Goal: Task Accomplishment & Management: Complete application form

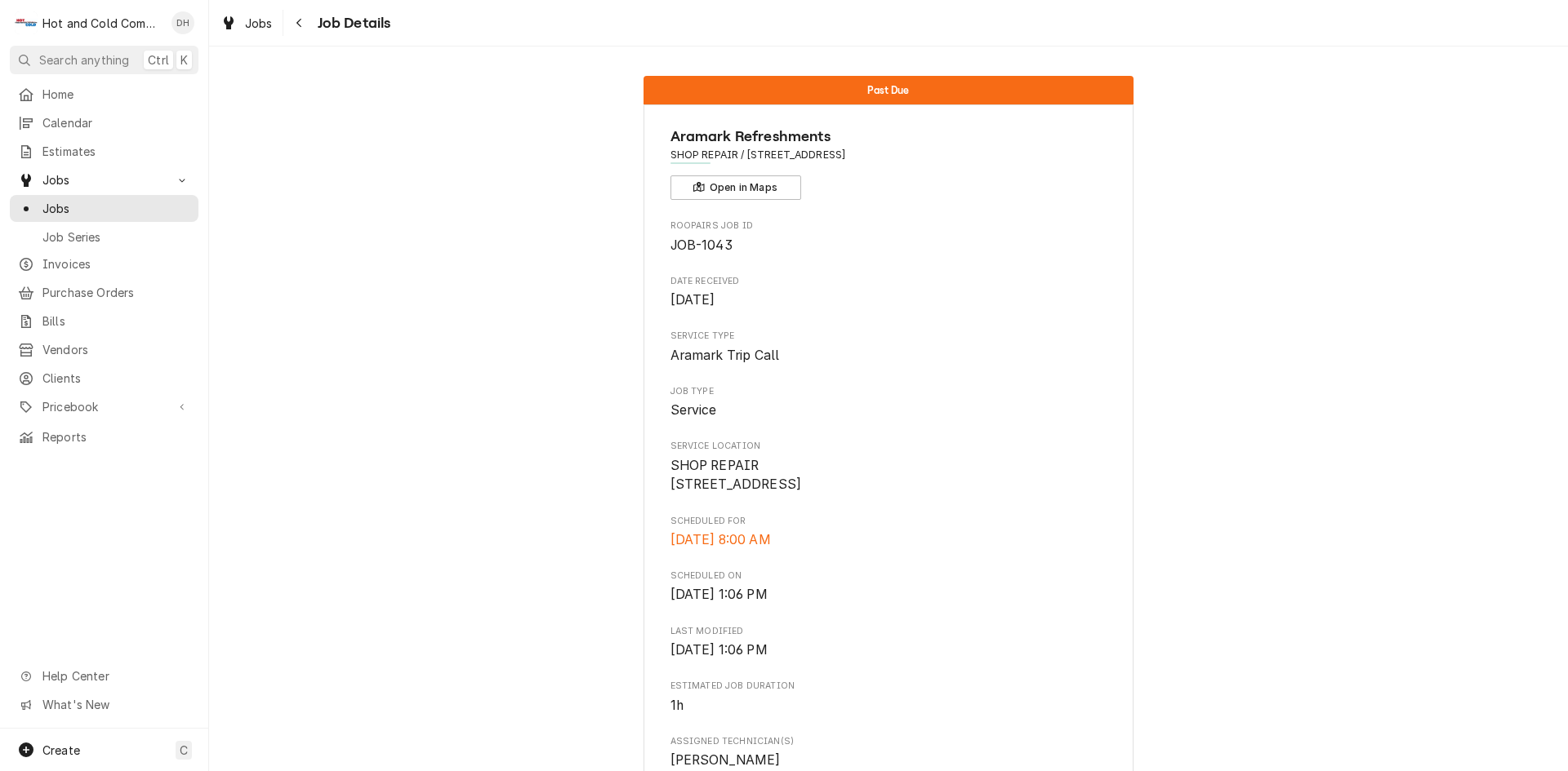
scroll to position [618, 0]
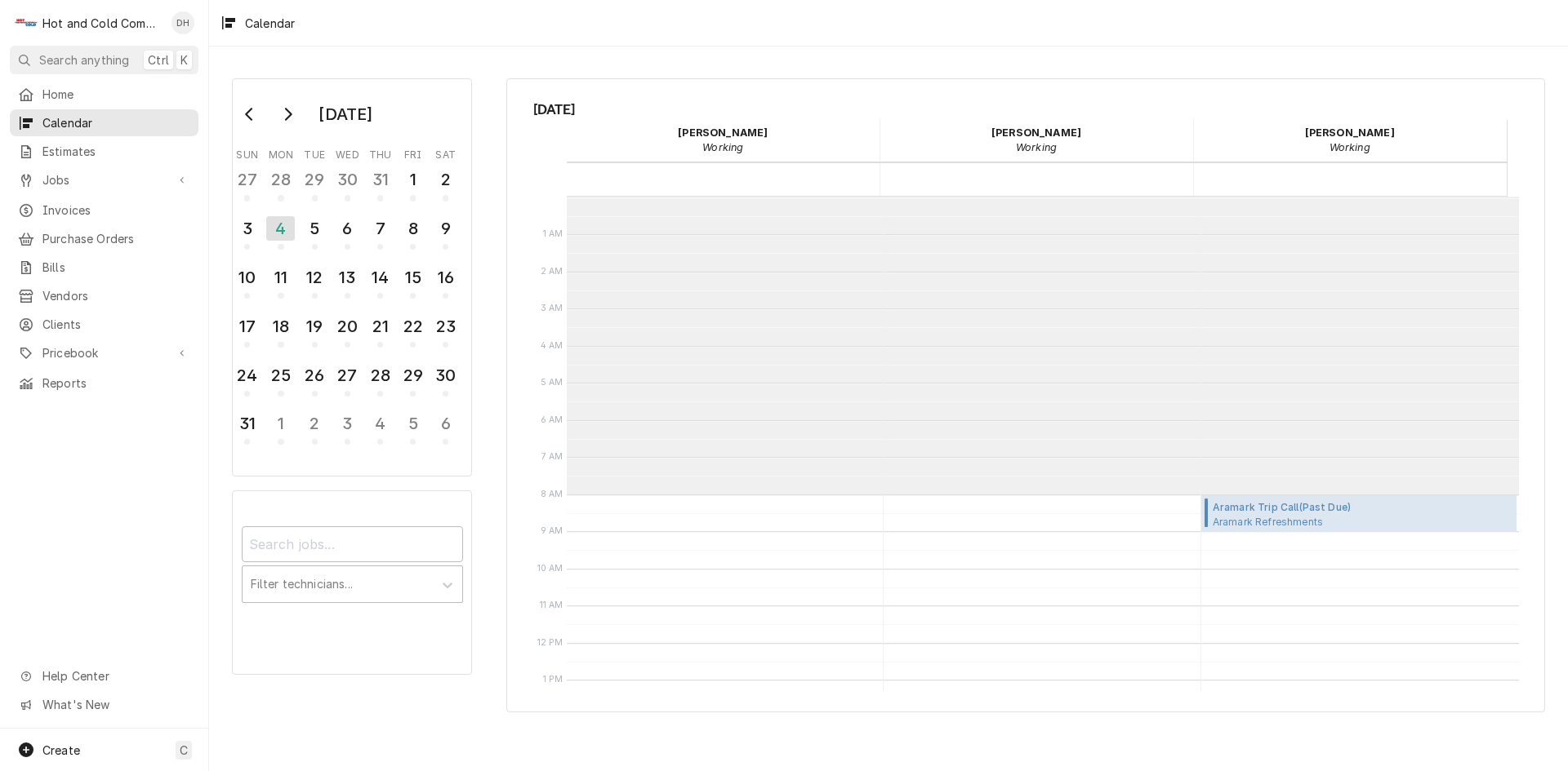
scroll to position [298, 0]
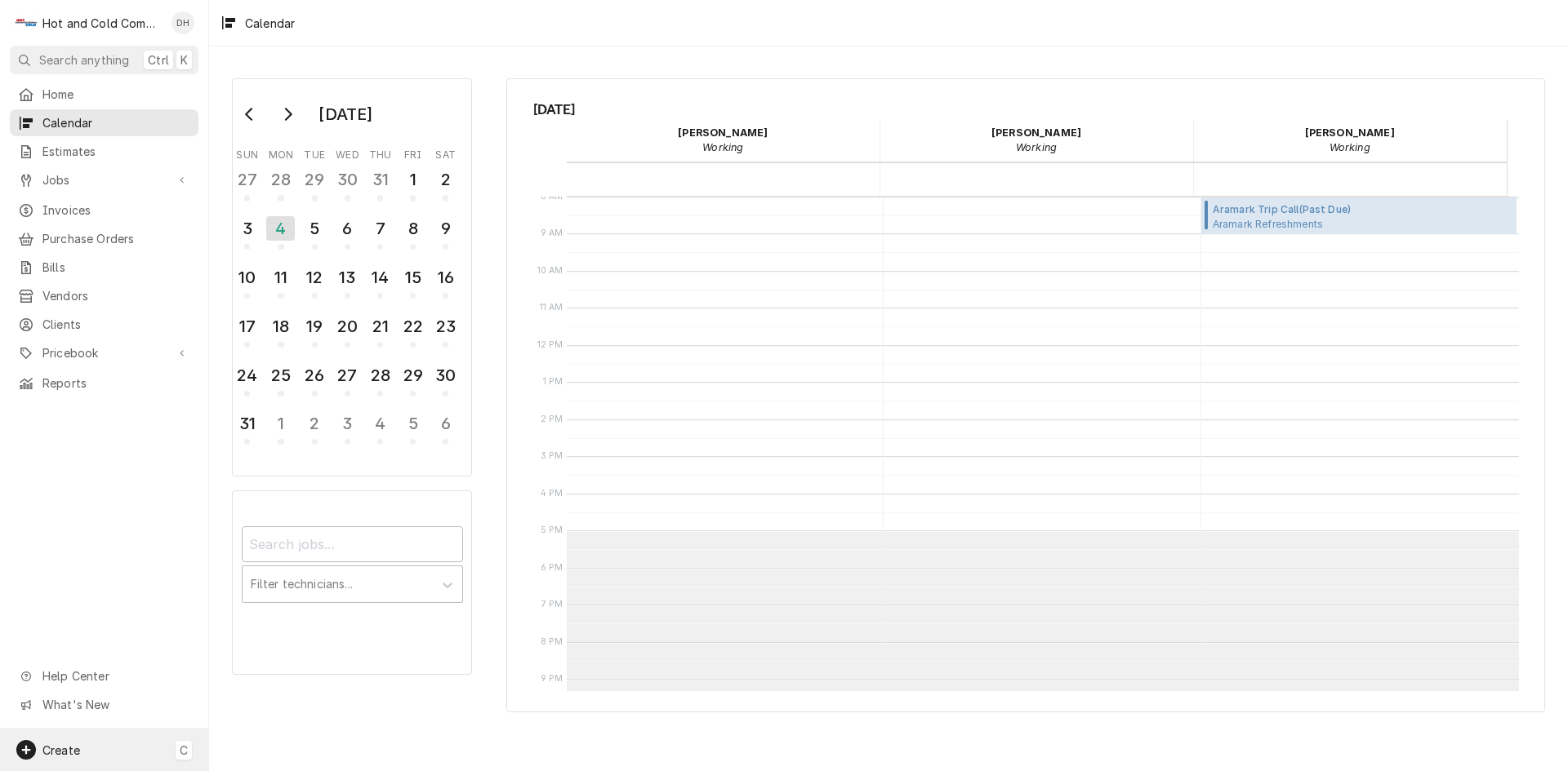
click at [69, 744] on span "Create" at bounding box center [61, 751] width 37 height 14
click at [272, 580] on div "Job" at bounding box center [305, 581] width 110 height 17
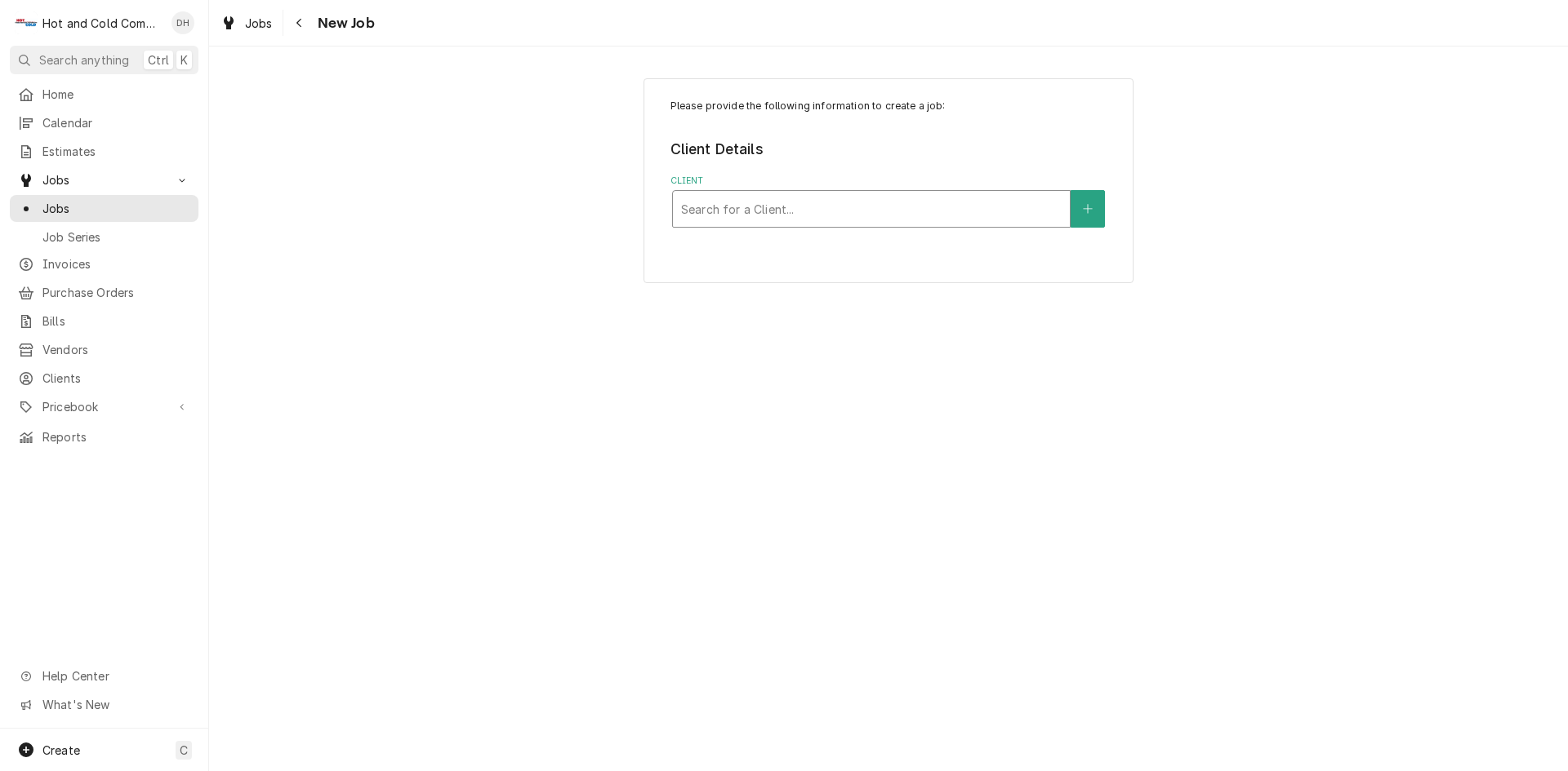
click at [904, 202] on div "Client" at bounding box center [872, 209] width 381 height 30
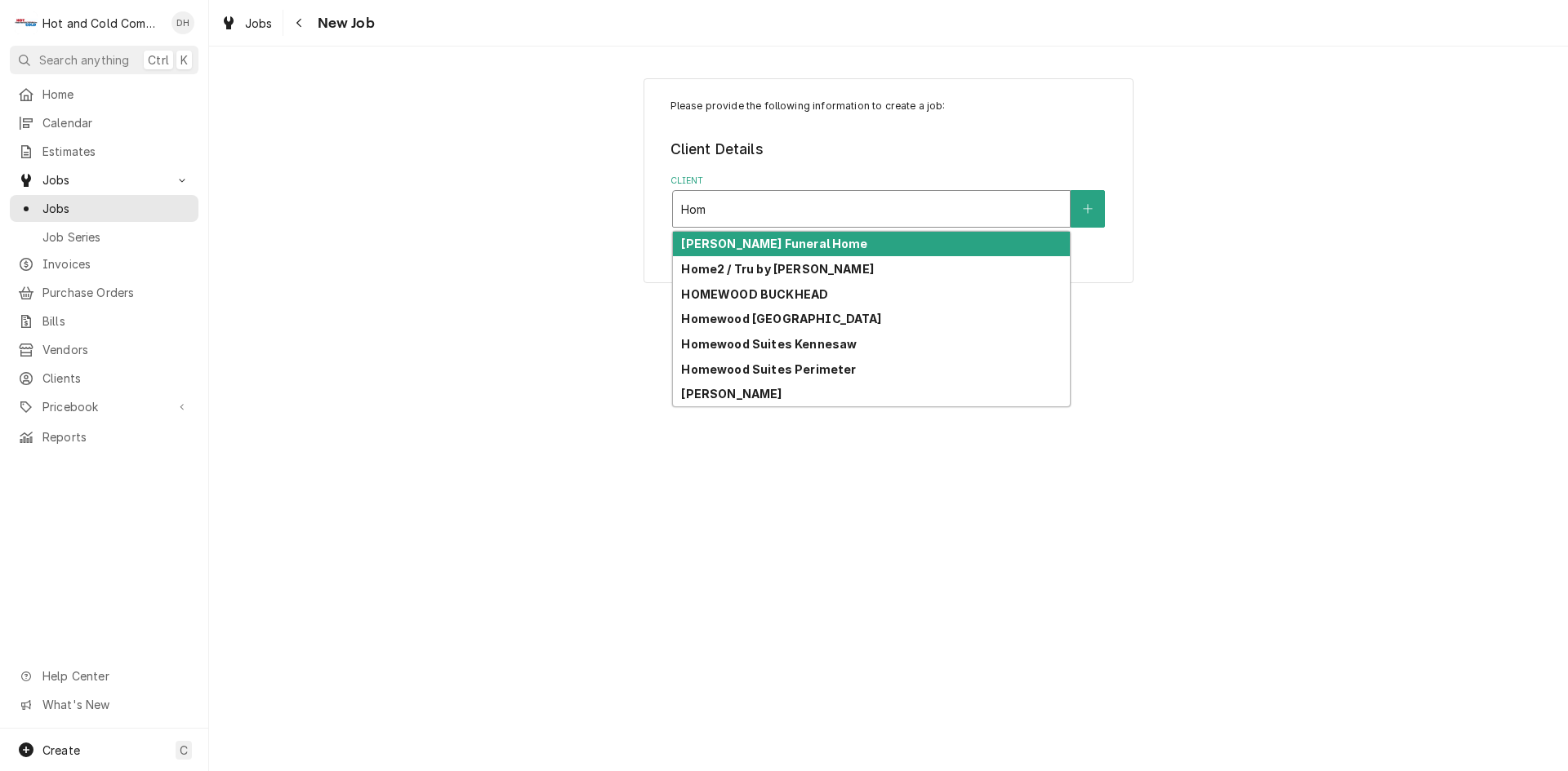
type input "Home"
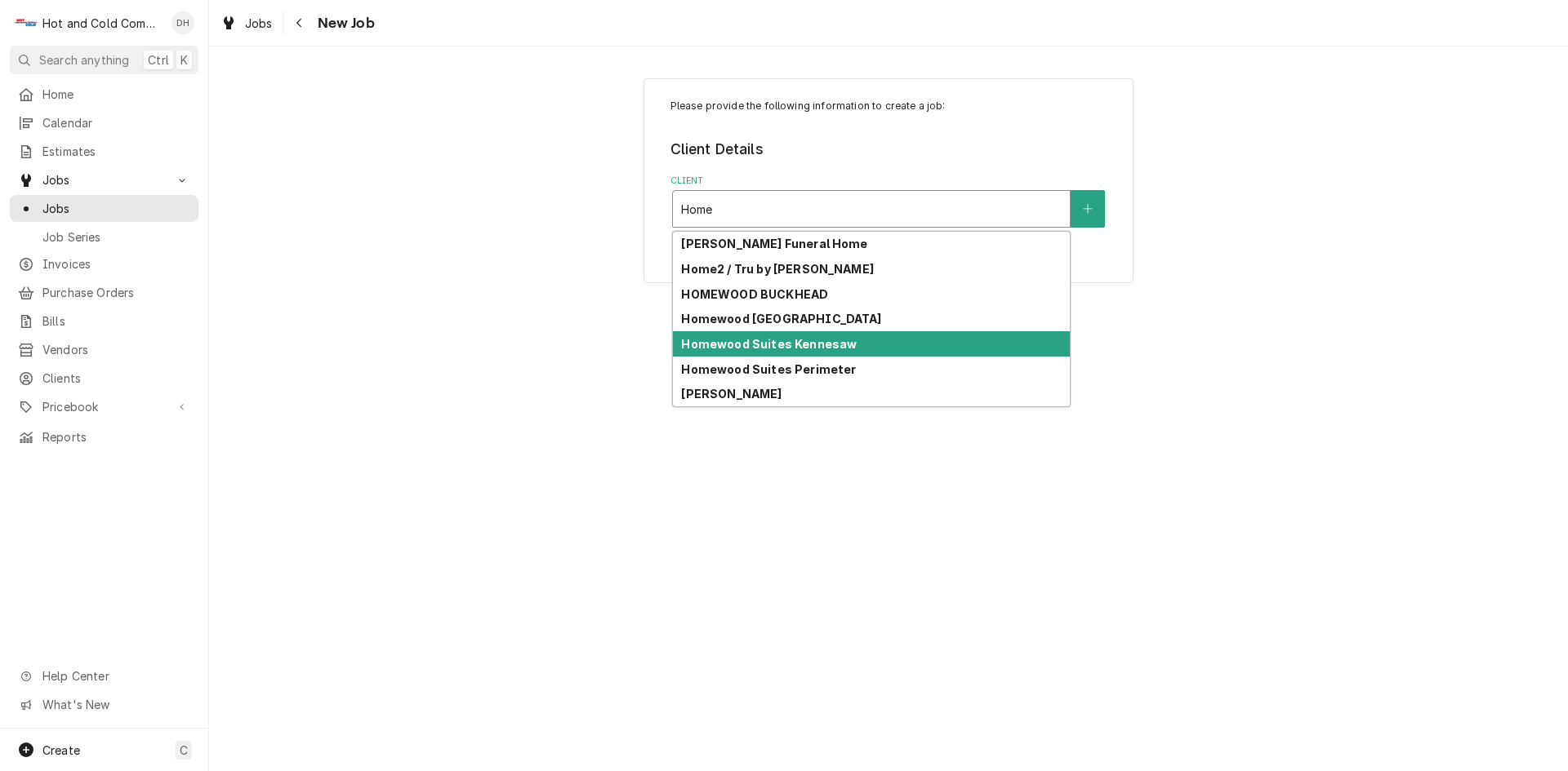
drag, startPoint x: 845, startPoint y: 340, endPoint x: 877, endPoint y: 321, distance: 37.2
click at [845, 339] on strong "Homewood Suites Kennesaw" at bounding box center [769, 343] width 175 height 14
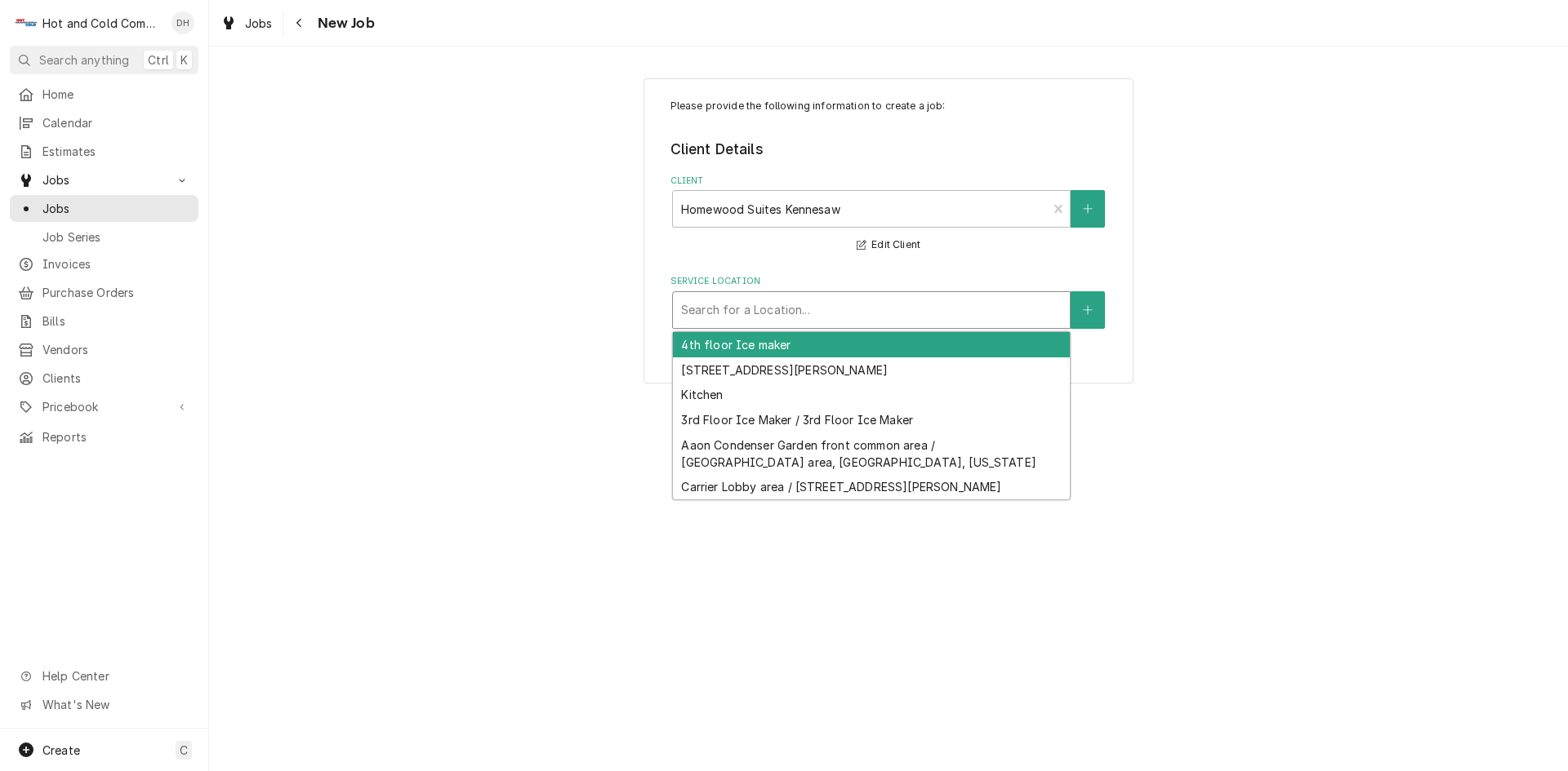
click at [1000, 303] on div "Service Location" at bounding box center [872, 310] width 381 height 30
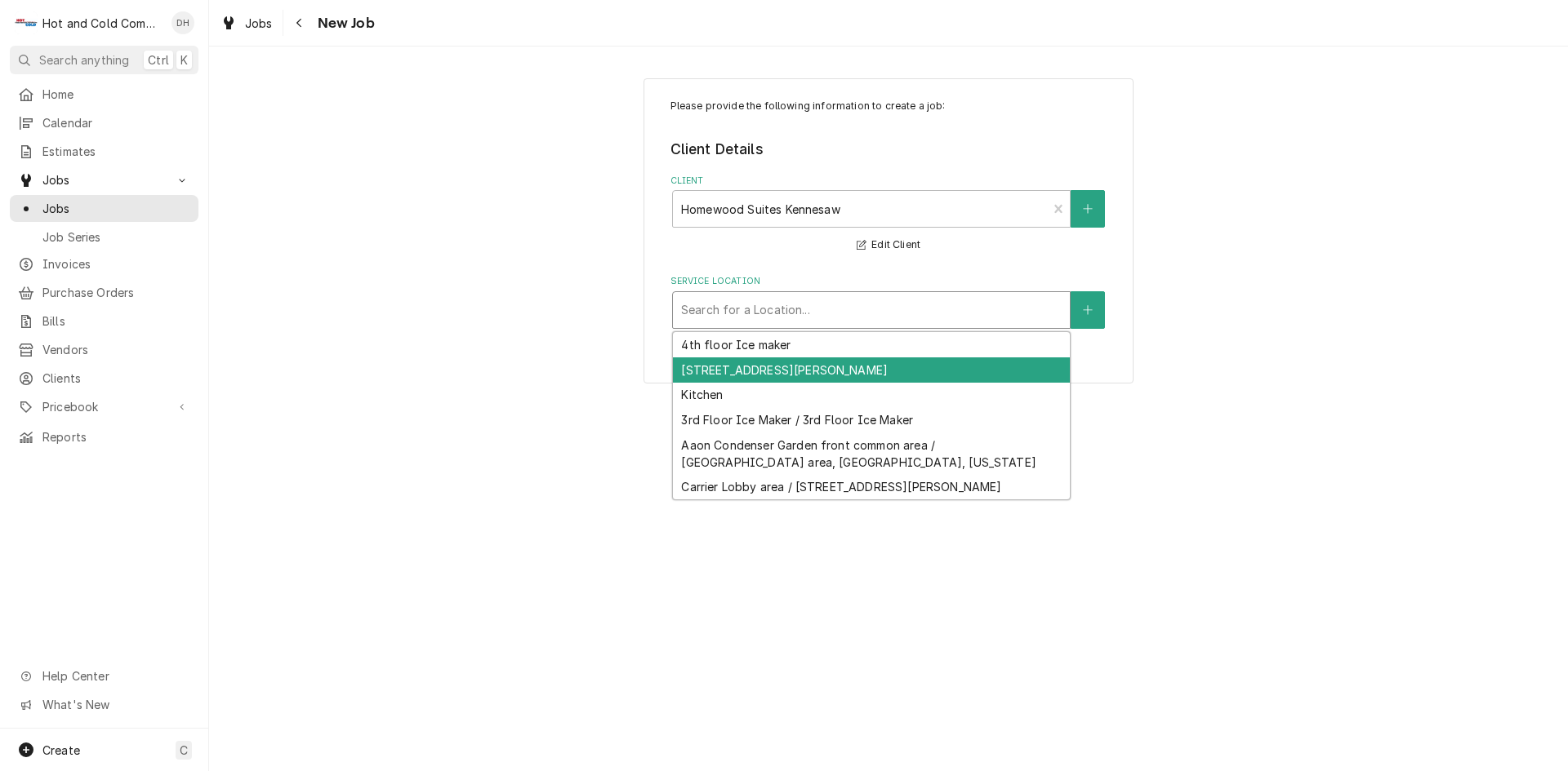
click at [704, 371] on div "905 Cobb Place NW, Kennesaw, GA 30144" at bounding box center [872, 369] width 397 height 25
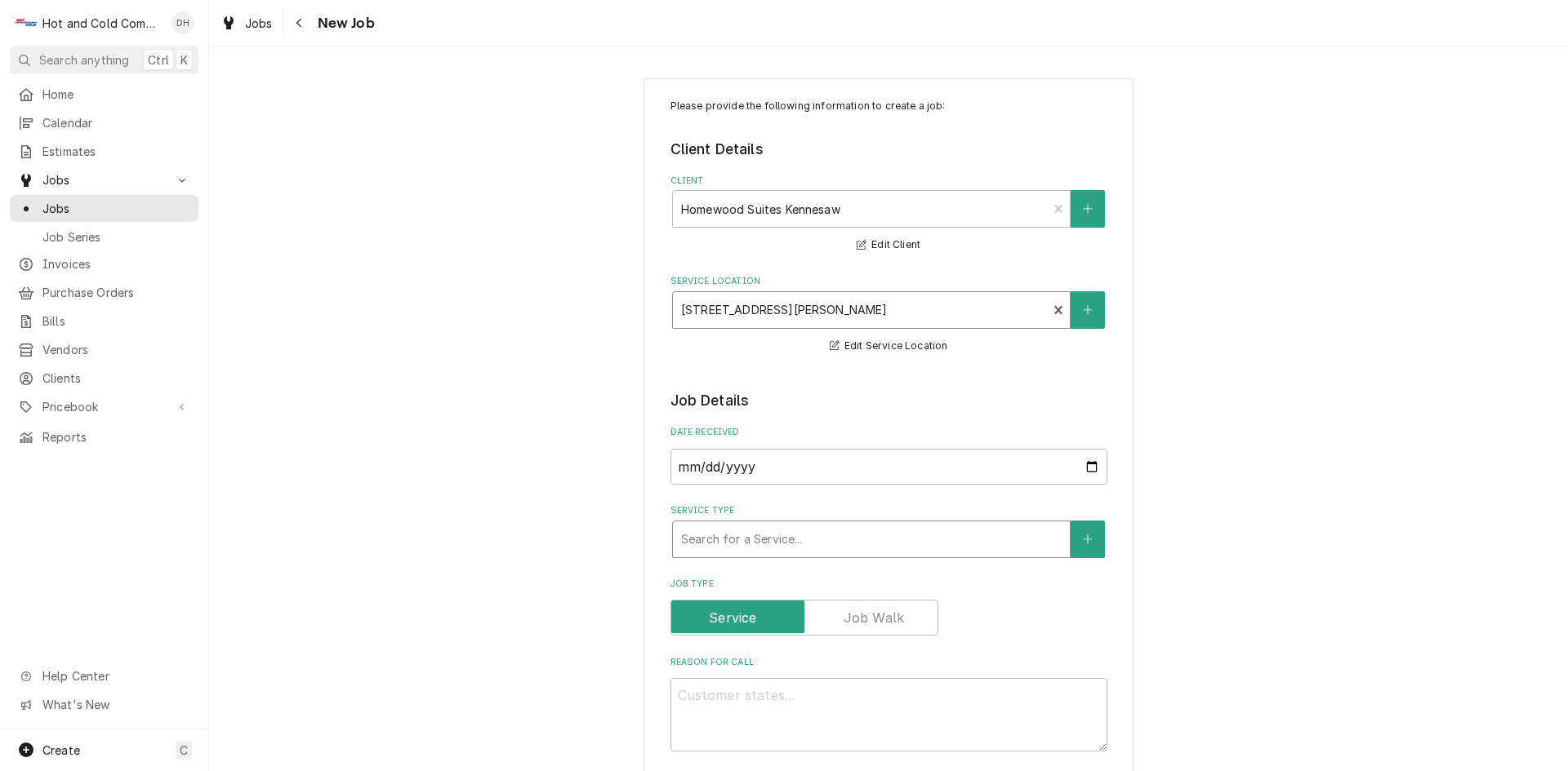
drag, startPoint x: 815, startPoint y: 532, endPoint x: 827, endPoint y: 532, distance: 12.0
click at [815, 531] on div "Service Type" at bounding box center [872, 540] width 381 height 30
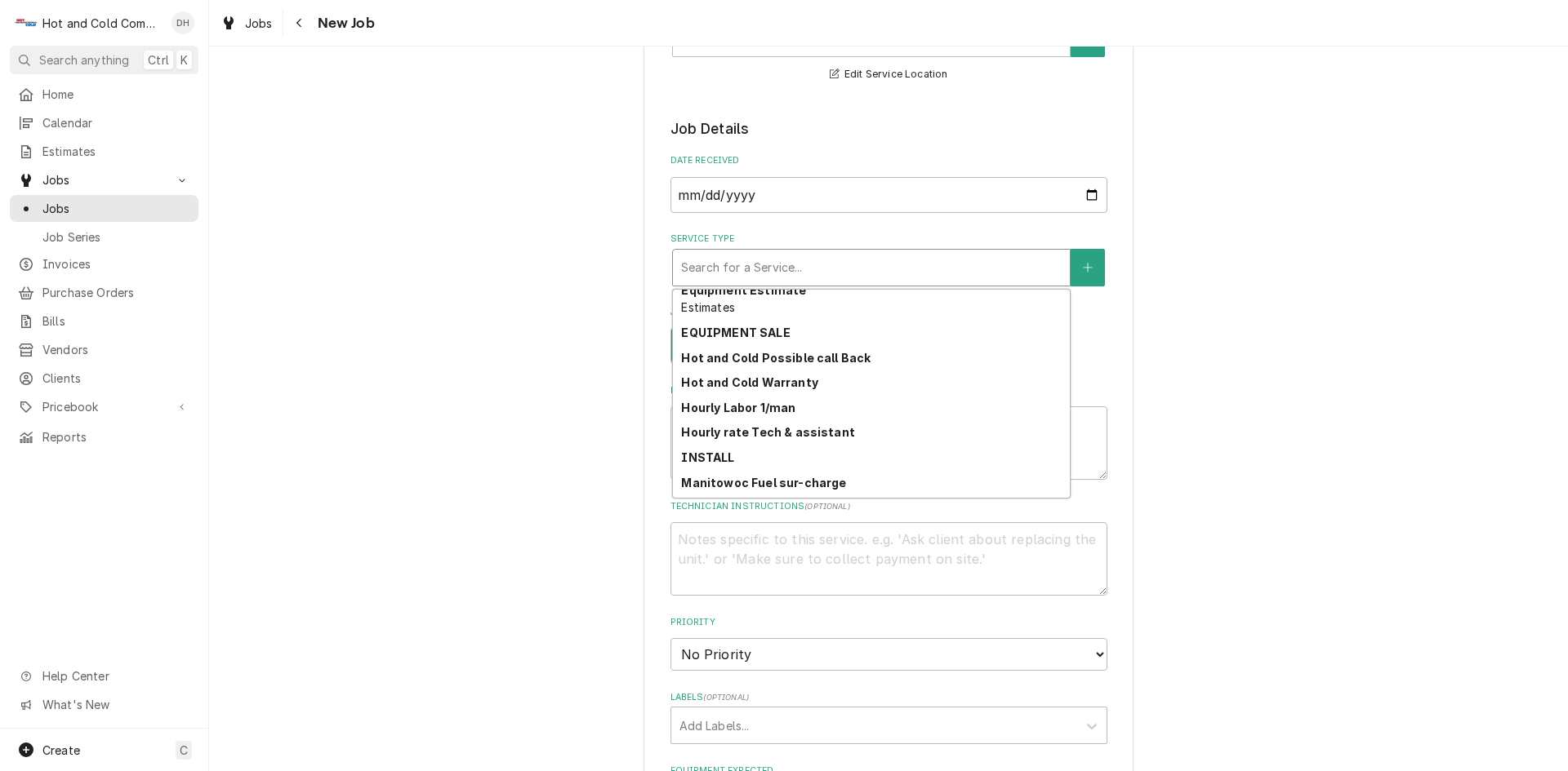
scroll to position [458, 0]
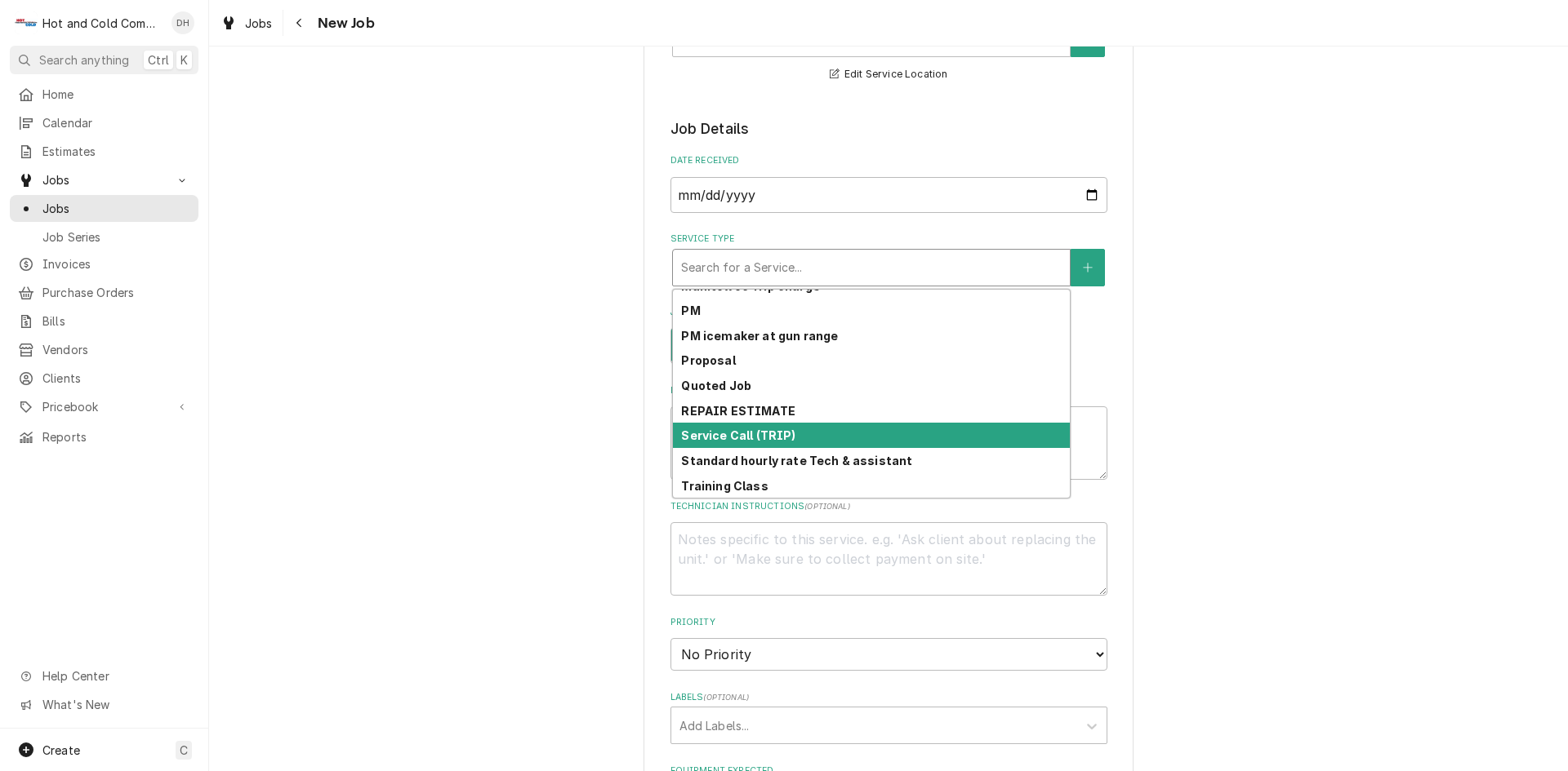
click at [773, 432] on strong "Service Call (TRIP)" at bounding box center [738, 435] width 114 height 14
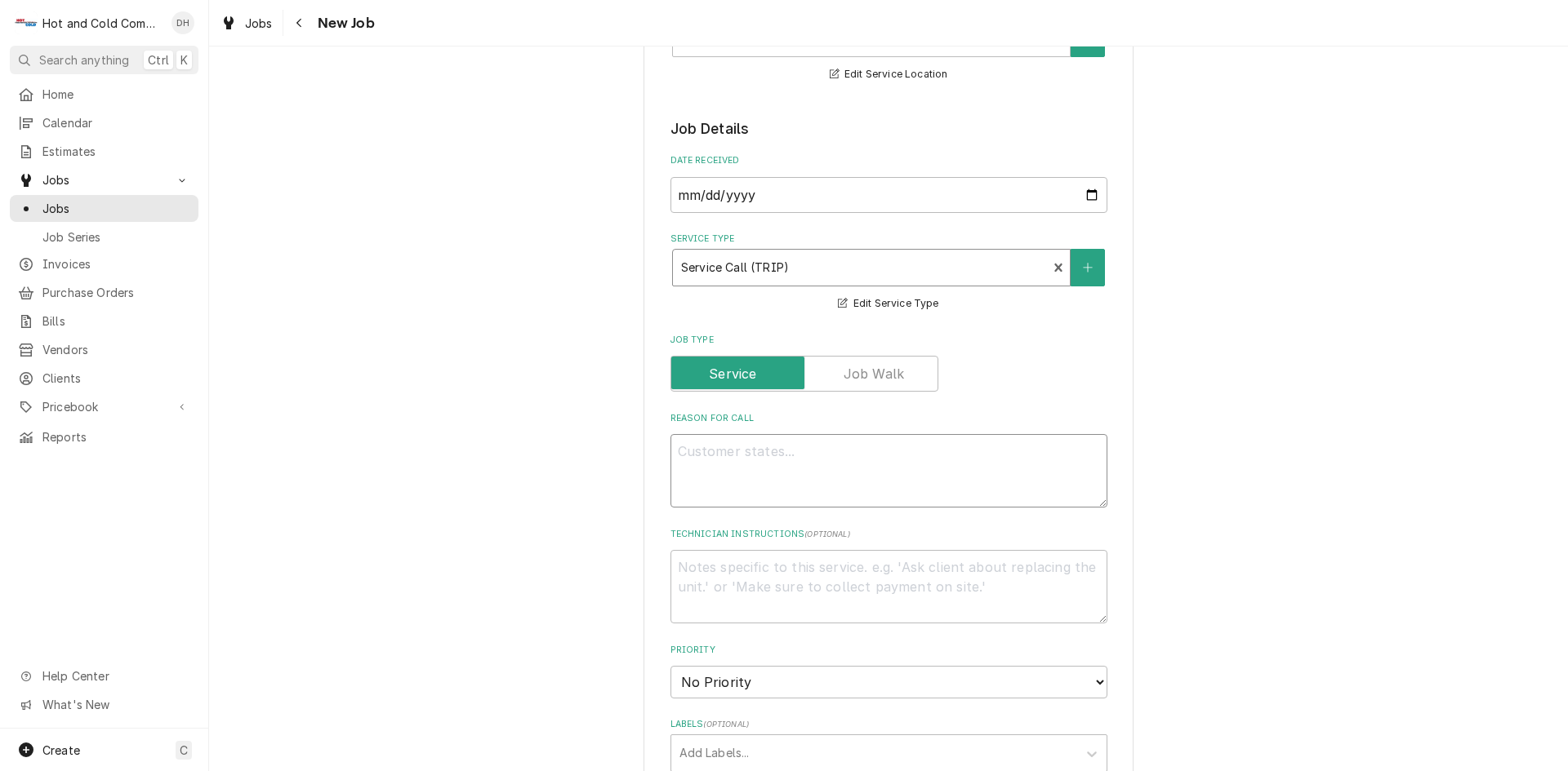
click at [798, 478] on textarea "Reason For Call" at bounding box center [888, 470] width 437 height 73
type textarea "x"
type textarea "A"
type textarea "x"
type textarea "Aa"
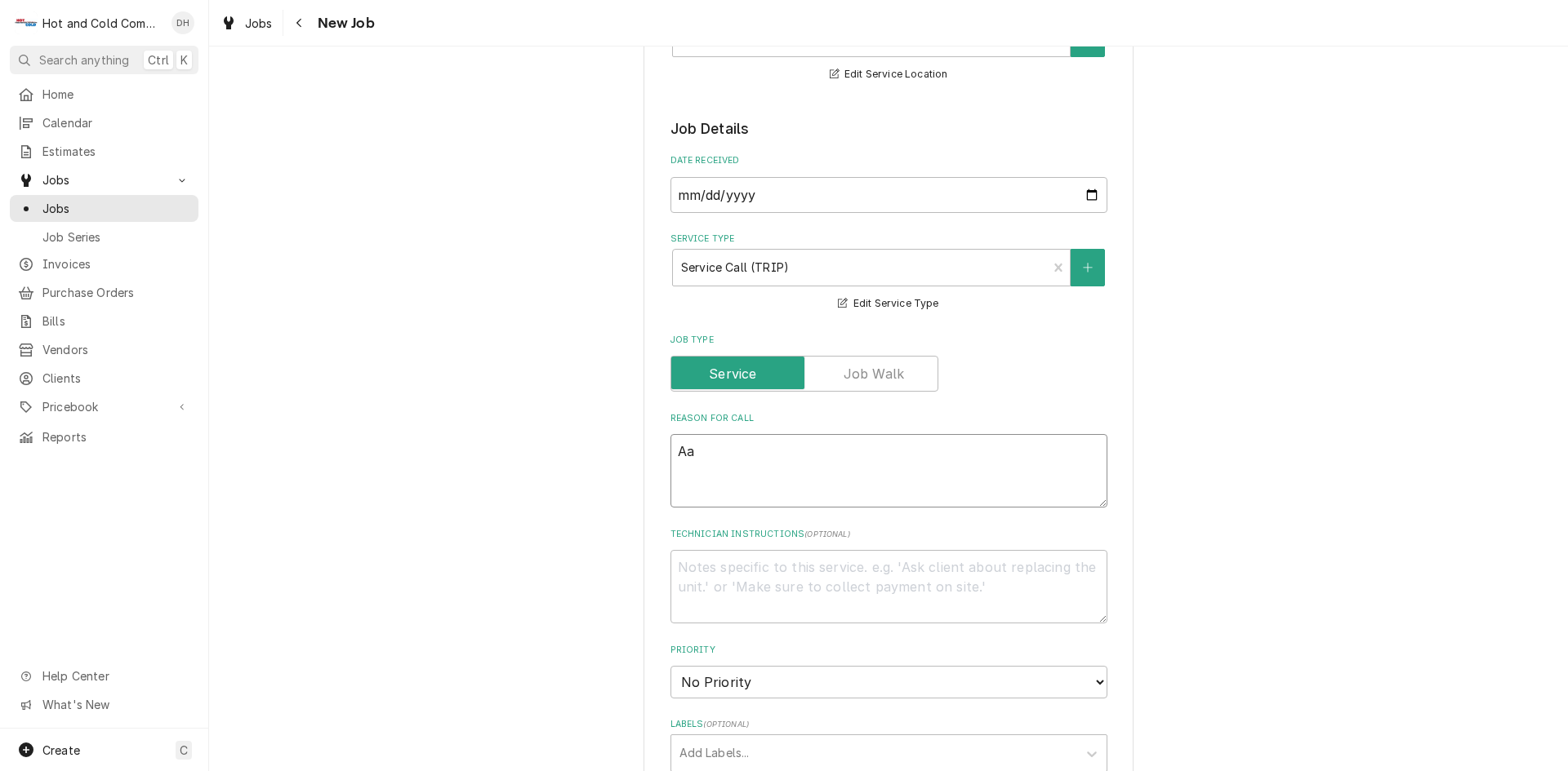
type textarea "x"
type textarea "Aao"
type textarea "x"
type textarea "Aaon"
type textarea "x"
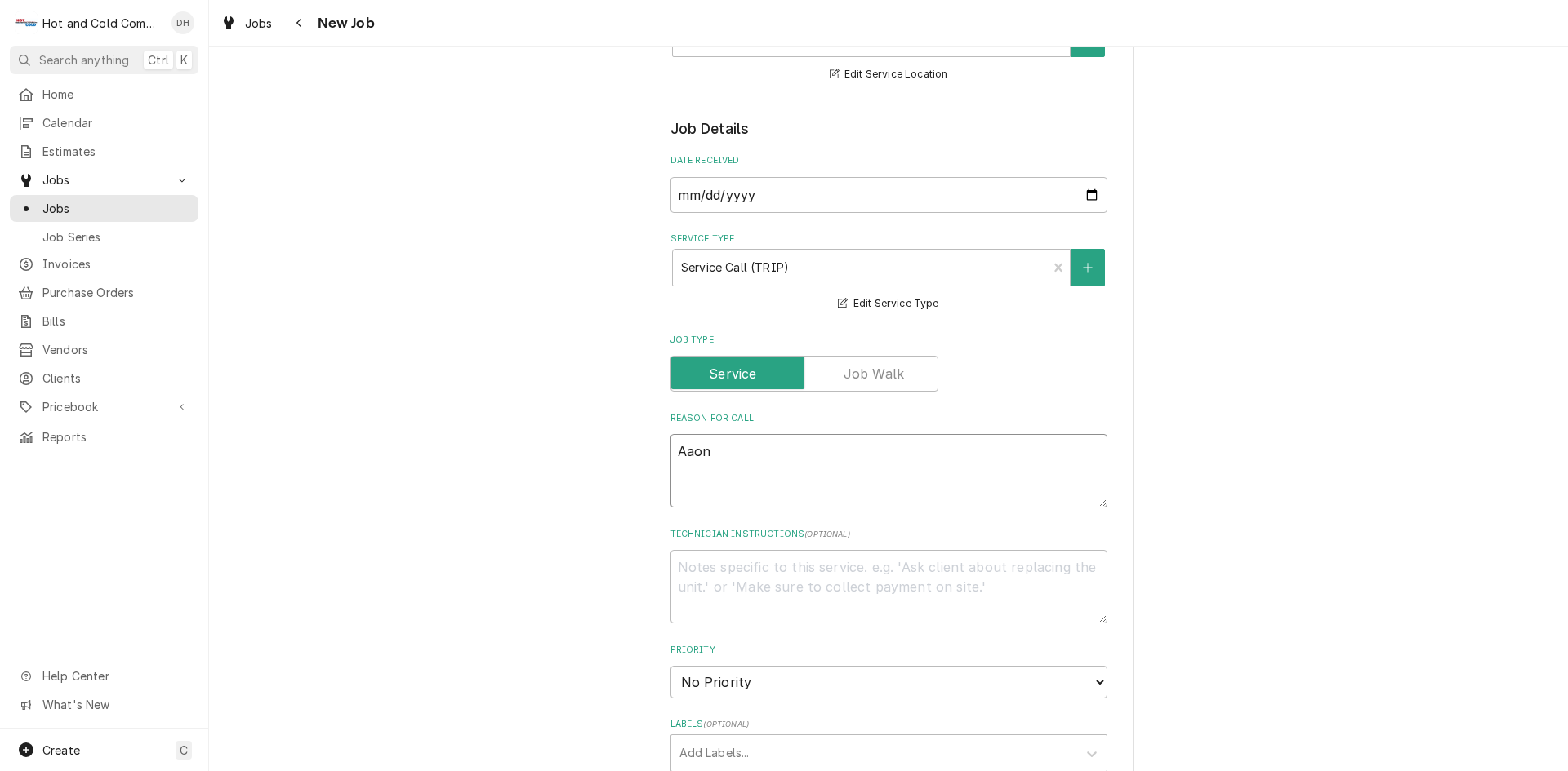
type textarea "Aaon"
type textarea "x"
type textarea "Aaon u"
type textarea "x"
type textarea "Aaon un"
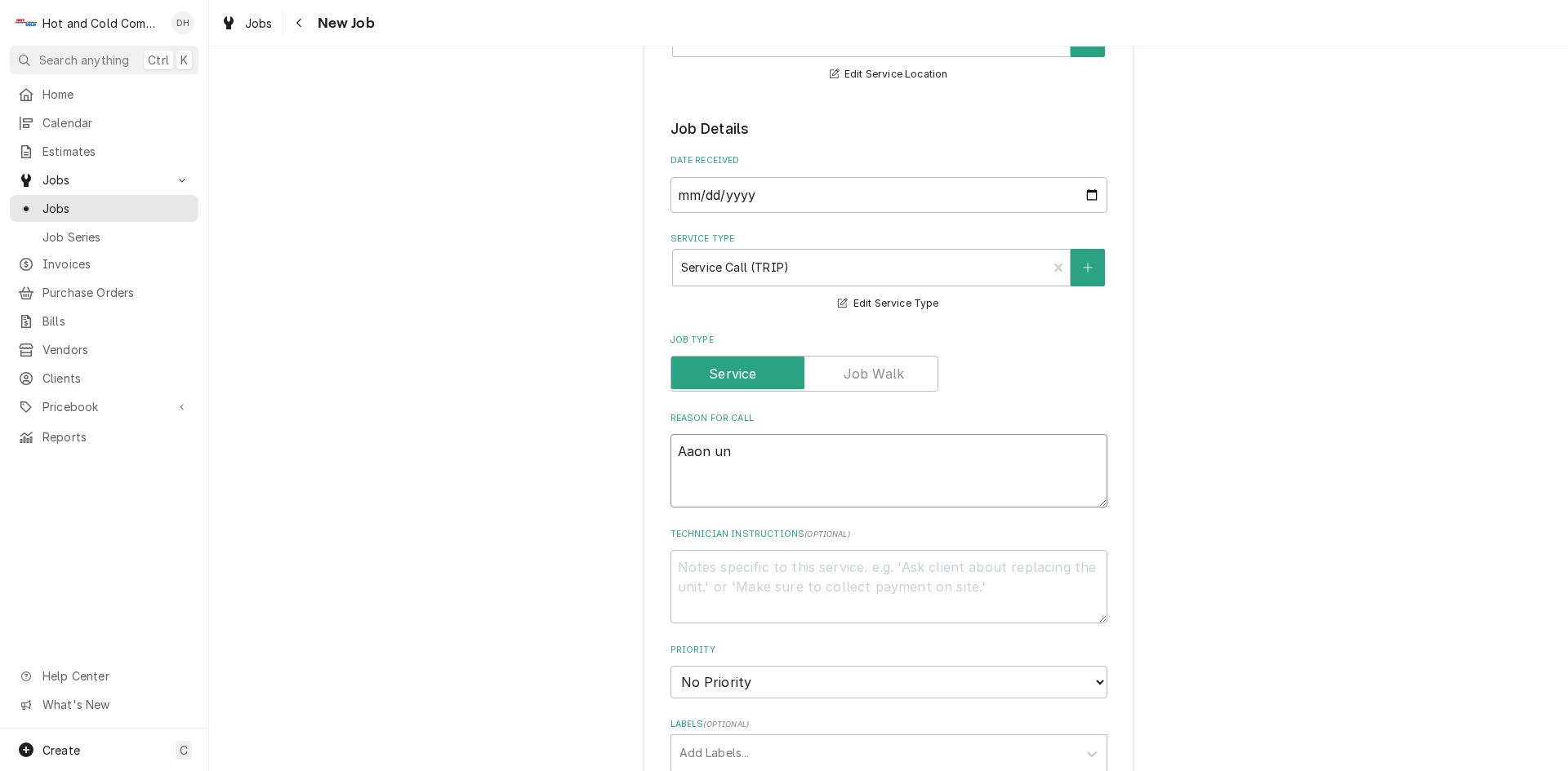
type textarea "x"
type textarea "Aaon uni"
type textarea "x"
type textarea "Aaon unit"
type textarea "x"
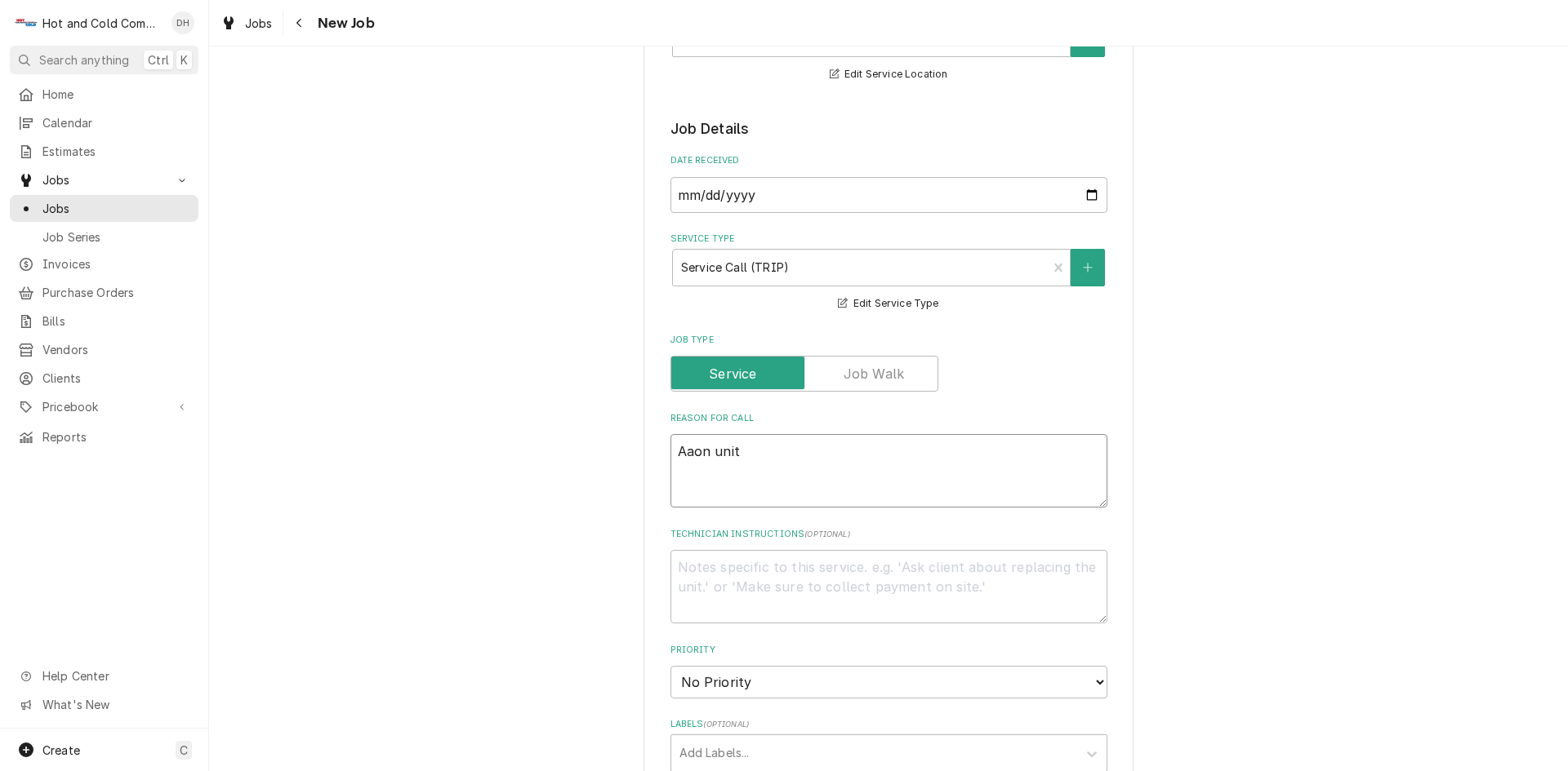
type textarea "Aaon unit"
type textarea "x"
type textarea "Aaon unit a"
type textarea "x"
type textarea "Aaon unit at"
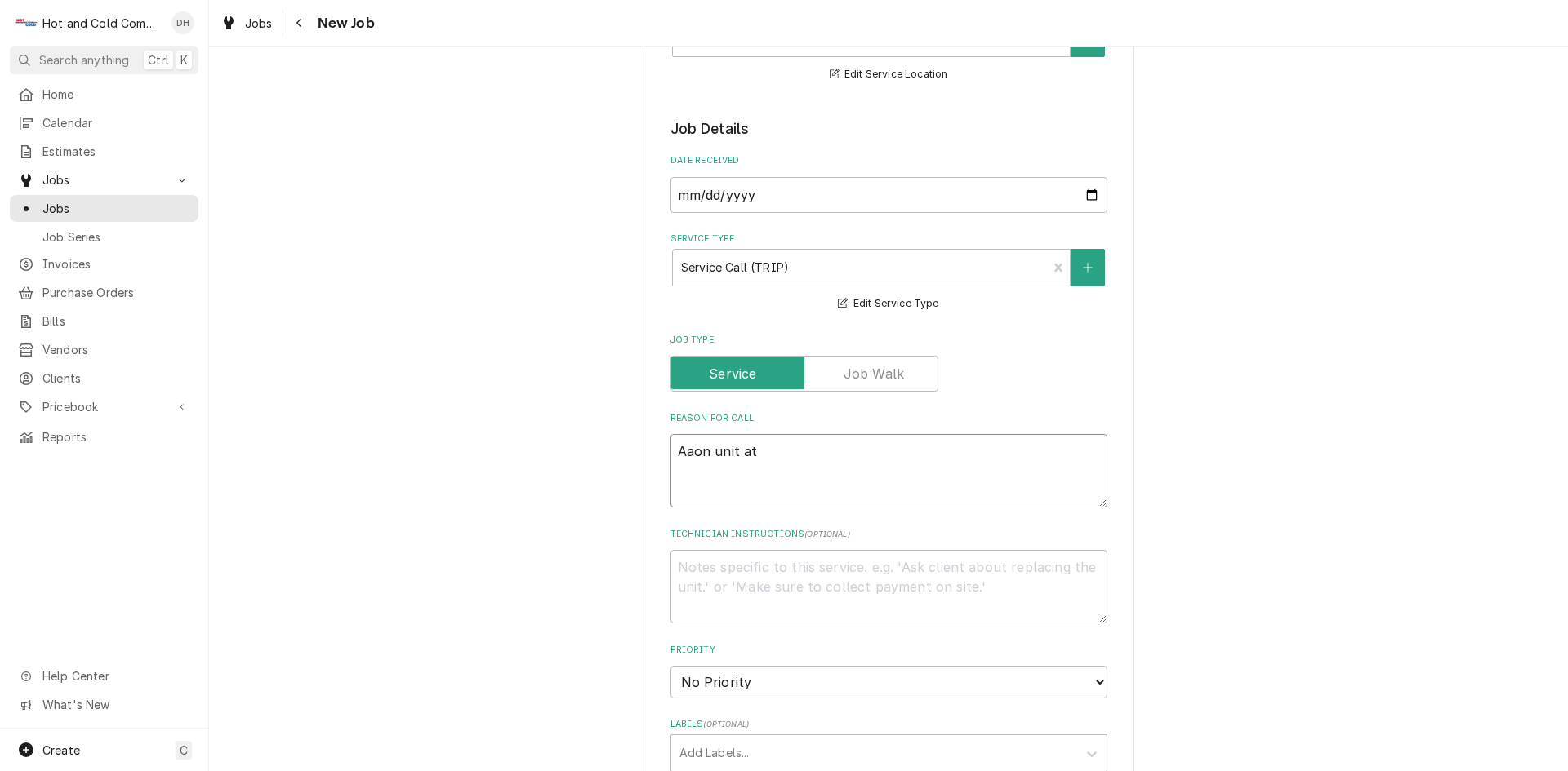
type textarea "x"
type textarea "Aaon unit at"
type textarea "x"
type textarea "Aaon unit at e"
type textarea "x"
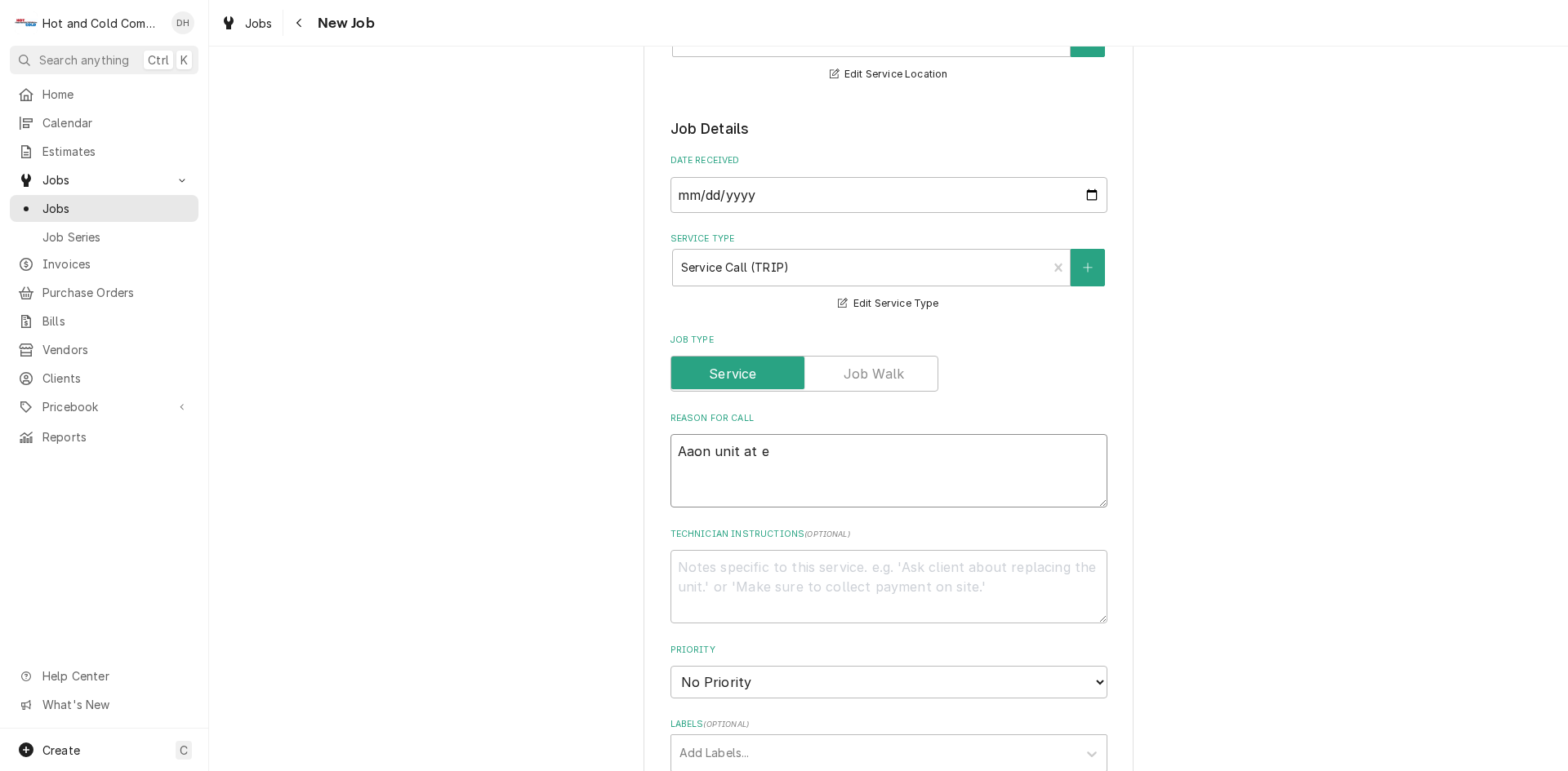
type textarea "Aaon unit at en"
type textarea "x"
type textarea "Aaon unit at end"
type textarea "x"
type textarea "Aaon unit at end"
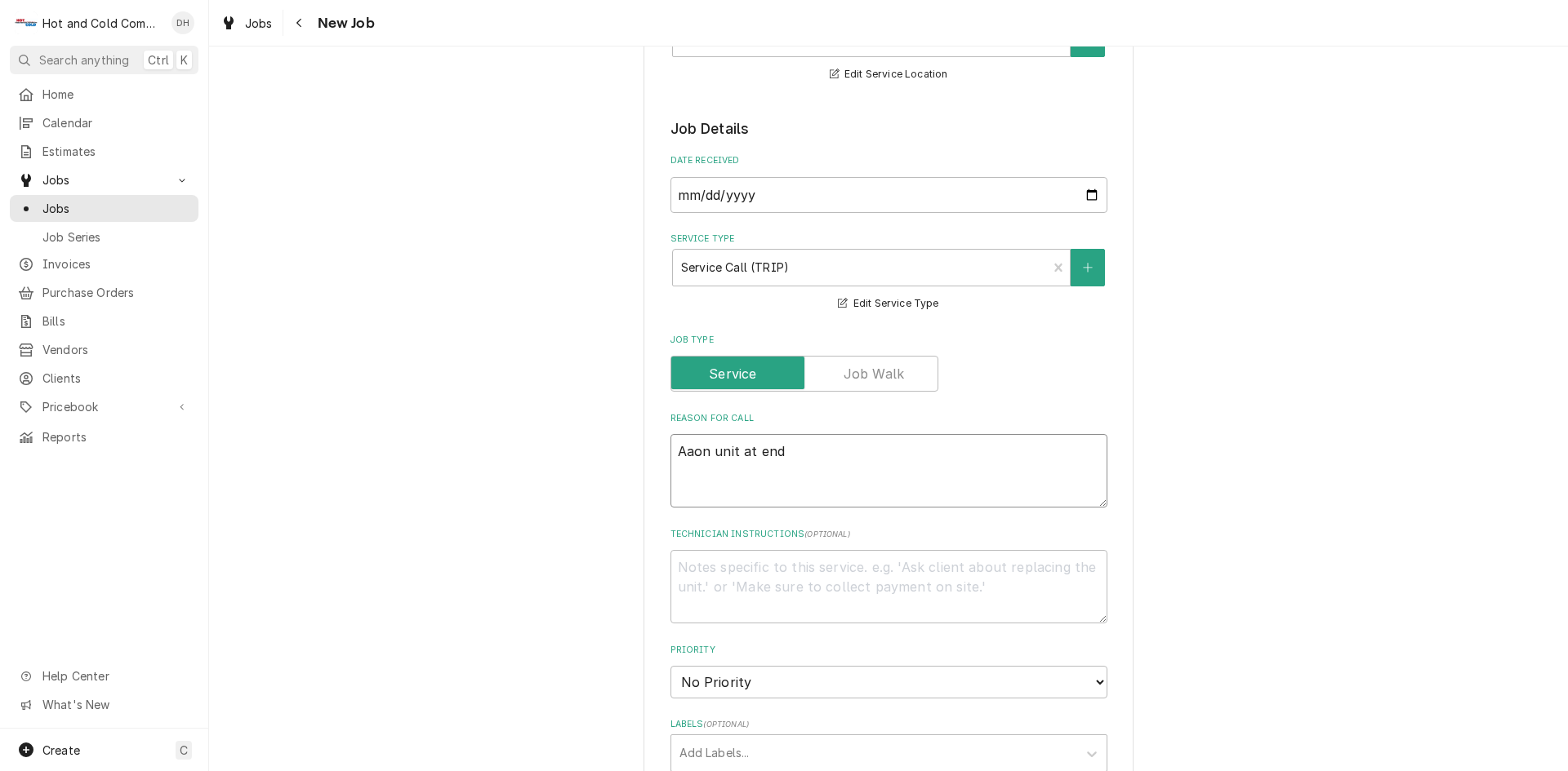
type textarea "x"
type textarea "Aaon unit at end o"
type textarea "x"
type textarea "Aaon unit at end of"
type textarea "x"
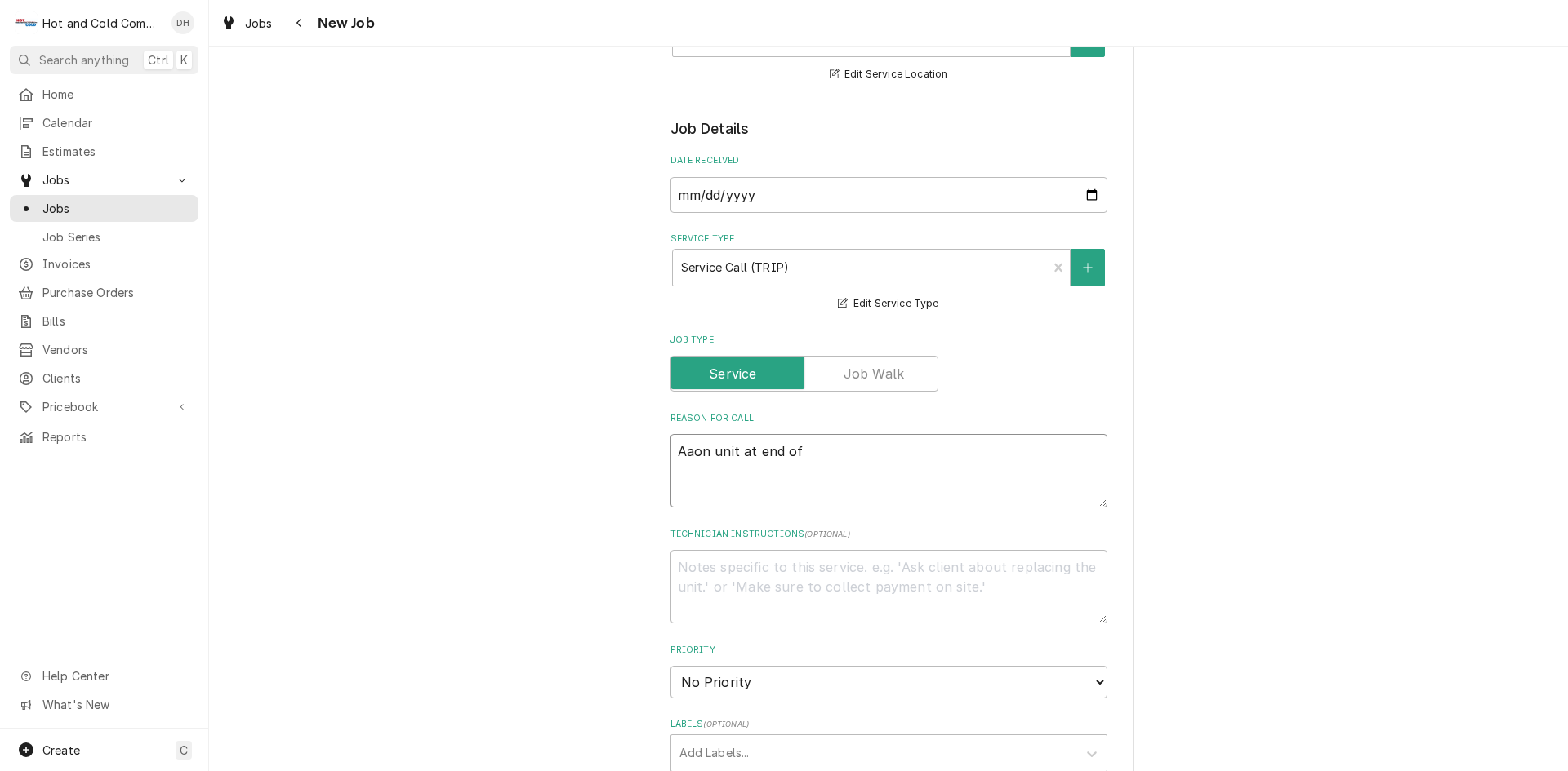
type textarea "Aaon unit at end of"
type textarea "x"
type textarea "Aaon unit at end of b"
type textarea "x"
type textarea "Aaon unit at end of bu"
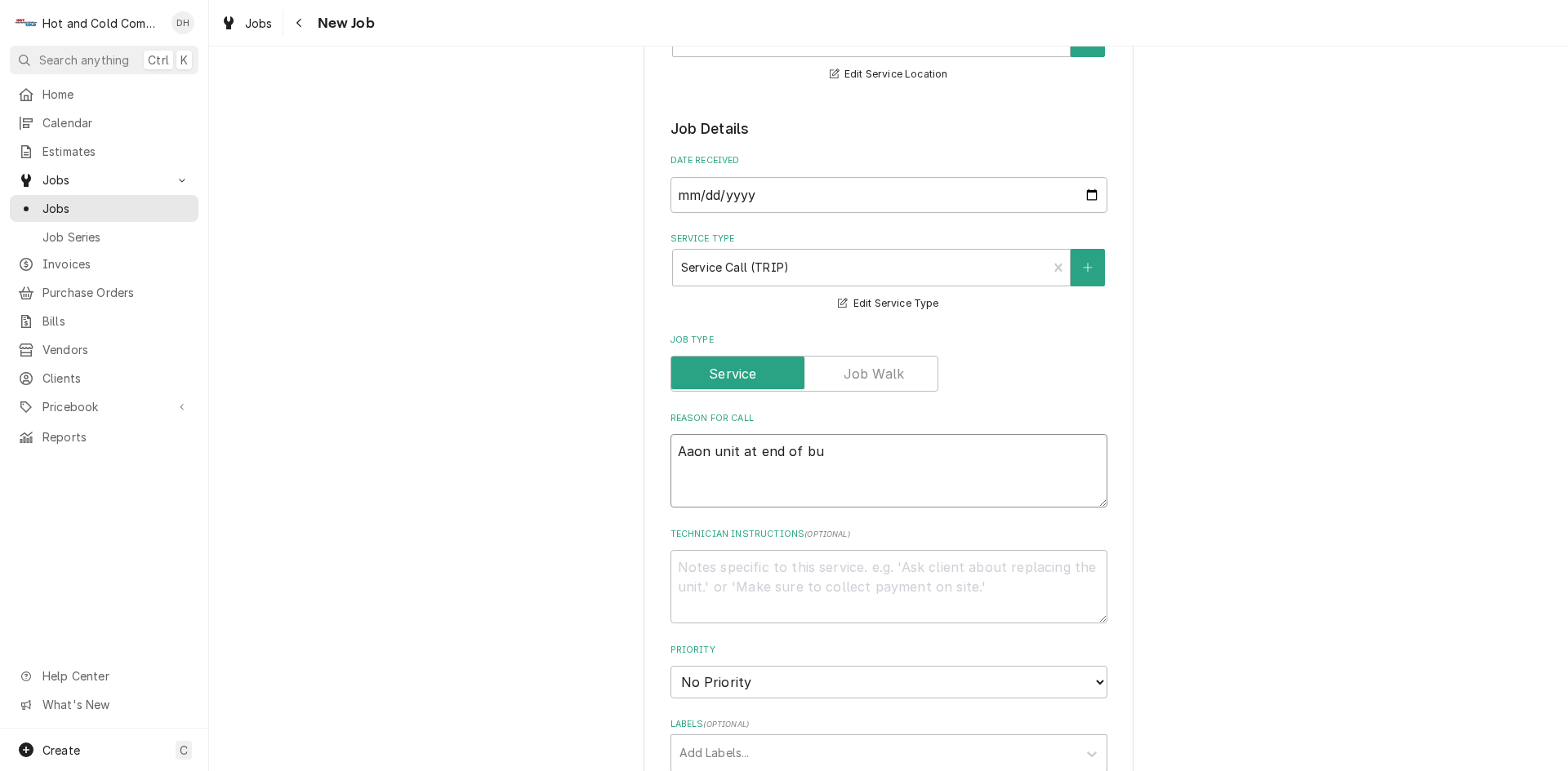
type textarea "x"
type textarea "Aaon unit at end of bui"
type textarea "x"
type textarea "Aaon unit at end of buil"
type textarea "x"
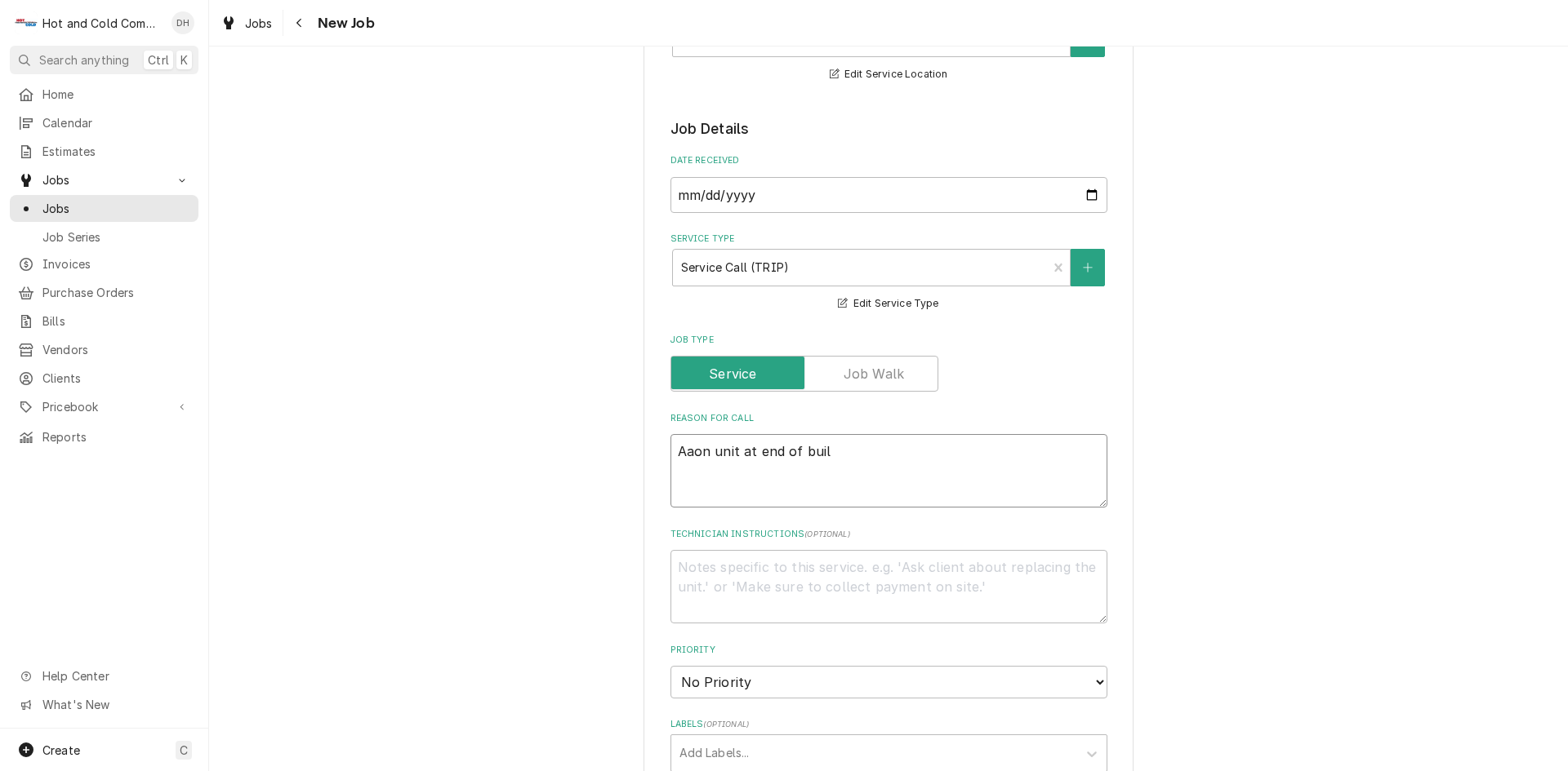
type textarea "Aaon unit at end of build"
type textarea "x"
type textarea "Aaon unit at end of buildn"
type textarea "x"
type textarea "Aaon unit at end of buildng"
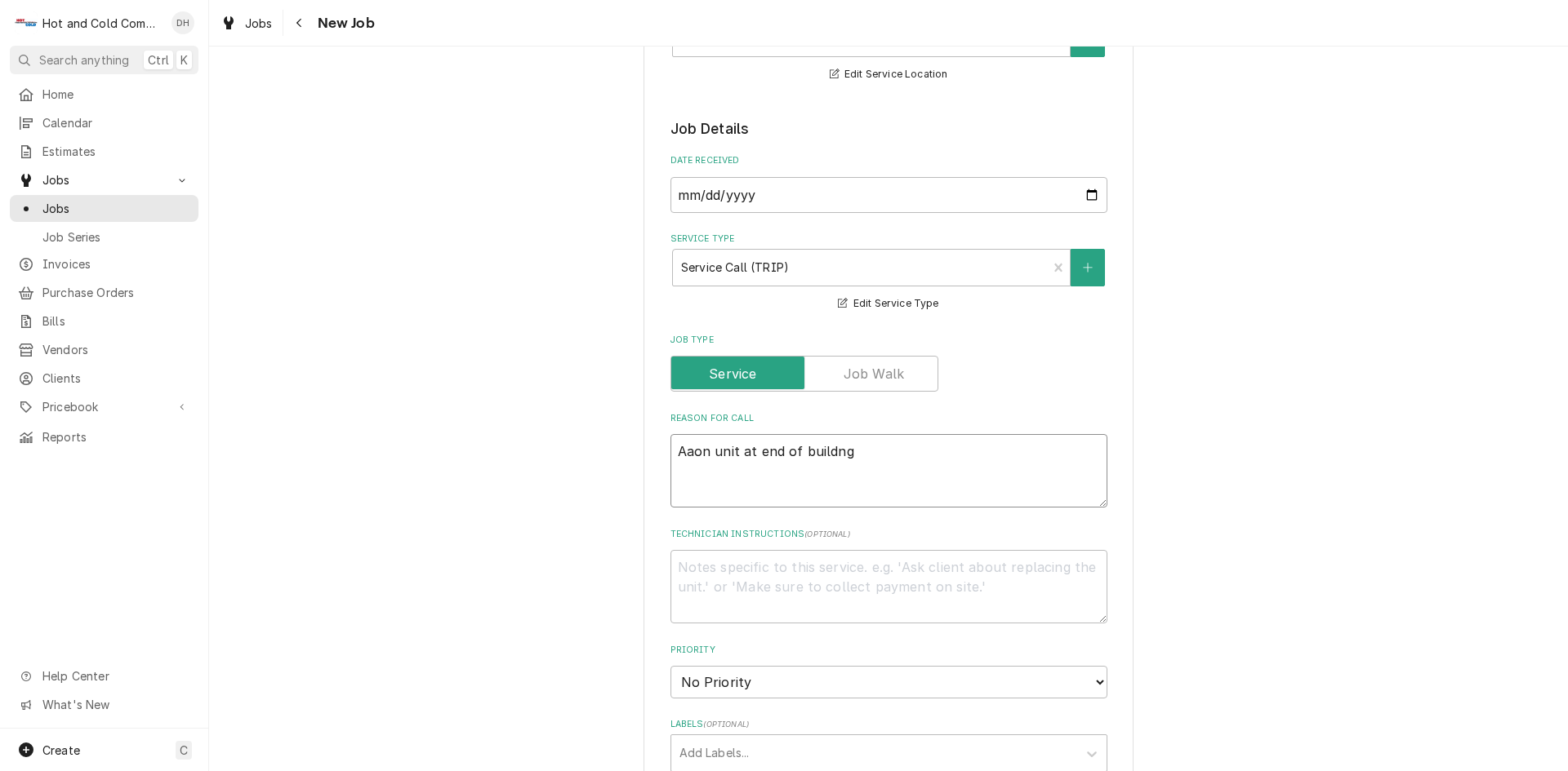
type textarea "x"
type textarea "Aaon unit at end of buildng"
type textarea "x"
type textarea "Aaon unit at end of building"
type textarea "x"
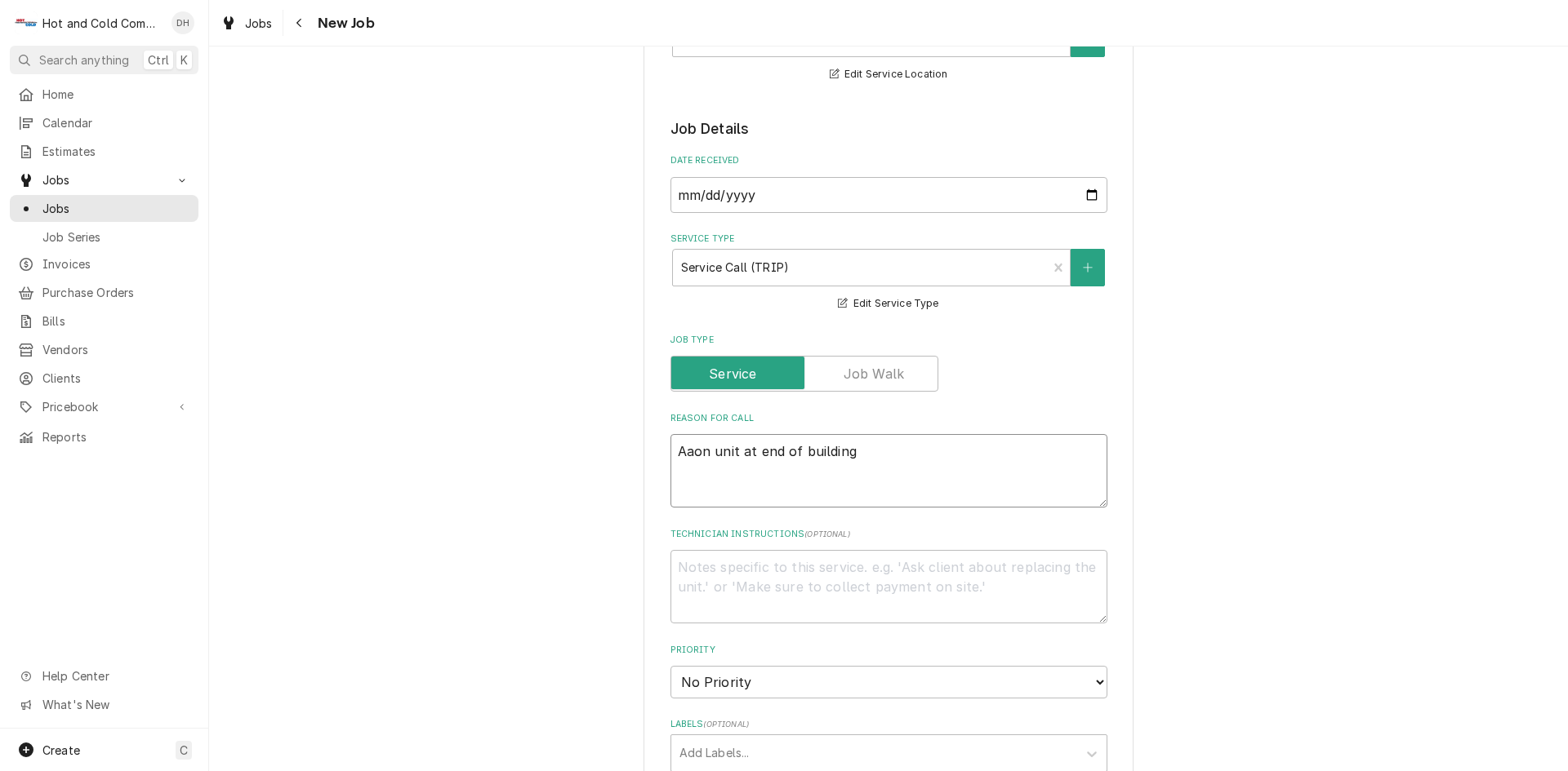
type textarea "Aaon unit at end of building"
type textarea "x"
type textarea "Aaon unit at end of building n"
type textarea "x"
type textarea "Aaon unit at end of building no"
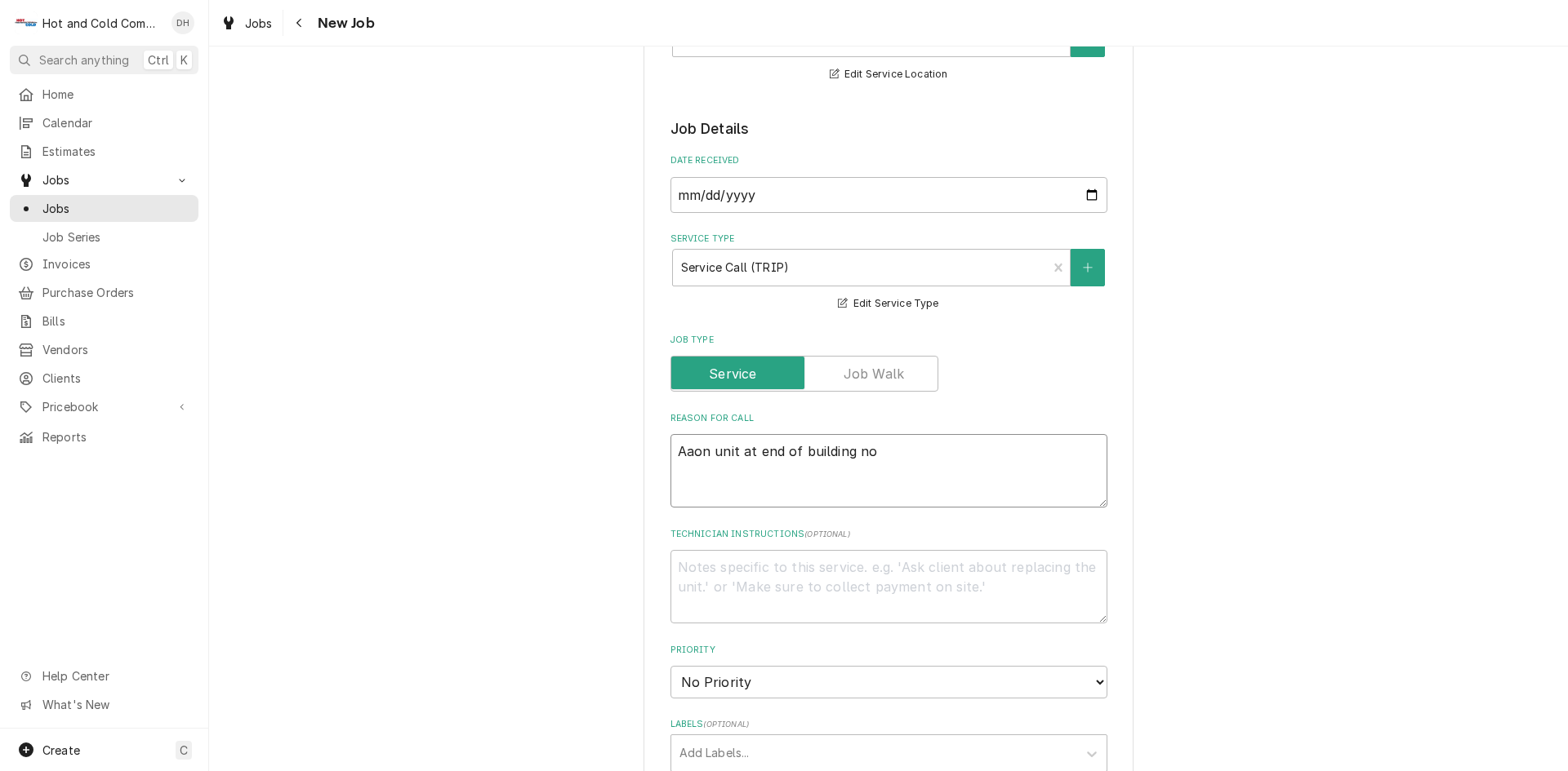
type textarea "x"
type textarea "Aaon unit at end of building not"
type textarea "x"
type textarea "Aaon unit at end of building not"
type textarea "x"
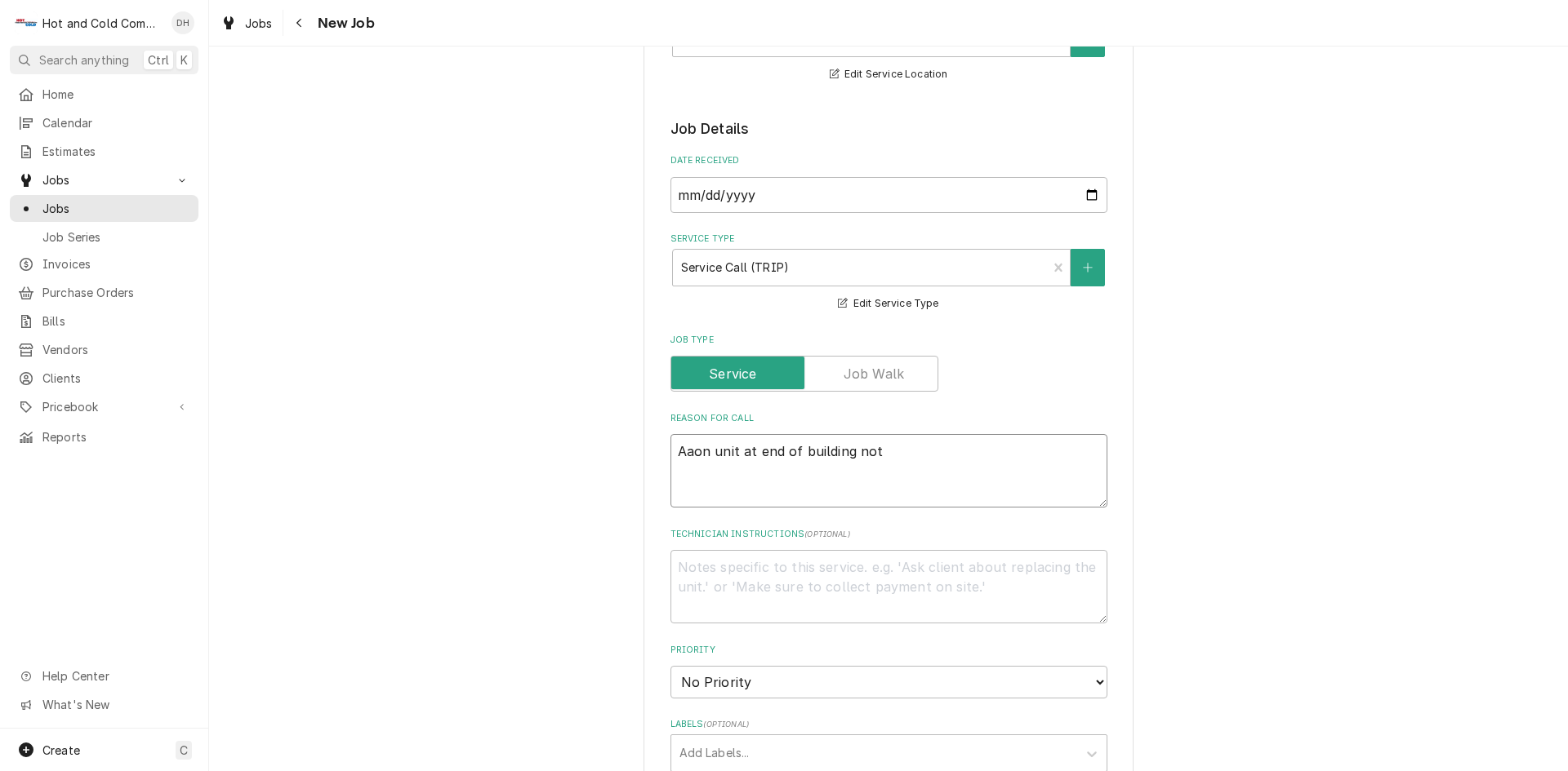
type textarea "Aaon unit at end of building not w"
type textarea "x"
type textarea "Aaon unit at end of building not wo"
type textarea "x"
type textarea "Aaon unit at end of building not wor"
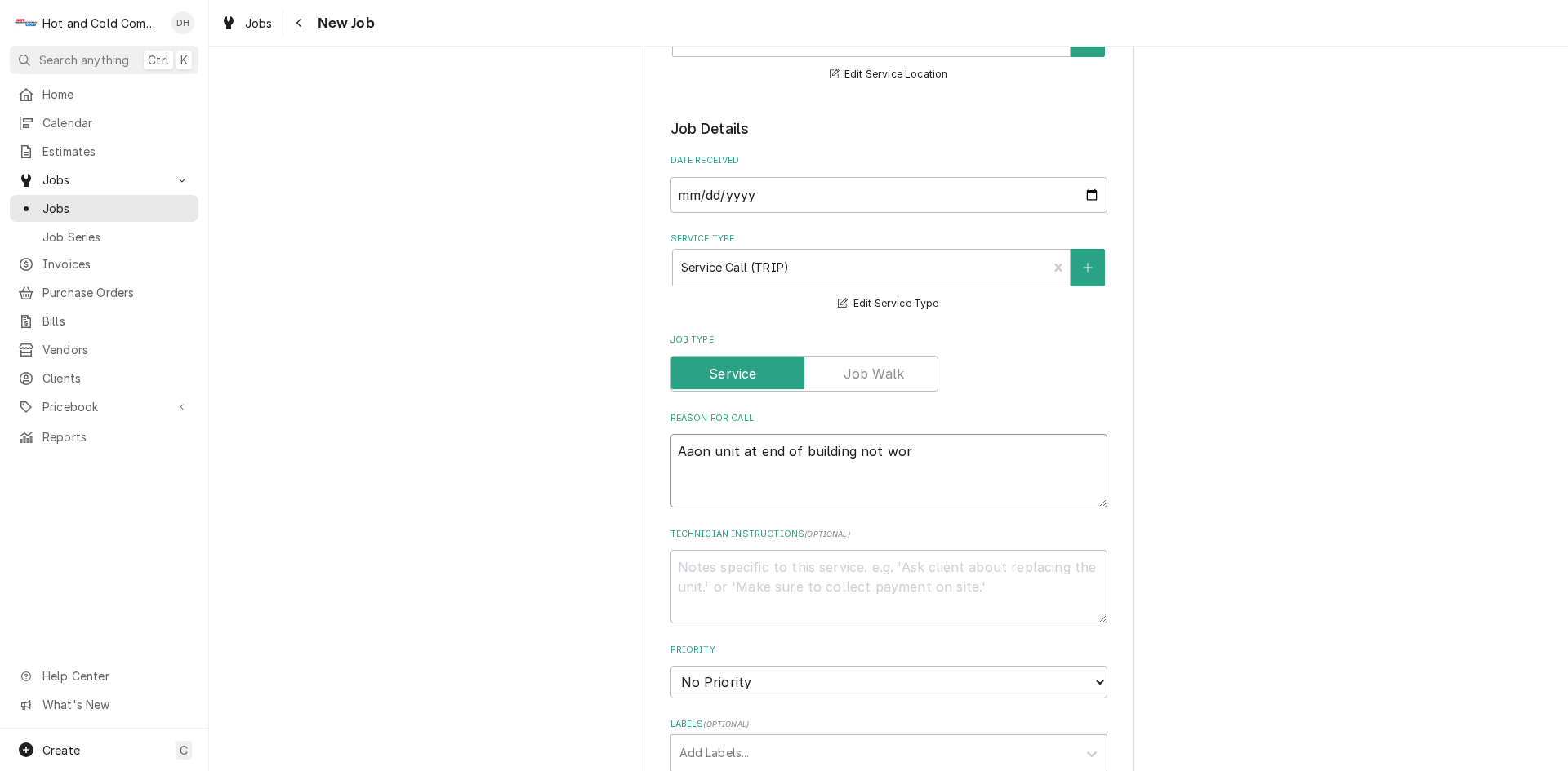
type textarea "x"
type textarea "Aaon unit at end of building not work"
type textarea "x"
type textarea "Aaon unit at end of building not worki"
type textarea "x"
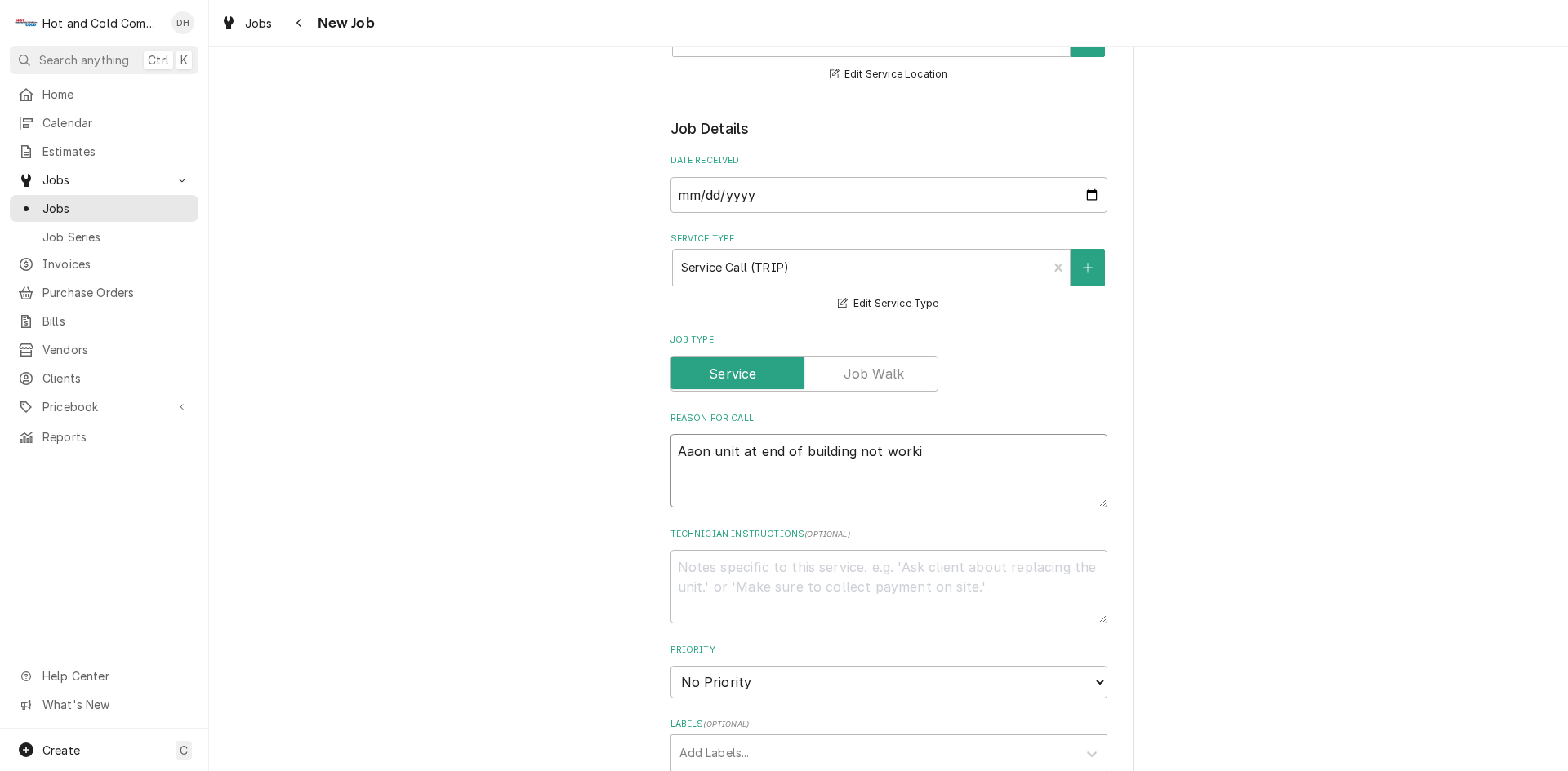
type textarea "Aaon unit at end of building not workin"
type textarea "x"
type textarea "Aaon unit at end of building not working"
type textarea "x"
type textarea "Aaon unit at end of building not working"
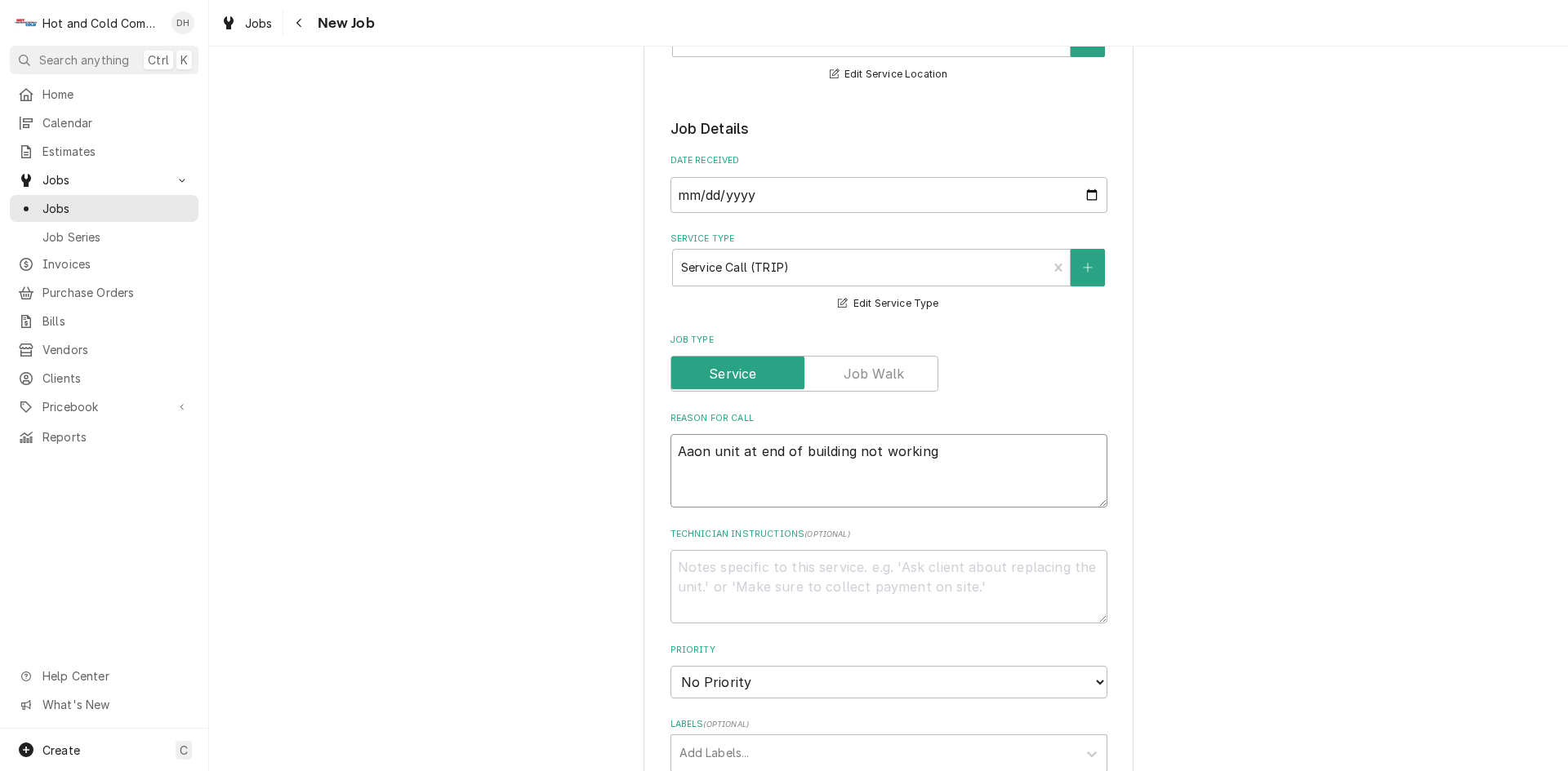
type textarea "x"
type textarea "Aaon unit at end of building not working p"
type textarea "x"
type textarea "Aaon unit at end of building not working pr"
type textarea "x"
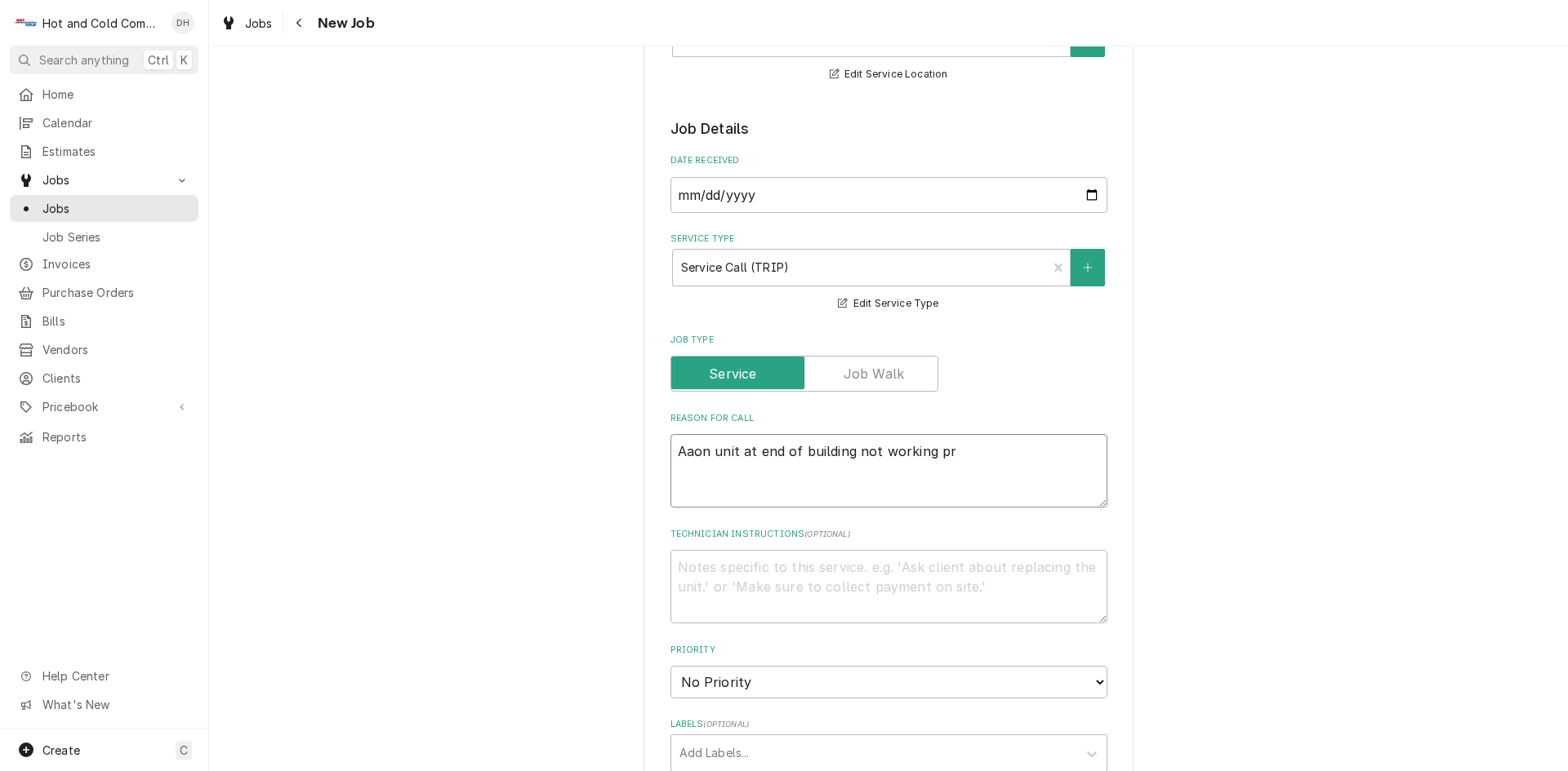
type textarea "Aaon unit at end of building not working pro"
type textarea "x"
type textarea "Aaon unit at end of building not working prop"
type textarea "x"
type textarea "Aaon unit at end of building not working prope"
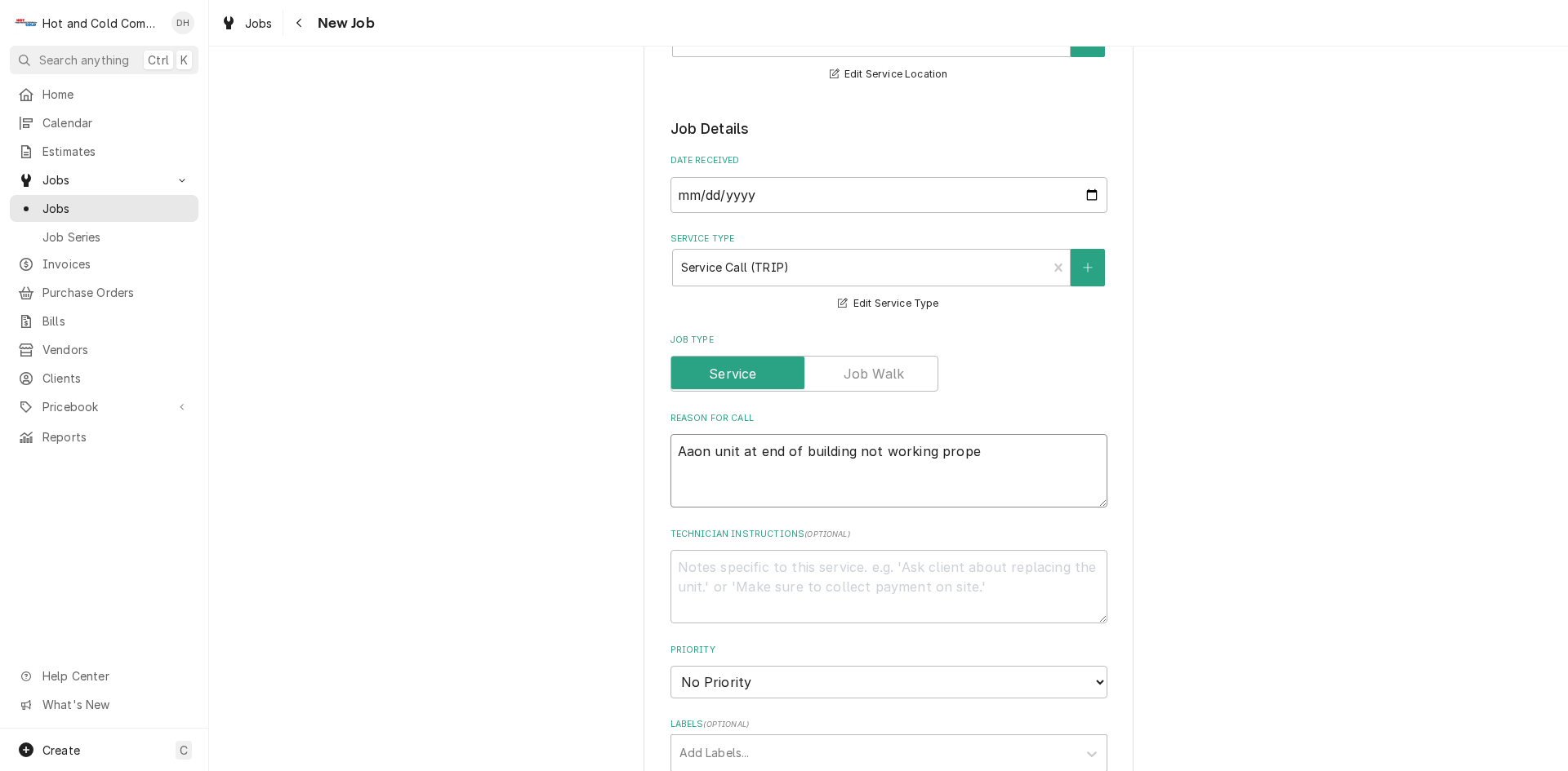
type textarea "x"
type textarea "Aaon unit at end of building not working proper"
type textarea "x"
type textarea "Aaon unit at end of building not working properl"
type textarea "x"
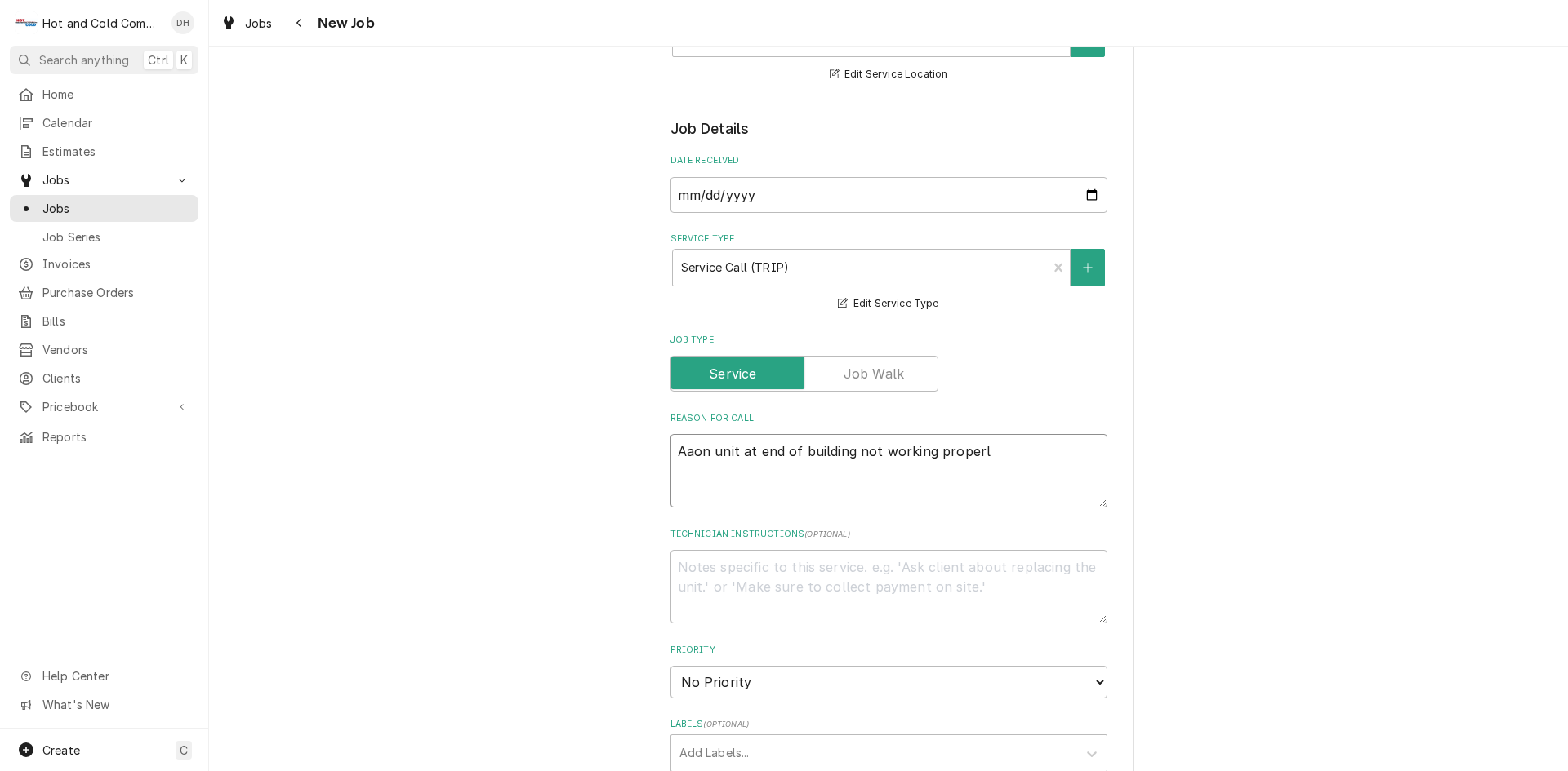
type textarea "Aaon unit at end of building not working properly"
type textarea "x"
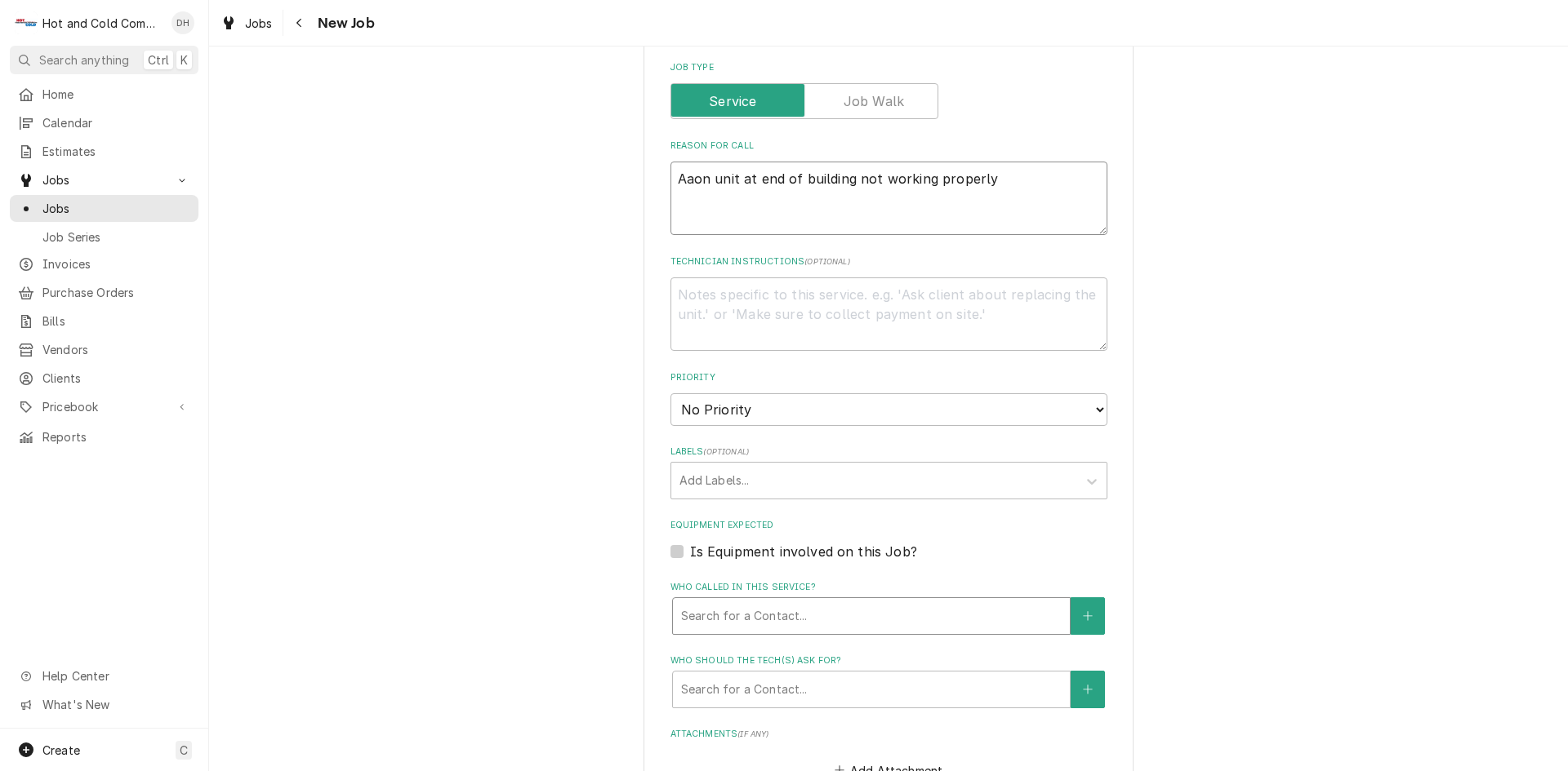
type textarea "Aaon unit at end of building not working properly"
click at [806, 602] on div "Who called in this service?" at bounding box center [872, 616] width 381 height 30
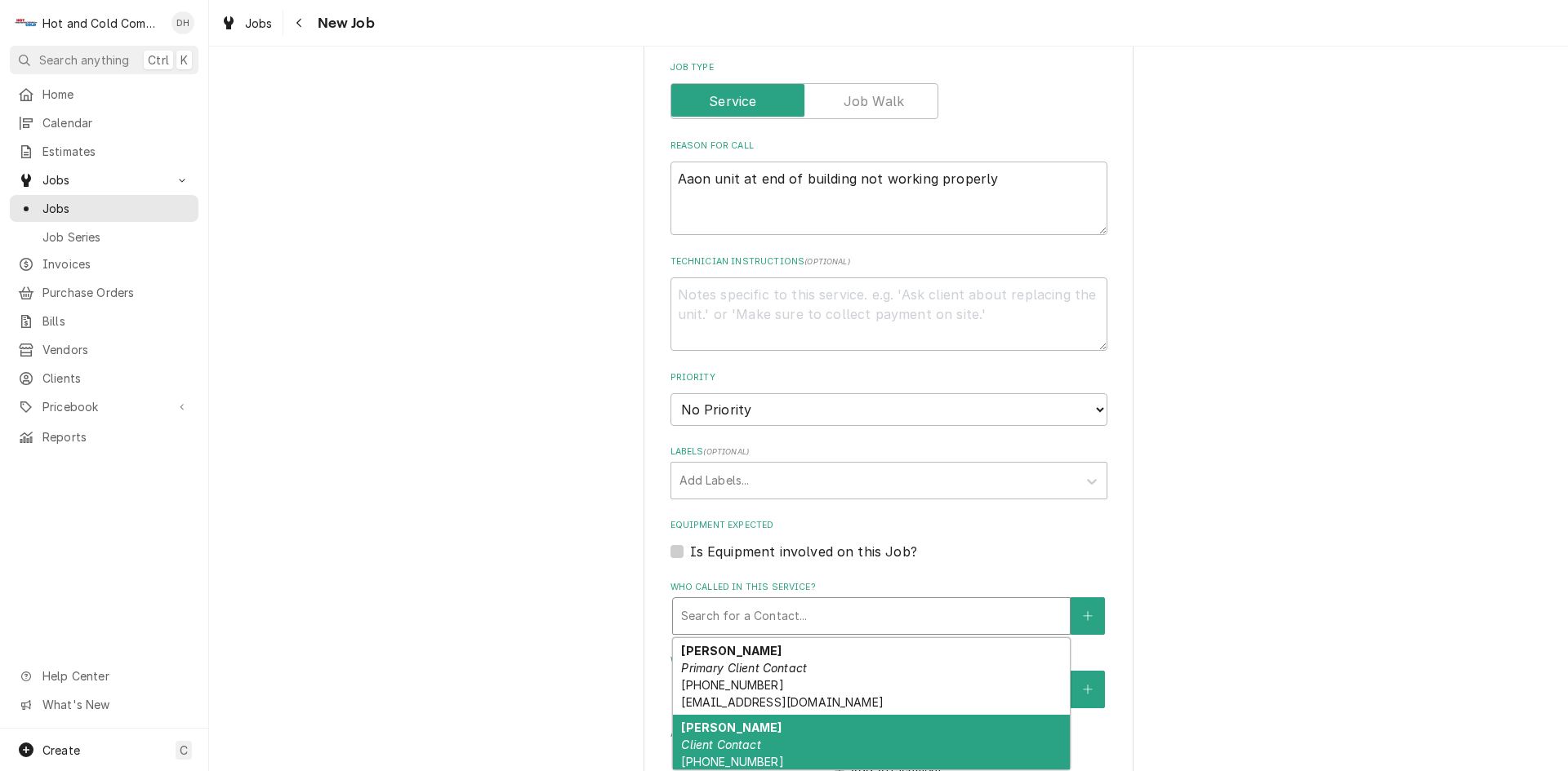
drag, startPoint x: 717, startPoint y: 748, endPoint x: 801, endPoint y: 685, distance: 105.0
click at [719, 746] on em "Client Contact" at bounding box center [720, 744] width 79 height 14
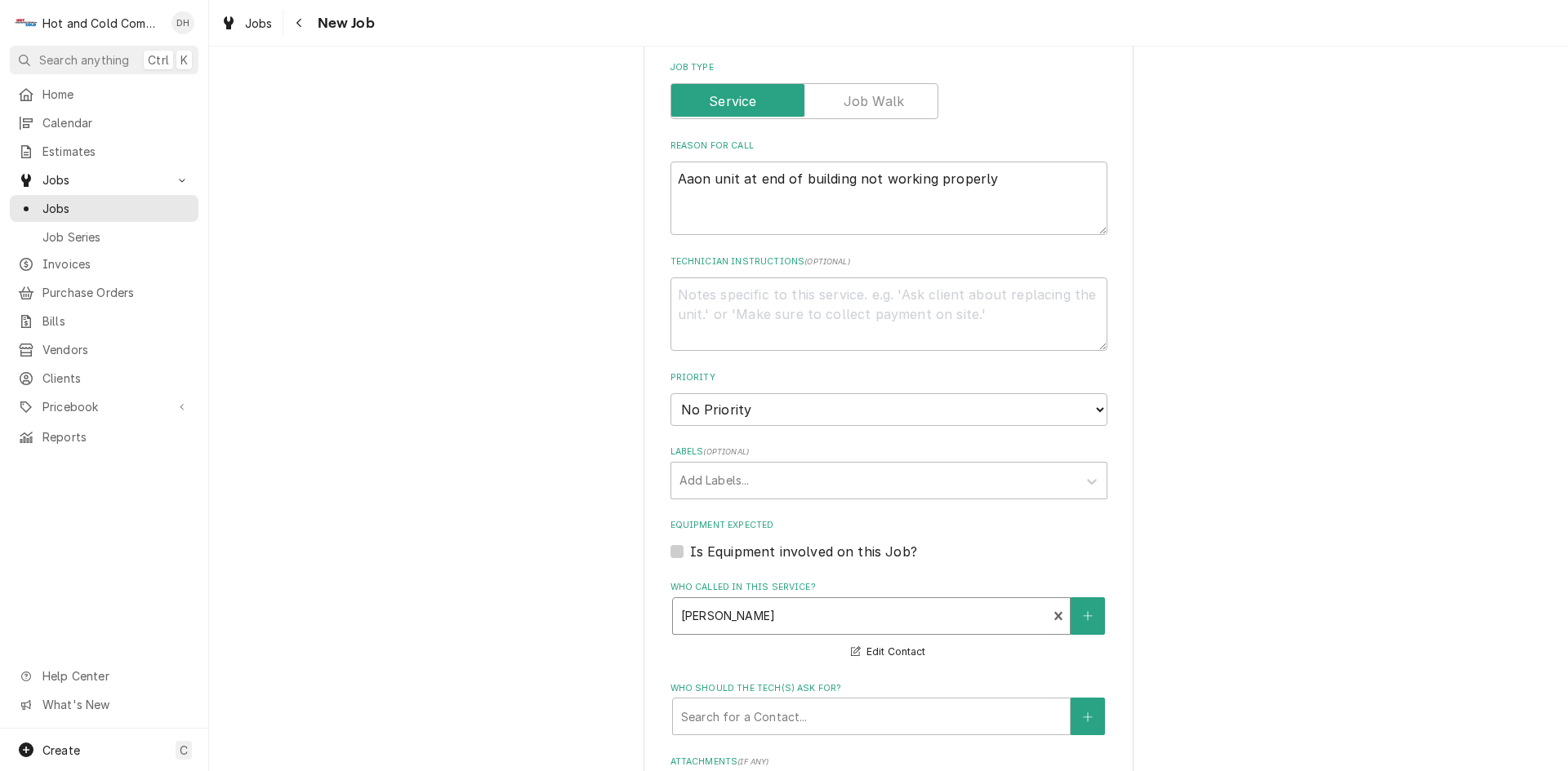
scroll to position [955, 0]
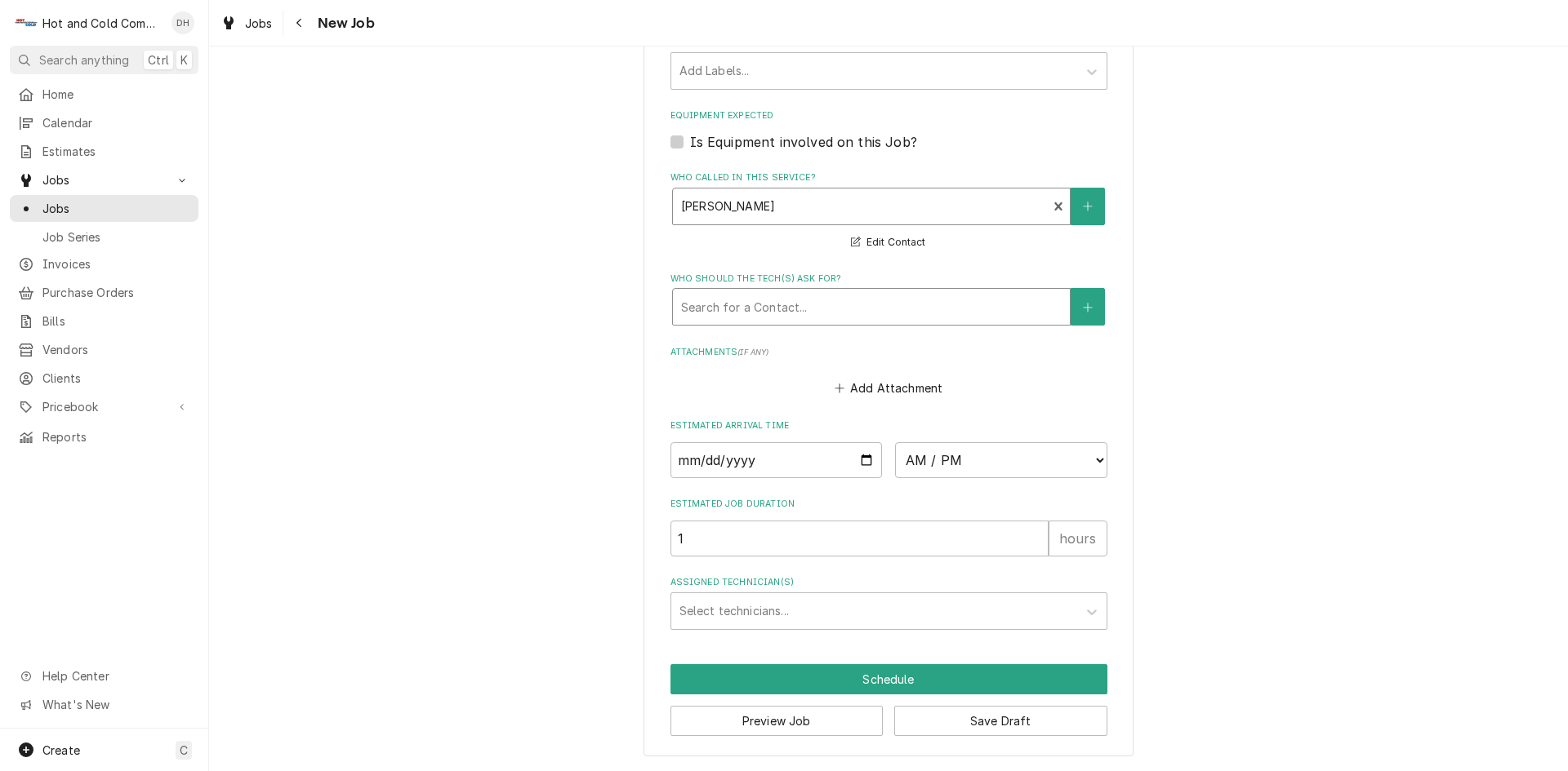
drag, startPoint x: 856, startPoint y: 309, endPoint x: 835, endPoint y: 300, distance: 22.8
click at [856, 309] on div "Who should the tech(s) ask for?" at bounding box center [872, 307] width 381 height 30
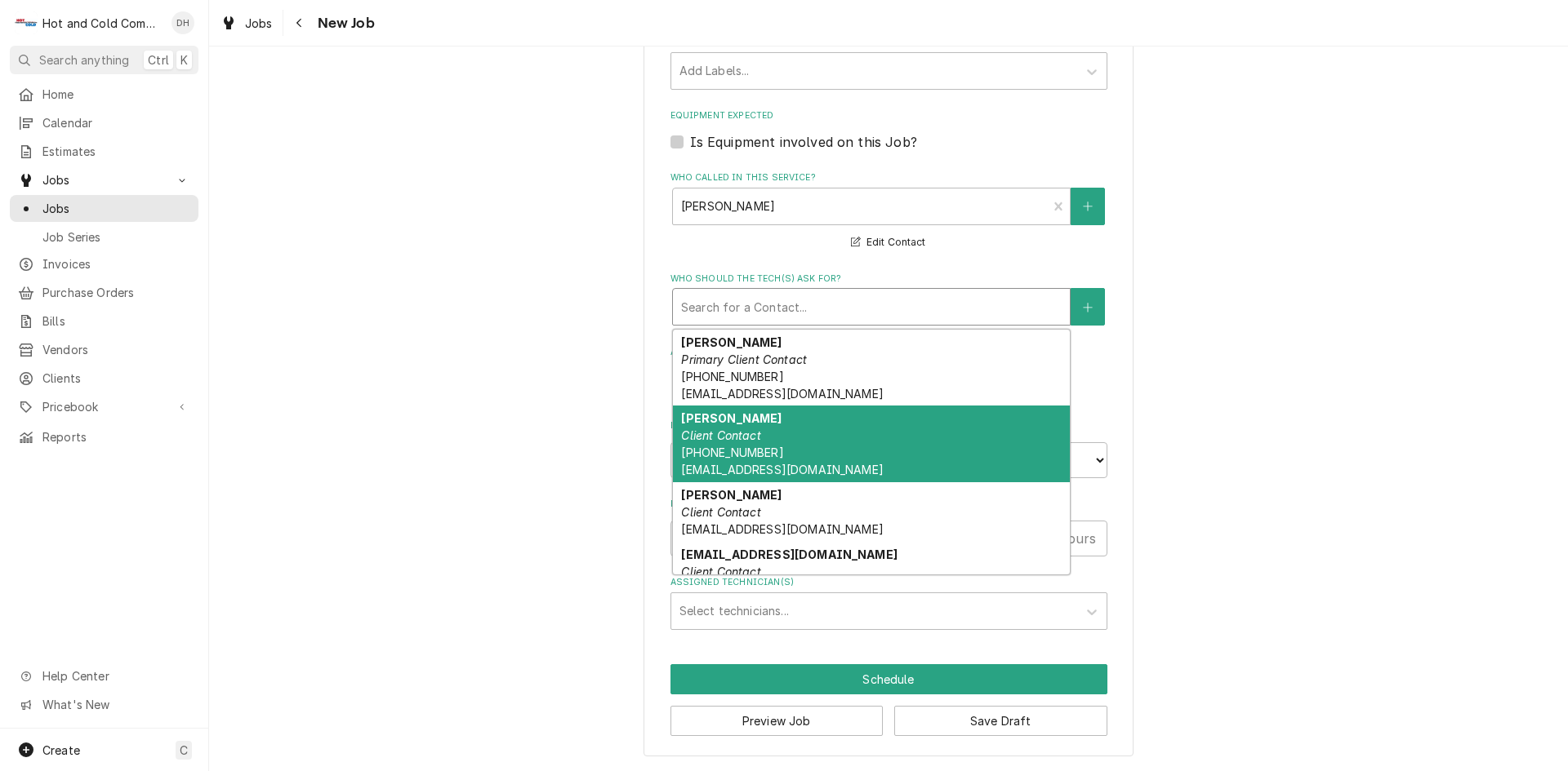
click at [717, 435] on em "Client Contact" at bounding box center [720, 435] width 79 height 14
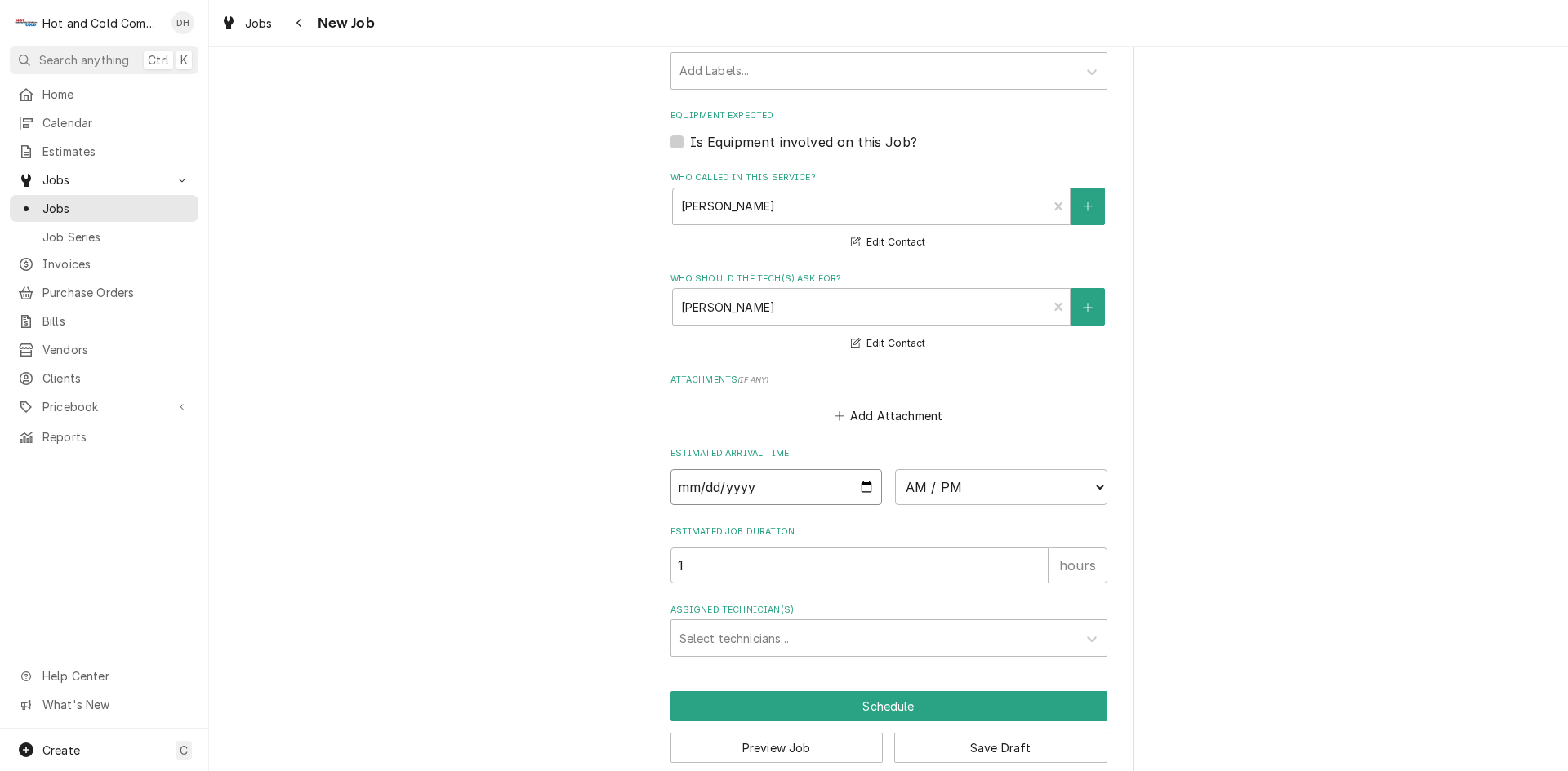
click at [858, 485] on input "Date" at bounding box center [776, 487] width 213 height 36
type textarea "x"
type input "2025-09-18"
type textarea "x"
click at [1095, 487] on select "AM / PM 6:00 AM 6:15 AM 6:30 AM 6:45 AM 7:00 AM 7:15 AM 7:30 AM 7:45 AM 8:00 AM…" at bounding box center [1001, 487] width 213 height 36
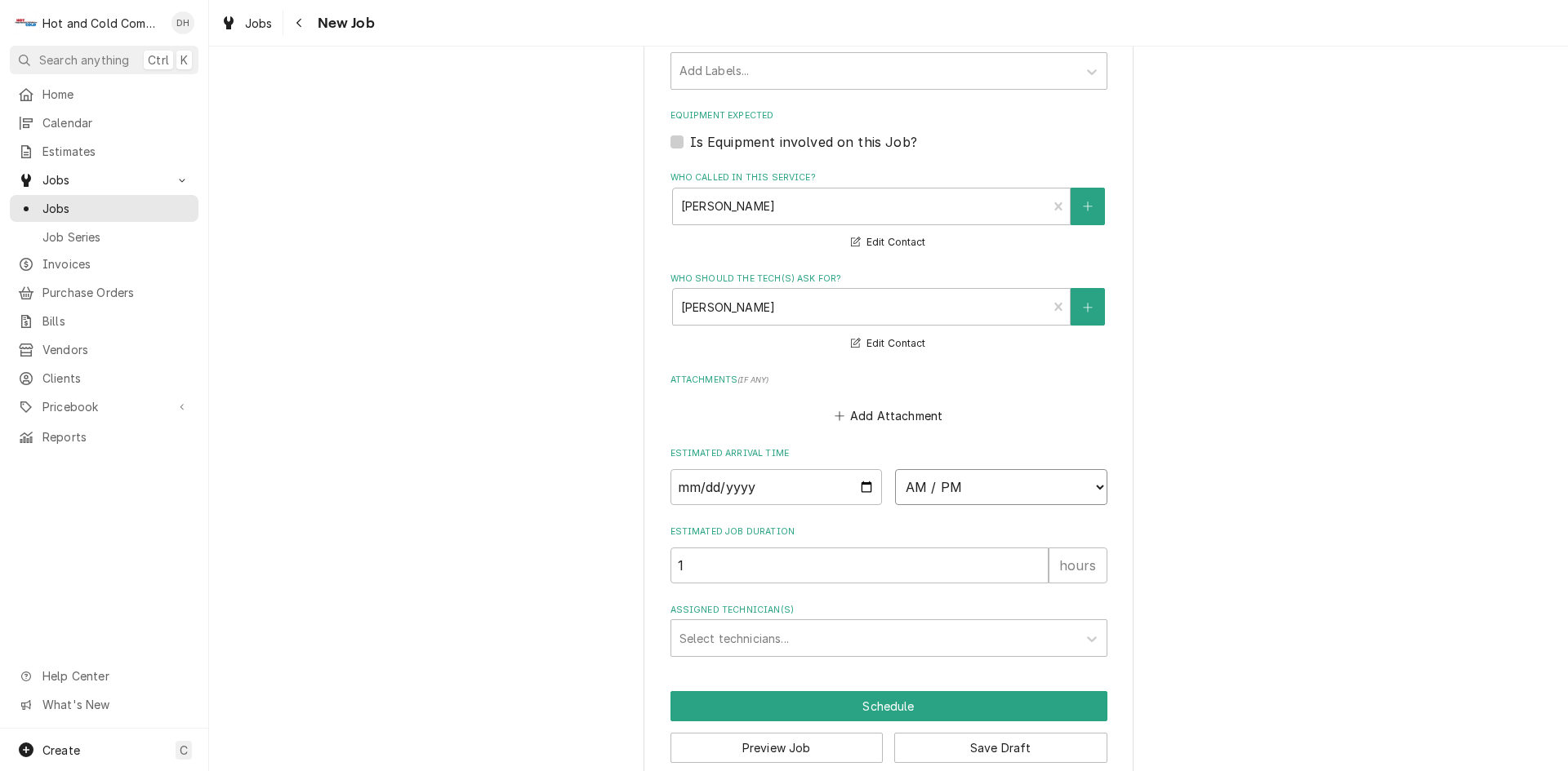
select select "09:00:00"
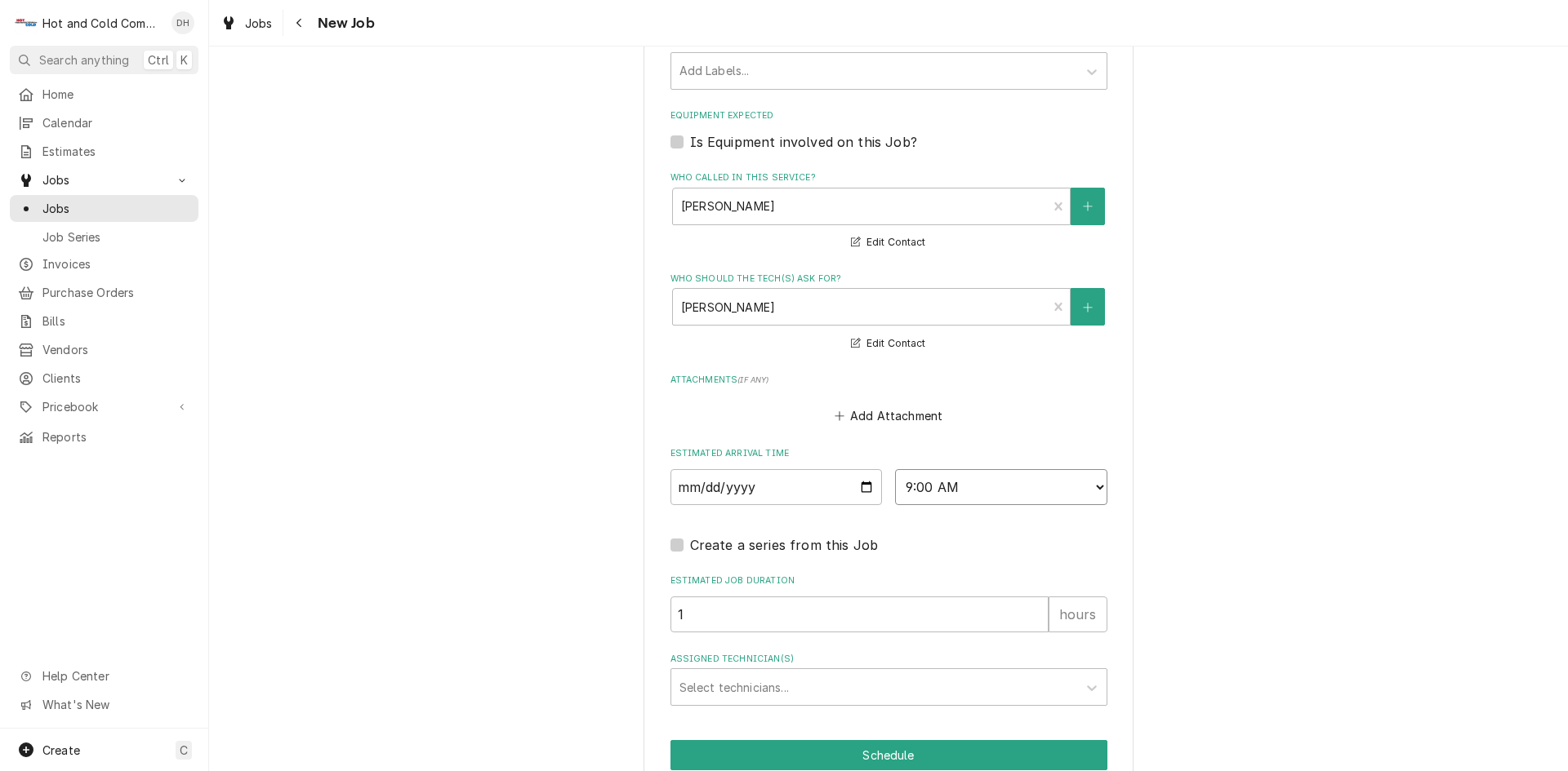
scroll to position [1030, 0]
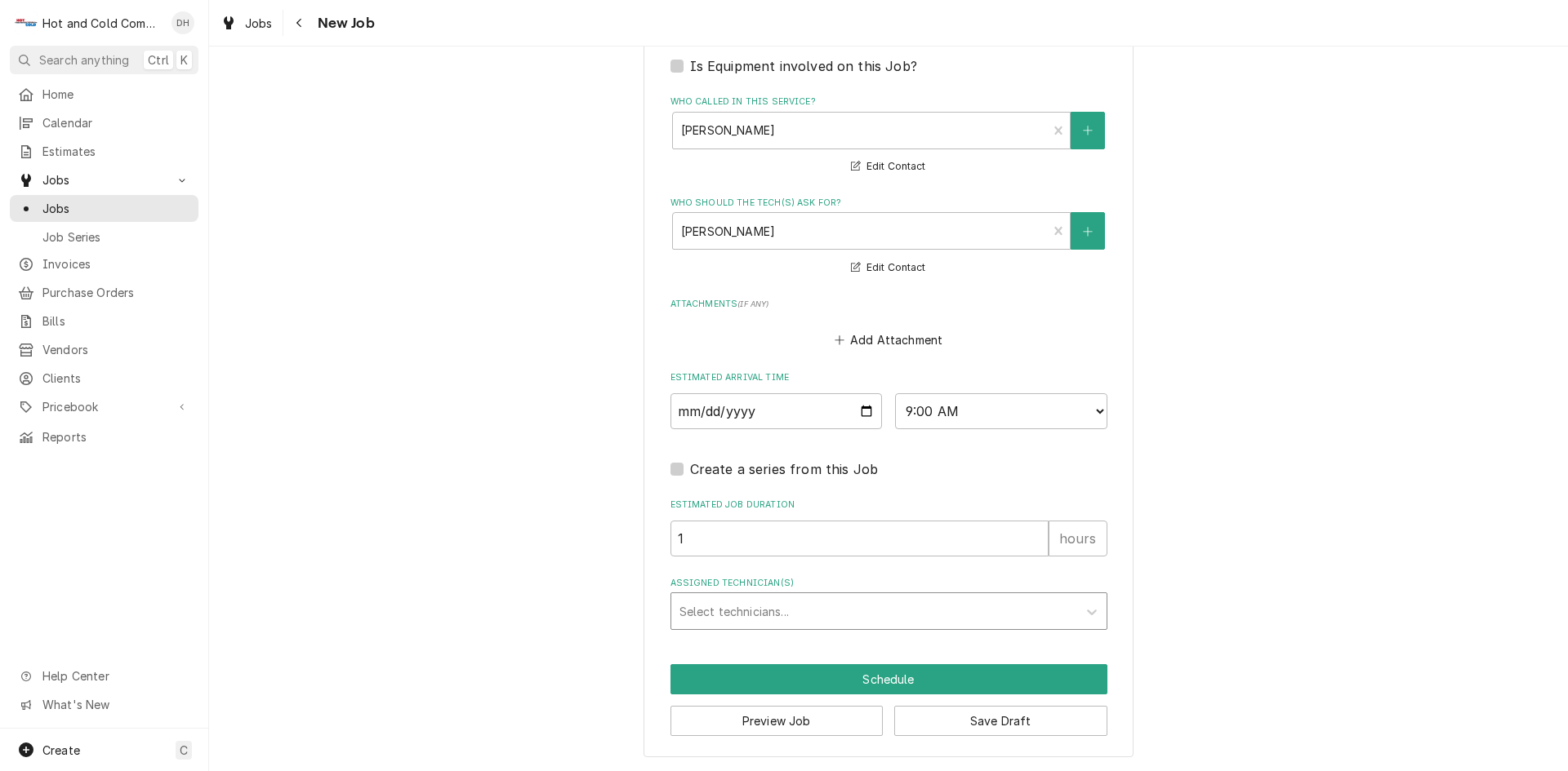
click at [815, 606] on div "Assigned Technician(s)" at bounding box center [875, 611] width 390 height 30
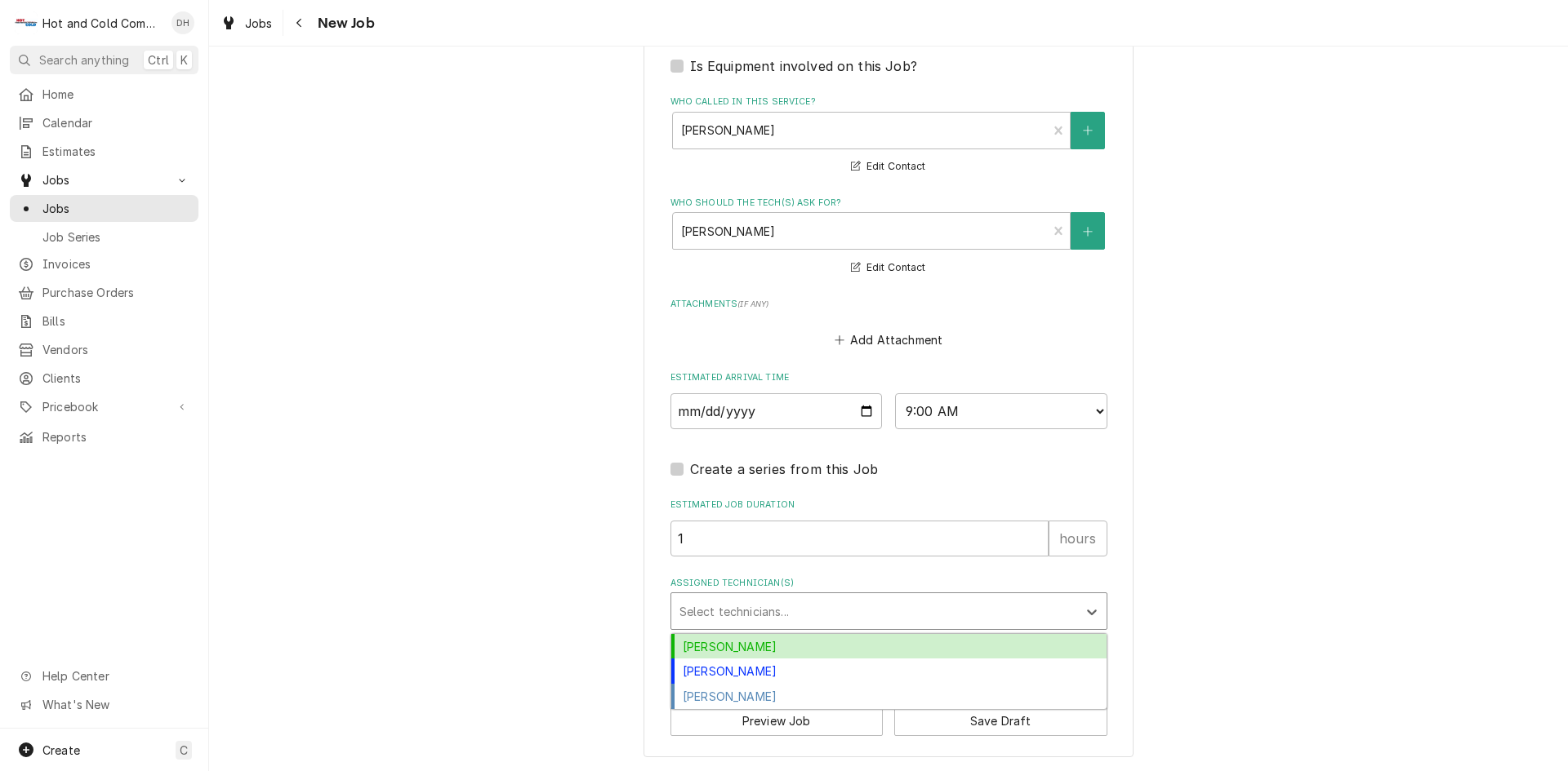
click at [738, 649] on div "Daryl Harris" at bounding box center [888, 647] width 435 height 25
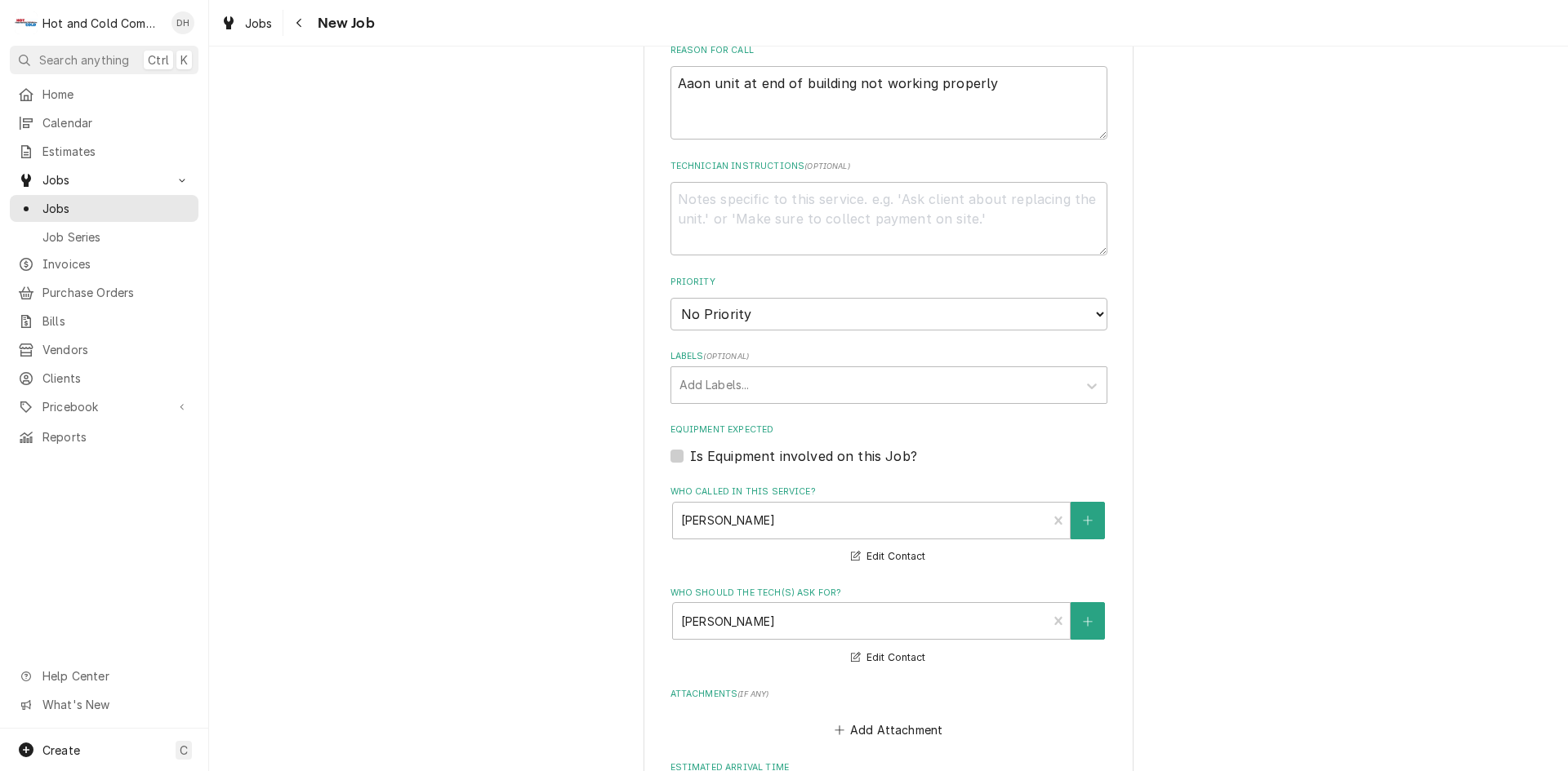
scroll to position [485, 0]
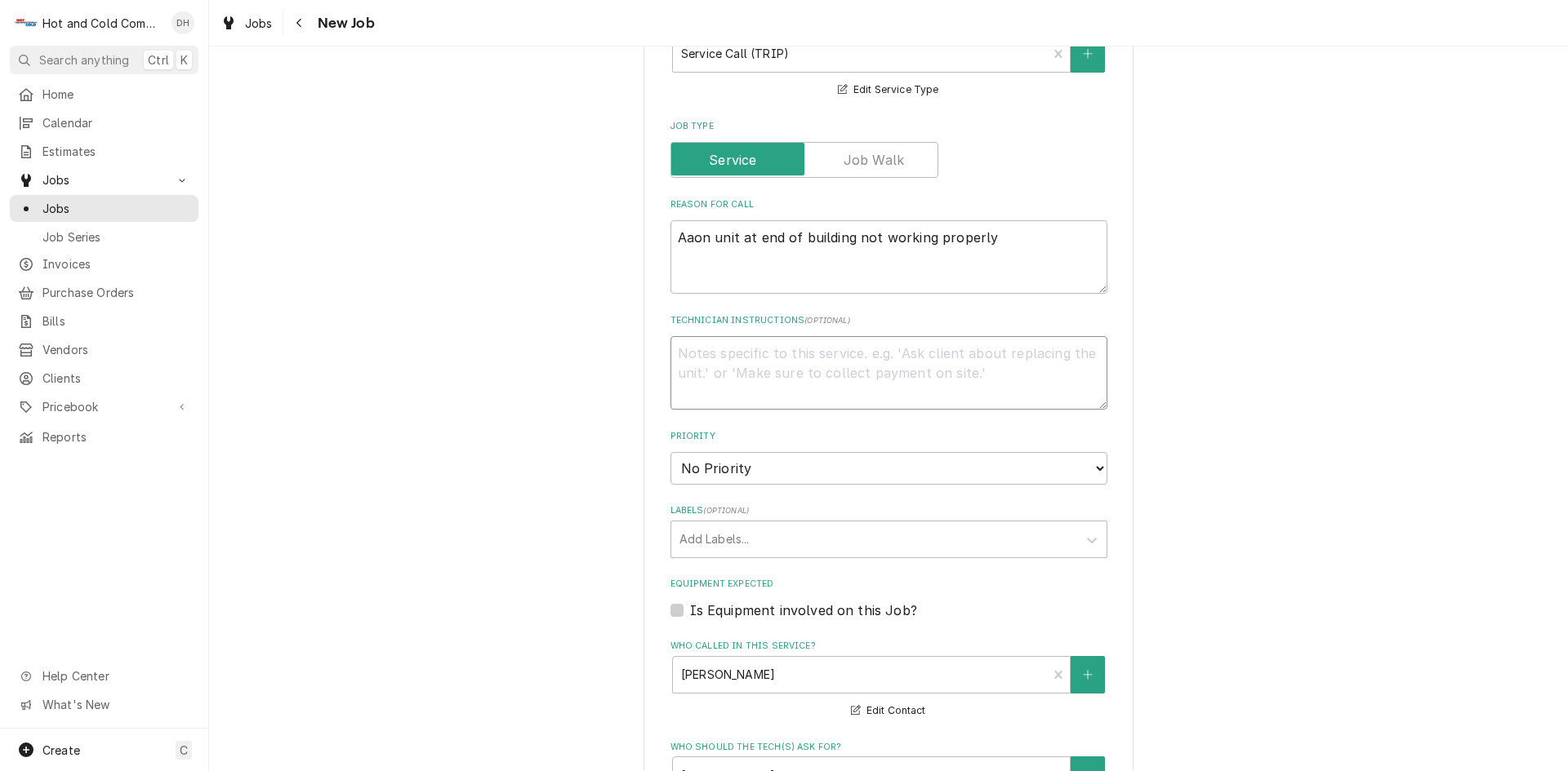
click at [851, 356] on textarea "Technician Instructions ( optional )" at bounding box center [888, 372] width 437 height 73
type textarea "x"
type textarea "D"
type textarea "x"
type textarea "Do"
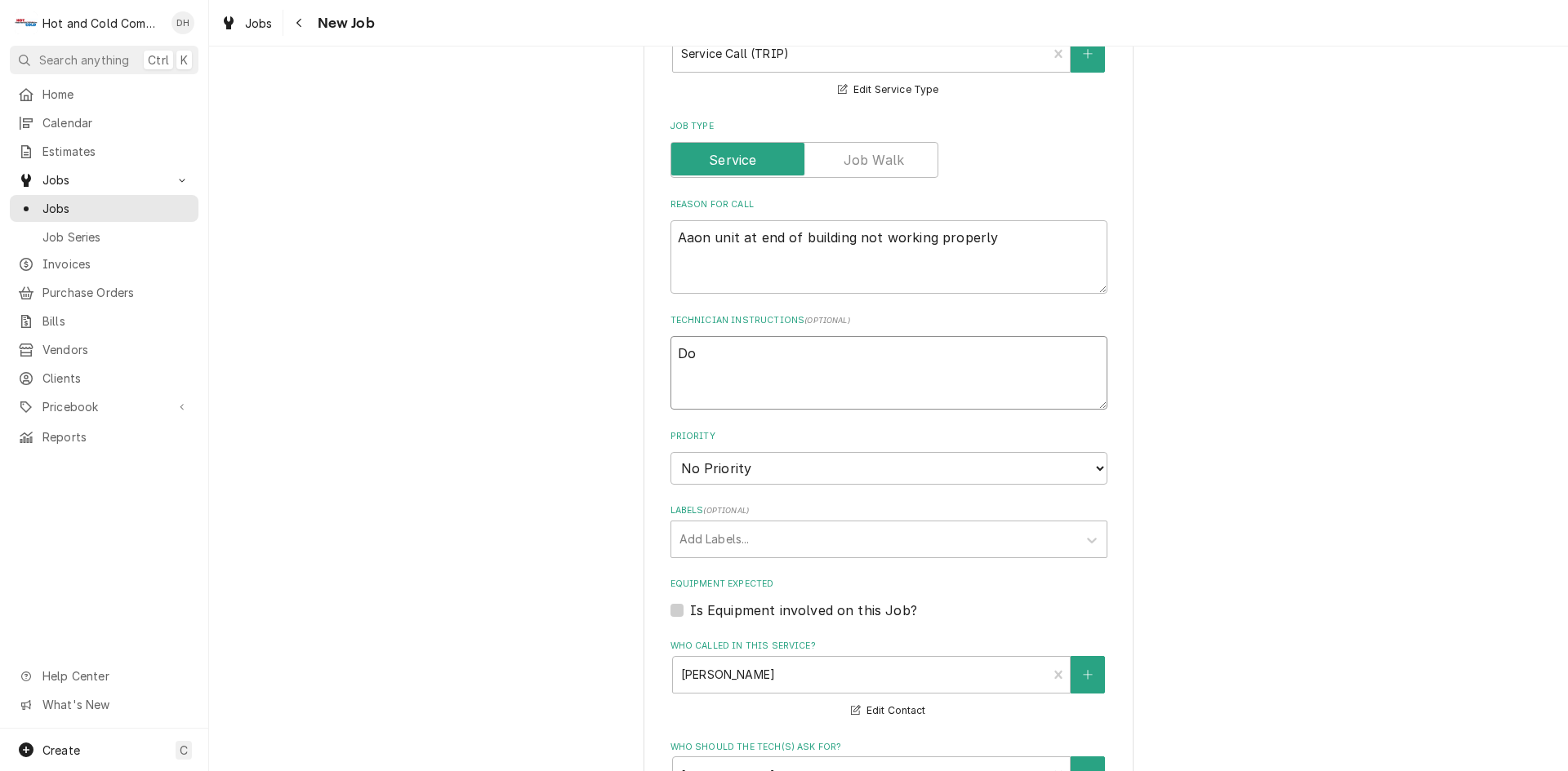
type textarea "x"
type textarea "Dou"
type textarea "x"
type textarea "Doug"
type textarea "x"
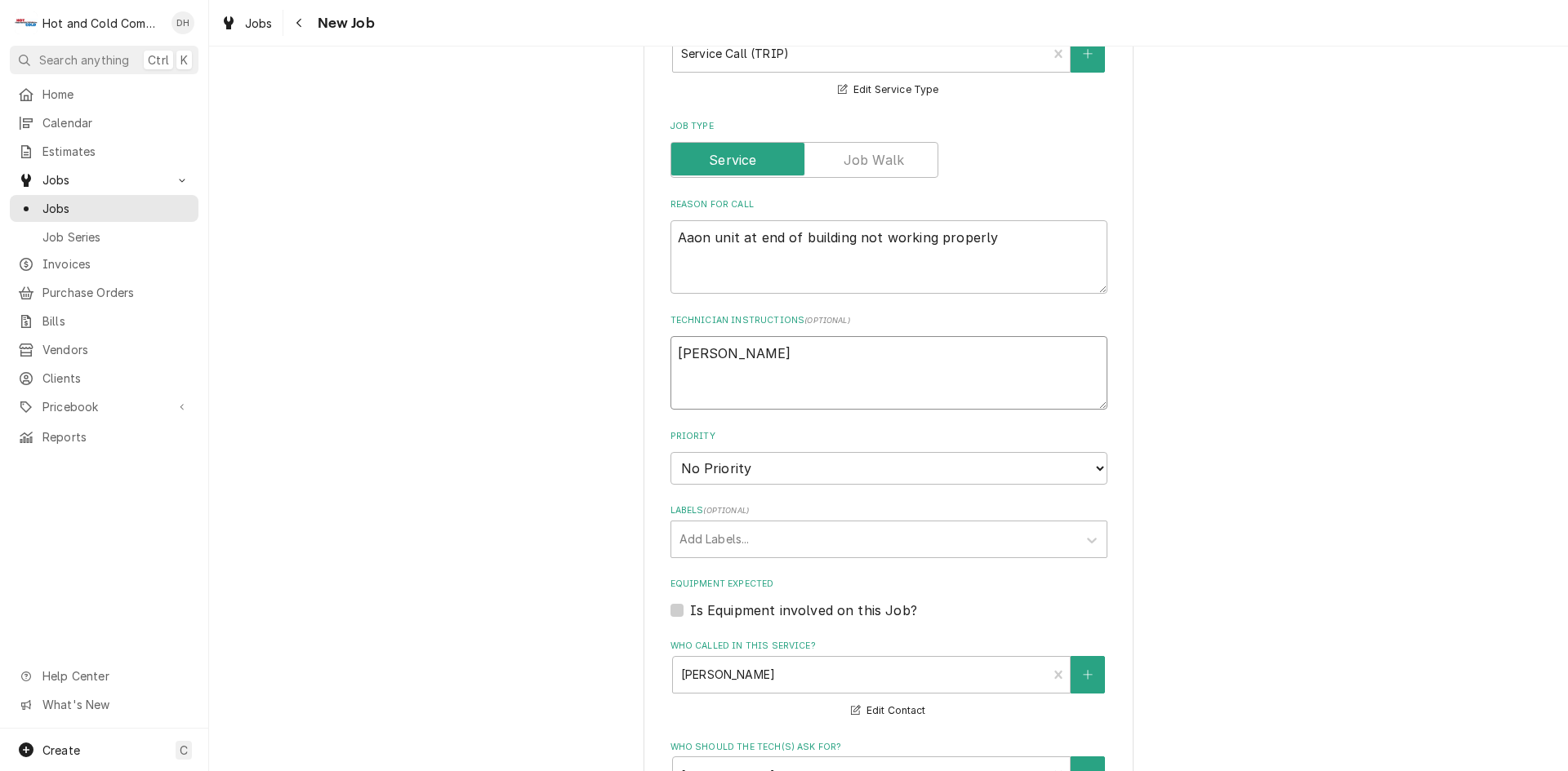
type textarea "Dougl"
type textarea "x"
type textarea "Dougla"
type textarea "x"
type textarea "Douglas"
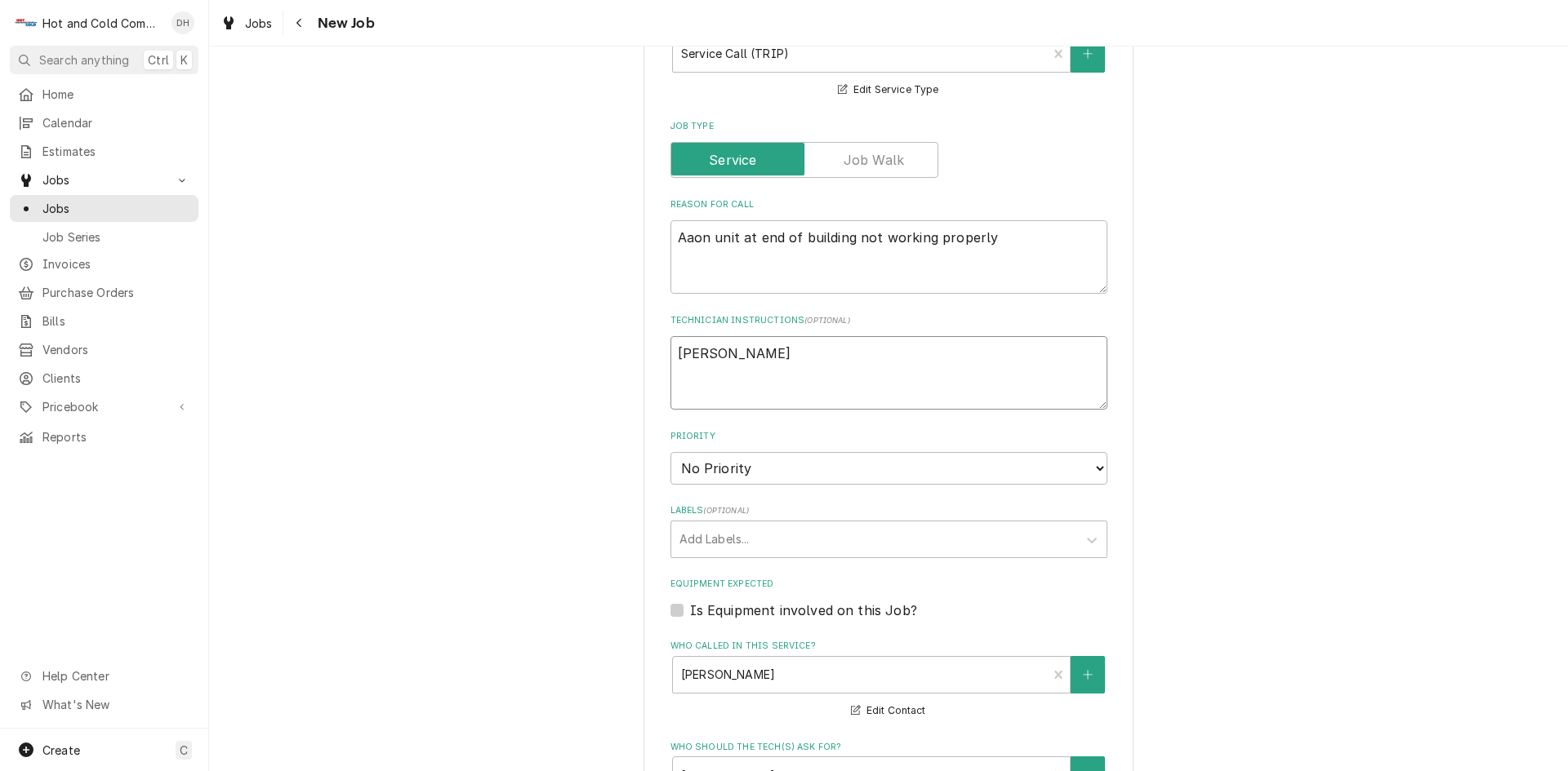
type textarea "x"
type textarea "Douglasv"
type textarea "x"
type textarea "Douglasvi"
type textarea "x"
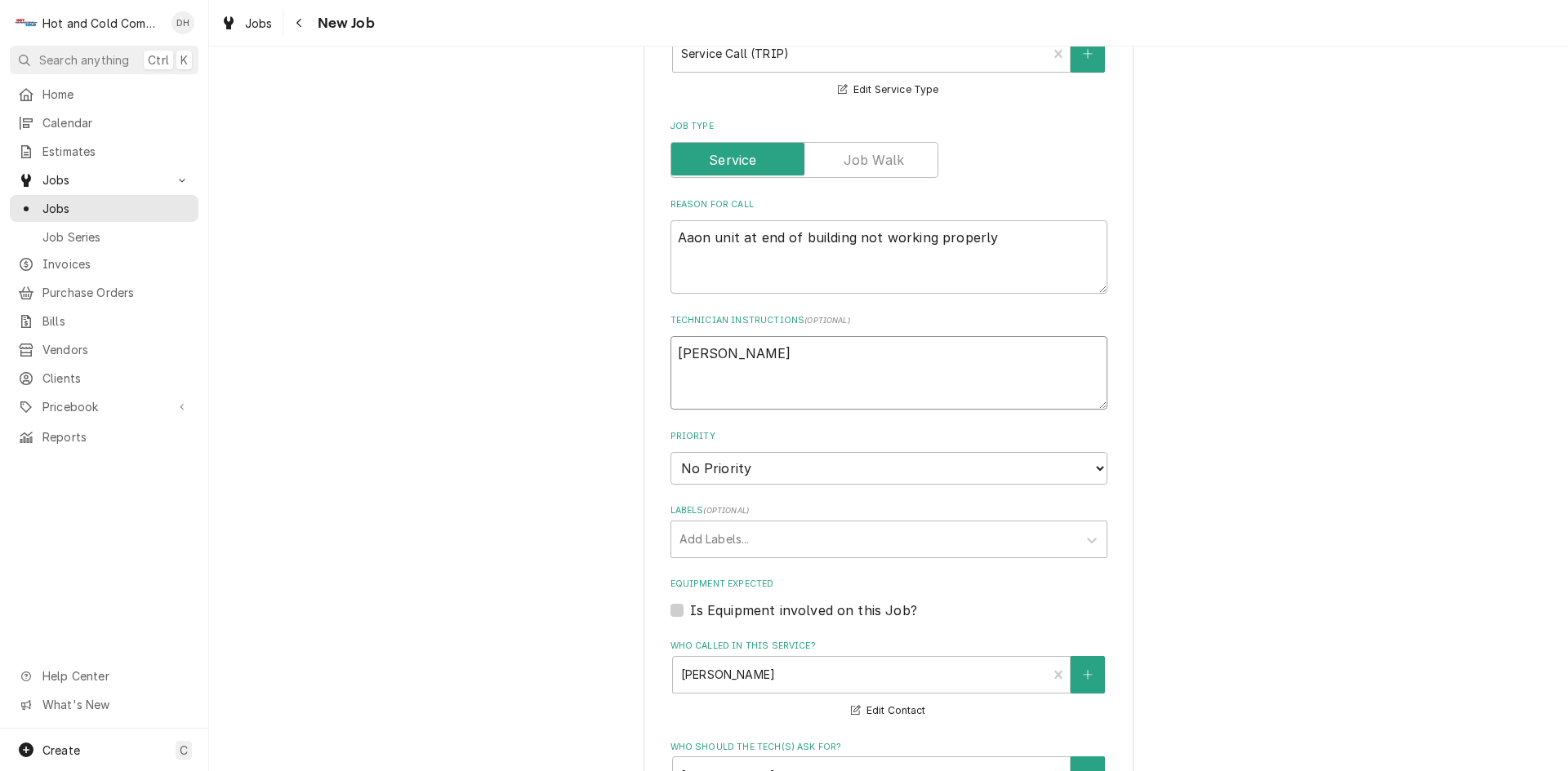
type textarea "Douglasvil"
type textarea "x"
type textarea "Douglasvill"
type textarea "x"
type textarea "Douglasville"
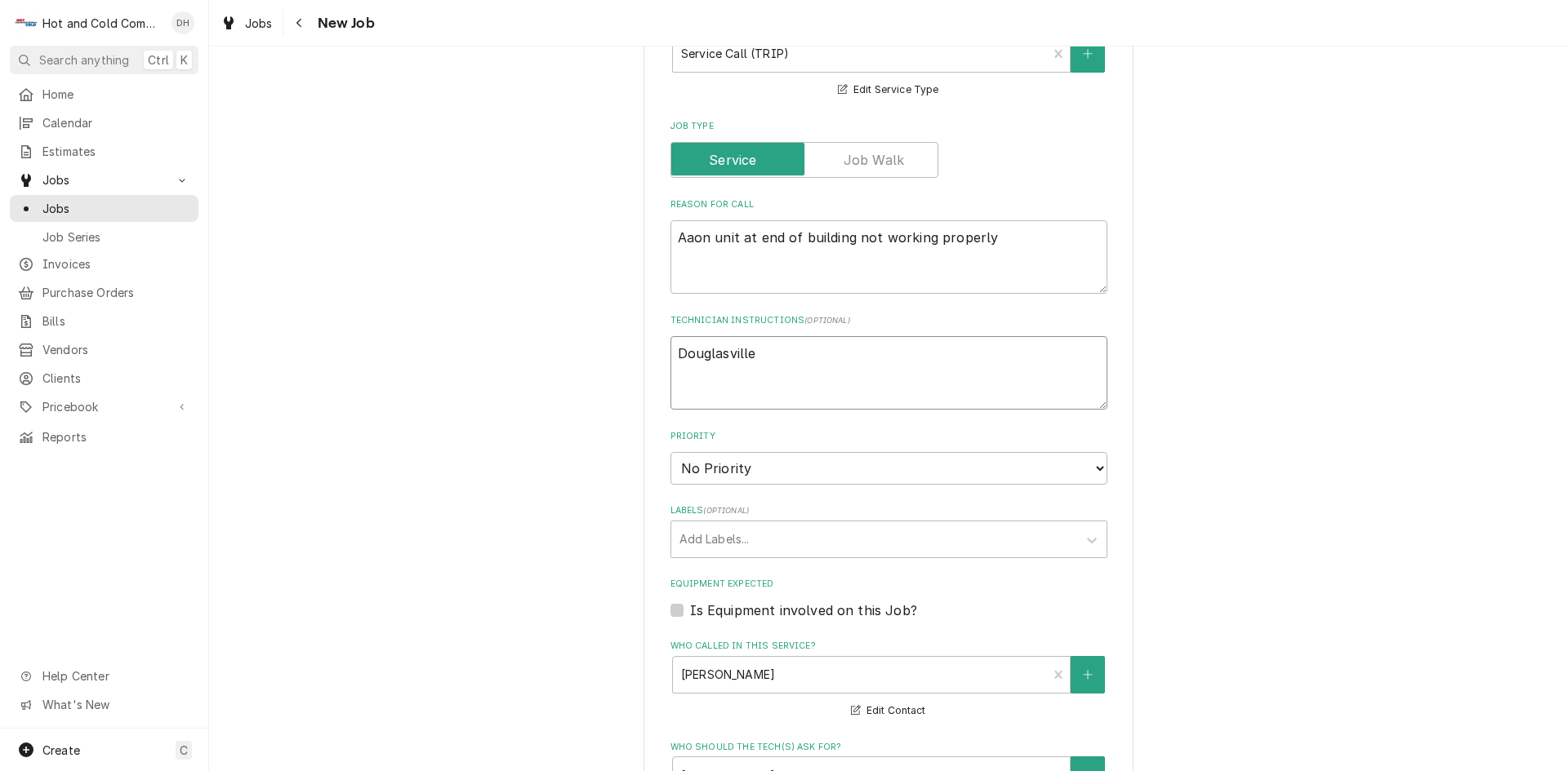
type textarea "x"
type textarea "Douglasville"
type textarea "x"
type textarea "Douglasville i"
type textarea "x"
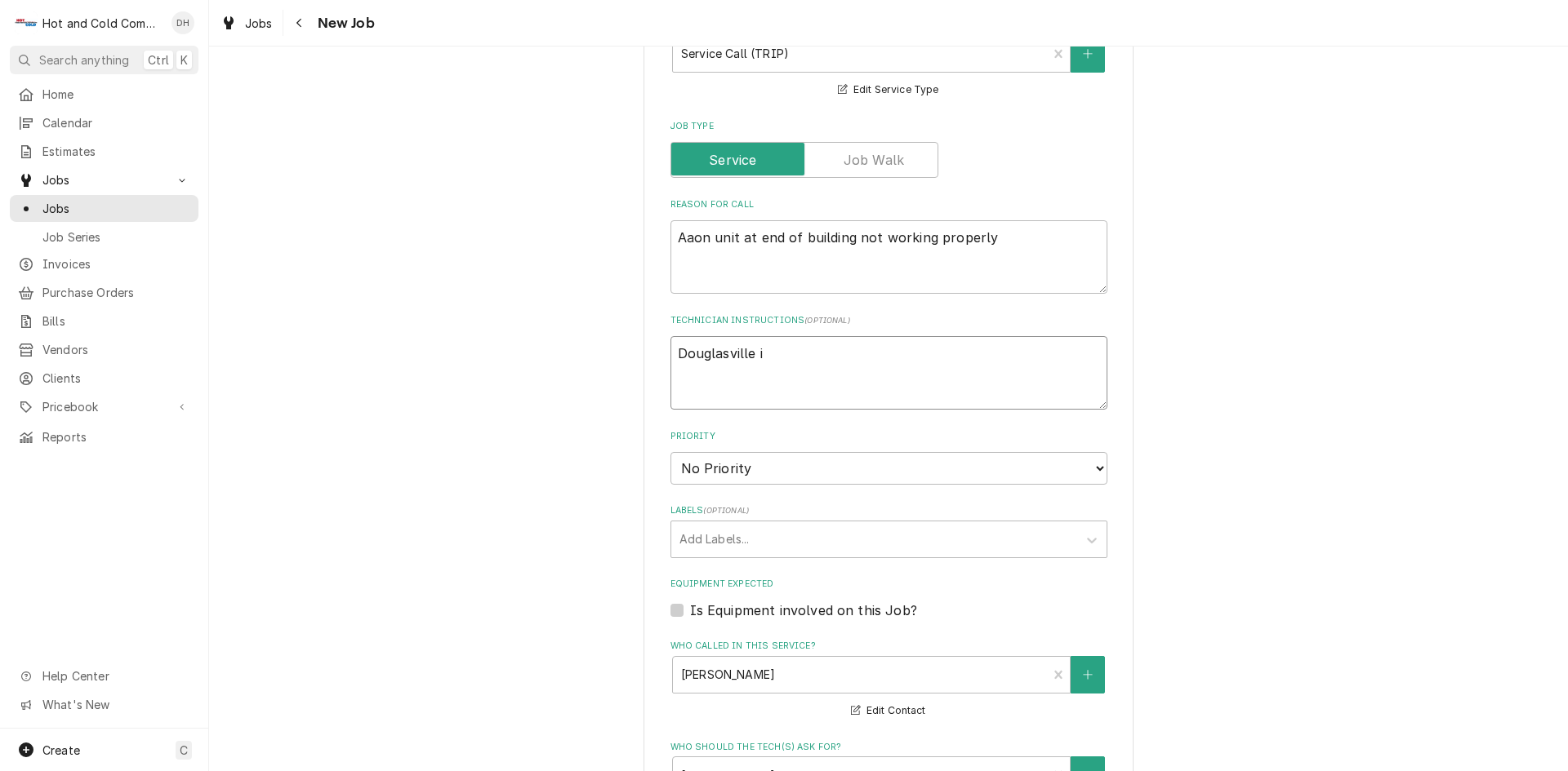
type textarea "Douglasville is"
type textarea "x"
type textarea "Douglasville is"
type textarea "x"
type textarea "Douglasville is c"
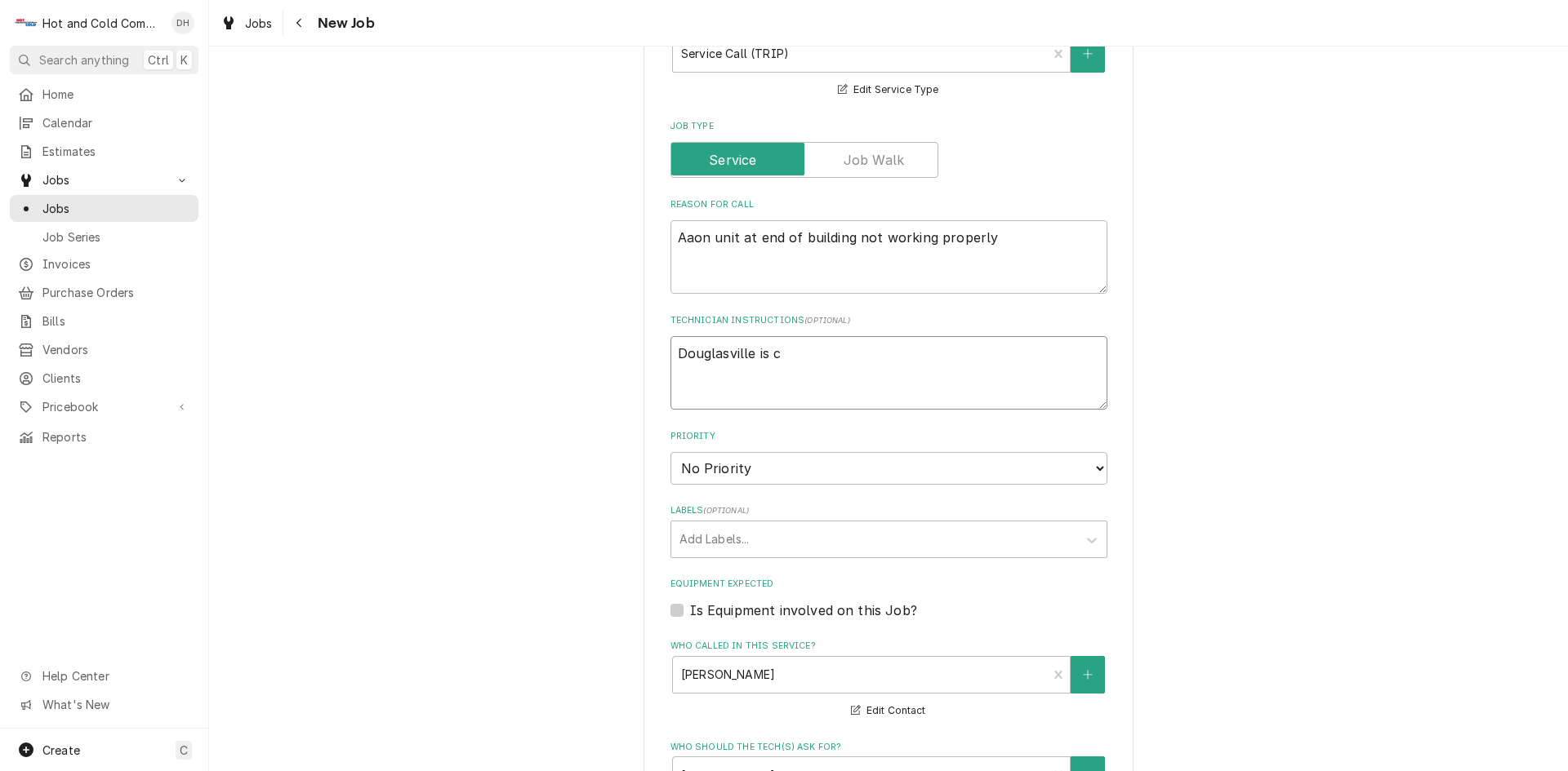
type textarea "x"
type textarea "Douglasville is ca"
type textarea "x"
type textarea "Douglasville is cat"
type textarea "x"
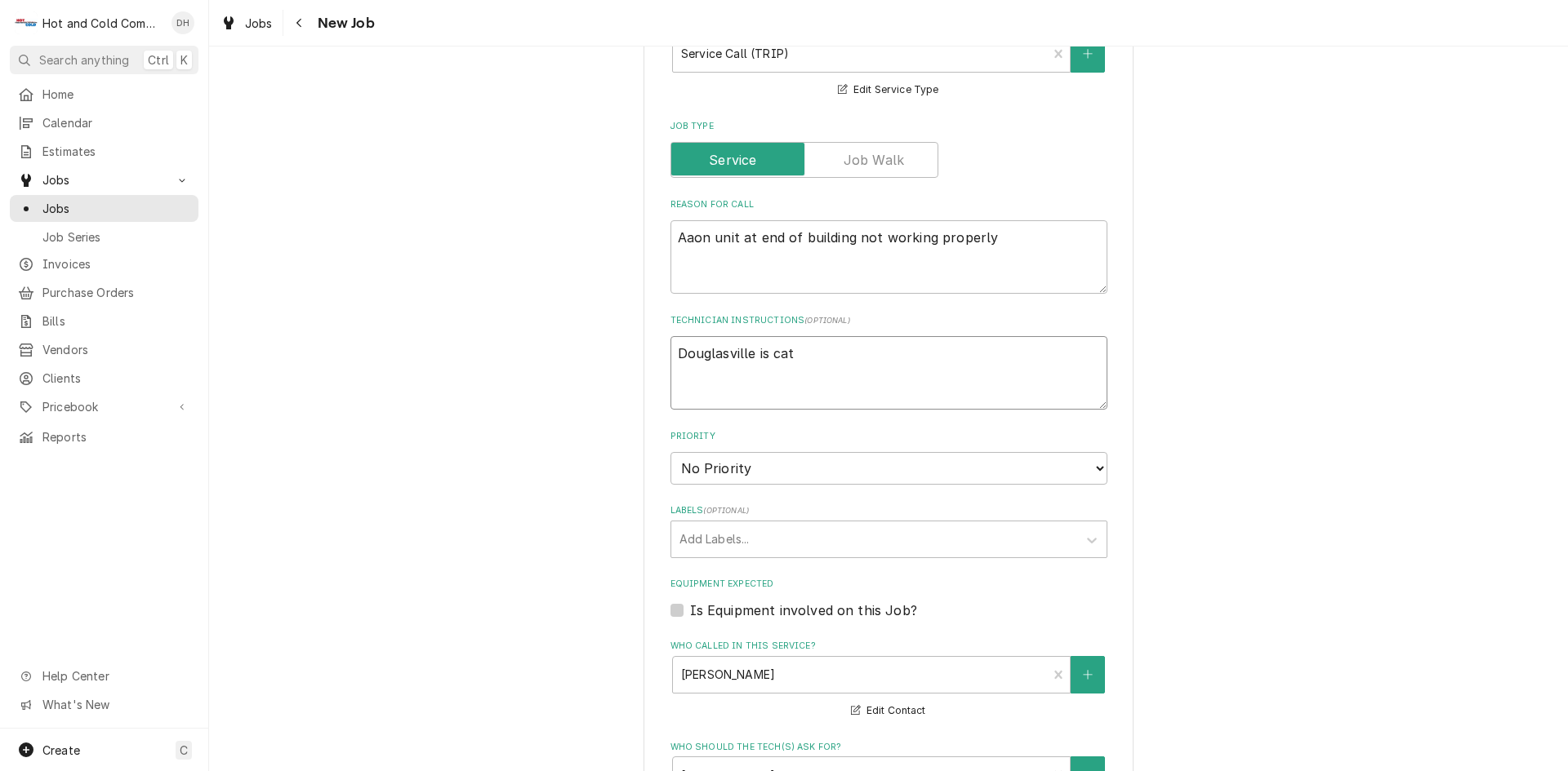
type textarea "Douglasville is catc"
type textarea "x"
type textarea "Douglasville is catch"
type textarea "x"
type textarea "Douglasville is catchi"
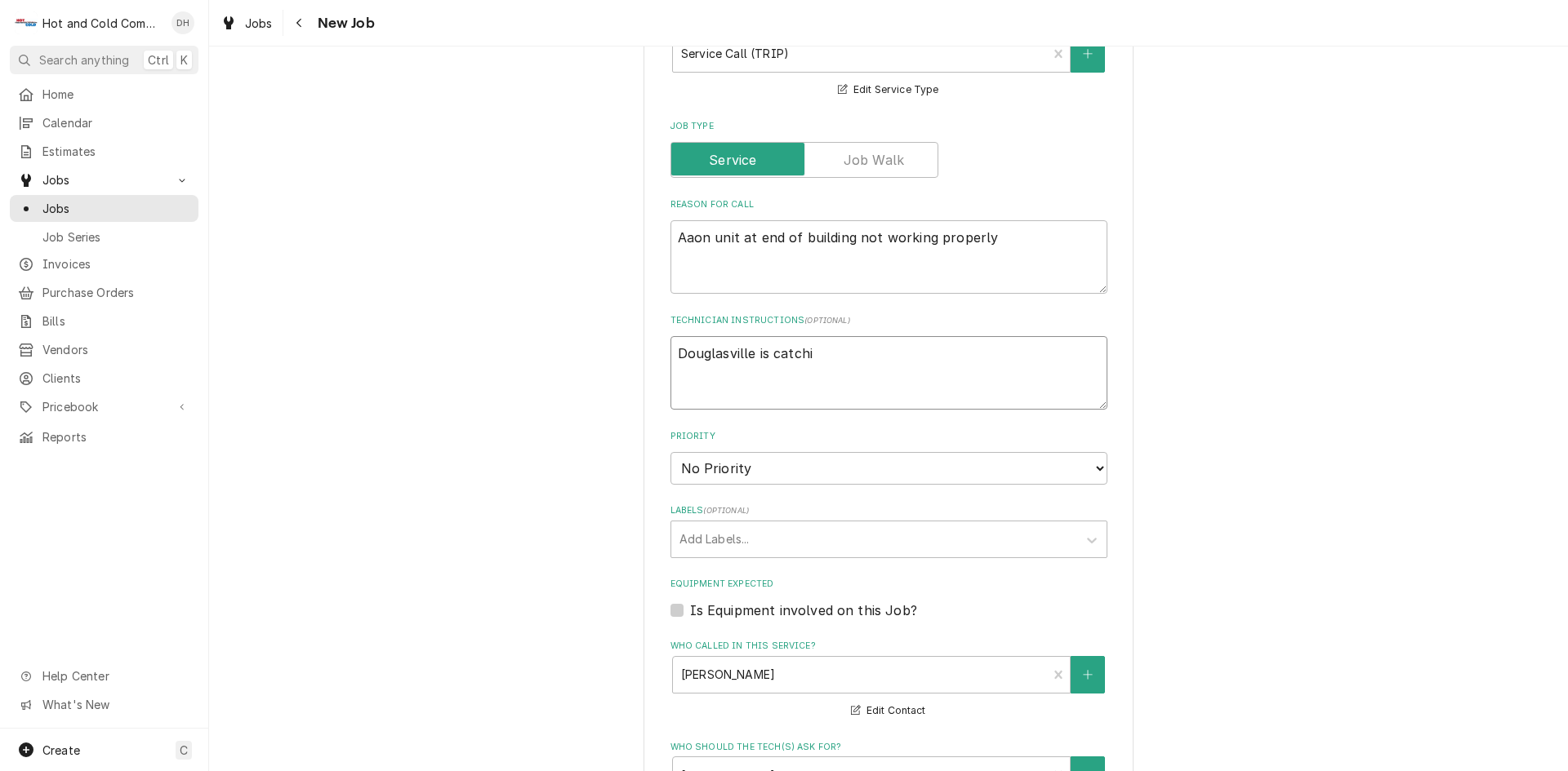
type textarea "x"
type textarea "Douglasville is catchin"
type textarea "x"
type textarea "Douglasville is catching"
type textarea "x"
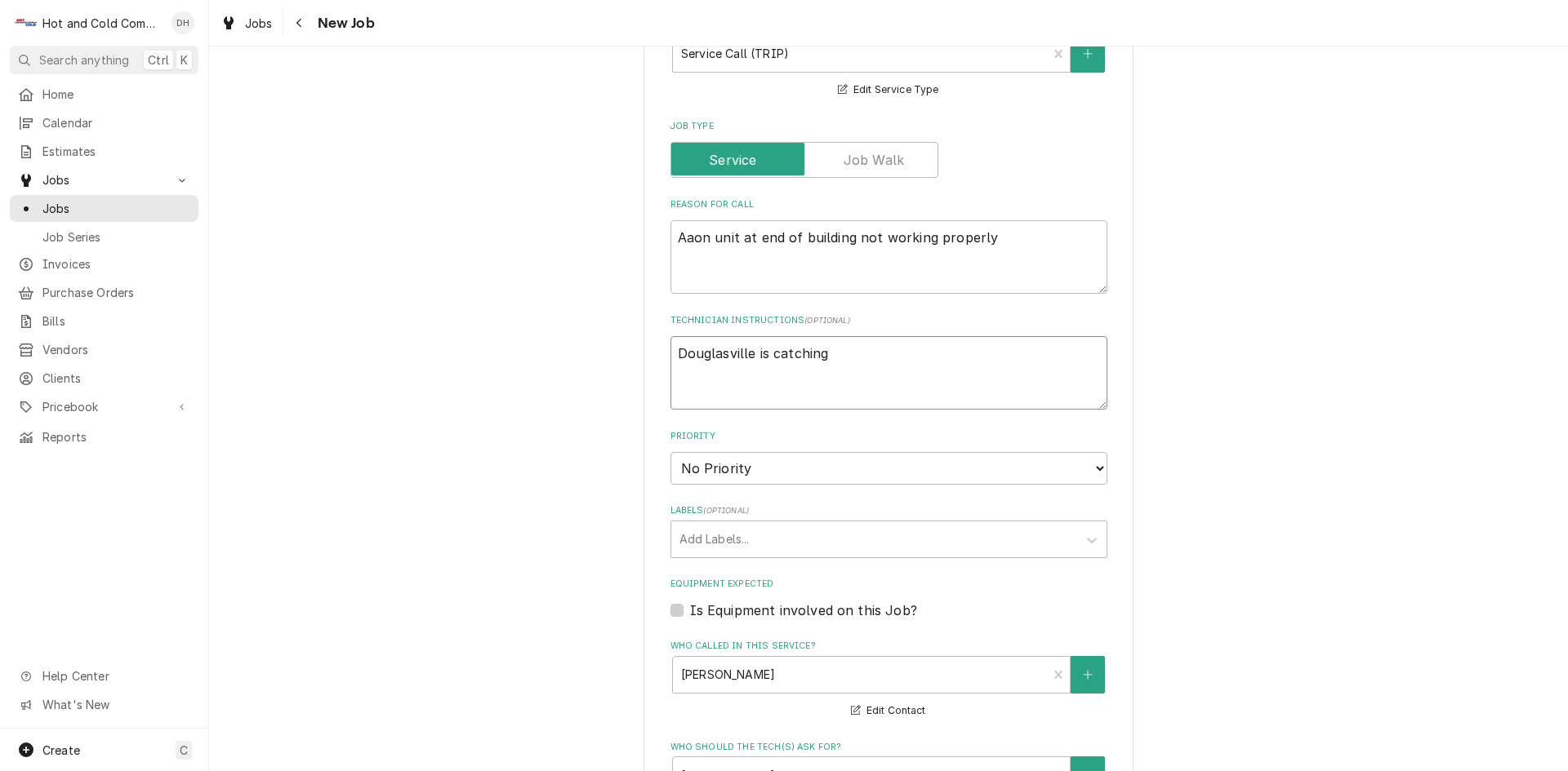
type textarea "Douglasville is catching"
type textarea "x"
type textarea "Douglasville is catching t"
type textarea "x"
type textarea "Douglasville is catching th"
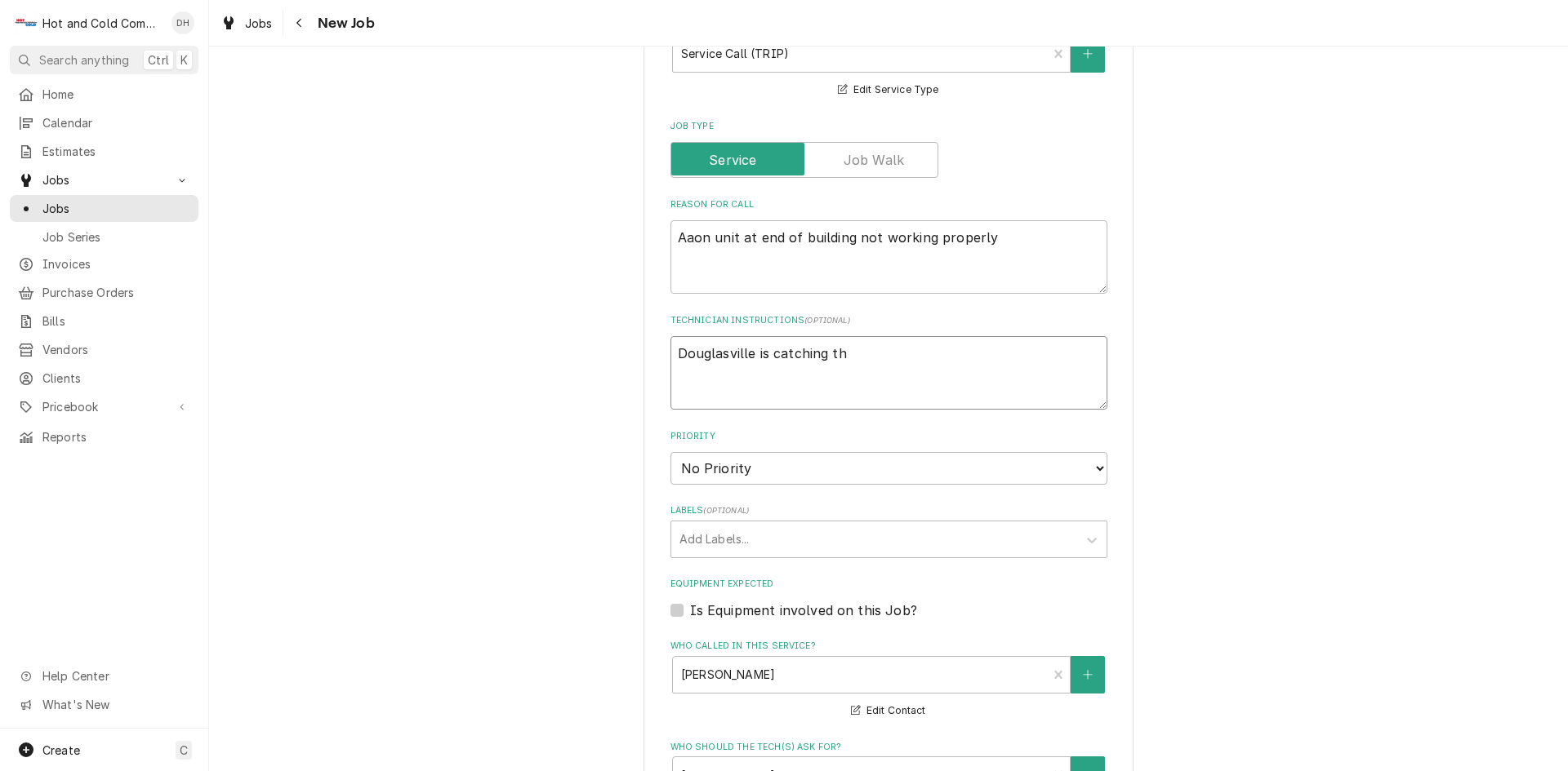
type textarea "x"
type textarea "Douglasville is catching thi"
type textarea "x"
type textarea "Douglasville is catching this"
type textarea "x"
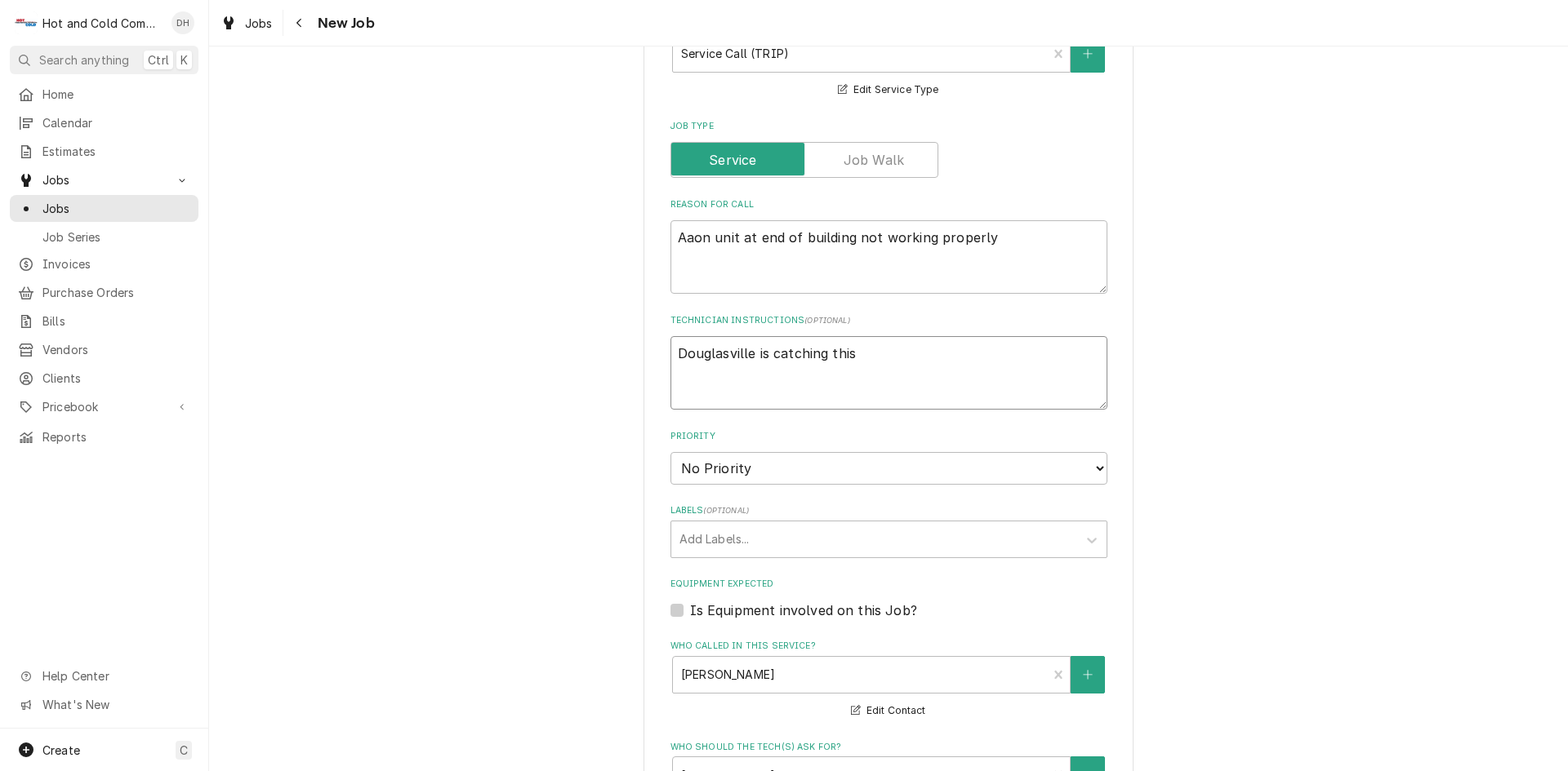
type textarea "Douglasville is catching this"
type textarea "x"
type textarea "Douglasville is catching this c"
type textarea "x"
type textarea "Douglasville is catching this ca"
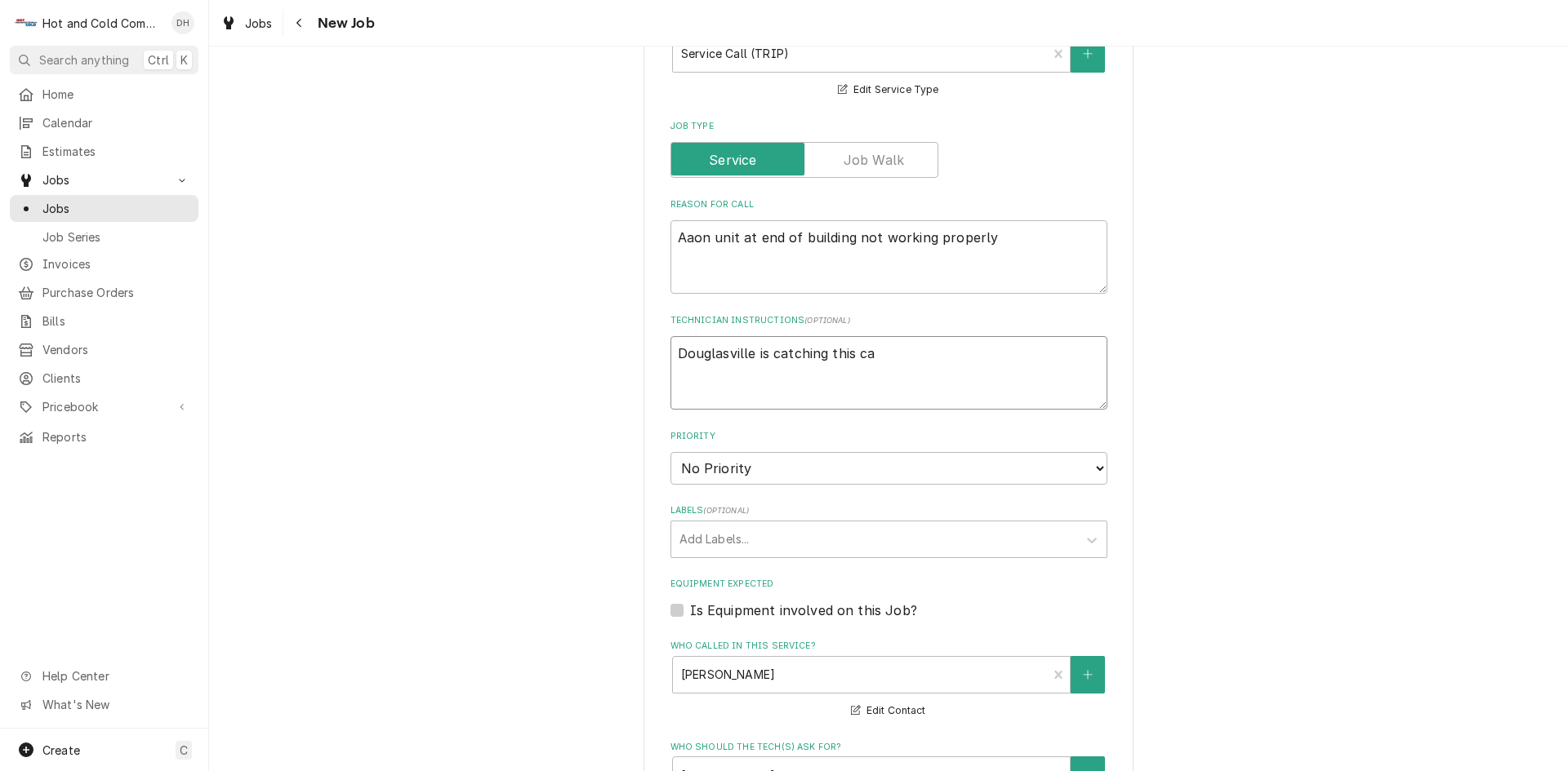
type textarea "x"
type textarea "Douglasville is catching this cal"
type textarea "x"
type textarea "Douglasville is catching this call"
type textarea "x"
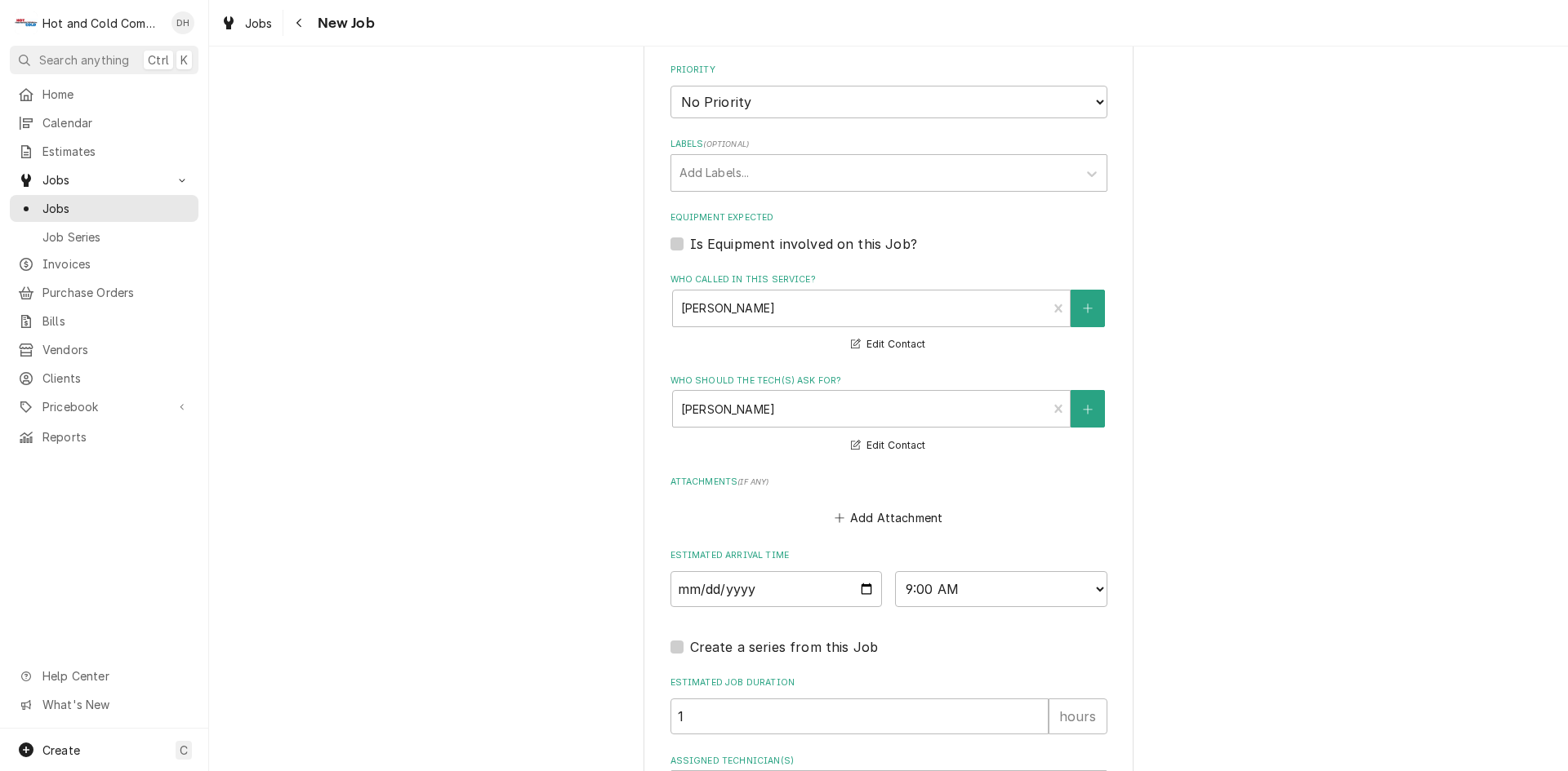
scroll to position [1030, 0]
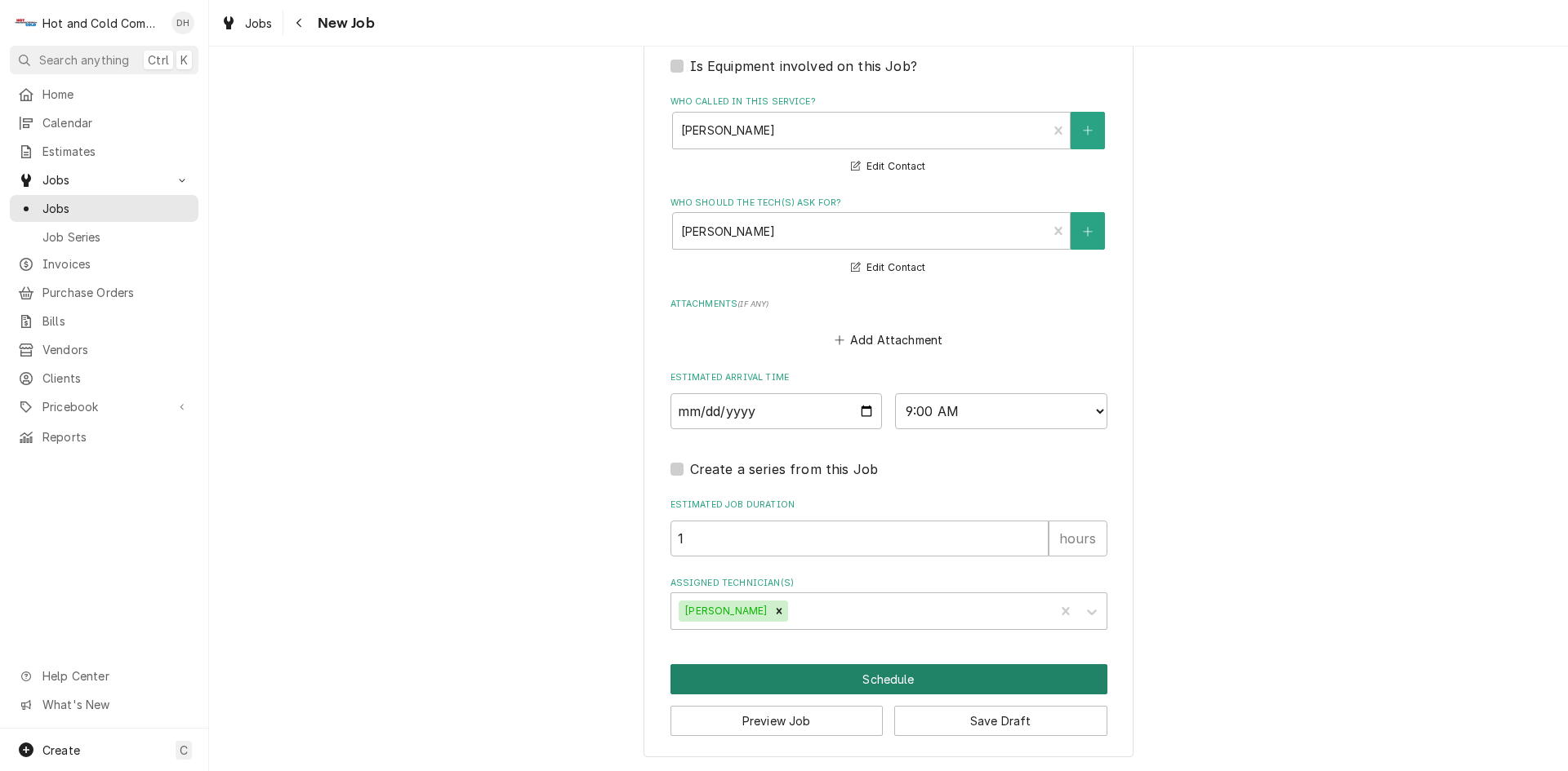
type textarea "Douglasville is catching this call"
click at [850, 673] on button "Schedule" at bounding box center [888, 679] width 437 height 31
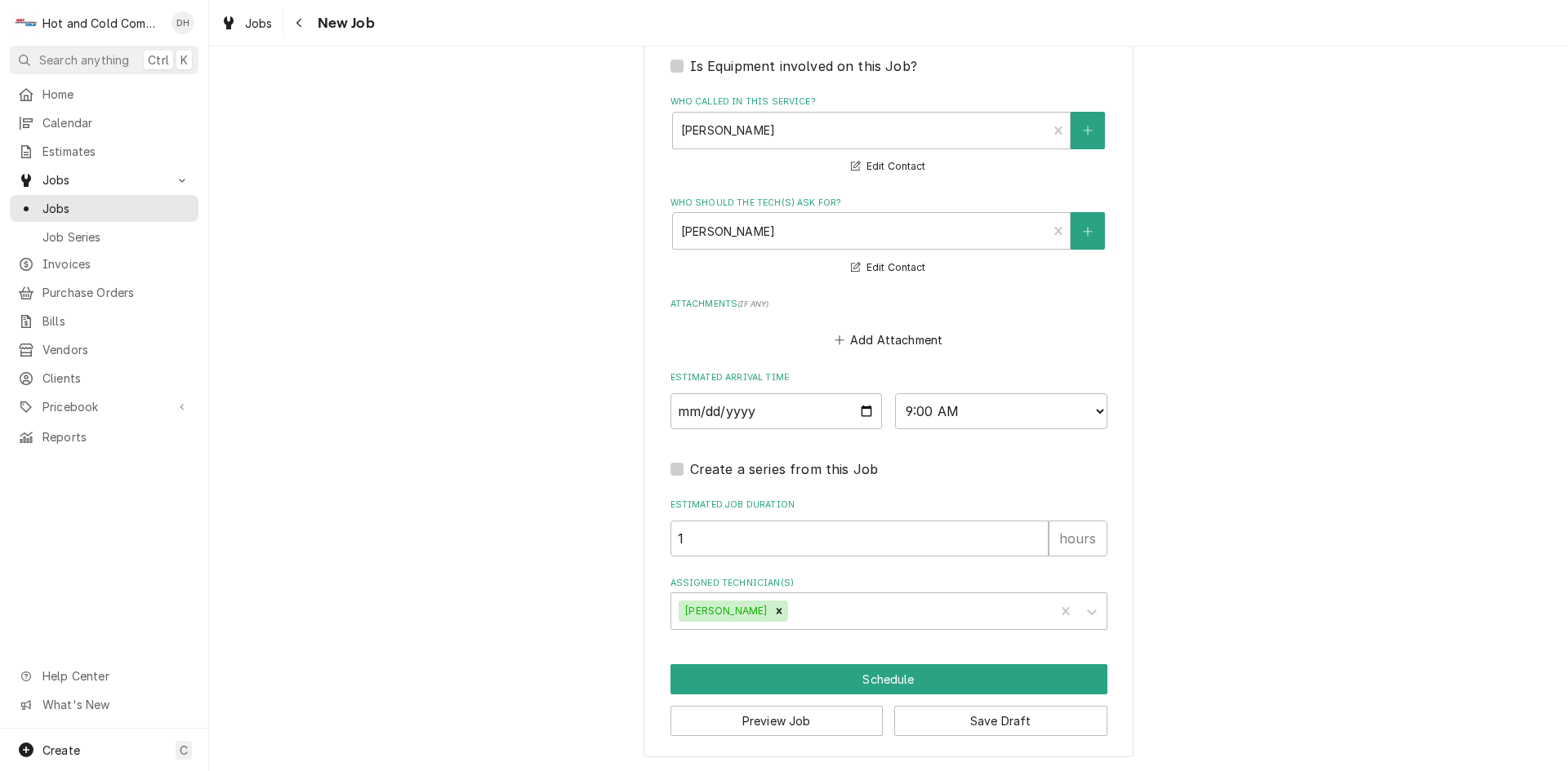
scroll to position [1015, 0]
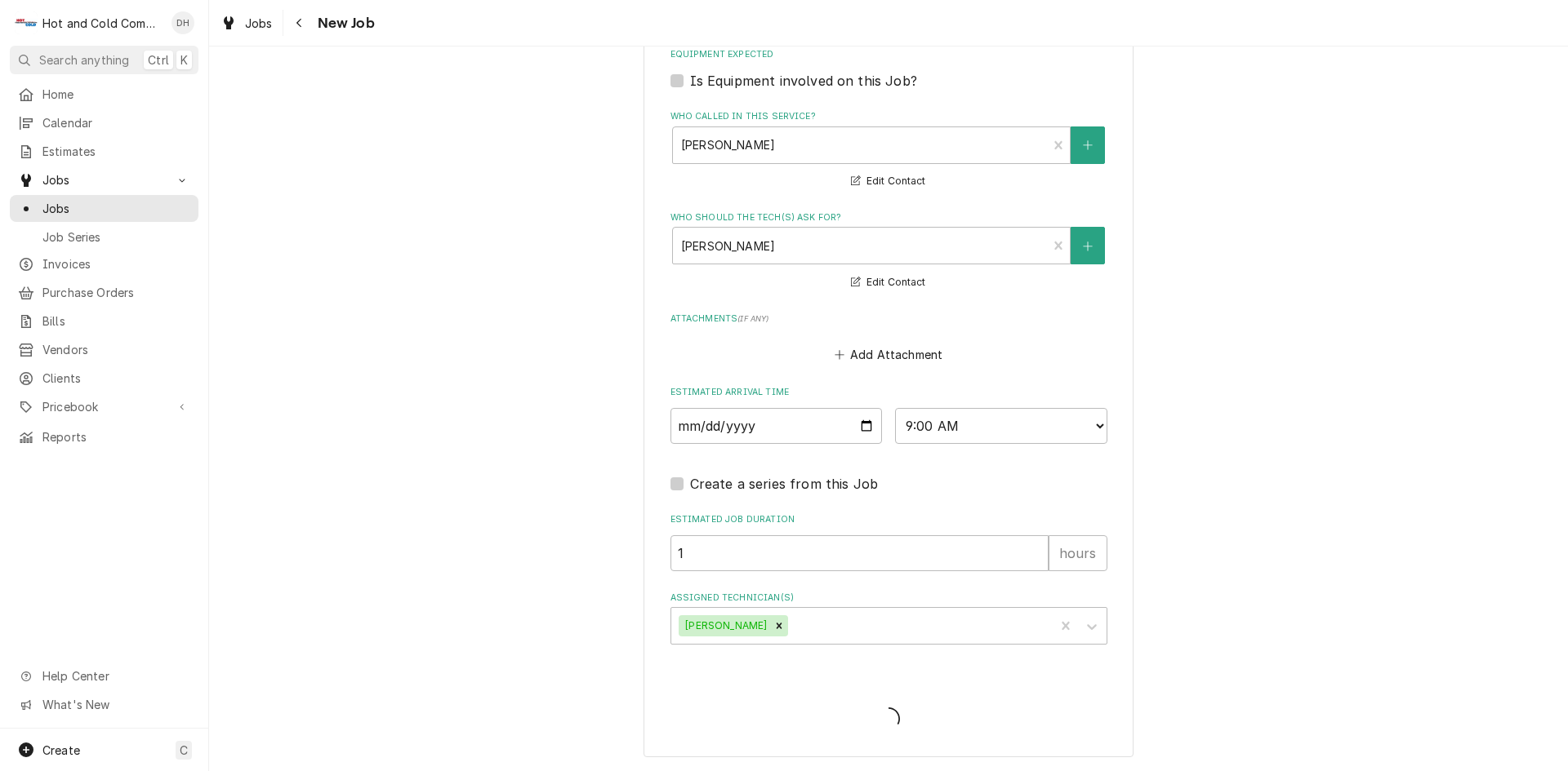
type textarea "x"
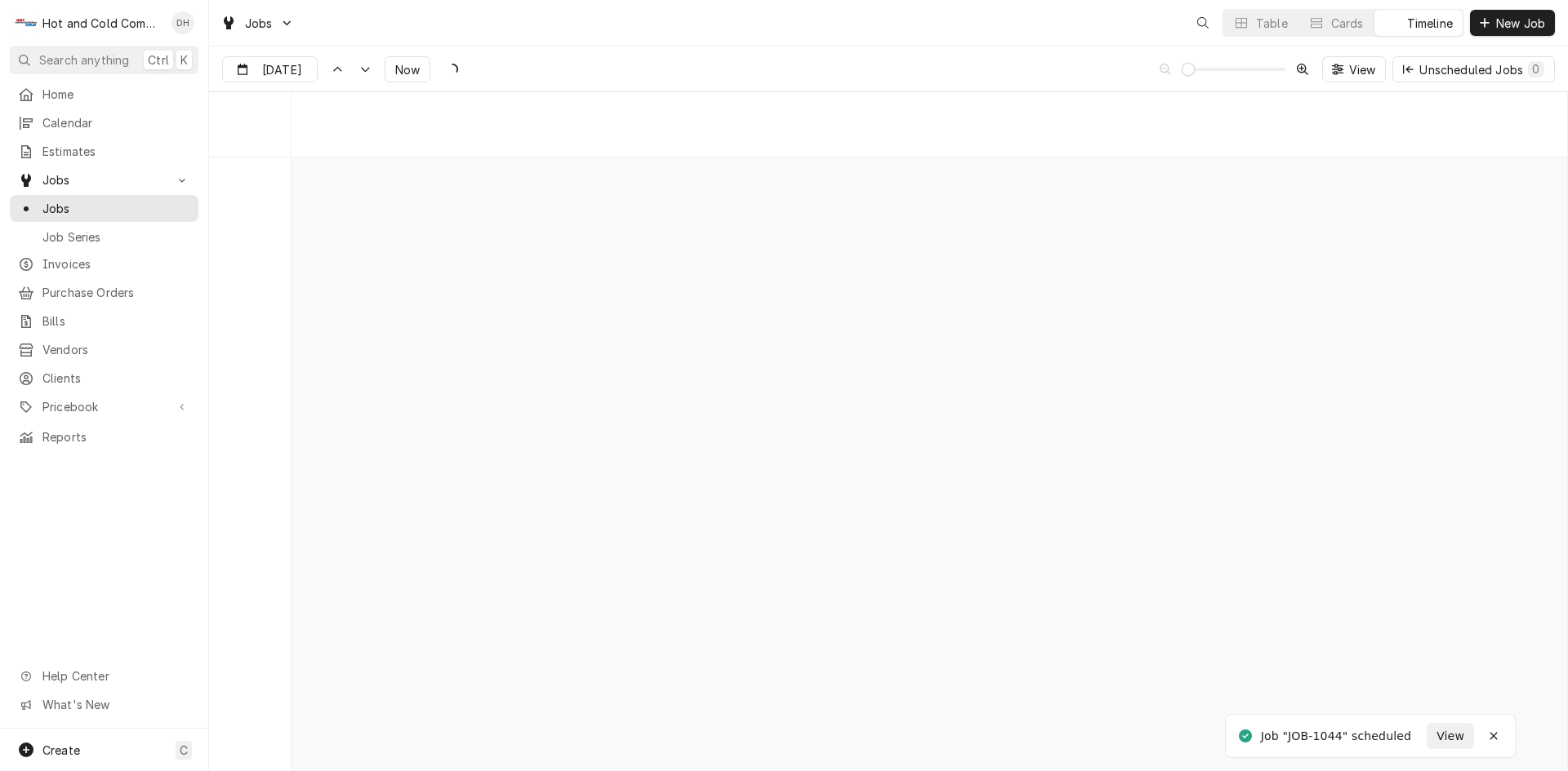
scroll to position [12779, 0]
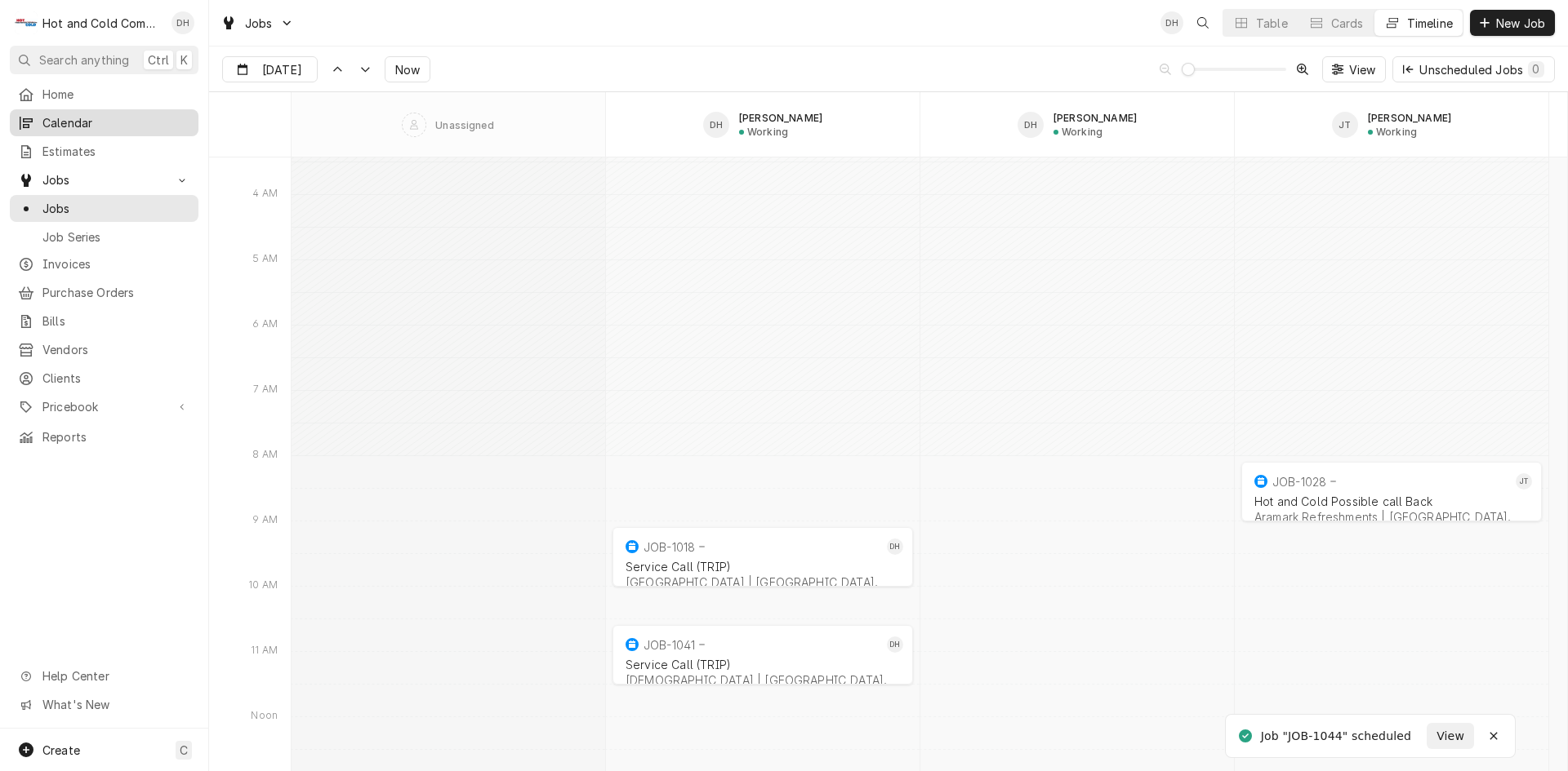
click at [78, 114] on span "Calendar" at bounding box center [116, 122] width 148 height 17
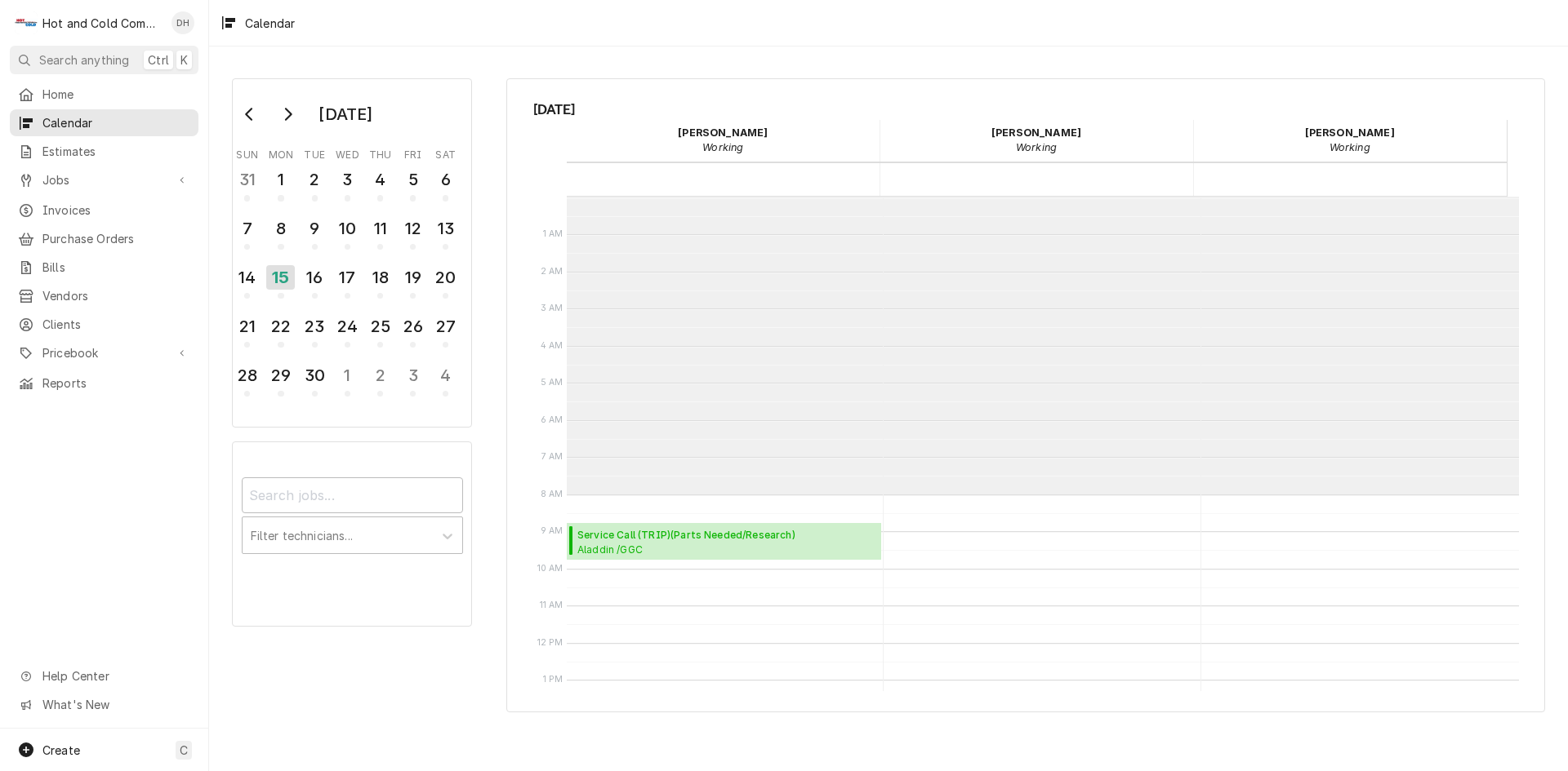
scroll to position [298, 0]
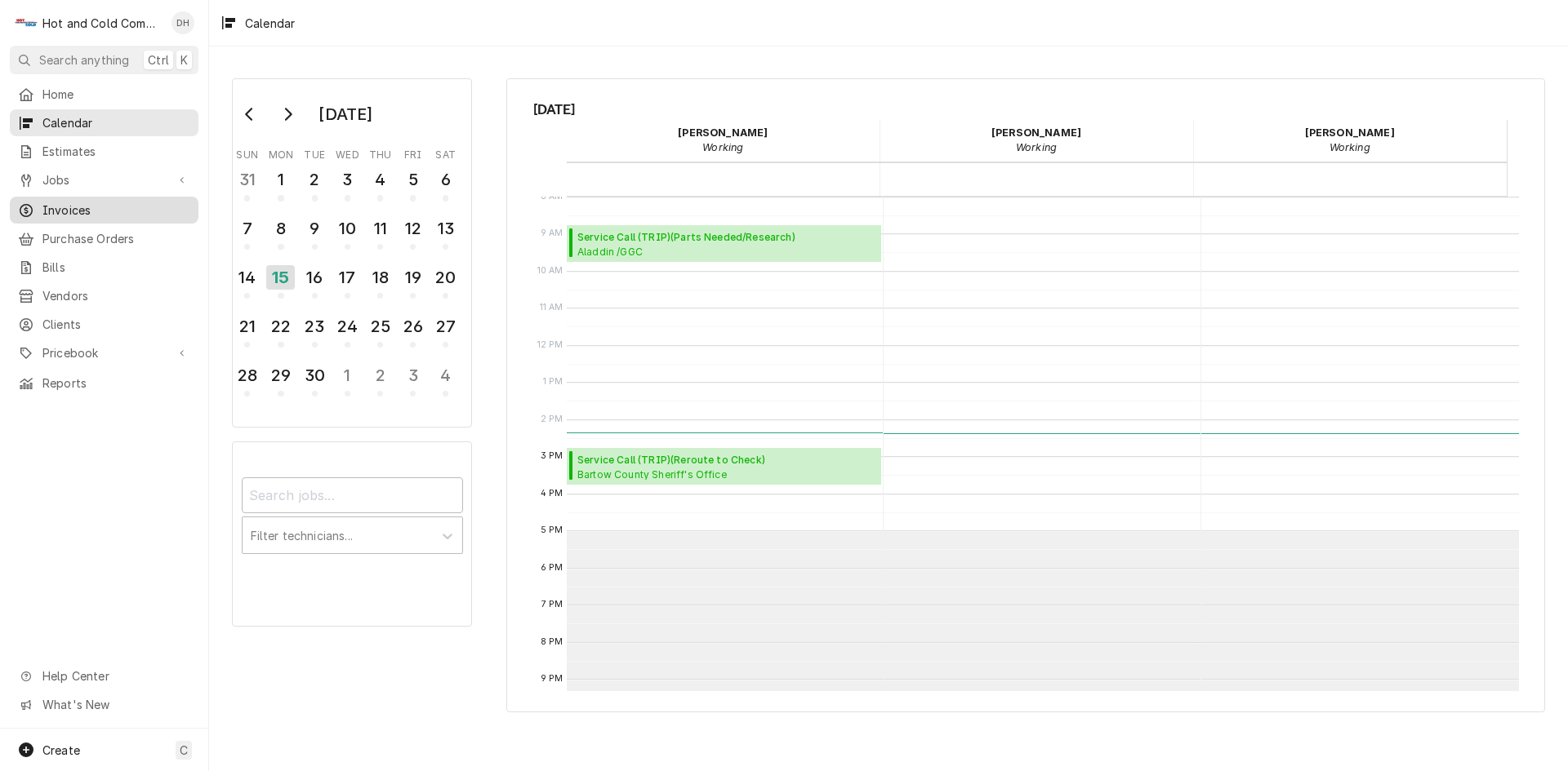
click at [94, 207] on span "Invoices" at bounding box center [116, 210] width 148 height 17
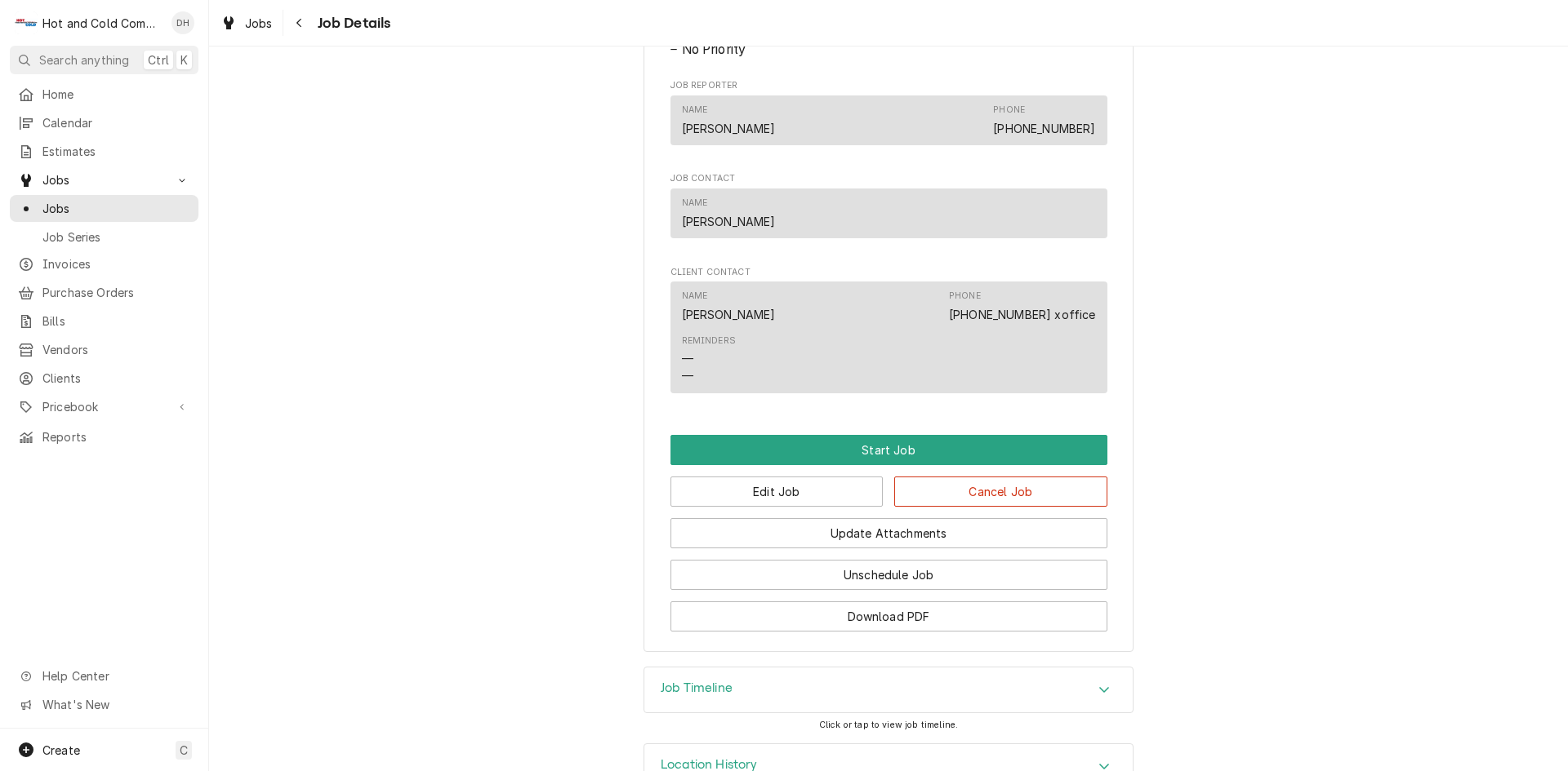
scroll to position [890, 0]
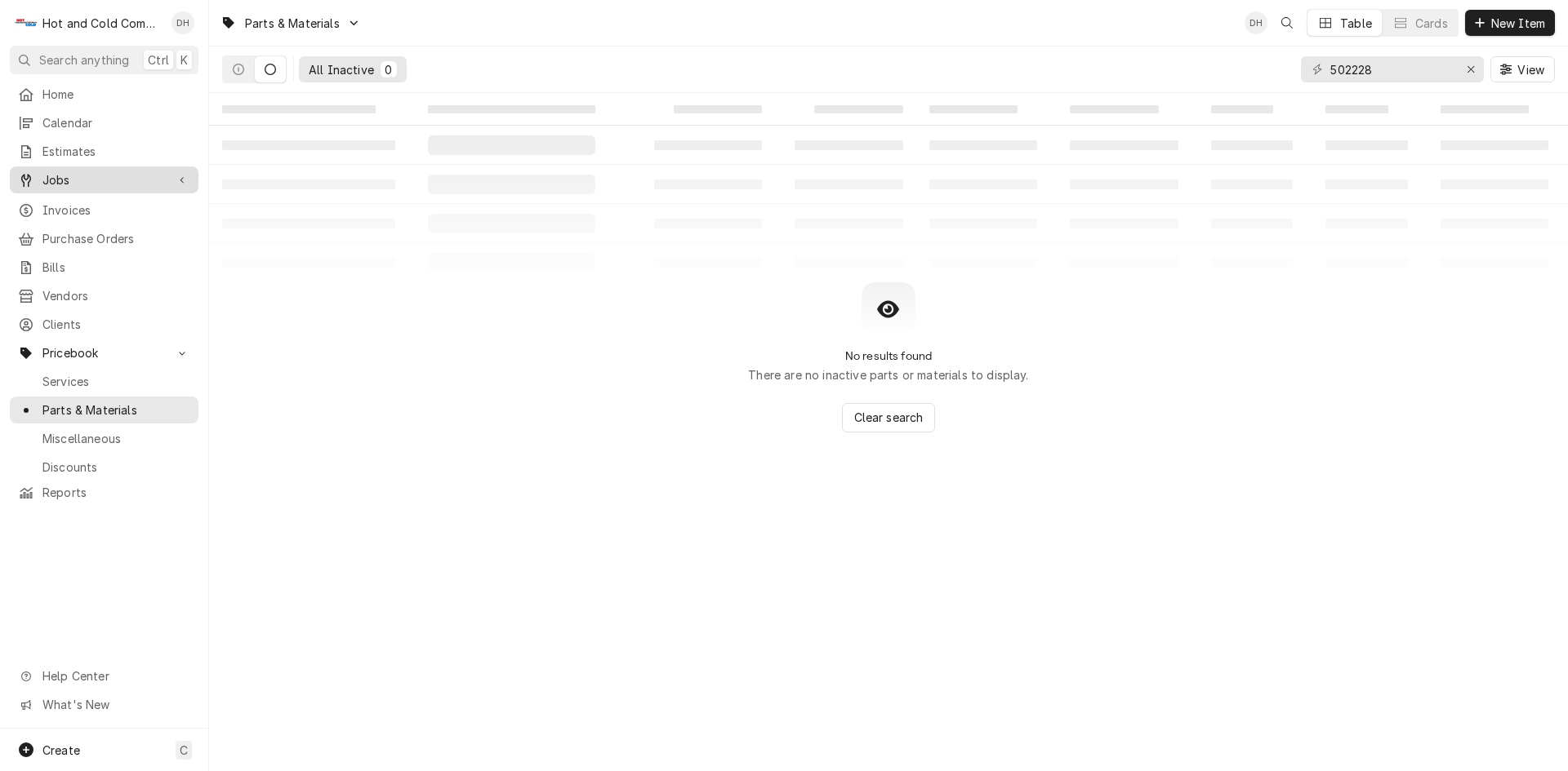
click at [83, 180] on span "Jobs" at bounding box center [104, 180] width 123 height 17
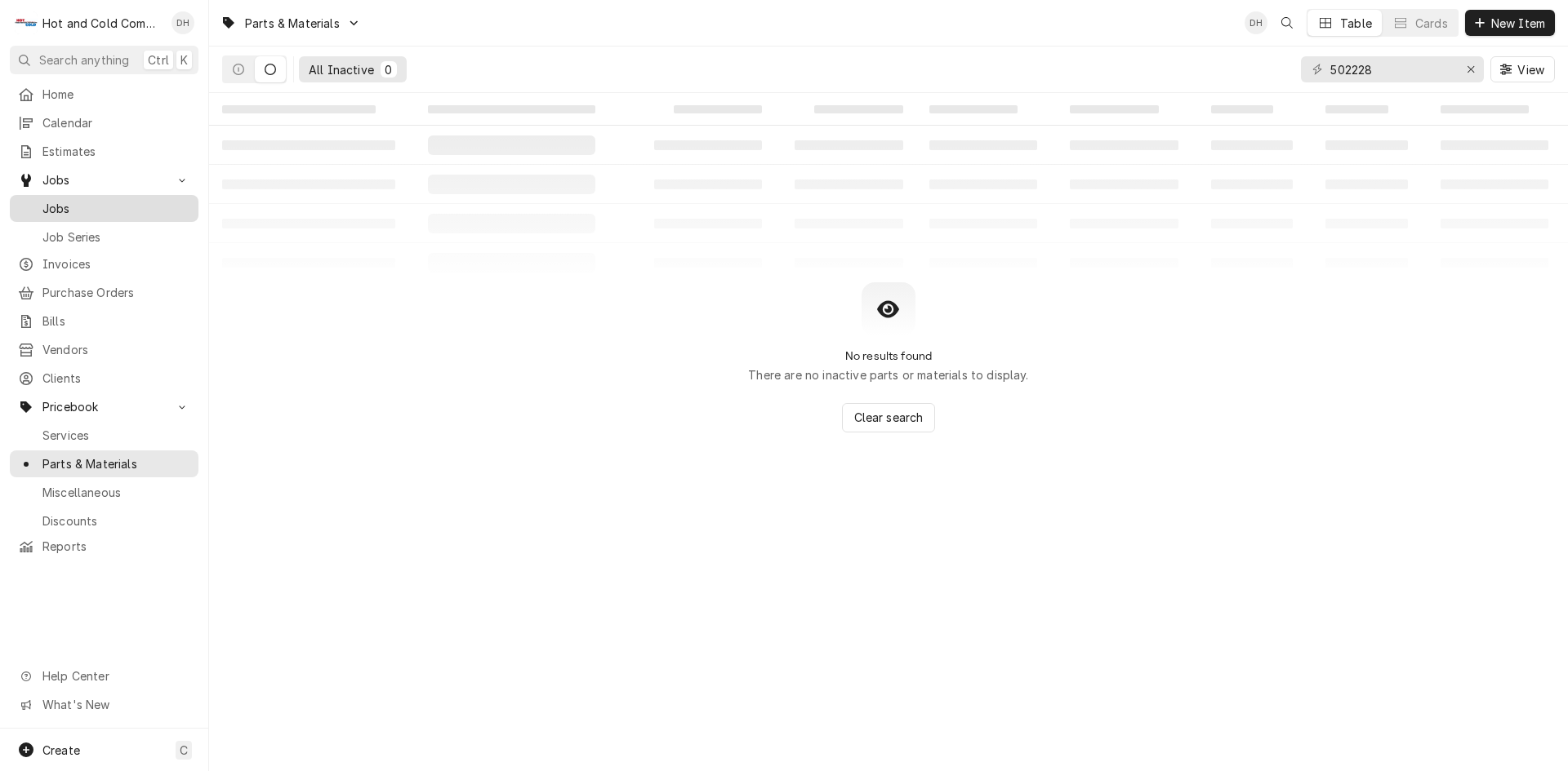
click at [80, 204] on span "Jobs" at bounding box center [116, 209] width 148 height 17
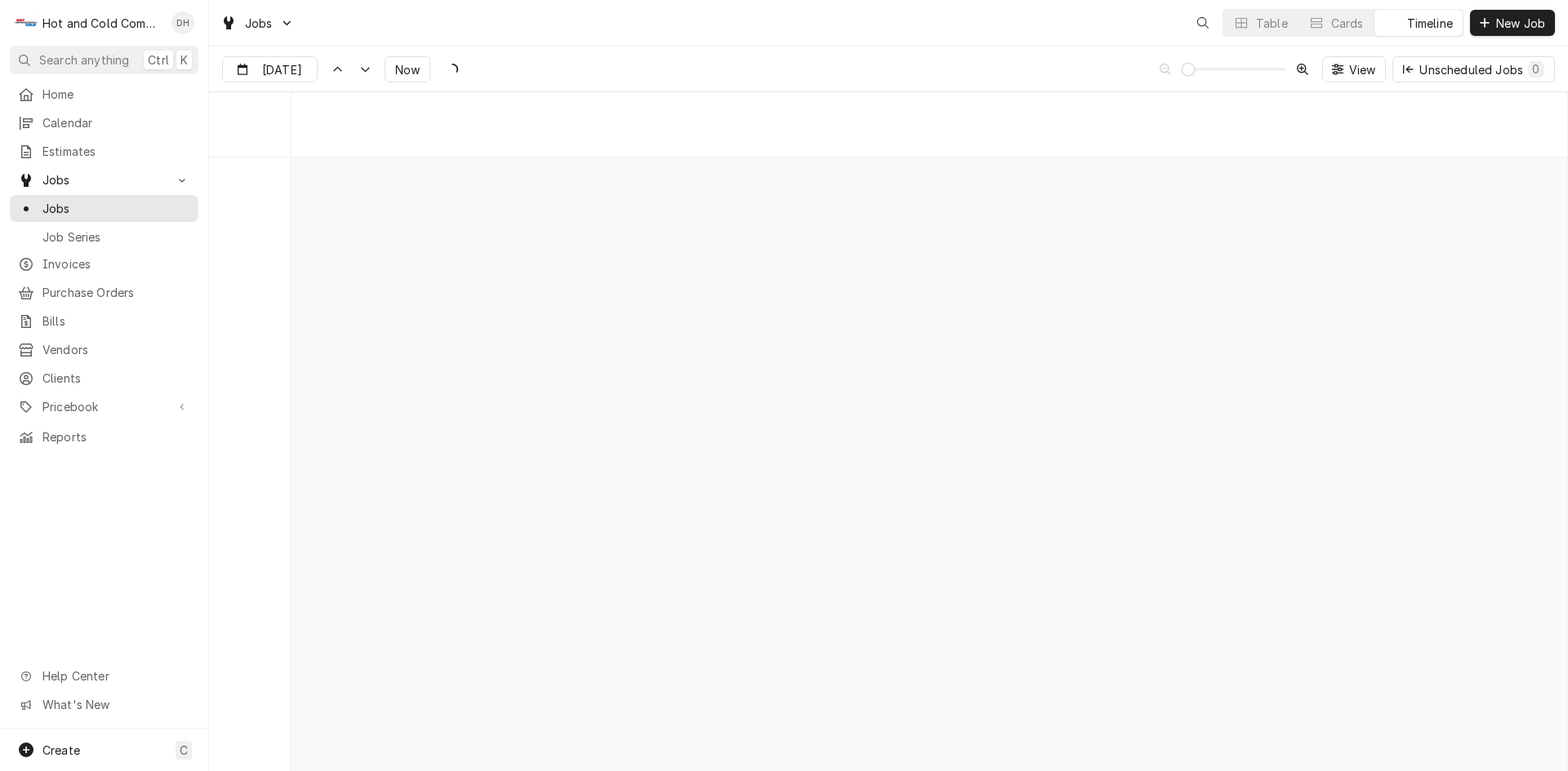
scroll to position [12779, 0]
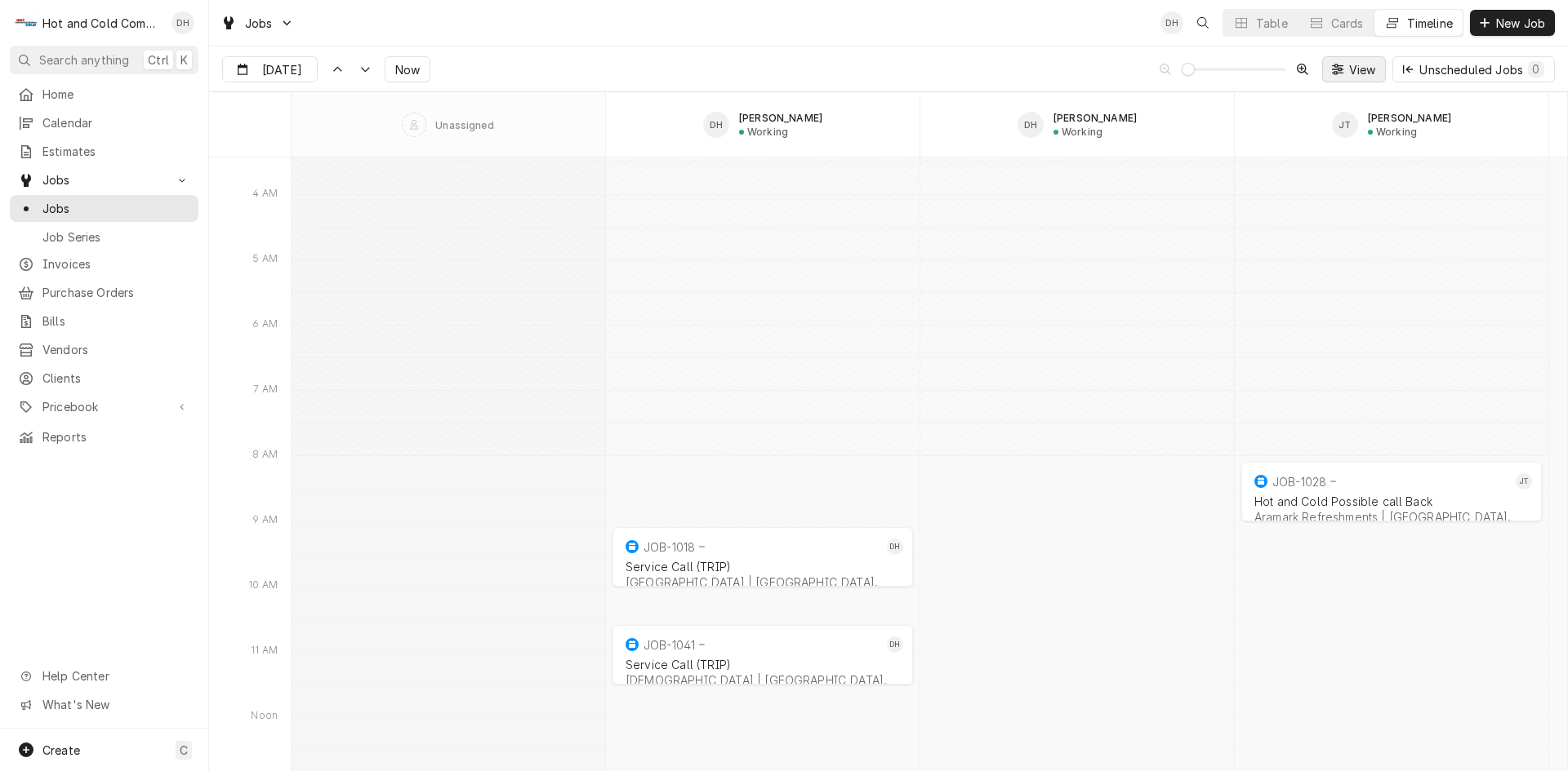
click at [1346, 65] on span "View" at bounding box center [1363, 70] width 33 height 17
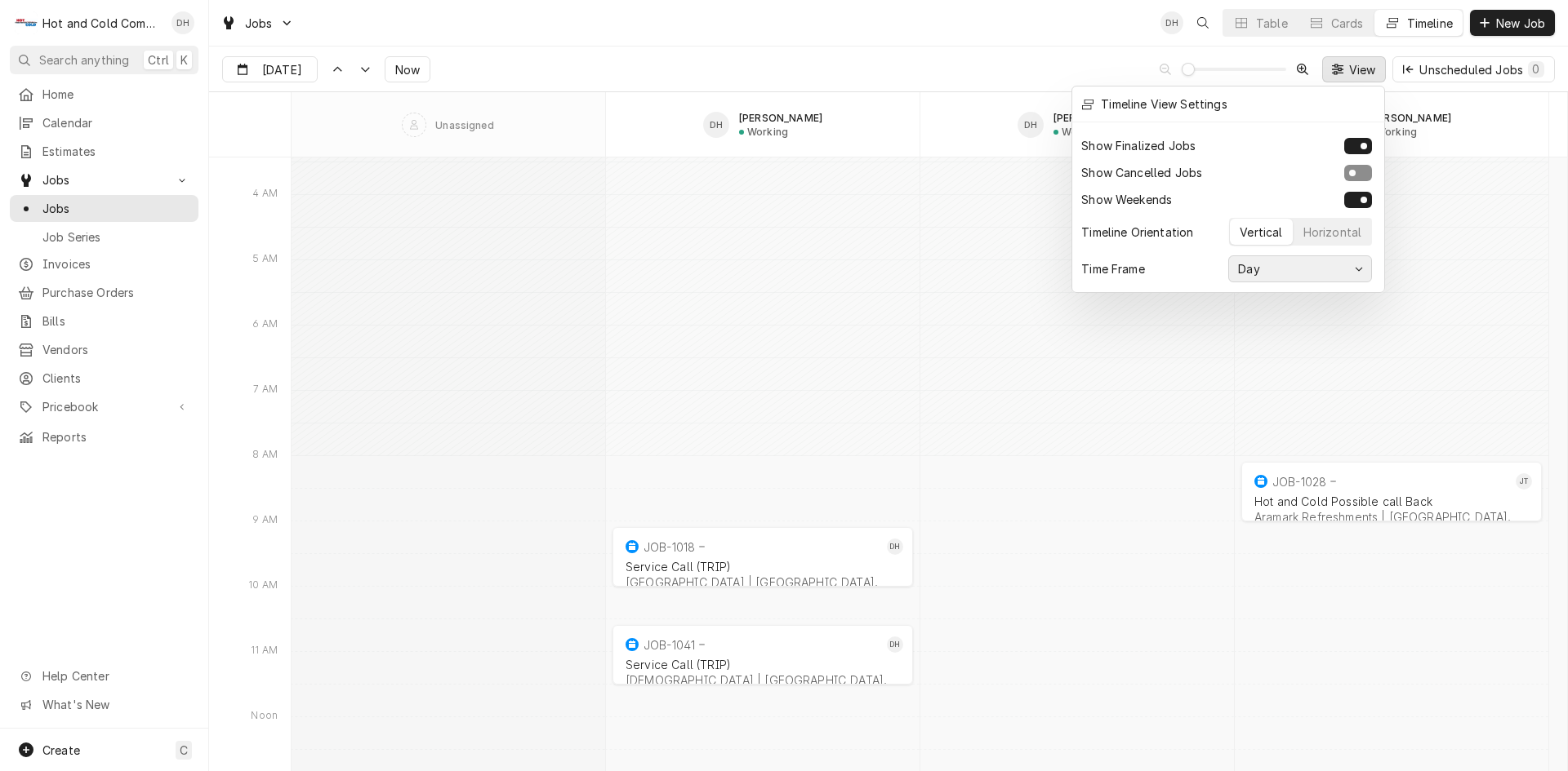
click at [1363, 264] on icon "button" at bounding box center [1360, 269] width 9 height 10
drag, startPoint x: 1297, startPoint y: 355, endPoint x: 1348, endPoint y: 356, distance: 51.0
click at [1297, 356] on div "Week" at bounding box center [1300, 360] width 127 height 17
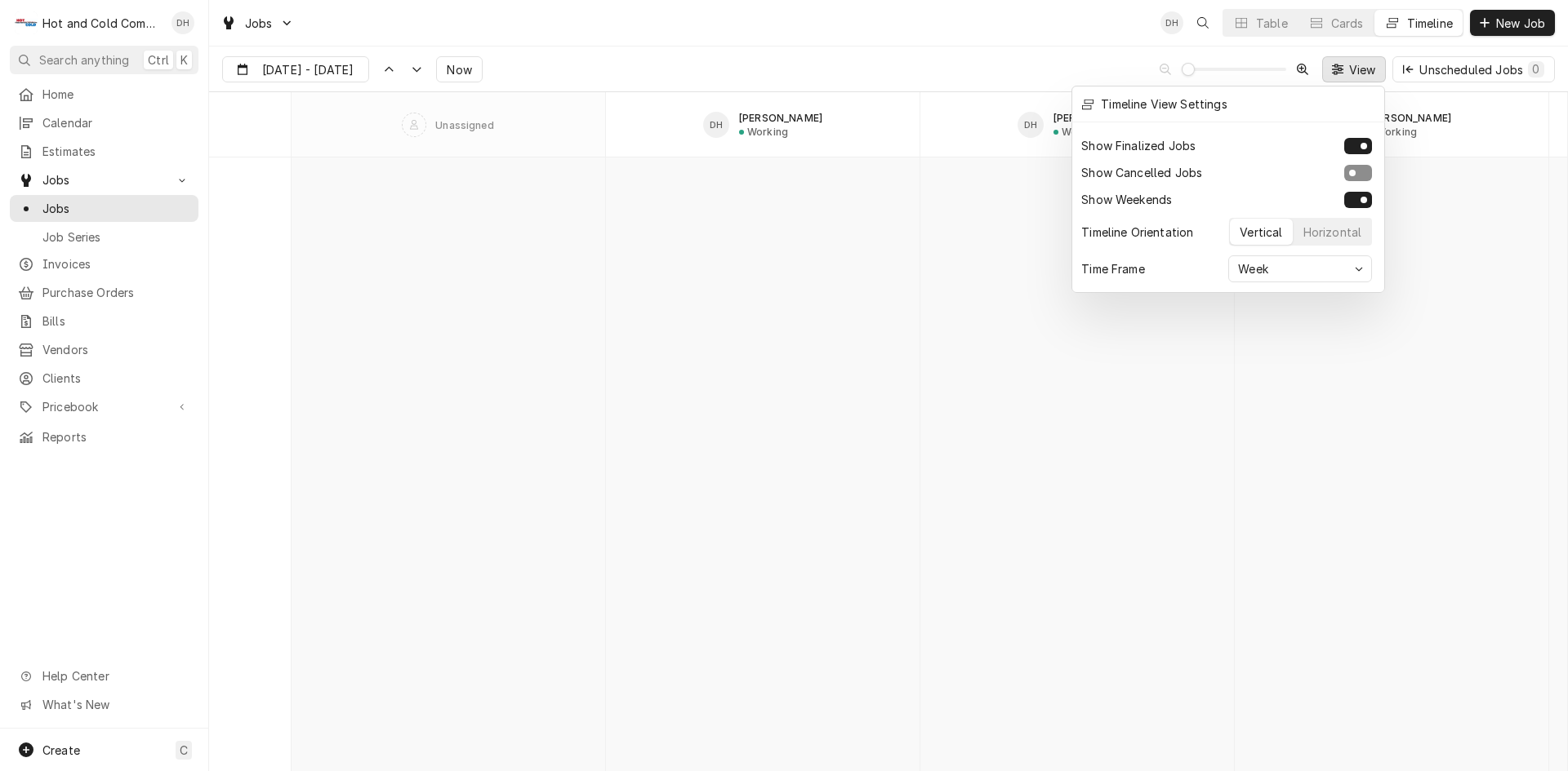
scroll to position [6475, 0]
click at [857, 241] on div at bounding box center [784, 385] width 1568 height 771
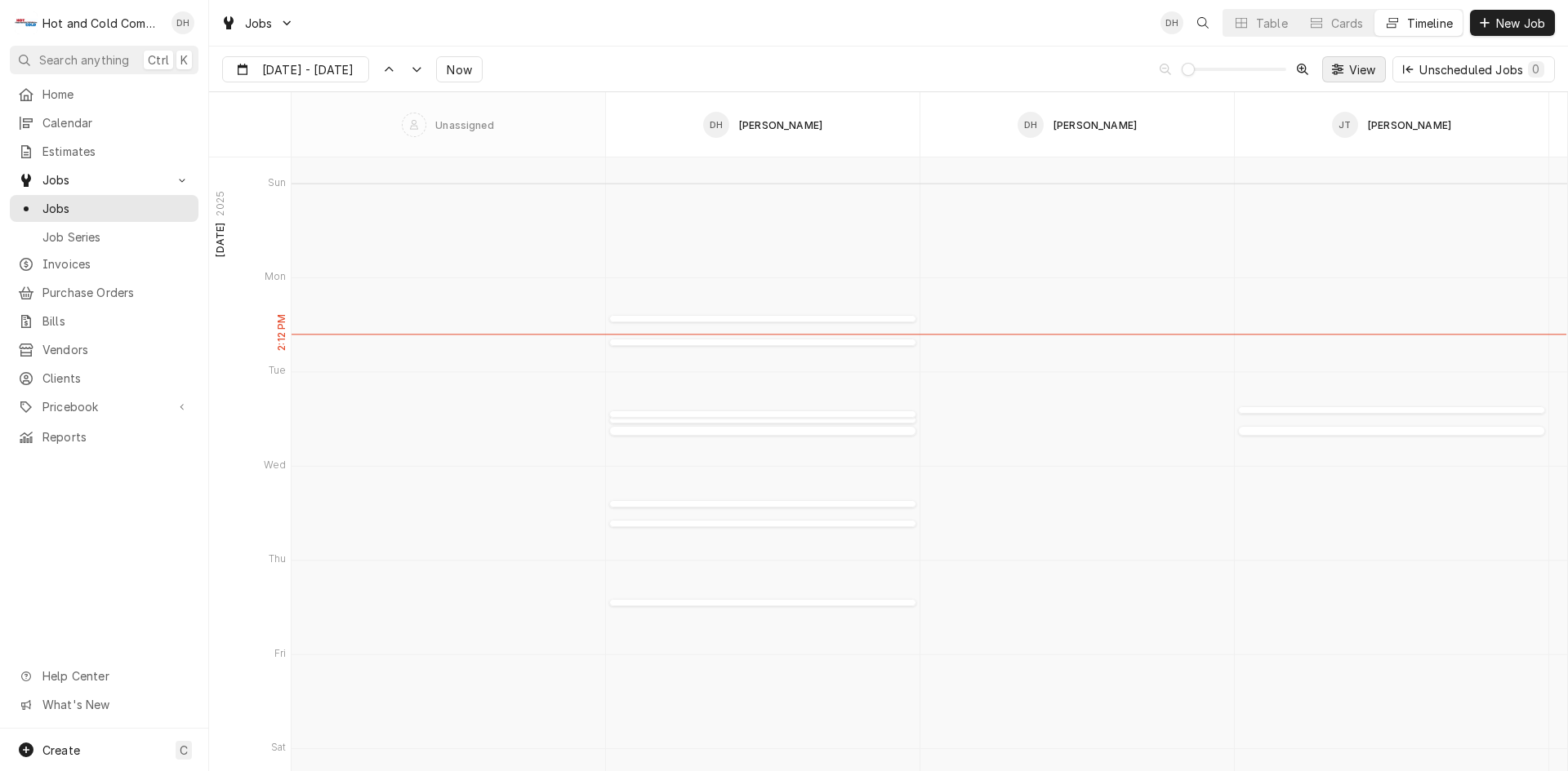
click at [1369, 72] on span "View" at bounding box center [1363, 70] width 33 height 17
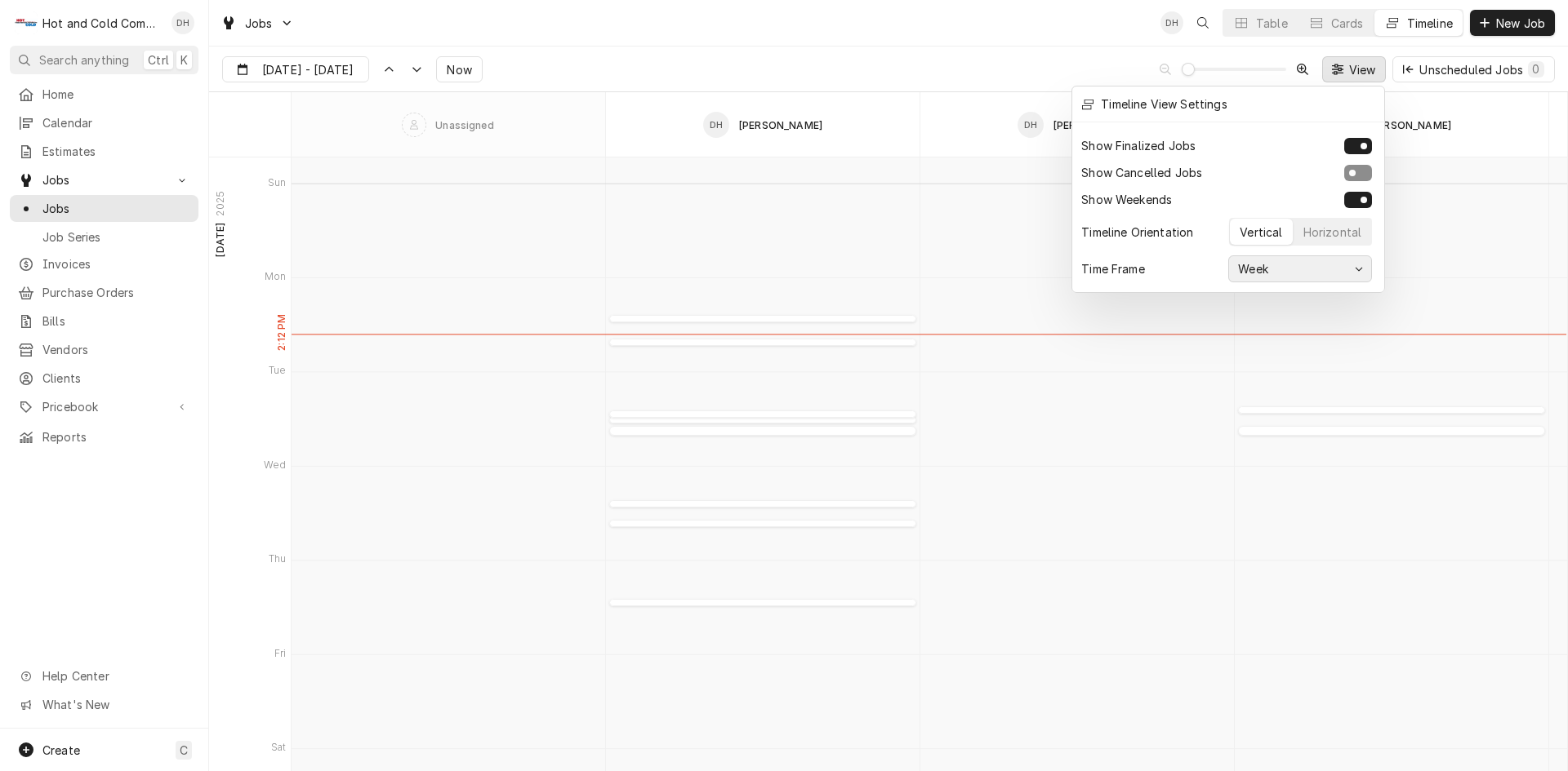
click at [1356, 264] on icon "button" at bounding box center [1360, 269] width 9 height 10
click at [1254, 330] on div "3 days" at bounding box center [1256, 330] width 40 height 17
click at [1086, 384] on div at bounding box center [784, 385] width 1568 height 771
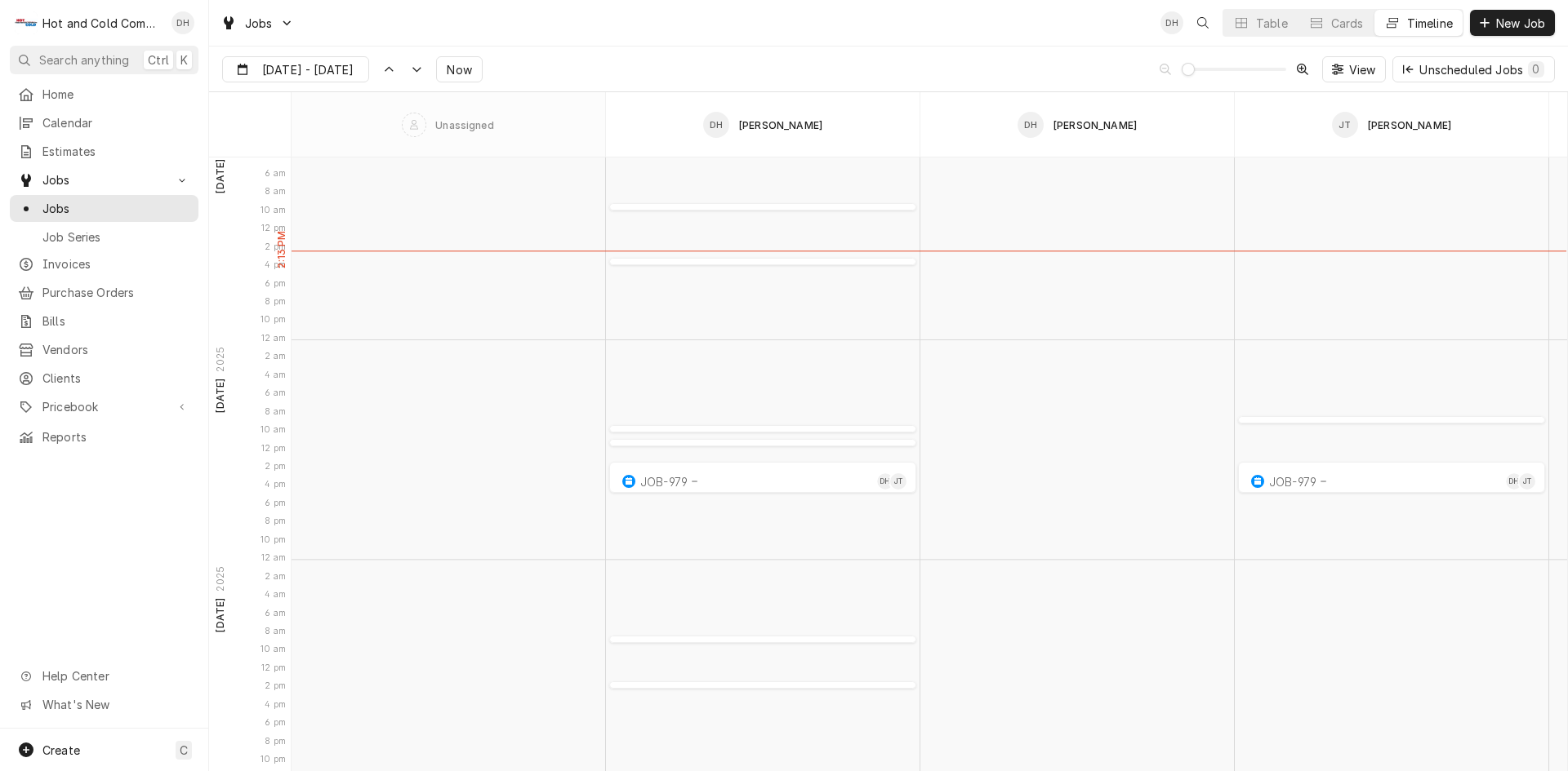
scroll to position [6141, 0]
type input "Sep 13"
click at [1358, 71] on span "View" at bounding box center [1363, 70] width 33 height 17
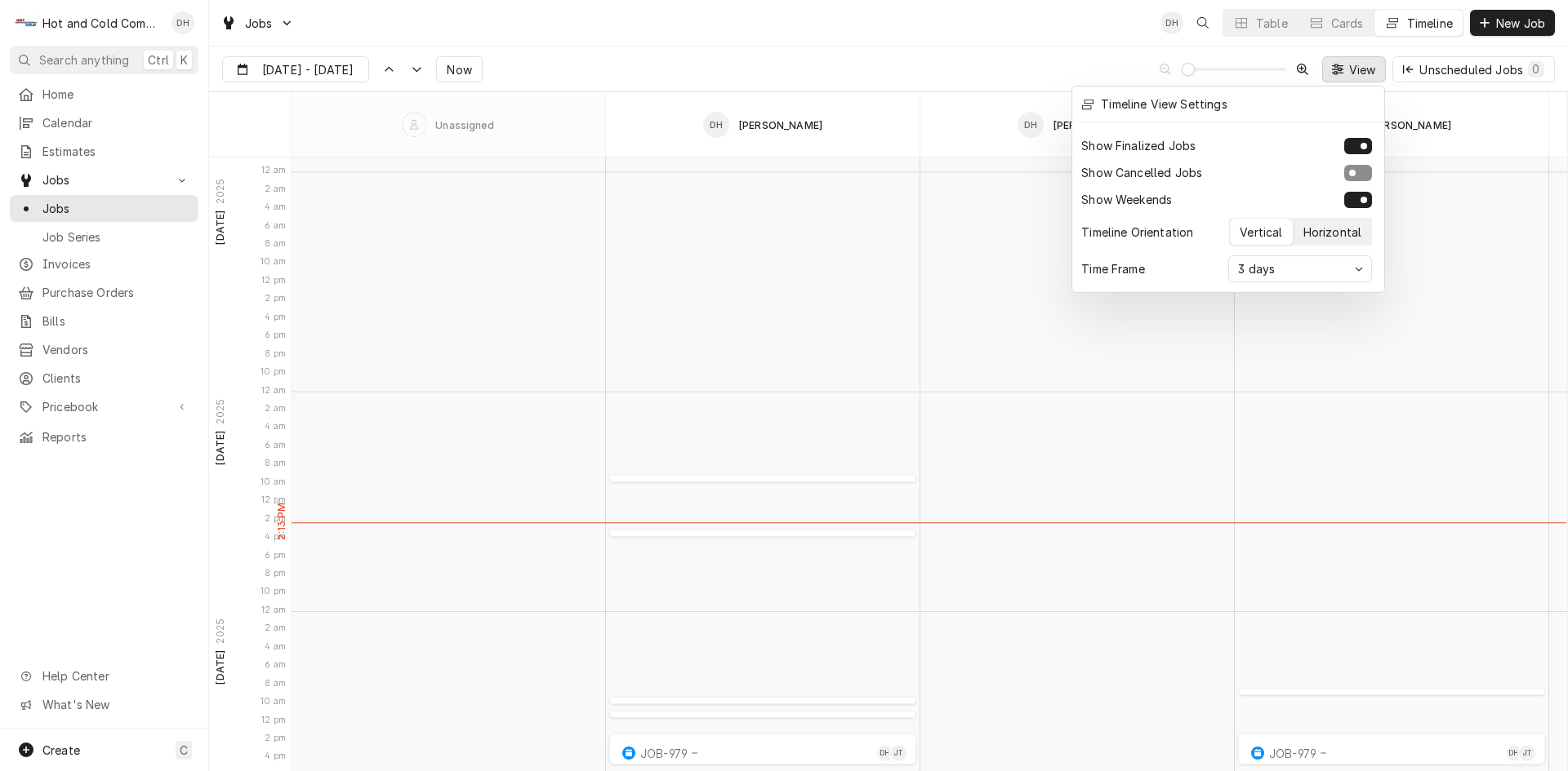
click at [1339, 231] on div "Horizontal" at bounding box center [1332, 232] width 58 height 17
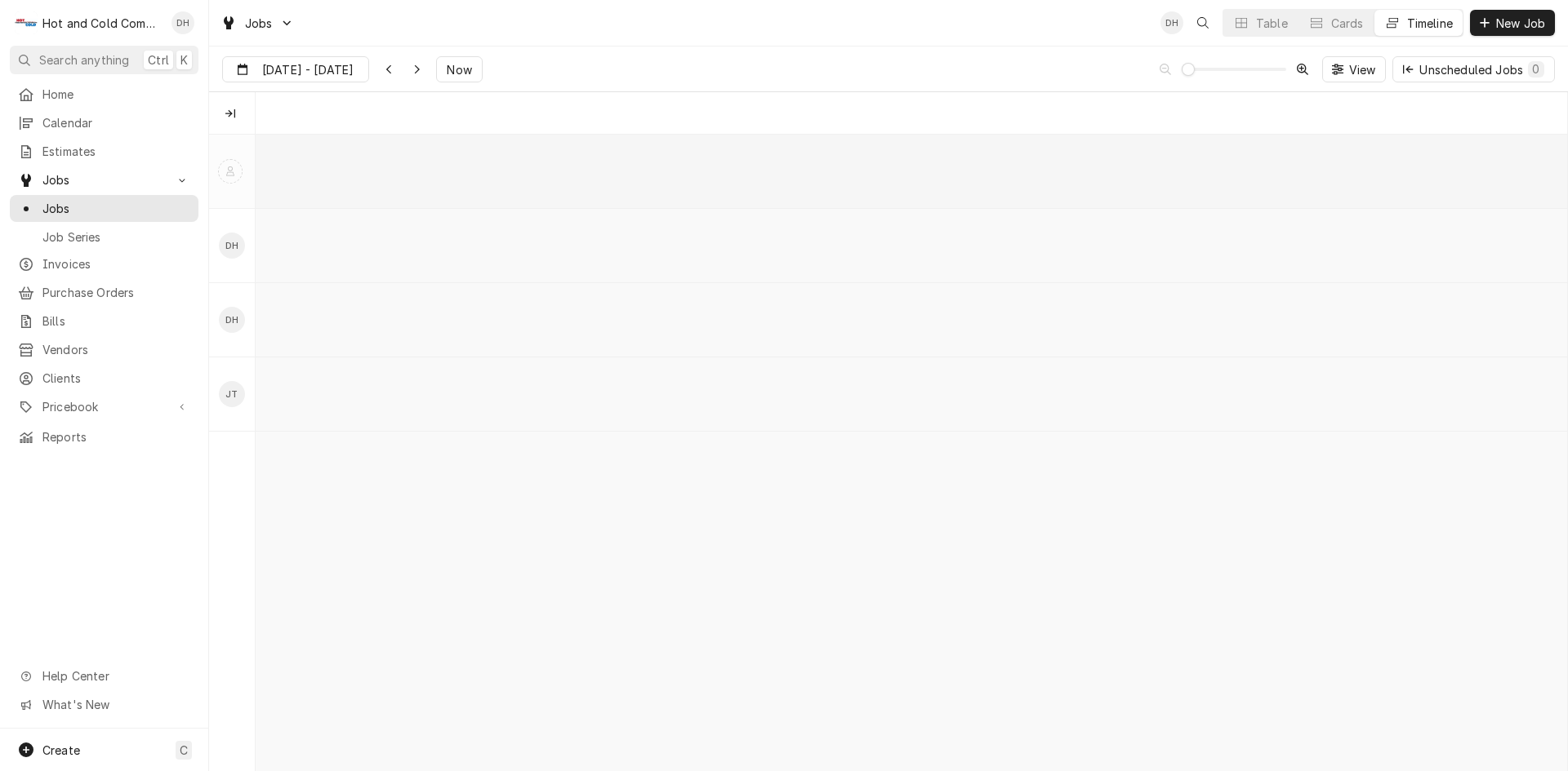
type input "[DATE]"
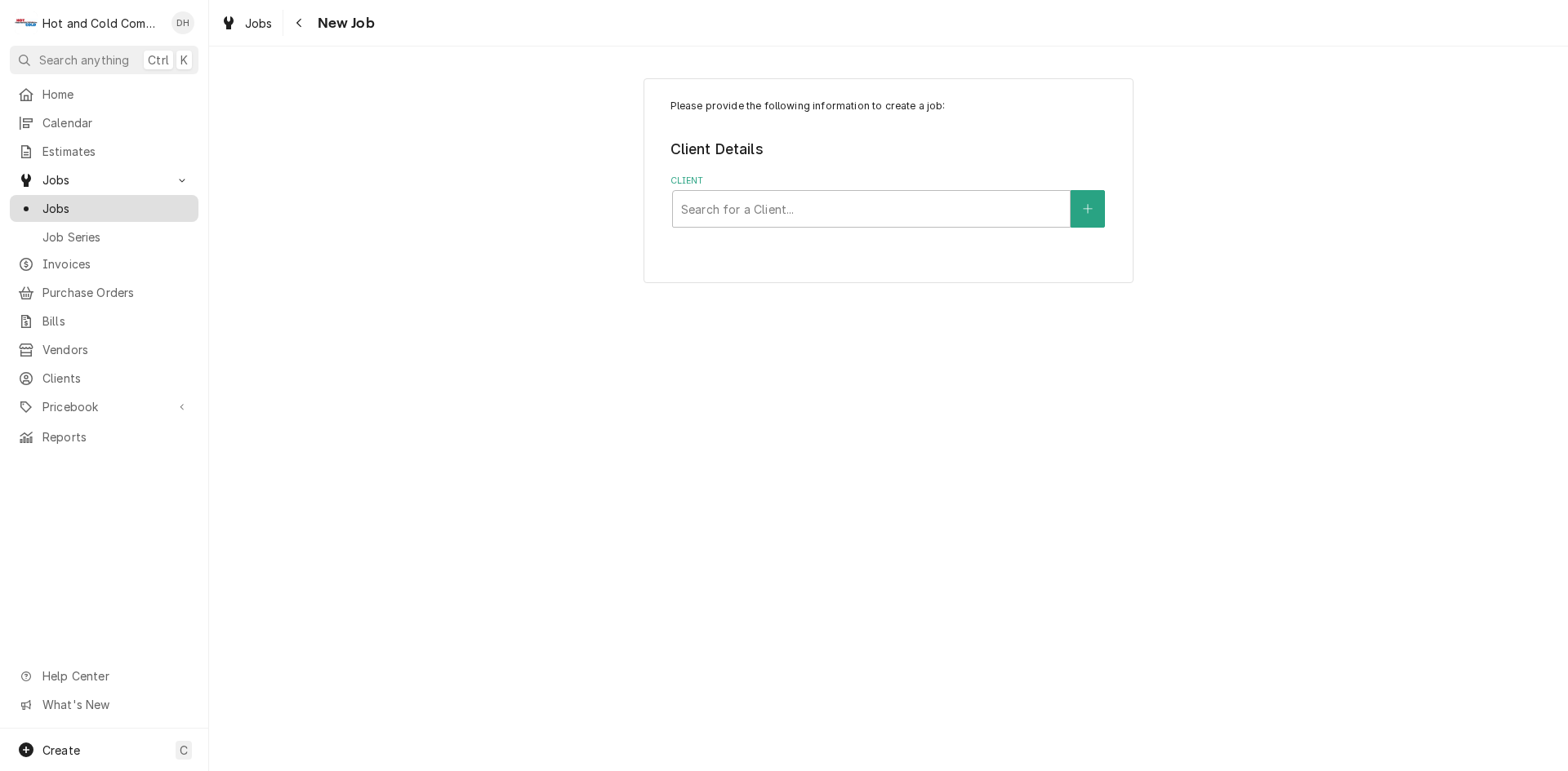
click at [78, 203] on span "Jobs" at bounding box center [116, 209] width 148 height 17
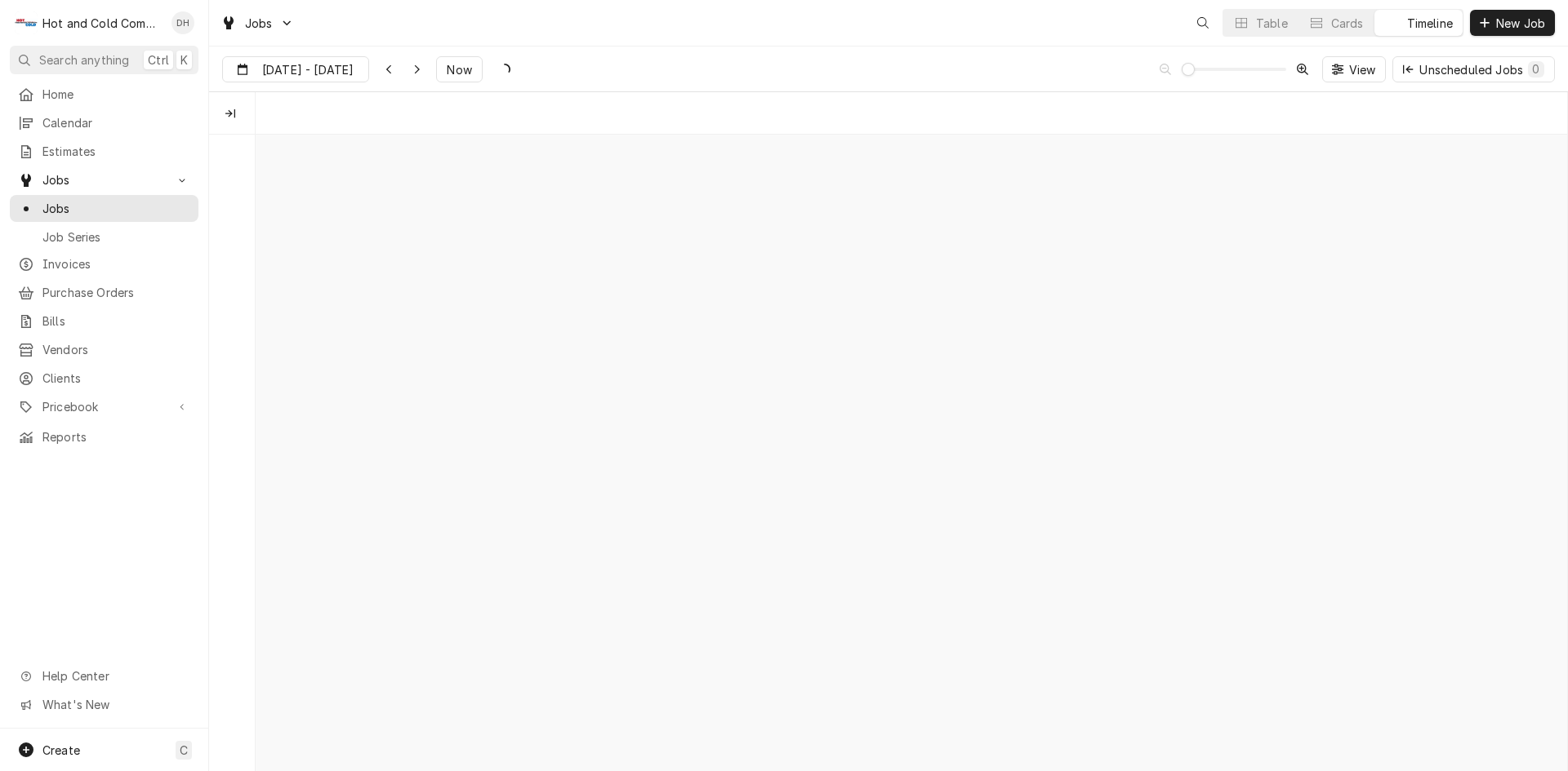
scroll to position [0, 26305]
drag, startPoint x: 486, startPoint y: 112, endPoint x: 375, endPoint y: 109, distance: 111.0
click at [375, 109] on div "[DATE]" at bounding box center [454, 102] width 438 height 23
click at [228, 117] on icon "Technicians column. SPACE for context menu" at bounding box center [230, 114] width 10 height 9
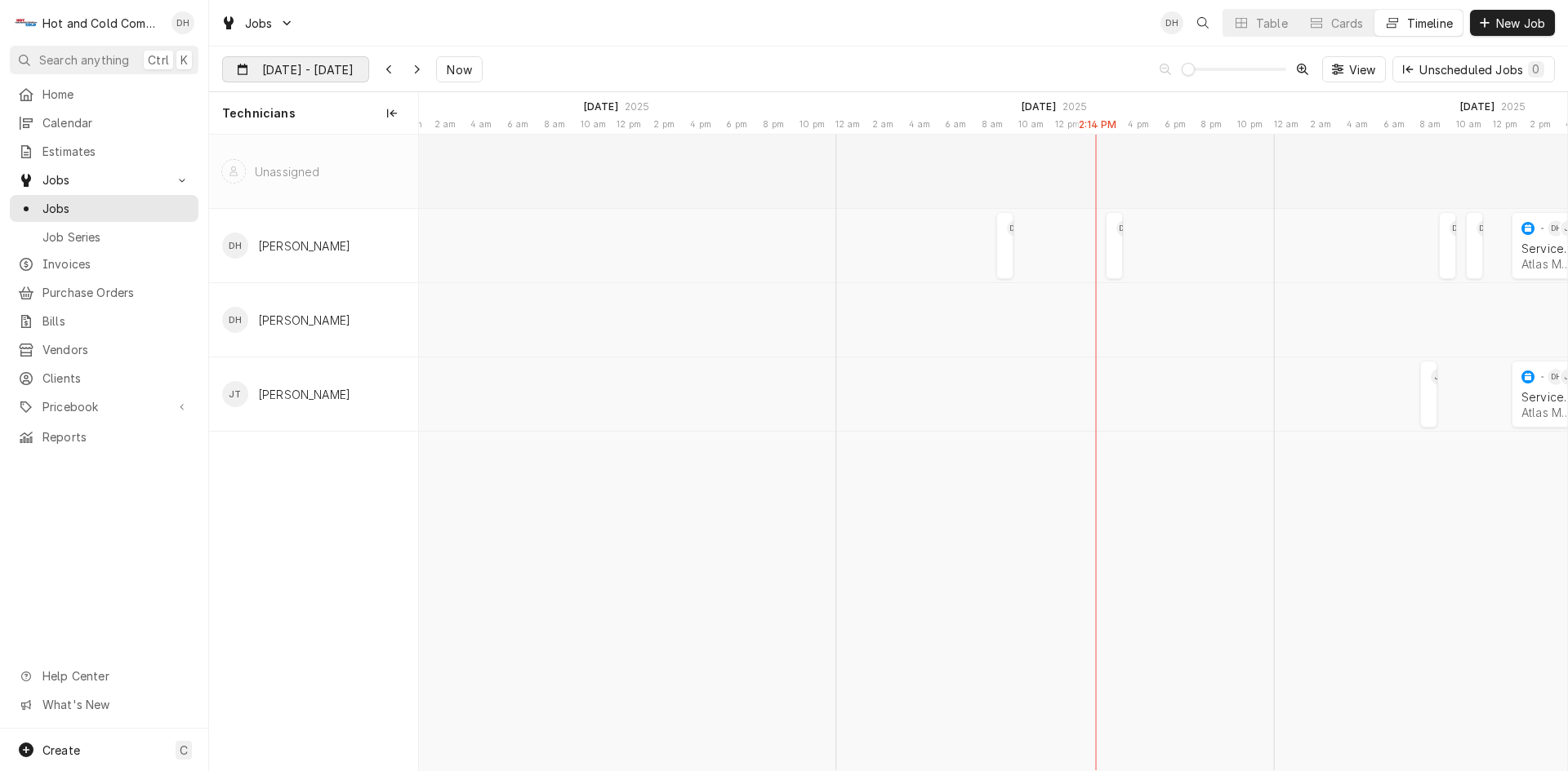
click at [279, 63] on input "Sep 14" at bounding box center [284, 73] width 123 height 32
click at [271, 235] on div "15" at bounding box center [266, 232] width 23 height 23
type input "Sep 14"
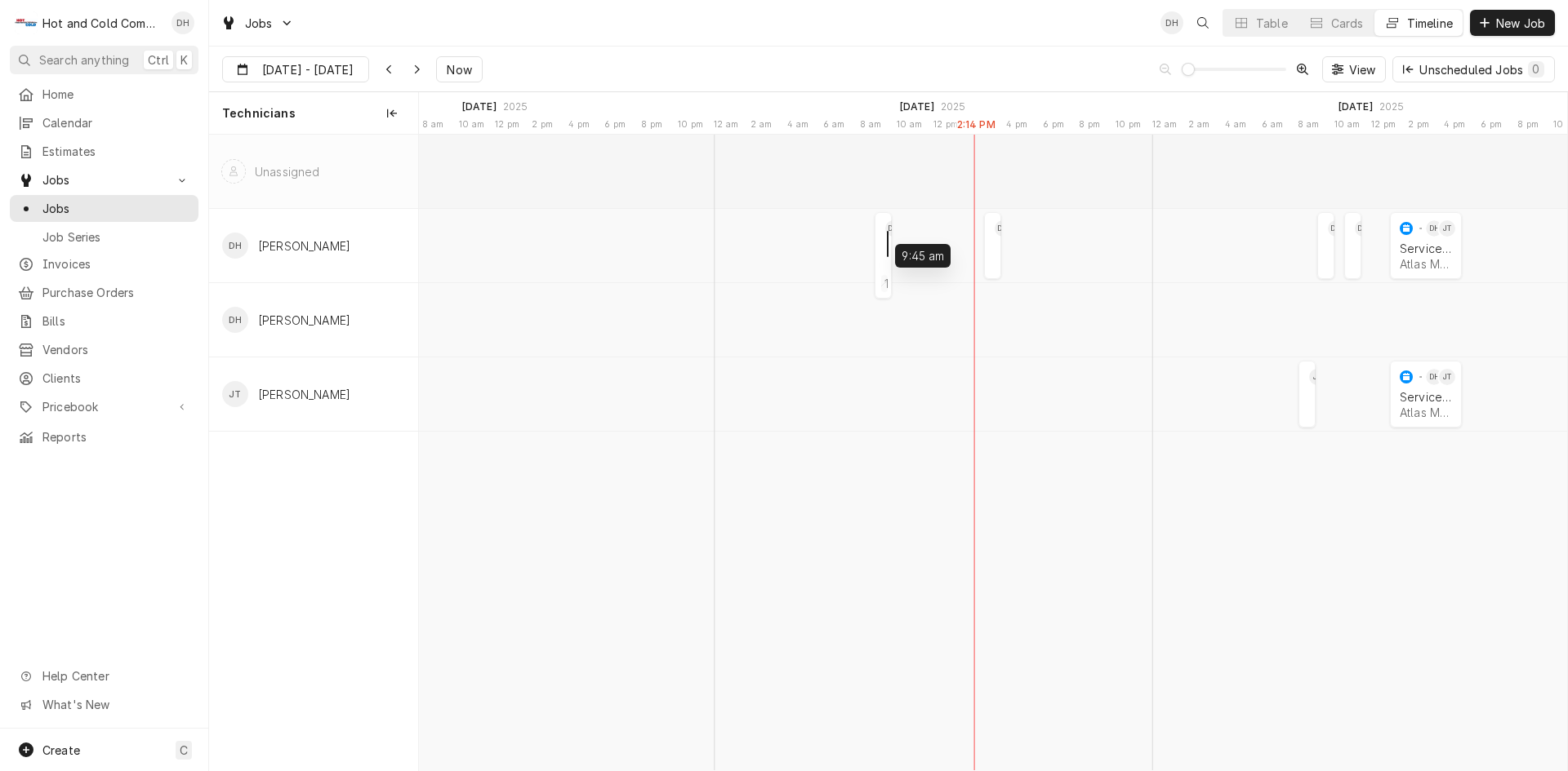
drag, startPoint x: 888, startPoint y: 235, endPoint x: 890, endPoint y: 252, distance: 17.1
click at [1364, 69] on span "View" at bounding box center [1363, 70] width 33 height 17
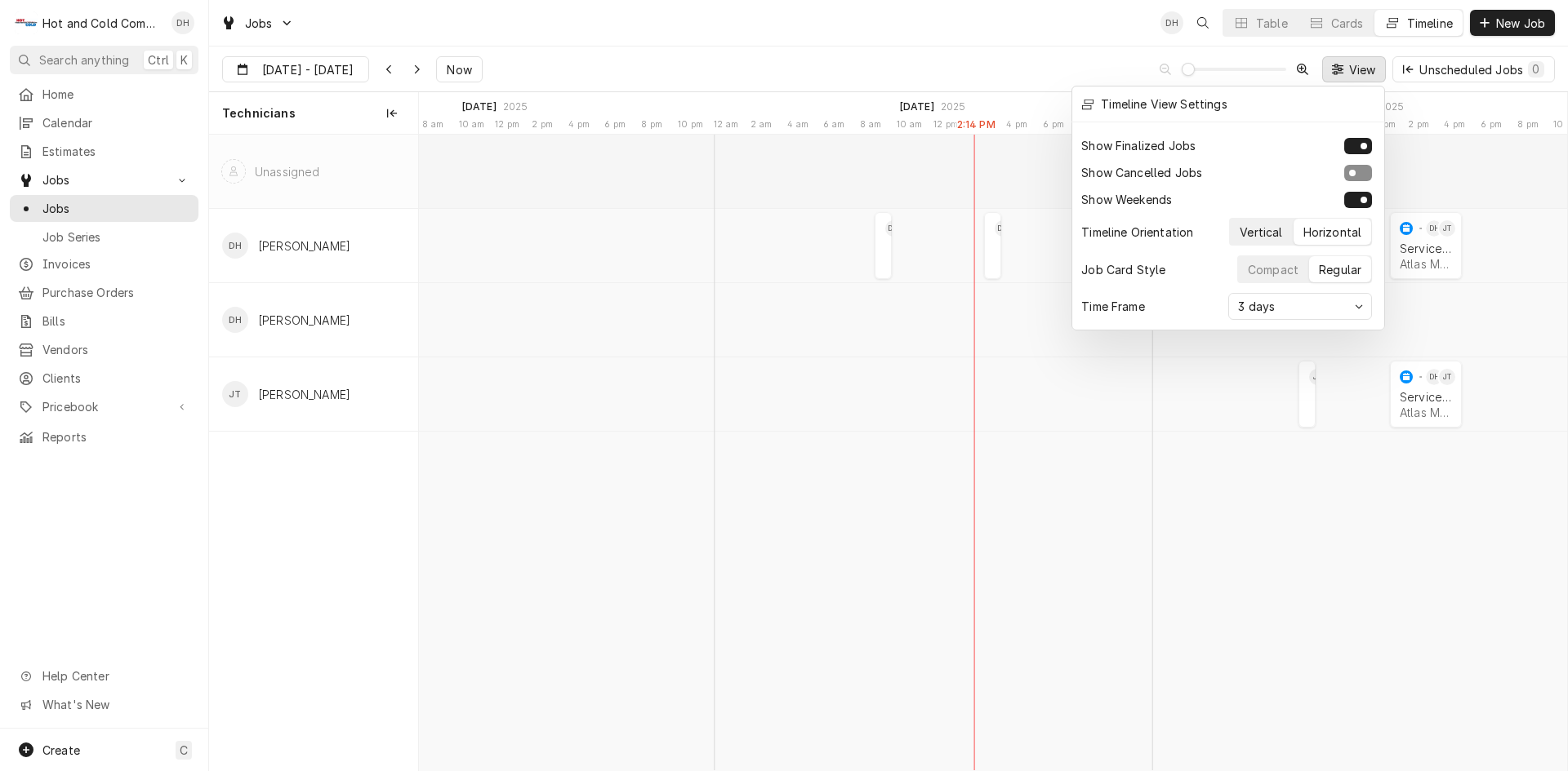
click at [1263, 225] on div "Vertical" at bounding box center [1262, 232] width 43 height 17
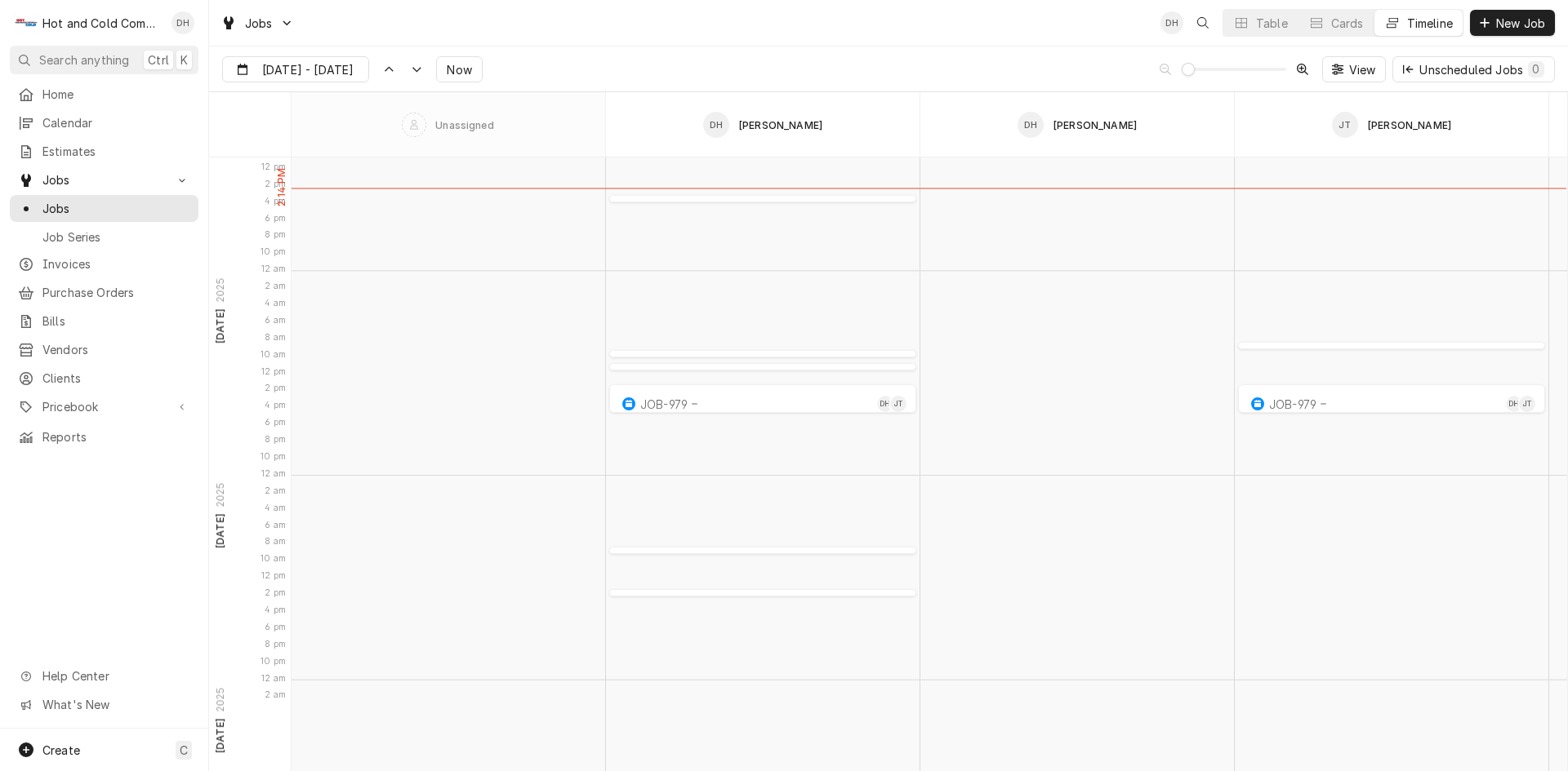
scroll to position [6776, 0]
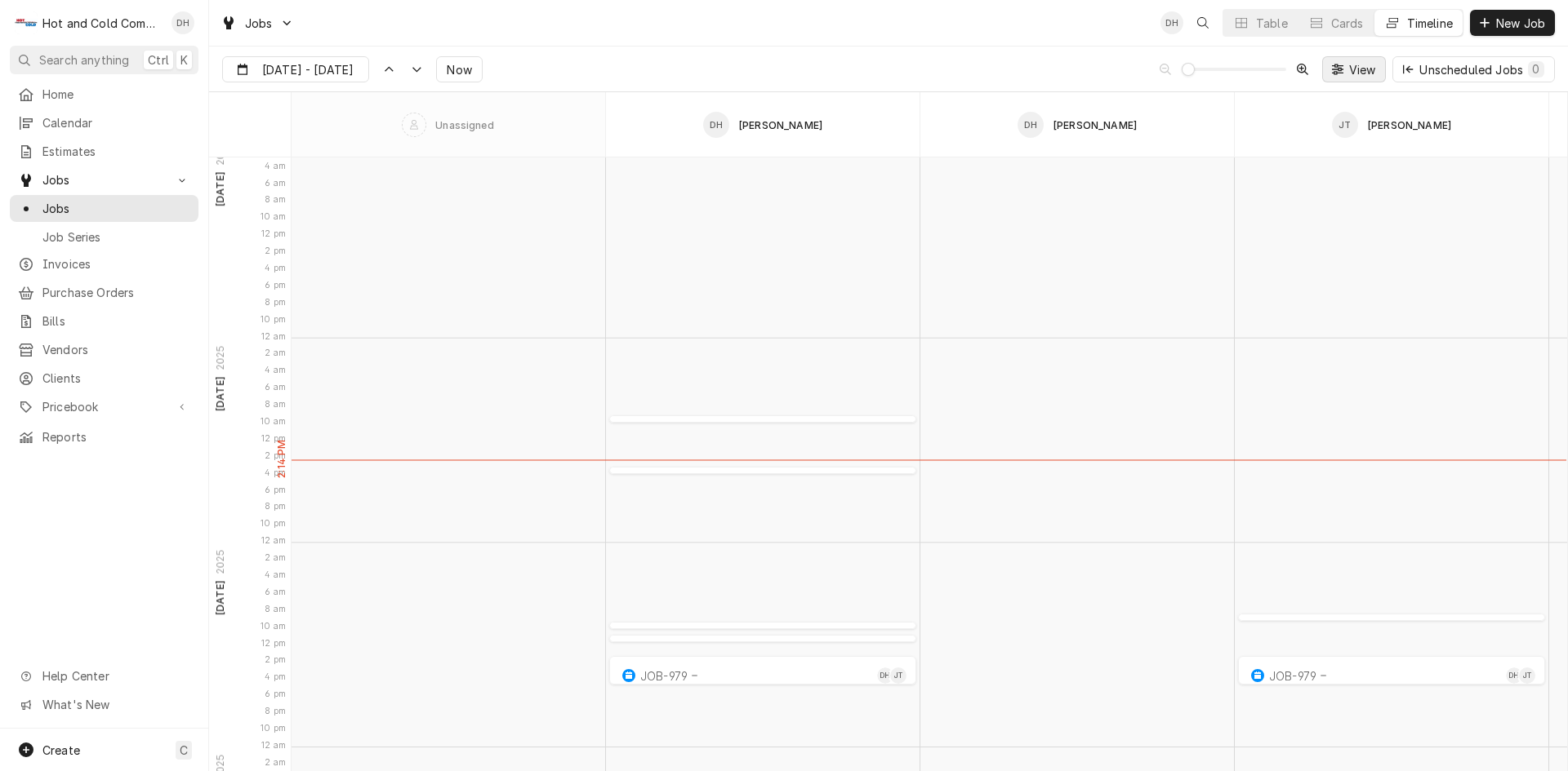
click at [1371, 67] on span "View" at bounding box center [1363, 70] width 33 height 17
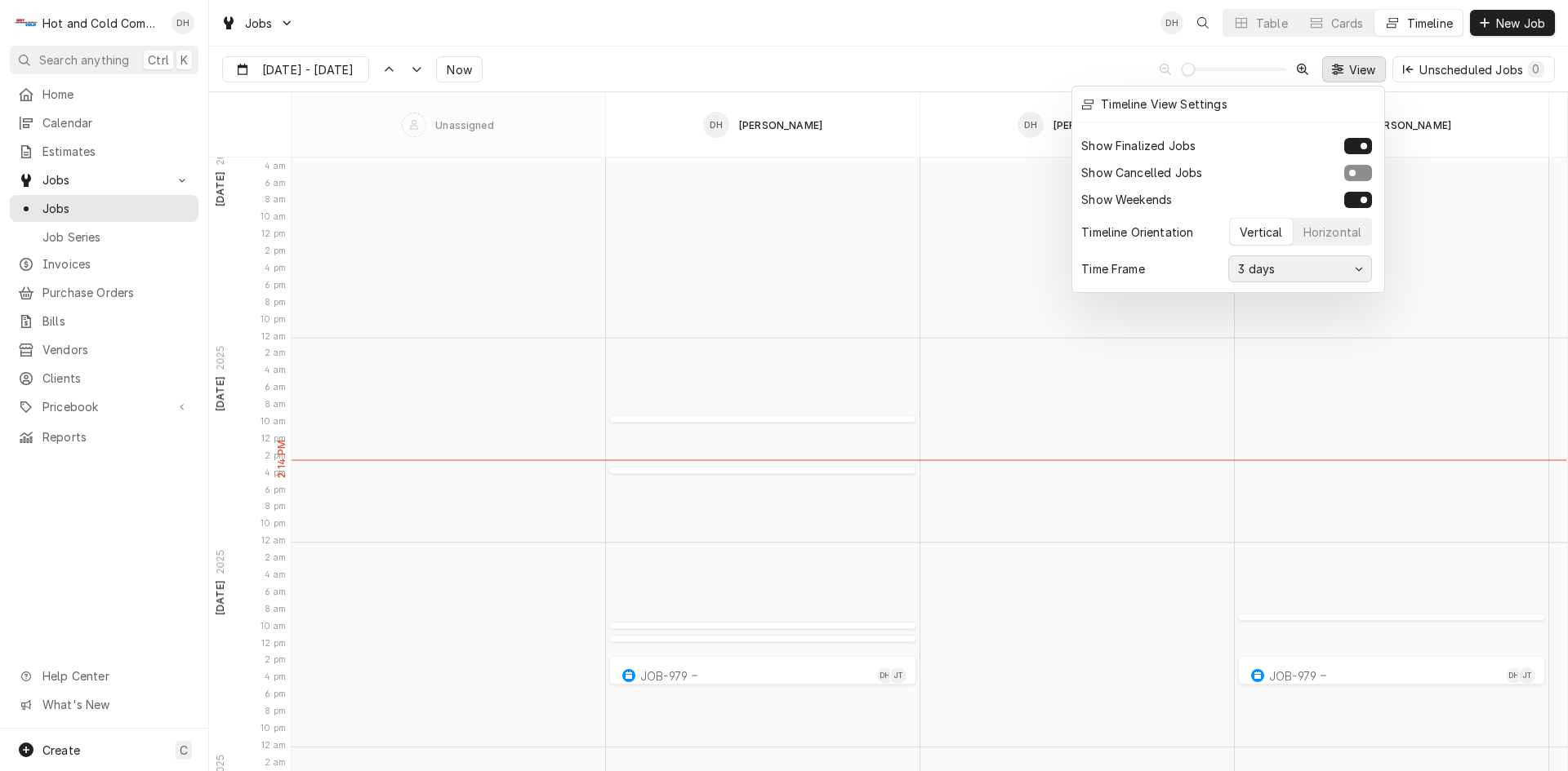
click at [1365, 268] on div "button" at bounding box center [1359, 269] width 13 height 13
click at [1257, 390] on div "Month" at bounding box center [1256, 391] width 39 height 17
click at [1366, 266] on div "button" at bounding box center [1359, 269] width 13 height 13
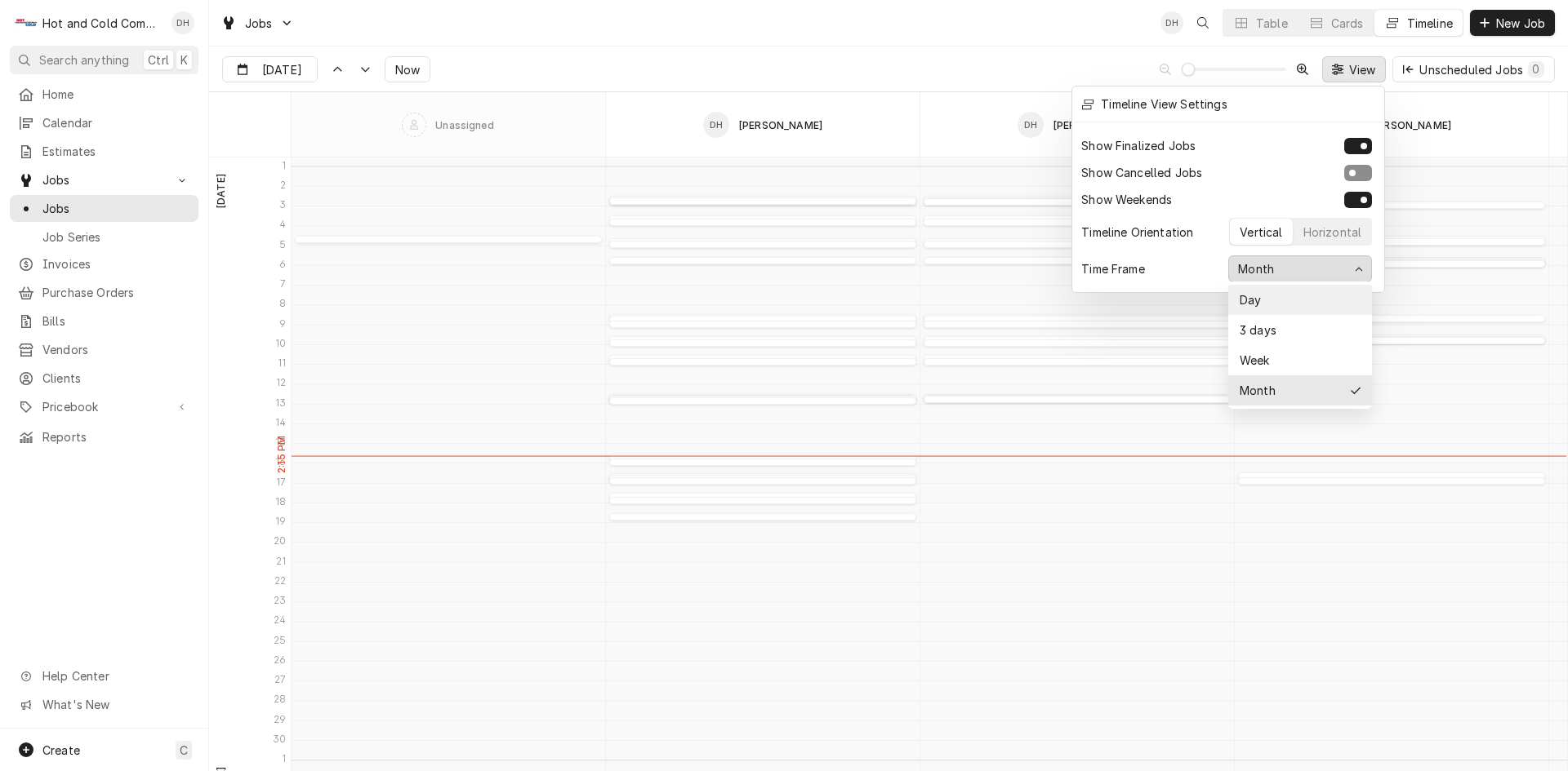
click at [1250, 303] on div "Day" at bounding box center [1249, 300] width 24 height 17
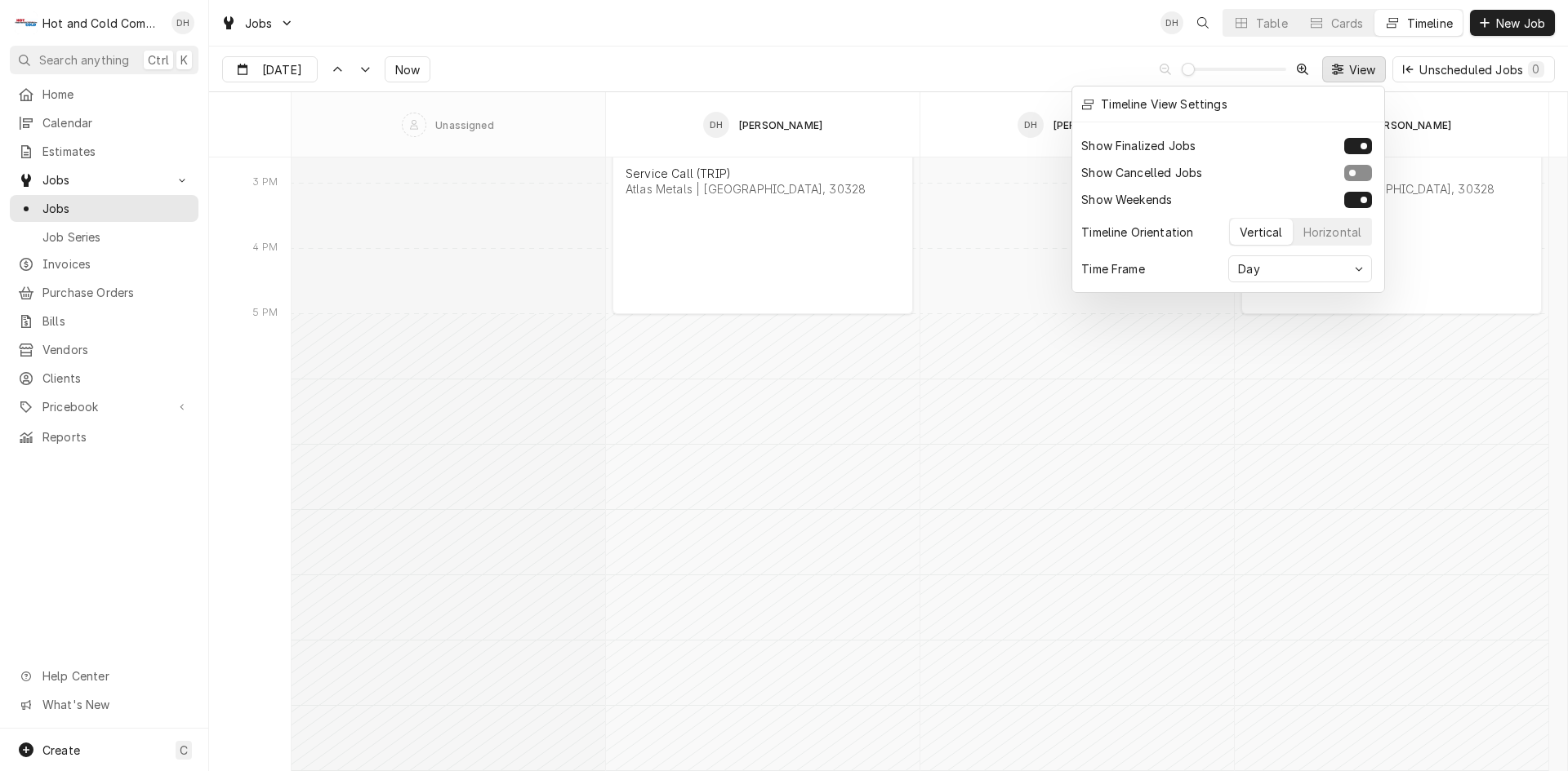
scroll to position [514, 0]
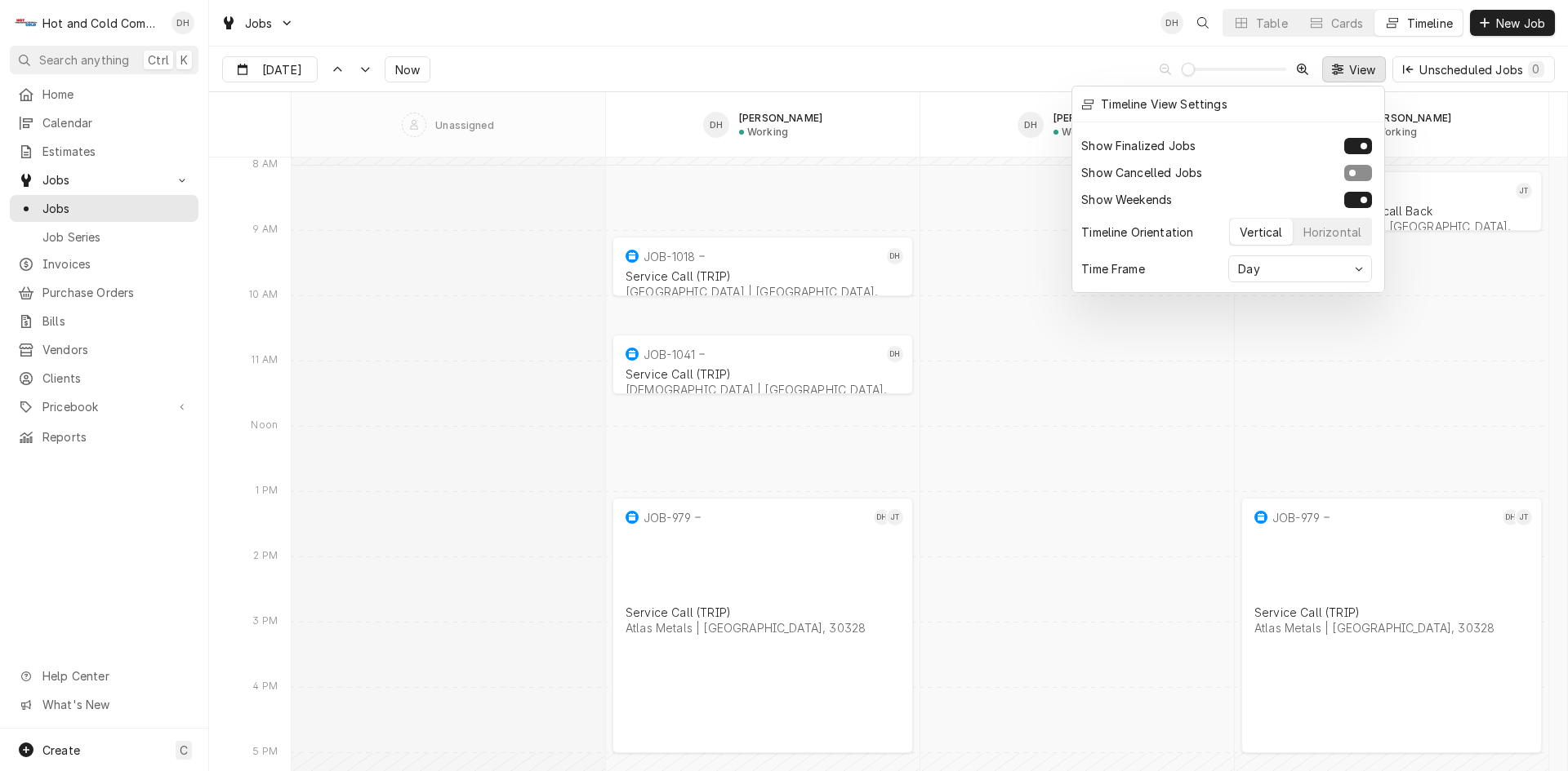
click at [1143, 329] on div at bounding box center [784, 385] width 1568 height 771
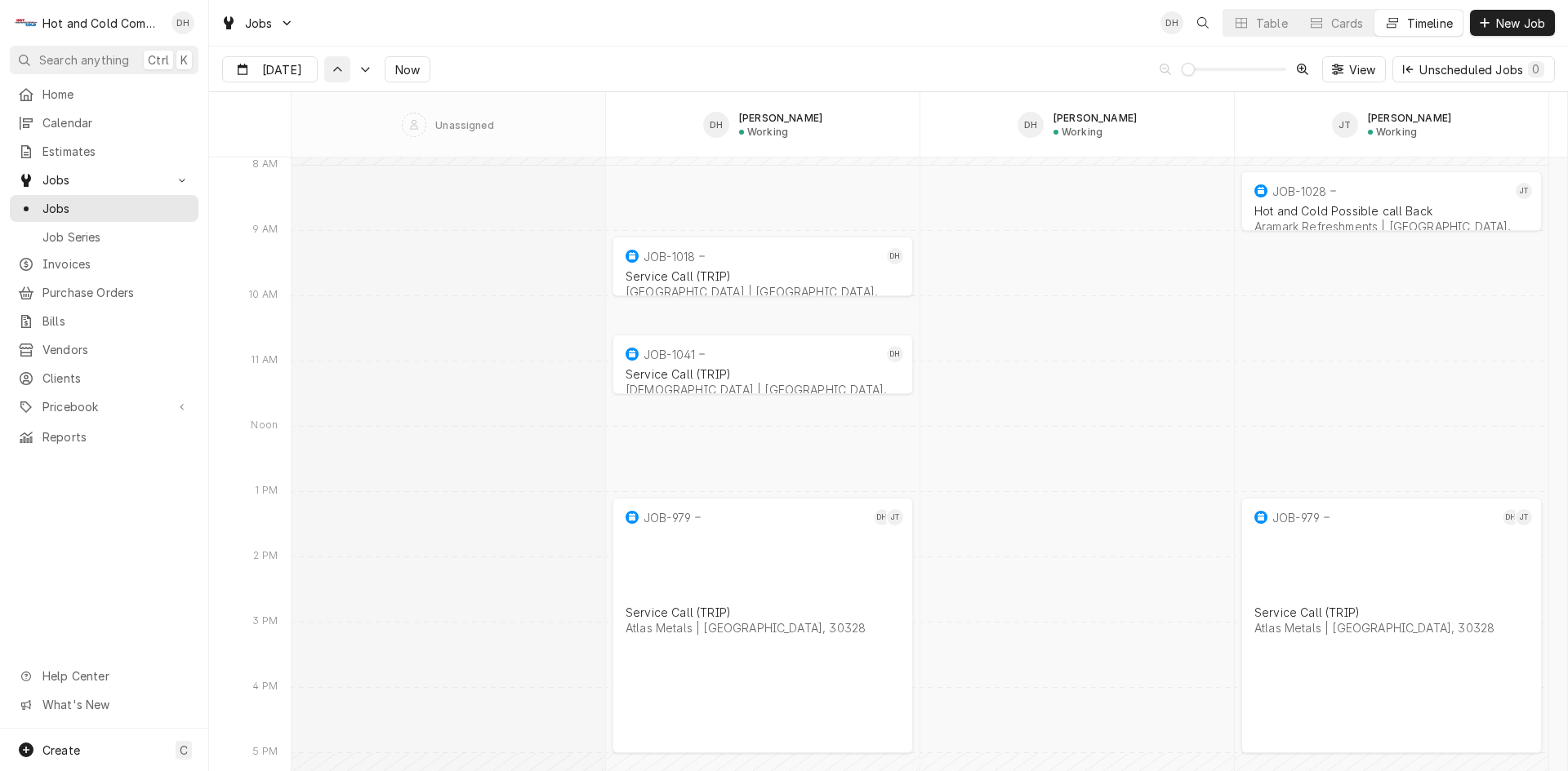
click at [324, 75] on button "Dynamic Content Wrapper" at bounding box center [337, 70] width 26 height 26
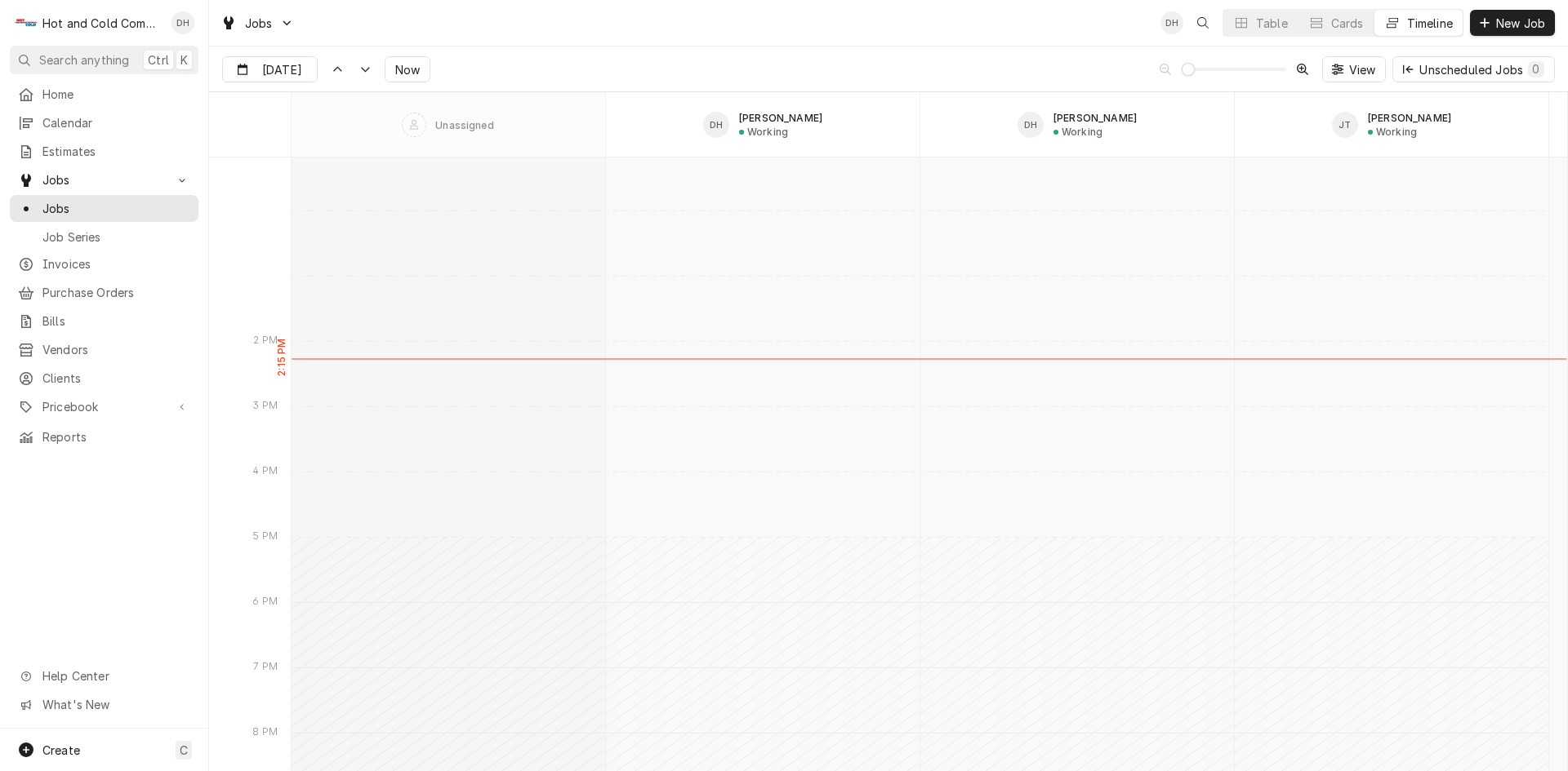
scroll to position [12484, 0]
type input "Sep 15"
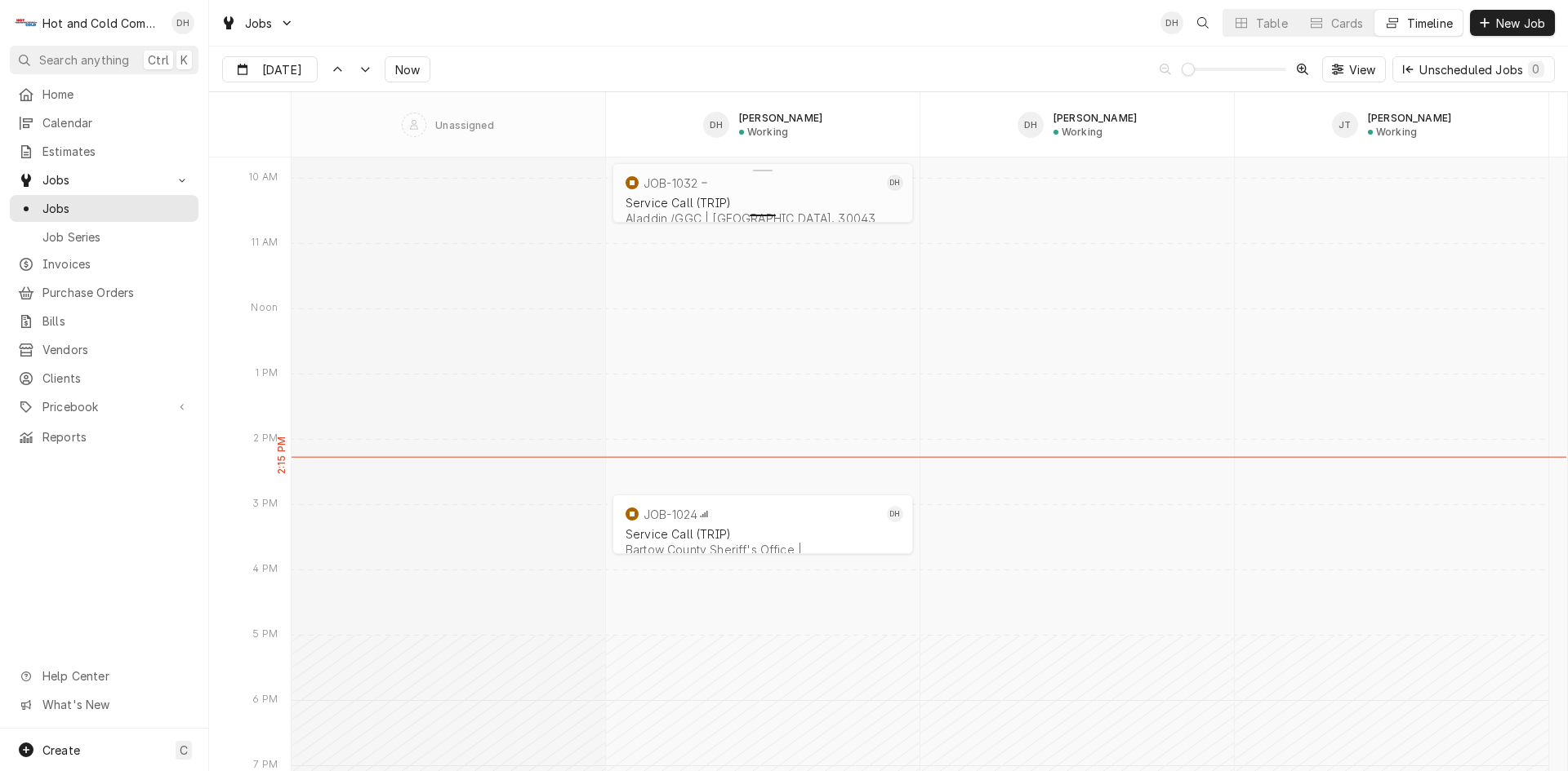
click at [771, 201] on div "JOB-1032 Parts Needed/Research Service Call (TRIP) for Aladdin /GGC Dining / 10…" at bounding box center [762, 242] width 291 height 152
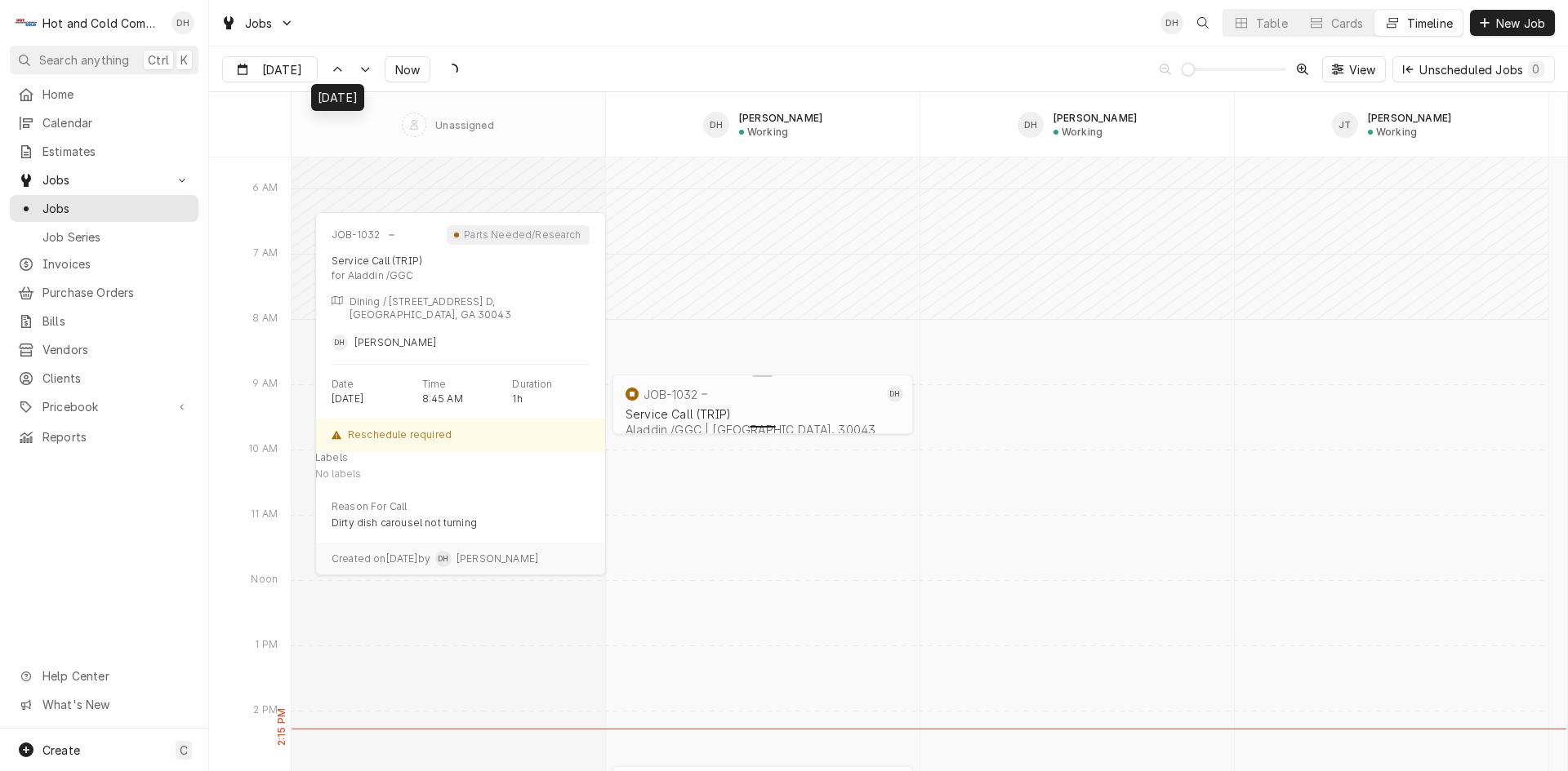
click at [672, 418] on div "Dynamic Content Wrapper" at bounding box center [762, 424] width 307 height 19
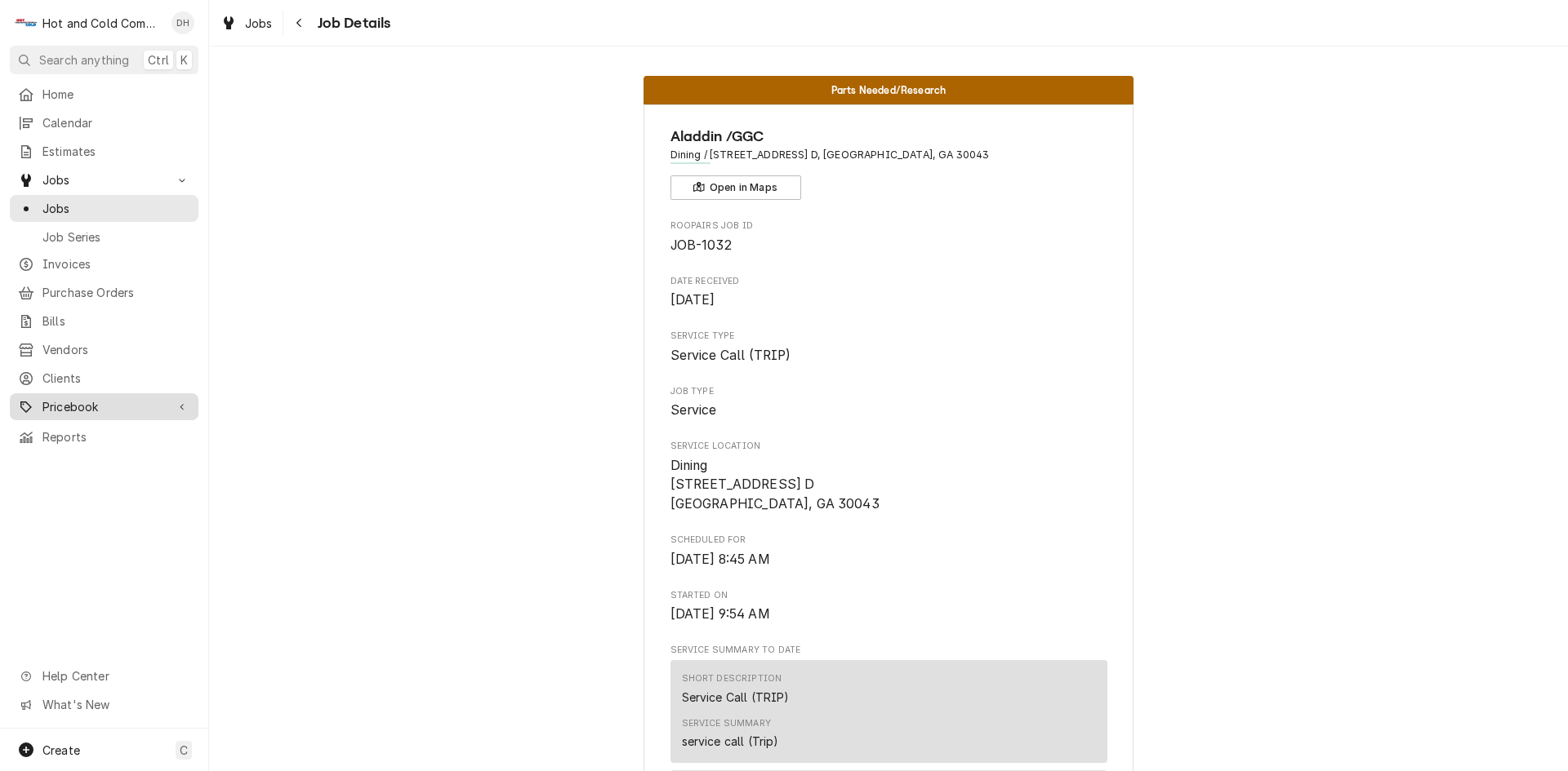
click at [99, 398] on span "Pricebook" at bounding box center [104, 406] width 123 height 17
click at [136, 456] on span "Parts & Materials" at bounding box center [116, 464] width 148 height 17
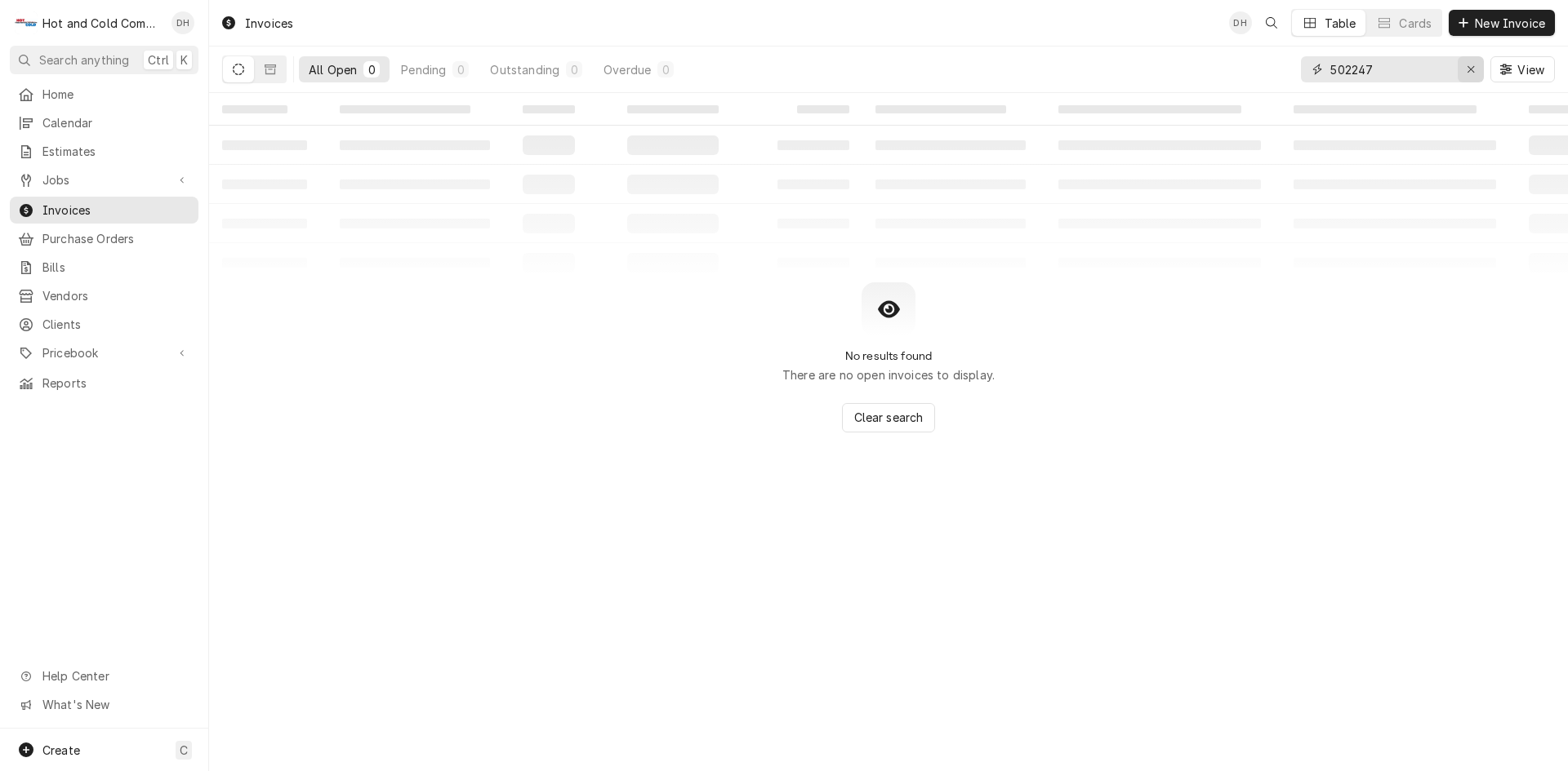
click at [1471, 66] on icon "Erase input" at bounding box center [1471, 70] width 9 height 11
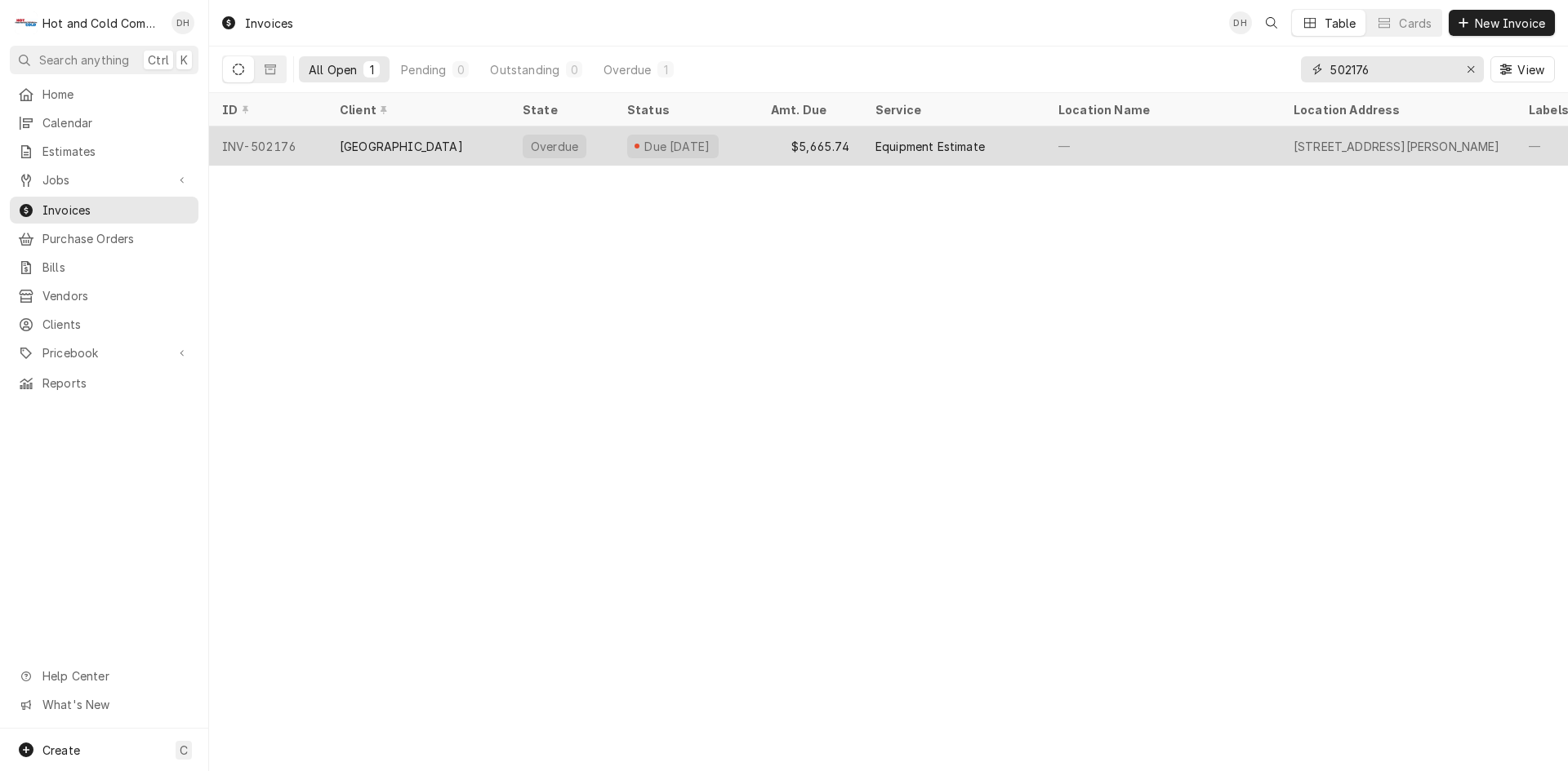
type input "502176"
click at [758, 144] on div "$5,665.74" at bounding box center [810, 146] width 105 height 39
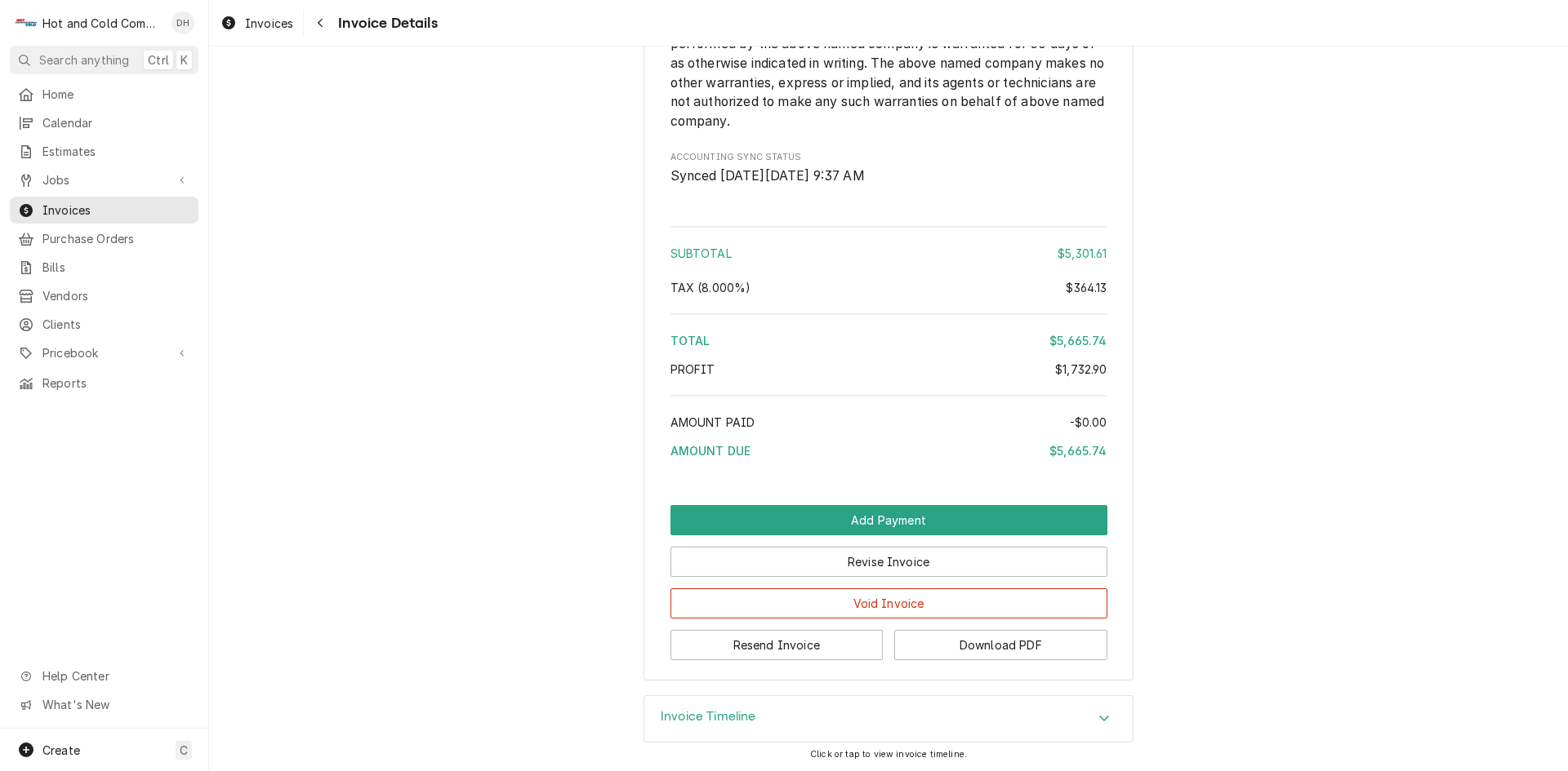
scroll to position [1898, 0]
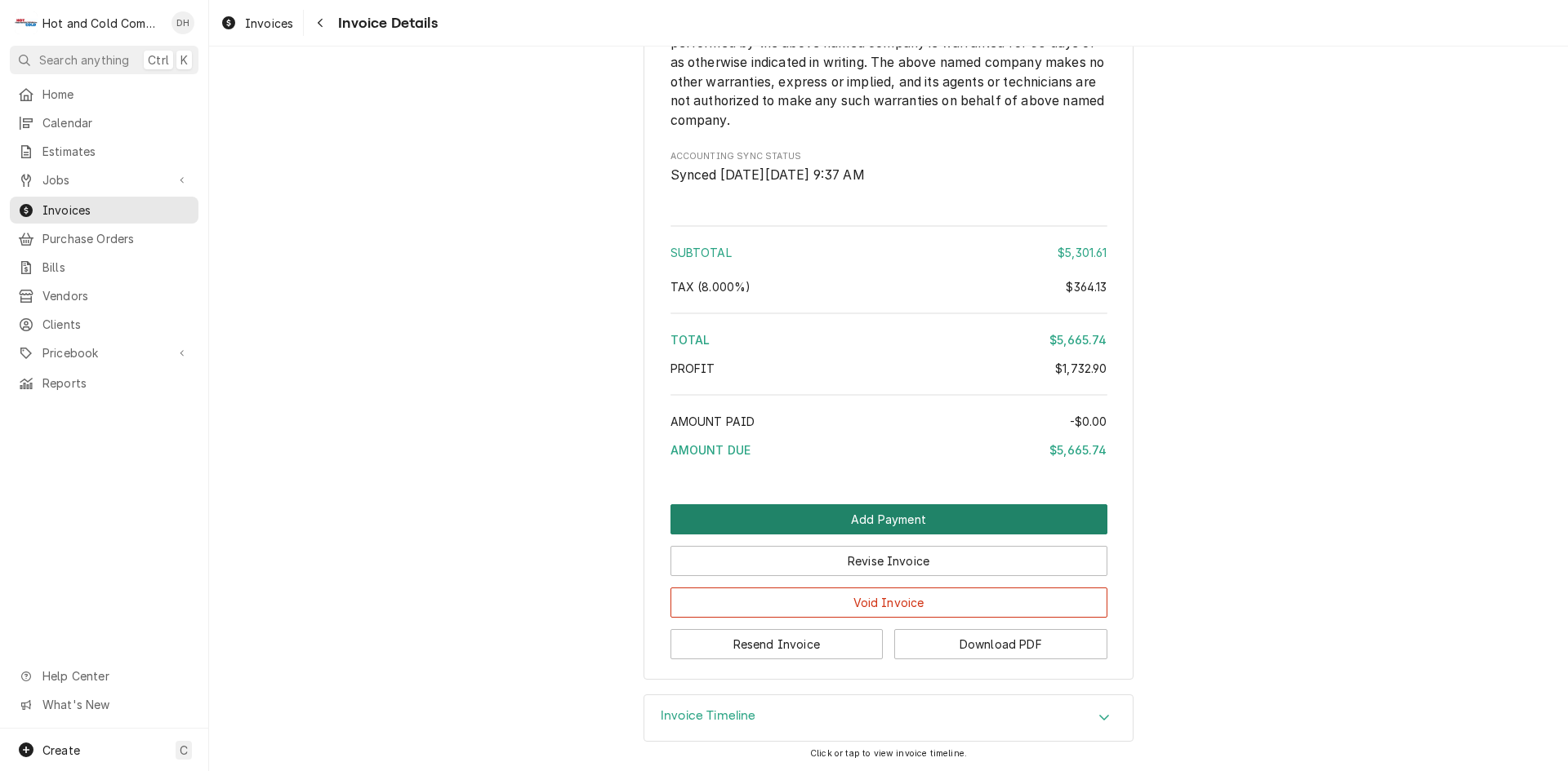
click at [894, 516] on button "Add Payment" at bounding box center [888, 520] width 437 height 31
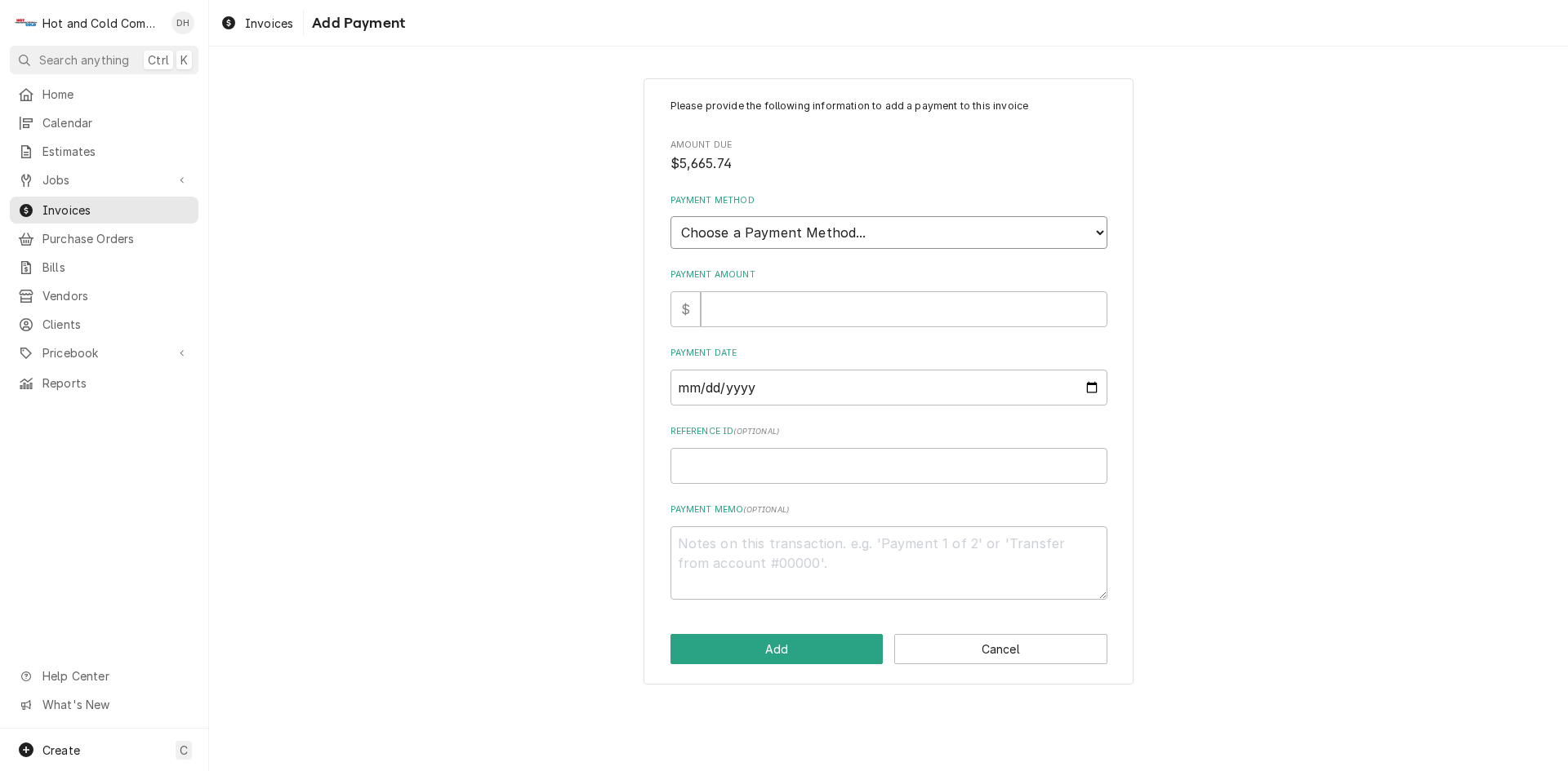
click at [846, 227] on select "Choose a Payment Method... Cash Check Credit/Debit Card ACH/eCheck Other" at bounding box center [888, 232] width 437 height 32
select select "4"
click at [670, 216] on select "Choose a Payment Method... Cash Check Credit/Debit Card ACH/eCheck Other" at bounding box center [888, 232] width 437 height 32
click at [784, 326] on input "Payment Amount" at bounding box center [904, 309] width 407 height 36
type textarea "x"
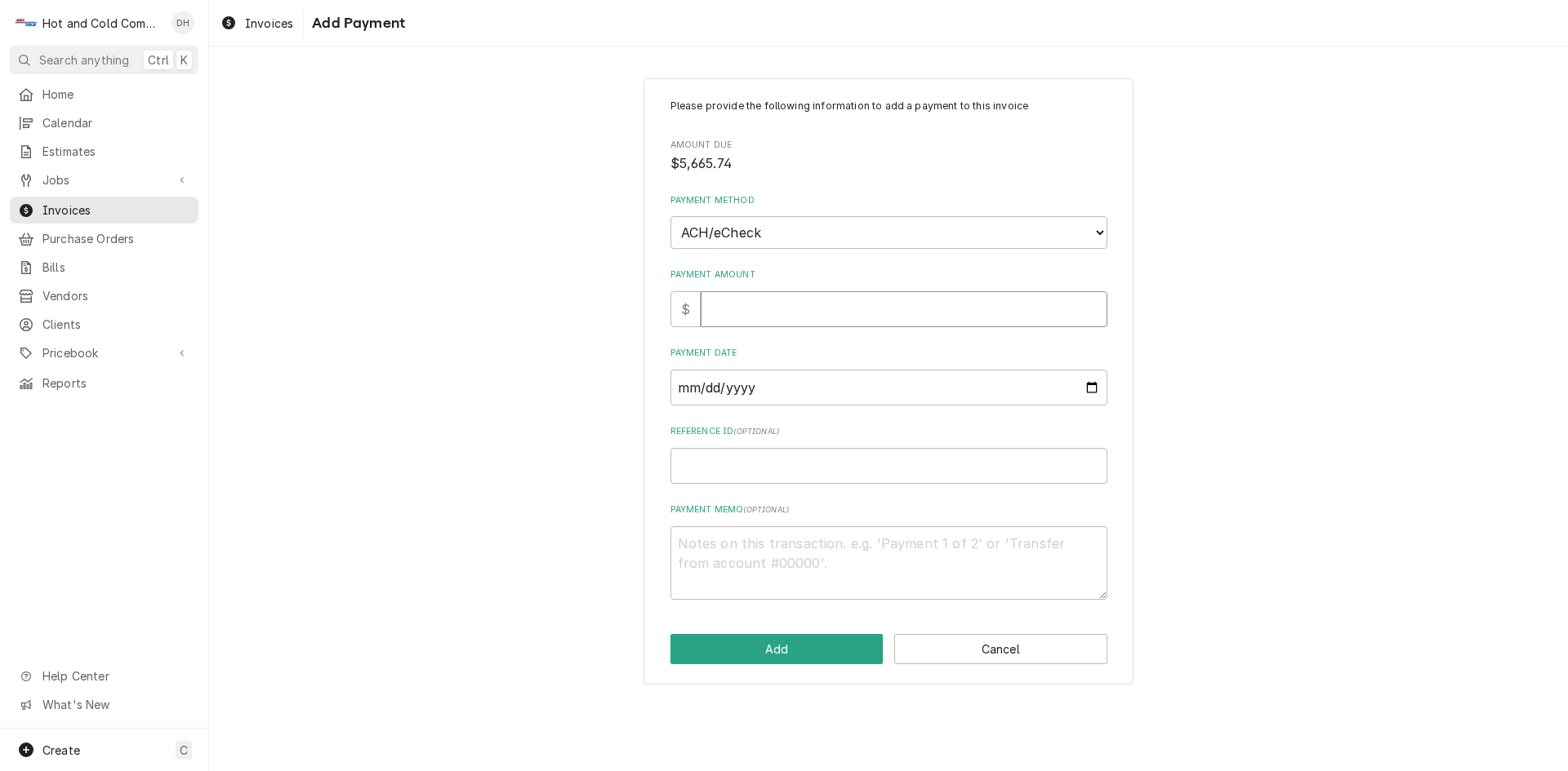
type input "5"
type textarea "x"
type input "56"
type textarea "x"
type input "566"
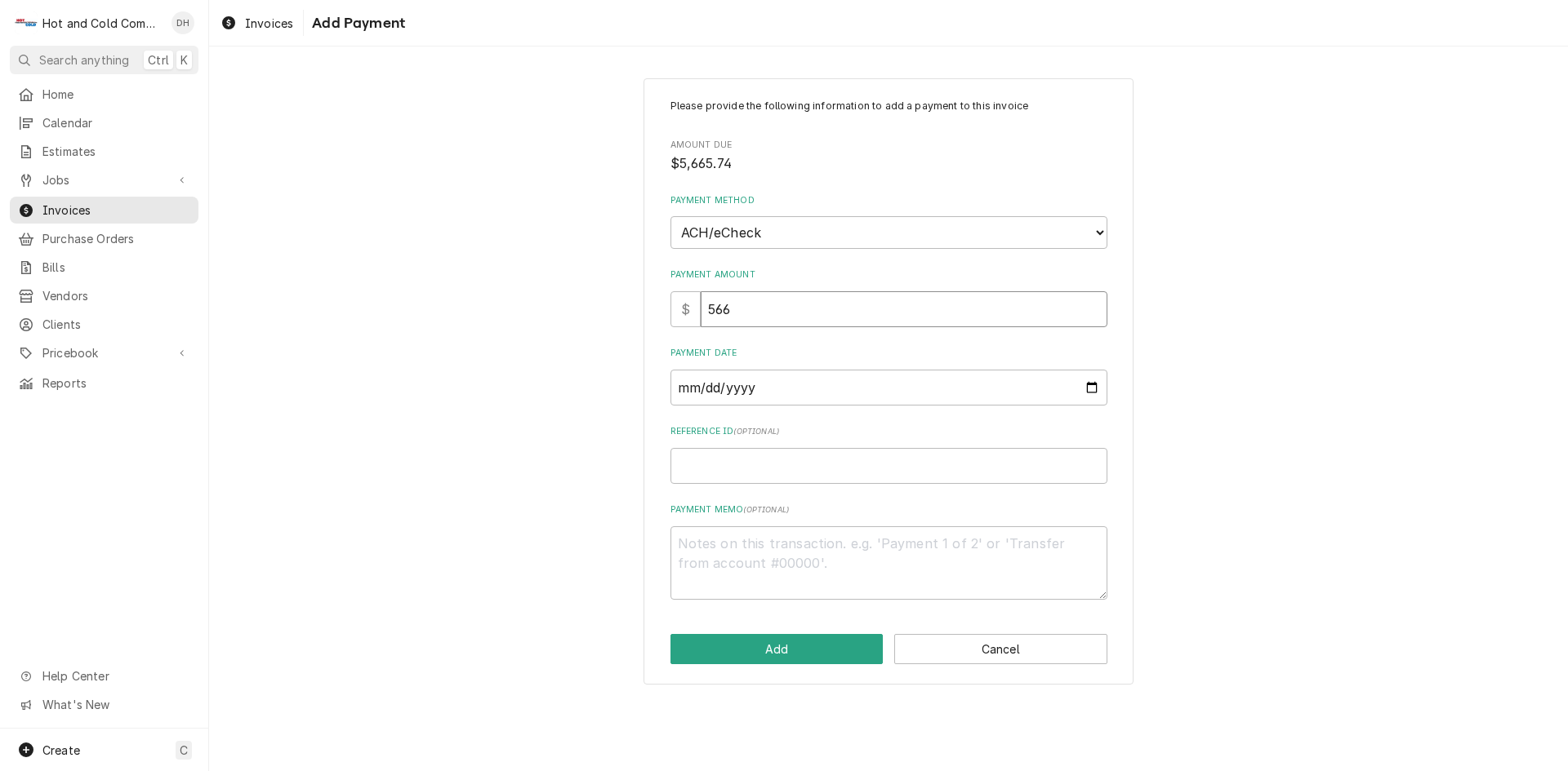
type textarea "x"
type input "5665"
type textarea "x"
type input "5665.7"
type textarea "x"
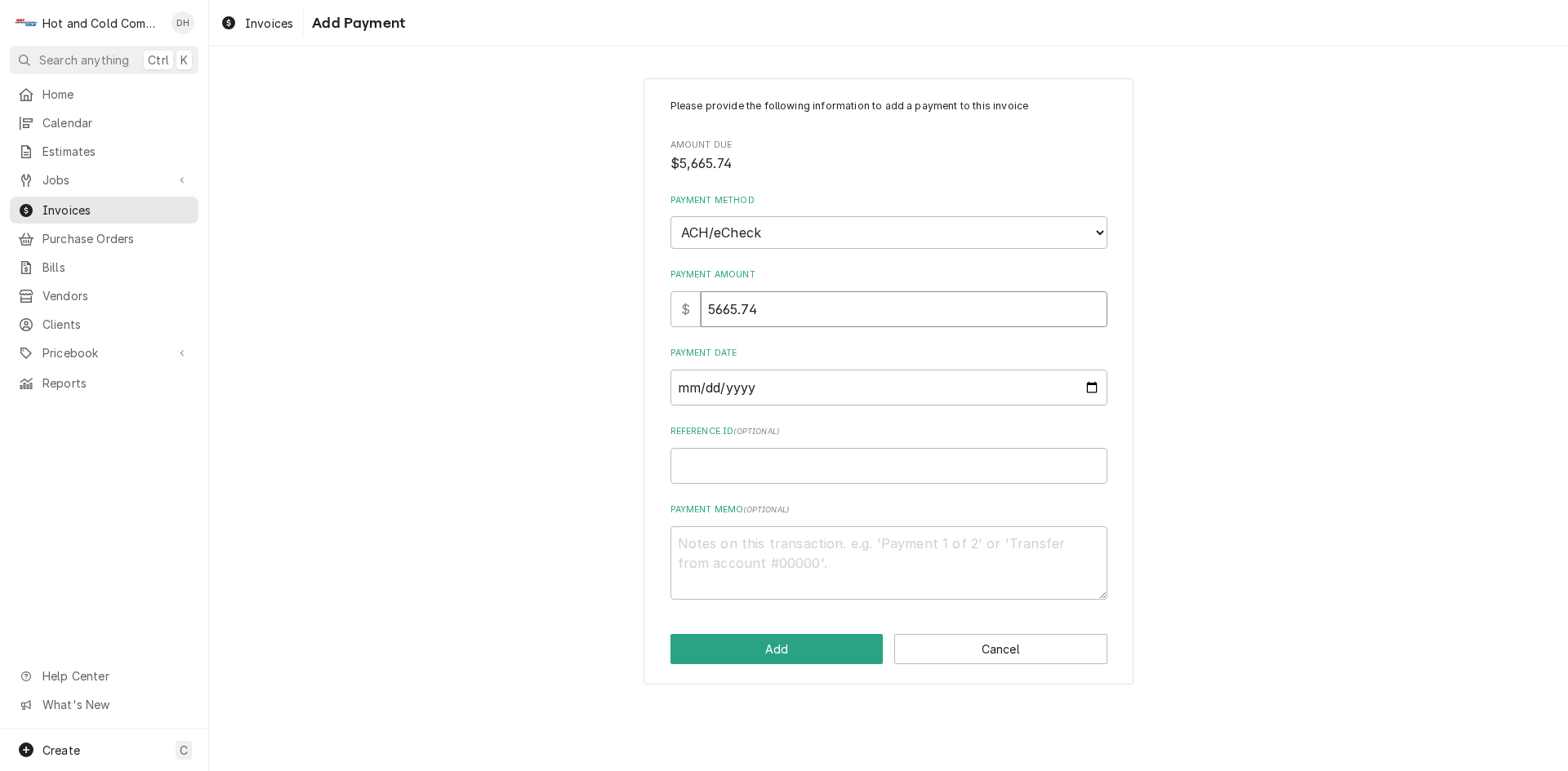
type input "5665.74"
click at [1092, 389] on input "Payment Date" at bounding box center [888, 388] width 437 height 36
click at [1093, 385] on input "Payment Date" at bounding box center [888, 388] width 437 height 36
type input "2025-09-15"
click at [810, 468] on input "Reference ID ( optional )" at bounding box center [888, 466] width 437 height 36
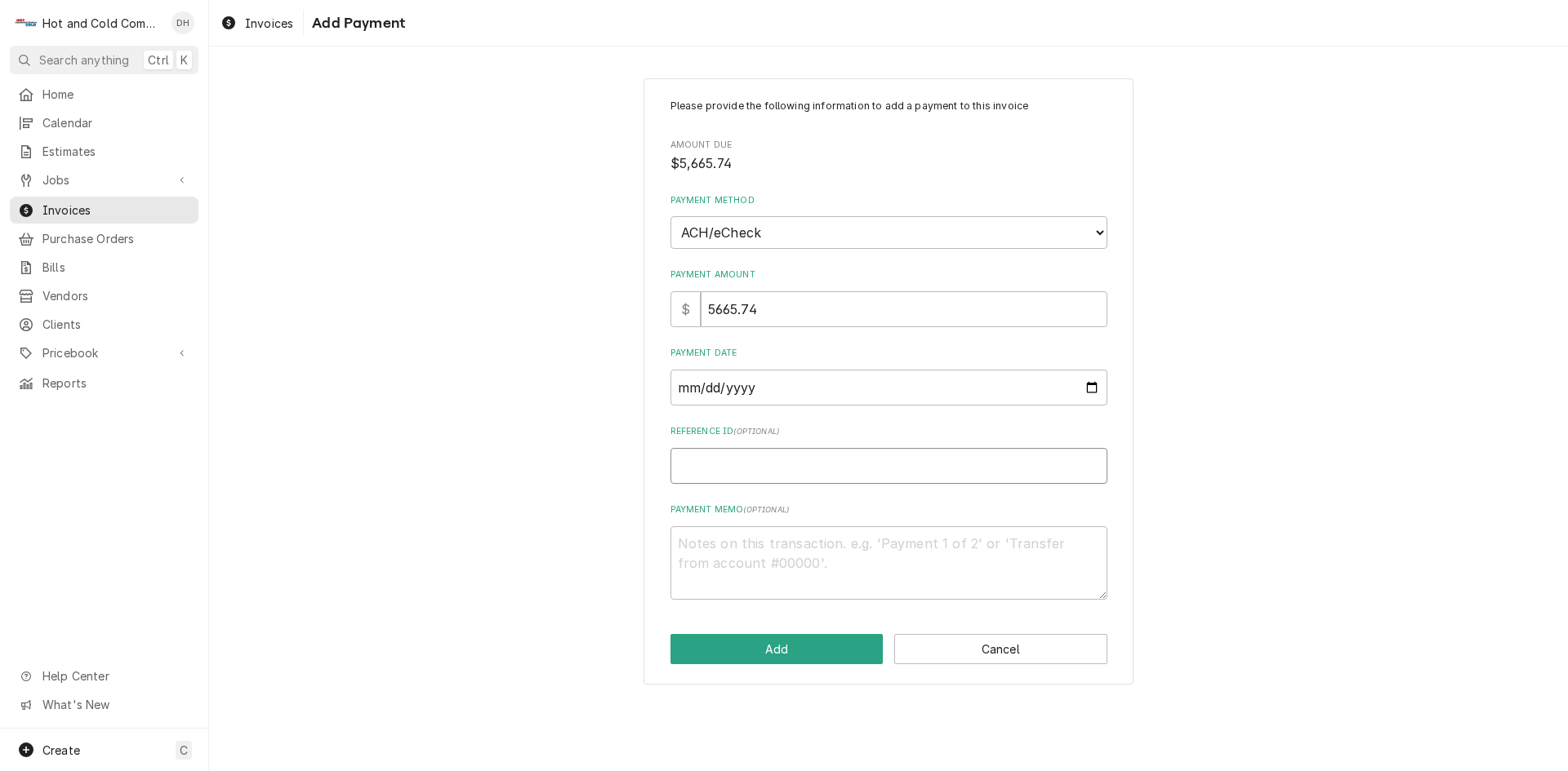
type textarea "x"
type input "1"
type textarea "x"
type input "14"
type textarea "x"
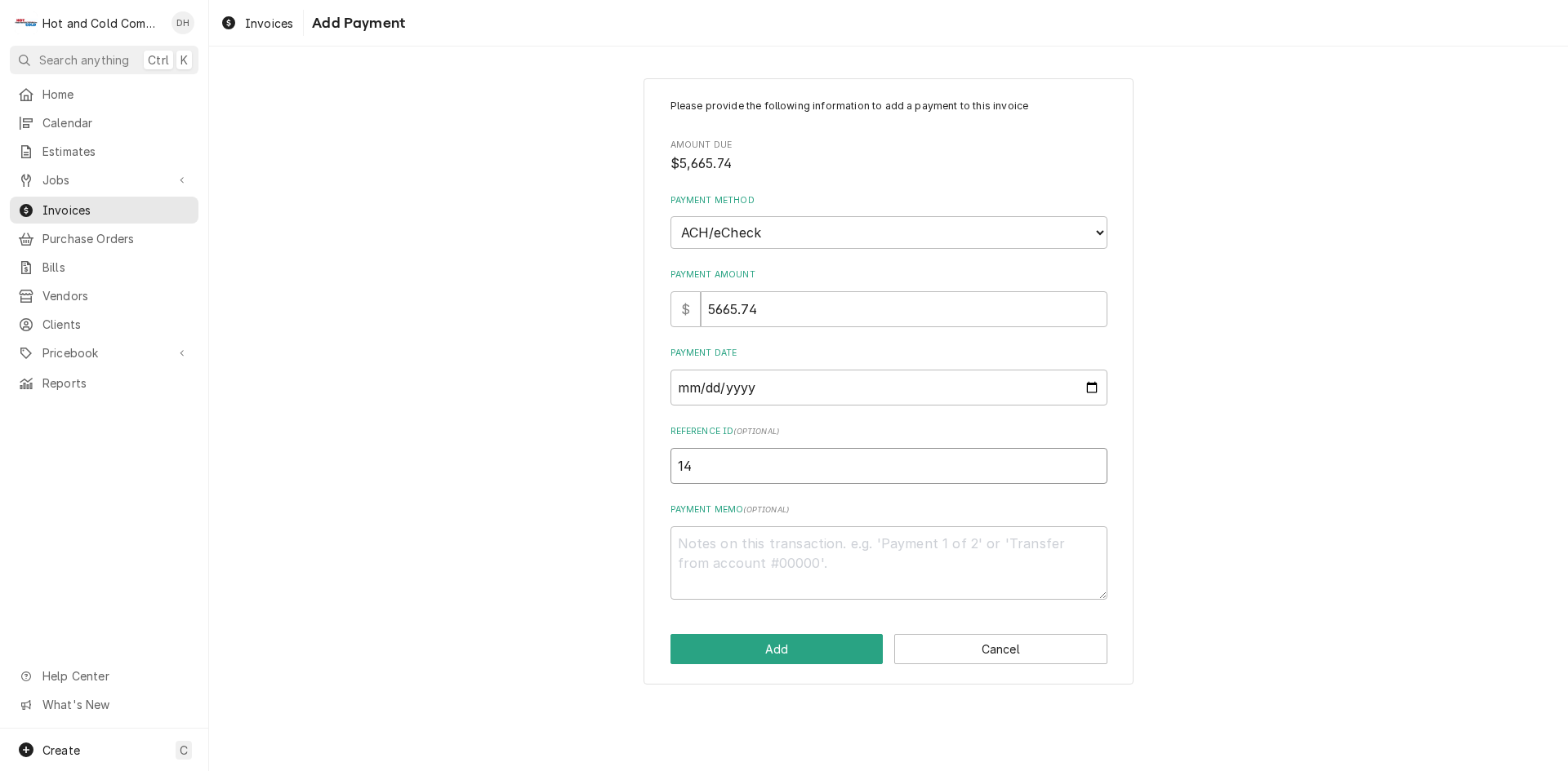
type input "140"
type textarea "x"
type input "1409"
type textarea "x"
type input "14091"
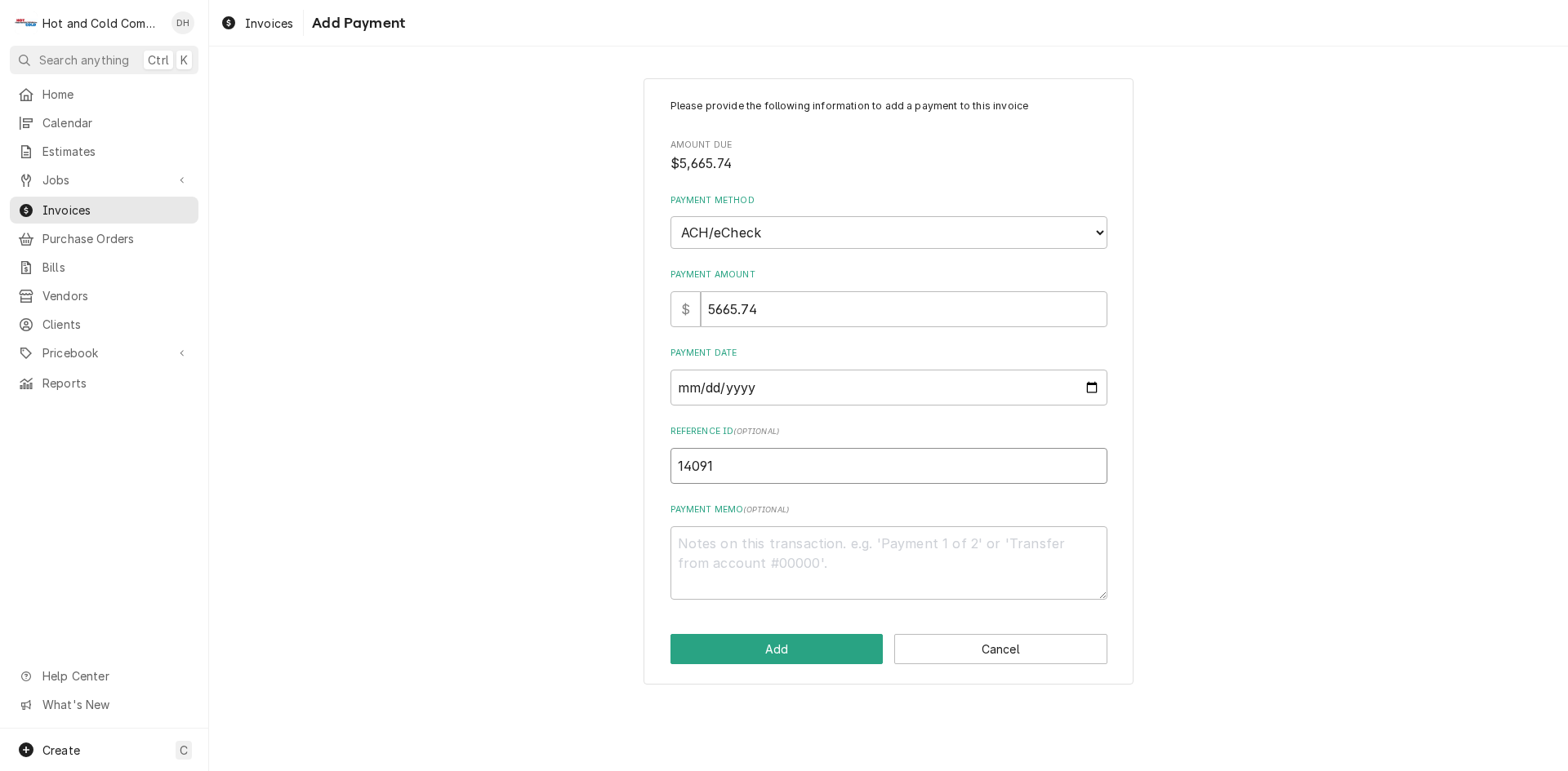
type textarea "x"
type input "140915"
type textarea "x"
type input "1409152"
type textarea "x"
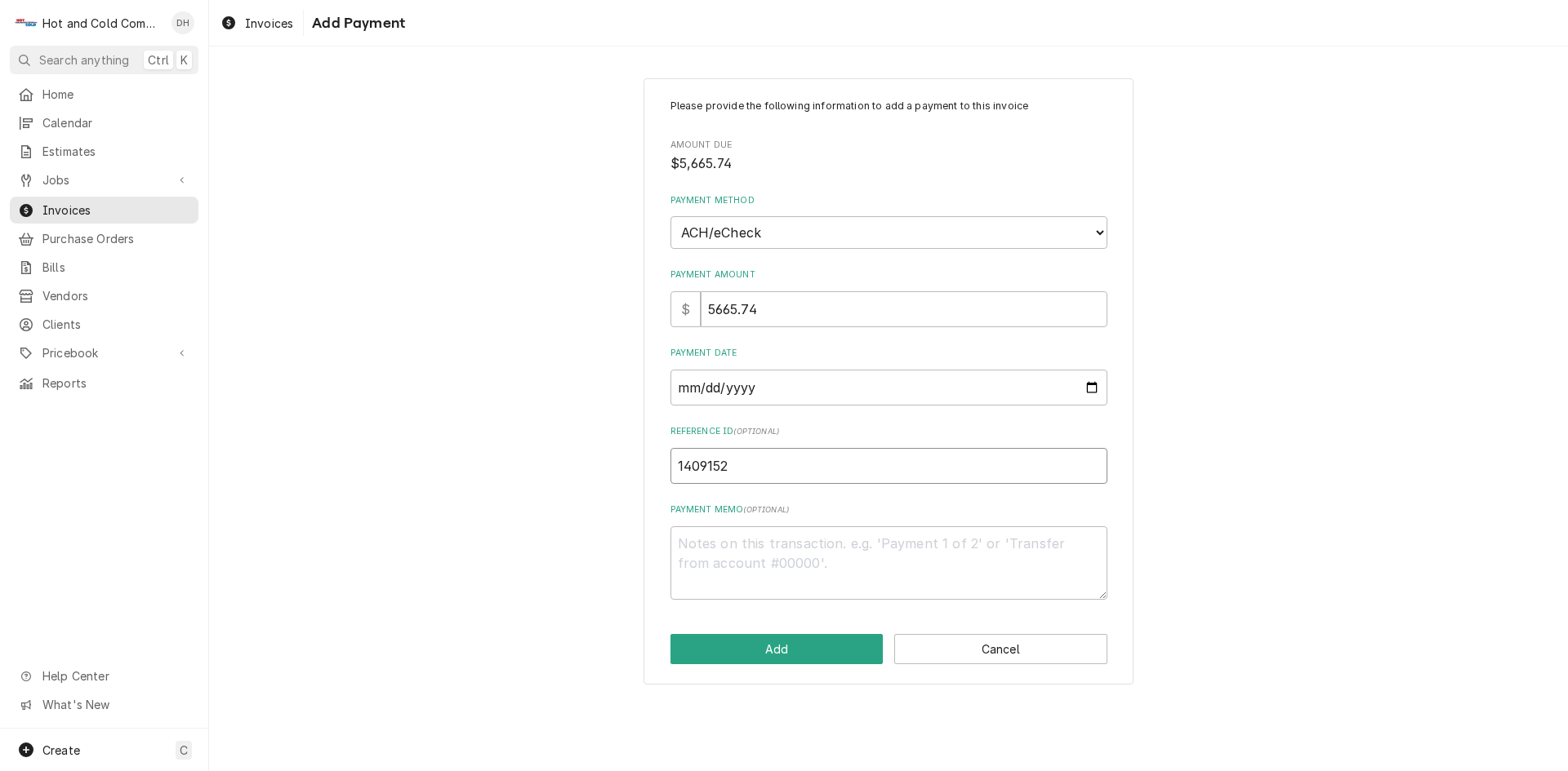
type input "14091524"
type textarea "x"
type input "140915242"
click at [1013, 646] on button "Cancel" at bounding box center [1001, 649] width 214 height 31
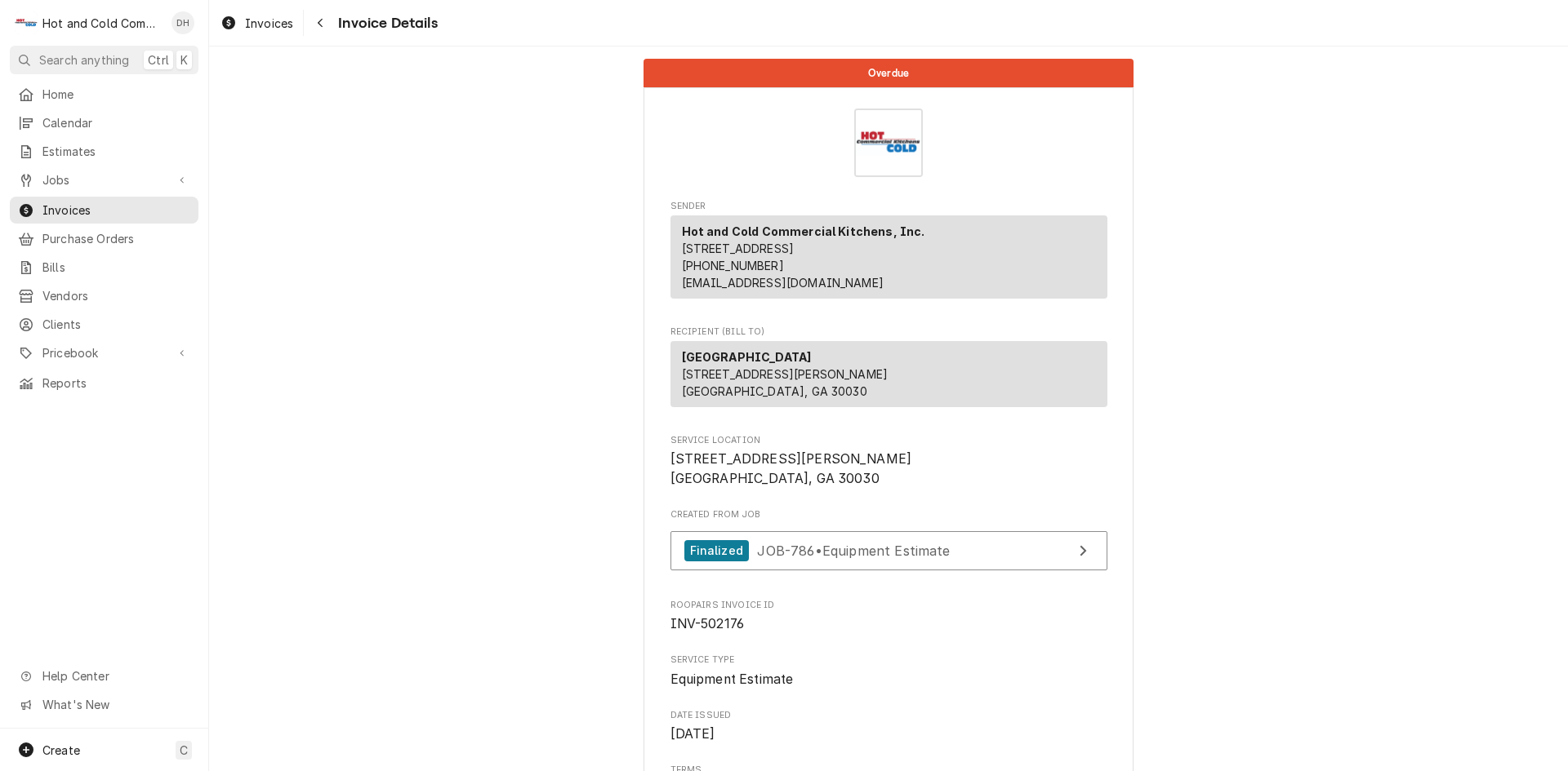
scroll to position [1895, 0]
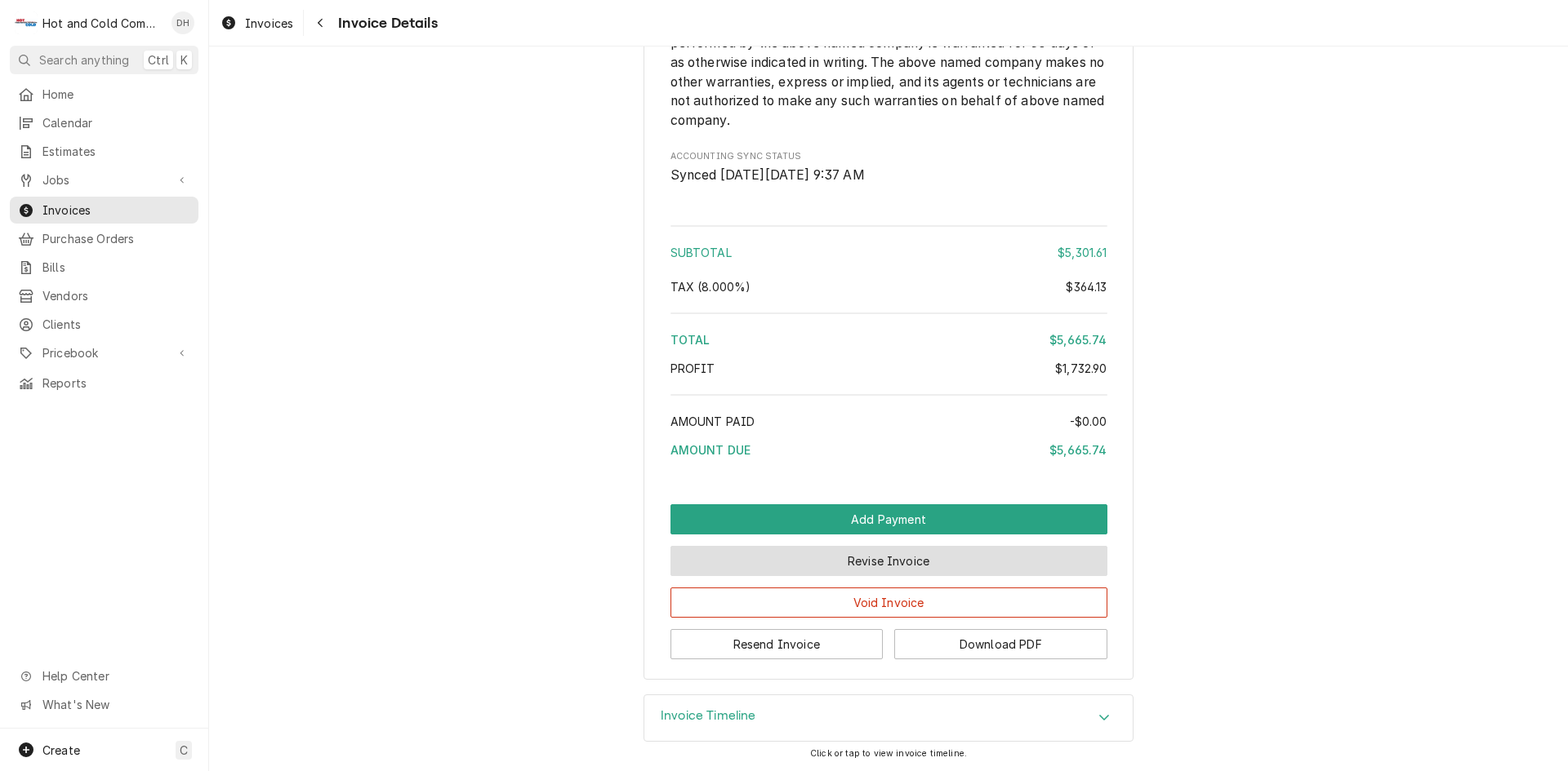
click at [894, 566] on button "Revise Invoice" at bounding box center [888, 561] width 437 height 31
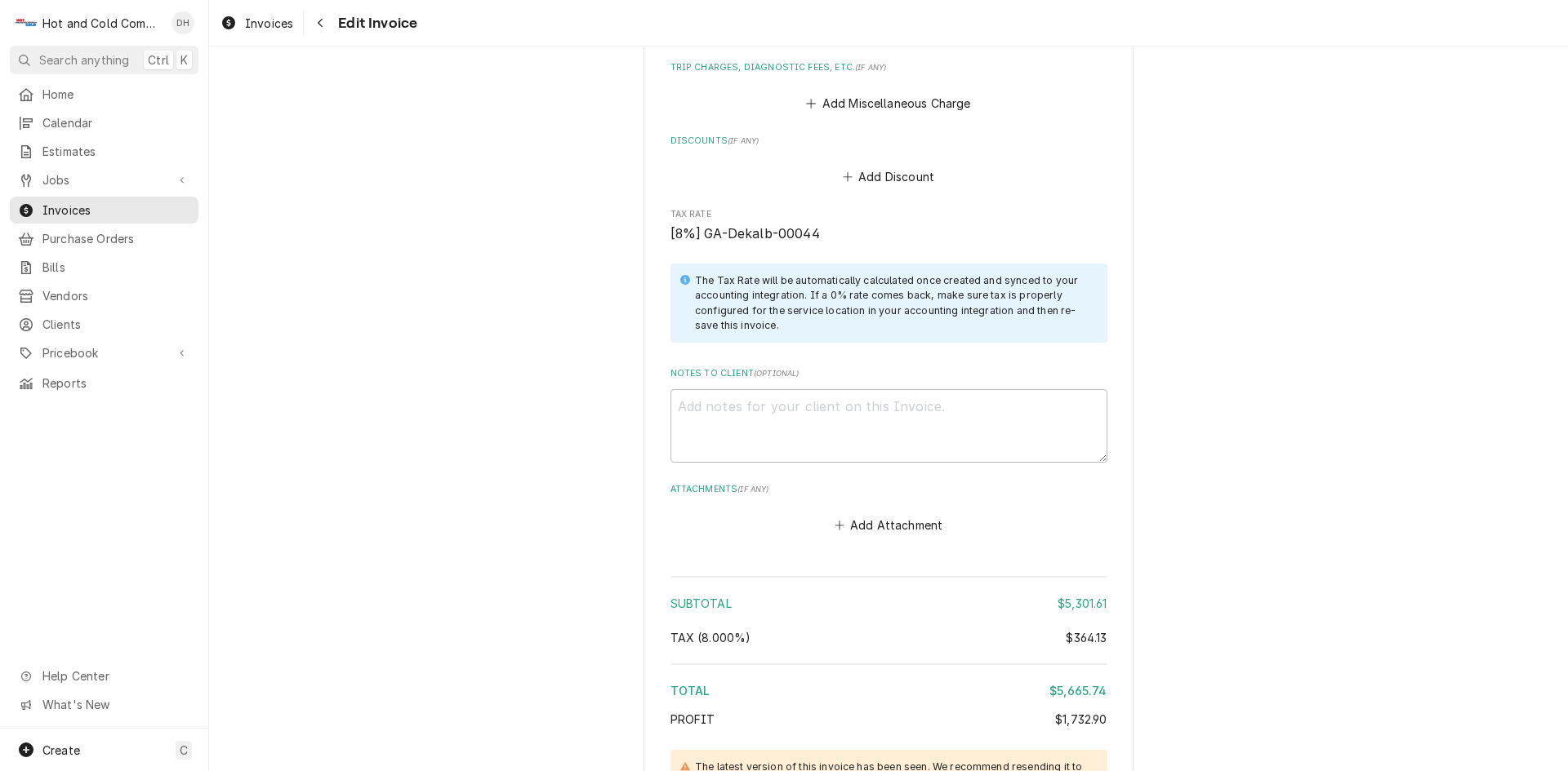
scroll to position [1704, 0]
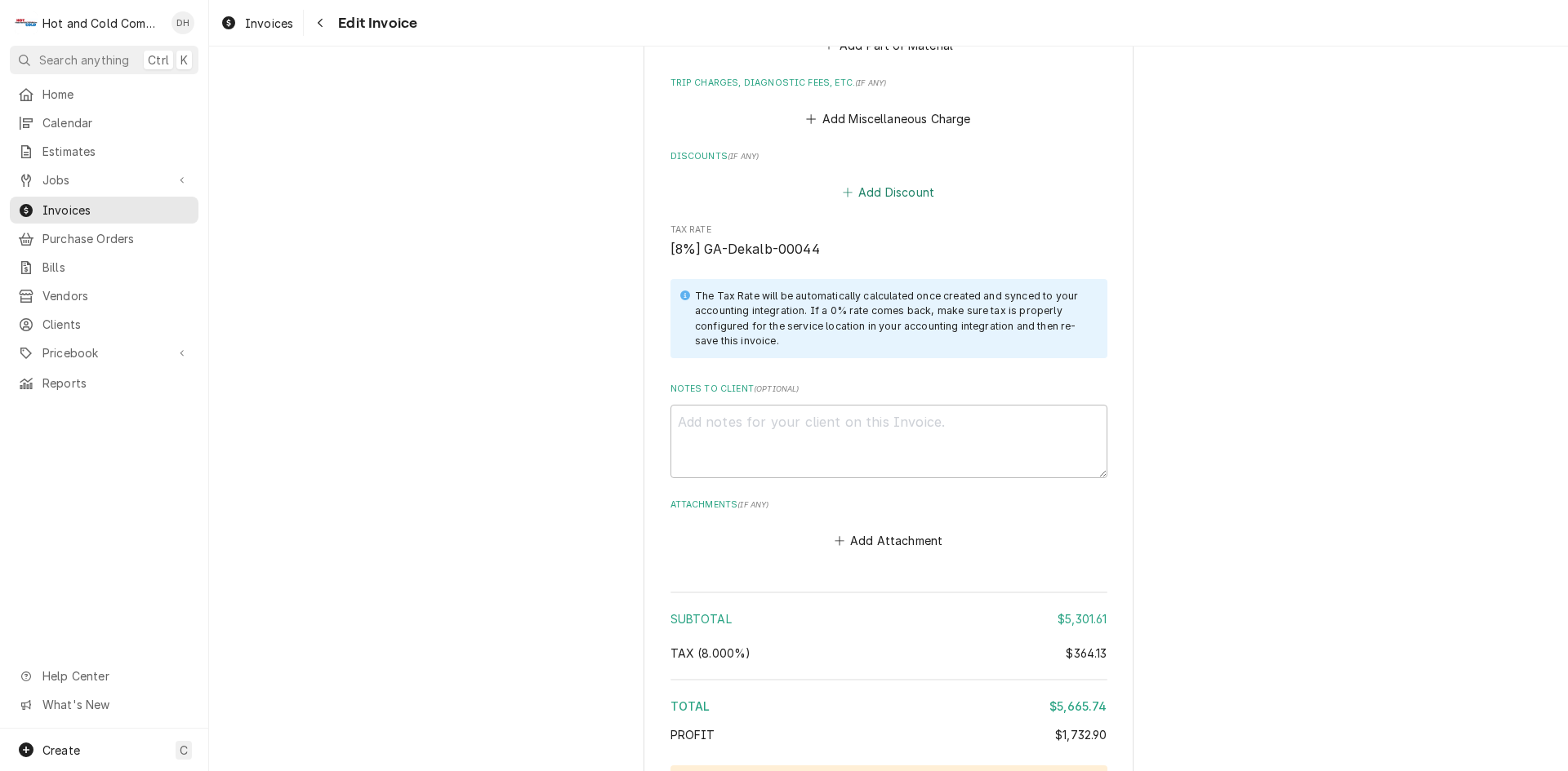
click at [907, 196] on button "Add Discount" at bounding box center [888, 192] width 97 height 23
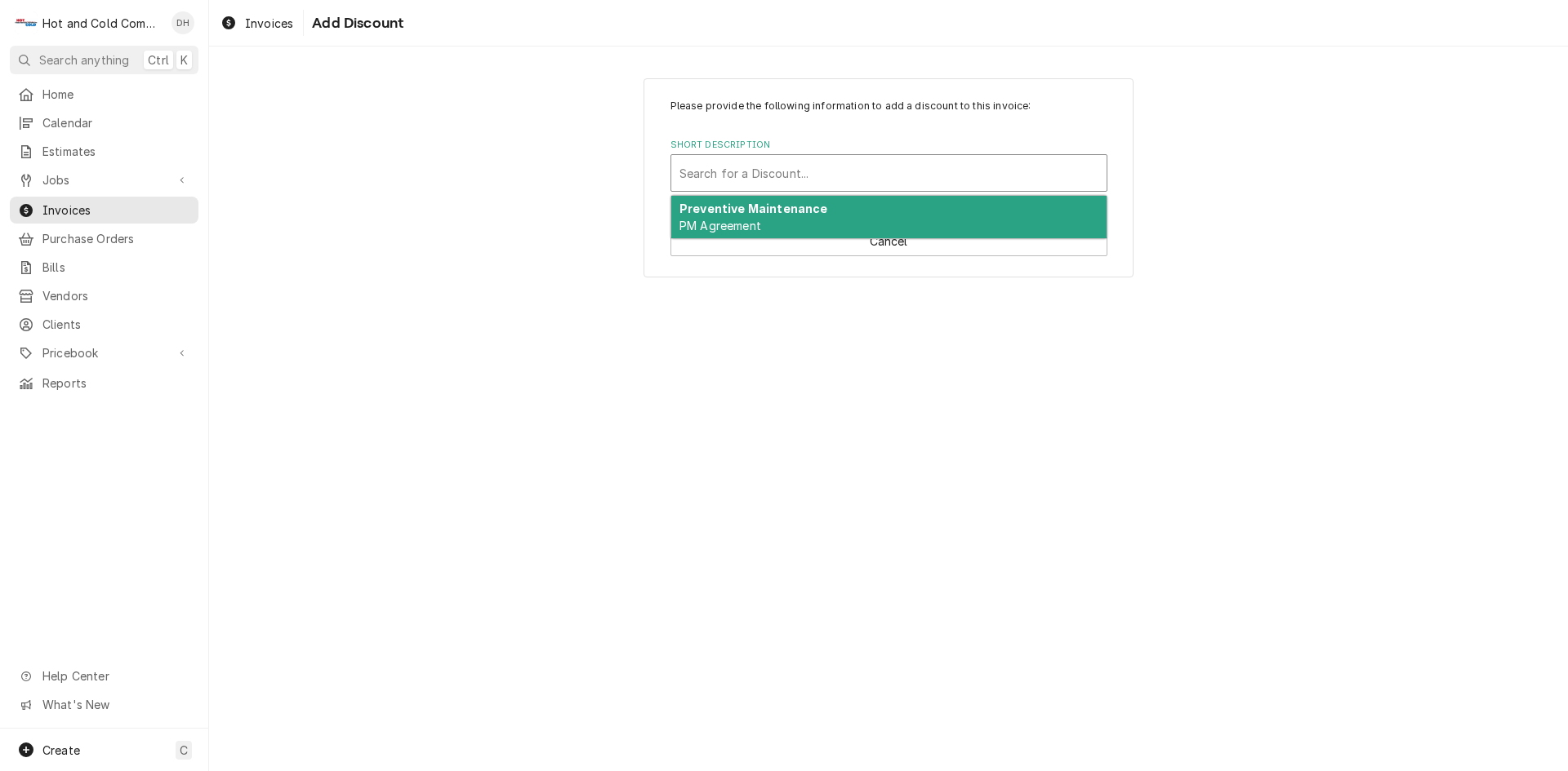
click at [901, 163] on div "Short Description" at bounding box center [888, 173] width 419 height 30
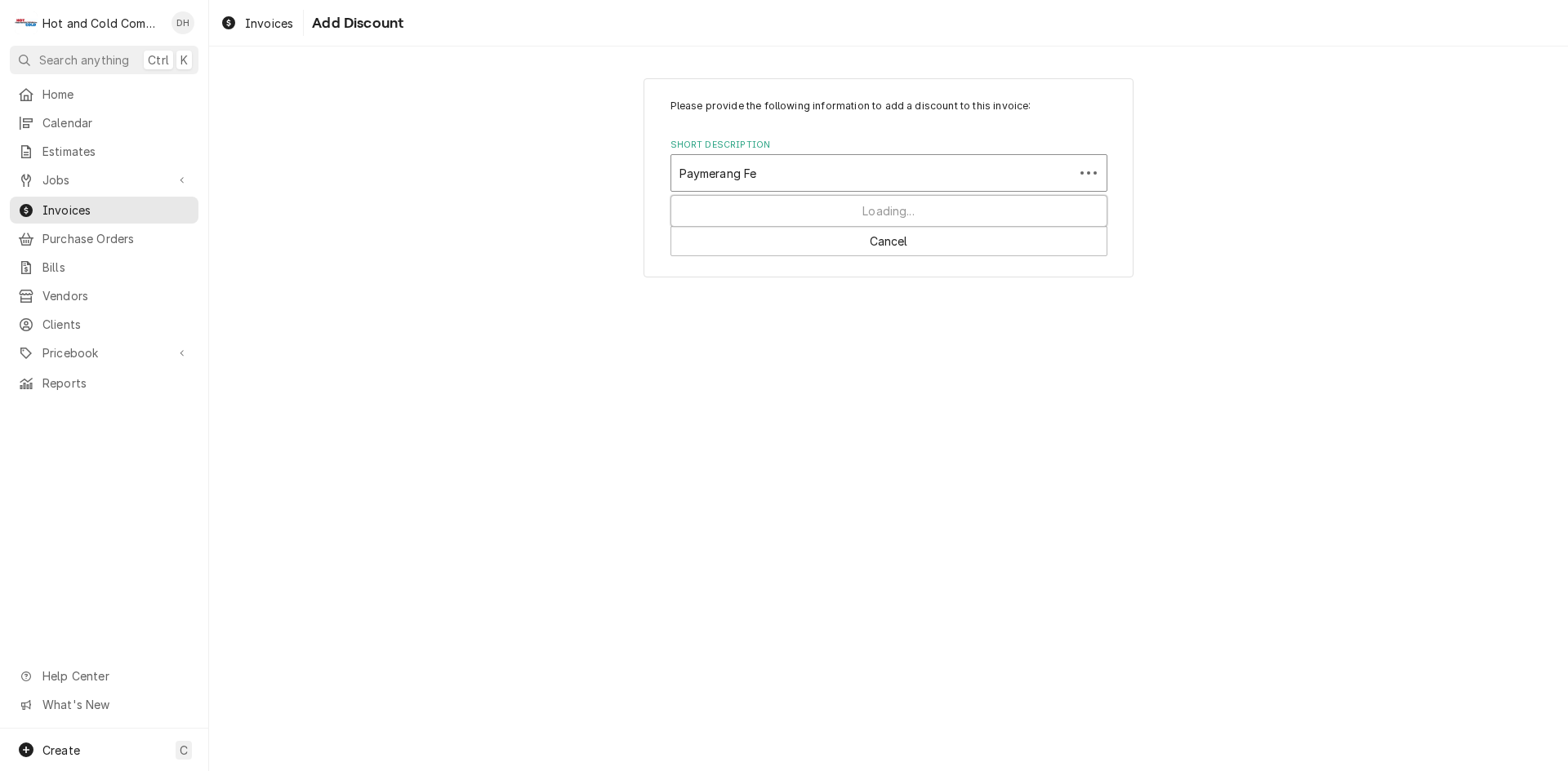
type input "Paymerang Fee"
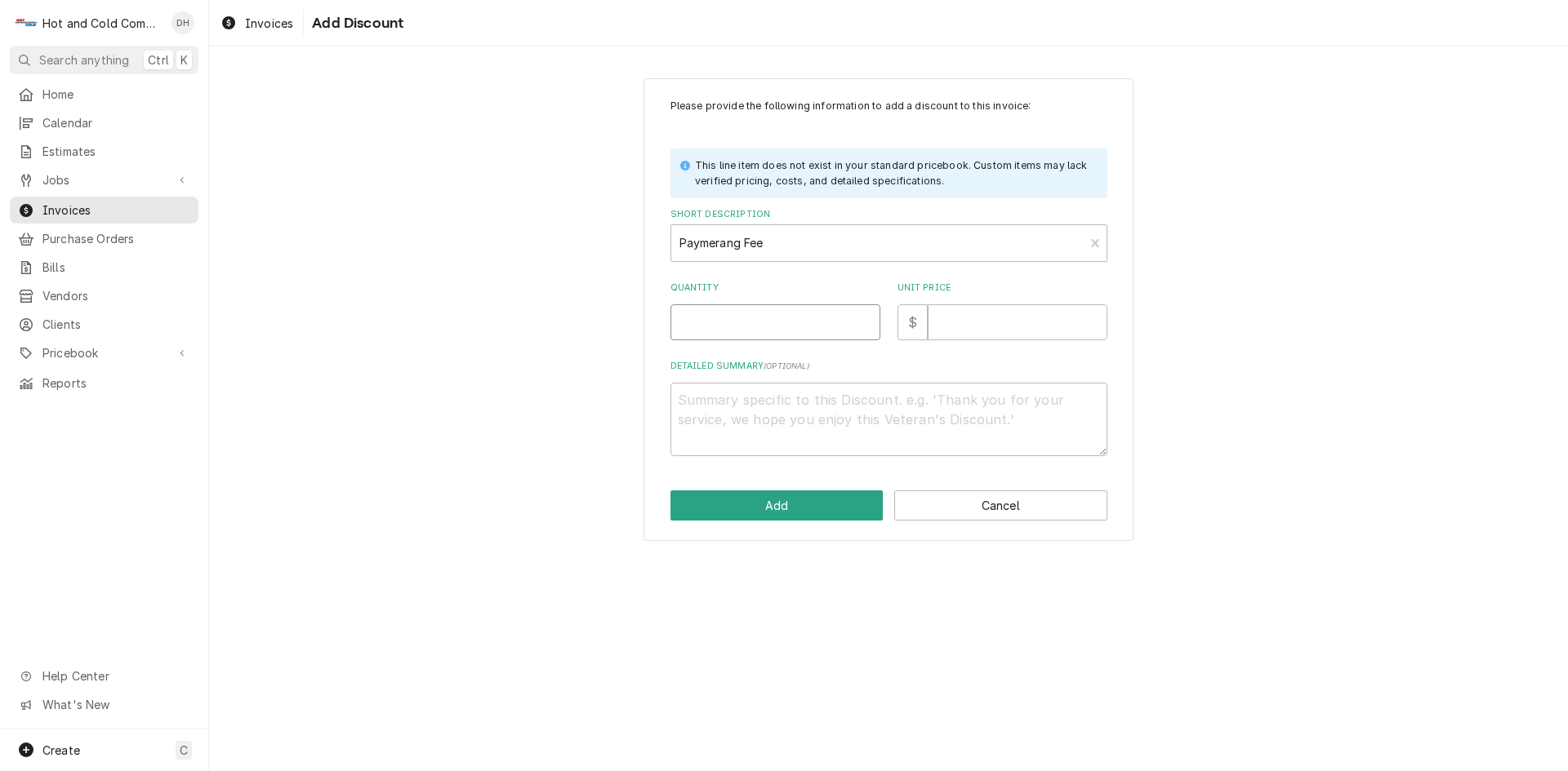
click at [709, 315] on input "Quantity" at bounding box center [775, 322] width 210 height 36
type textarea "x"
type input "1"
click at [993, 328] on input "Unit Price" at bounding box center [1017, 322] width 180 height 36
type textarea "x"
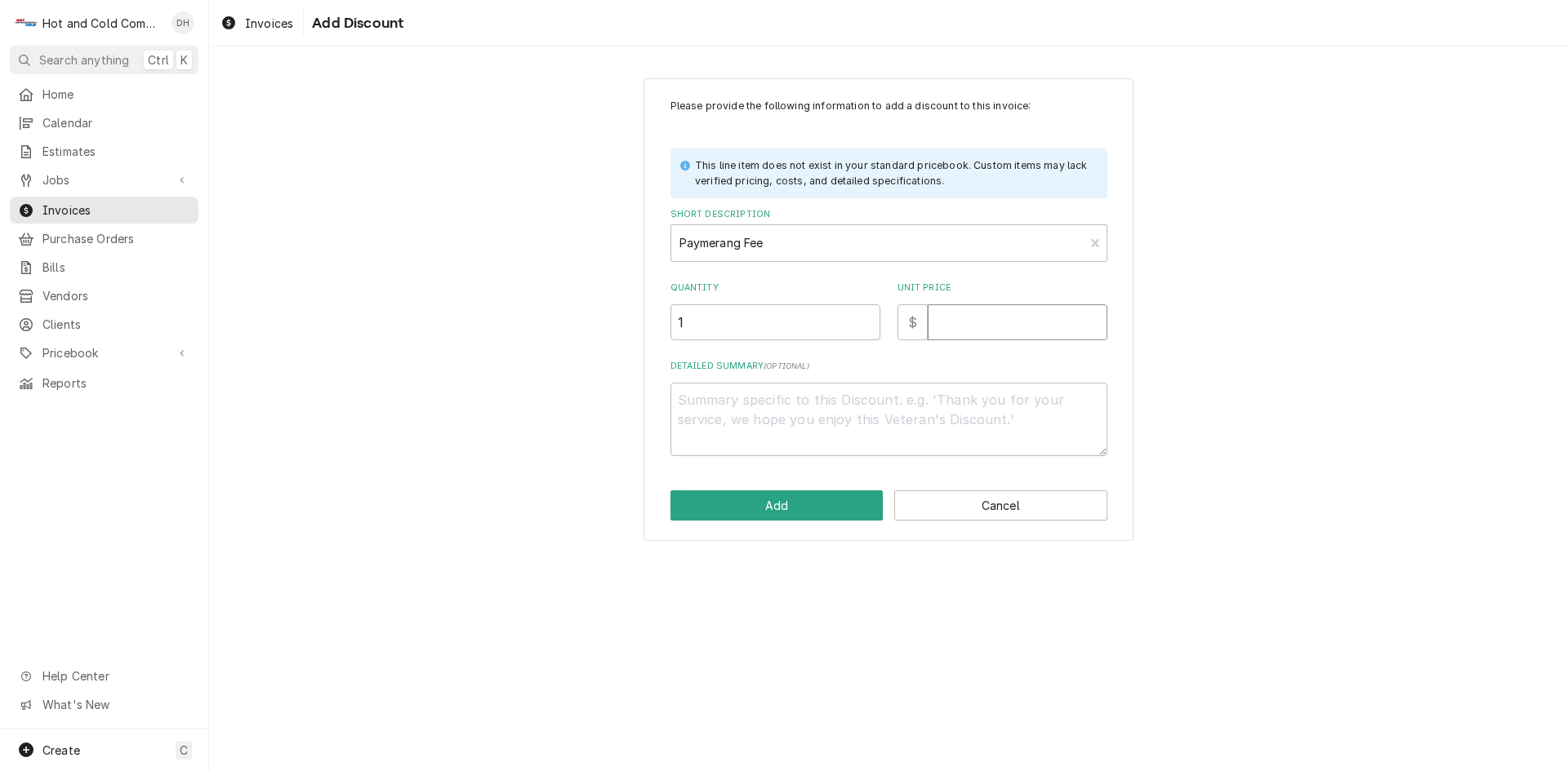
type input "2"
type textarea "x"
type input "25"
type textarea "x"
type input "25.0"
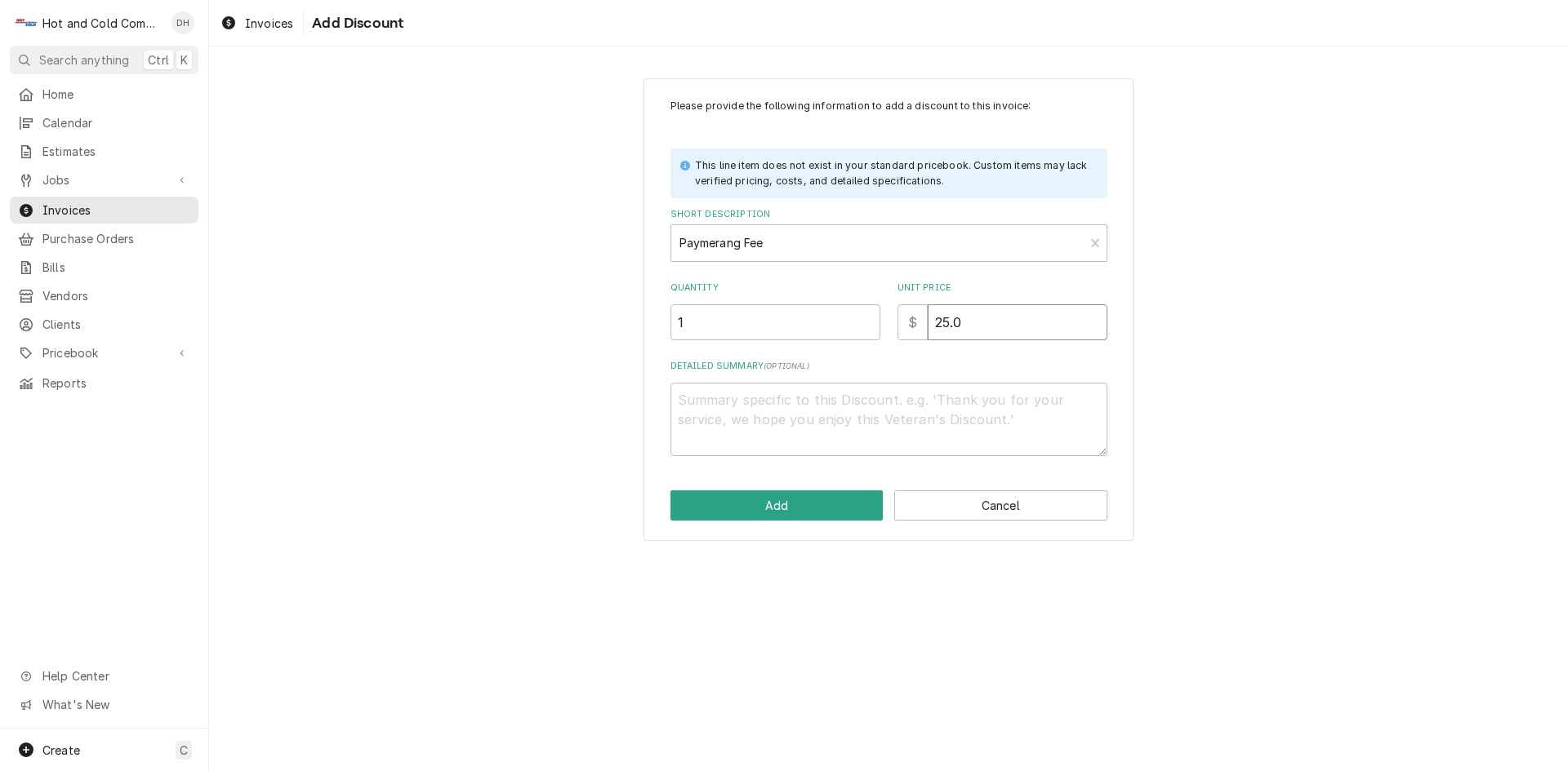
type textarea "x"
type input "25.00"
click at [771, 401] on textarea "Detailed Summary ( optional )" at bounding box center [888, 419] width 437 height 73
type textarea "x"
type textarea "f"
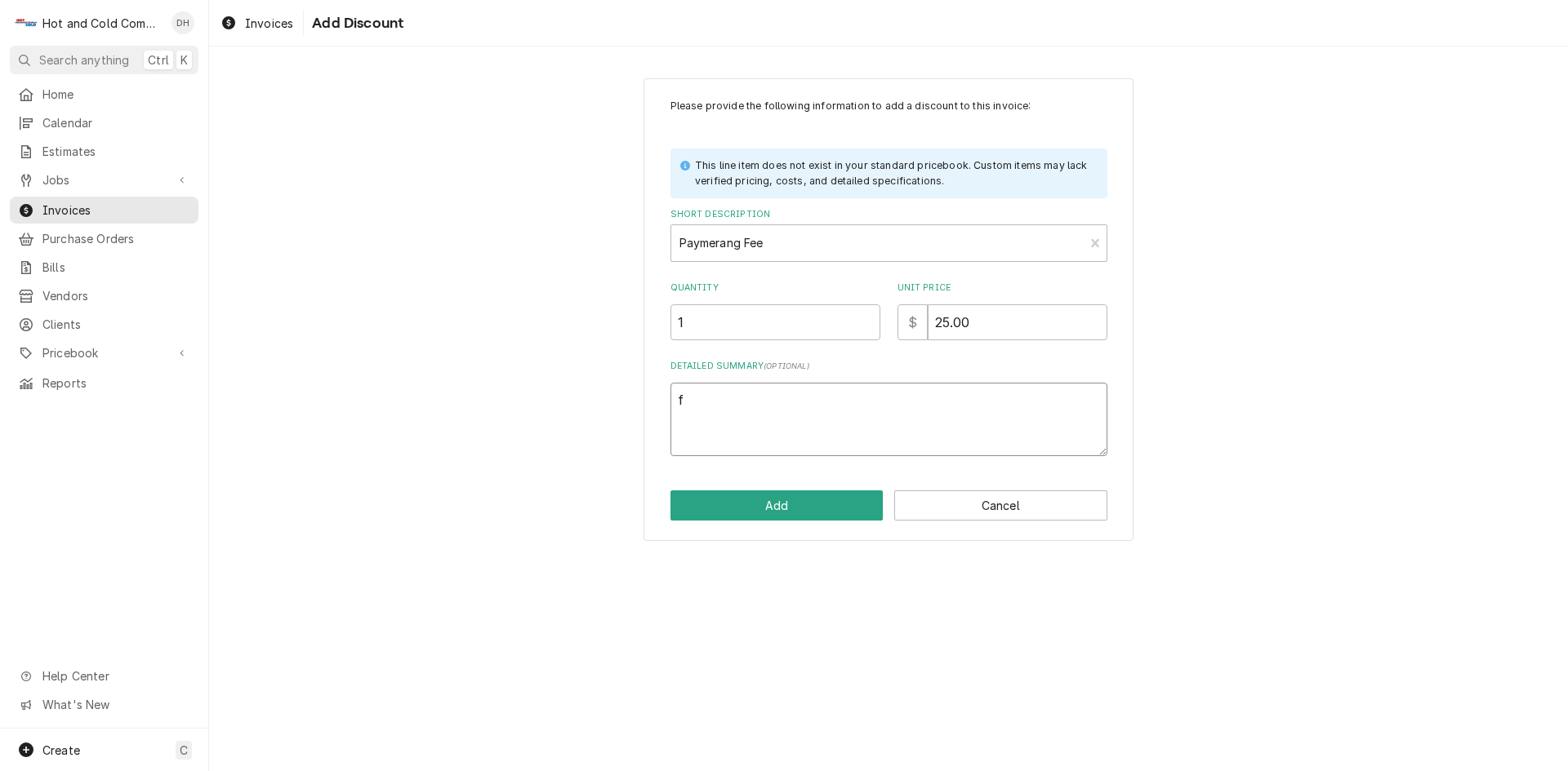
type textarea "x"
type textarea "fe"
type textarea "x"
type textarea "fee"
type textarea "x"
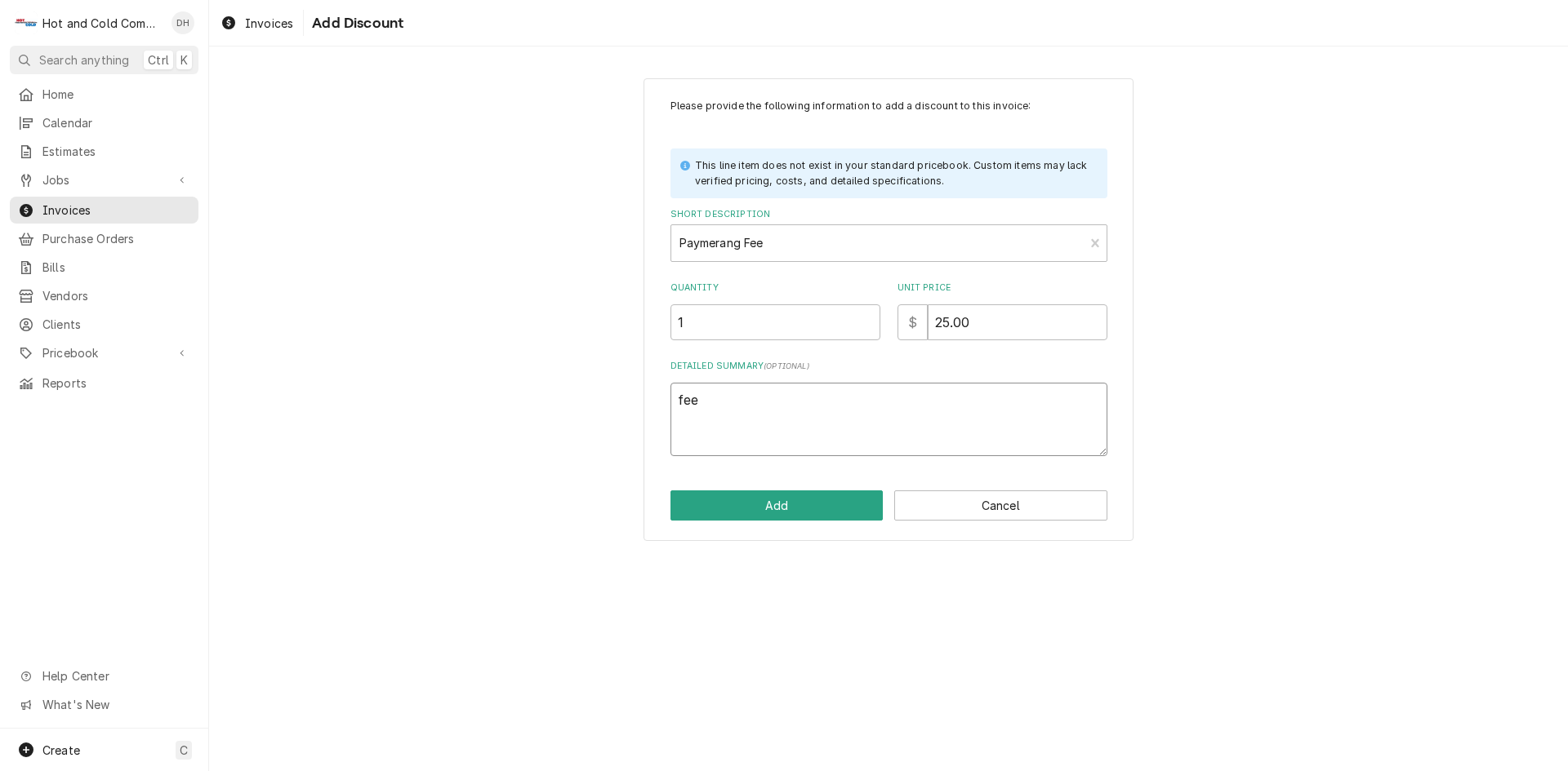
type textarea "fee"
type textarea "x"
type textarea "fee c"
type textarea "x"
type textarea "fee ch"
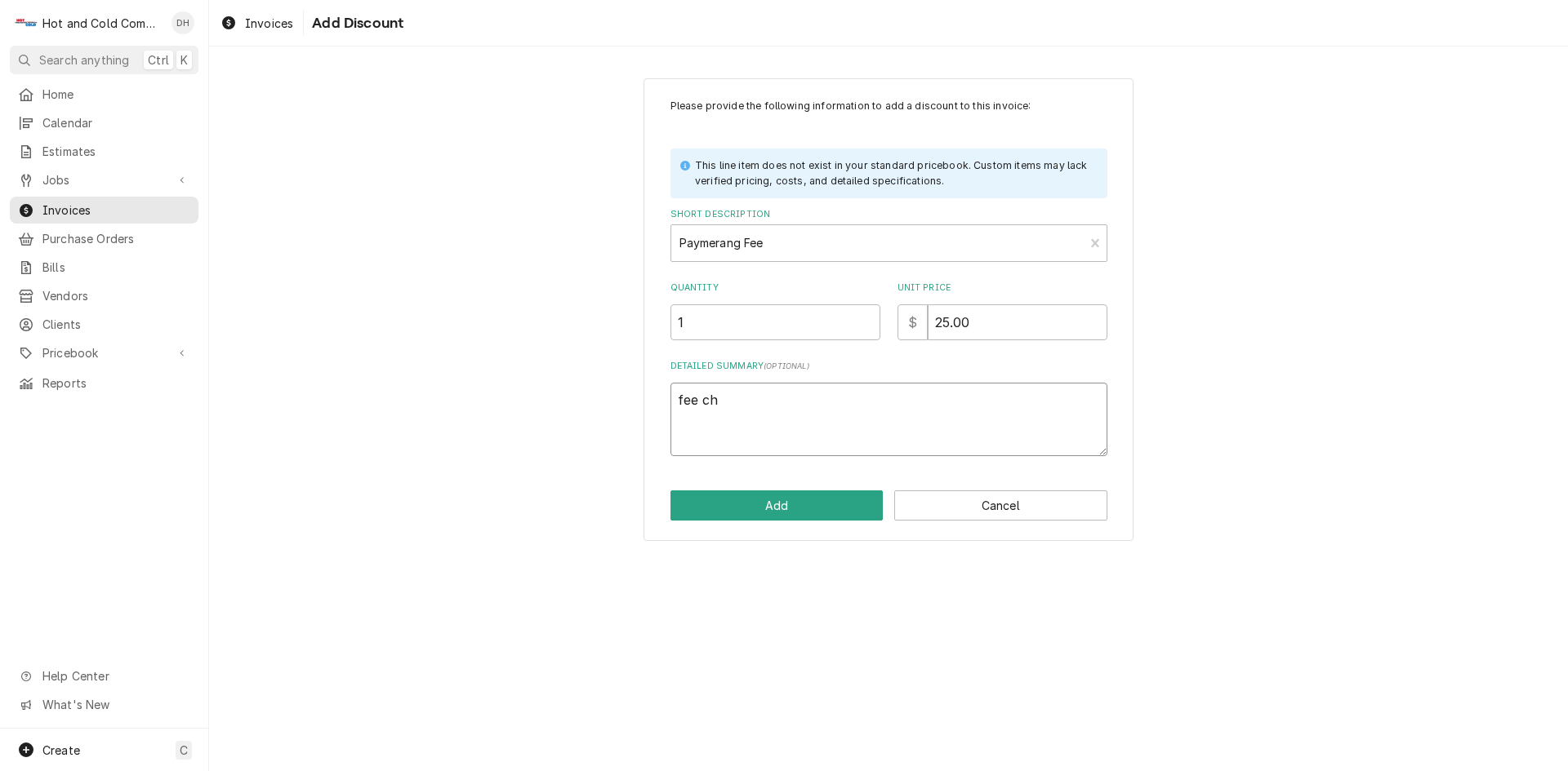
type textarea "x"
type textarea "fee cha"
type textarea "x"
type textarea "fee char"
type textarea "x"
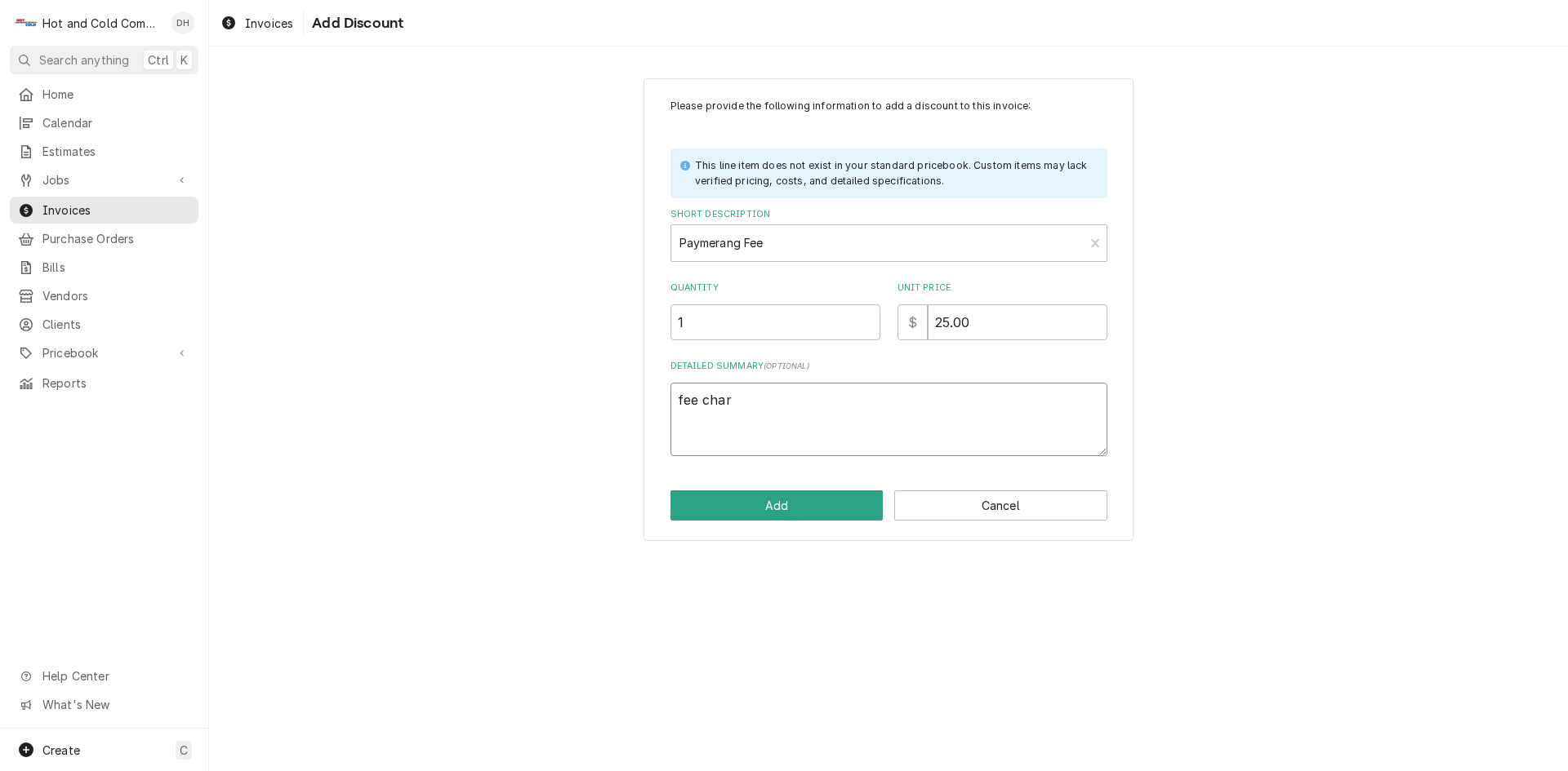
type textarea "fee charg"
type textarea "x"
type textarea "fee charge"
type textarea "x"
type textarea "fee charged"
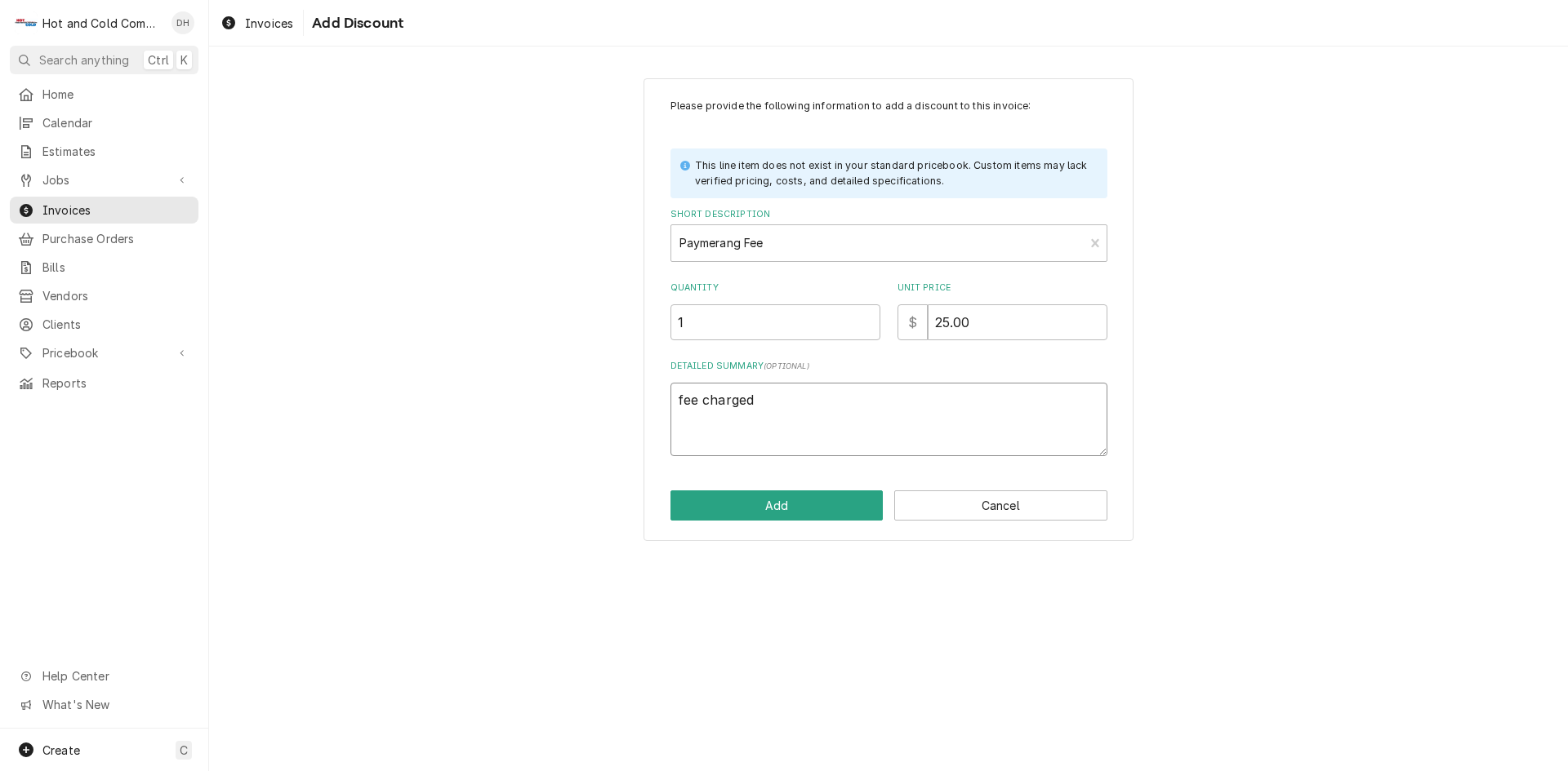
type textarea "x"
type textarea "fee charged"
type textarea "x"
type textarea "fee charged f"
type textarea "x"
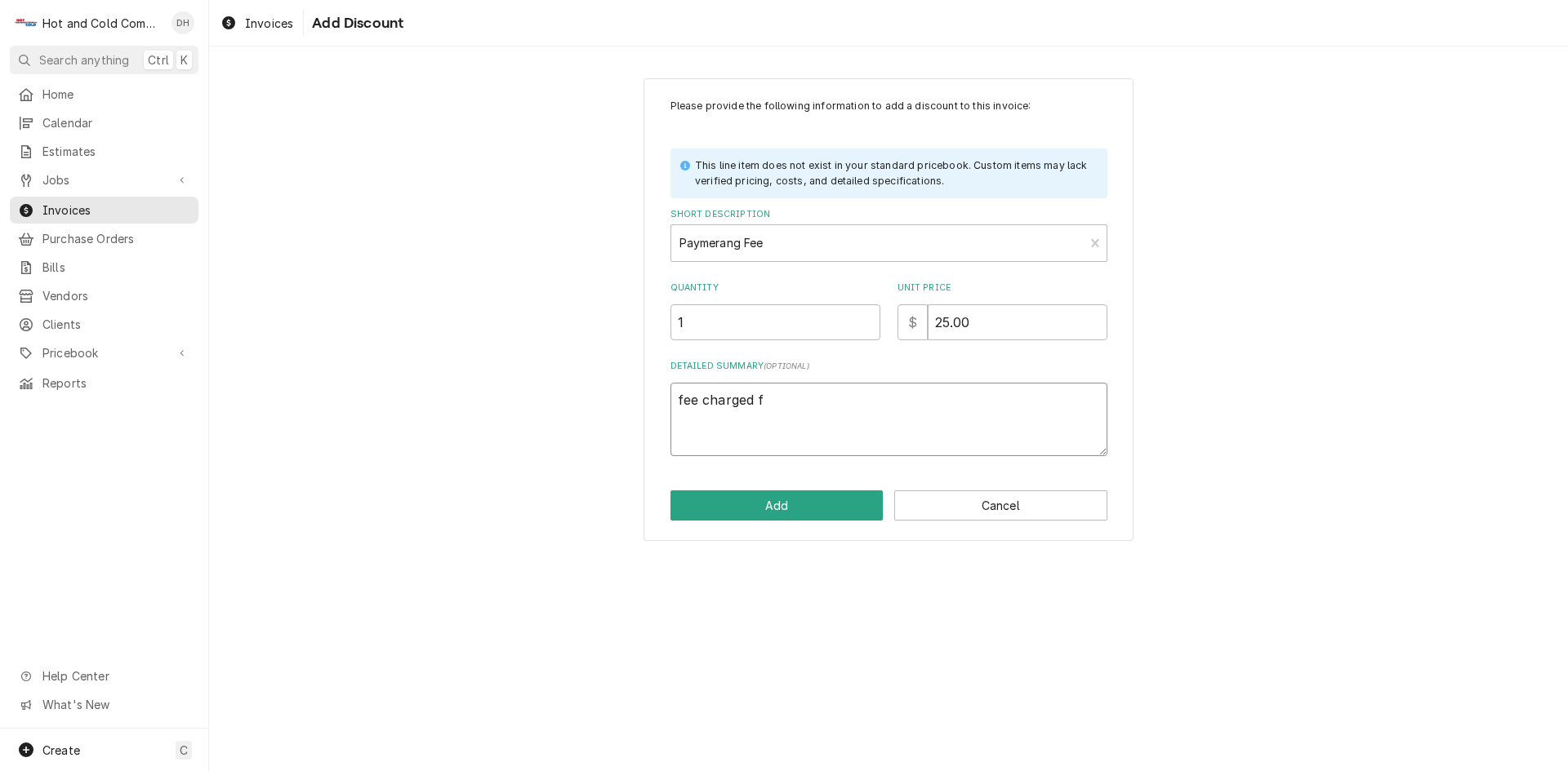
type textarea "fee charged fo"
type textarea "x"
type textarea "fee charged for"
type textarea "x"
type textarea "fee charged for"
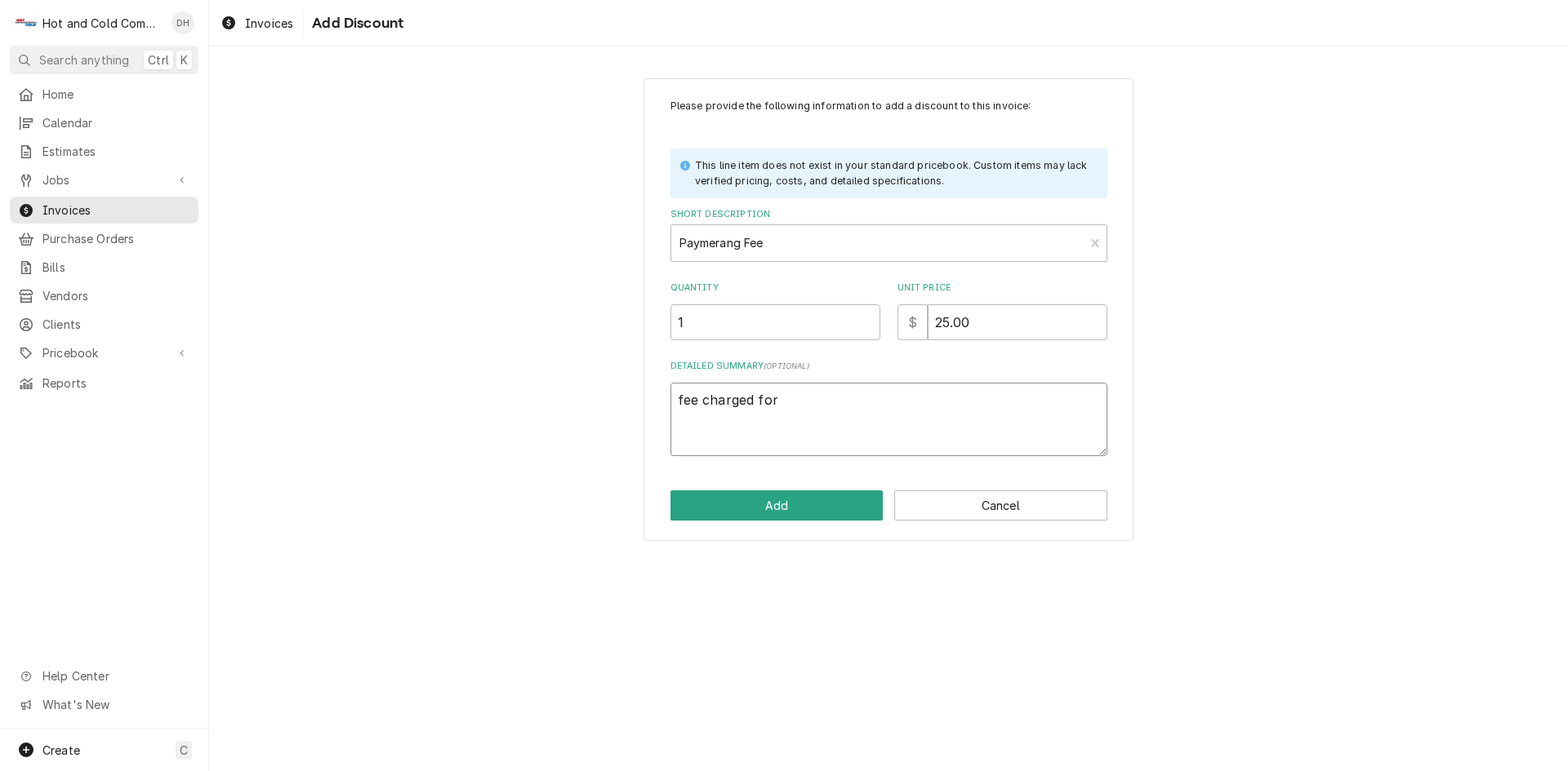
type textarea "x"
type textarea "fee charged for A"
type textarea "x"
type textarea "fee charged for AC"
type textarea "x"
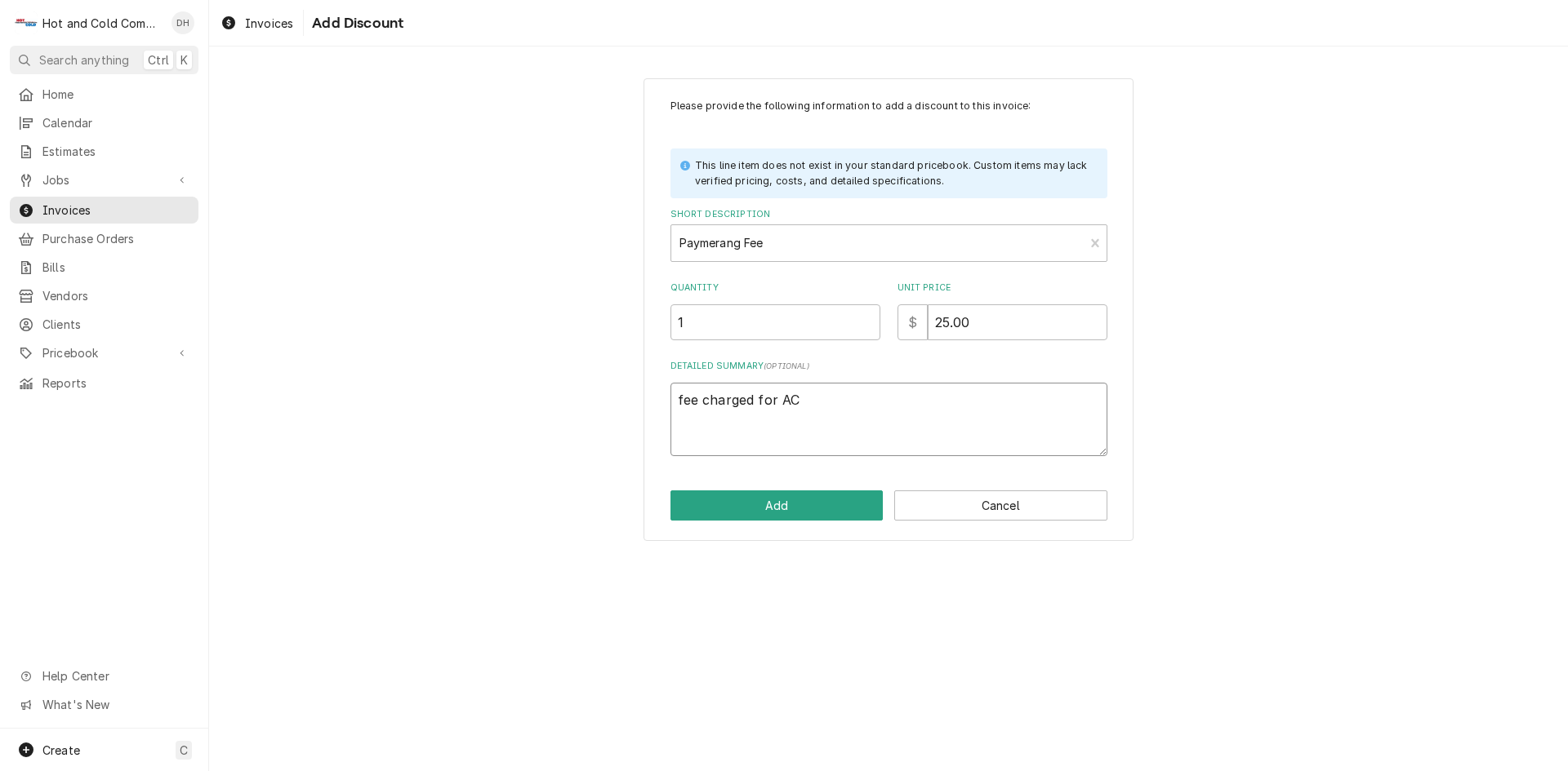
type textarea "fee charged for ACH"
type textarea "x"
type textarea "fee charged for ACH"
type textarea "x"
type textarea "fee charged for ACH o"
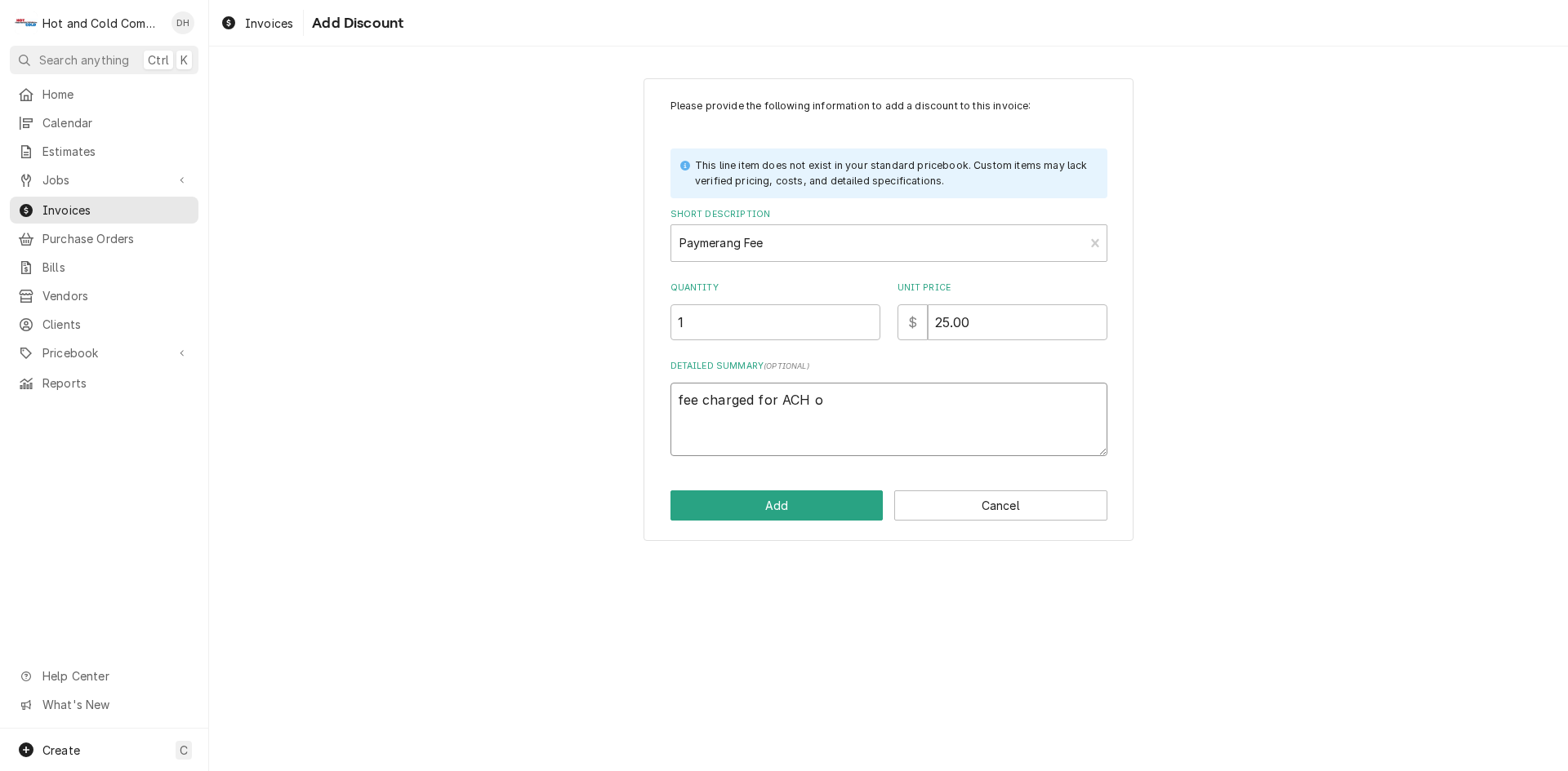
type textarea "x"
type textarea "fee charged for ACH ov"
type textarea "x"
type textarea "fee charged for ACH ove"
type textarea "x"
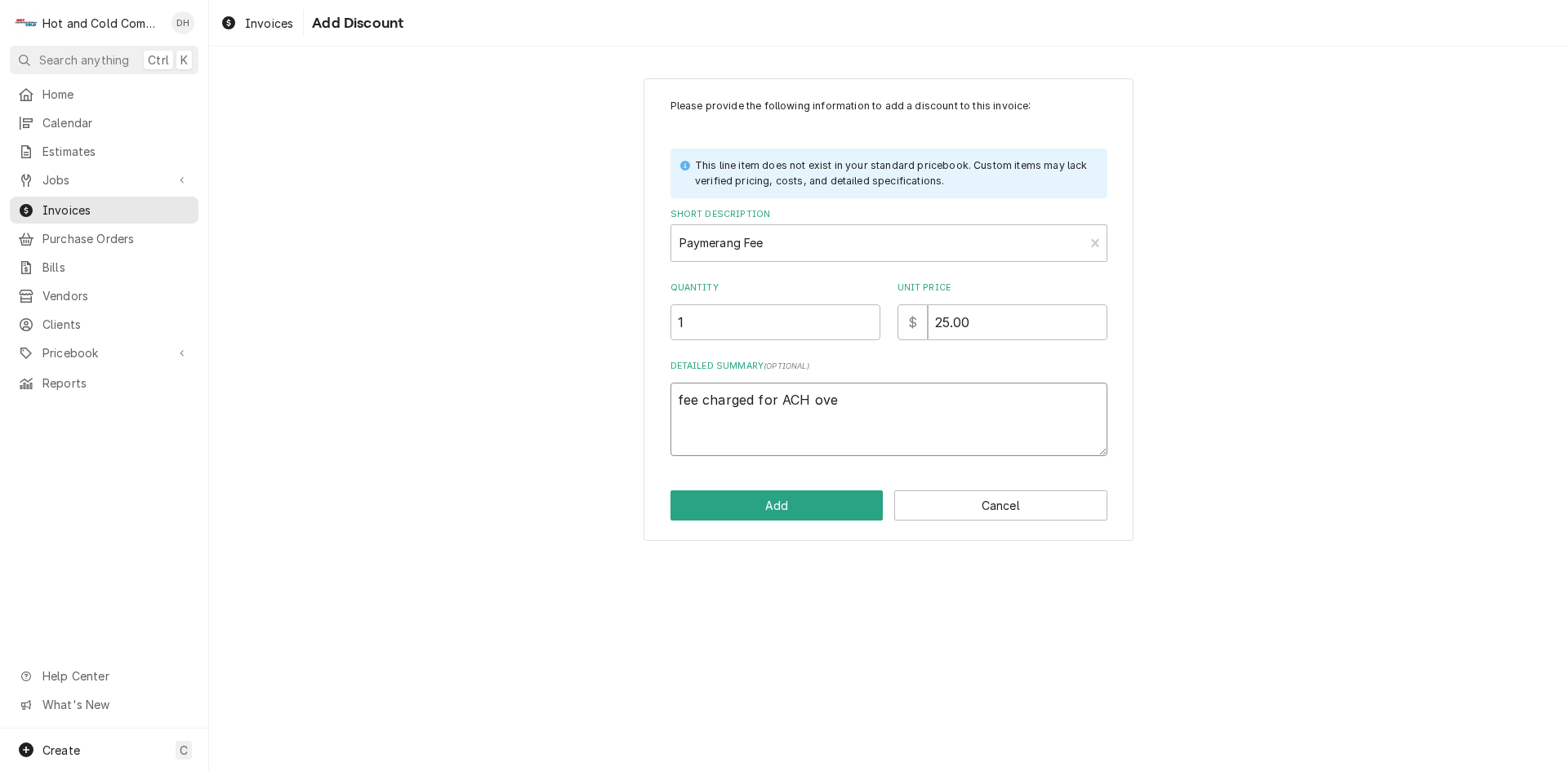
type textarea "fee charged for ACH over"
type textarea "x"
type textarea "fee charged for ACH over"
type textarea "x"
type textarea "fee charged for ACH over a"
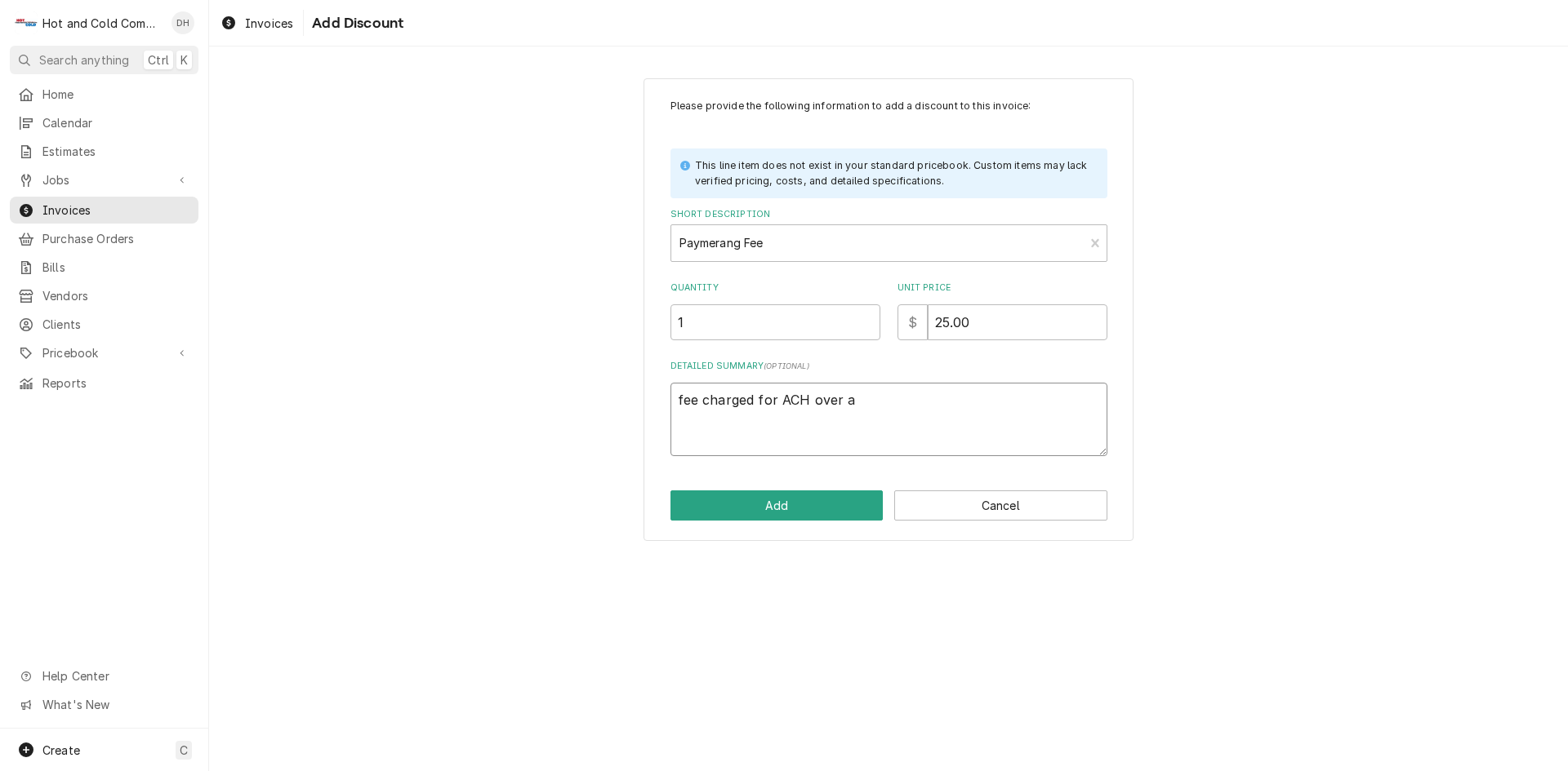
type textarea "x"
type textarea "fee charged for ACH over a"
type textarea "x"
type textarea "fee charged for ACH over a c"
type textarea "x"
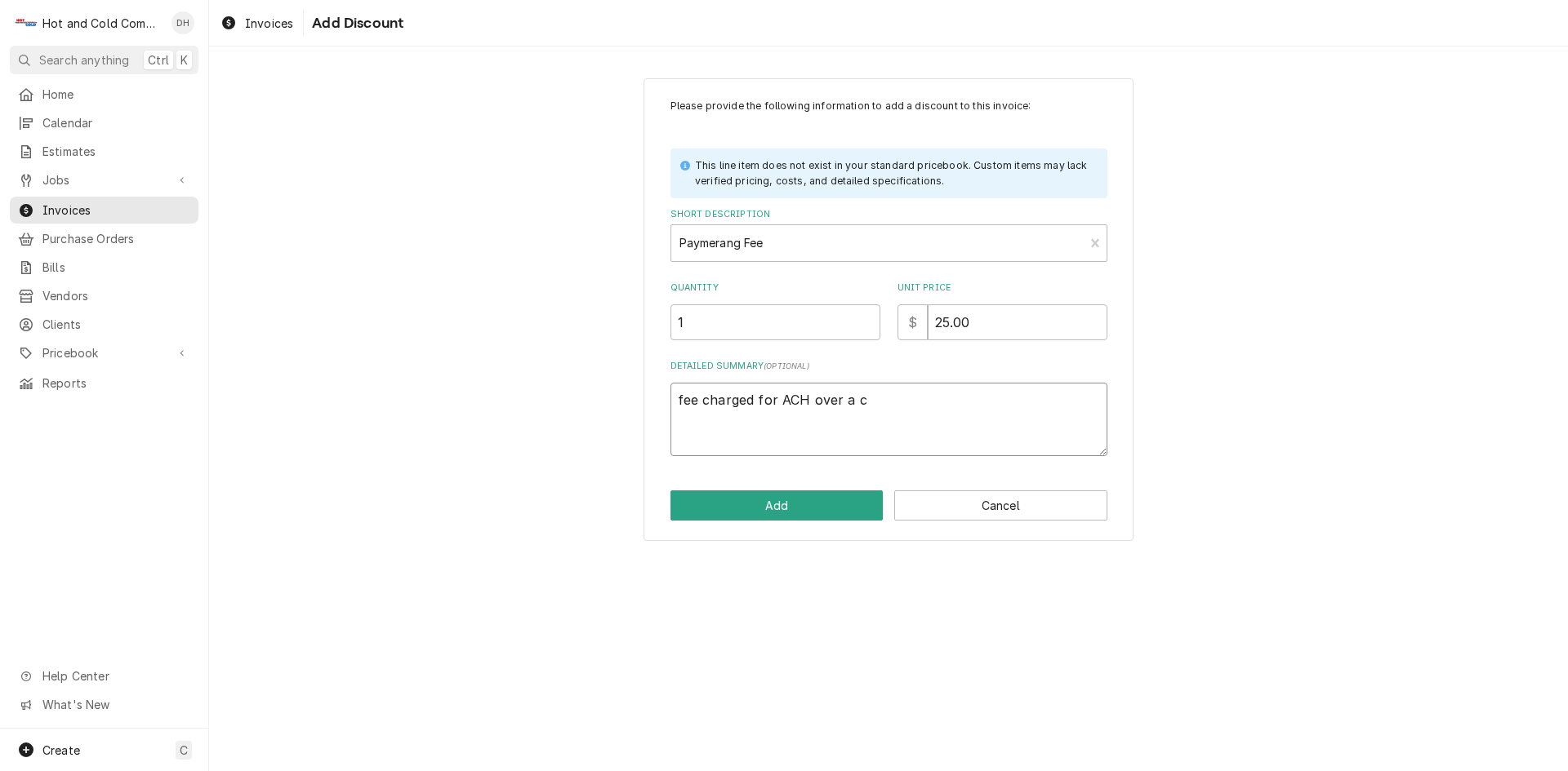
type textarea "fee charged for ACH over a ce"
type textarea "x"
type textarea "fee charged for ACH over a cer"
type textarea "x"
type textarea "fee charged for ACH over a cert"
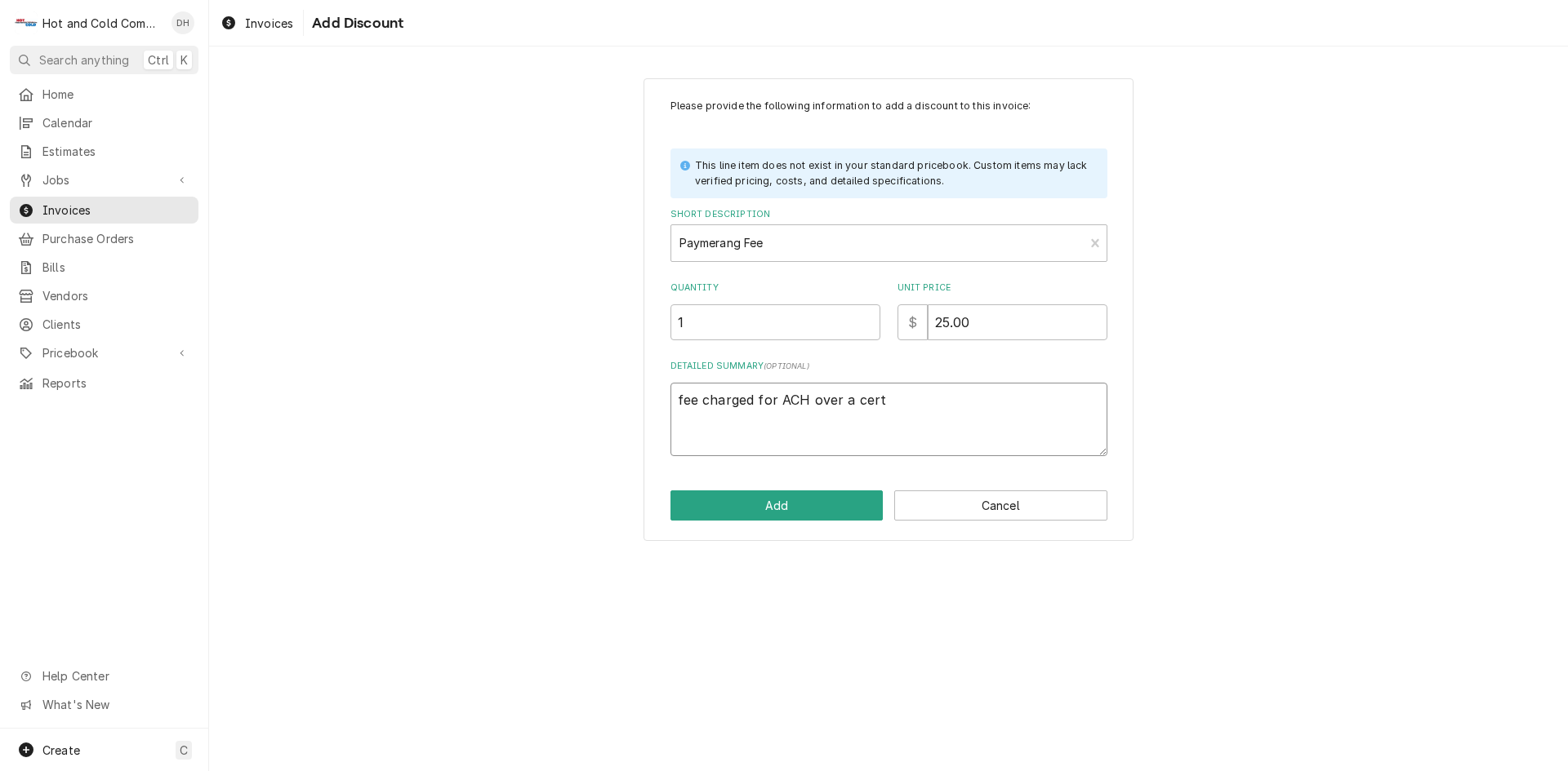
type textarea "x"
type textarea "fee charged for ACH over a certa"
type textarea "x"
type textarea "fee charged for ACH over a certai"
type textarea "x"
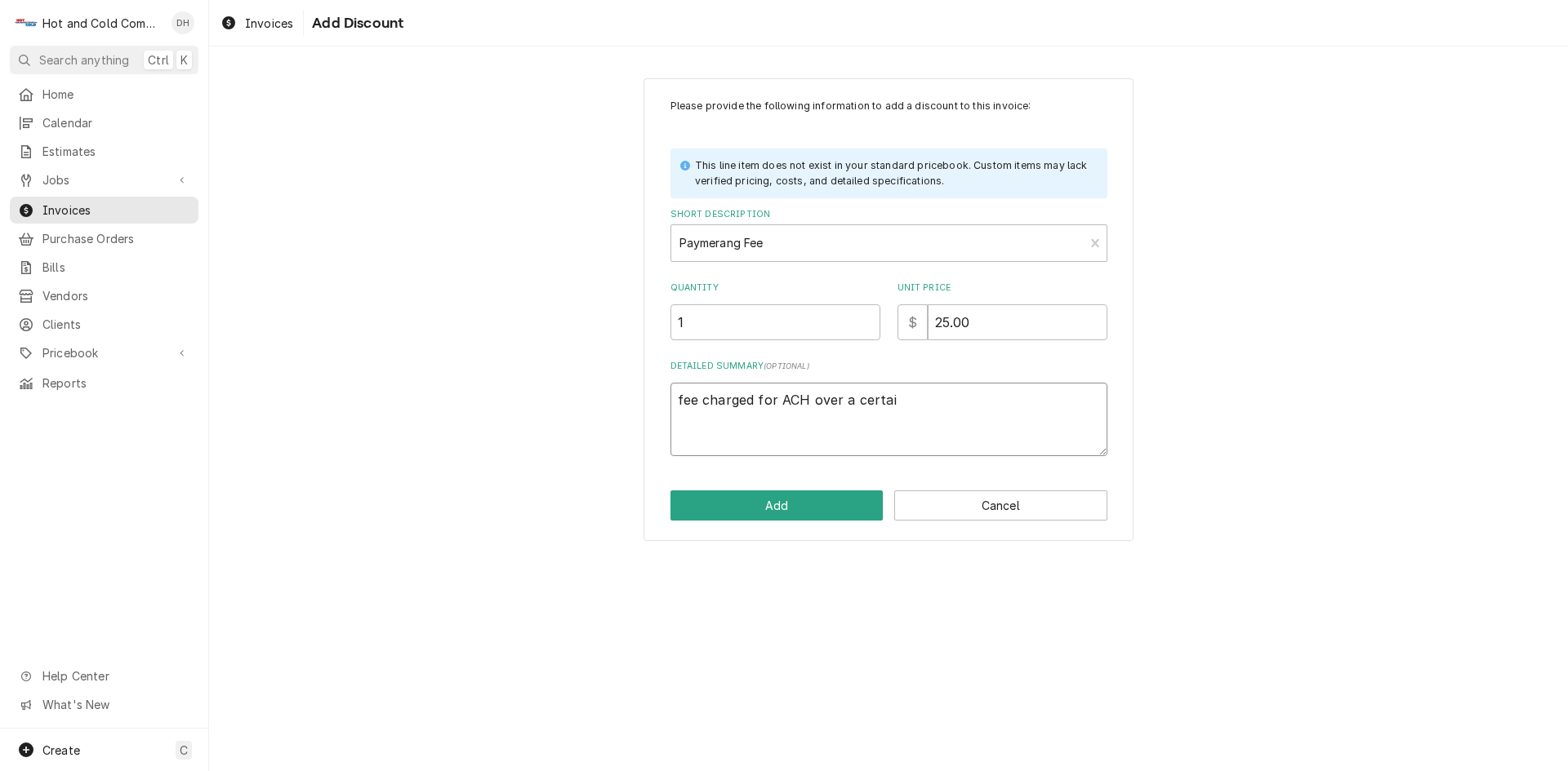
type textarea "fee charged for ACH over a certain"
type textarea "x"
type textarea "fee charged for ACH over a certain"
type textarea "x"
type textarea "fee charged for ACH over a certain a"
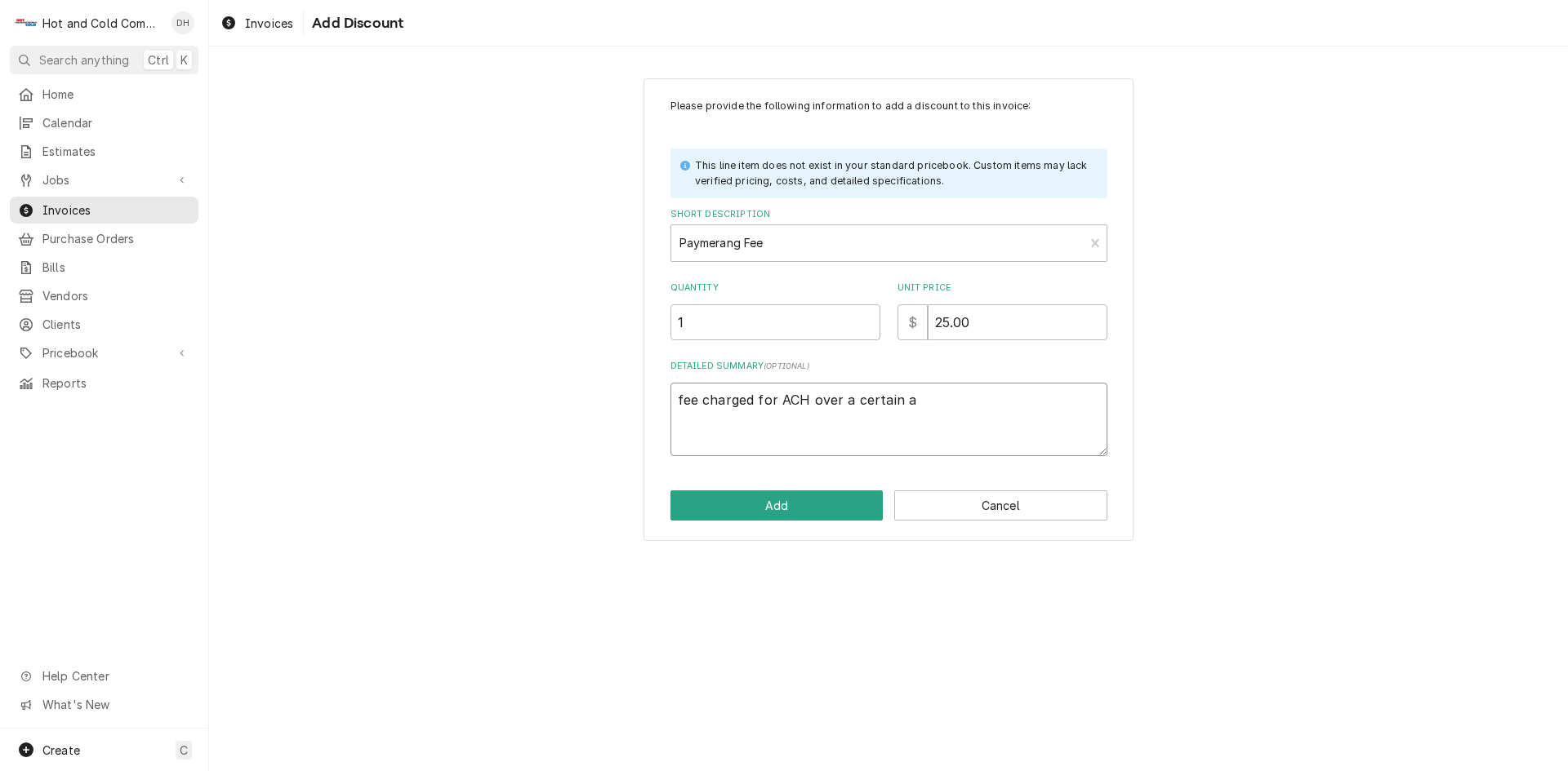
type textarea "x"
type textarea "fee charged for ACH over a certain am"
type textarea "x"
type textarea "fee charged for ACH over a certain amo"
type textarea "x"
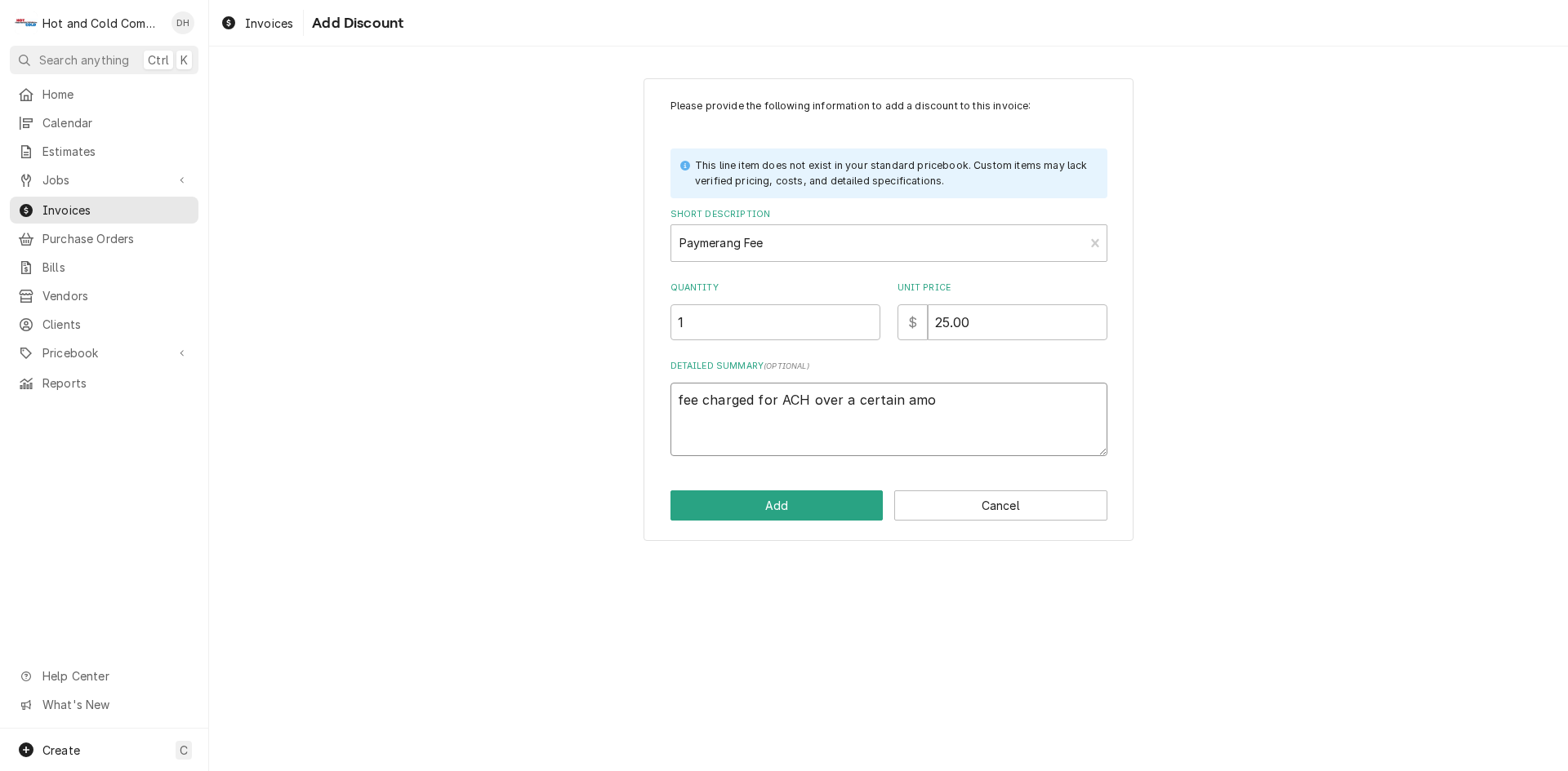
type textarea "fee charged for ACH over a certain amou"
type textarea "x"
type textarea "fee charged for ACH over a certain amoun"
type textarea "x"
type textarea "fee charged for ACH over a certain amount"
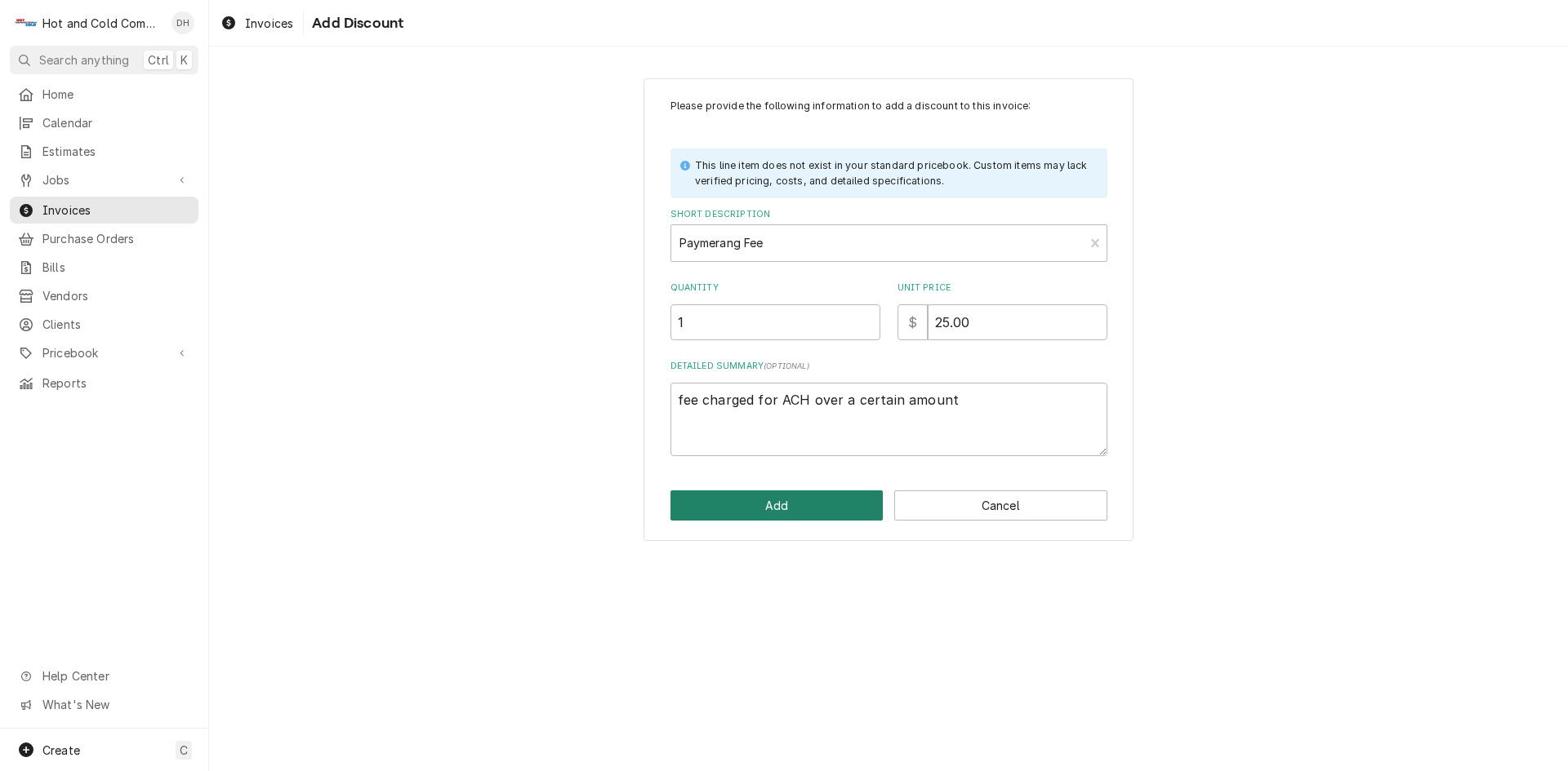
drag, startPoint x: 791, startPoint y: 503, endPoint x: 800, endPoint y: 499, distance: 9.8
click at [800, 499] on button "Add" at bounding box center [777, 506] width 214 height 31
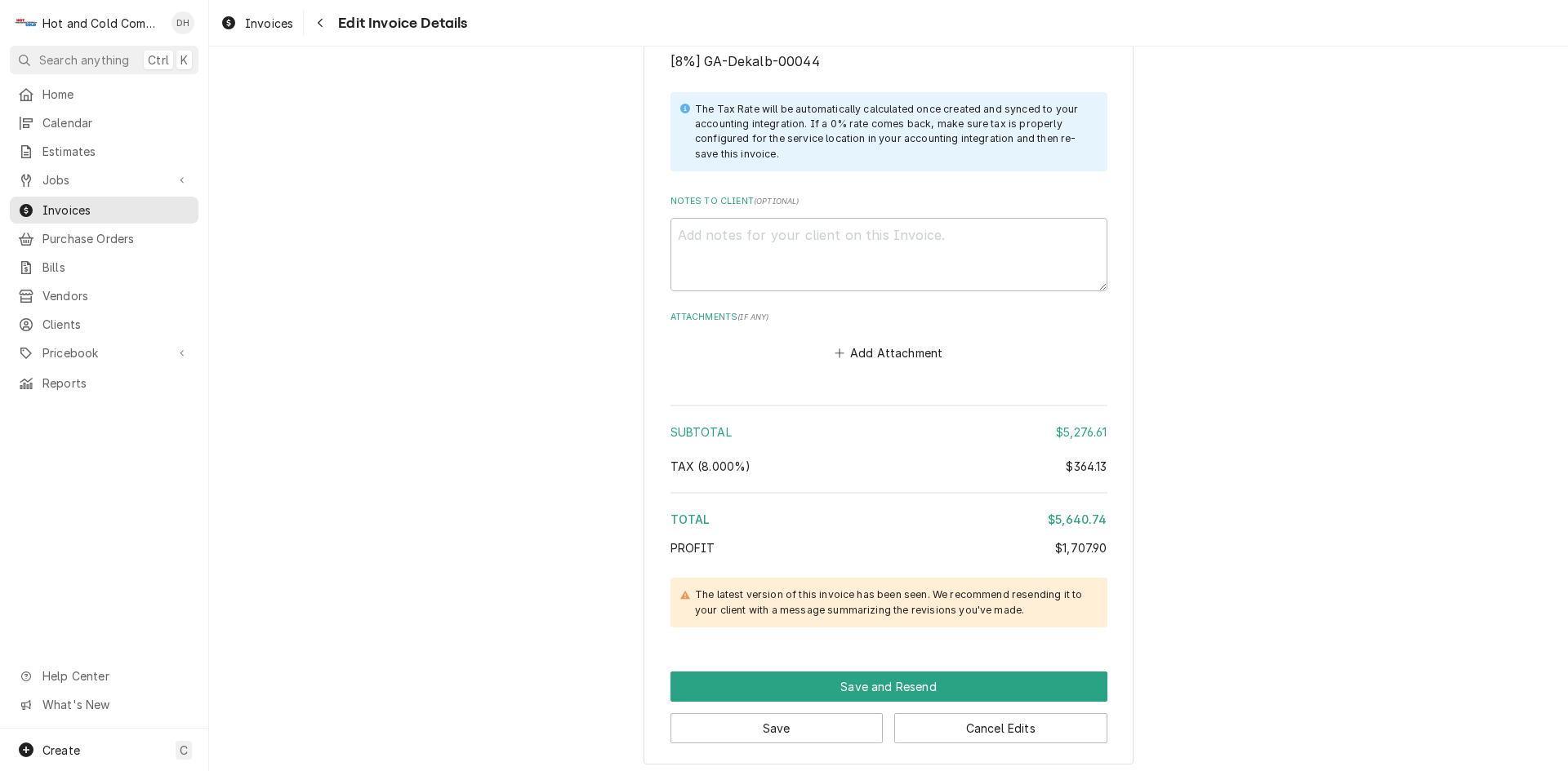
scroll to position [2262, 0]
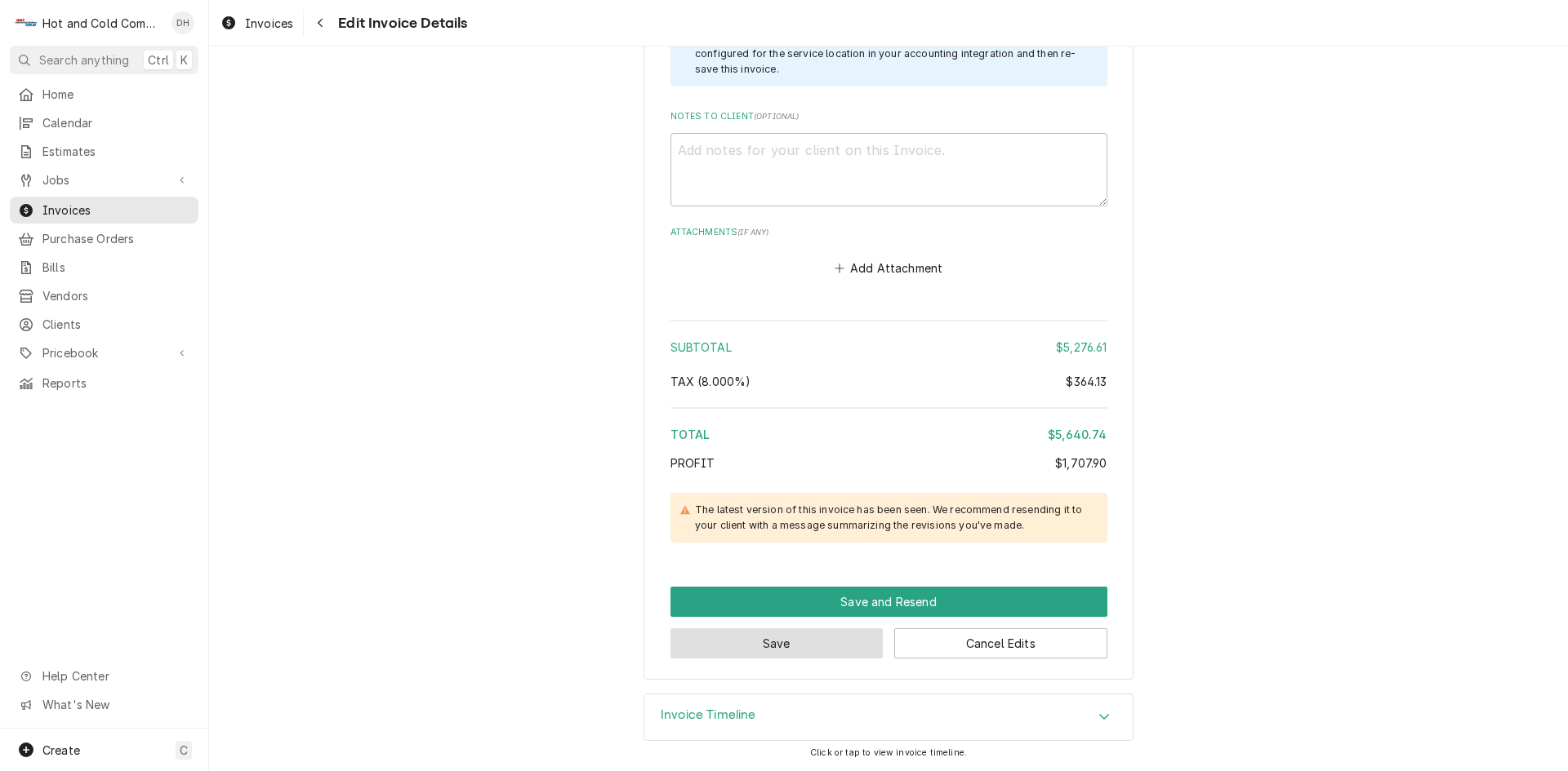
click at [758, 647] on button "Save" at bounding box center [777, 643] width 214 height 31
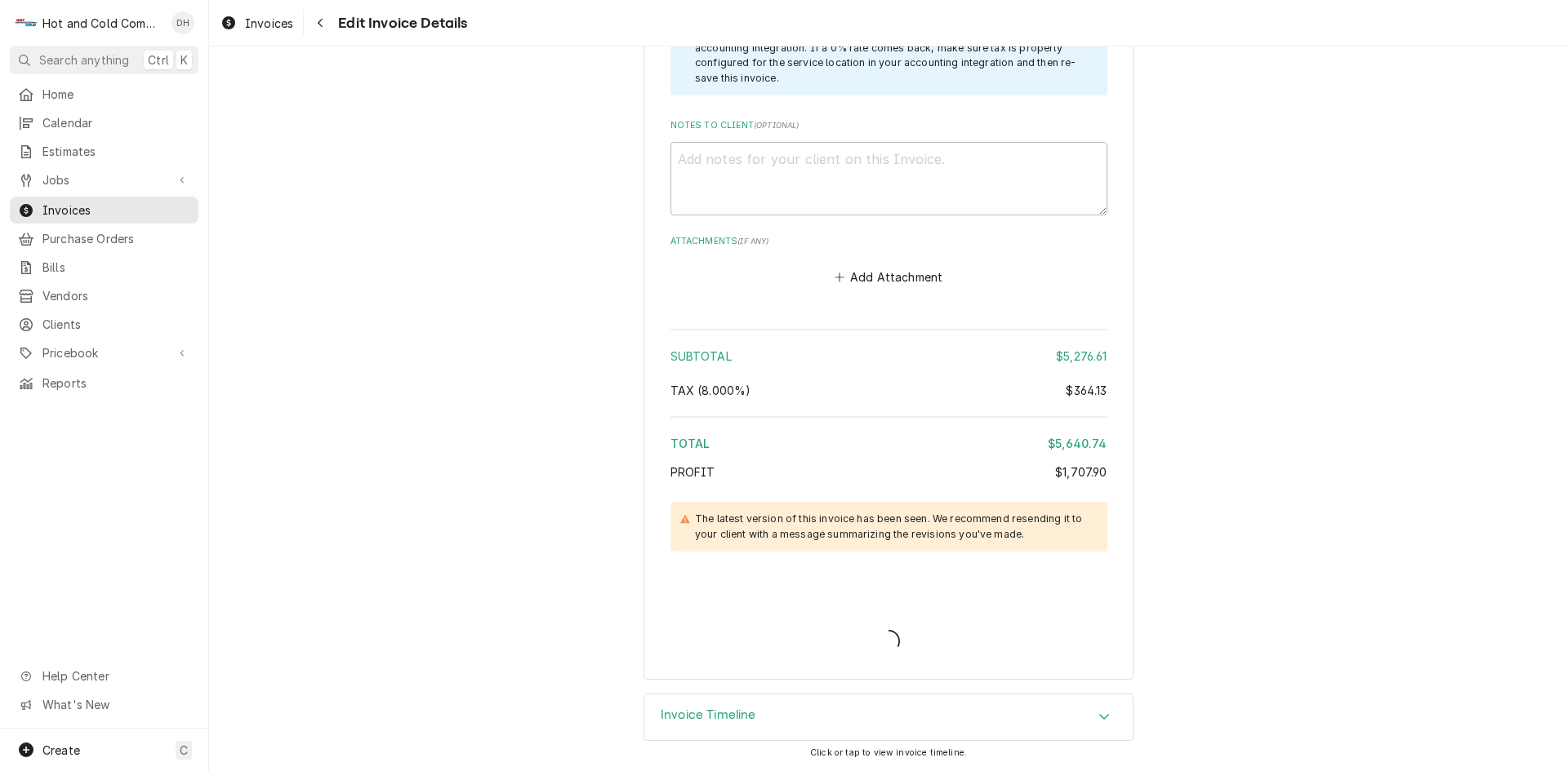
scroll to position [2253, 0]
type textarea "x"
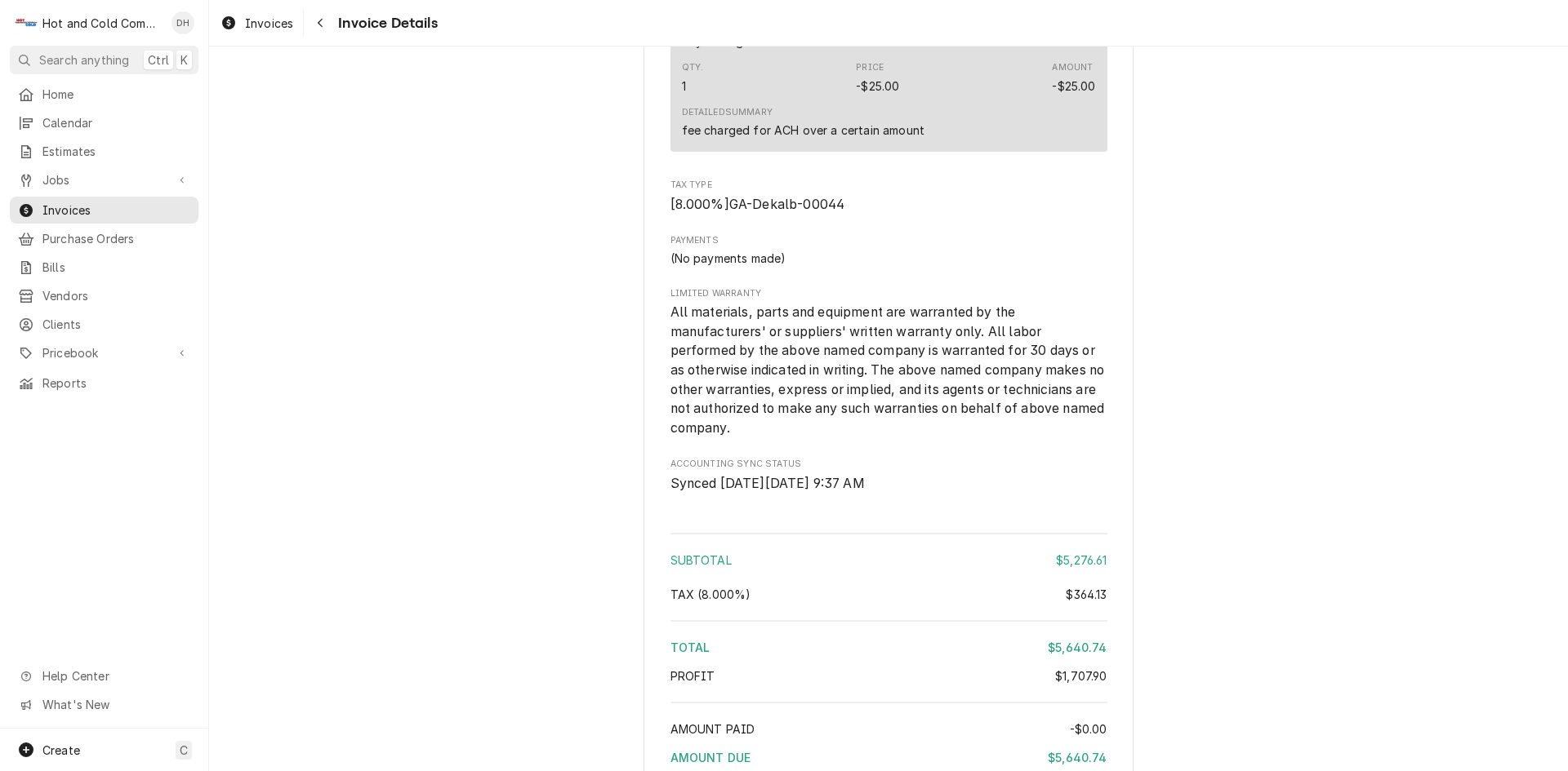
scroll to position [2051, 0]
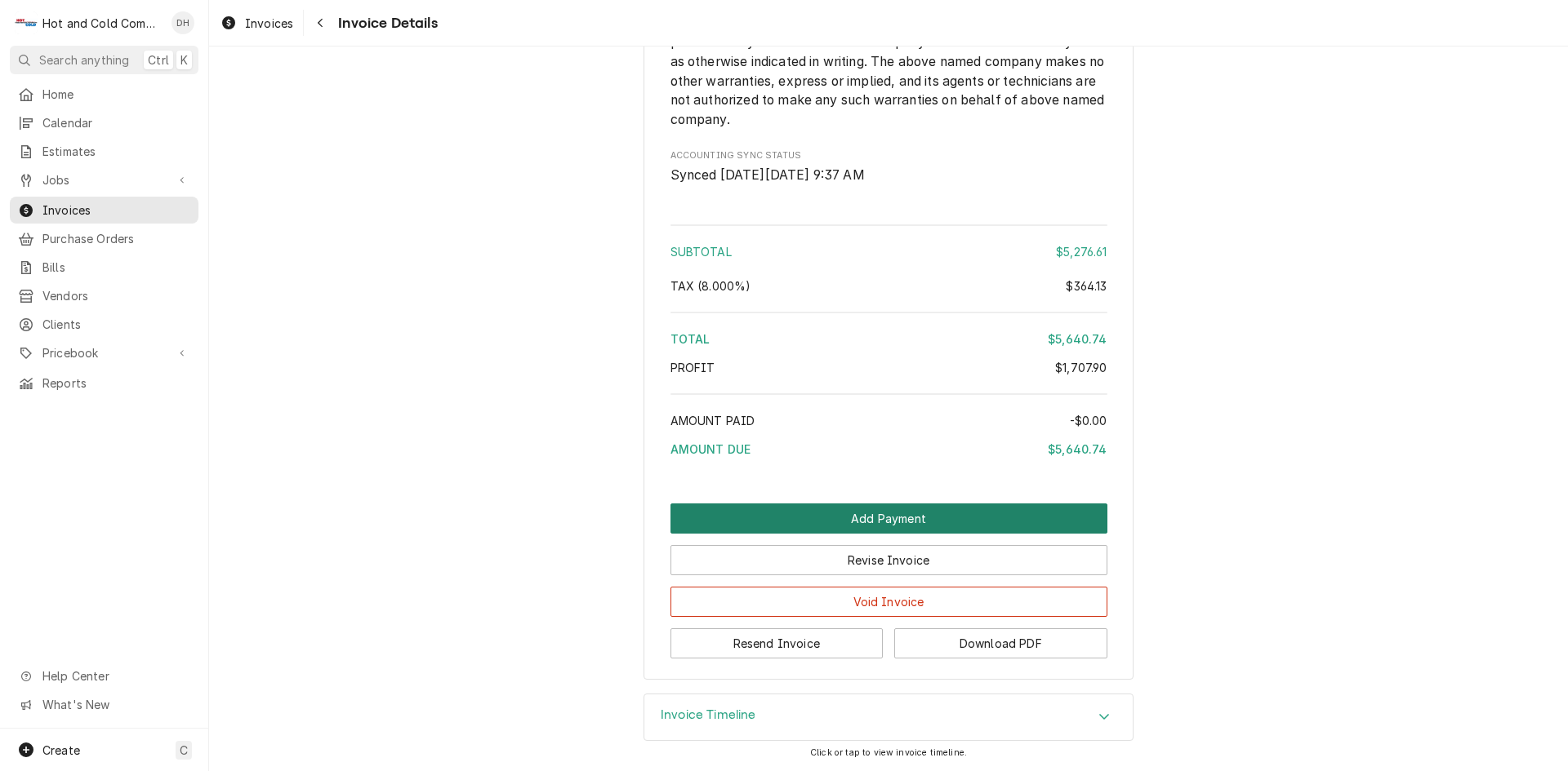
click at [868, 513] on button "Add Payment" at bounding box center [888, 519] width 437 height 31
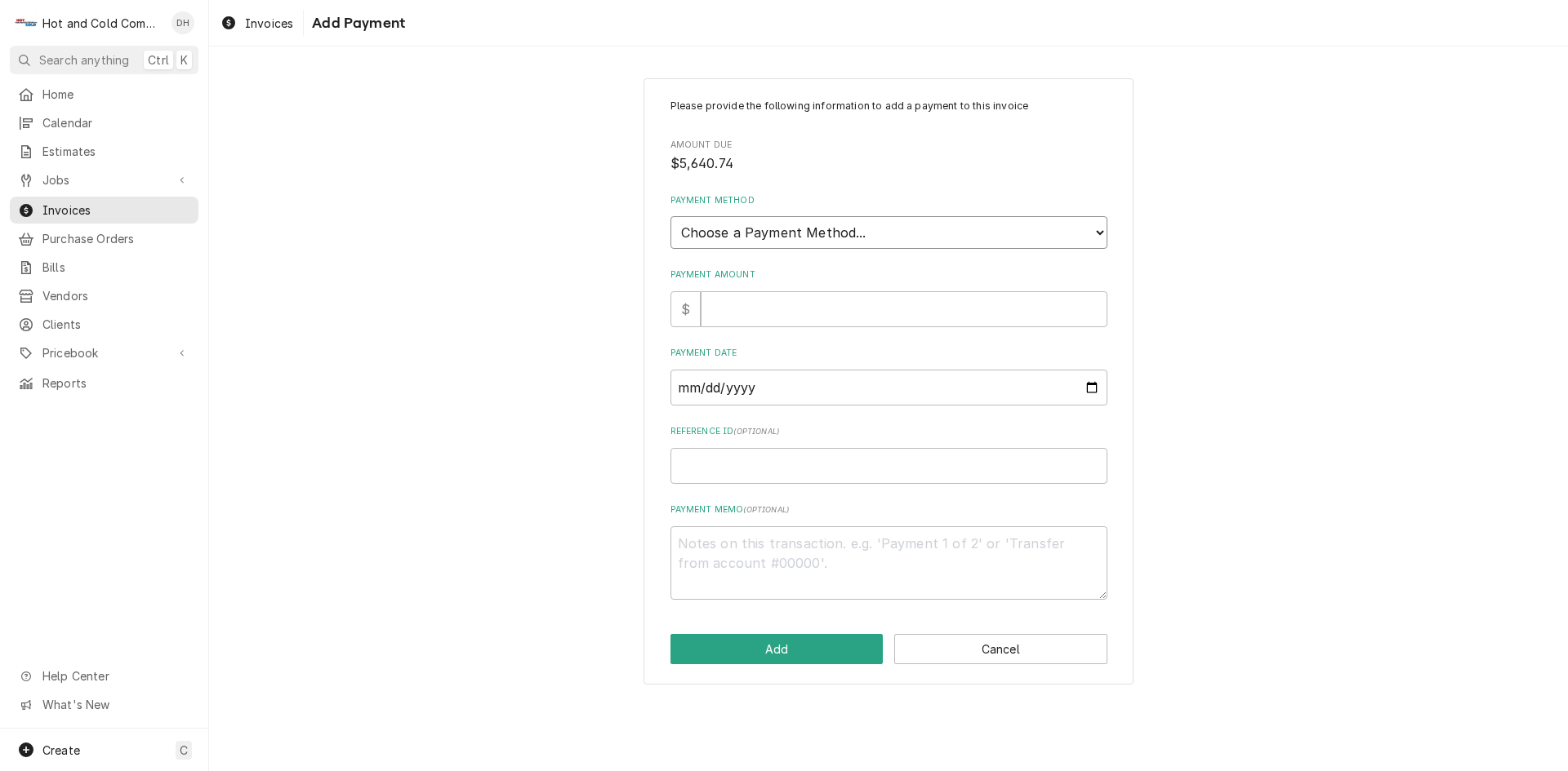
click at [797, 230] on select "Choose a Payment Method... Cash Check Credit/Debit Card ACH/eCheck Other" at bounding box center [888, 232] width 437 height 32
select select "4"
click at [670, 216] on select "Choose a Payment Method... Cash Check Credit/Debit Card ACH/eCheck Other" at bounding box center [888, 232] width 437 height 32
click at [847, 315] on input "Payment Amount" at bounding box center [904, 309] width 407 height 36
type textarea "x"
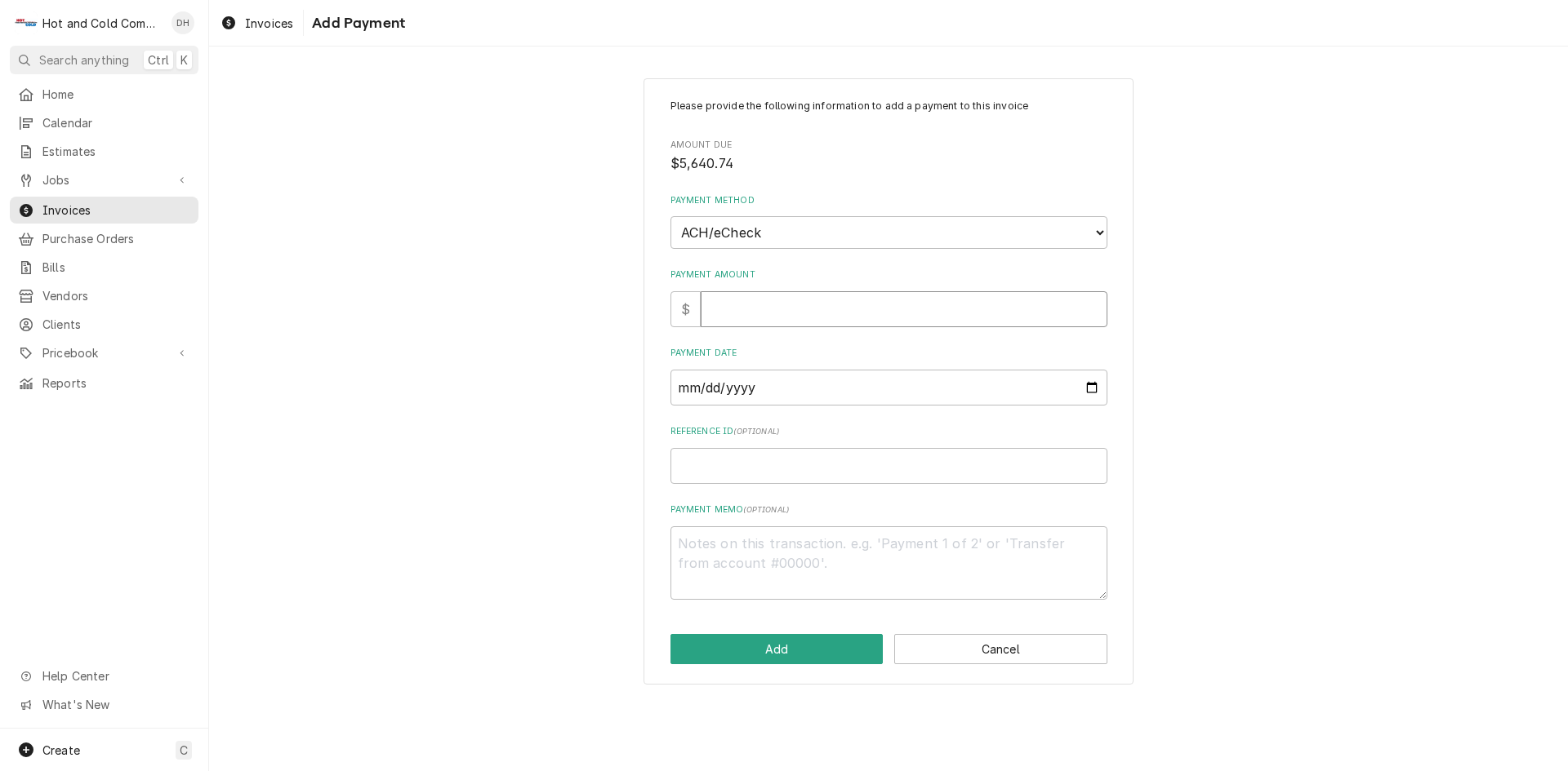
type input "5"
type textarea "x"
type input "56"
type textarea "x"
type input "564"
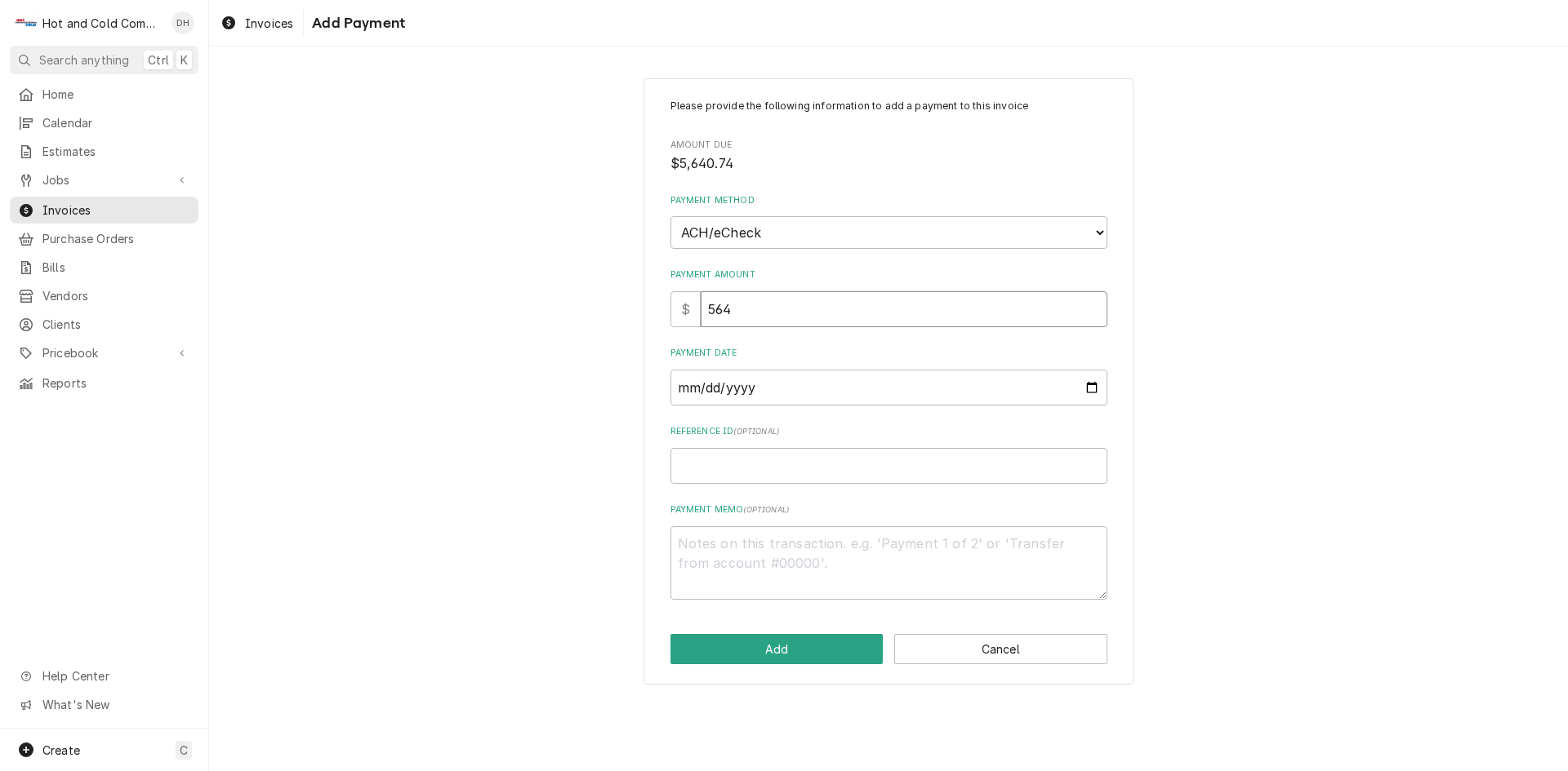
type textarea "x"
type input "5640"
type textarea "x"
type input "5640.7"
type textarea "x"
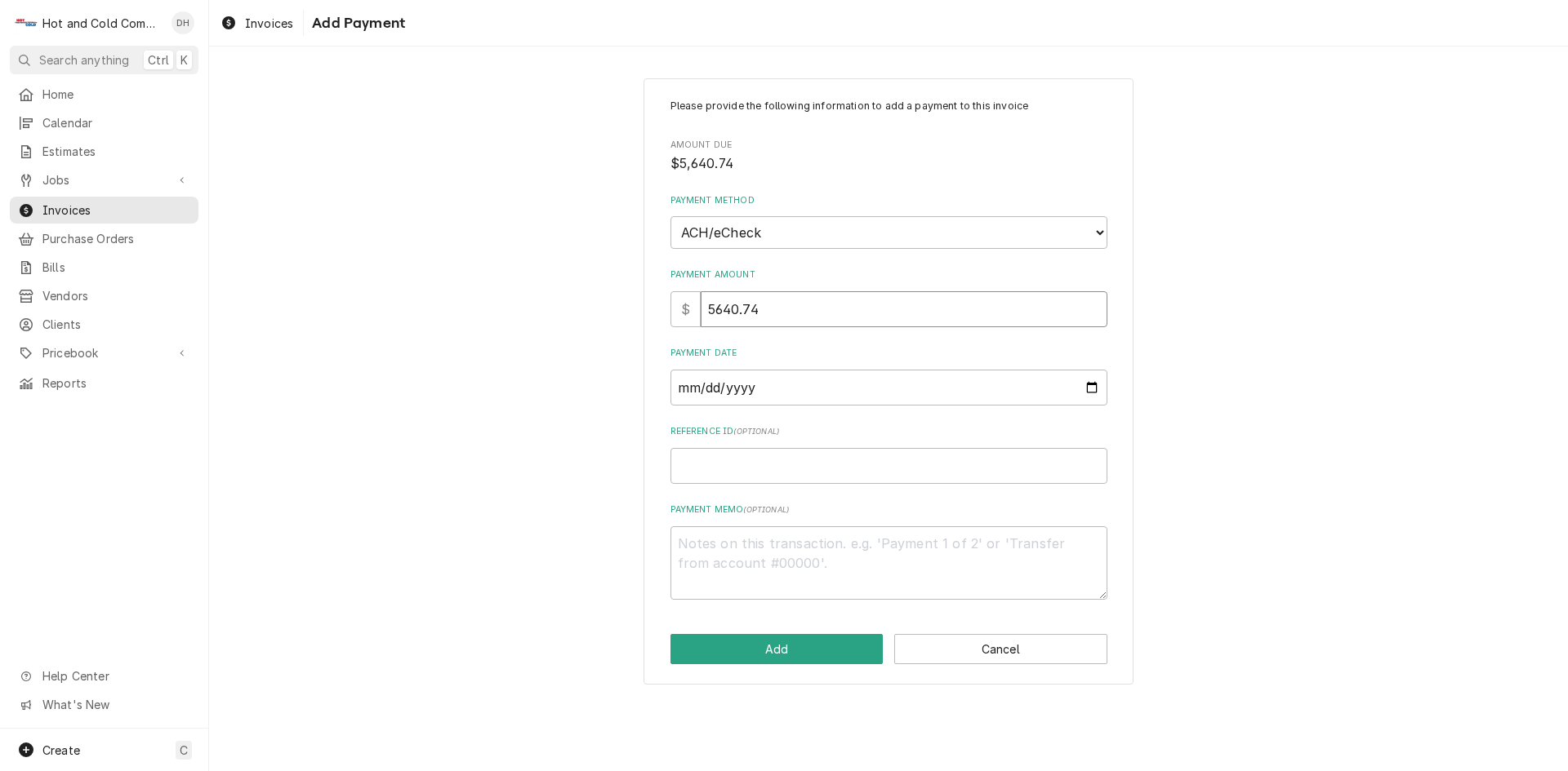
type input "5640.74"
click at [1099, 392] on input "Payment Date" at bounding box center [888, 388] width 437 height 36
type textarea "x"
type input "[DATE]"
click at [801, 479] on input "Reference ID ( optional )" at bounding box center [888, 466] width 437 height 36
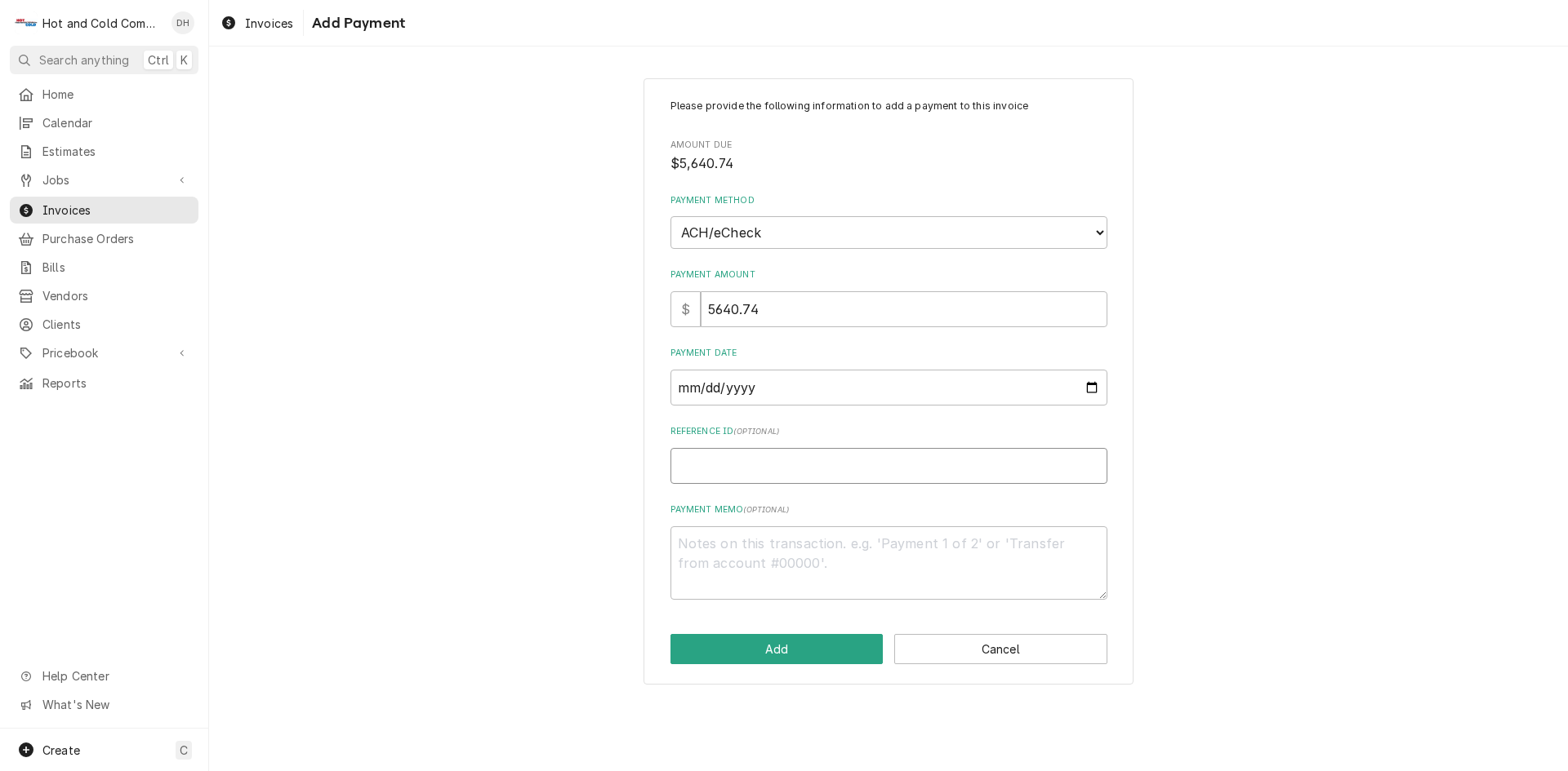
type textarea "x"
type input "1"
type textarea "x"
type input "14"
type textarea "x"
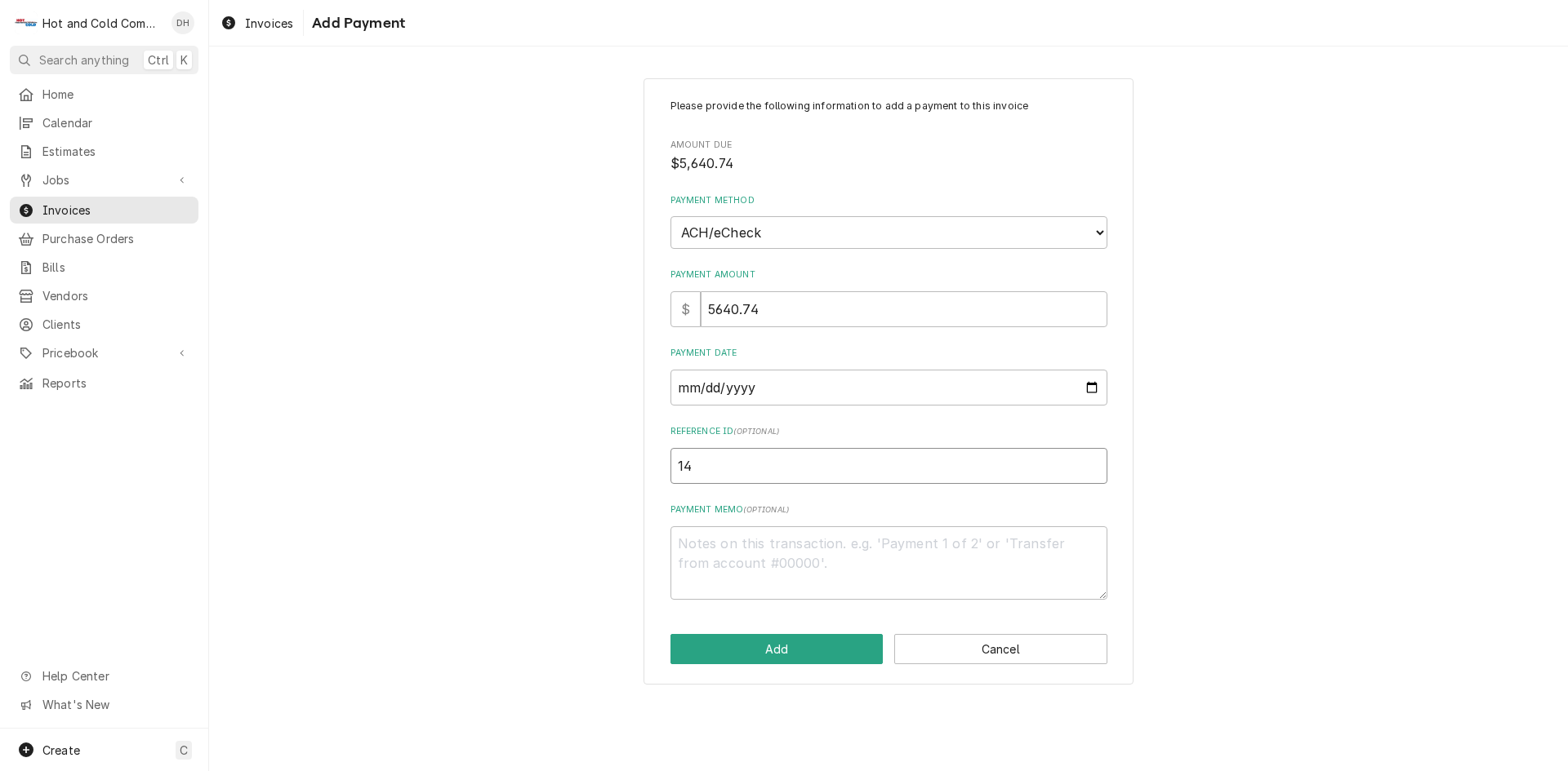
type input "140"
type textarea "x"
type input "1409"
type textarea "x"
type input "14091"
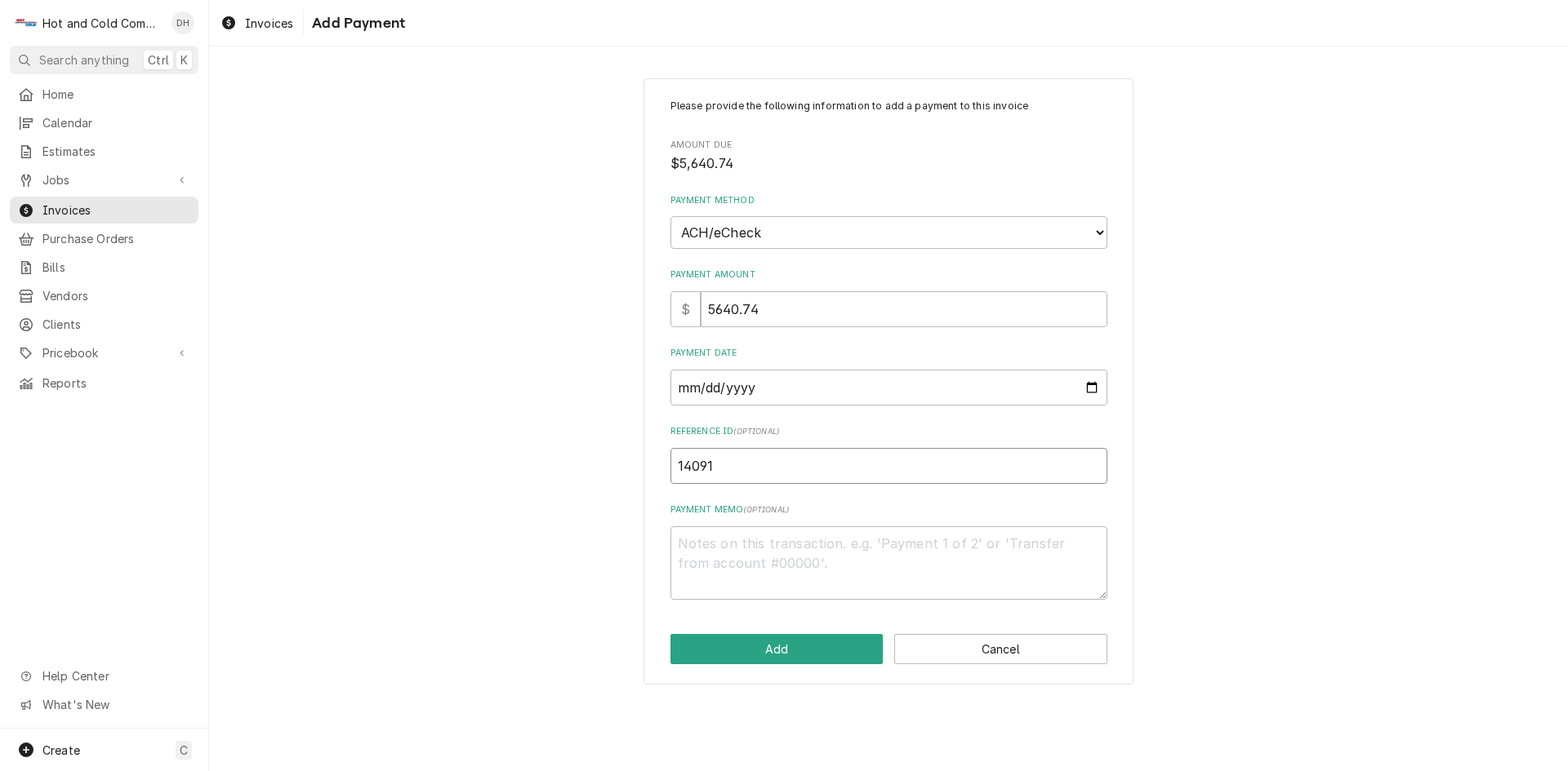
type textarea "x"
type input "140915"
type textarea "x"
type input "1409152"
type textarea "x"
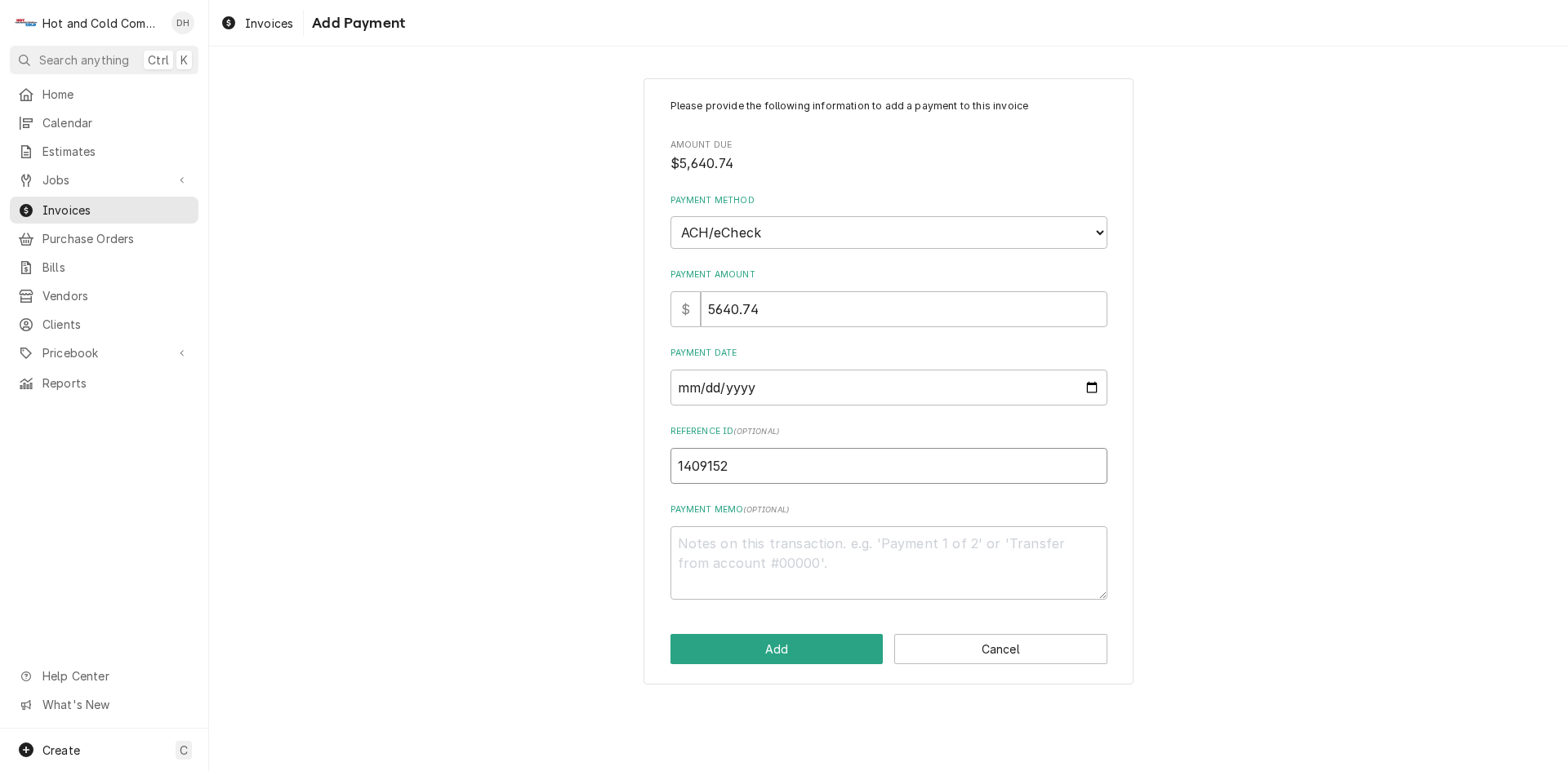
type input "14091524"
type textarea "x"
type input "140915242"
click at [784, 653] on button "Add" at bounding box center [777, 649] width 214 height 31
type textarea "x"
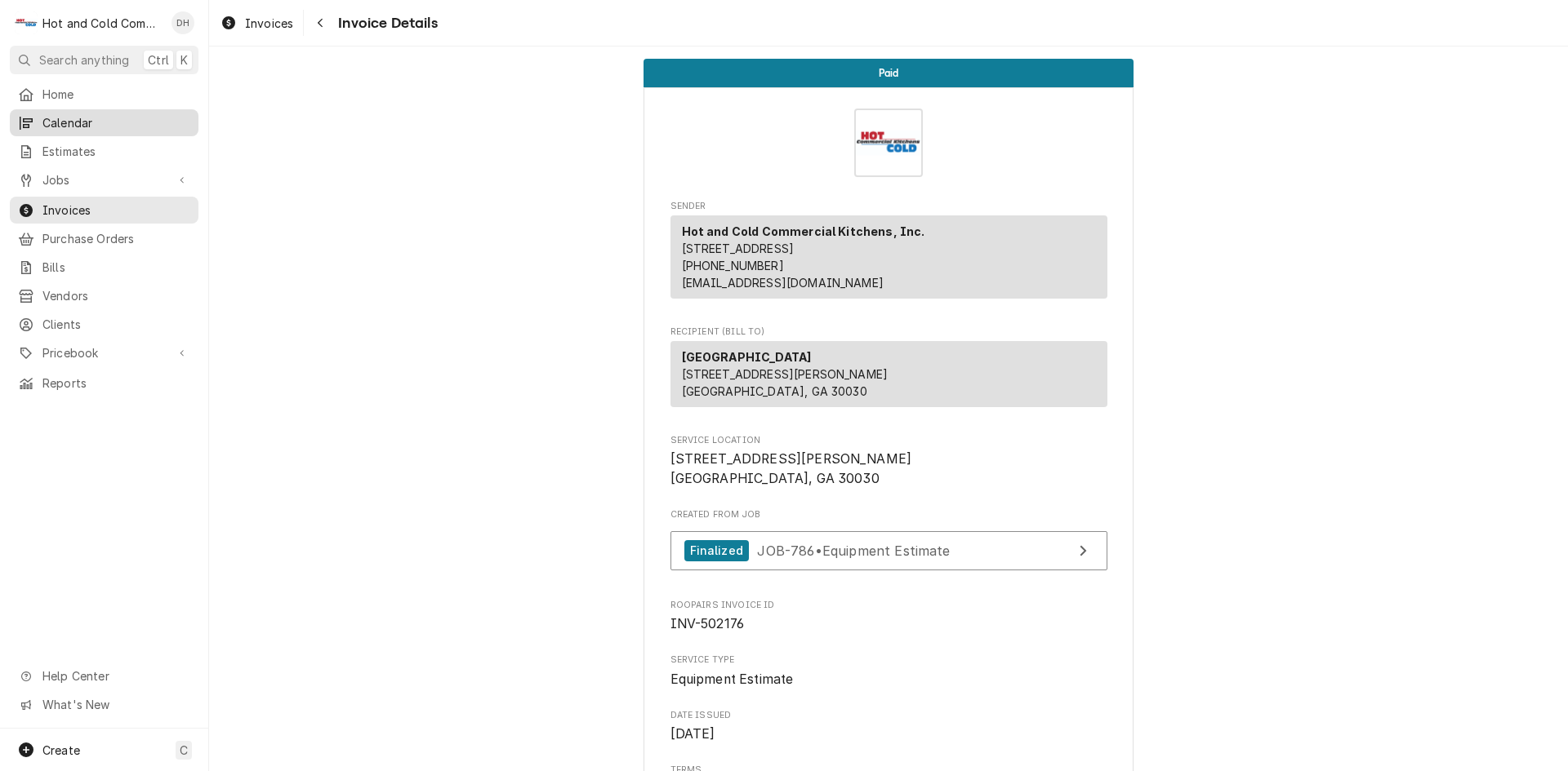
click at [85, 121] on span "Calendar" at bounding box center [116, 122] width 148 height 17
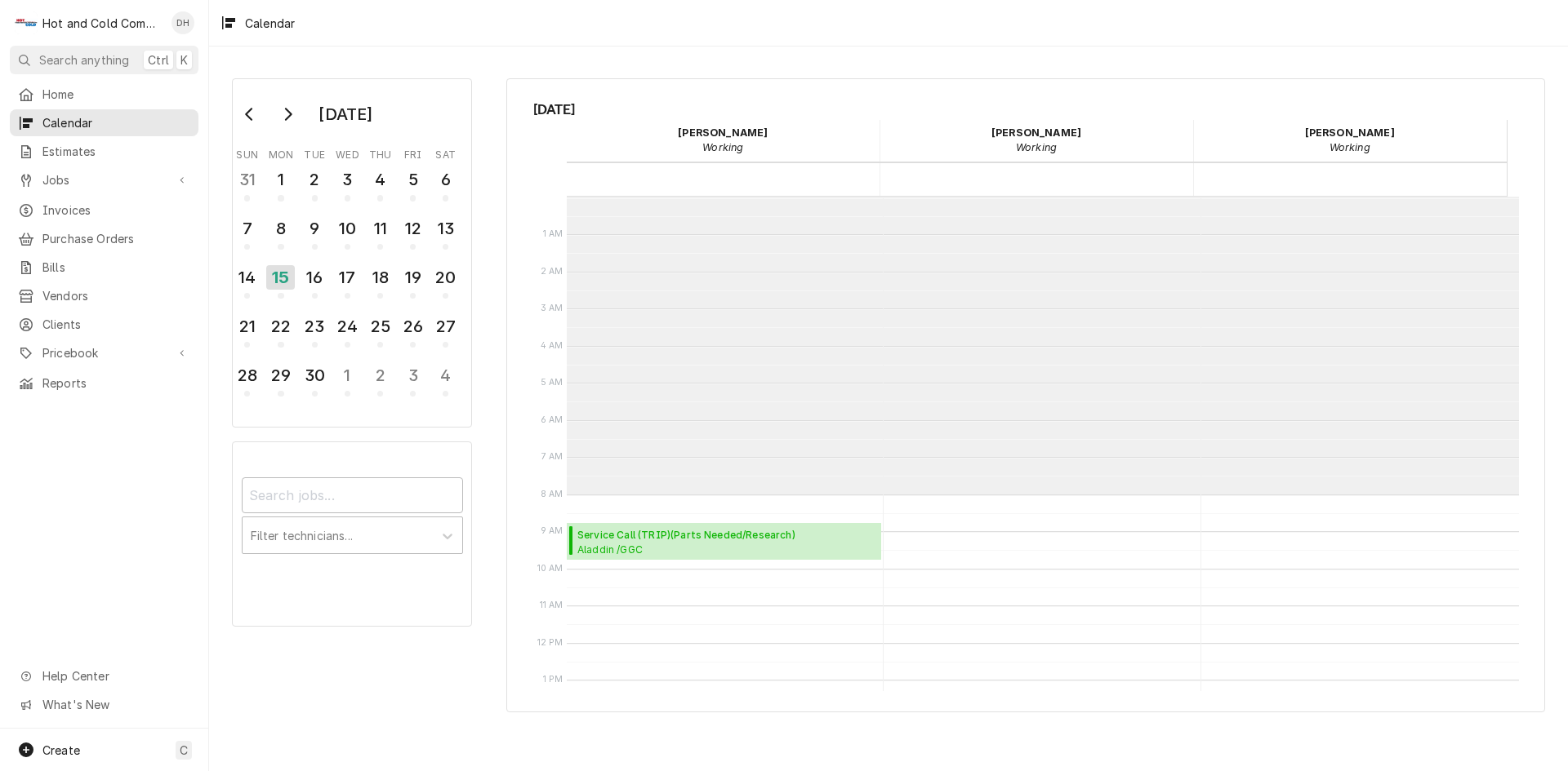
scroll to position [298, 0]
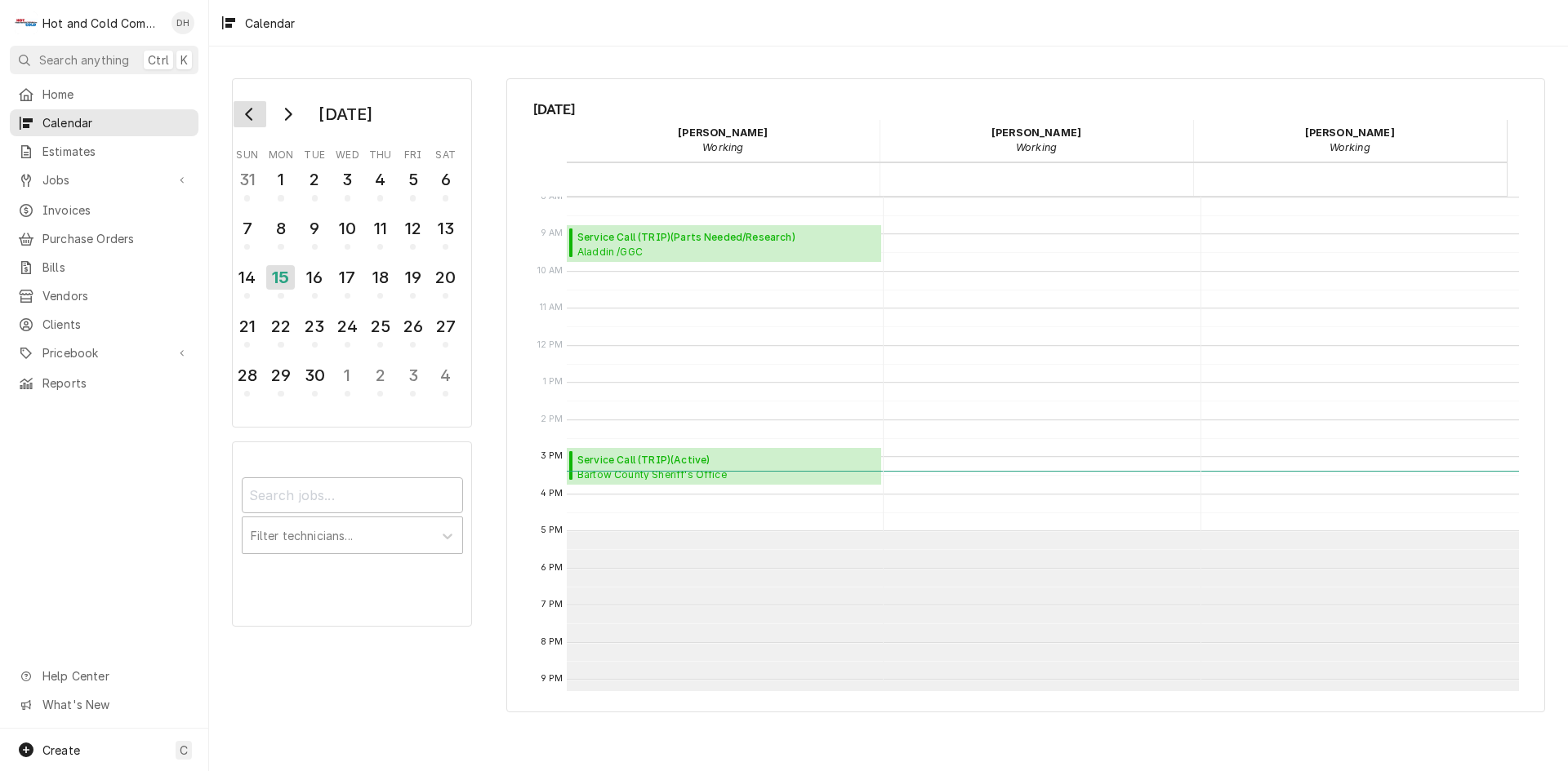
click at [248, 120] on button "Go to previous month" at bounding box center [250, 114] width 32 height 26
click at [284, 231] on div "4" at bounding box center [280, 228] width 29 height 28
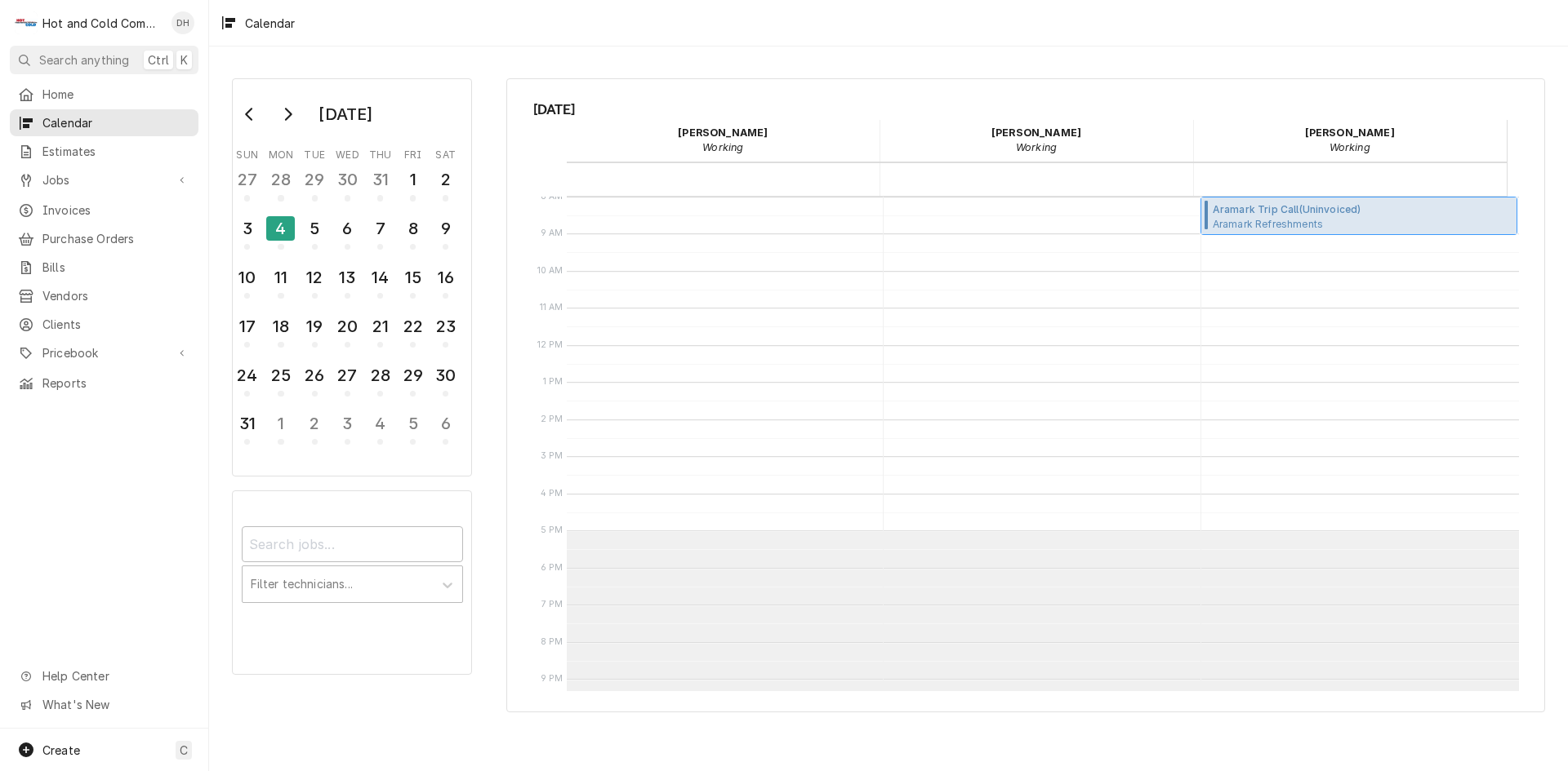
click at [1281, 214] on span "Aramark Trip Call ( Uninvoiced )" at bounding box center [1301, 210] width 175 height 15
click at [326, 231] on div "5" at bounding box center [315, 228] width 29 height 28
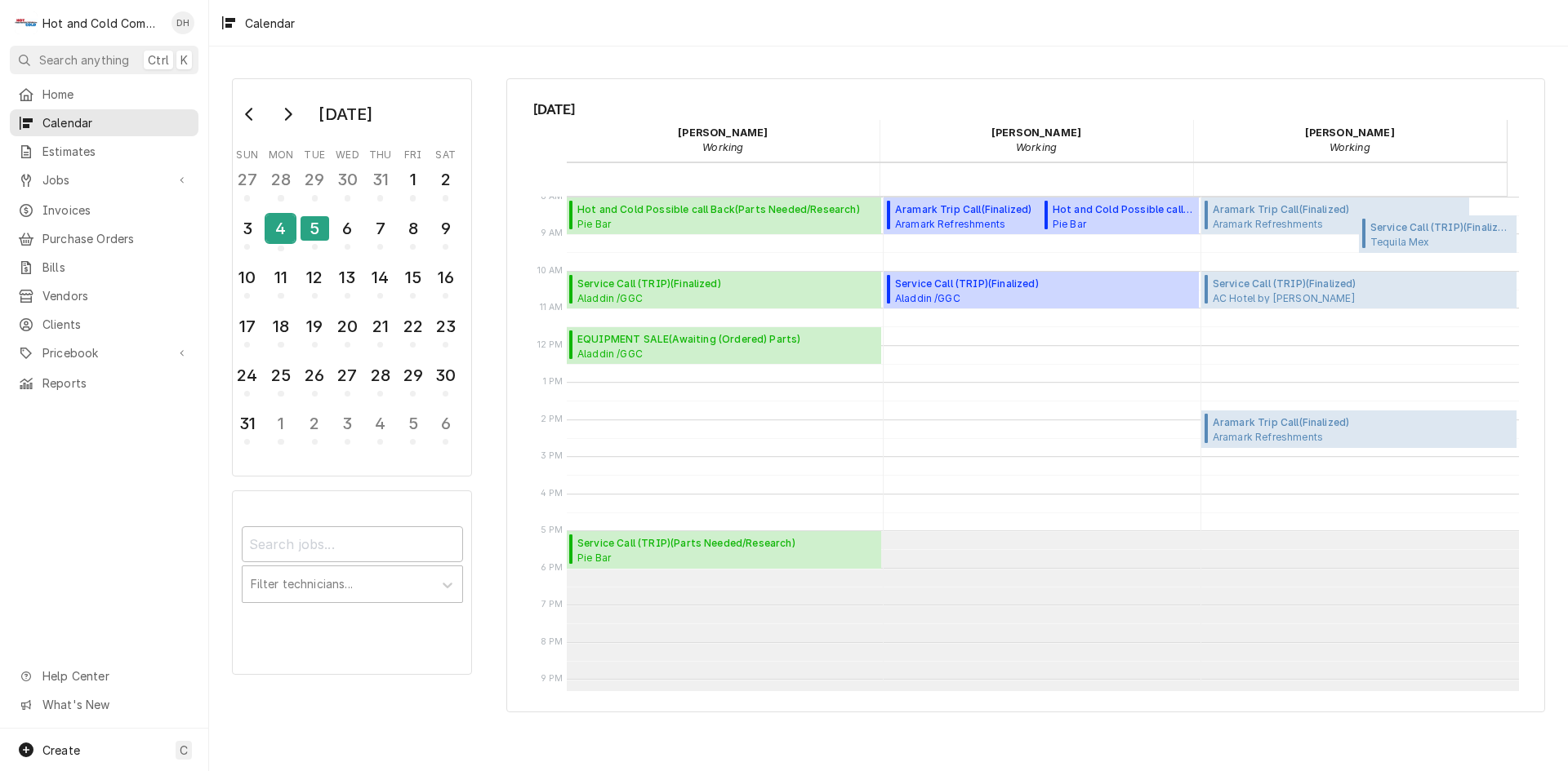
click at [284, 235] on div "4" at bounding box center [280, 228] width 29 height 28
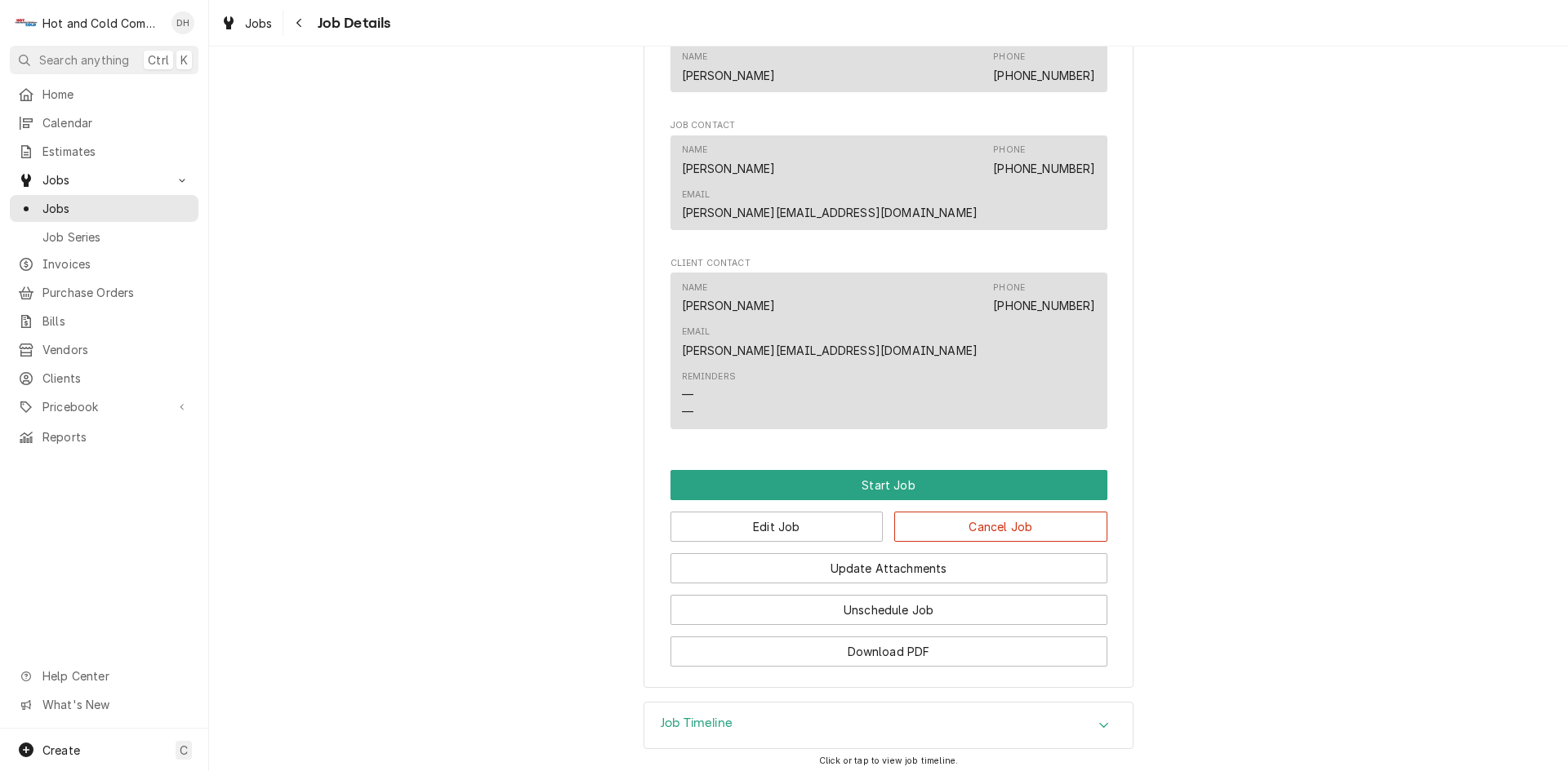
scroll to position [890, 0]
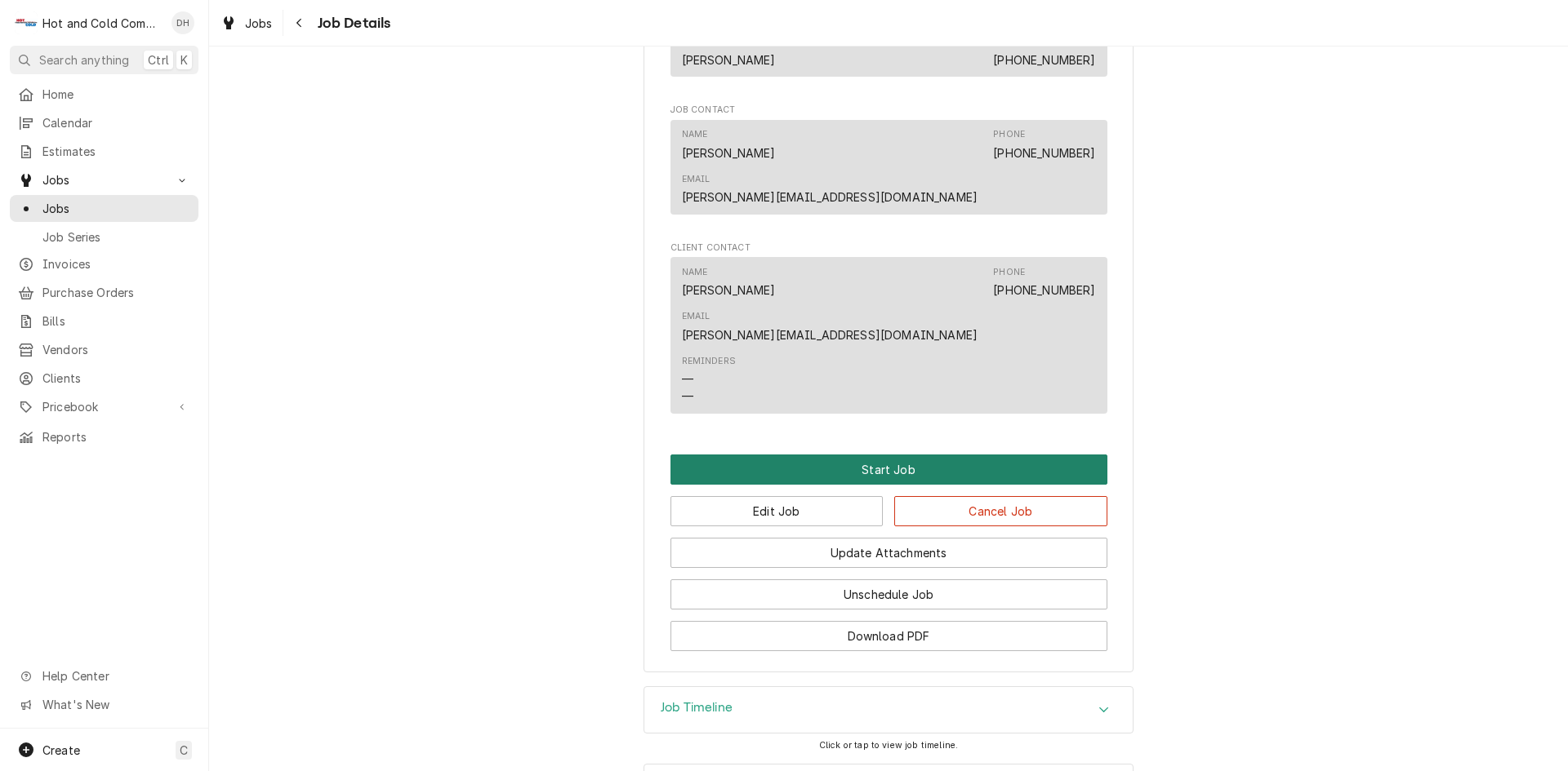
click at [911, 455] on button "Start Job" at bounding box center [888, 469] width 437 height 31
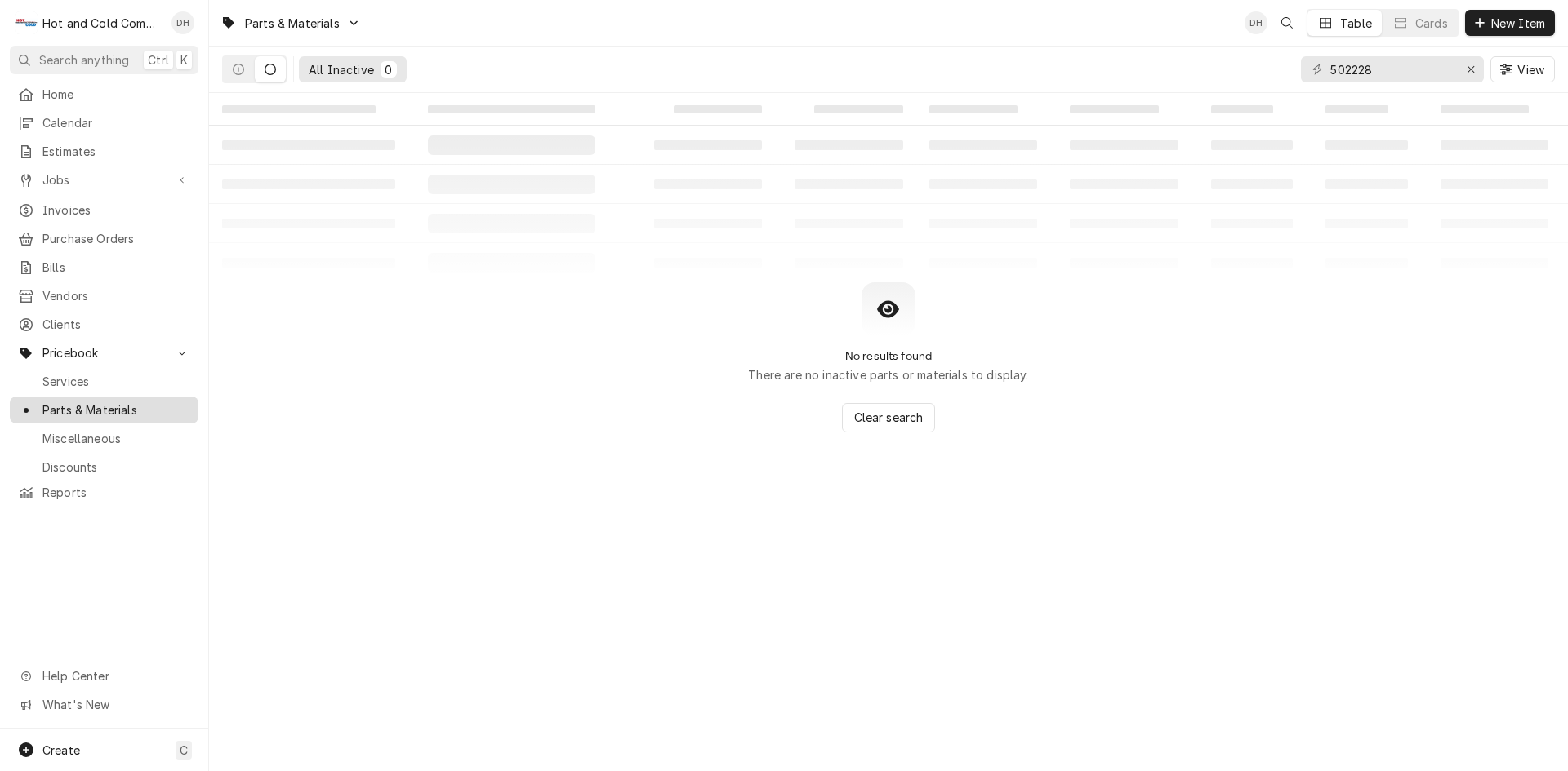
click at [75, 402] on span "Parts & Materials" at bounding box center [116, 410] width 148 height 17
click at [57, 402] on span "Parts & Materials" at bounding box center [116, 410] width 148 height 17
click at [1500, 17] on span "New Item" at bounding box center [1518, 23] width 60 height 17
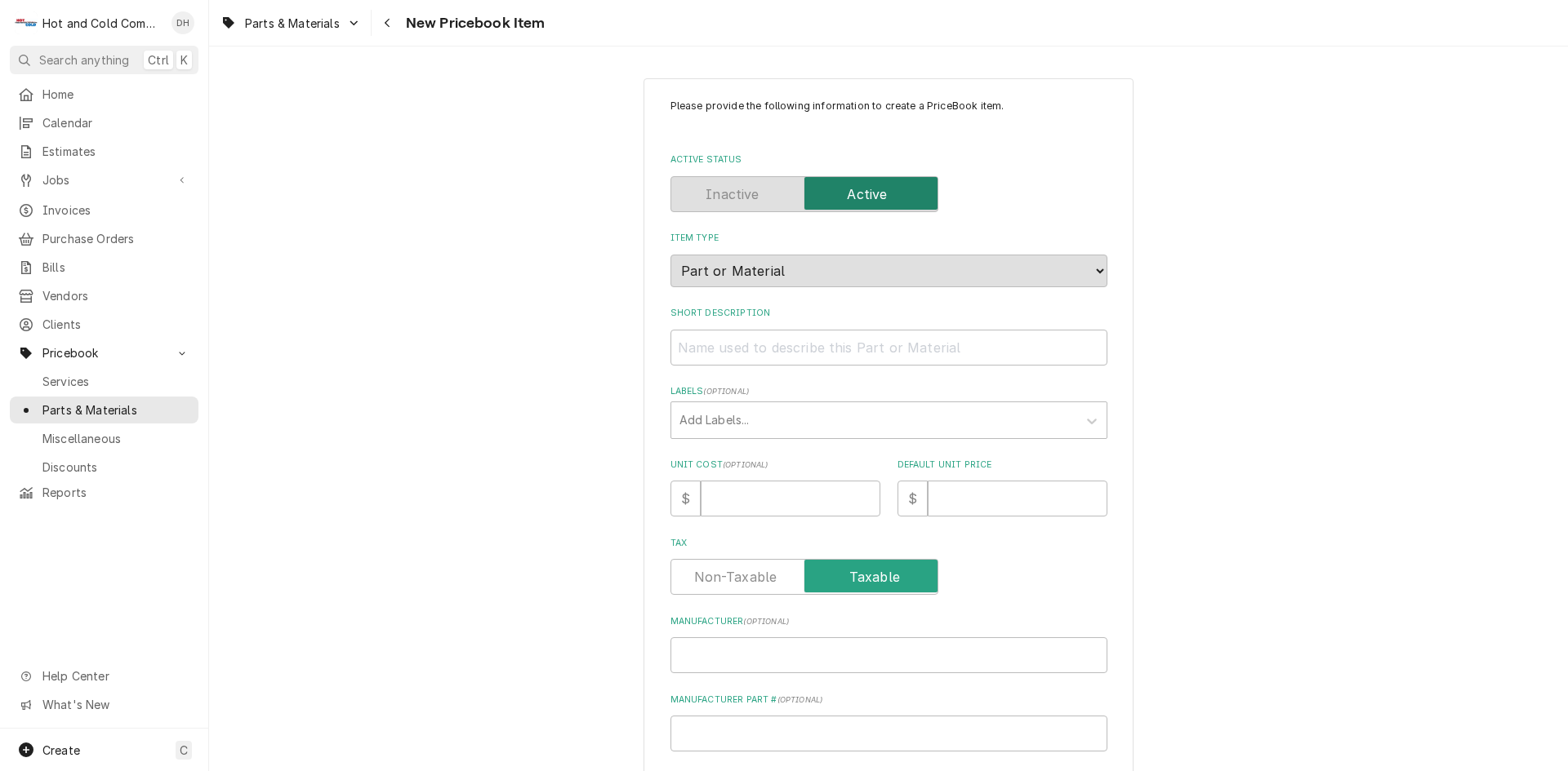
drag, startPoint x: 756, startPoint y: 328, endPoint x: 758, endPoint y: 341, distance: 13.2
click at [757, 328] on div "Short Description" at bounding box center [888, 336] width 437 height 58
click at [751, 350] on input "Short Description" at bounding box center [888, 347] width 437 height 36
type textarea "x"
type input "F"
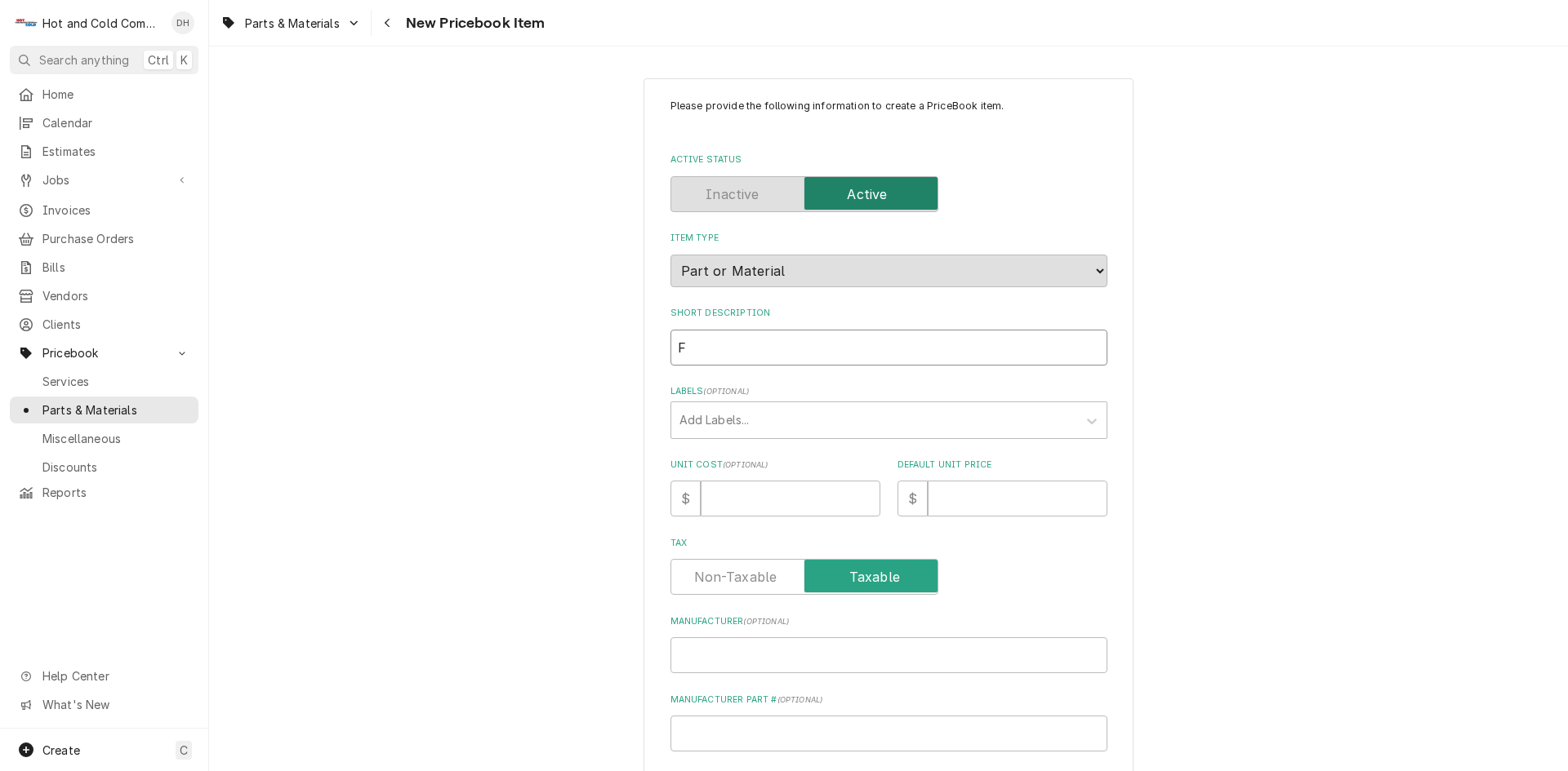
type textarea "x"
type input "Fo"
type textarea "x"
type input "Fol"
type textarea "x"
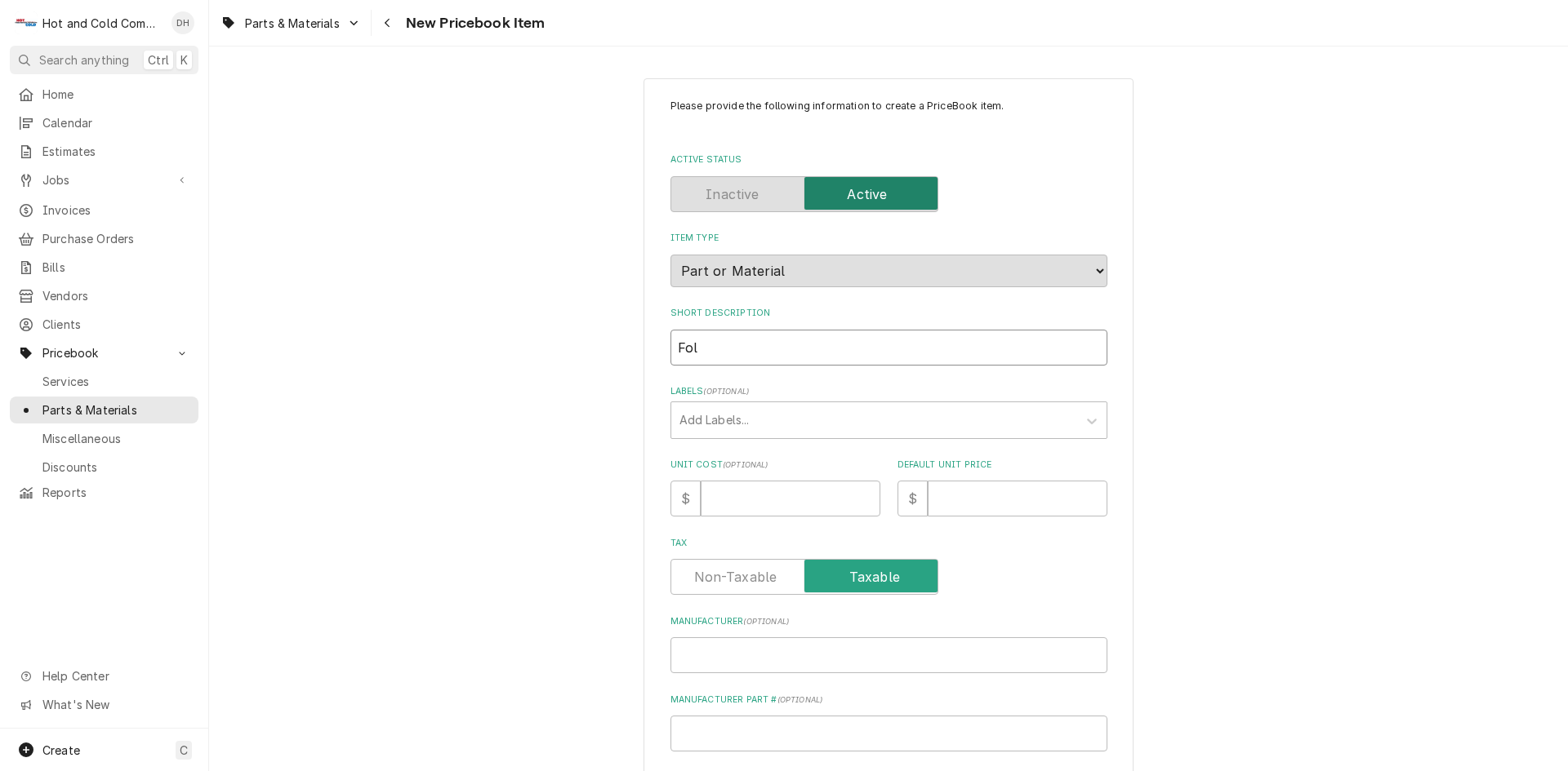
type input "Foll"
type textarea "x"
type input "Folle"
type textarea "x"
type input "Follet"
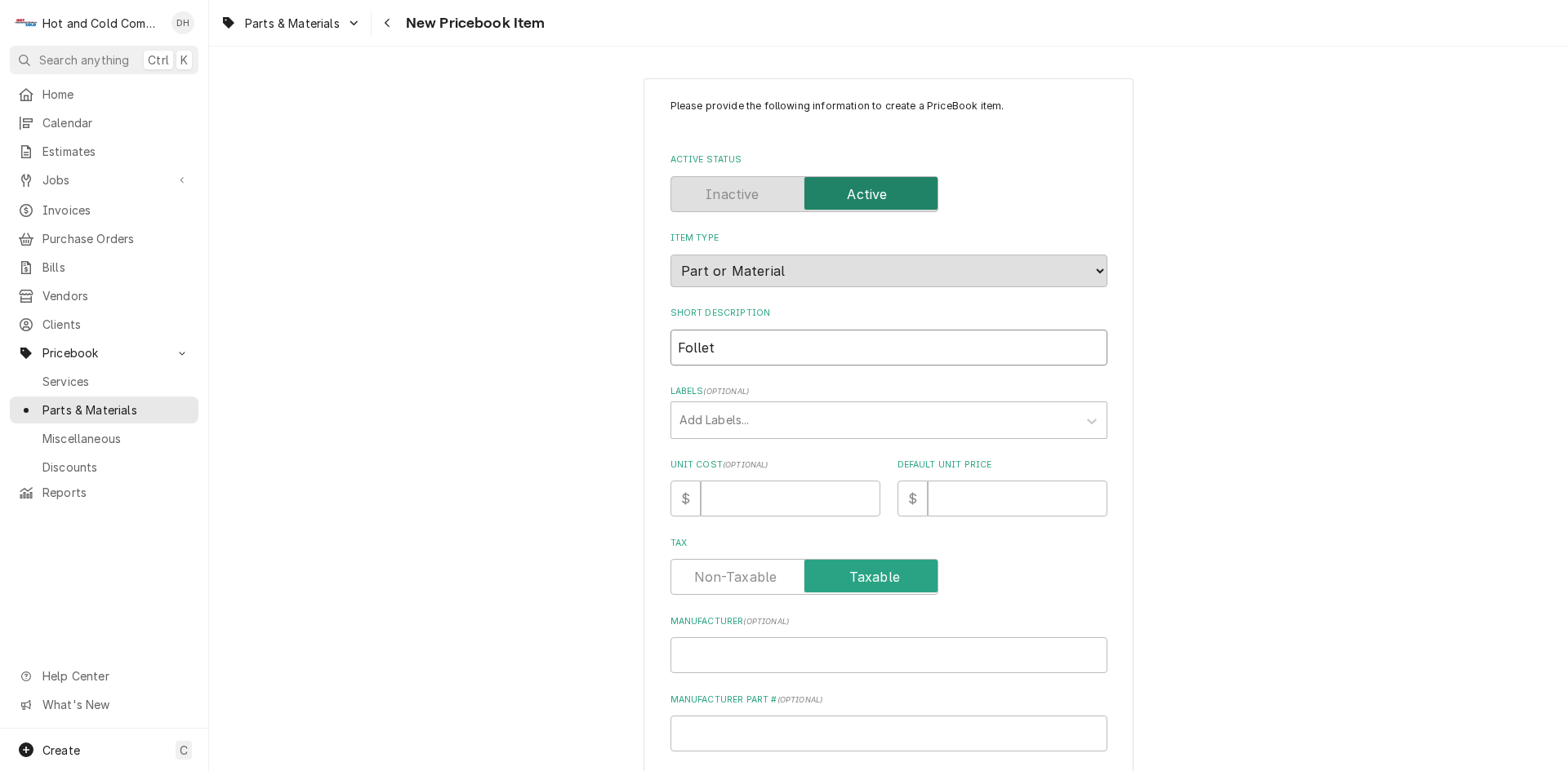
type textarea "x"
type input "Follett"
type textarea "x"
type input "Follett"
type textarea "x"
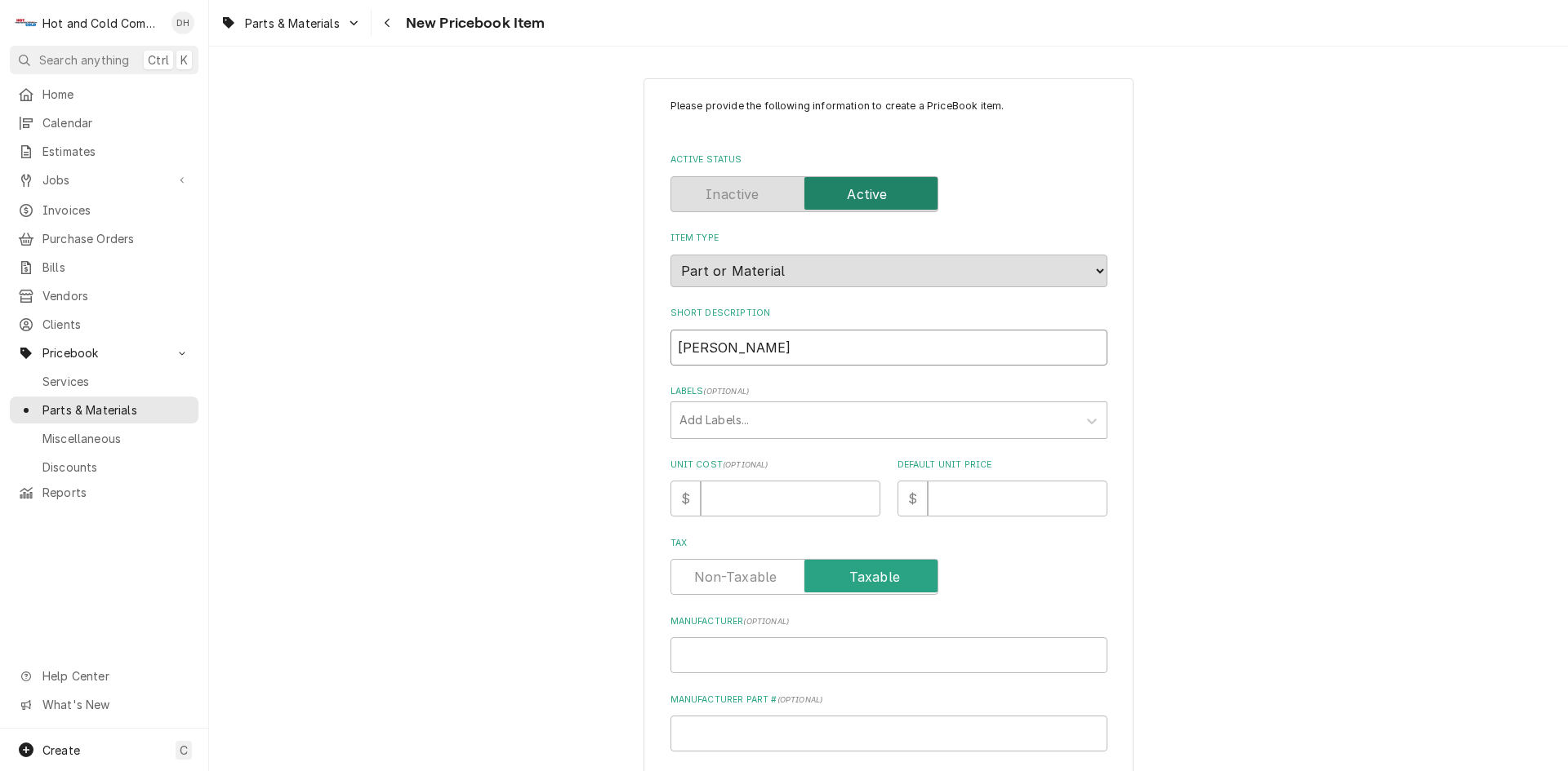
type input "Follett C"
type textarea "x"
type input "Follett Co"
type textarea "x"
type input "Follett Com"
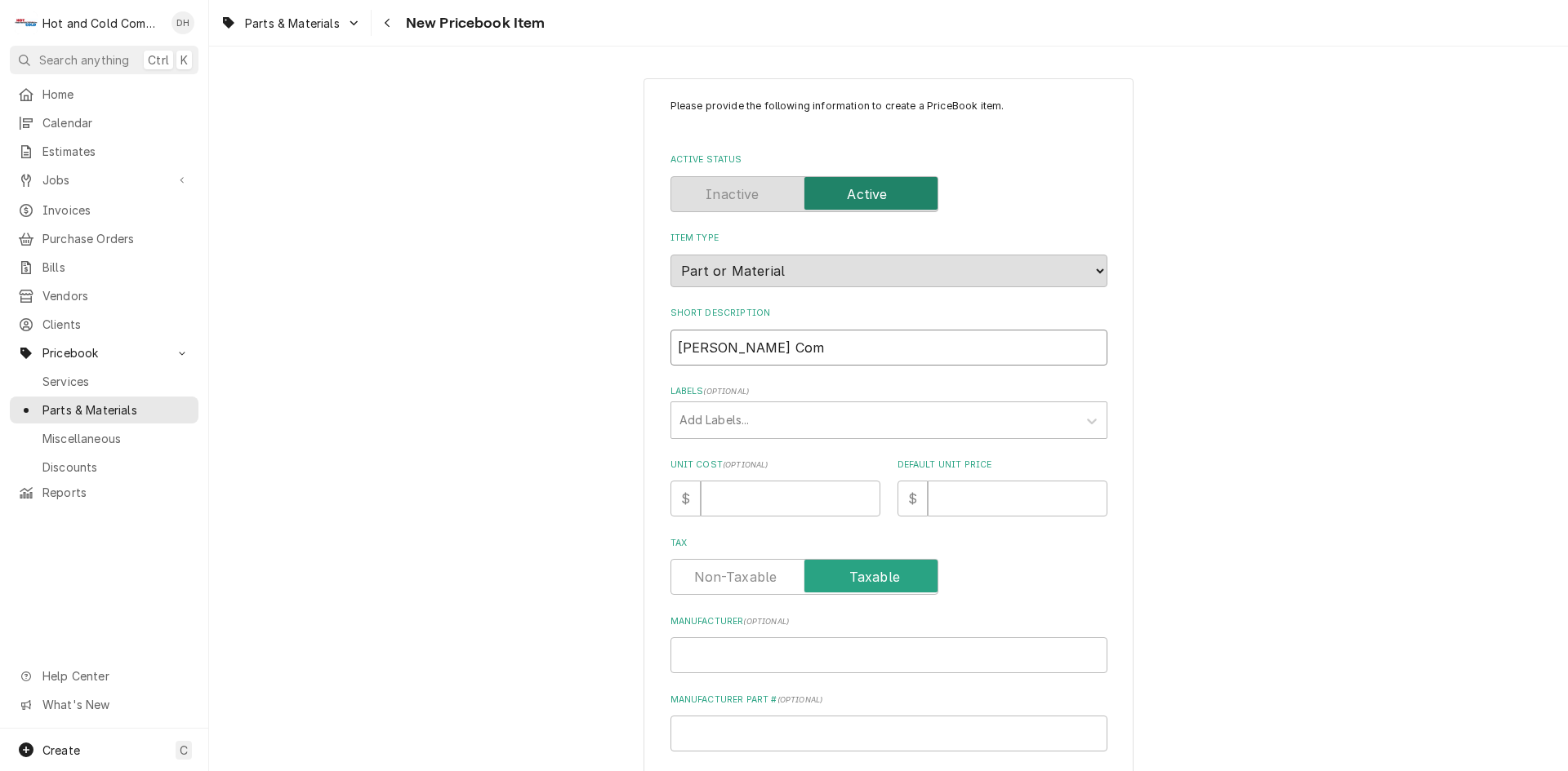
type textarea "x"
type input "Follett Comp"
type textarea "x"
type input "Follett Compr"
type textarea "x"
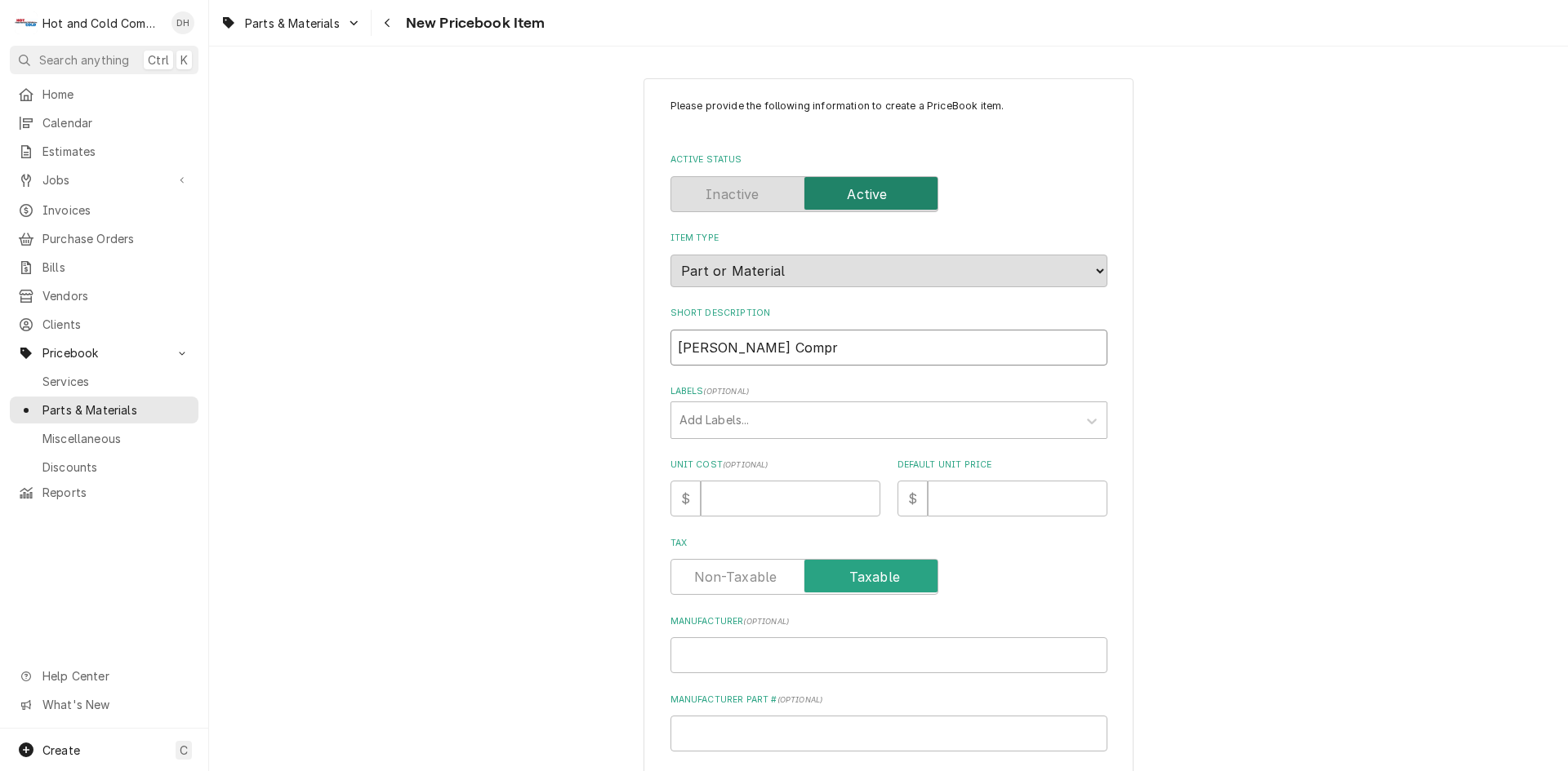
type input "Follett Compre"
type textarea "x"
type input "Follett Compres"
type textarea "x"
type input "Follett Compress"
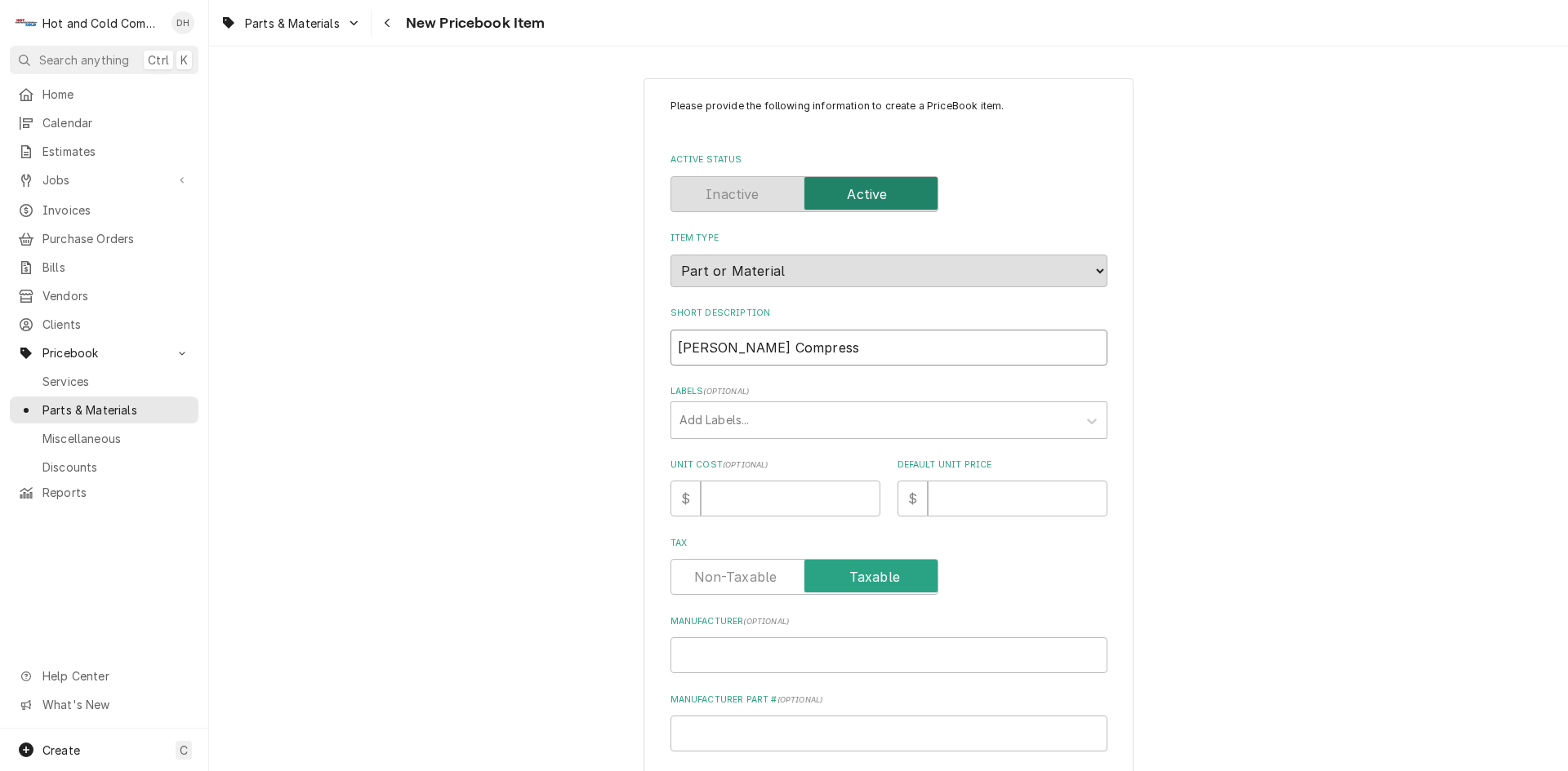
type textarea "x"
type input "Follett Compresso"
type textarea "x"
type input "Follett Compressor"
type textarea "x"
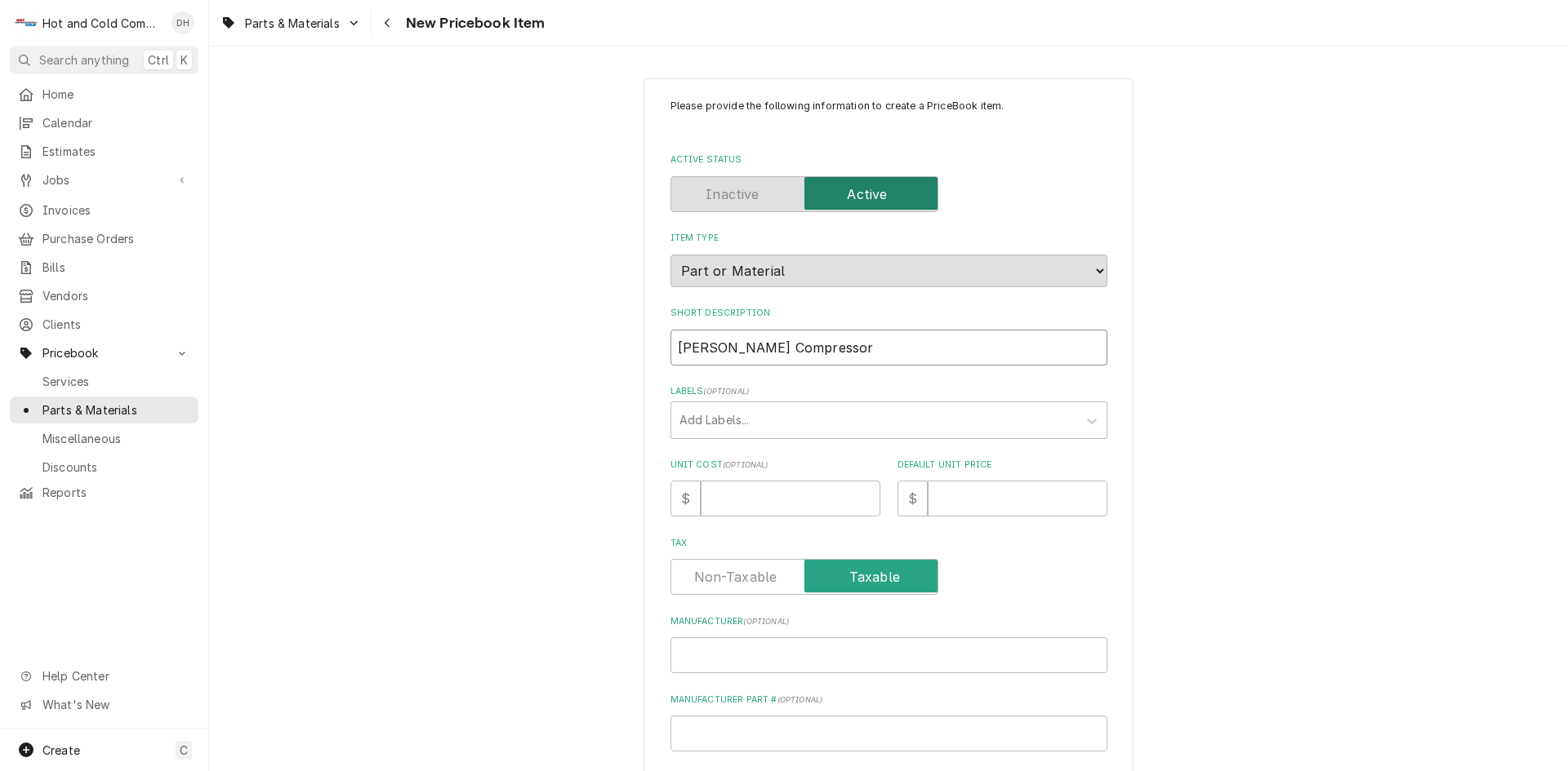
type input "Follett Compressor"
type textarea "x"
type input "Follett Compressor 5"
type textarea "x"
type input "Follett Compressor 50"
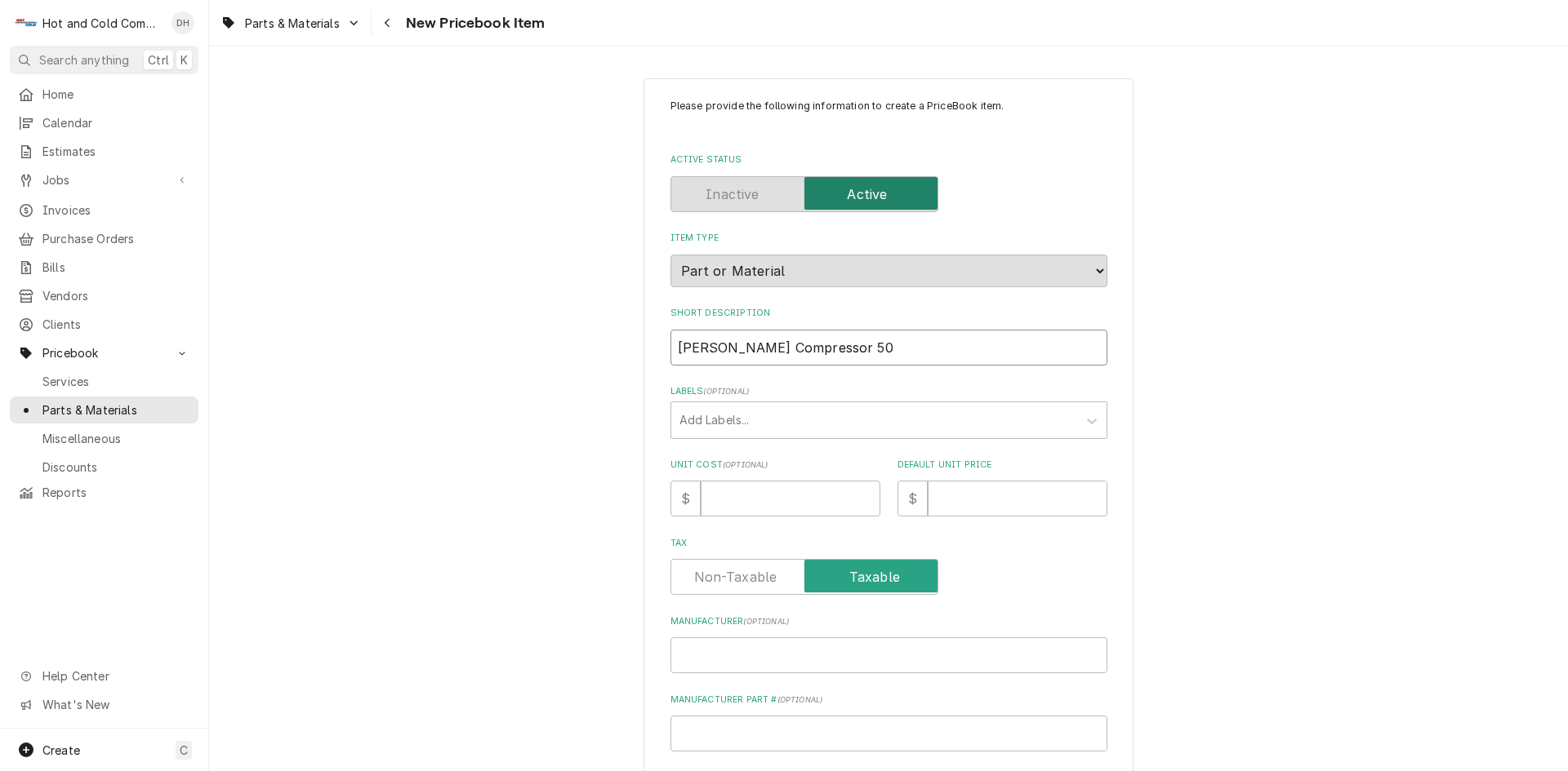
type textarea "x"
type input "Follett Compressor 50"
type textarea "x"
type input "Follett Compressor 50 s"
type textarea "x"
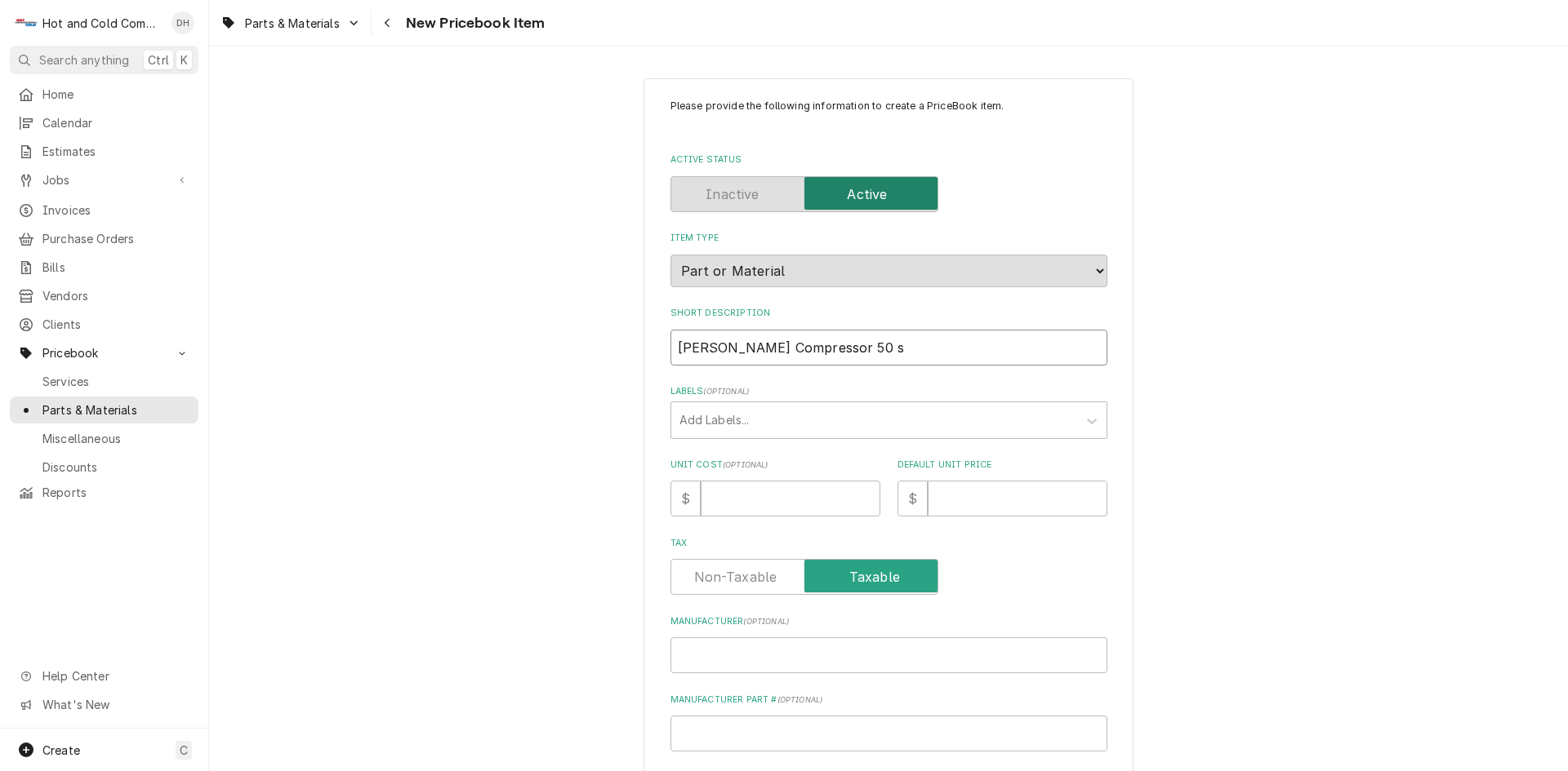
type input "Follett Compressor 50 se"
type textarea "x"
type input "Follett Compressor 50 ser"
type textarea "x"
type input "Follett Compressor 50 seri"
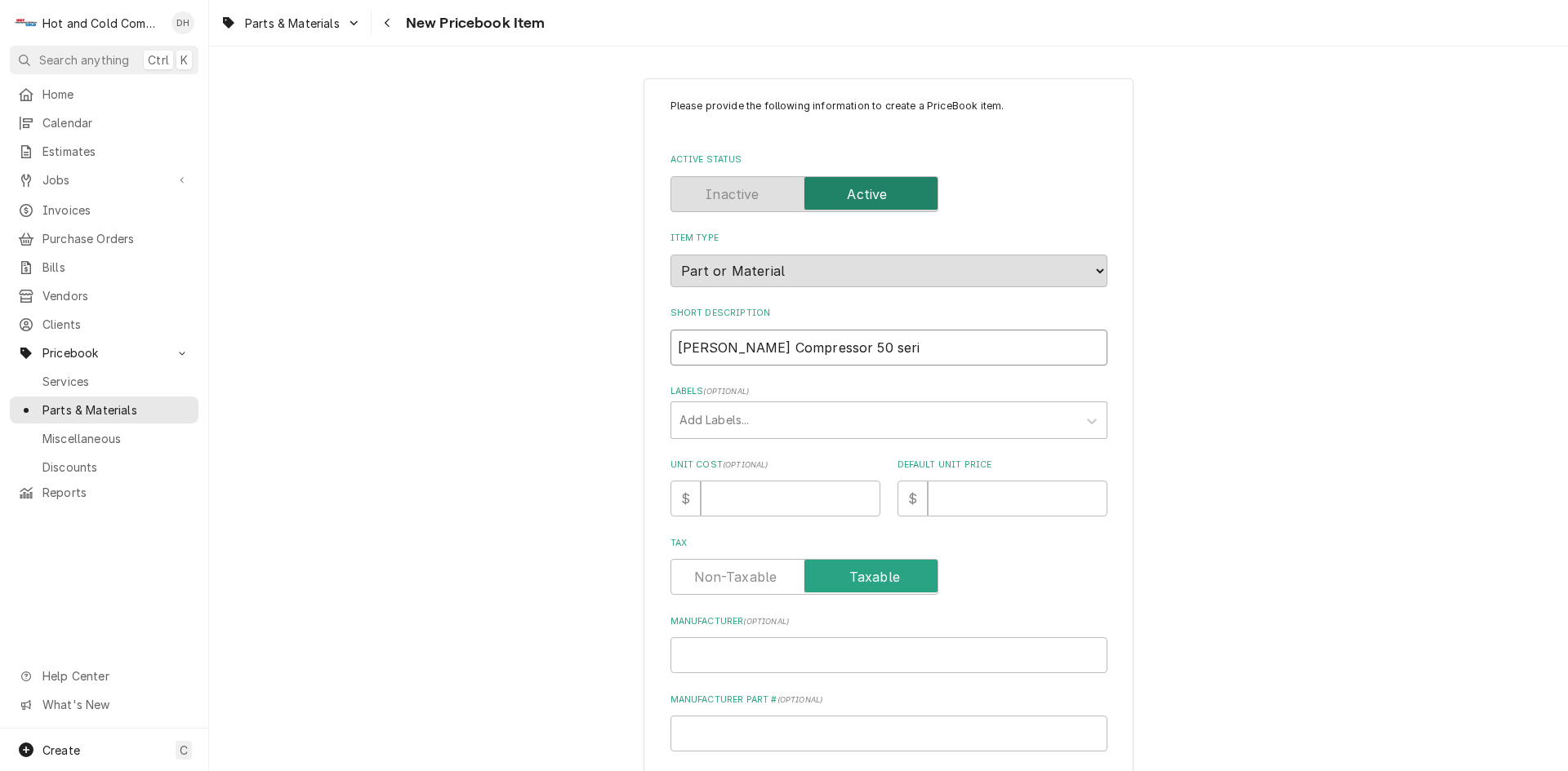
type textarea "x"
type input "Follett Compressor 50 serie"
type textarea "x"
type input "Follett Compressor 50 series"
type textarea "x"
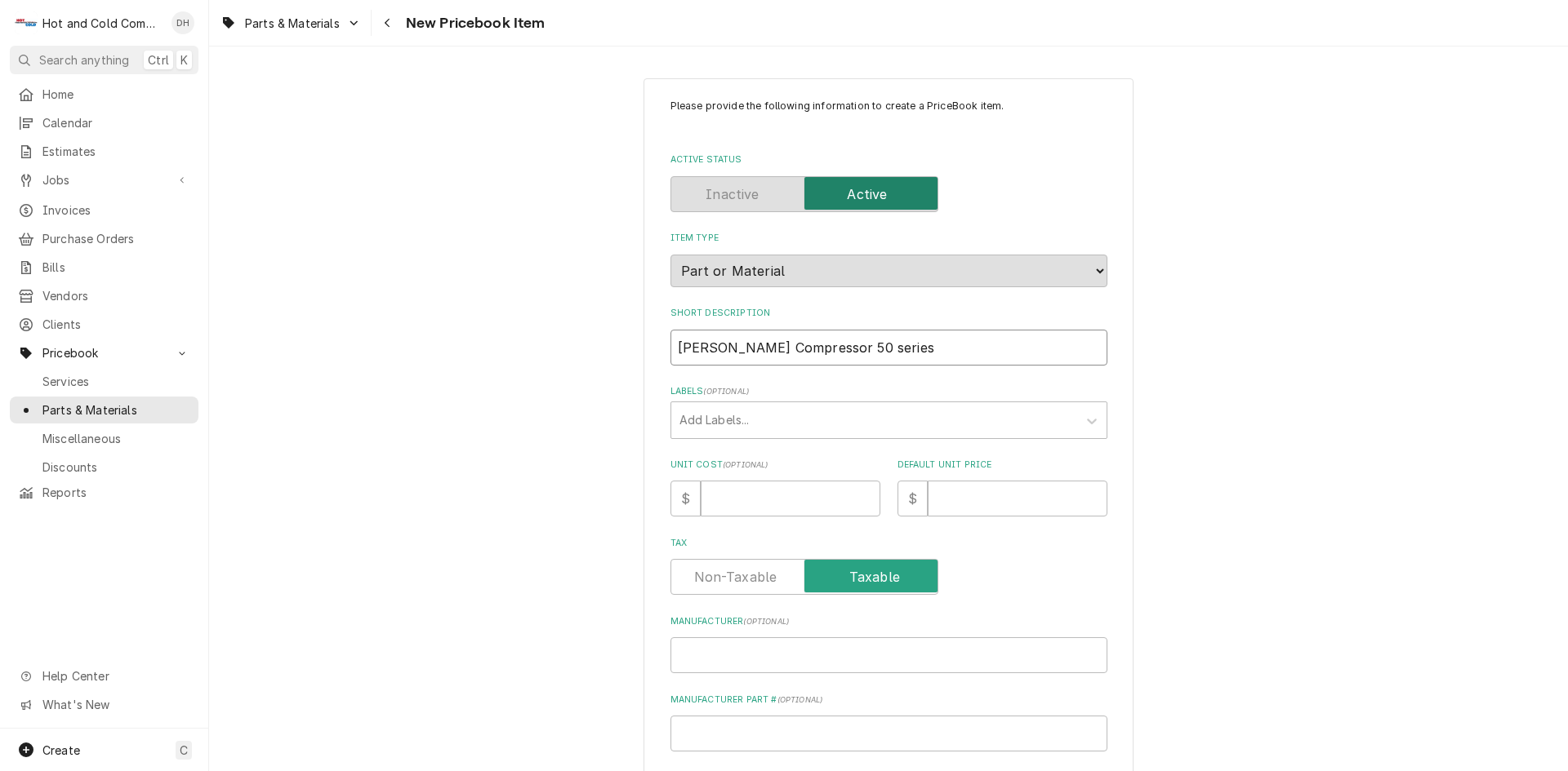
type input "Follett Compressor 50 series"
click at [761, 500] on input "Unit Cost ( optional )" at bounding box center [791, 498] width 180 height 36
click at [724, 486] on input "Unit Cost ( optional )" at bounding box center [791, 498] width 180 height 36
type textarea "x"
type input "6"
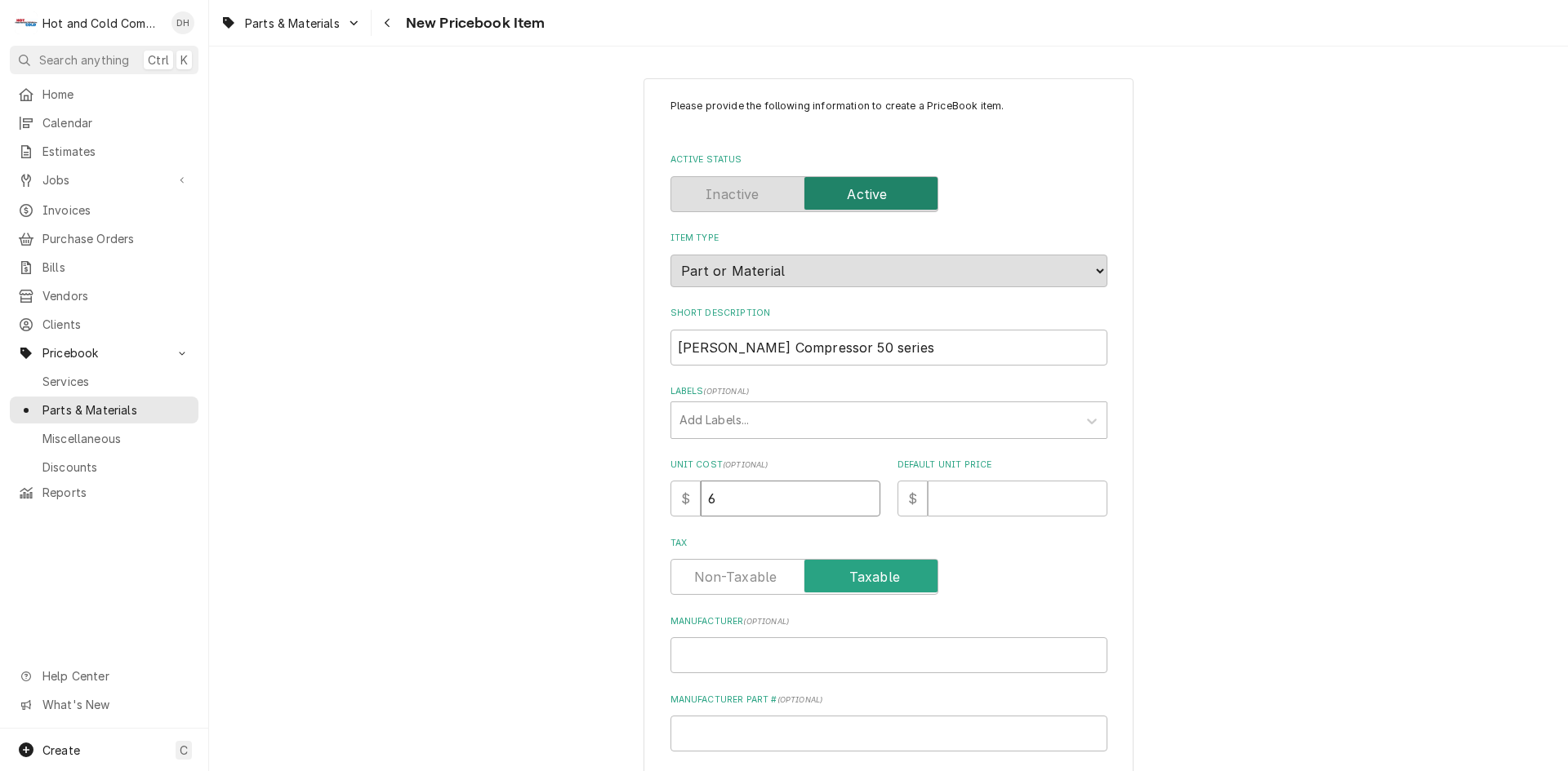
type textarea "x"
type input "64"
type textarea "x"
type input "648"
type textarea "x"
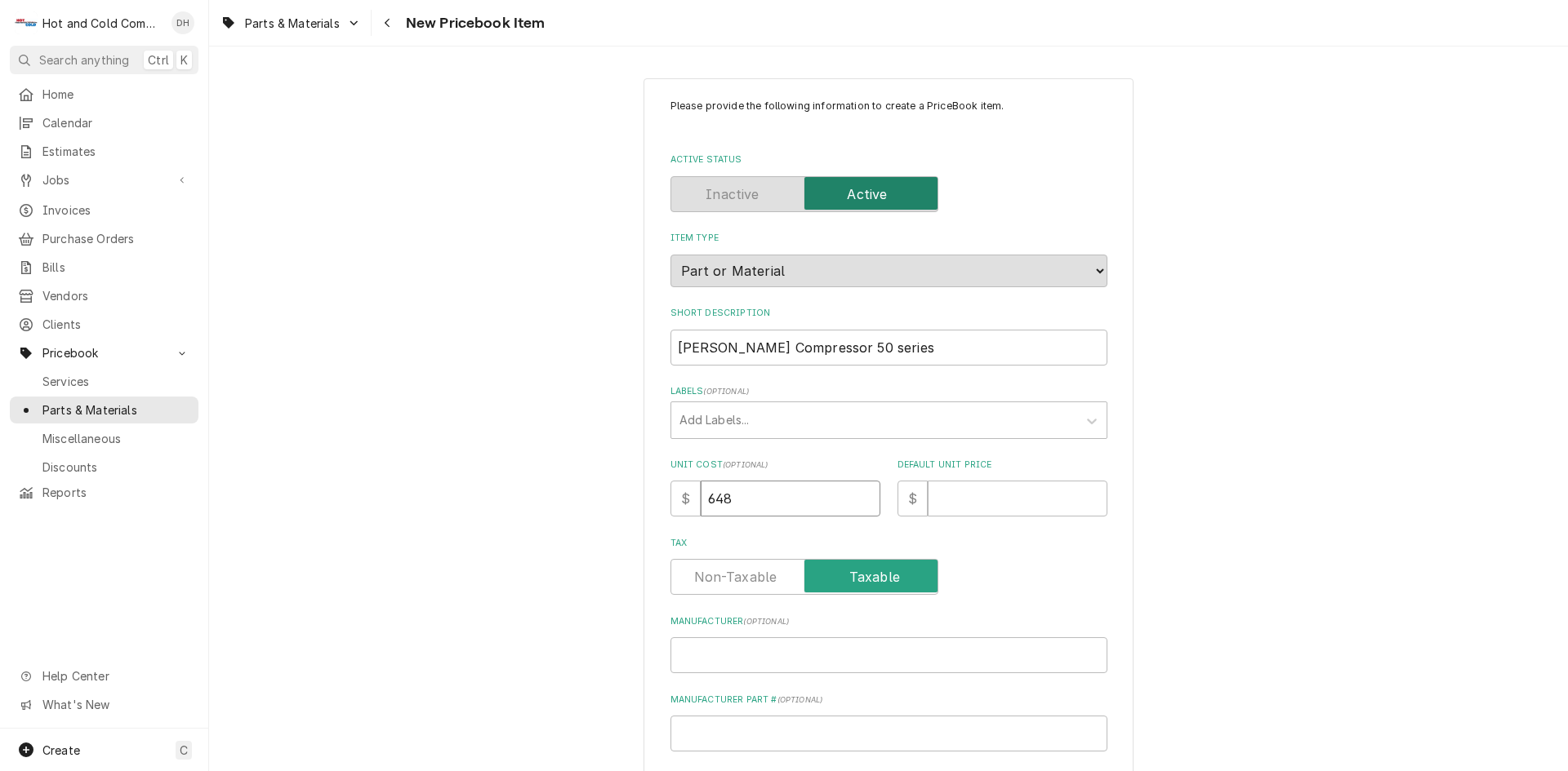
type input "648.8"
type textarea "x"
type input "648.80"
click at [1026, 495] on input "Default Unit Price" at bounding box center [1017, 498] width 180 height 36
type textarea "x"
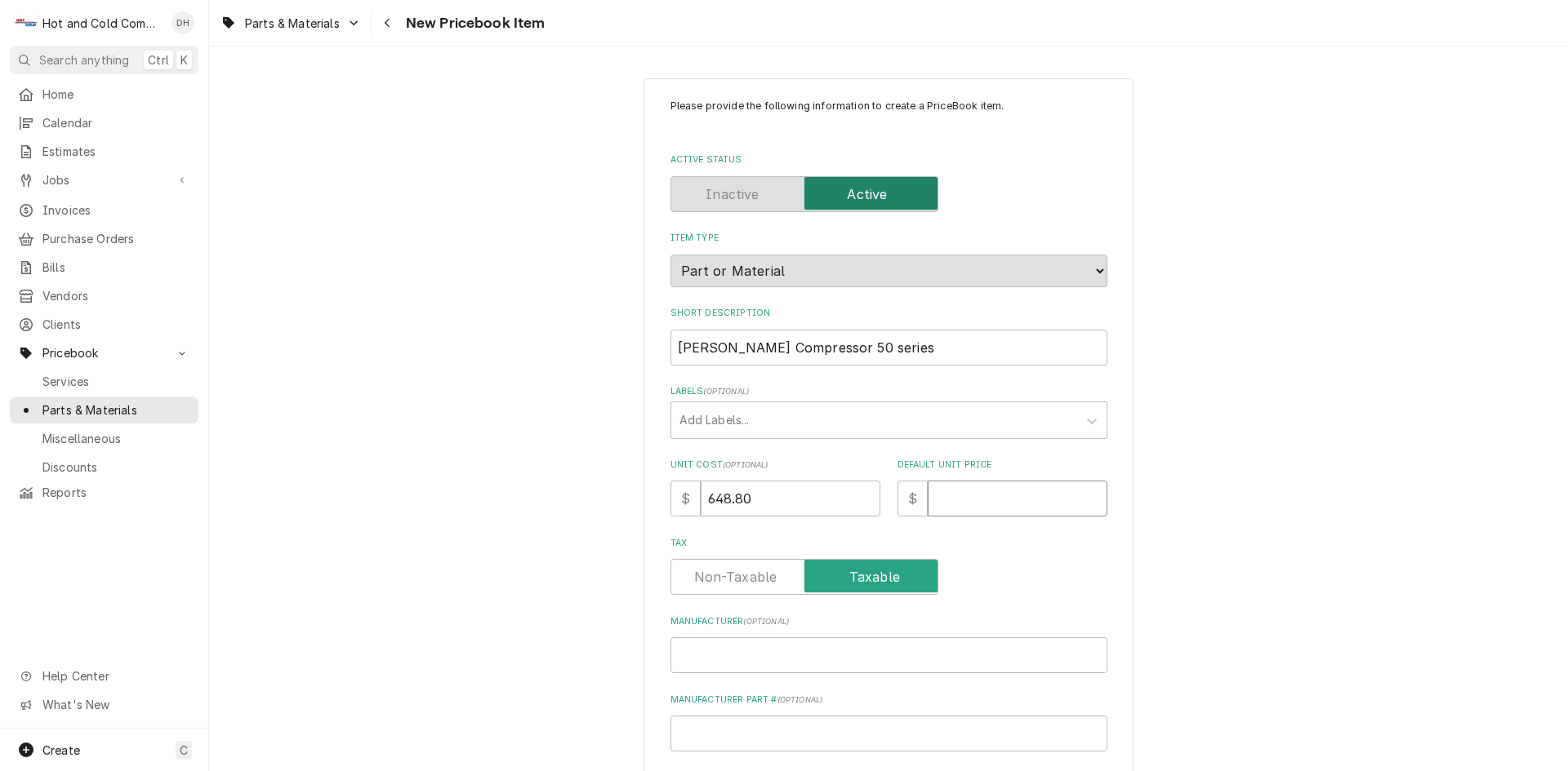
type input "1"
type textarea "x"
type input "13"
type textarea "x"
type input "134"
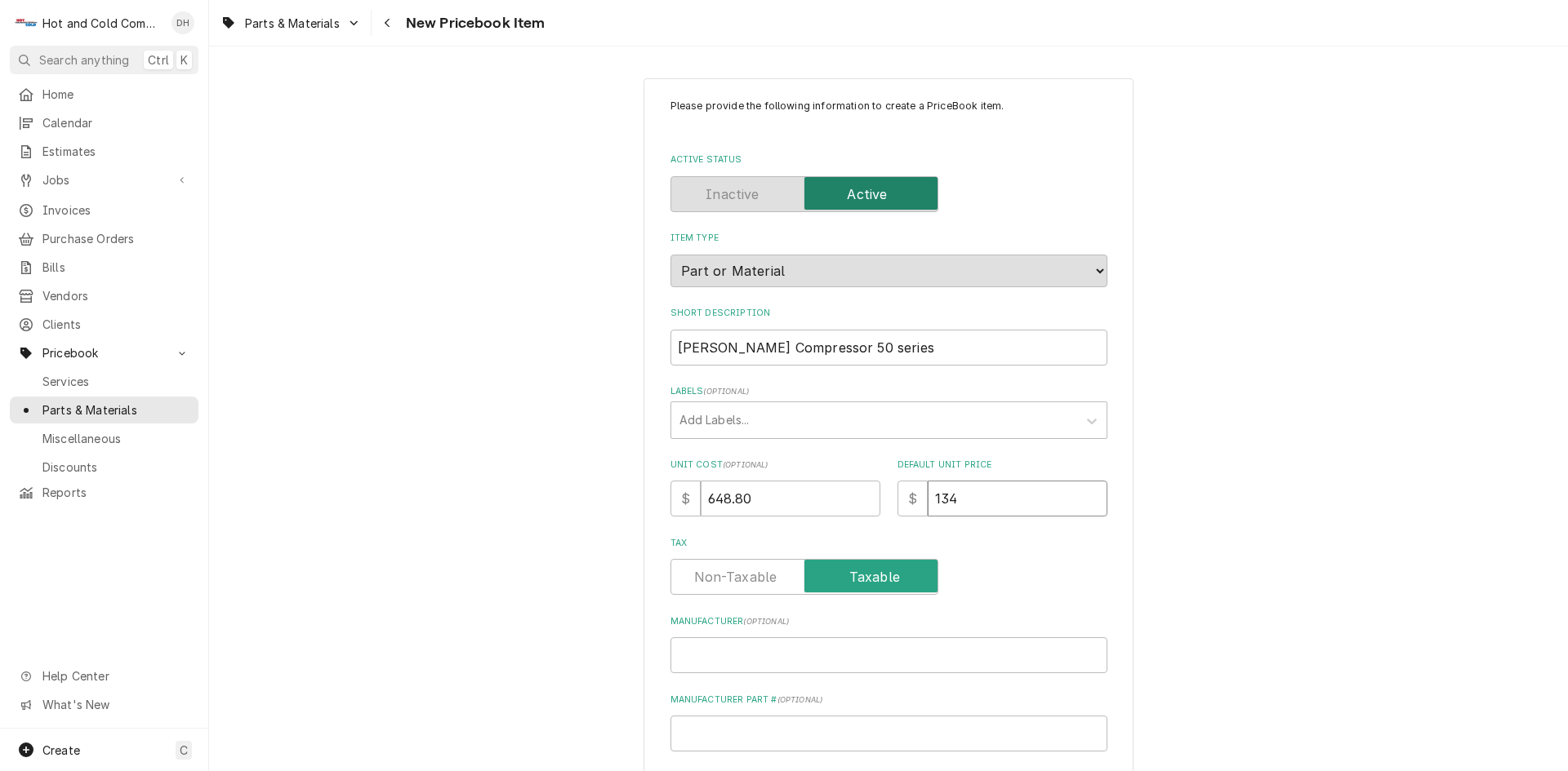
type textarea "x"
type input "1346"
type textarea "x"
type input "1346.7"
type textarea "x"
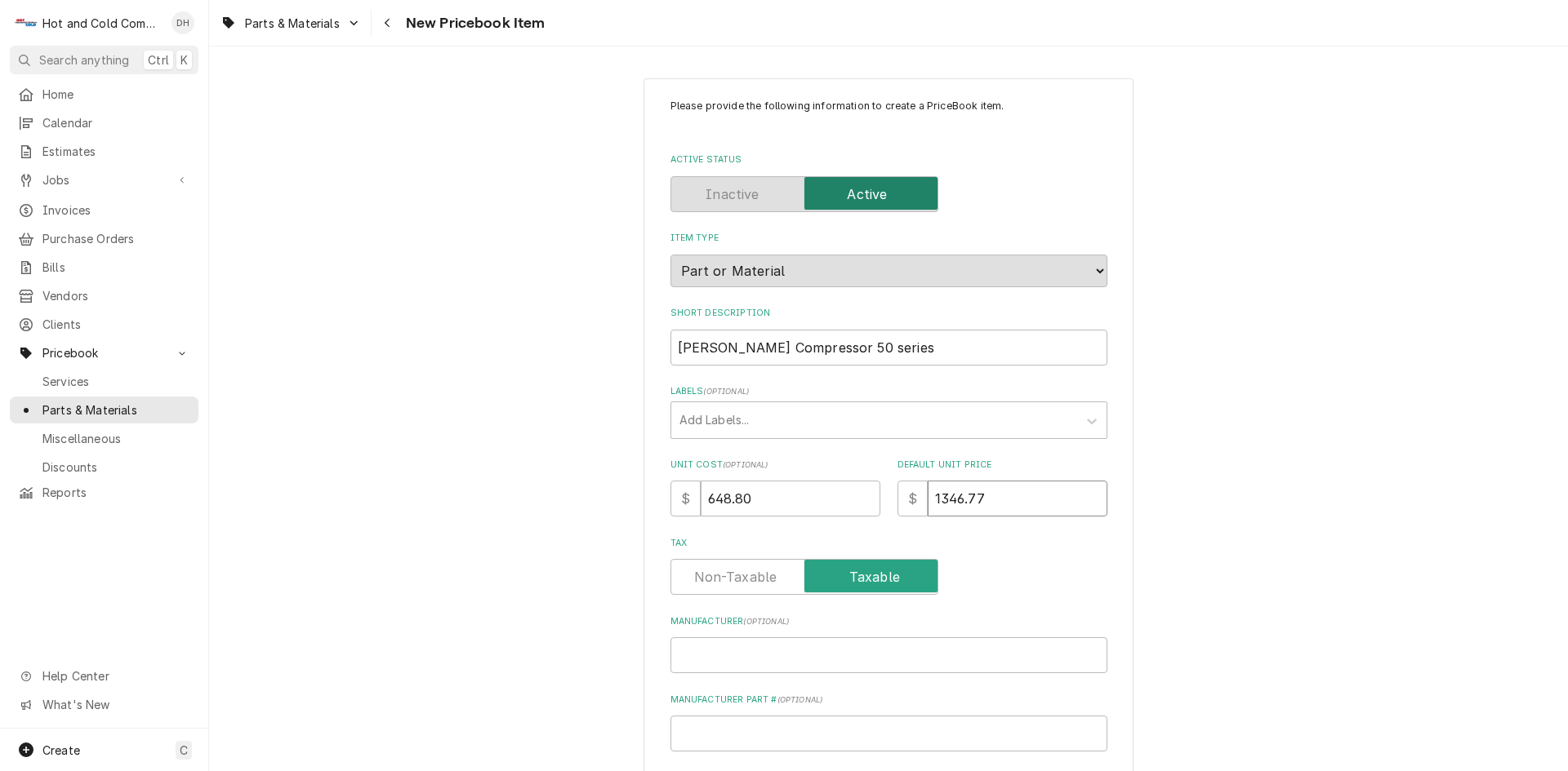
type input "1346.77"
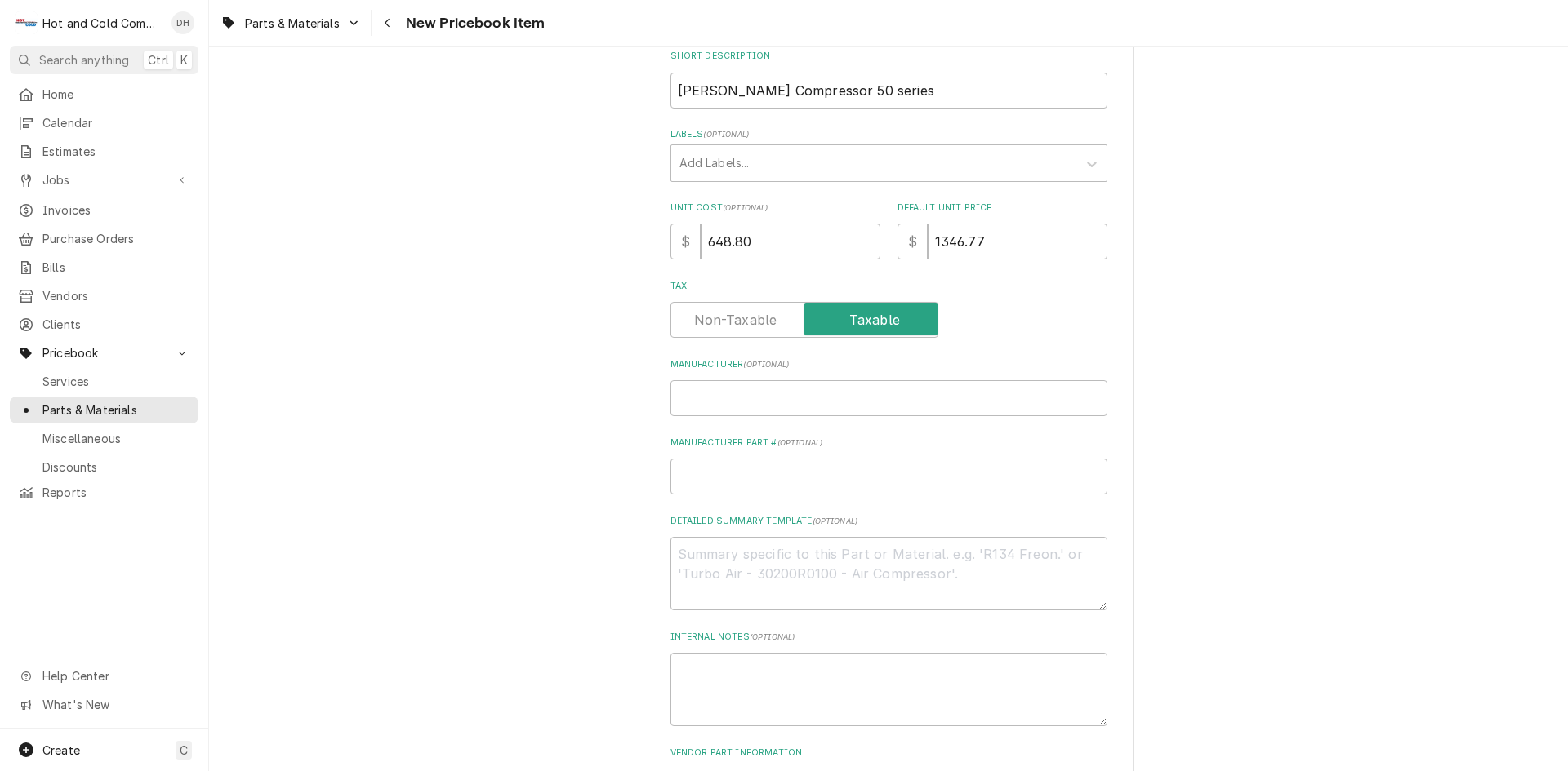
scroll to position [272, 0]
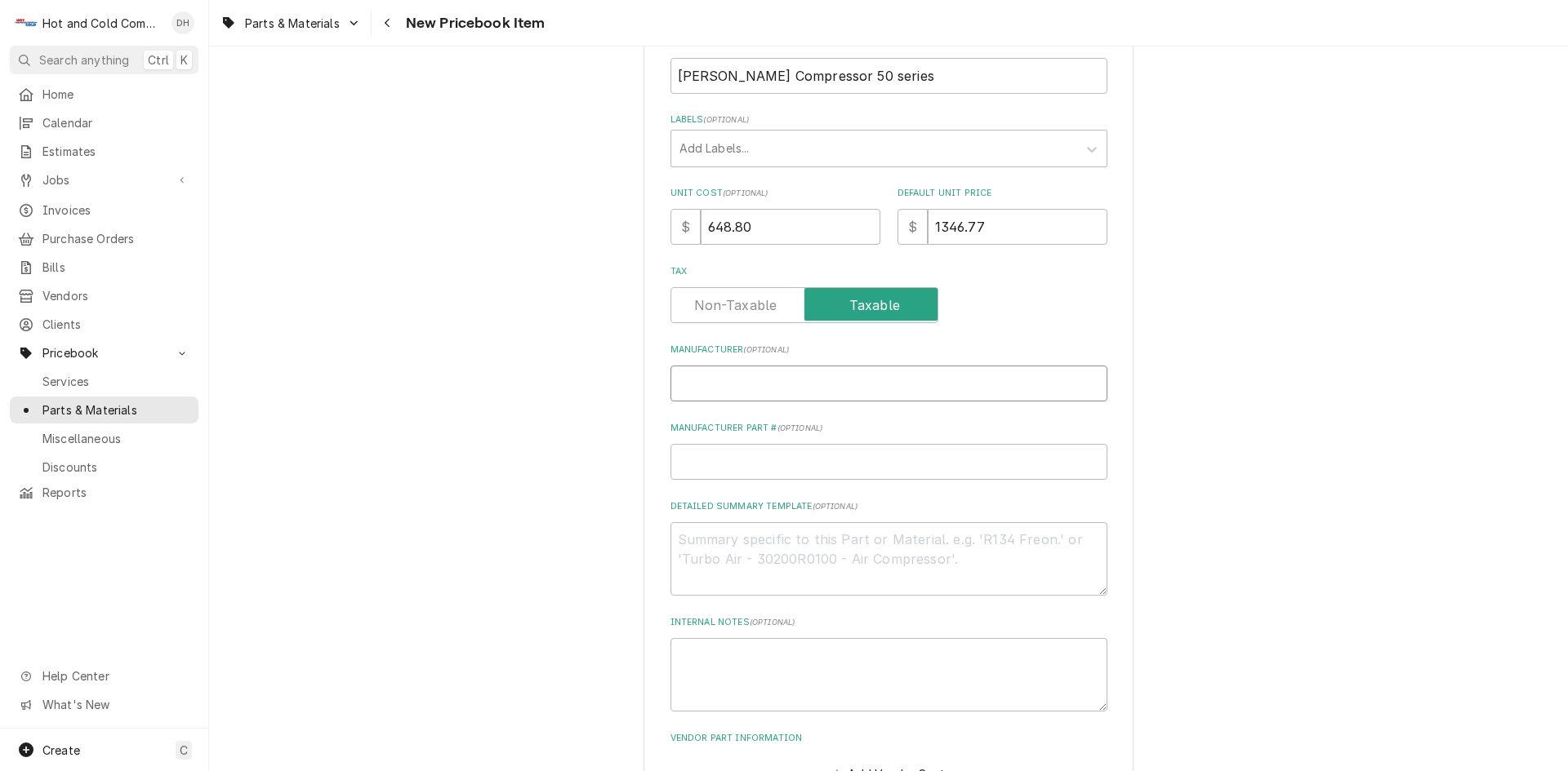
click at [856, 389] on input "Manufacturer ( optional )" at bounding box center [888, 383] width 437 height 36
type textarea "x"
type input "F"
type textarea "x"
type input "Fo"
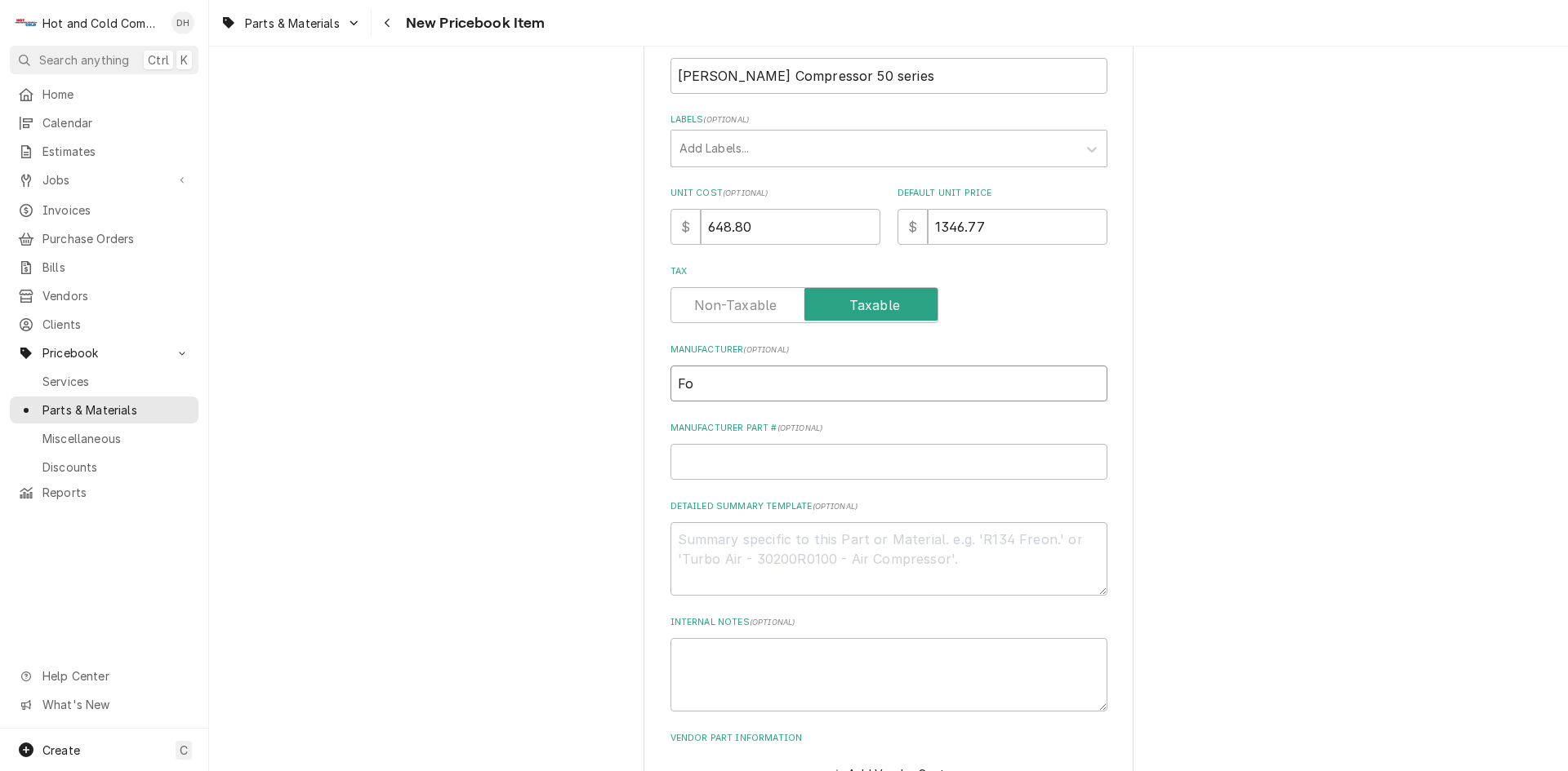
type textarea "x"
type input "Fol"
type textarea "x"
type input "Foll"
type textarea "x"
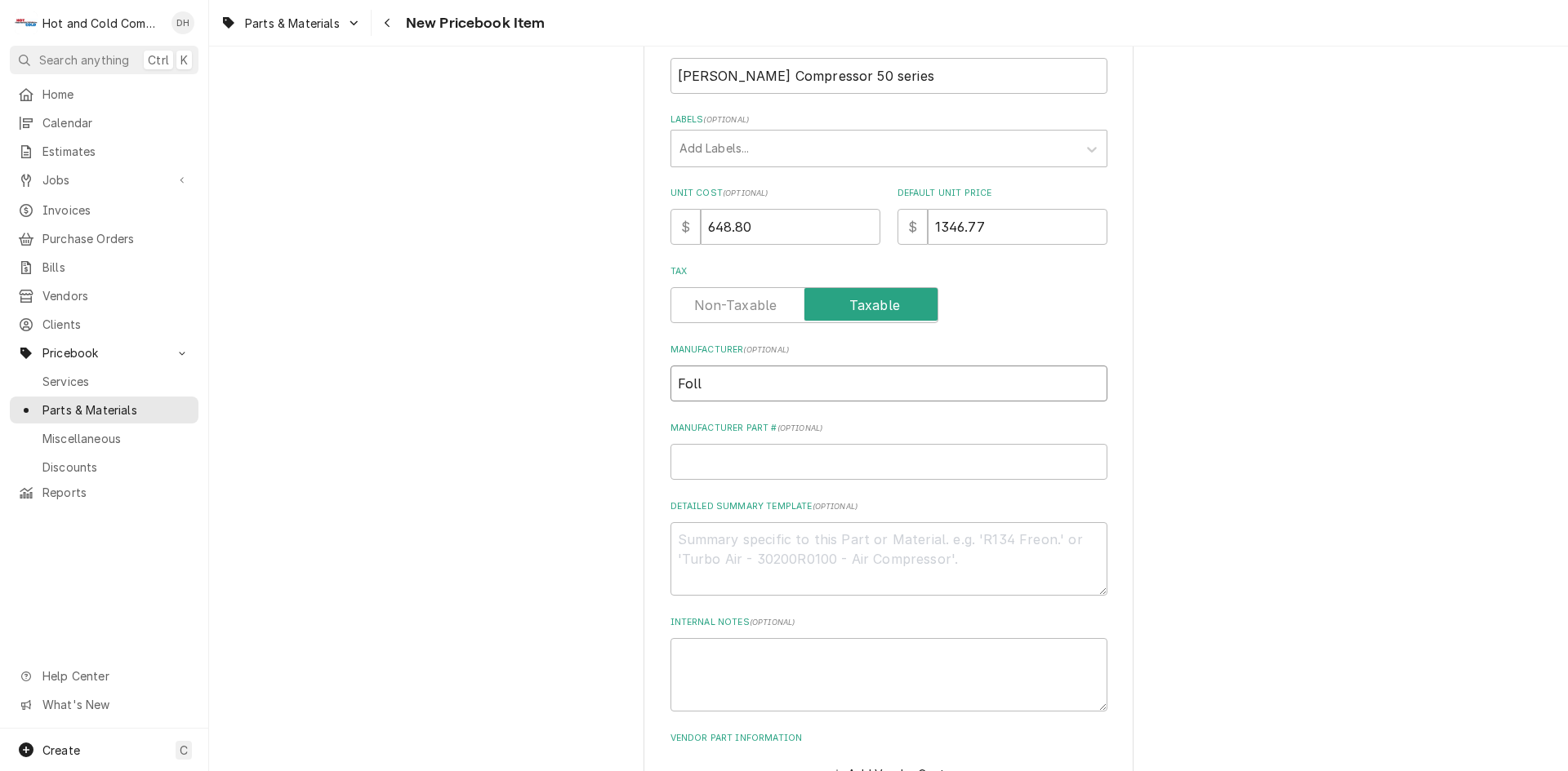
type input "Folle"
type textarea "x"
type input "Follet"
type textarea "x"
type input "[PERSON_NAME]"
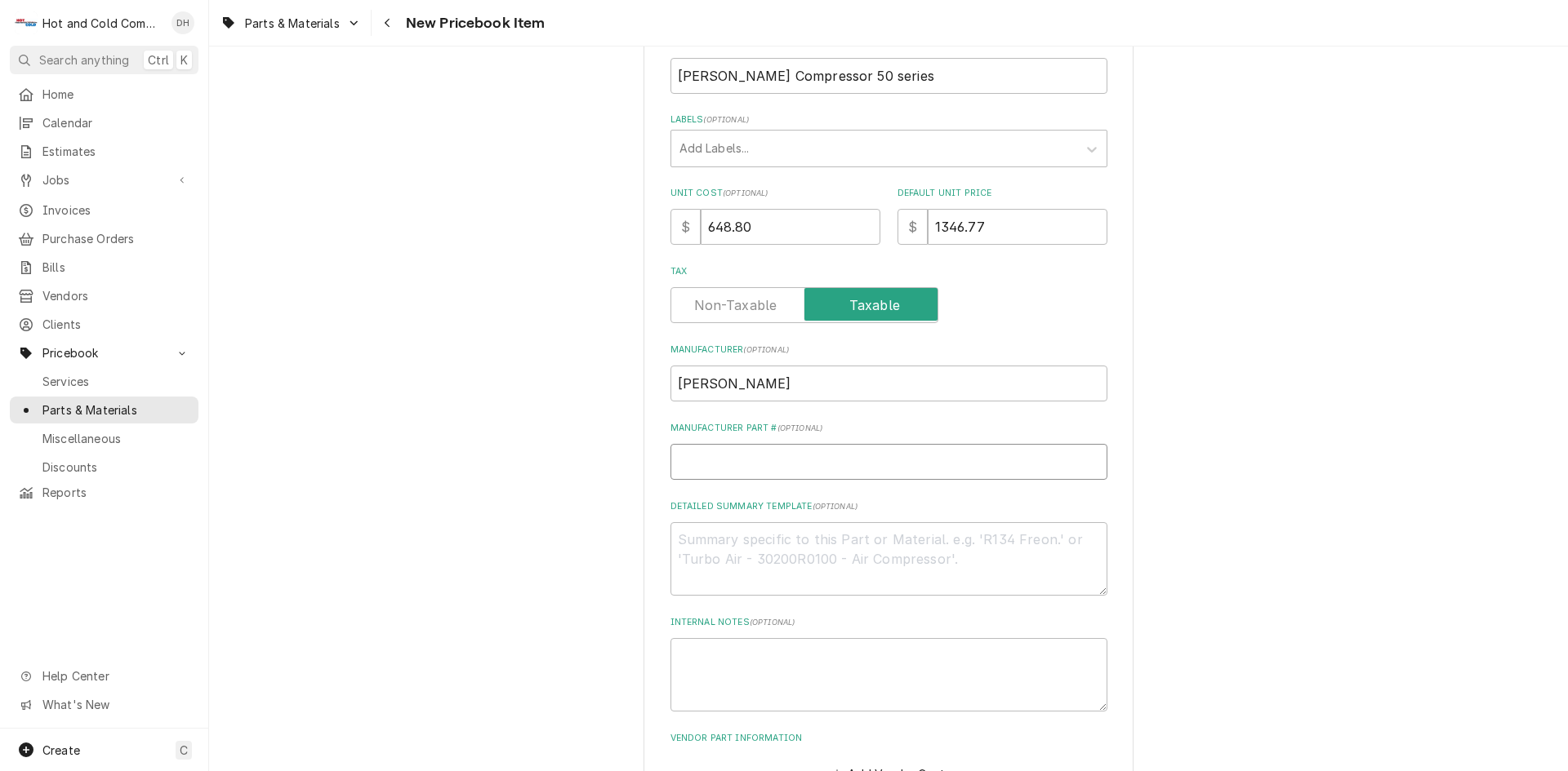
click at [797, 456] on input "Manufacturer Part # ( optional )" at bounding box center [888, 462] width 437 height 36
paste input "01065259"
type textarea "x"
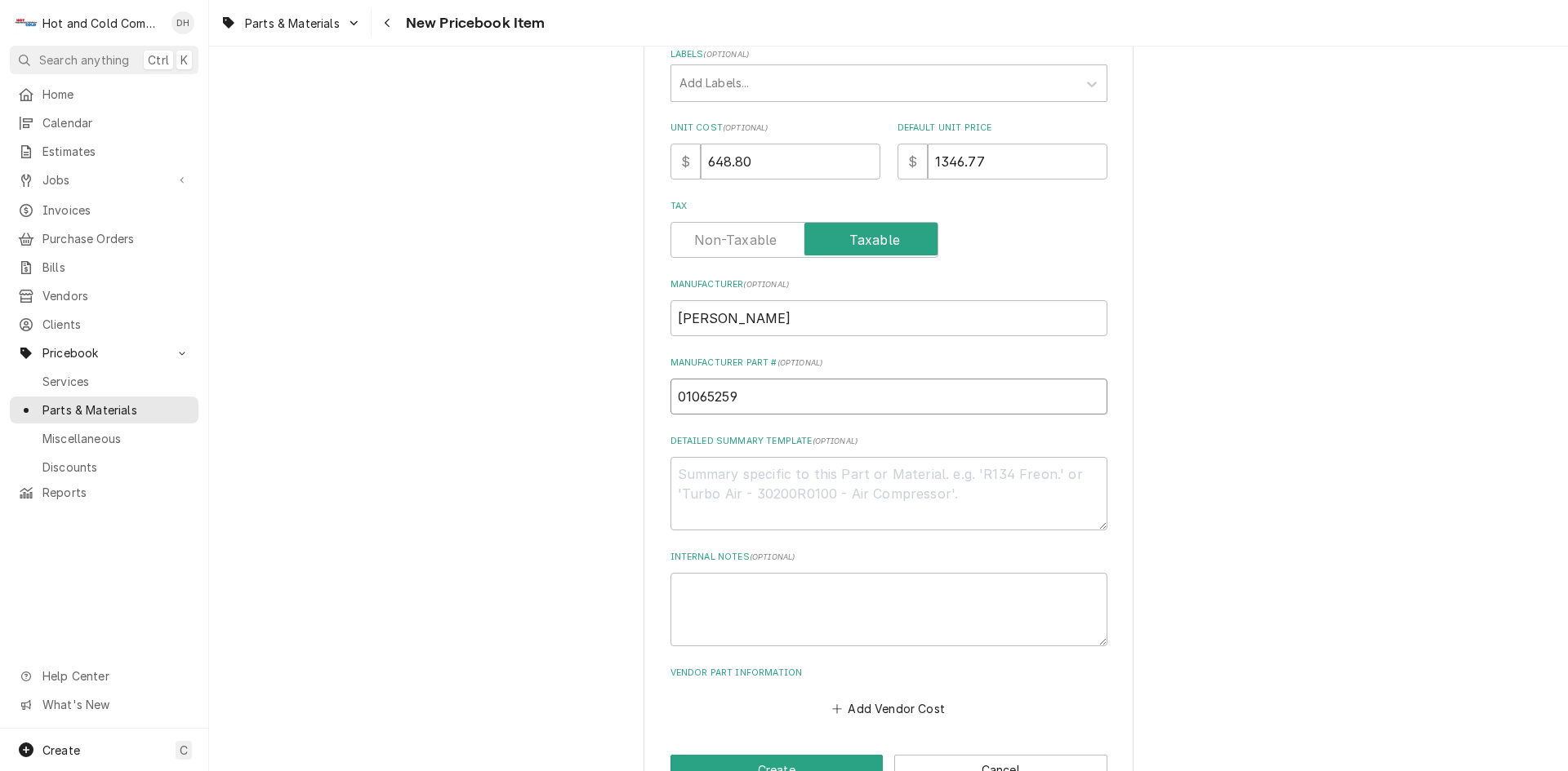
scroll to position [386, 0]
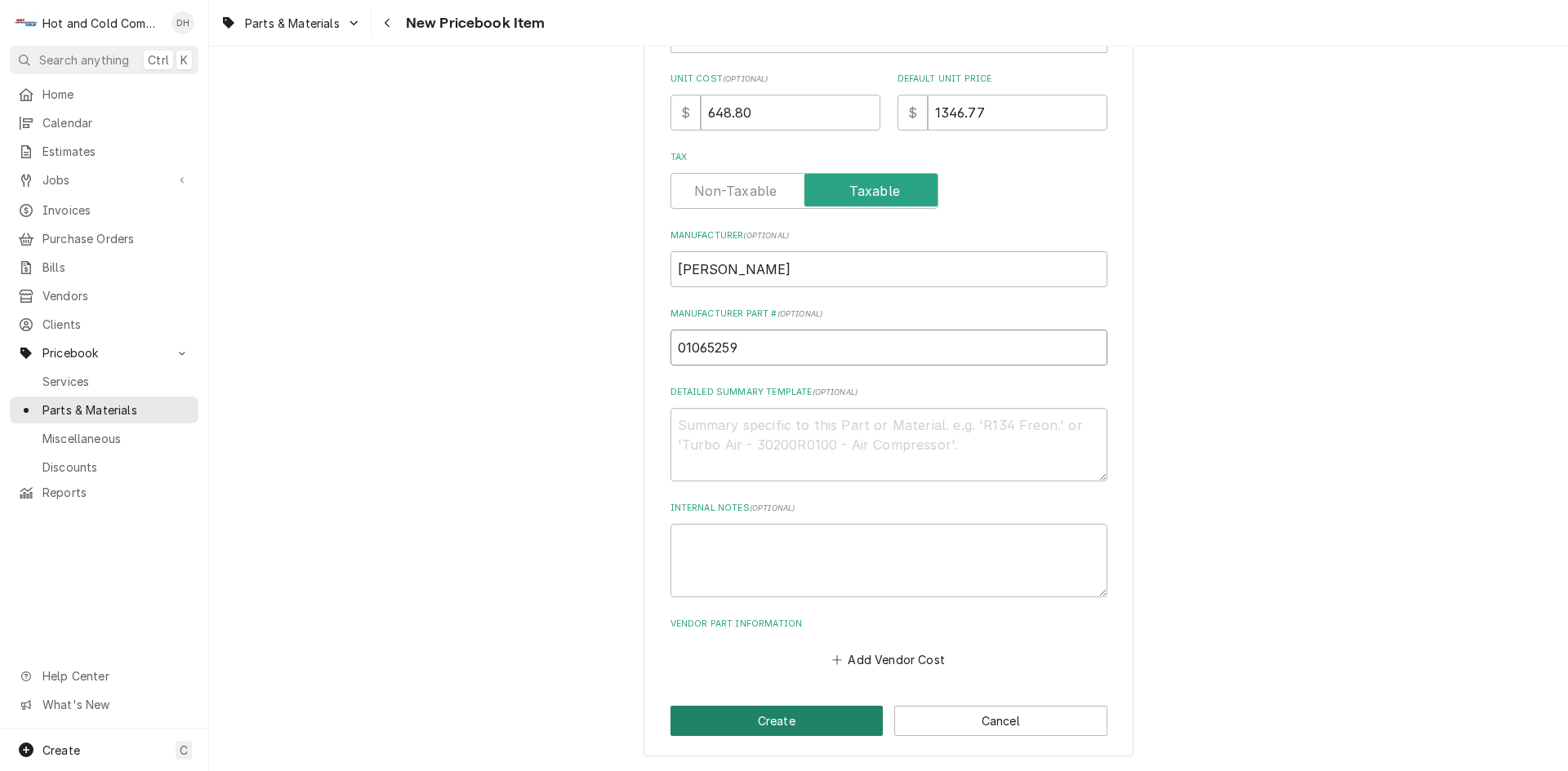
type input "01065259"
click at [784, 718] on button "Create" at bounding box center [777, 721] width 214 height 31
type textarea "x"
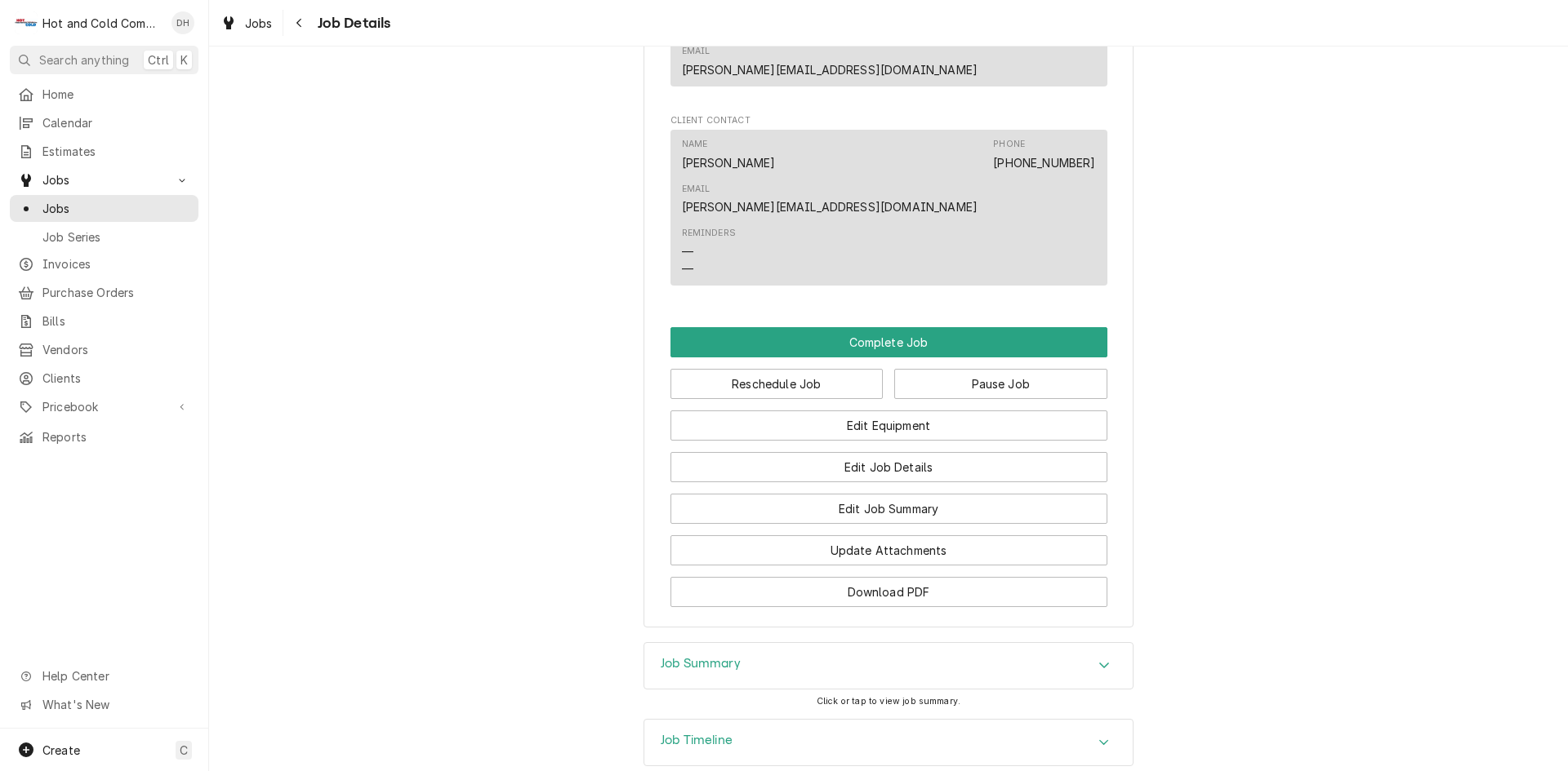
scroll to position [1088, 0]
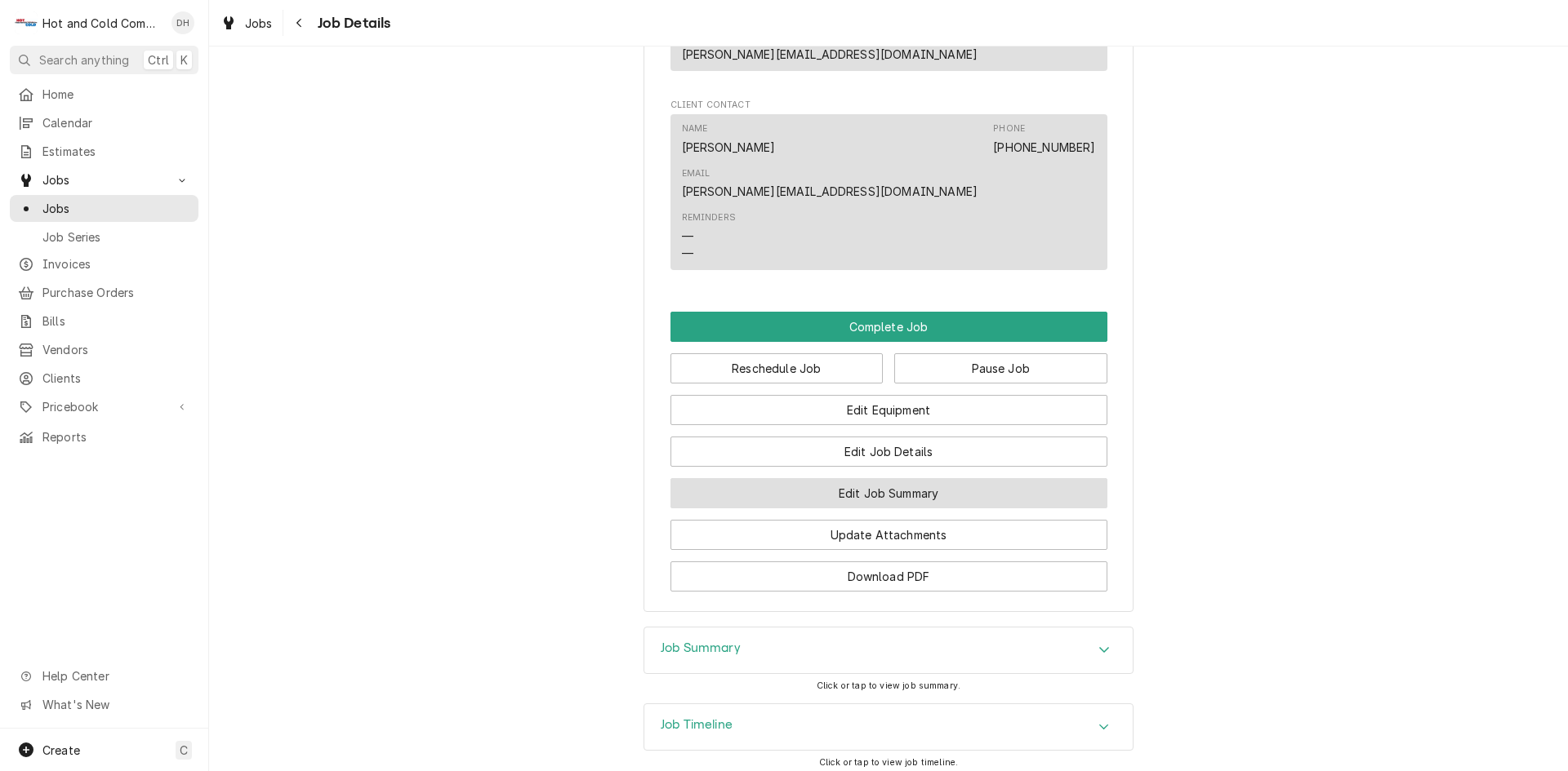
click at [923, 479] on button "Edit Job Summary" at bounding box center [888, 494] width 437 height 31
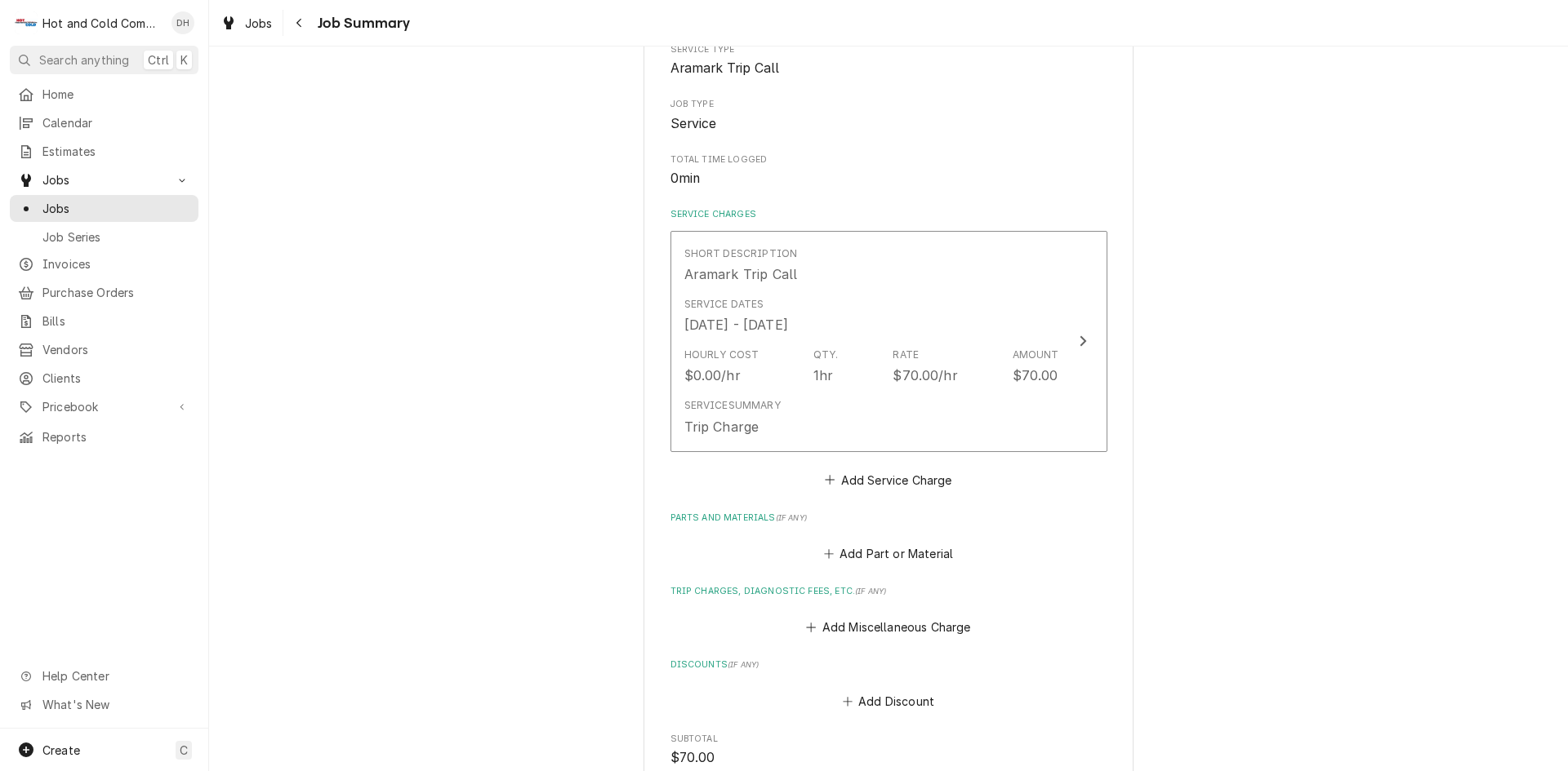
scroll to position [272, 0]
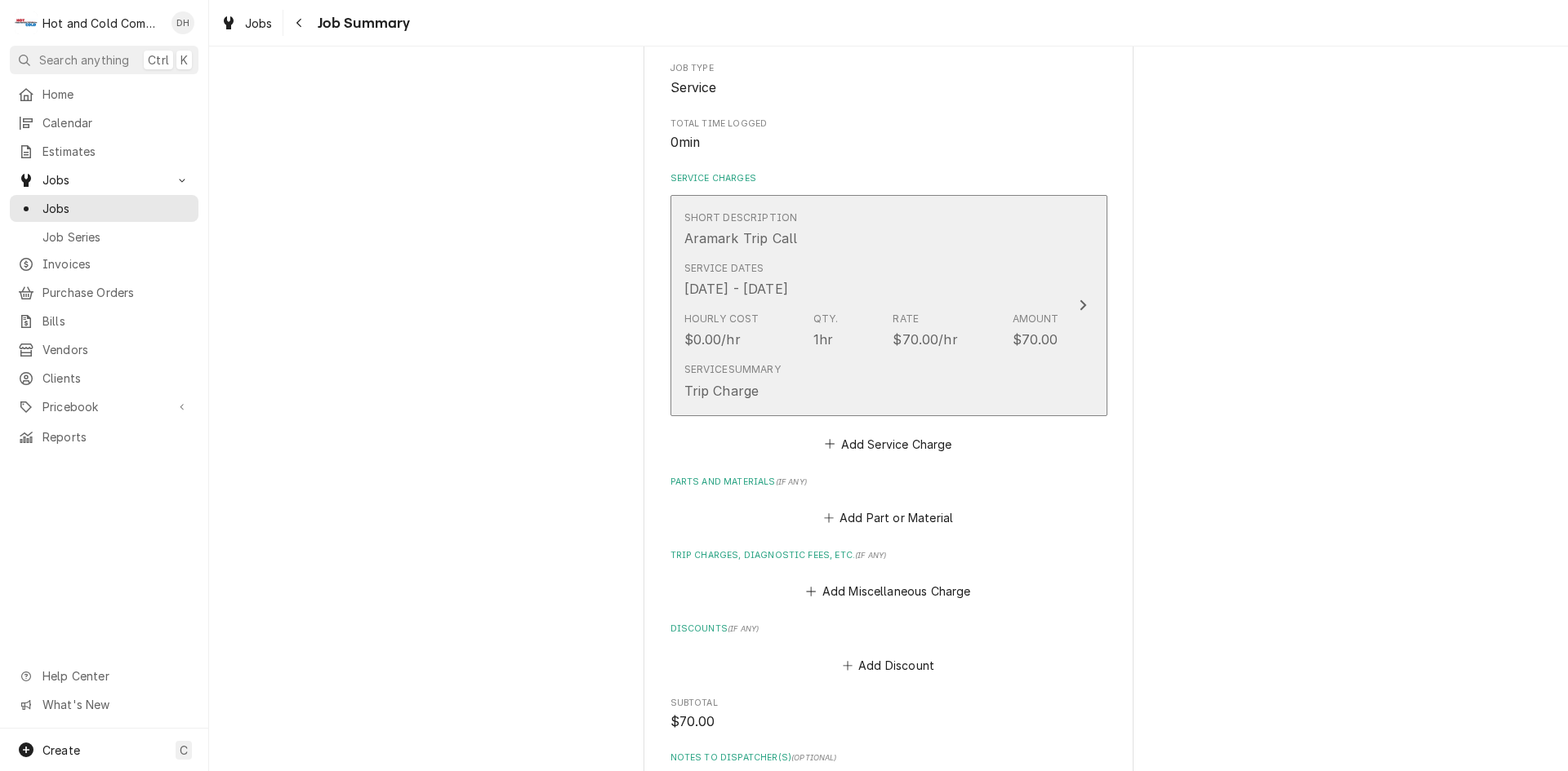
click at [1027, 265] on div "Service Dates [DATE] - [DATE]" at bounding box center [872, 280] width 375 height 51
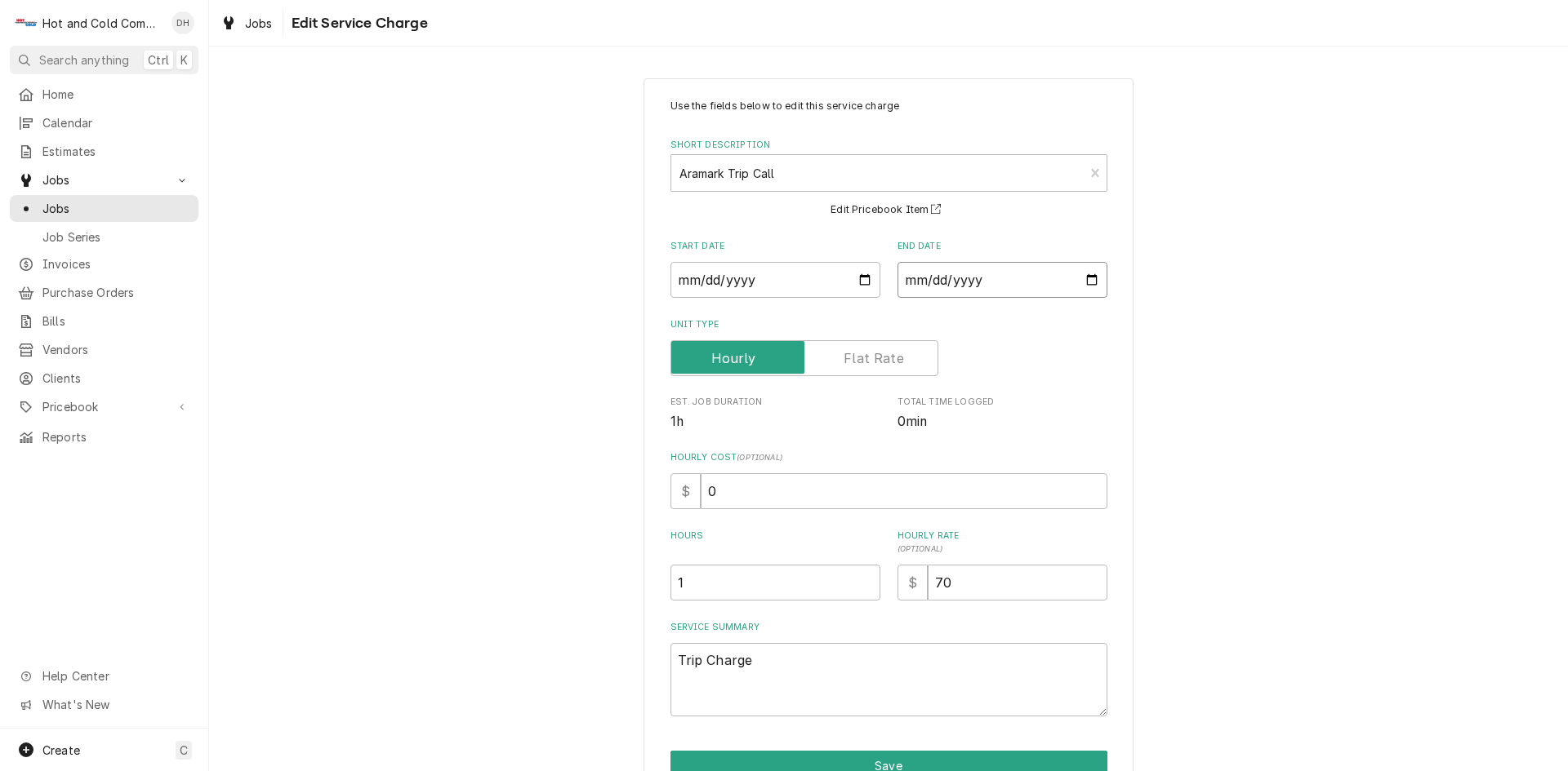
click at [1084, 282] on input "[DATE]" at bounding box center [1003, 279] width 210 height 36
type textarea "x"
type input "[DATE]"
type textarea "x"
type input "[DATE]"
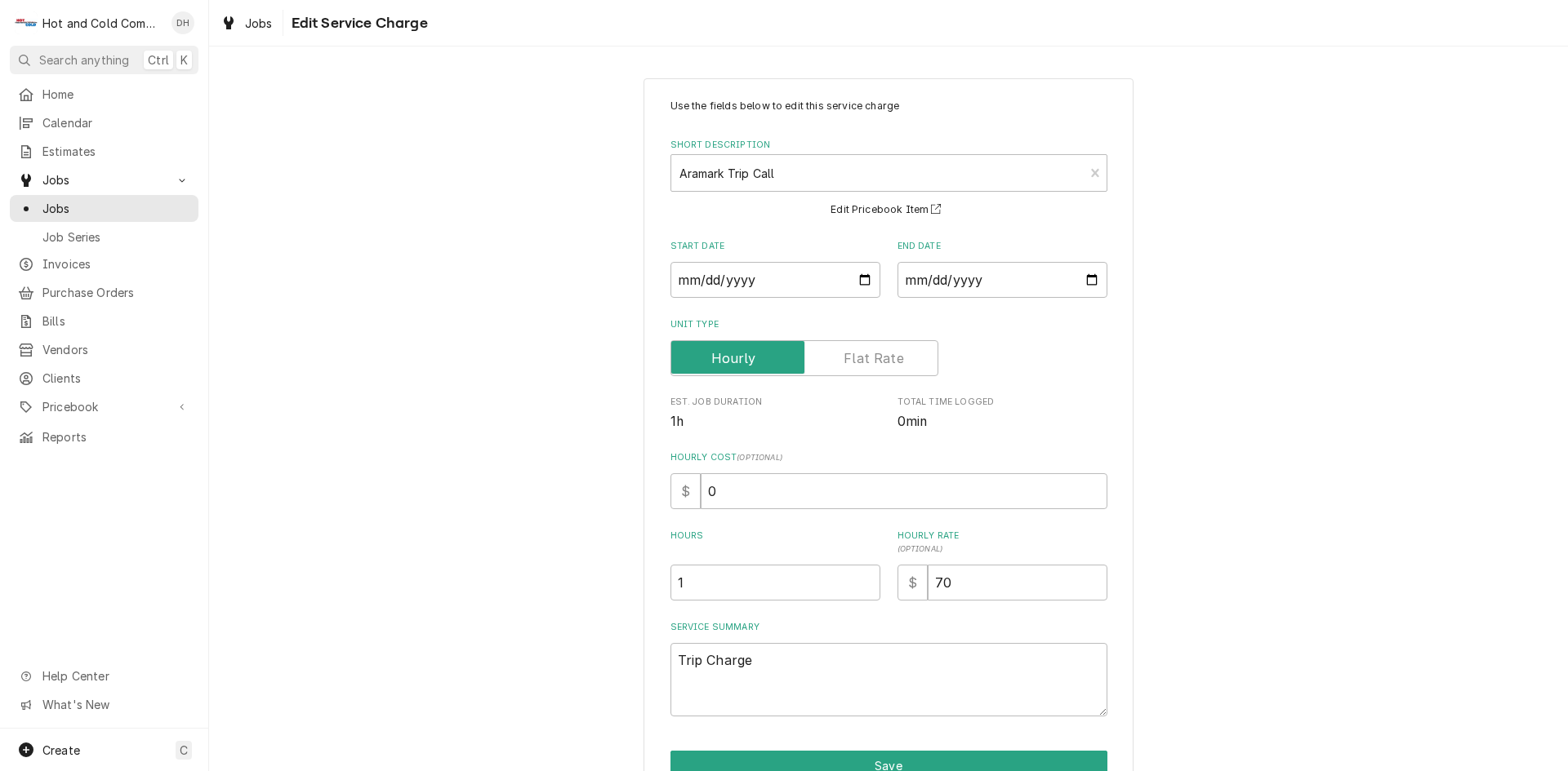
click at [784, 562] on div "Hours 1" at bounding box center [775, 565] width 210 height 71
click at [746, 594] on input "1" at bounding box center [775, 583] width 210 height 36
type textarea "x"
type input "7"
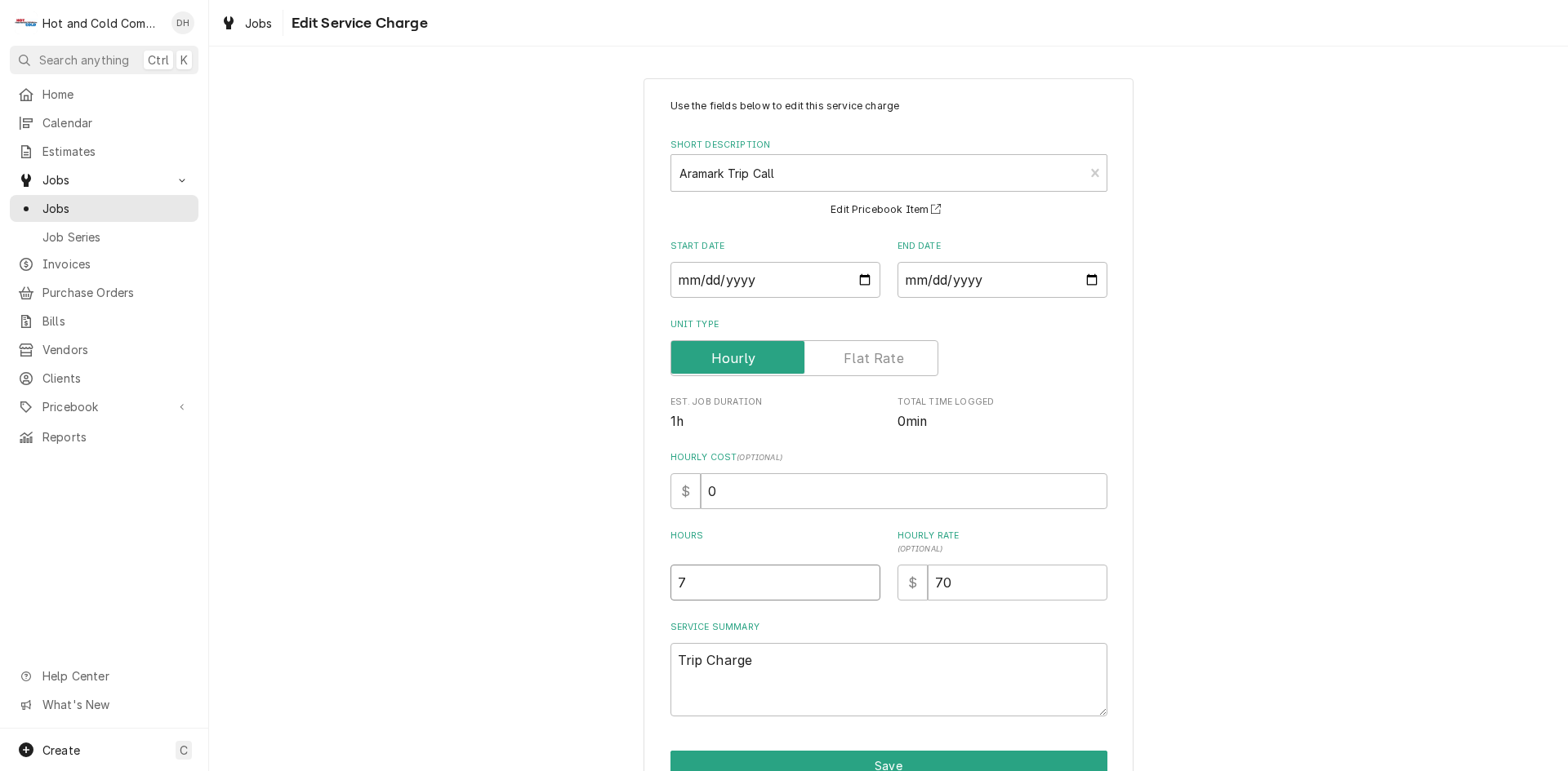
type textarea "x"
type input "7.7"
type textarea "x"
type input "7.75"
type textarea "x"
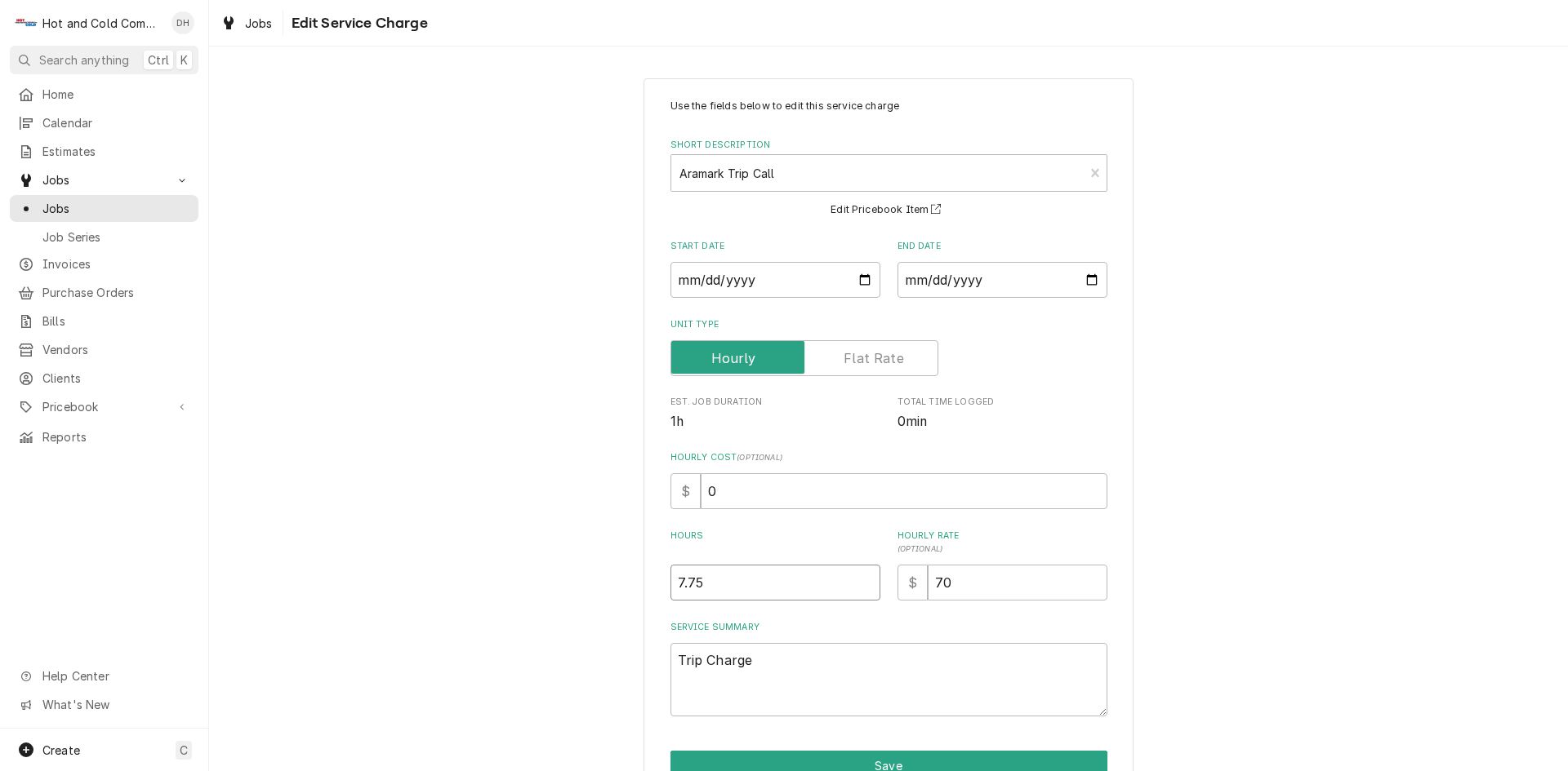
type input "7.7"
type textarea "x"
type input "7"
type textarea "x"
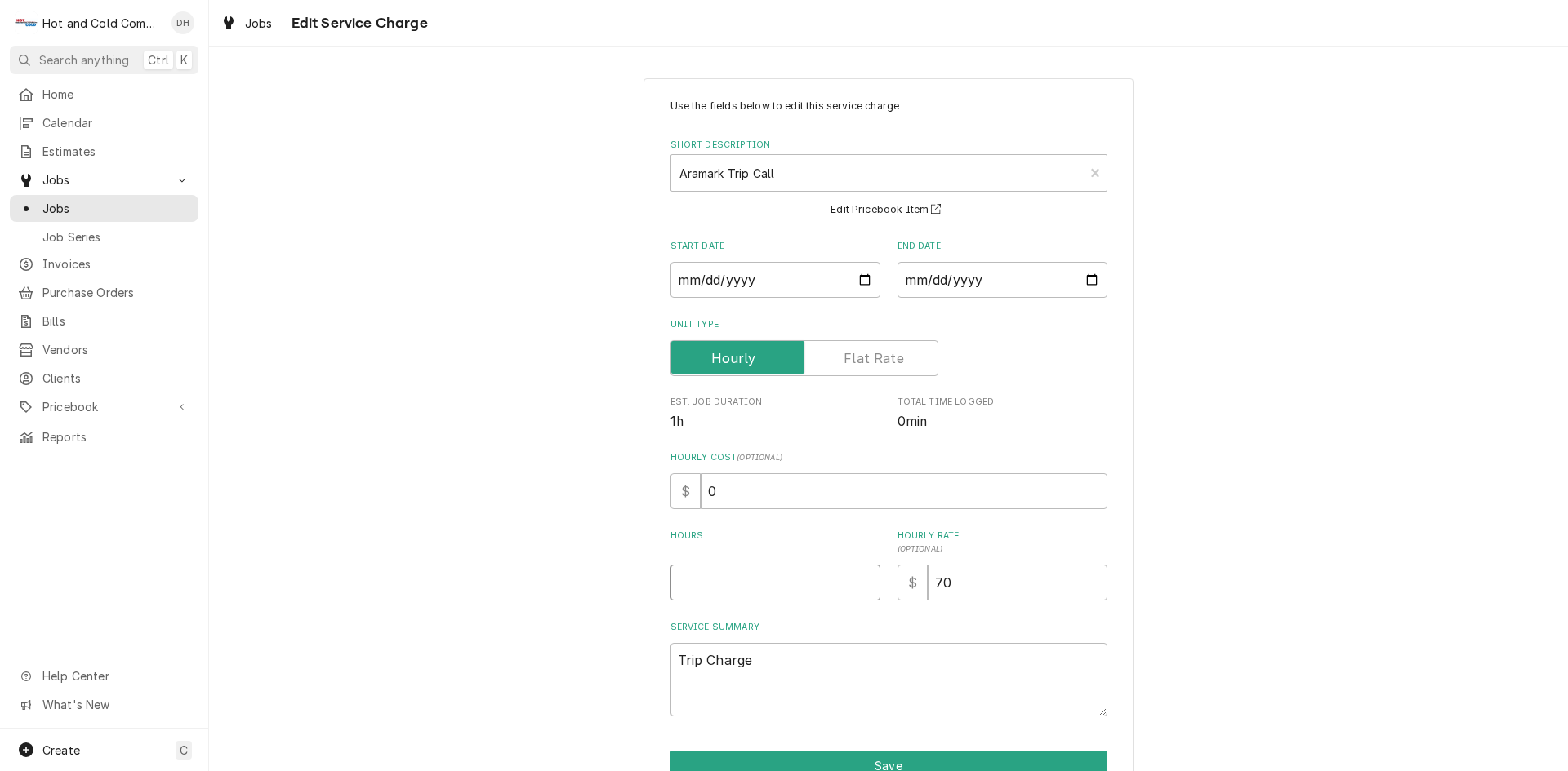
type input "1"
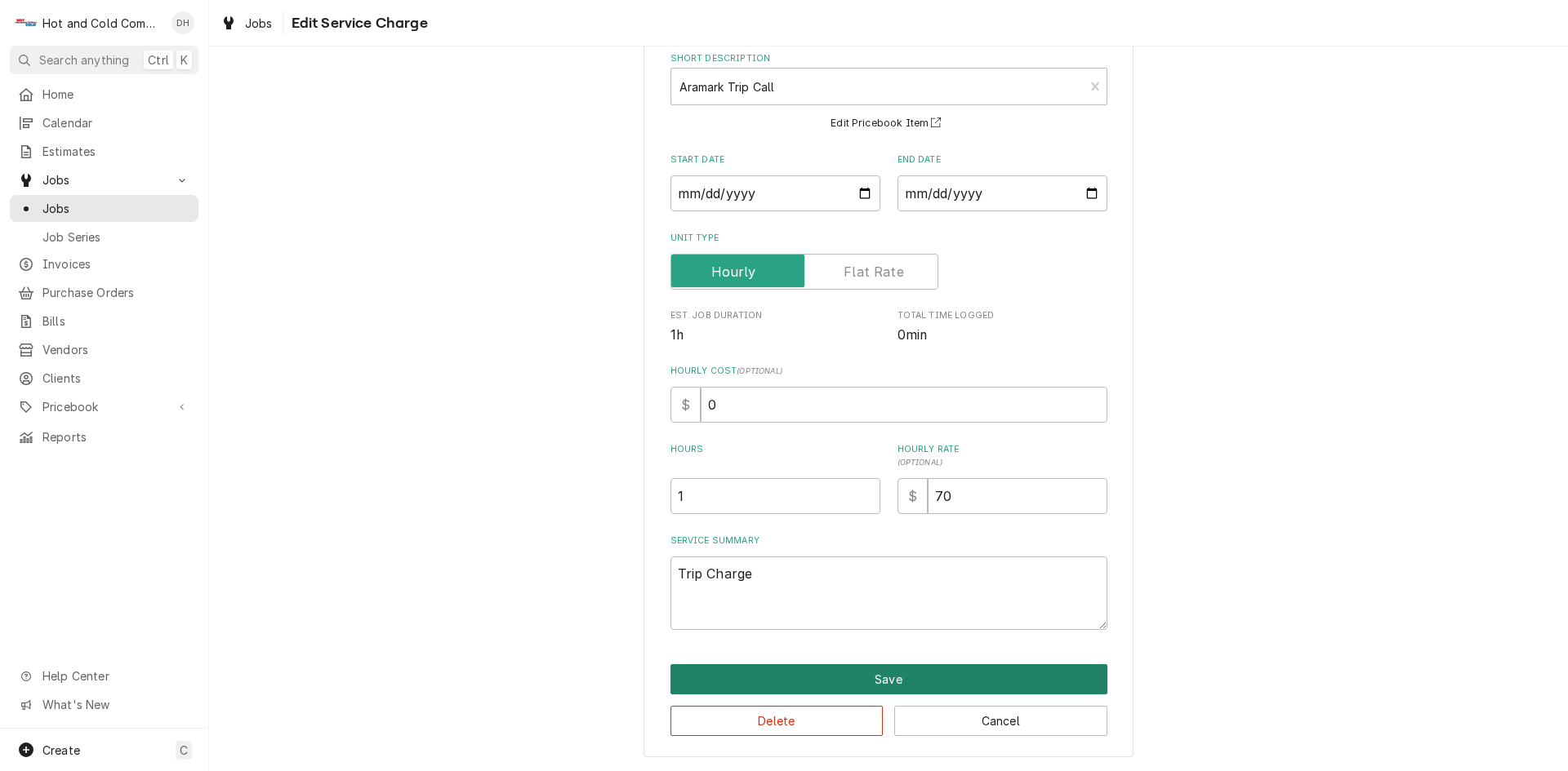
click at [920, 682] on button "Save" at bounding box center [888, 679] width 437 height 31
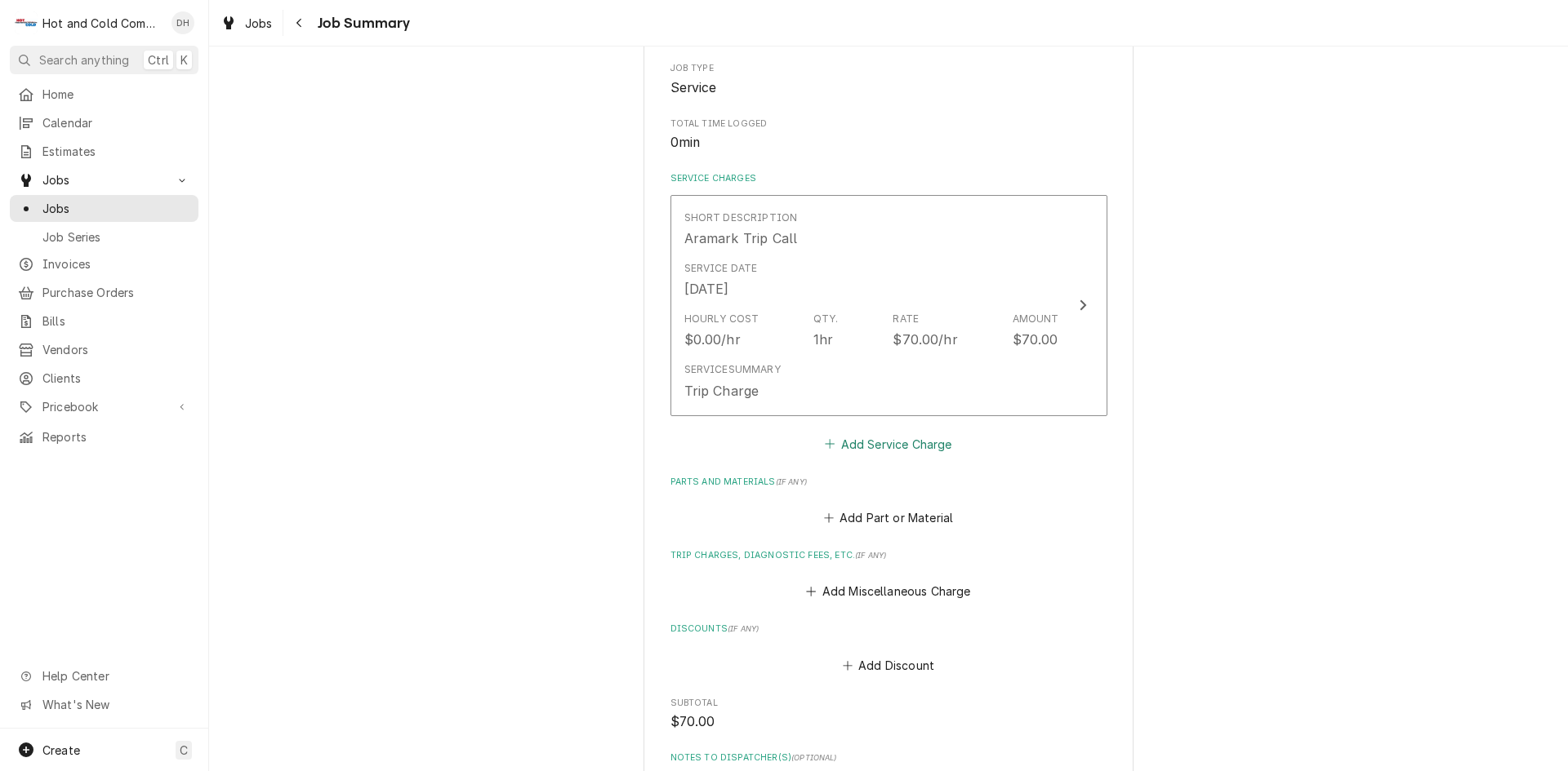
click at [891, 445] on button "Add Service Charge" at bounding box center [888, 443] width 133 height 23
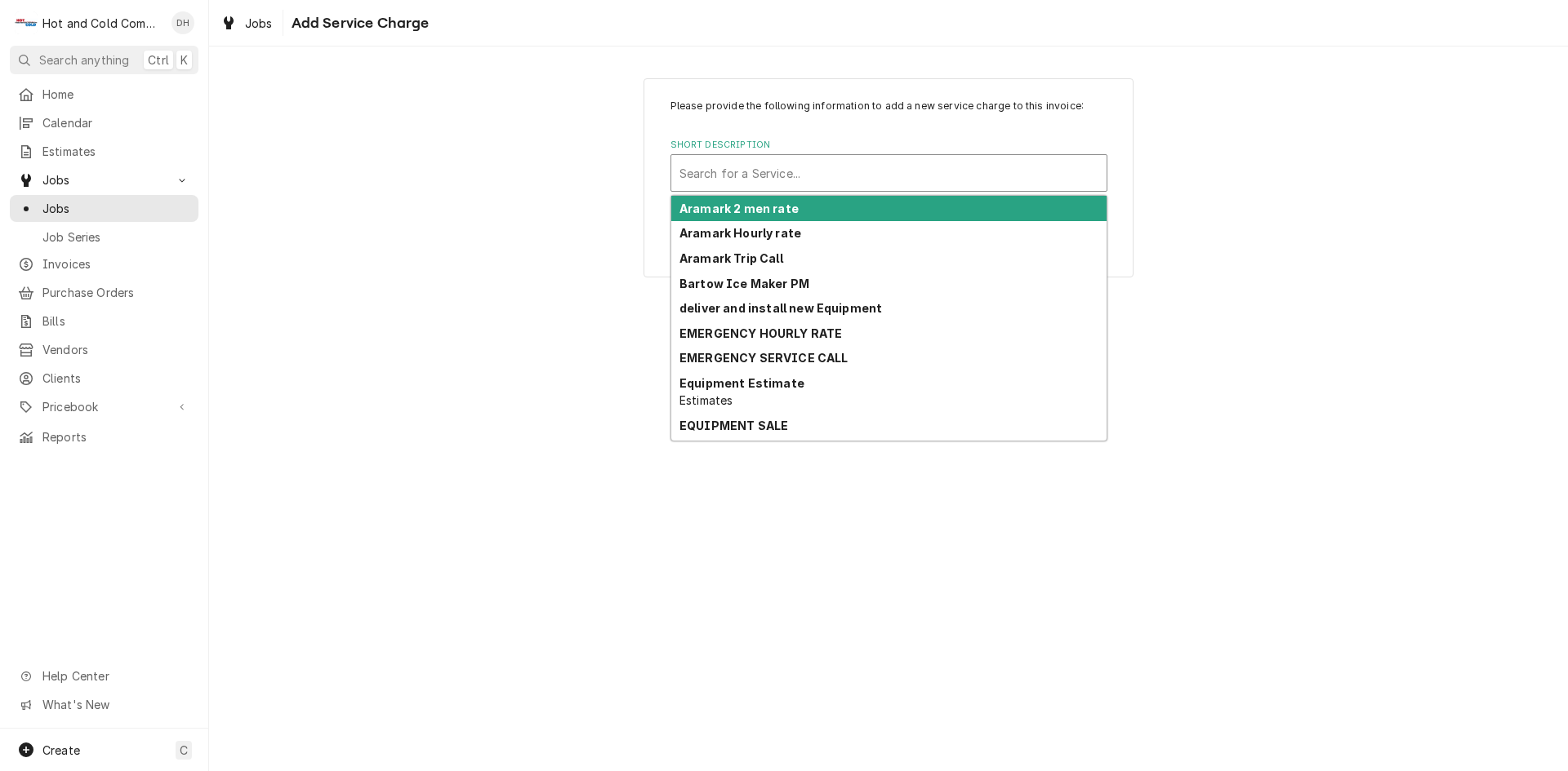
click at [805, 161] on div "Short Description" at bounding box center [888, 173] width 419 height 30
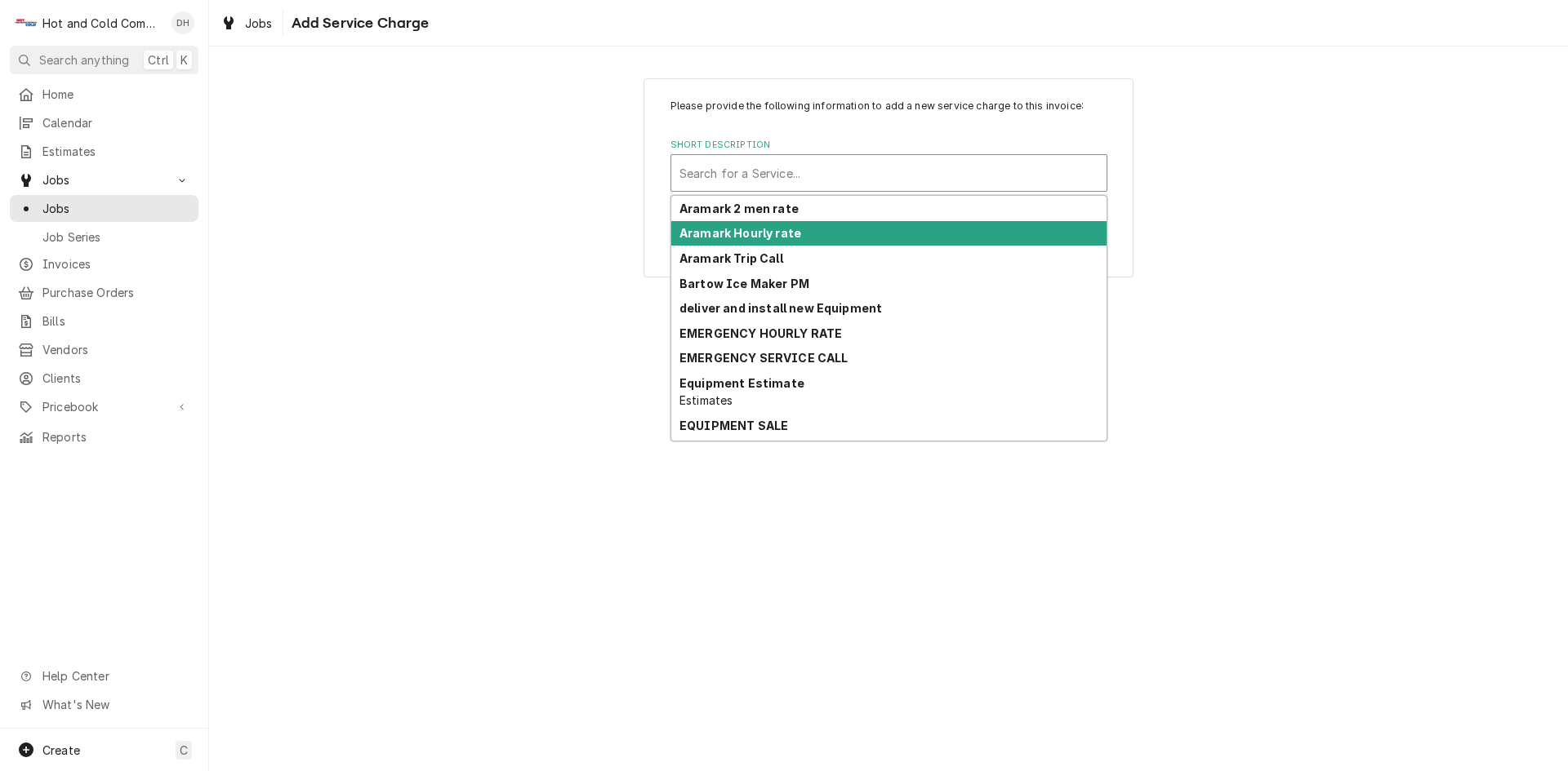
click at [785, 236] on strong "Aramark Hourly rate" at bounding box center [740, 233] width 122 height 14
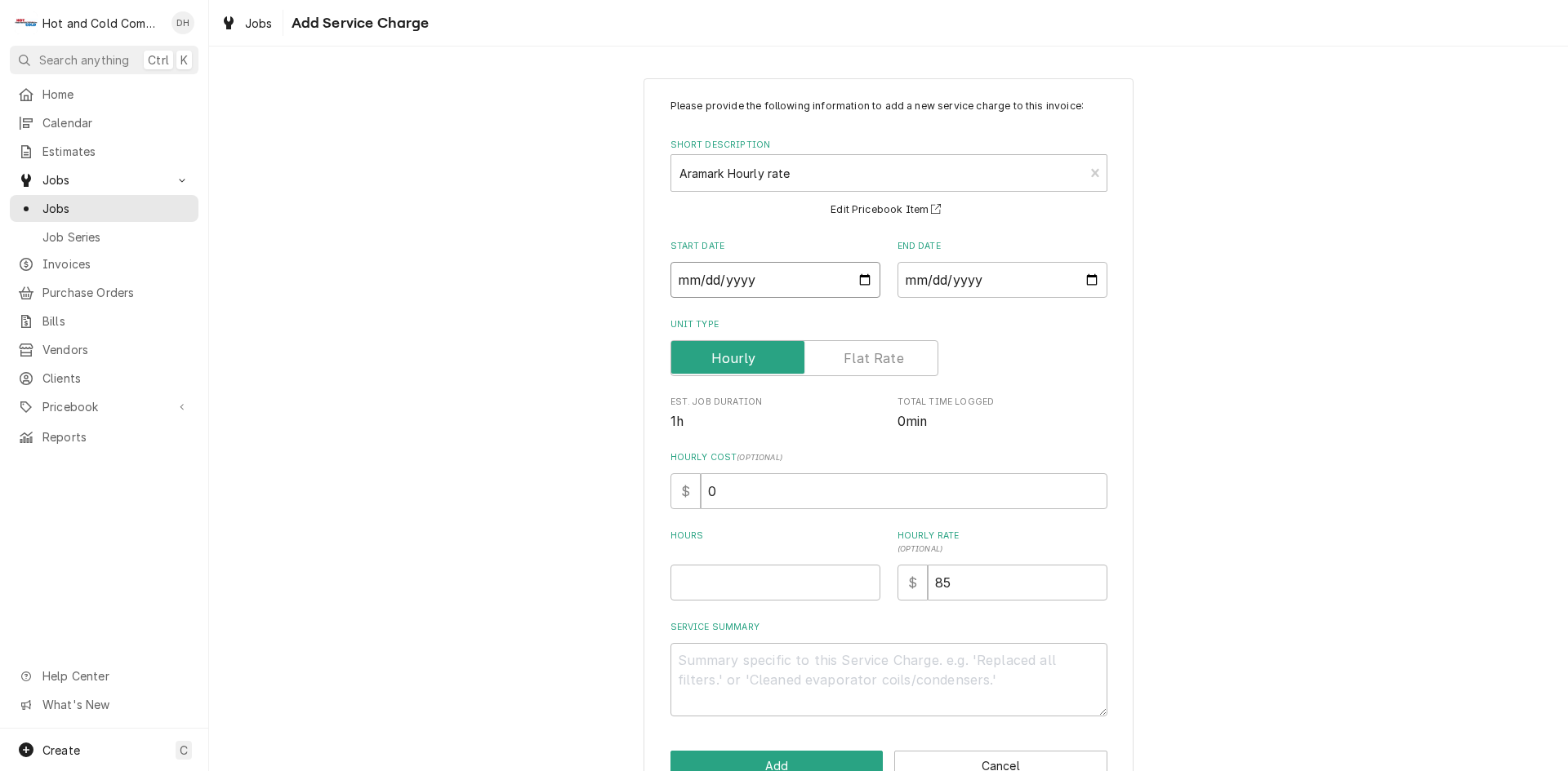
click at [866, 275] on input "Start Date" at bounding box center [775, 279] width 210 height 36
click at [855, 276] on input "Start Date" at bounding box center [775, 279] width 210 height 36
type textarea "x"
type input "2025-08-15"
type textarea "x"
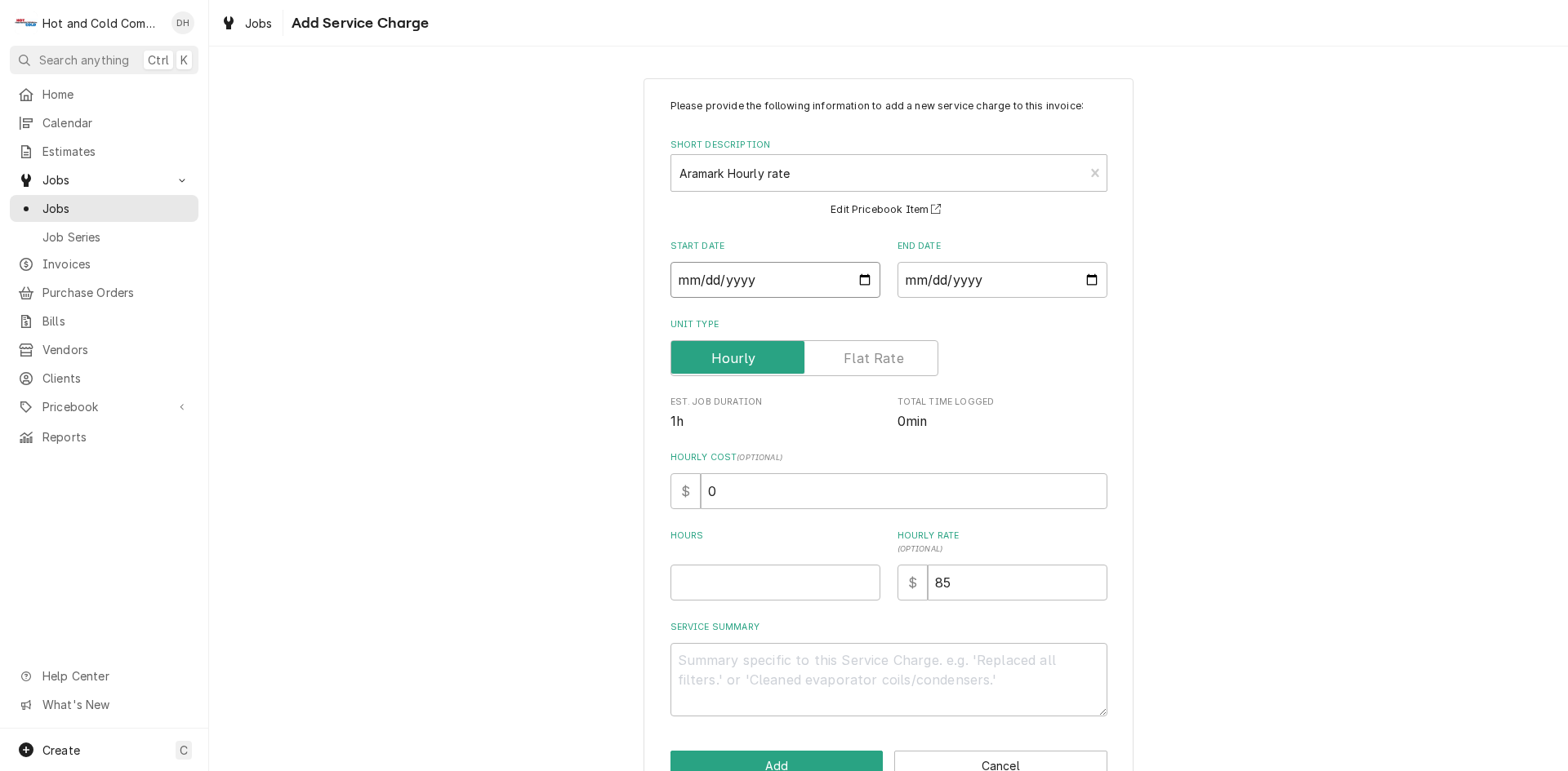
type input "2025-08-04"
click at [1088, 276] on input "End Date" at bounding box center [1003, 279] width 210 height 36
type textarea "x"
type input "2025-08-15"
type textarea "x"
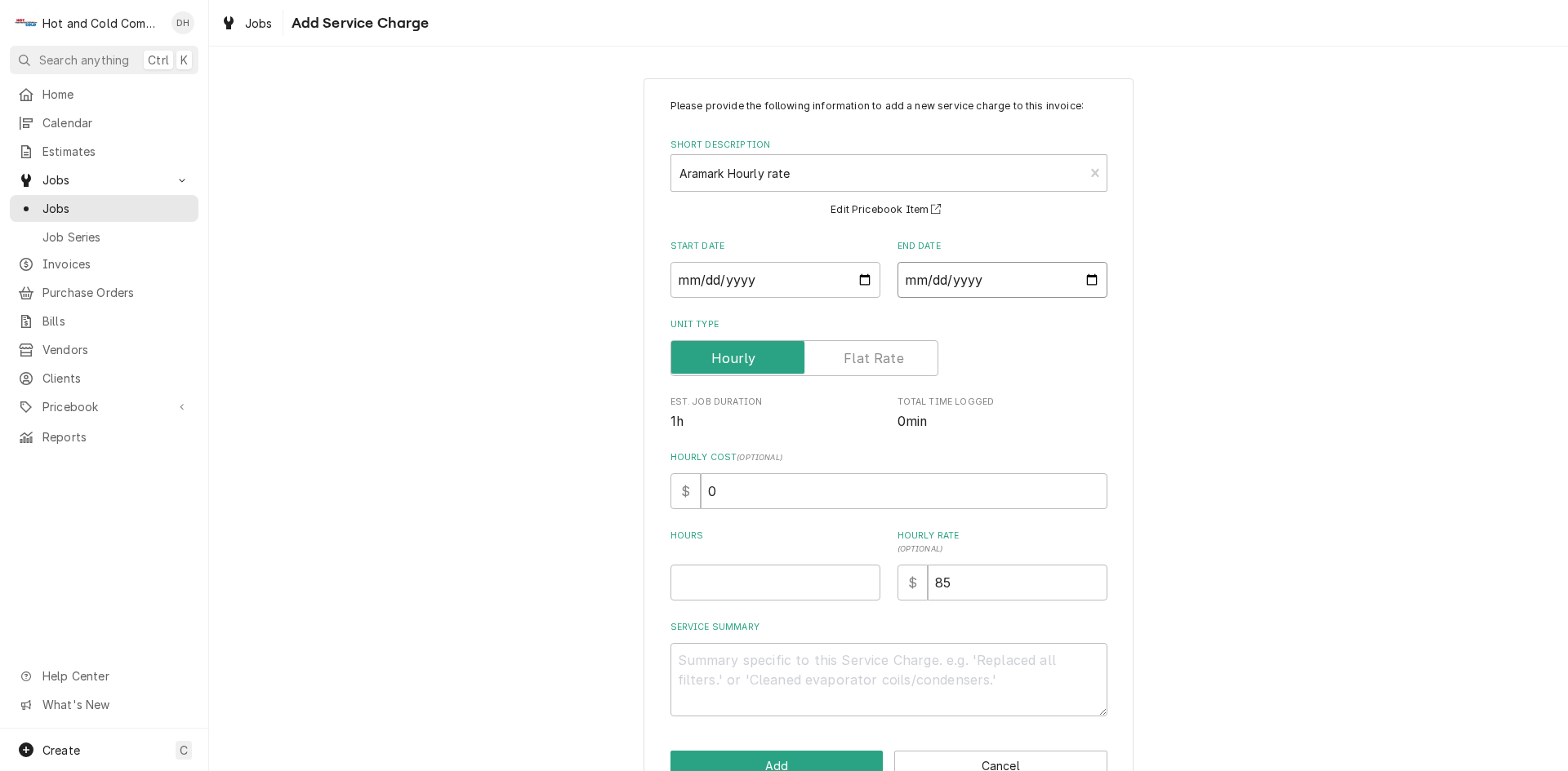
type input "2025-08-04"
click at [765, 573] on input "Hours" at bounding box center [775, 583] width 210 height 36
type textarea "x"
type input "7"
type textarea "x"
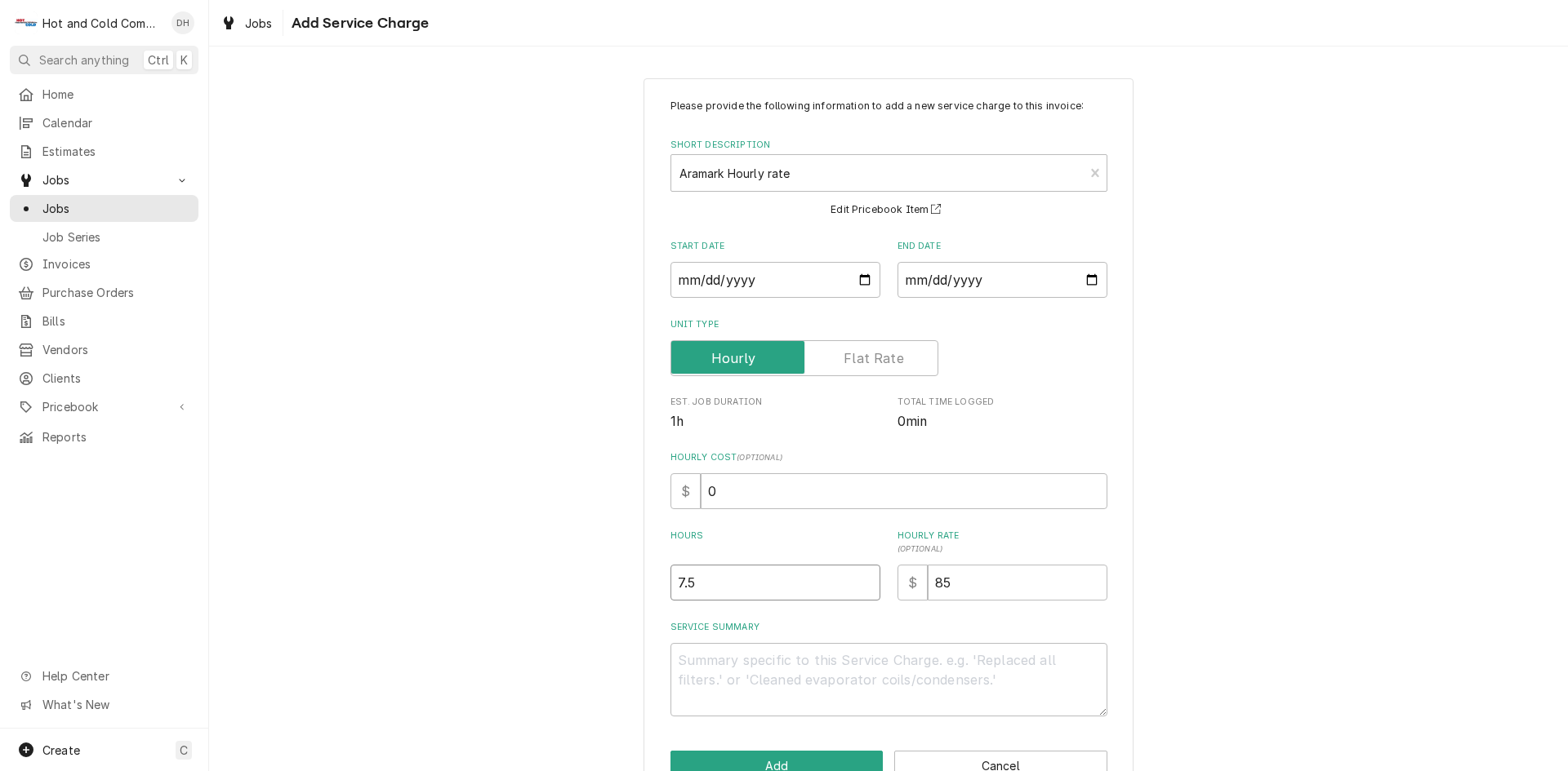
type input "7.5"
click at [710, 663] on textarea "Service Summary" at bounding box center [888, 679] width 437 height 73
type textarea "x"
type textarea "A"
type textarea "x"
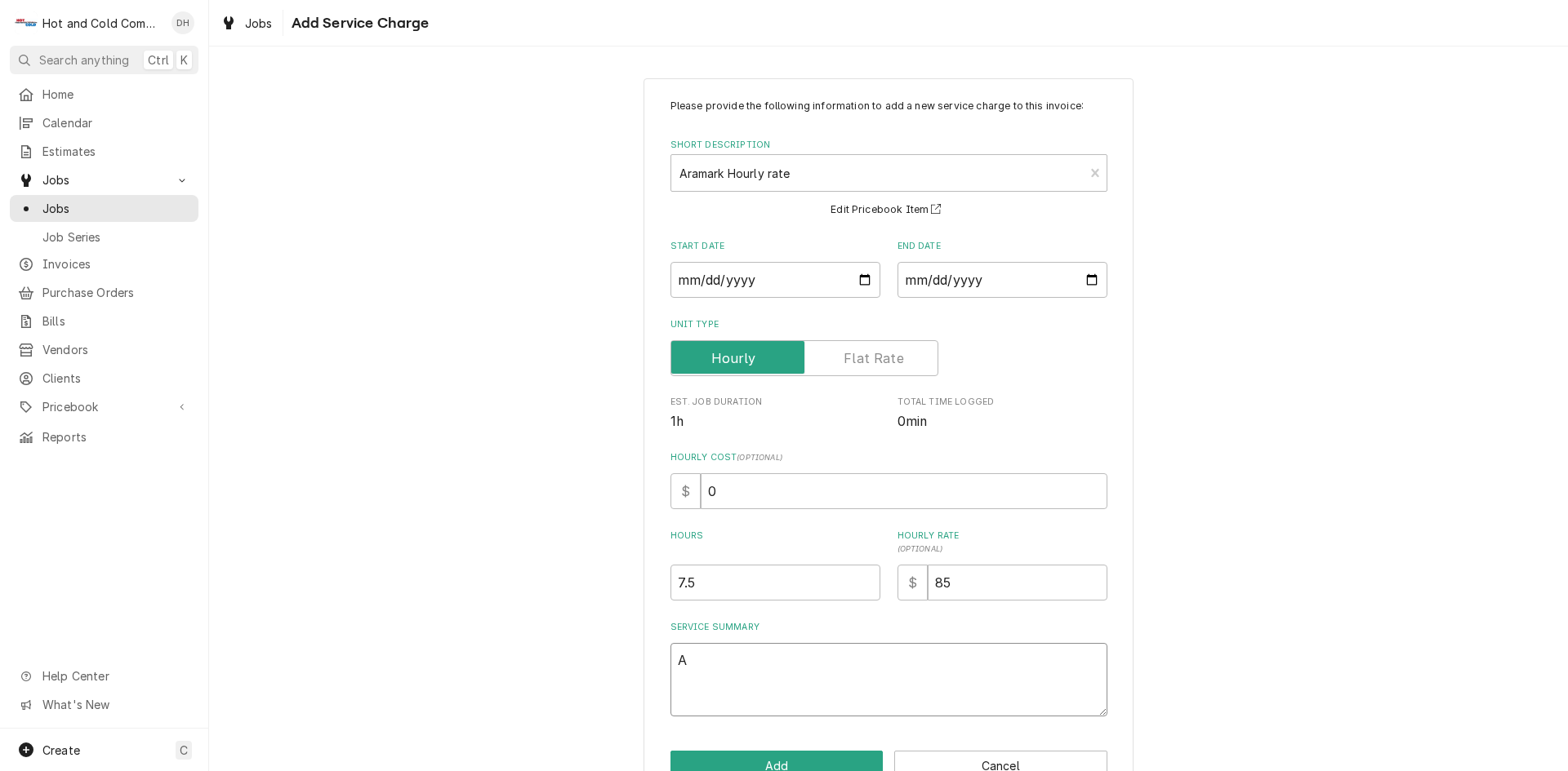
type textarea "As"
type textarea "x"
type textarea "Ass"
type textarea "x"
type textarea "Asse"
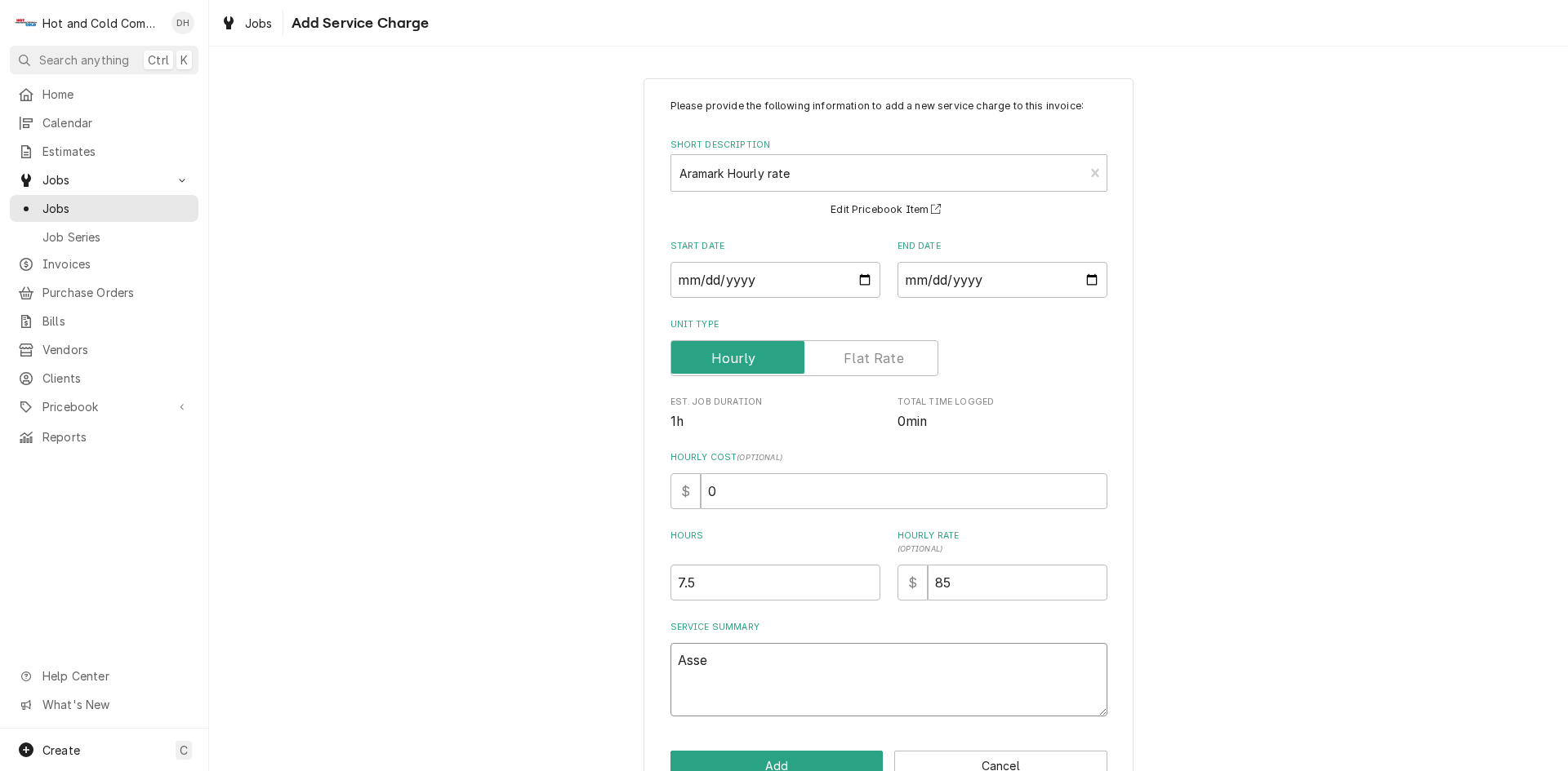
type textarea "x"
type textarea "Asset"
type textarea "x"
type textarea "Asset"
type textarea "x"
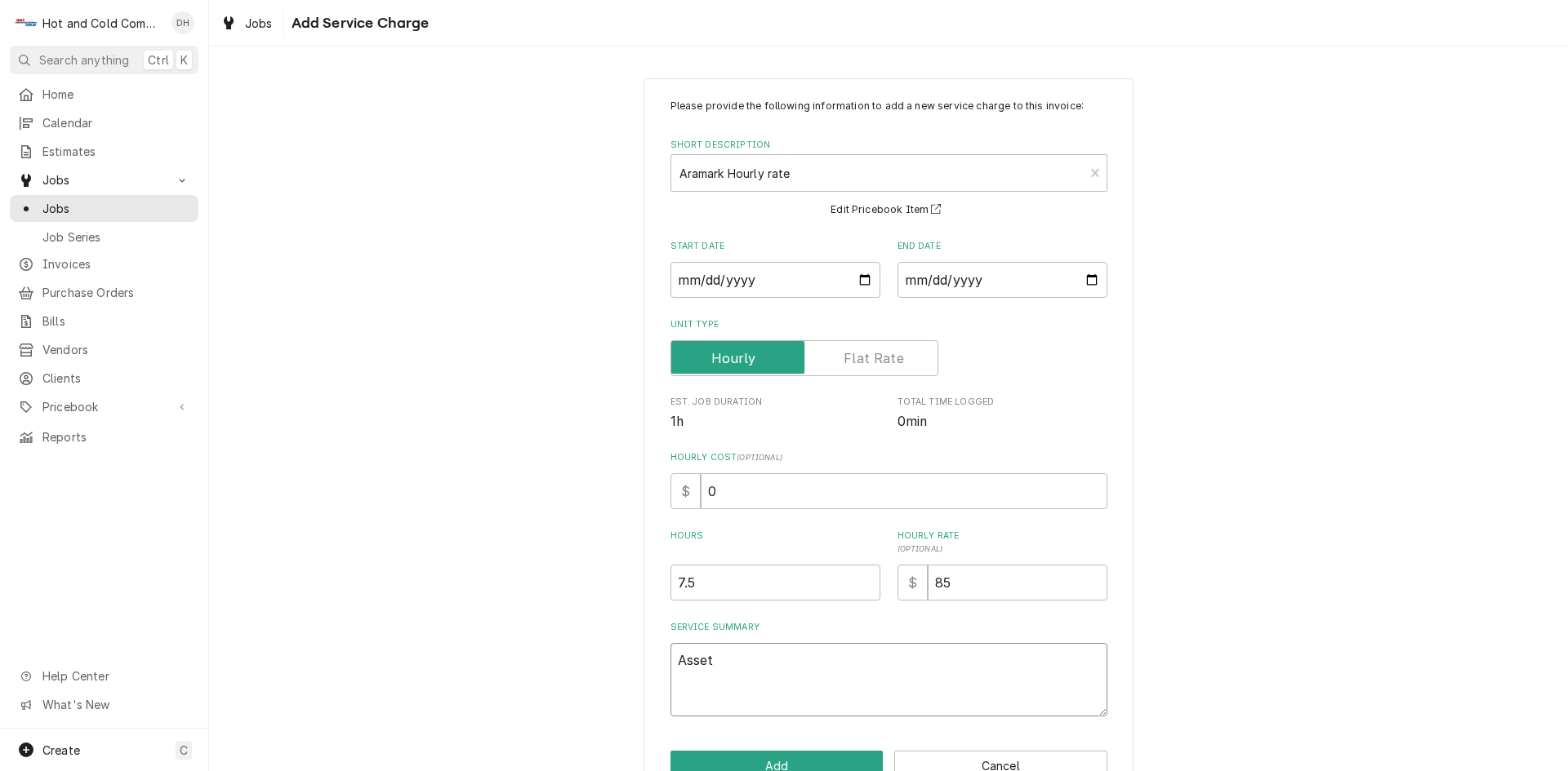
type textarea "Asset 2"
type textarea "x"
type textarea "Asset 25"
type textarea "x"
type textarea "Asset 259"
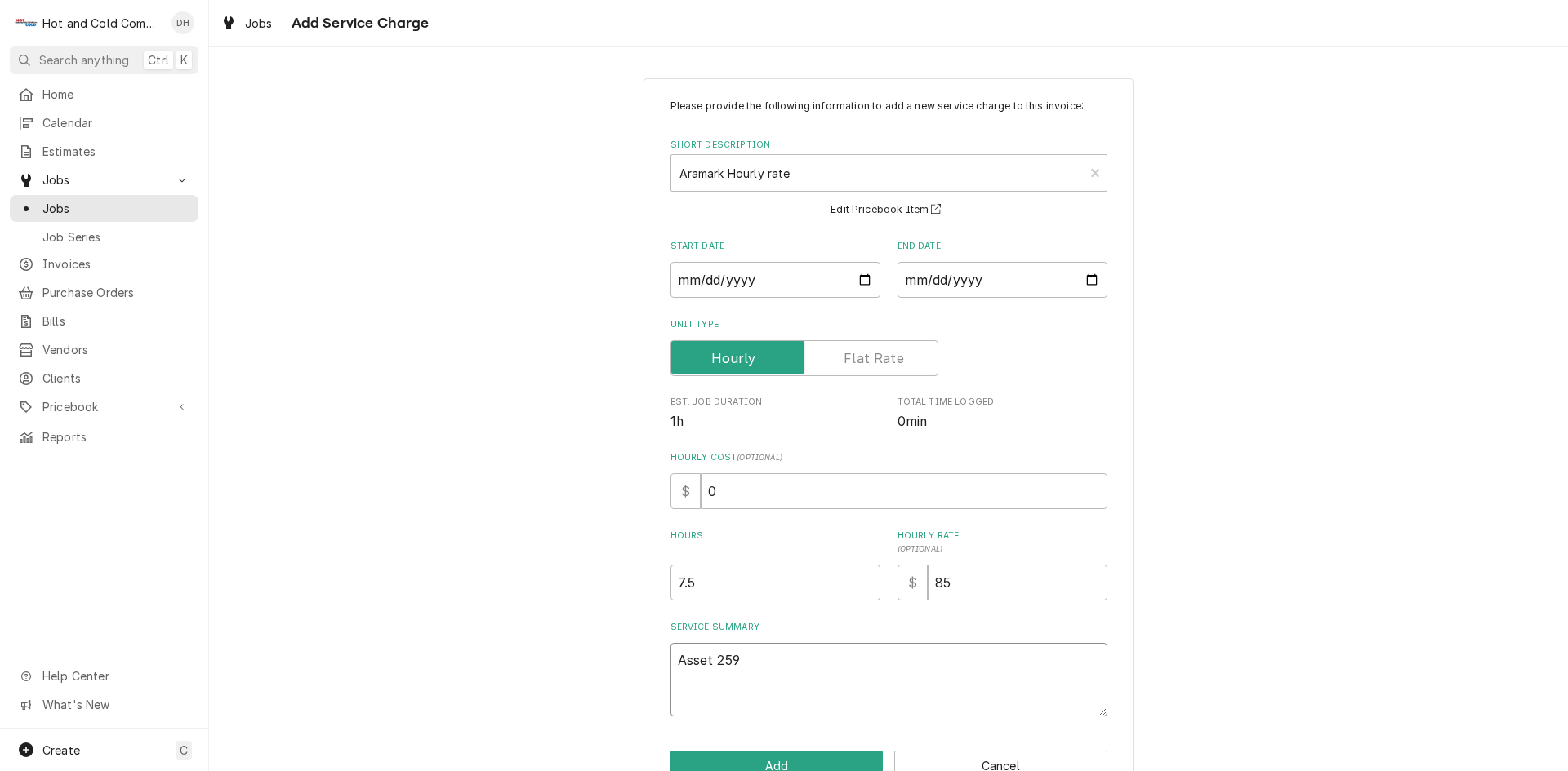
type textarea "x"
type textarea "Asset 2598"
type textarea "x"
type textarea "Asset 25988"
type textarea "x"
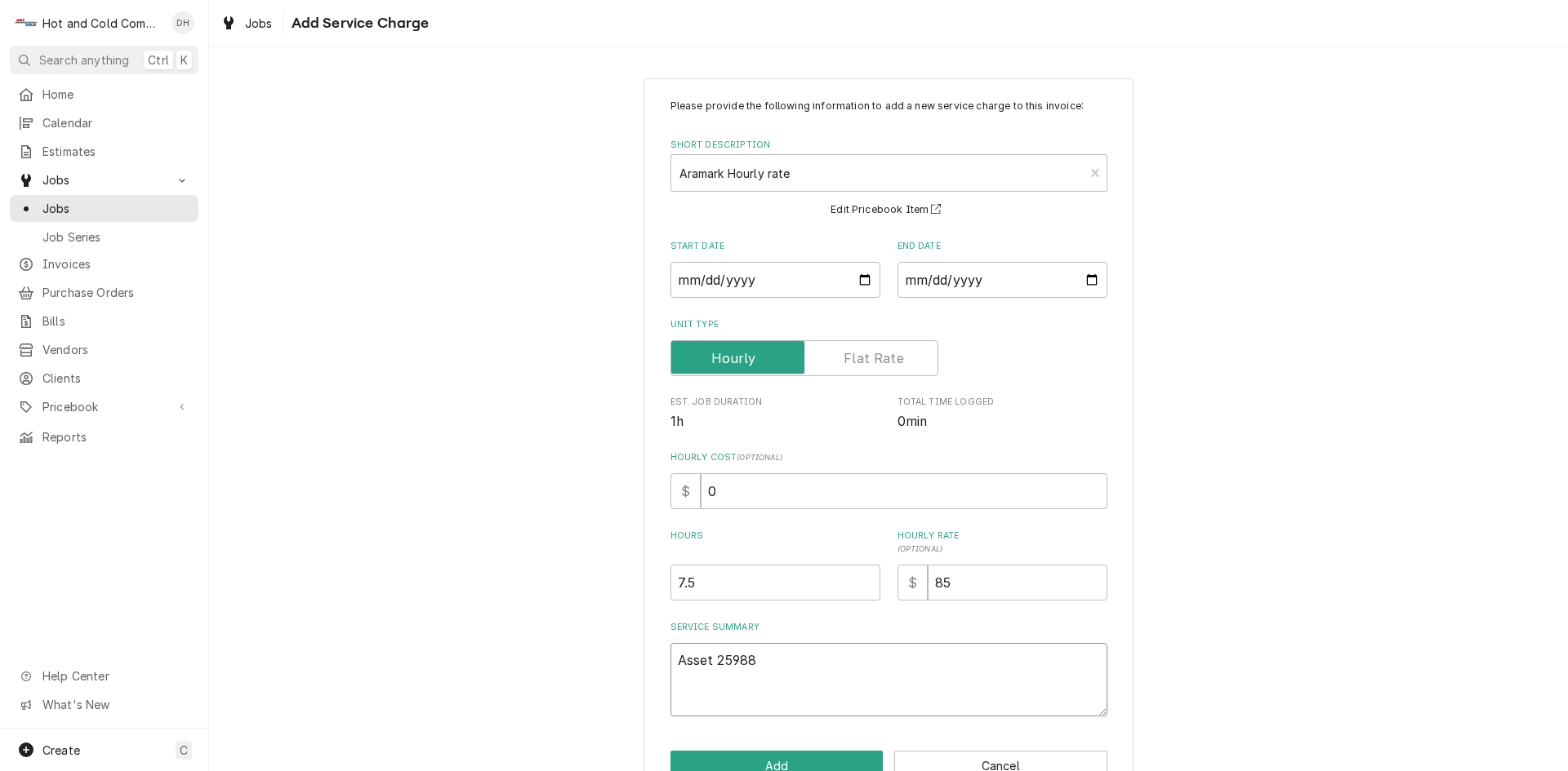
type textarea "Asset 259886"
type textarea "x"
type textarea "Asset 2598863"
type textarea "x"
type textarea "Asset 2598863"
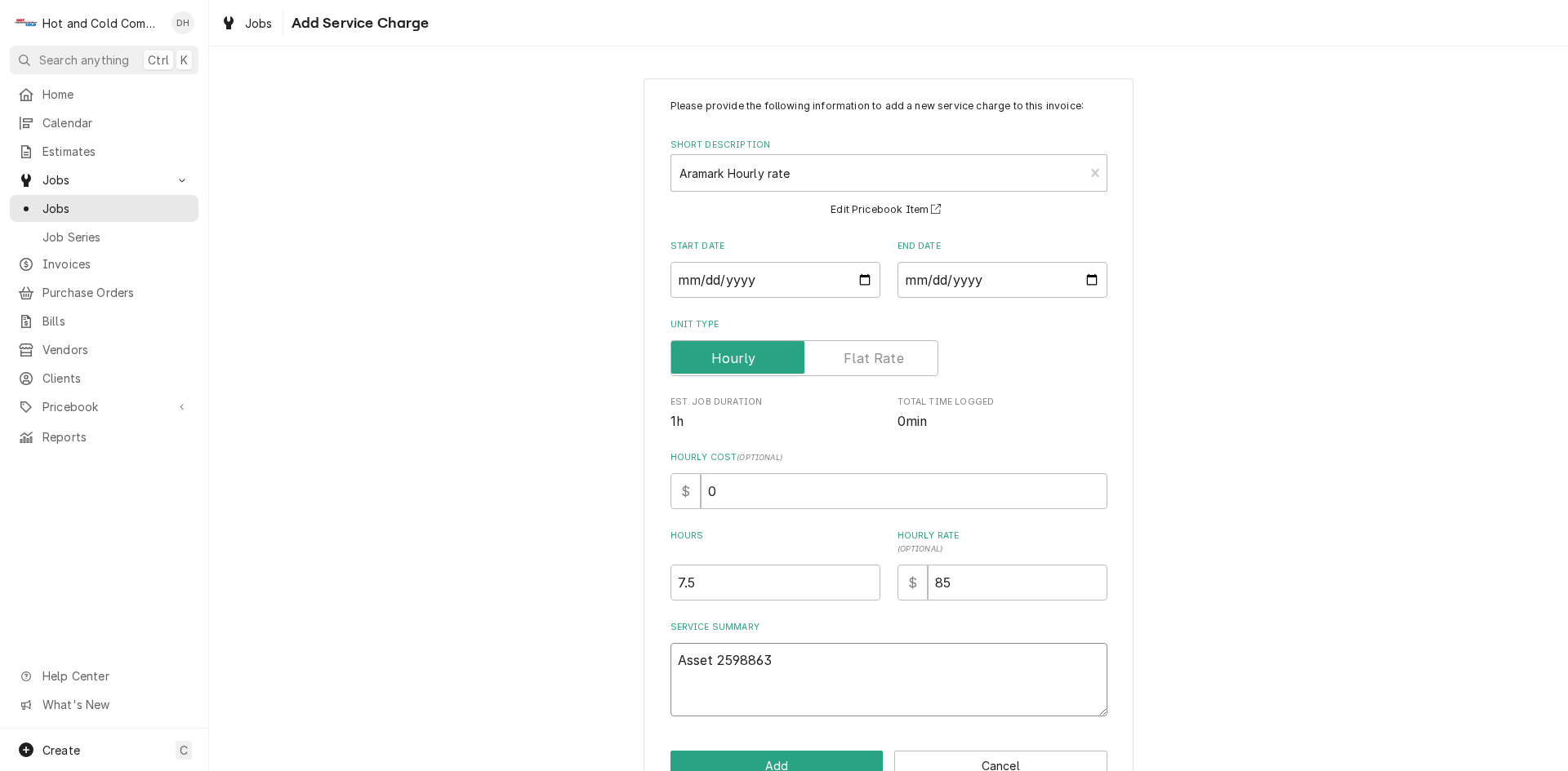
type textarea "x"
type textarea "Asset 2598863"
type textarea "x"
type textarea "Asset 2598863 s"
type textarea "x"
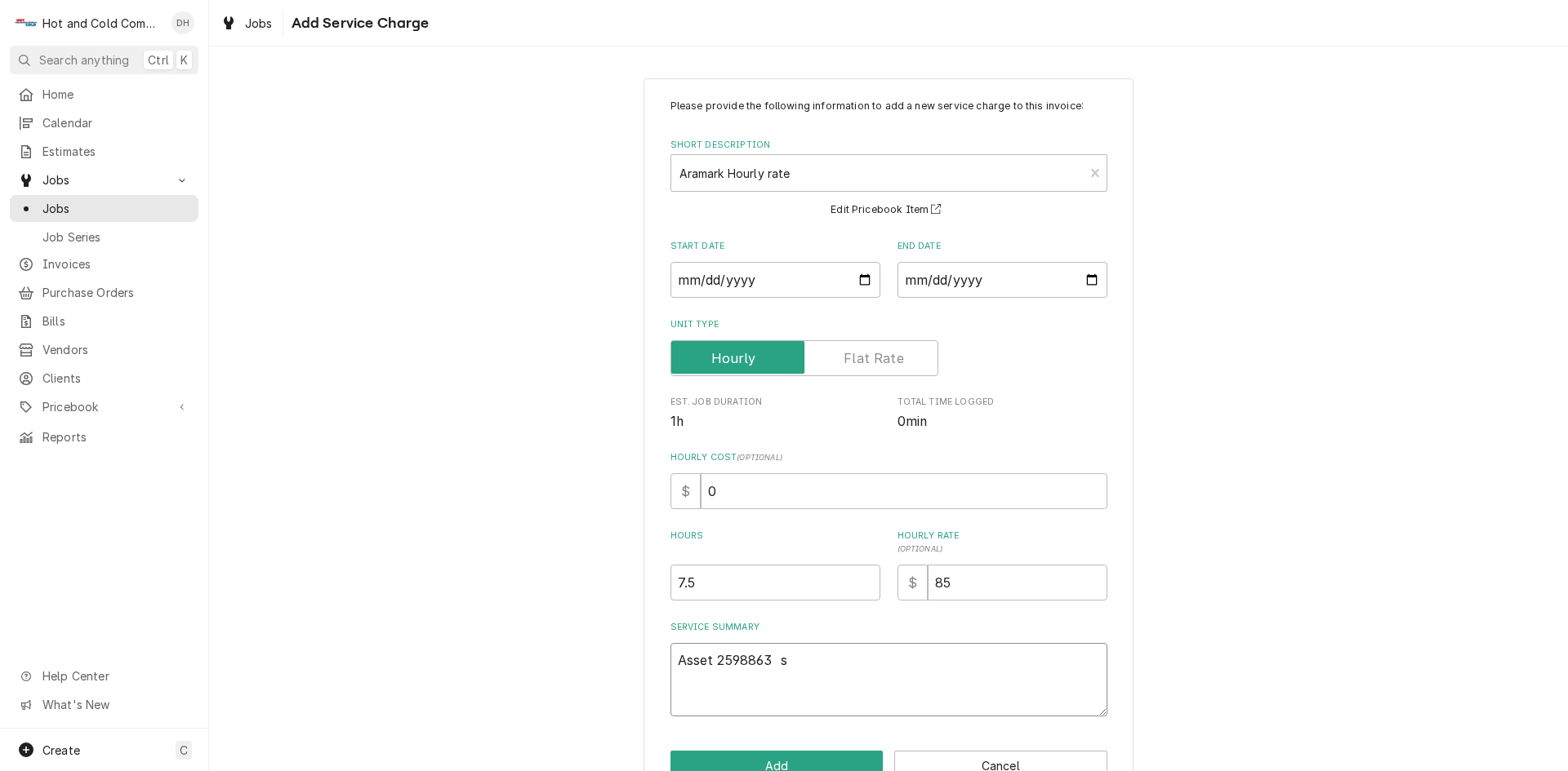
type textarea "Asset 2598863 se"
type textarea "x"
type textarea "Asset 2598863 ser"
type textarea "x"
type textarea "Asset 2598863 seri"
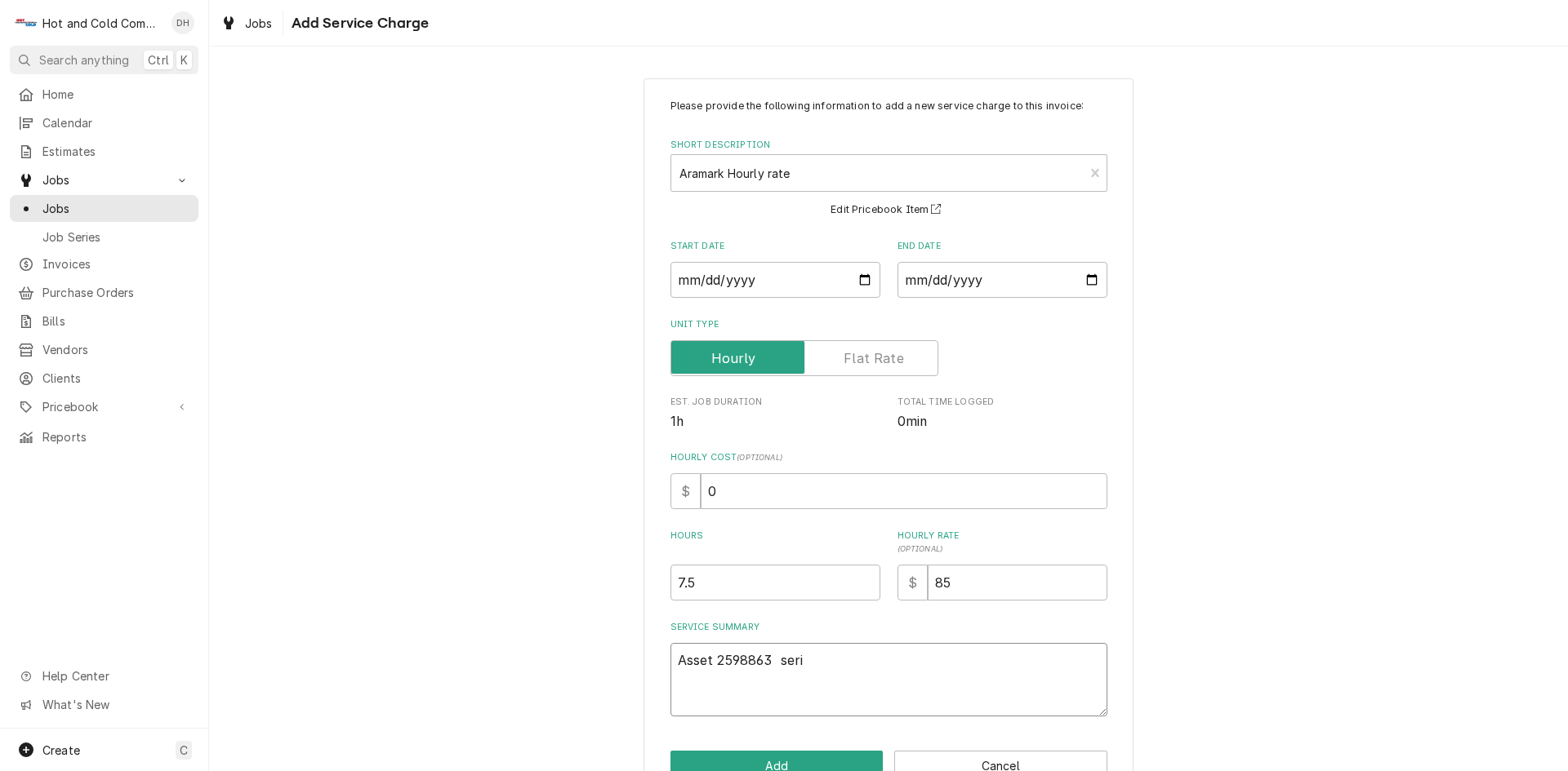
type textarea "x"
type textarea "Asset 2598863 seria"
type textarea "x"
type textarea "Asset 2598863 serial"
type textarea "x"
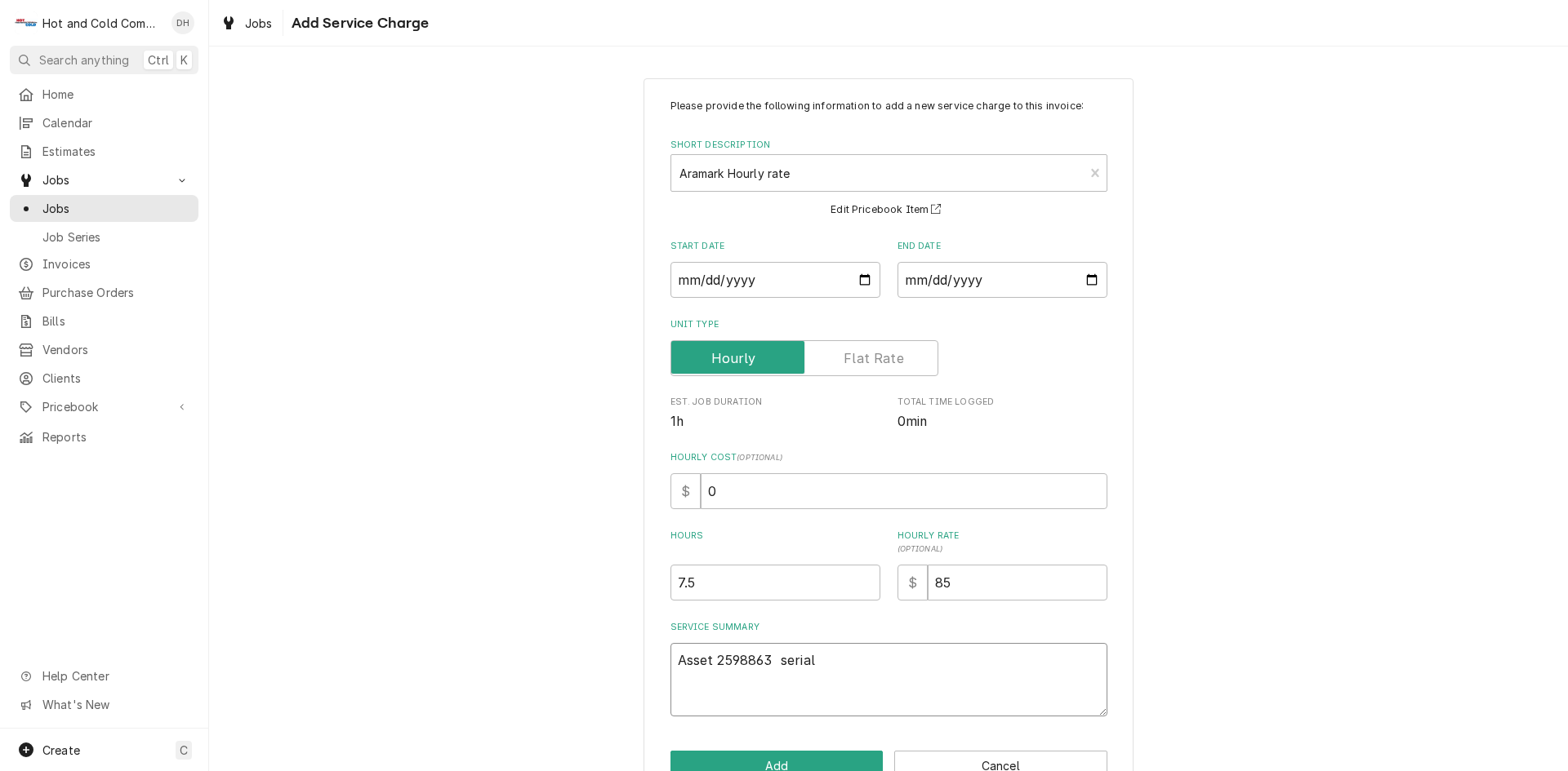
type textarea "Asset 2598863 serial"
type textarea "x"
type textarea "Asset 2598863 serial K"
type textarea "x"
type textarea "Asset 2598863 serial K2"
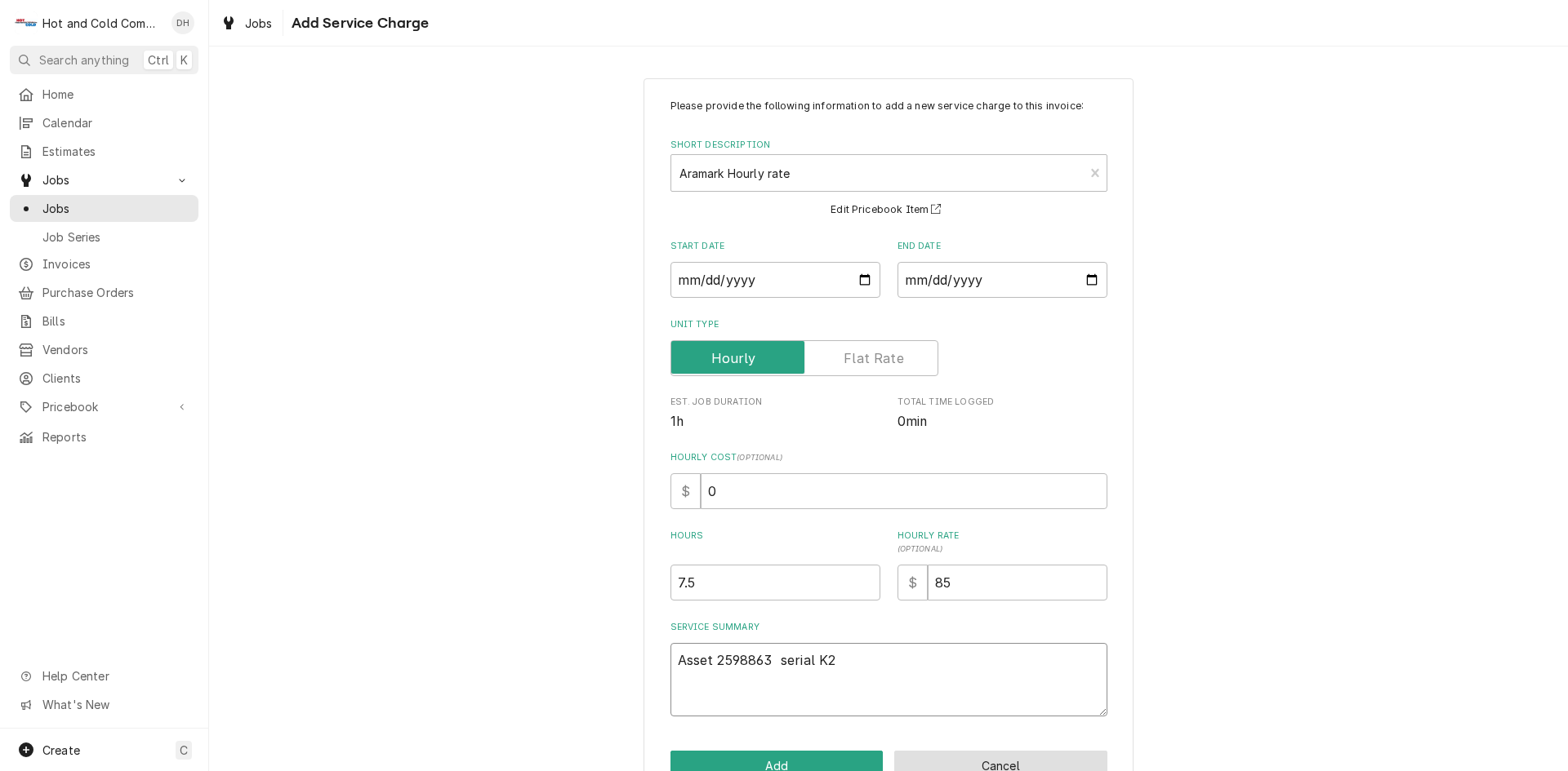
type textarea "x"
type textarea "Asset 2598863 serial K24"
type textarea "x"
type textarea "Asset 2598863 serial K244"
type textarea "x"
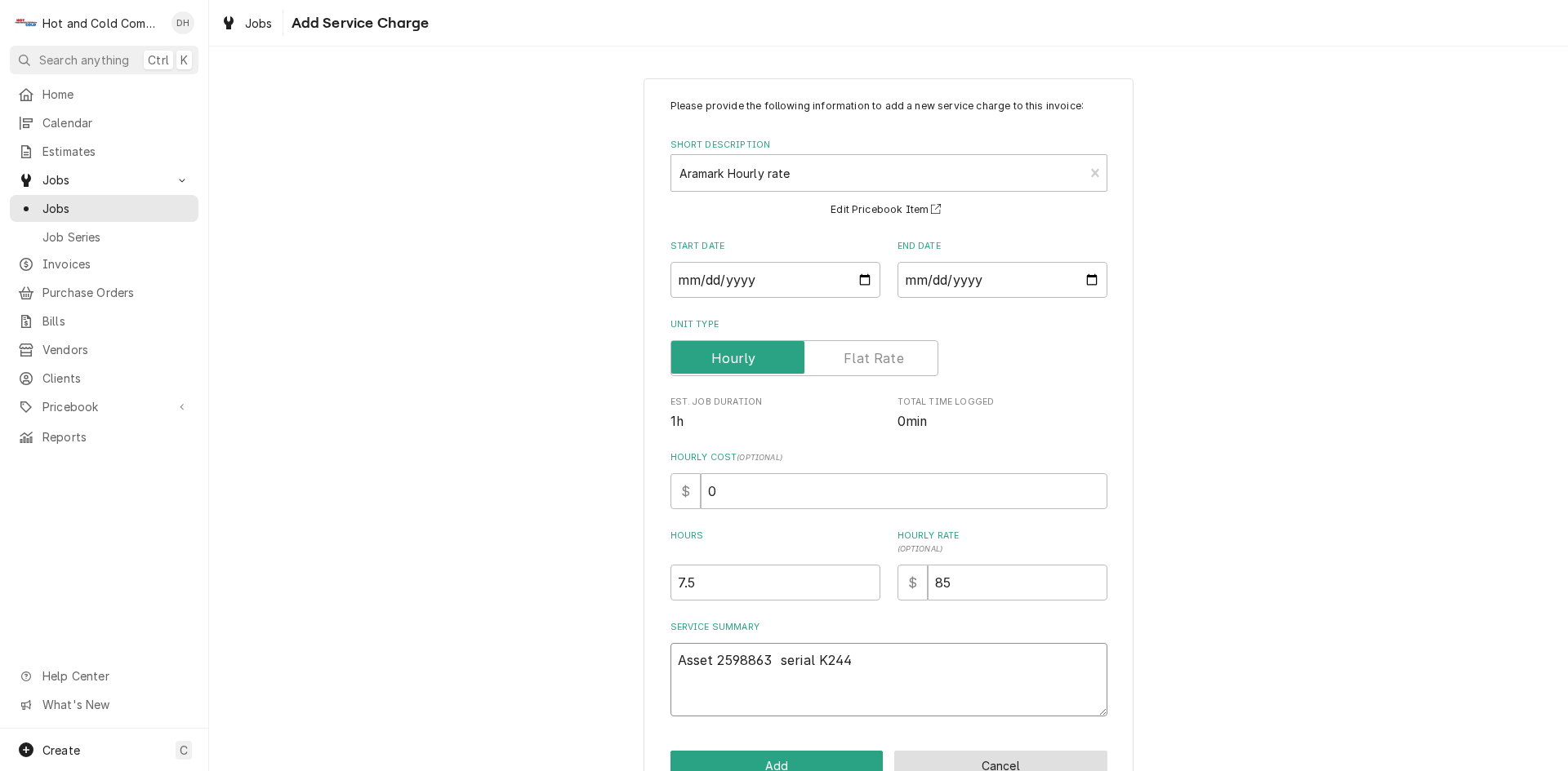
type textarea "Asset 2598863 serial K2442"
type textarea "x"
type textarea "Asset 2598863 serial K24422"
type textarea "x"
type textarea "Asset 2598863 serial K24422B"
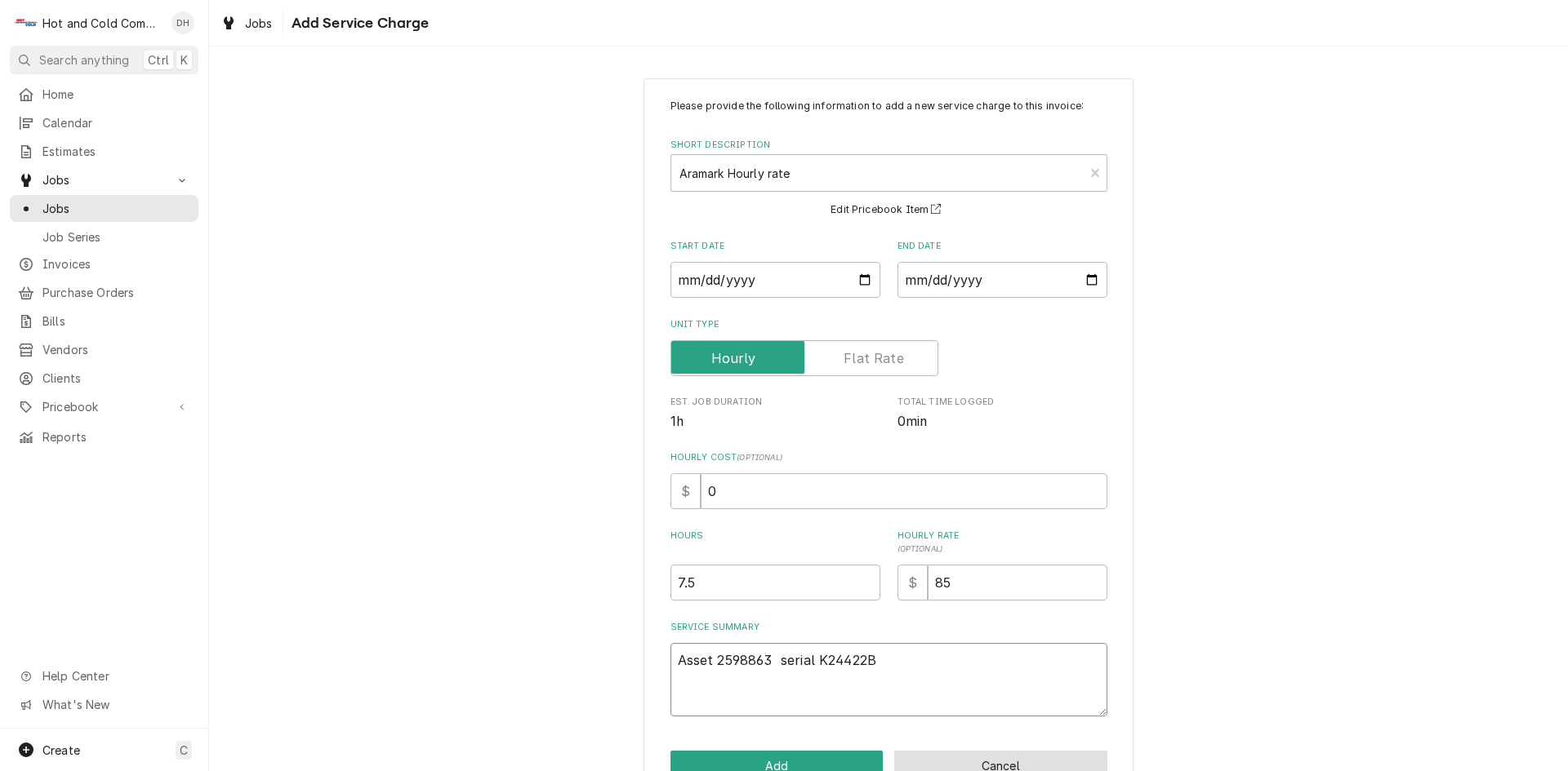
type textarea "x"
type textarea "Asset 2598863 serial K24422B"
type textarea "x"
type textarea "Asset 2598863 serial K24422B 8"
type textarea "x"
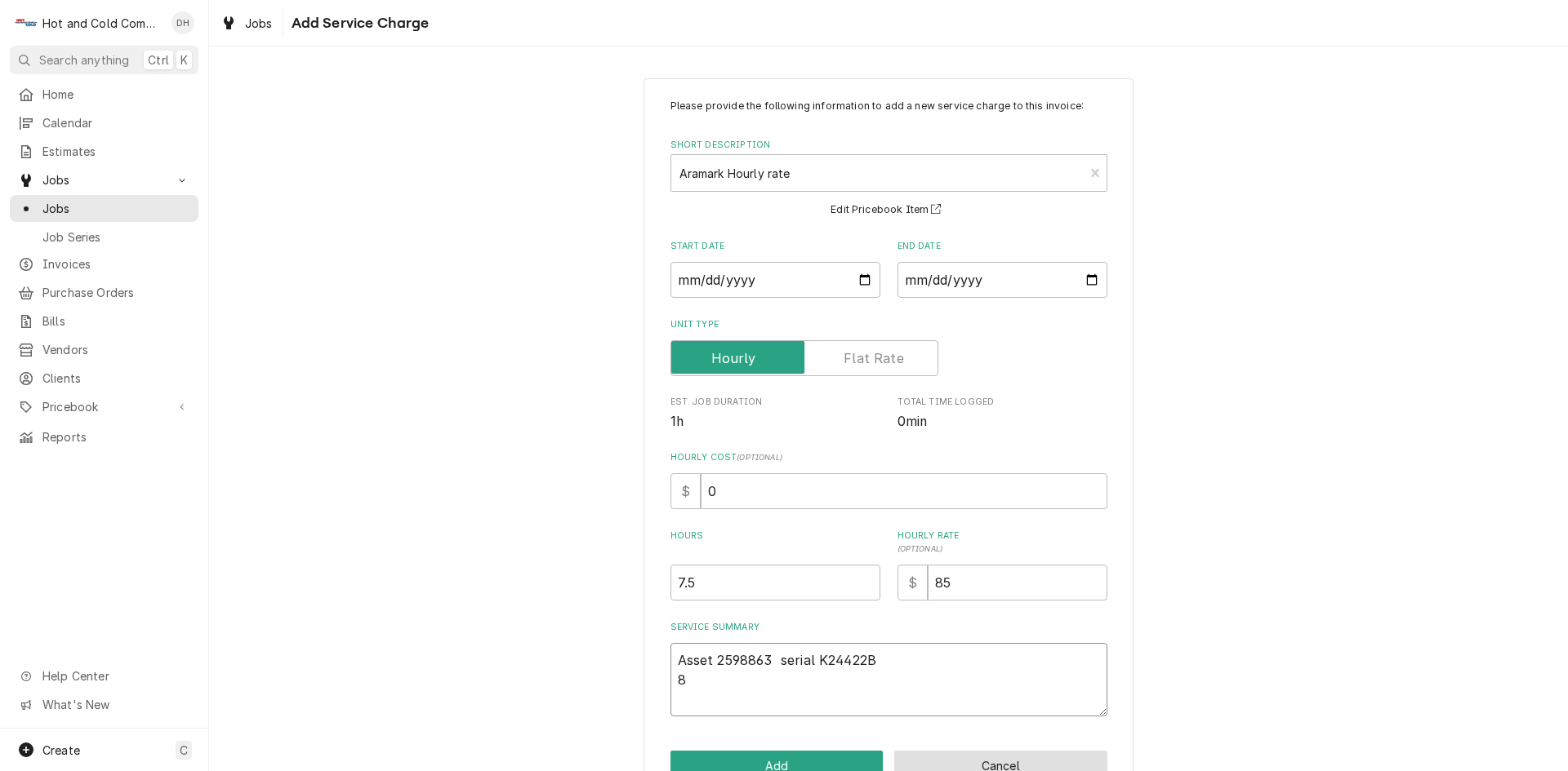
type textarea "Asset 2598863 serial K24422B 8/"
type textarea "x"
type textarea "Asset 2598863 serial K24422B 8/4"
type textarea "x"
type textarea "Asset 2598863 serial K24422B 8/4/"
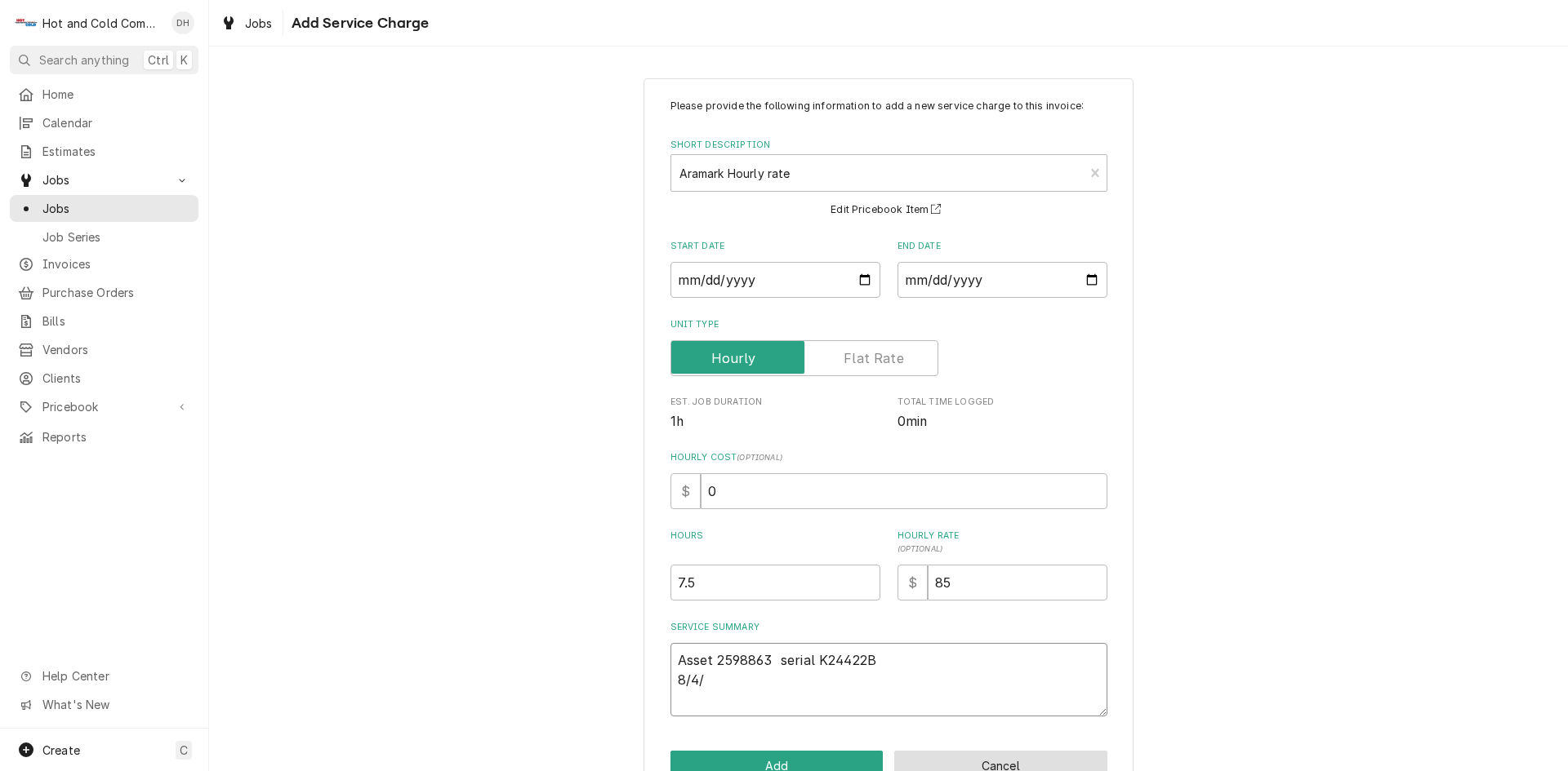
type textarea "x"
type textarea "Asset 2598863 serial K24422B 8/4/2"
type textarea "x"
type textarea "Asset 2598863 serial K24422B 8/4/25"
type textarea "x"
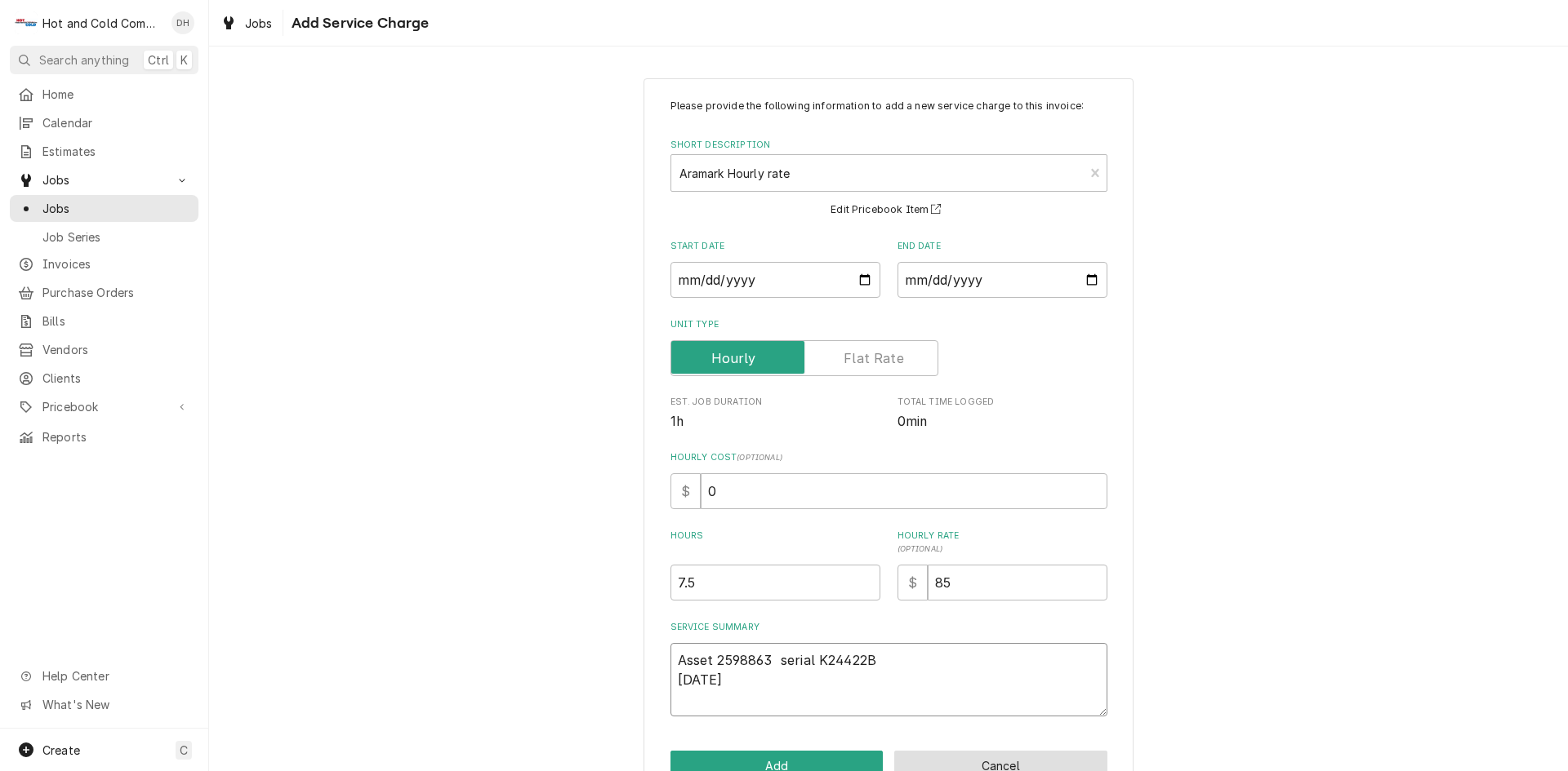
type textarea "Asset 2598863 serial K24422B 8/4/25"
type textarea "x"
type textarea "Asset 2598863 serial K24422B 8/4/25 C"
type textarea "x"
type textarea "Asset 2598863 serial K24422B 8/4/25 Ch"
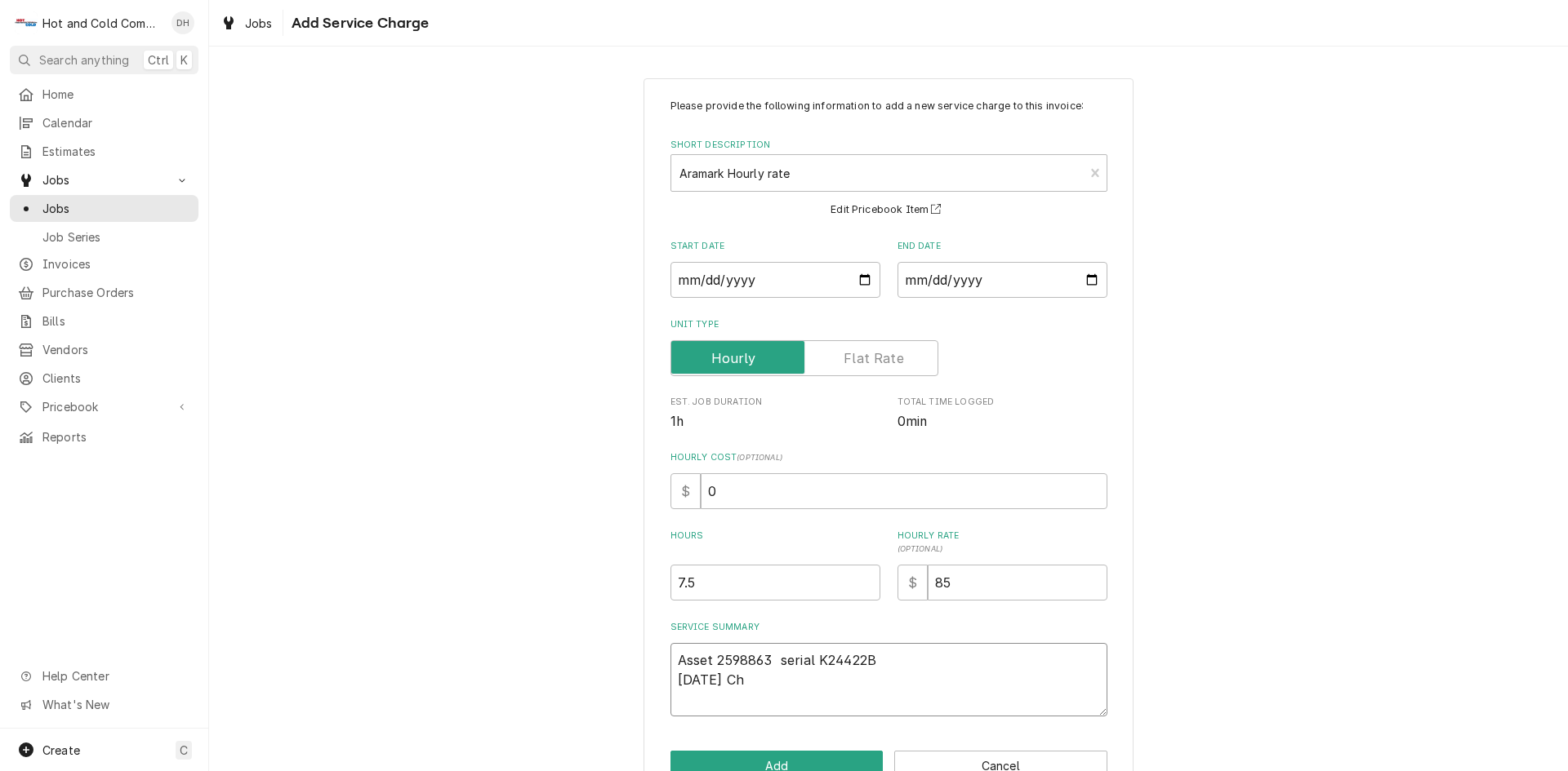
type textarea "x"
type textarea "Asset 2598863 serial K24422B 8/4/25 Che"
type textarea "x"
type textarea "Asset 2598863 serial K24422B 8/4/25 Chec"
type textarea "x"
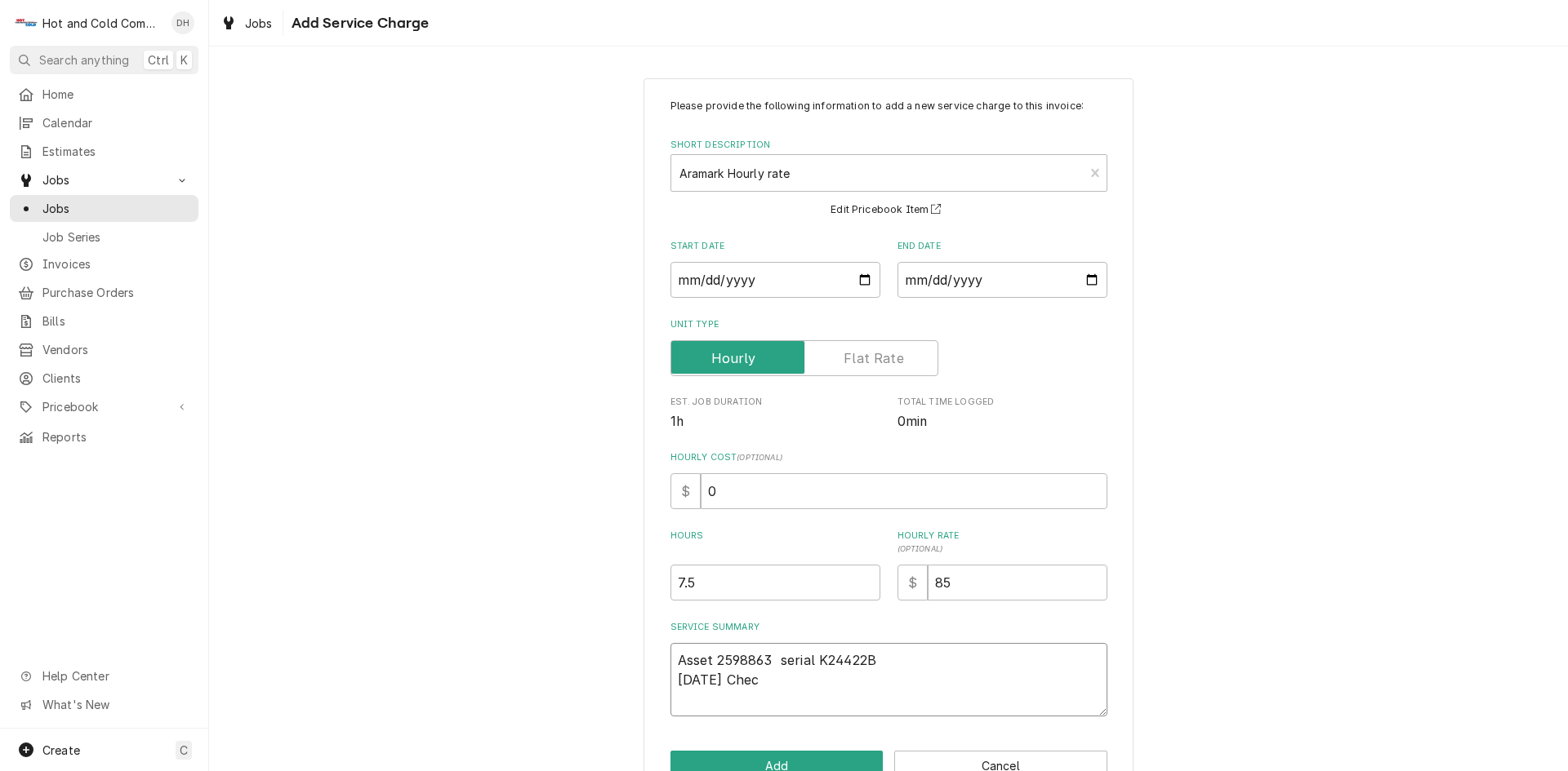
type textarea "Asset 2598863 serial K24422B 8/4/25 Check"
type textarea "x"
type textarea "Asset 2598863 serial K24422B 8/4/25 Checke"
type textarea "x"
type textarea "Asset 2598863 serial K24422B 8/4/25 Checked"
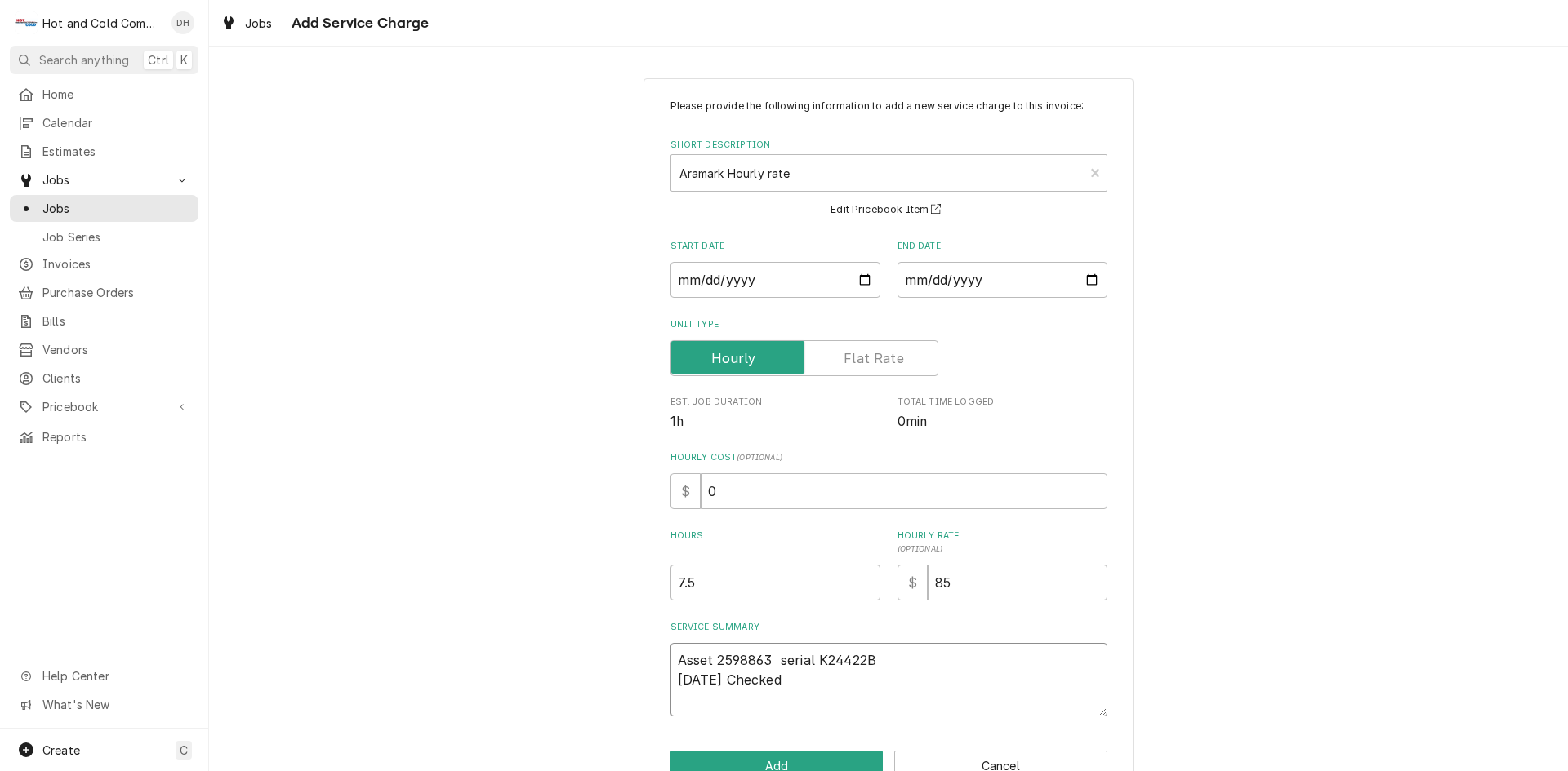
type textarea "x"
type textarea "Asset 2598863 serial K24422B 8/4/25 Checked"
type textarea "x"
type textarea "Asset 2598863 serial K24422B 8/4/25 Checked o"
type textarea "x"
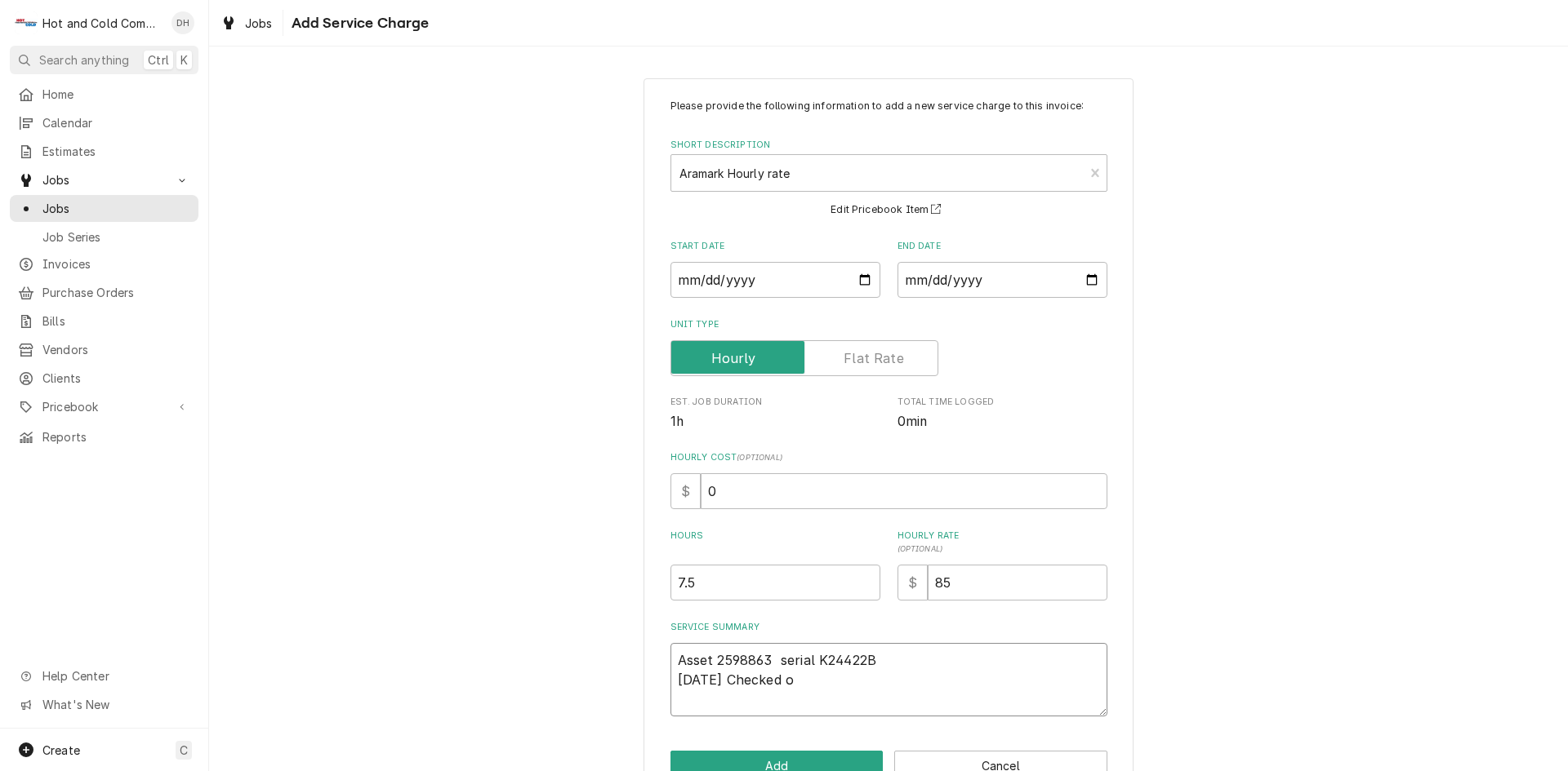
type textarea "Asset 2598863 serial K24422B 8/4/25 Checked ou"
type textarea "x"
type textarea "Asset 2598863 serial K24422B 8/4/25 Checked out"
type textarea "x"
type textarea "Asset 2598863 serial K24422B 8/4/25 Checked out"
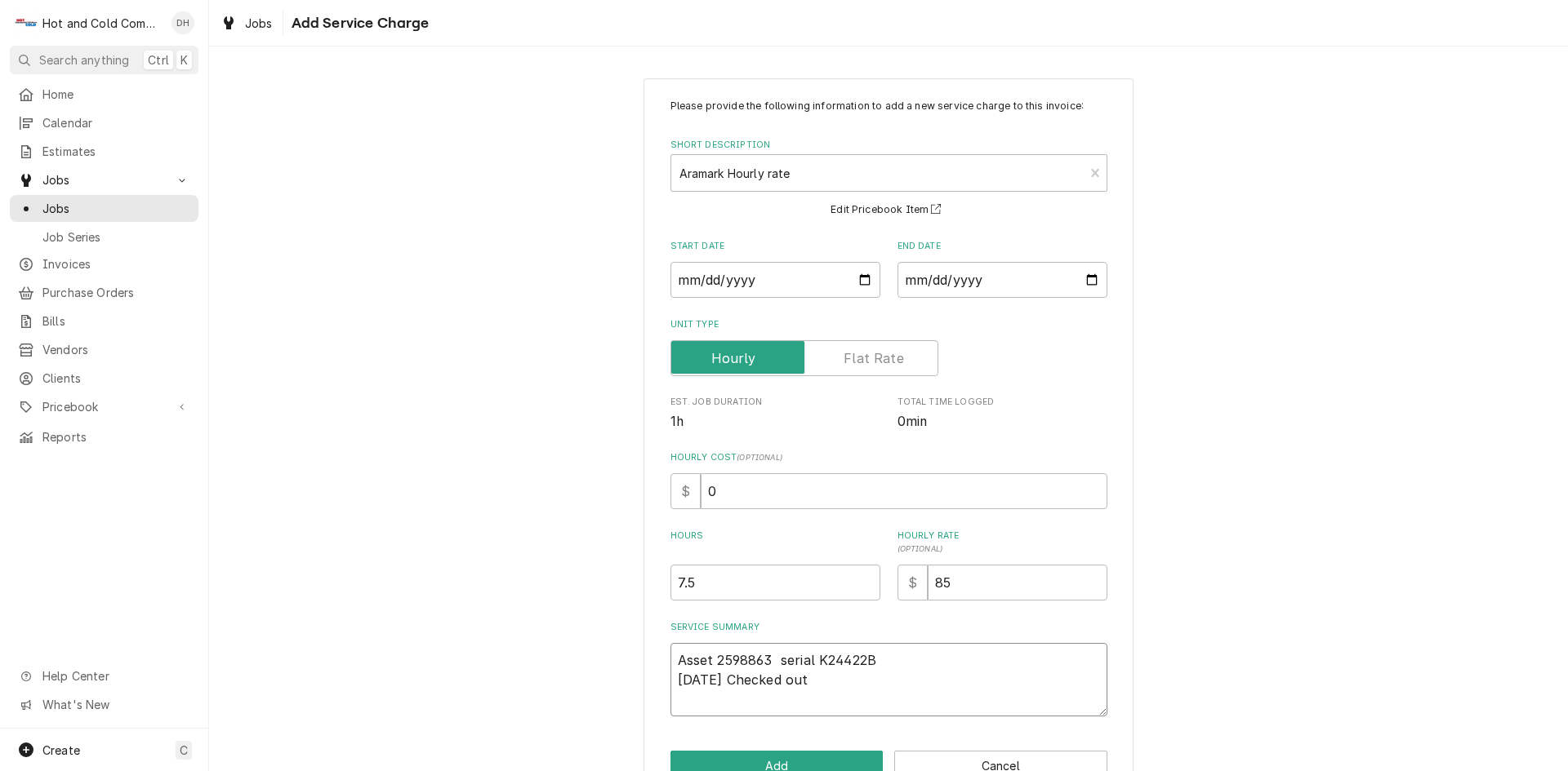
type textarea "x"
type textarea "Asset 2598863 serial K24422B 8/4/25 Checked out u"
type textarea "x"
type textarea "Asset 2598863 serial K24422B 8/4/25 Checked out un"
type textarea "x"
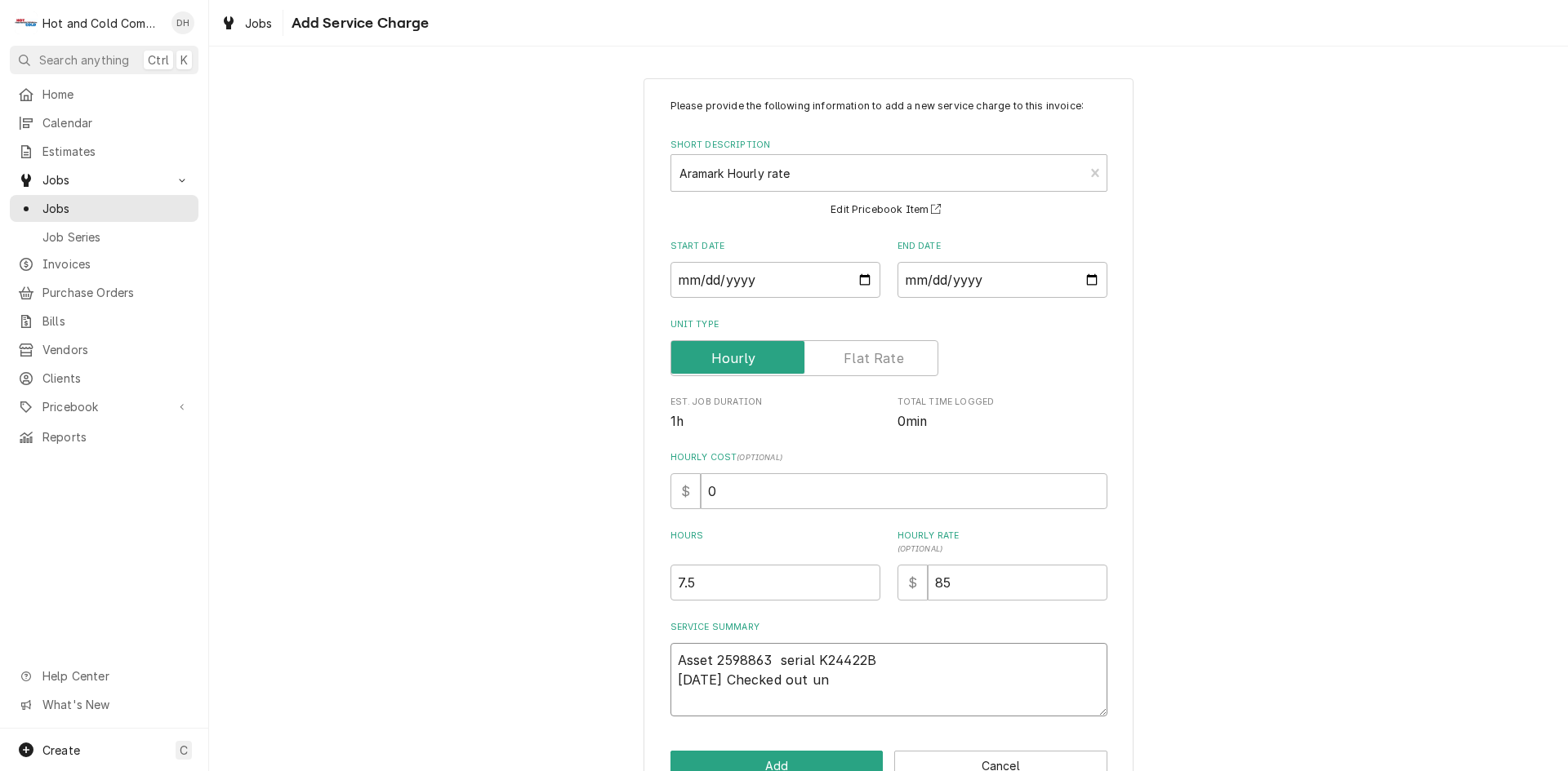
type textarea "Asset 2598863 serial K24422B 8/4/25 Checked out uni"
type textarea "x"
type textarea "Asset 2598863 serial K24422B 8/4/25 Checked out unit"
type textarea "x"
type textarea "Asset 2598863 serial K24422B 8/4/25 Checked out unit"
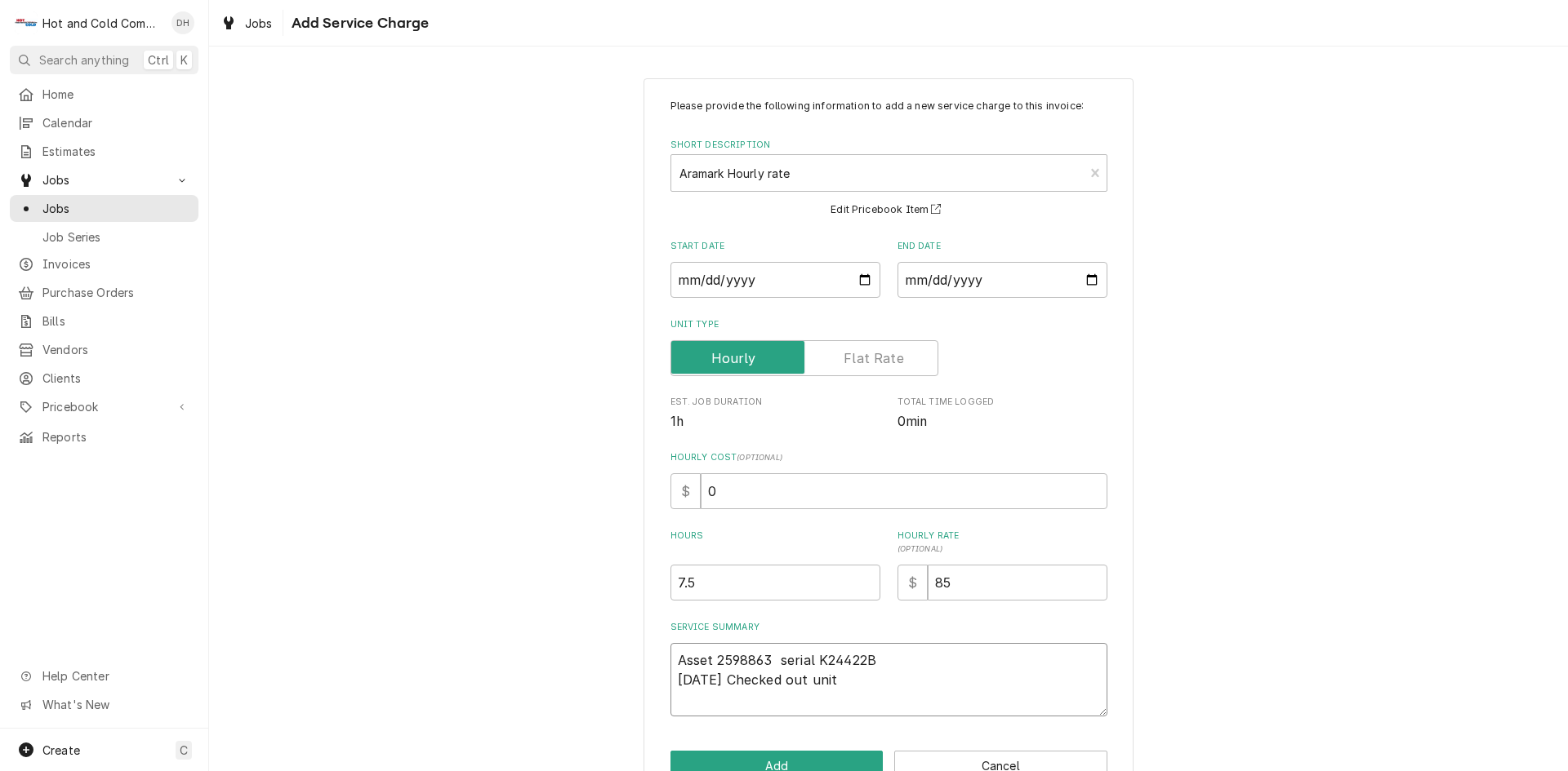
type textarea "x"
type textarea "Asset 2598863 serial K24422B 8/4/25 Checked out unit"
type textarea "x"
type textarea "Asset 2598863 serial K24422B 8/4/25 Checked out uni"
type textarea "x"
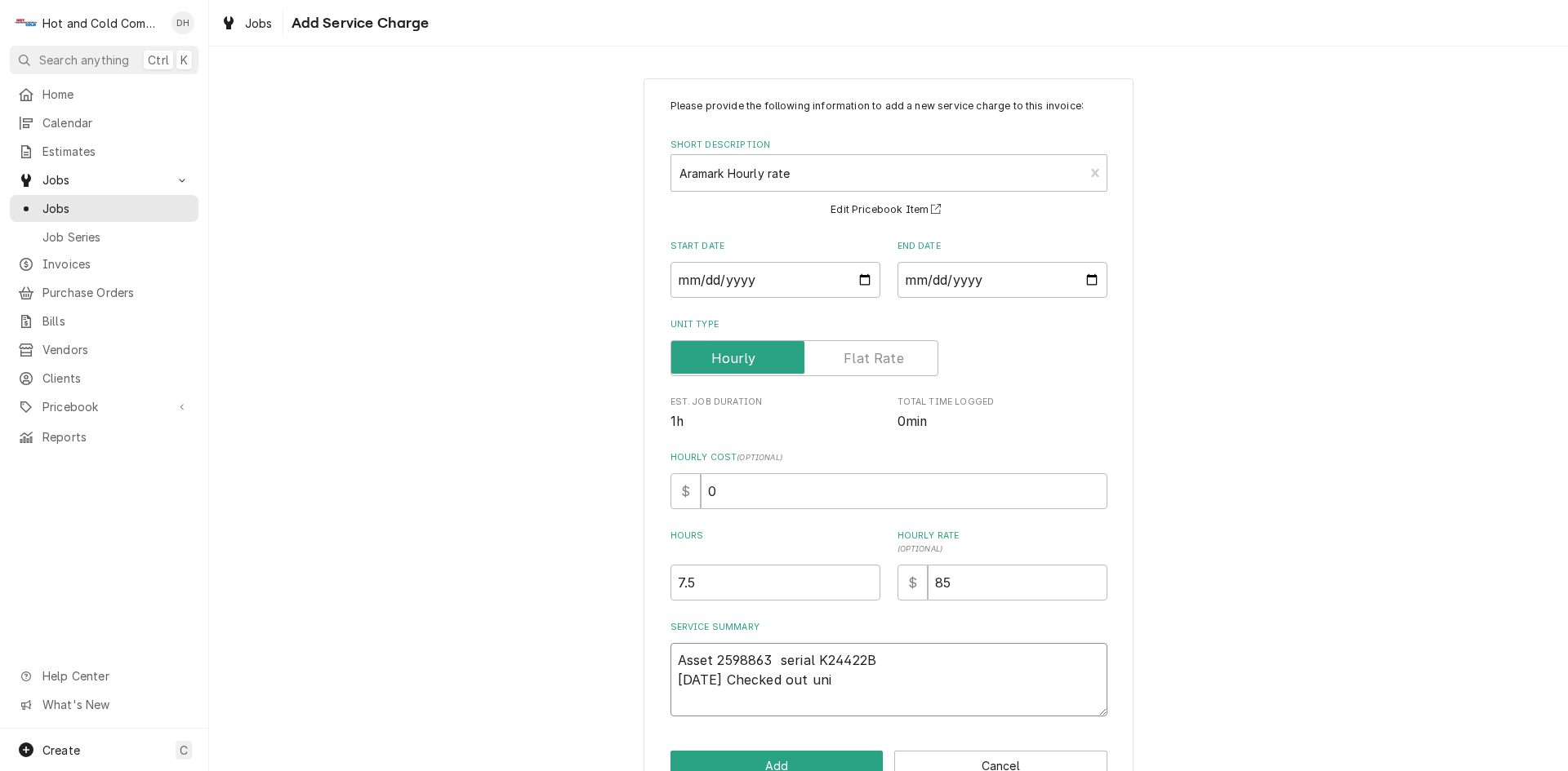
type textarea "Asset 2598863 serial K24422B 8/4/25 Checked out un"
type textarea "x"
type textarea "Asset 2598863 serial K24422B 8/4/25 Checked out u"
type textarea "x"
type textarea "Asset 2598863 serial K24422B 8/4/25 Checked out"
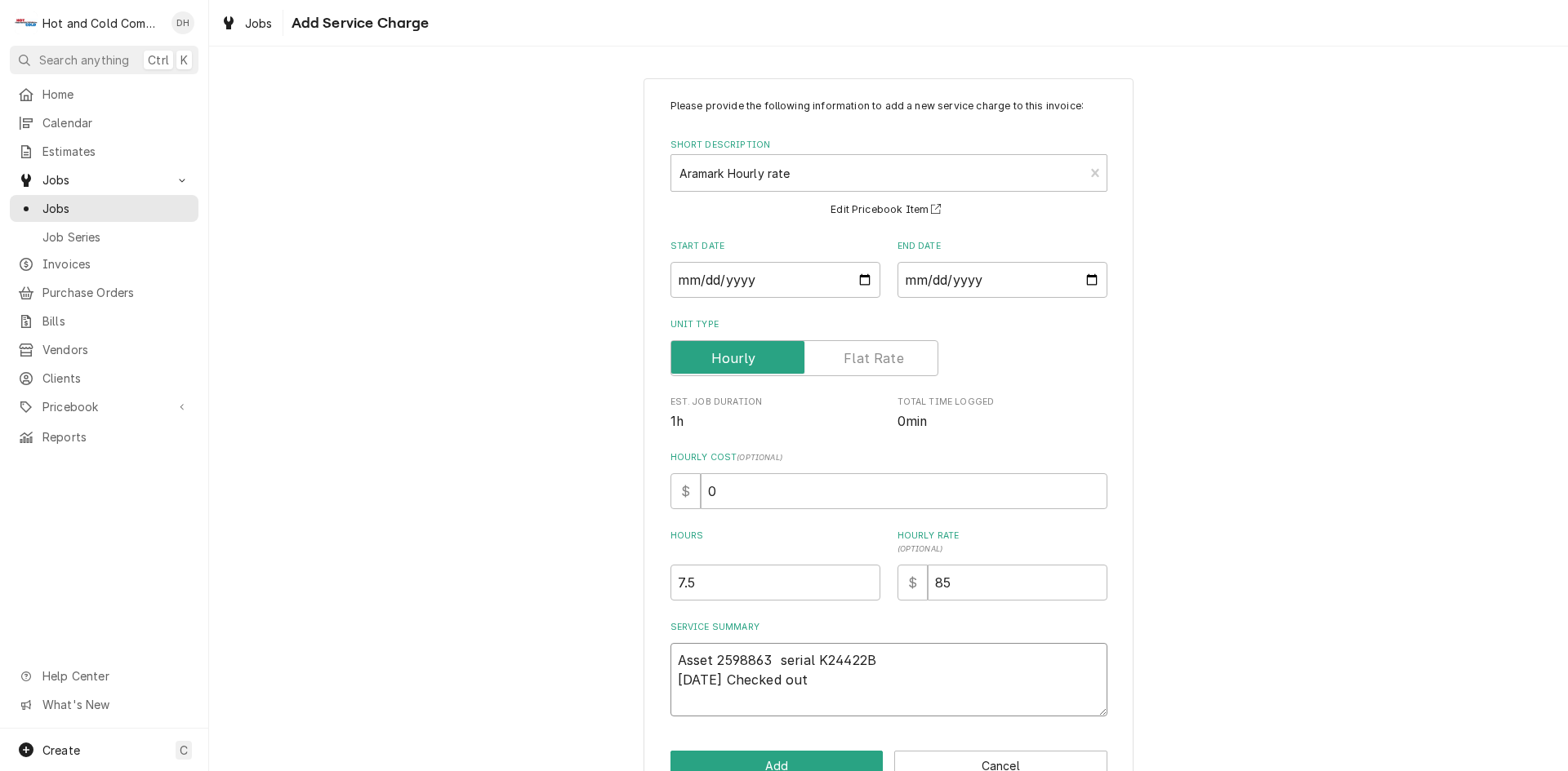
type textarea "x"
type textarea "Asset 2598863 serial K24422B 8/4/25 Checked out i"
type textarea "x"
type textarea "Asset 2598863 serial K24422B 8/4/25 Checked out ic"
type textarea "x"
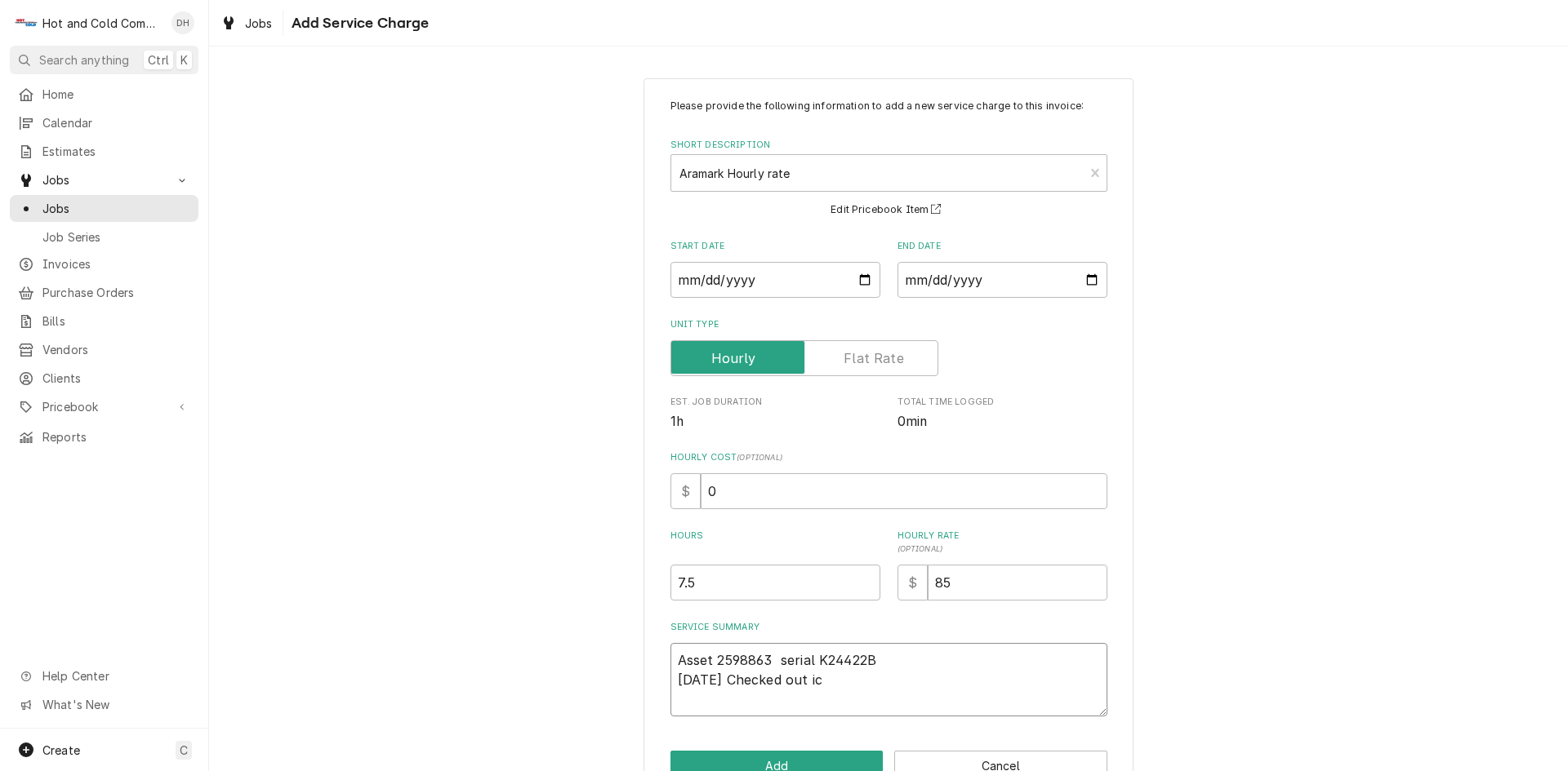
type textarea "Asset 2598863 serial K24422B 8/4/25 Checked out ice"
type textarea "x"
type textarea "Asset 2598863 serial K24422B 8/4/25 Checked out ice"
type textarea "x"
type textarea "Asset 2598863 serial K24422B 8/4/25 Checked out ice m"
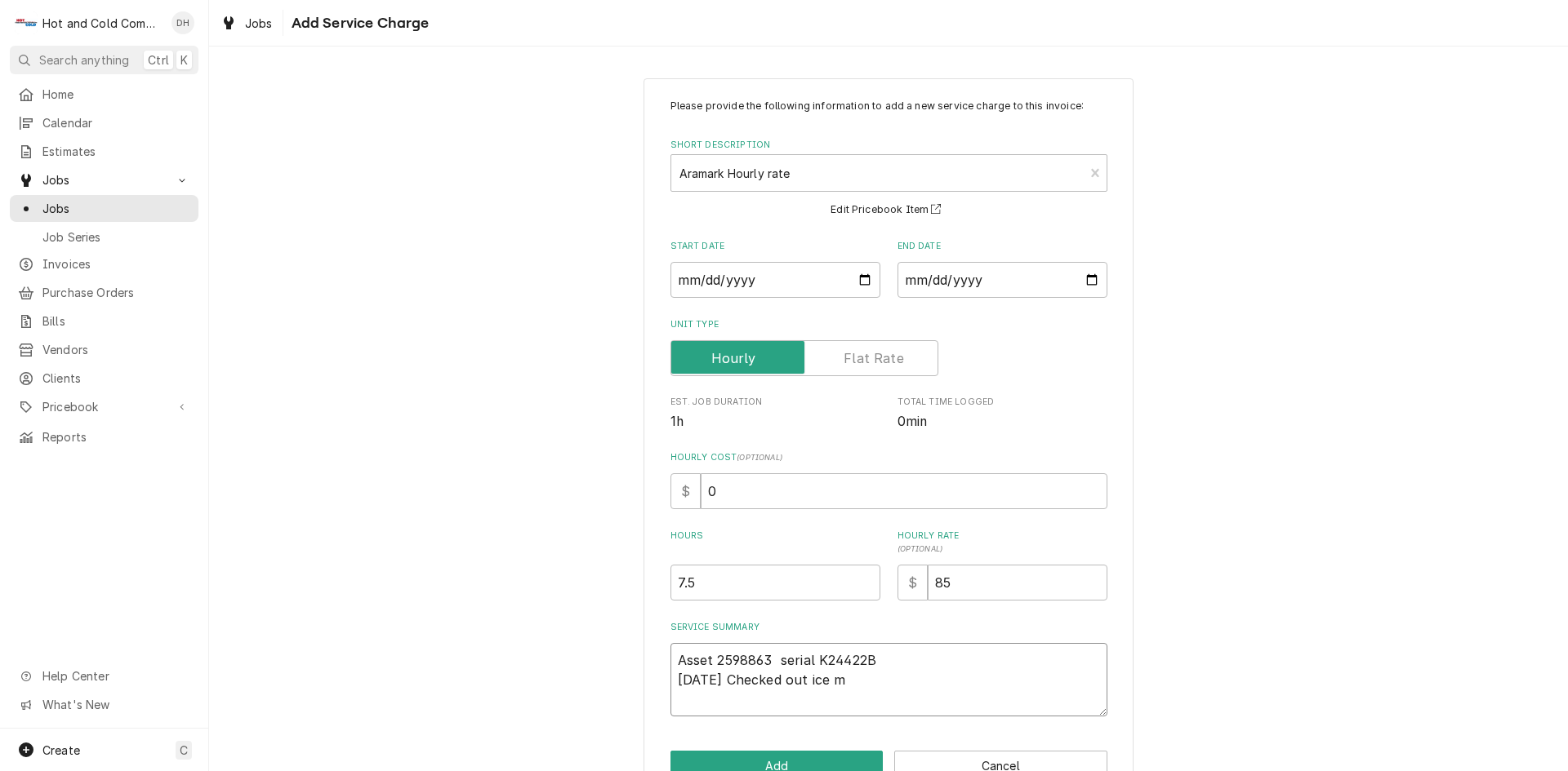
type textarea "x"
type textarea "Asset 2598863 serial K24422B 8/4/25 Checked out ice ma"
type textarea "x"
type textarea "Asset 2598863 serial K24422B 8/4/25 Checked out ice mak"
type textarea "x"
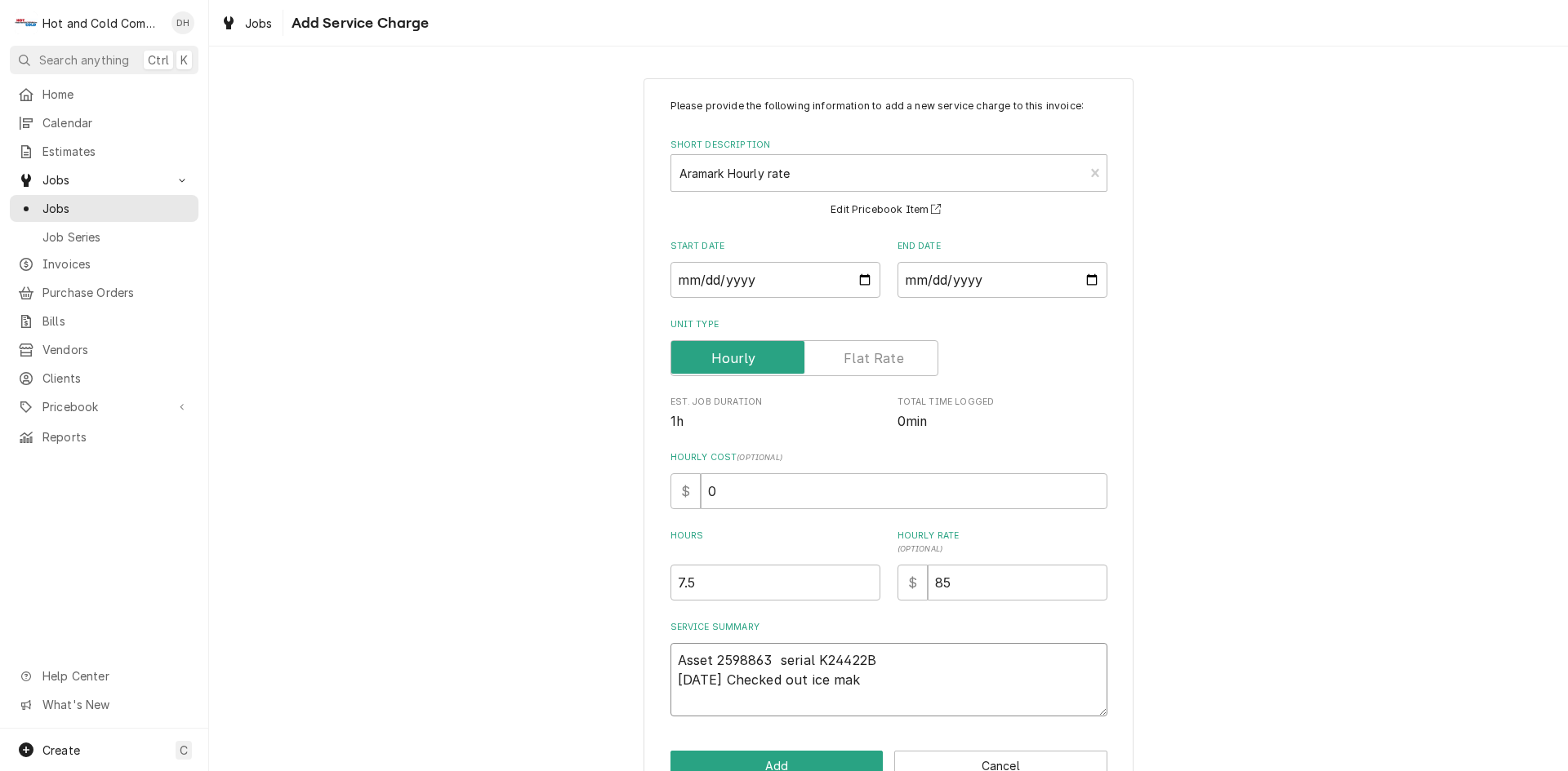
type textarea "Asset 2598863 serial K24422B 8/4/25 Checked out ice make"
type textarea "x"
type textarea "Asset 2598863 serial K24422B 8/4/25 Checked out ice maker"
type textarea "x"
type textarea "Asset 2598863 serial K24422B 8/4/25 Checked out ice maker"
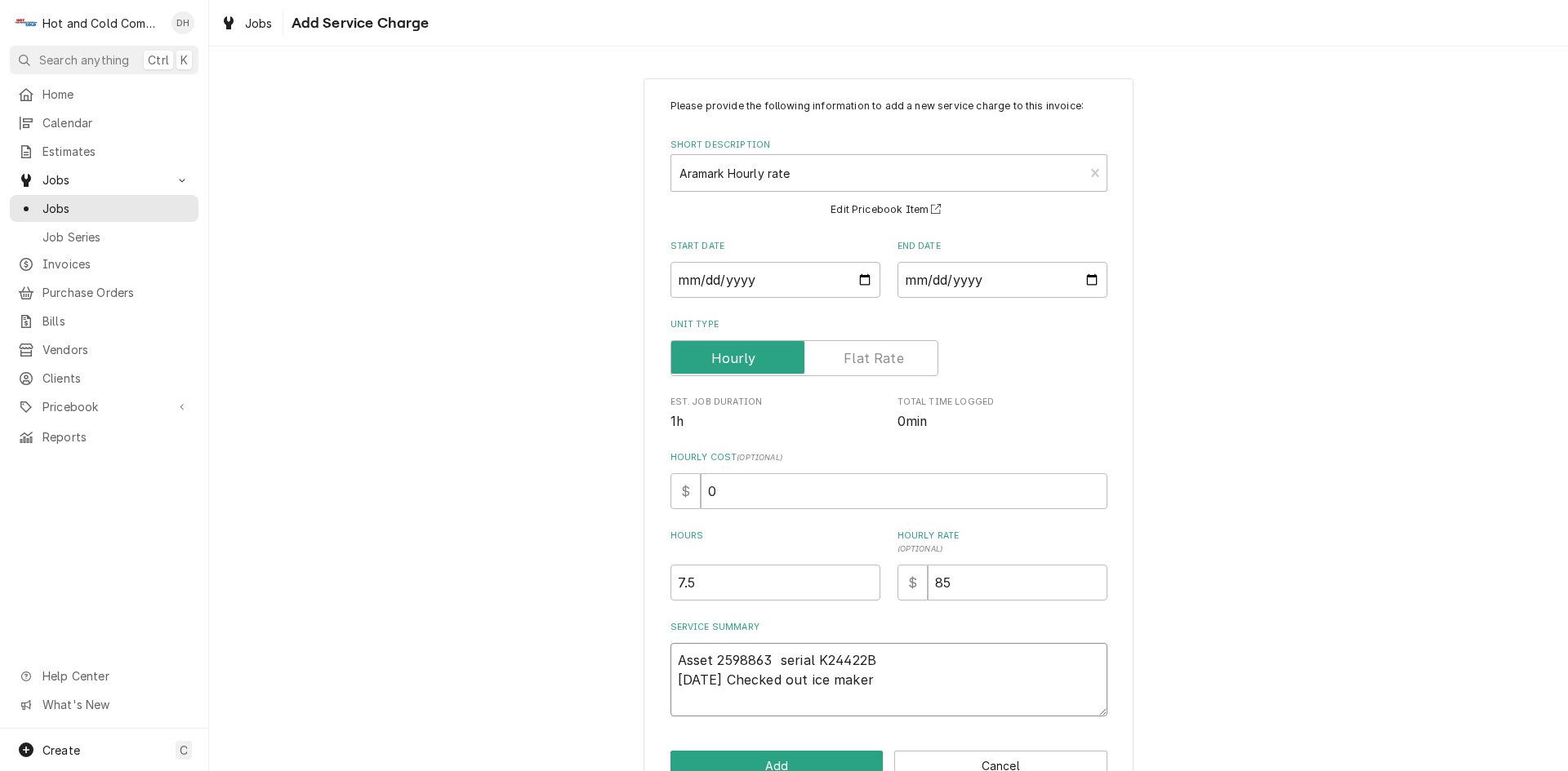
type textarea "x"
type textarea "Asset 2598863 serial K24422B 8/4/25 Checked out ice maker f"
type textarea "x"
type textarea "Asset 2598863 serial K24422B 8/4/25 Checked out ice maker fo"
type textarea "x"
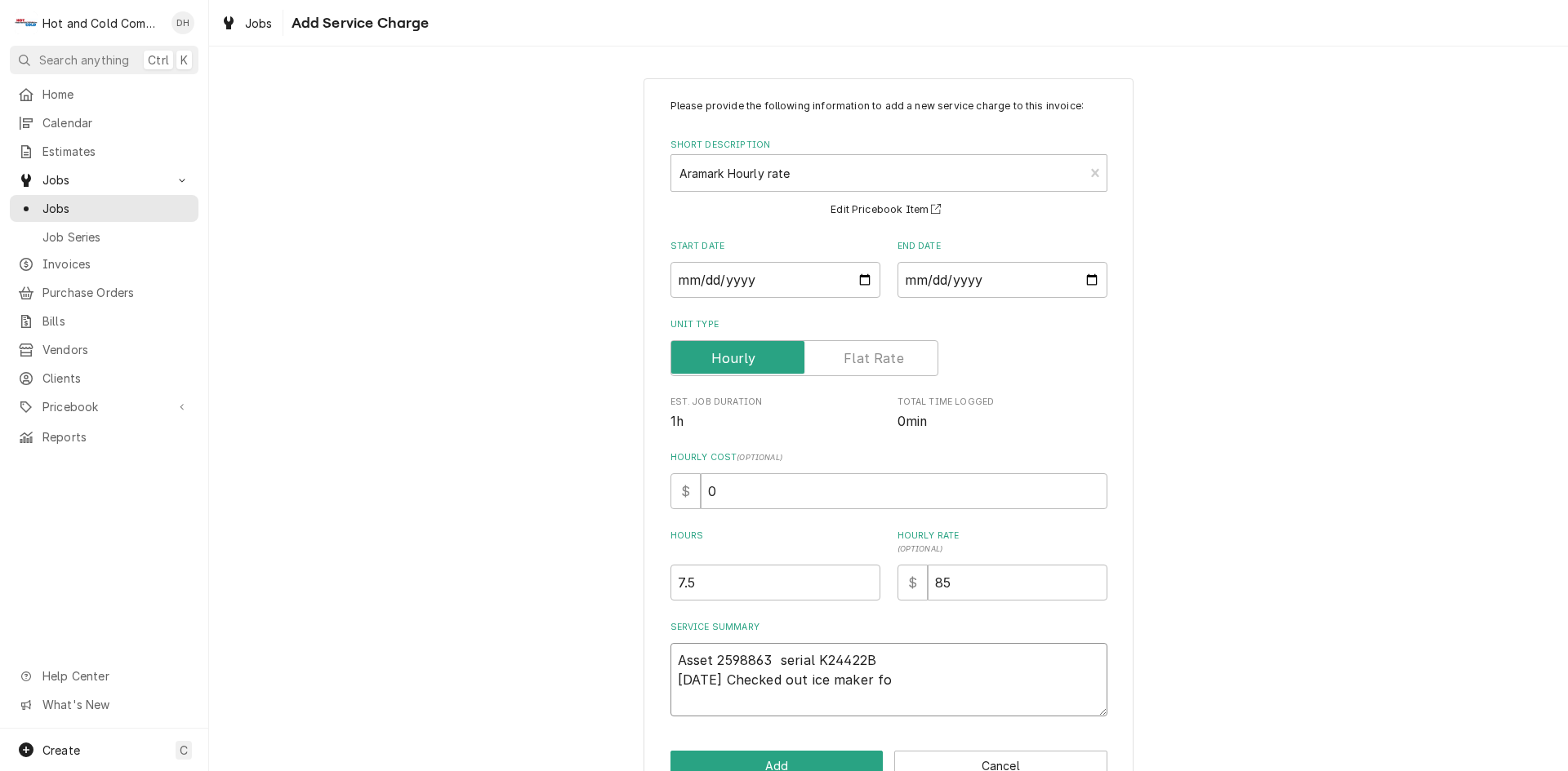
type textarea "Asset 2598863 serial K24422B 8/4/25 Checked out ice maker fou"
type textarea "x"
type textarea "Asset 2598863 serial K24422B 8/4/25 Checked out ice maker foun"
type textarea "x"
type textarea "Asset 2598863 serial K24422B 8/4/25 Checked out ice maker found"
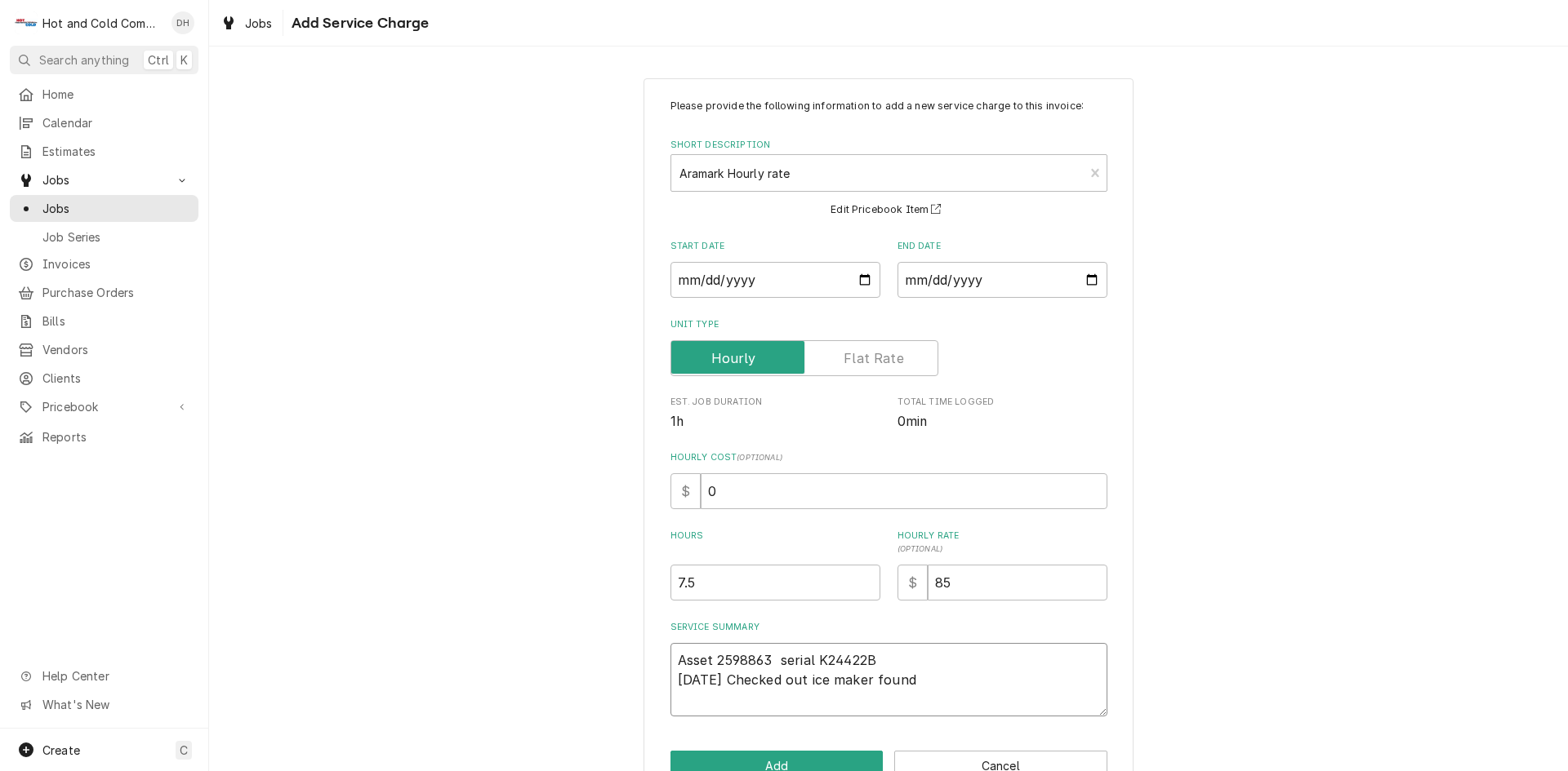
type textarea "x"
type textarea "Asset 2598863 serial K24422B 8/4/25 Checked out ice maker found"
type textarea "x"
type textarea "Asset 2598863 serial K24422B 8/4/25 Checked out ice maker found c"
type textarea "x"
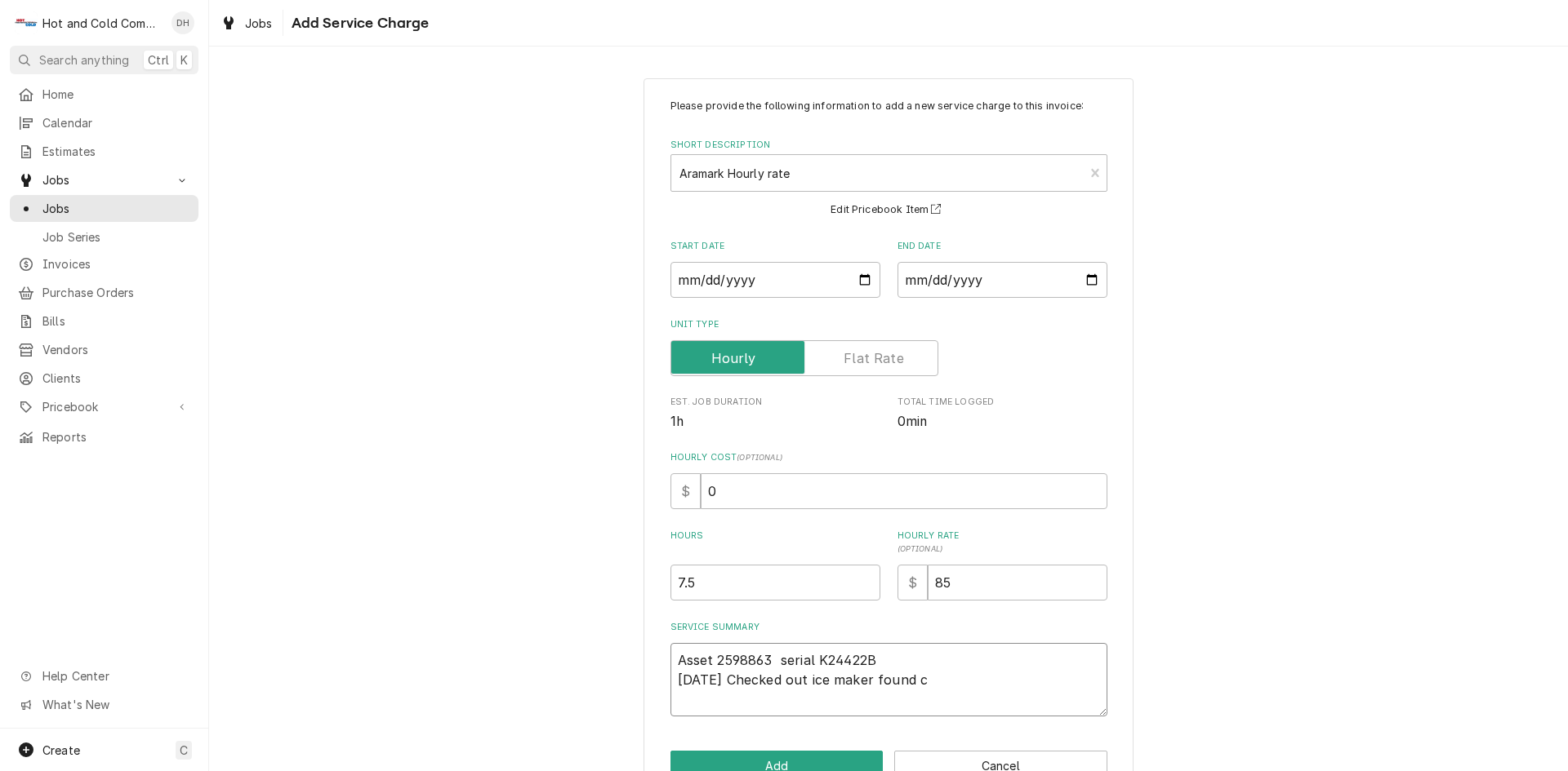
type textarea "Asset 2598863 serial K24422B 8/4/25 Checked out ice maker found co"
type textarea "x"
type textarea "Asset 2598863 serial K24422B 8/4/25 Checked out ice maker found com"
type textarea "x"
type textarea "Asset 2598863 serial K24422B 8/4/25 Checked out ice maker found comp"
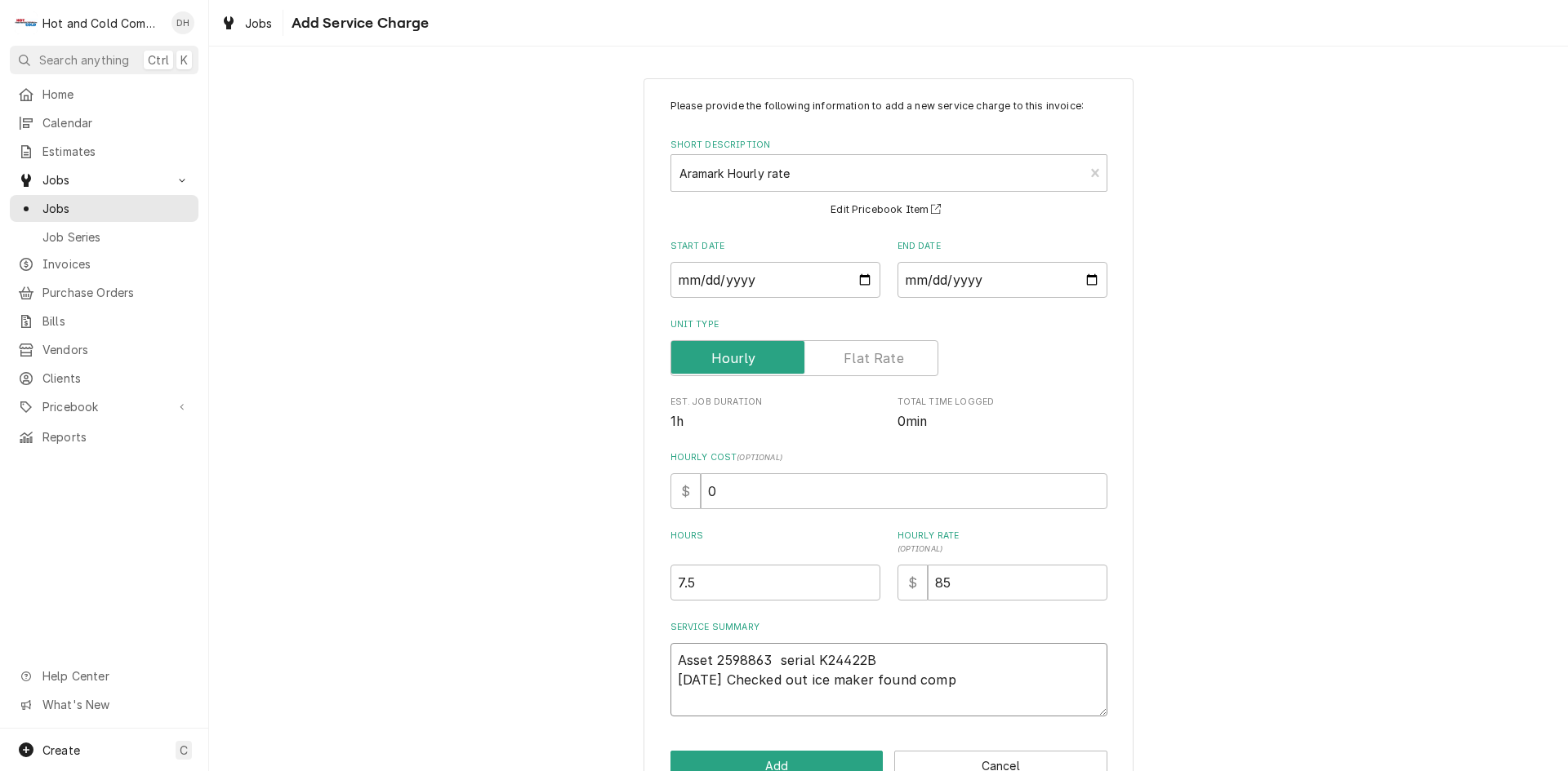
type textarea "x"
type textarea "Asset 2598863 serial K24422B 8/4/25 Checked out ice maker found compr"
type textarea "x"
type textarea "Asset 2598863 serial K24422B 8/4/25 Checked out ice maker found compre"
type textarea "x"
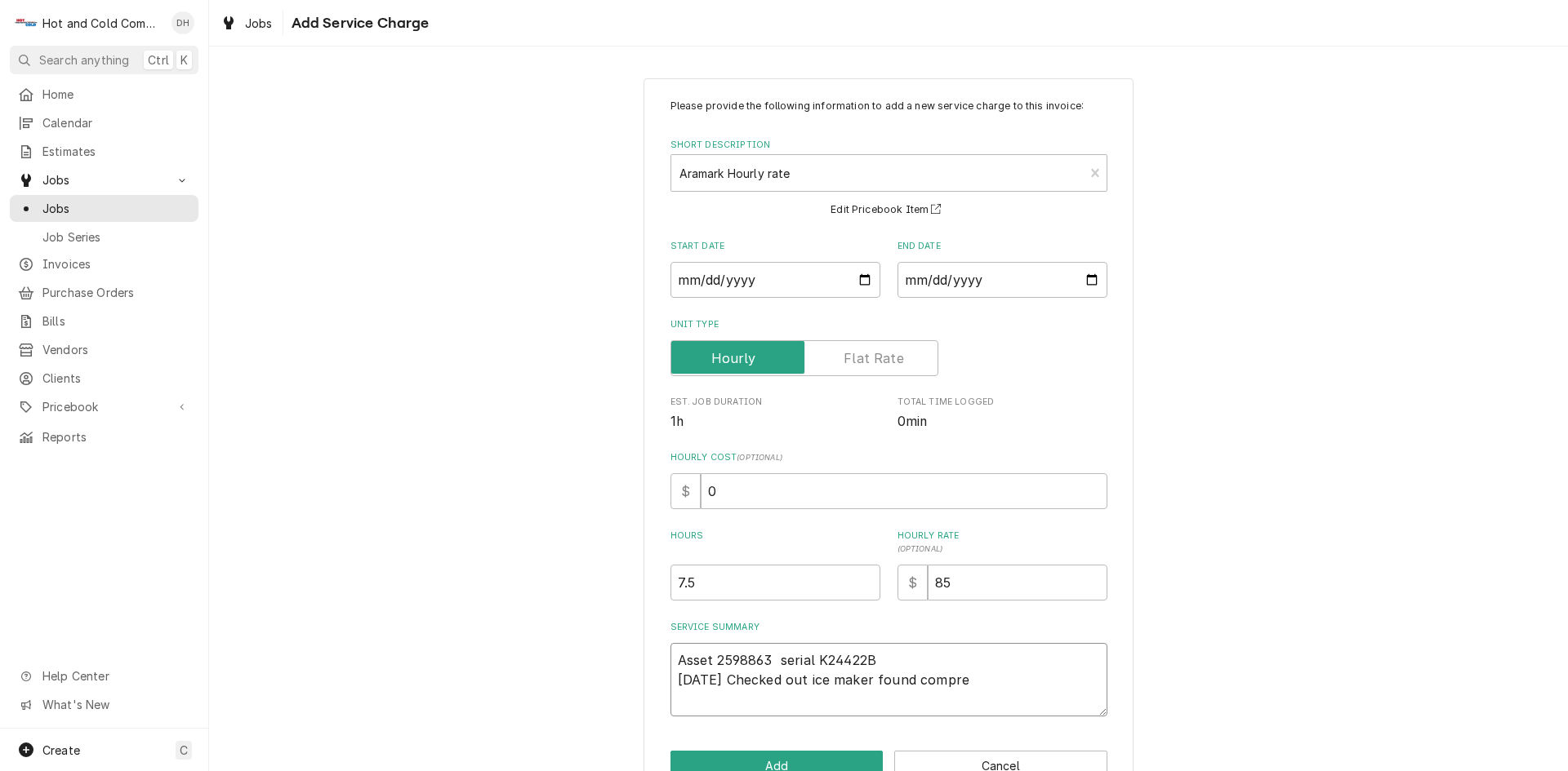
type textarea "Asset 2598863 serial K24422B 8/4/25 Checked out ice maker found compres"
type textarea "x"
type textarea "Asset 2598863 serial K24422B 8/4/25 Checked out ice maker found compress"
type textarea "x"
type textarea "Asset 2598863 serial K24422B 8/4/25 Checked out ice maker found compresso"
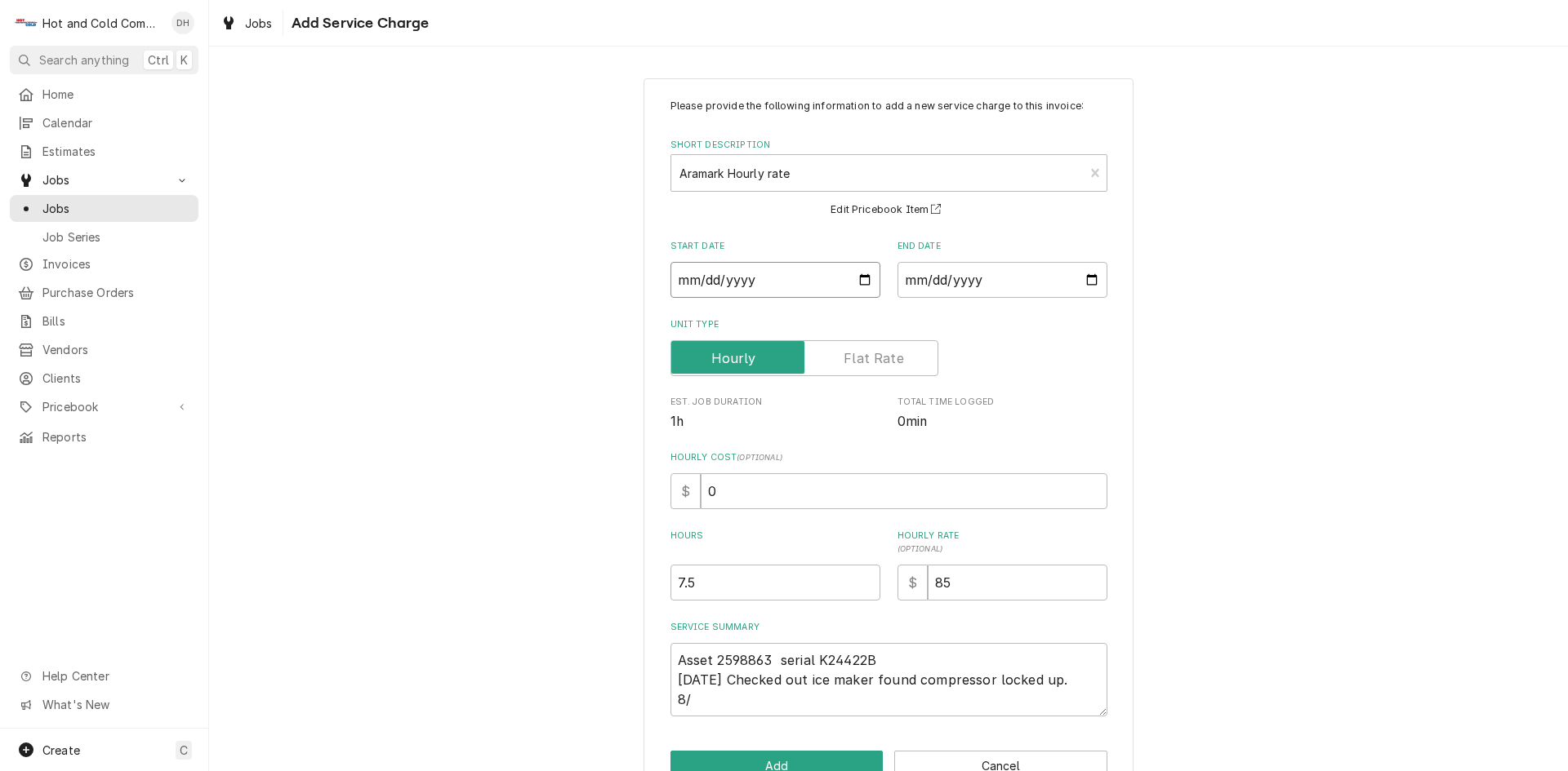
click at [861, 280] on input "2025-08-04" at bounding box center [775, 279] width 210 height 36
click at [738, 698] on textarea "Asset 2598863 serial K24422B 8/4/25 Checked out ice maker found compressor lock…" at bounding box center [888, 679] width 437 height 73
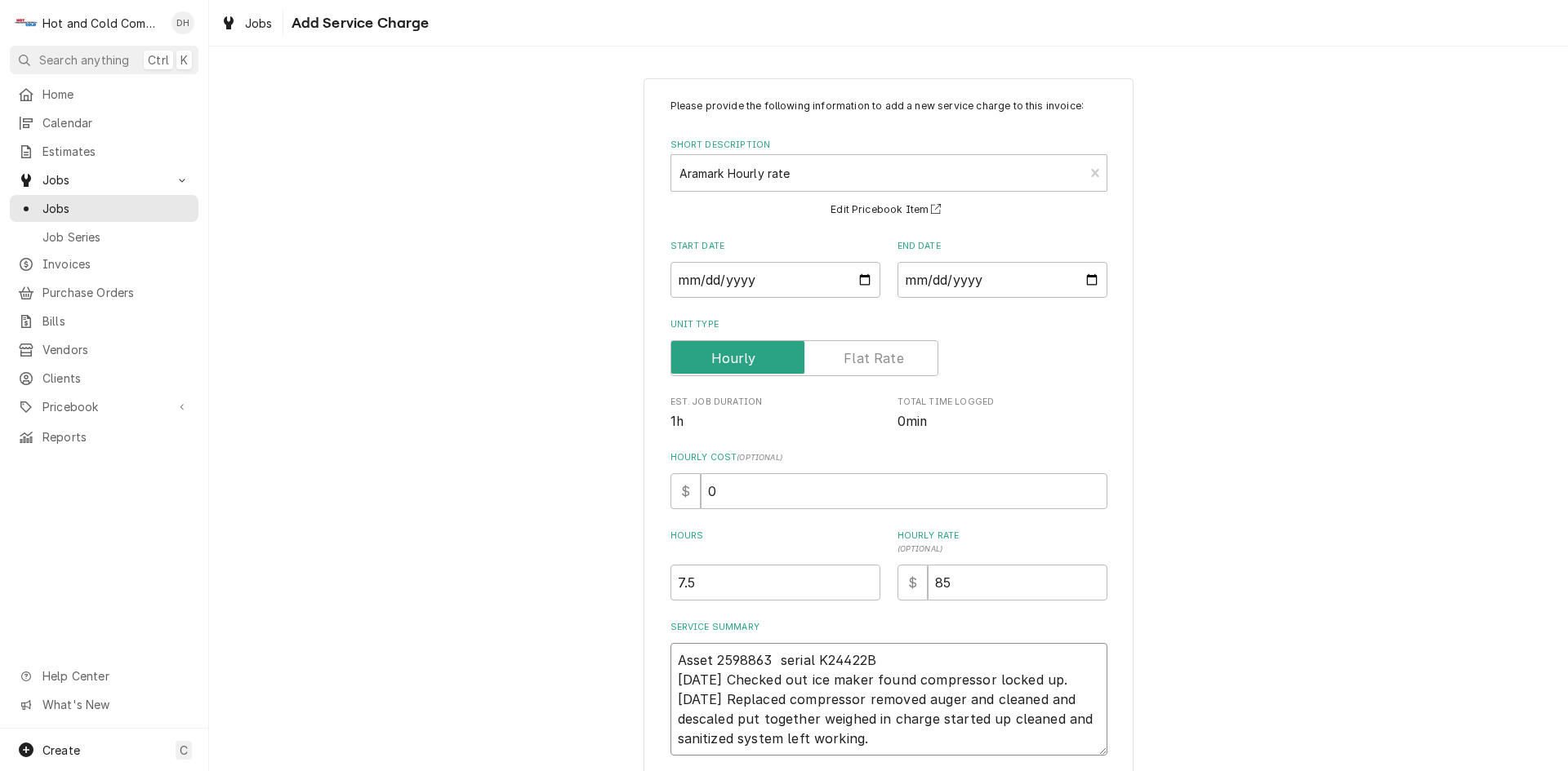
scroll to position [84, 0]
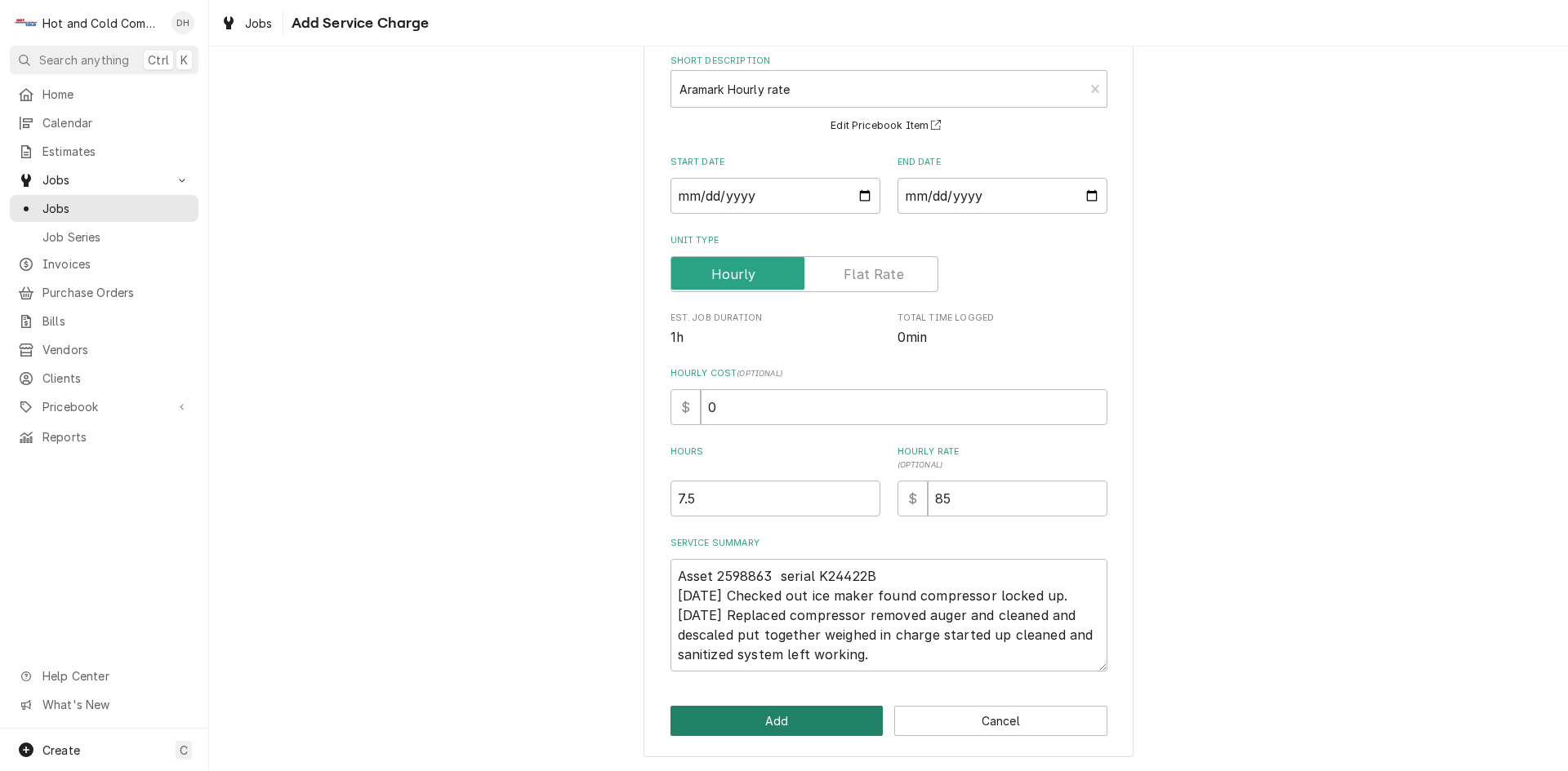
click at [783, 716] on button "Add" at bounding box center [777, 721] width 214 height 31
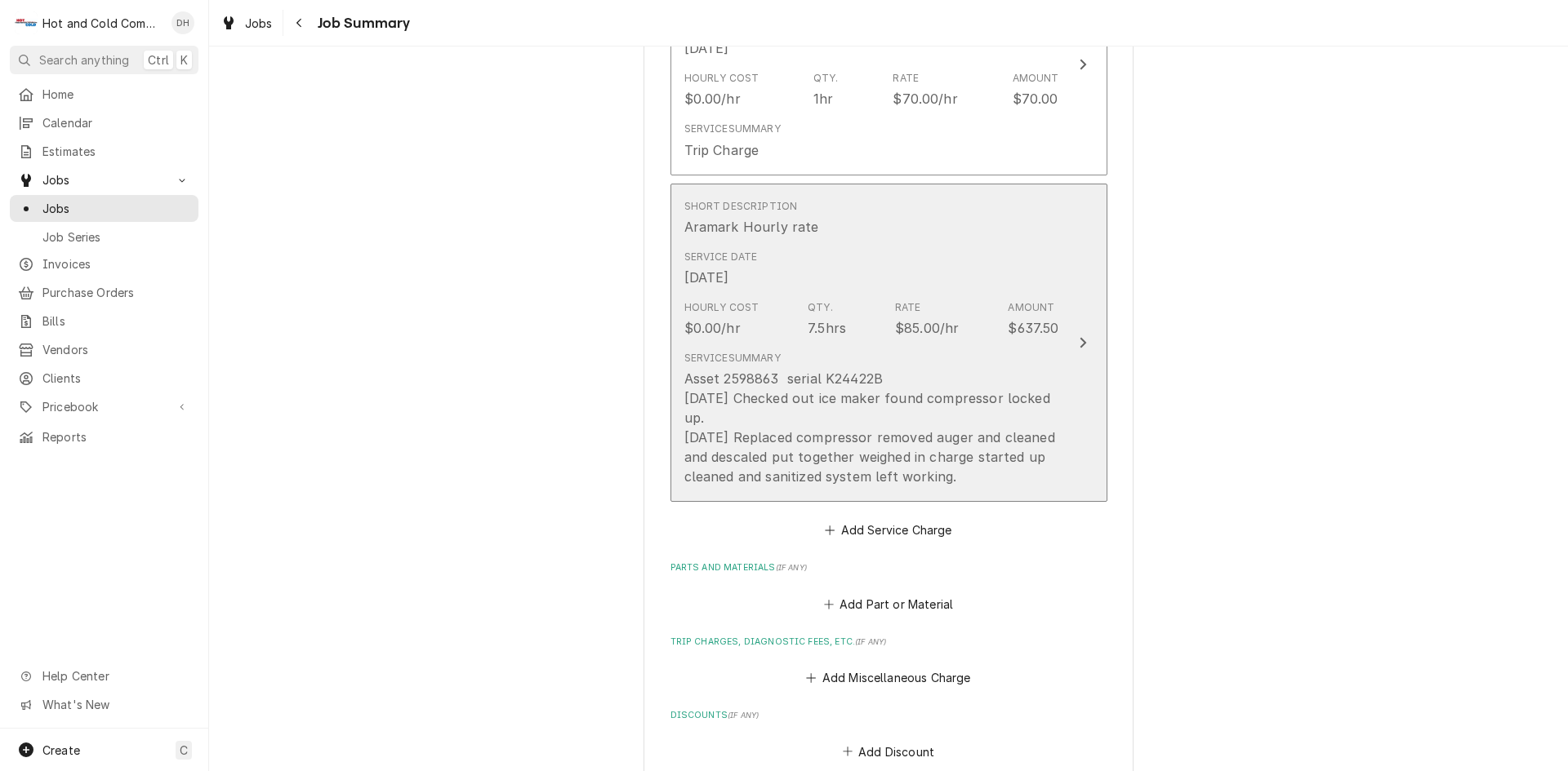
scroll to position [544, 0]
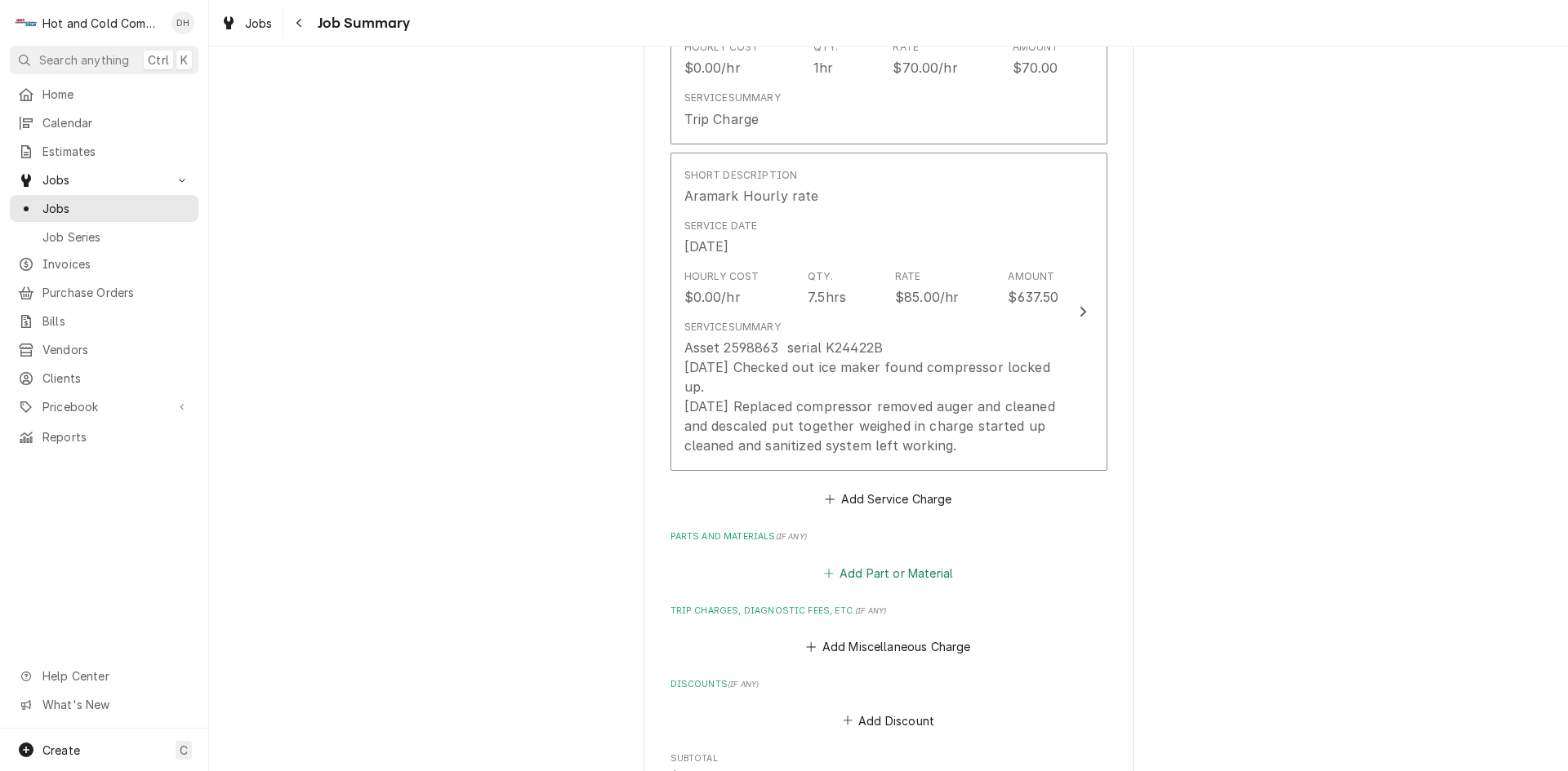
click at [911, 568] on button "Add Part or Material" at bounding box center [888, 572] width 135 height 23
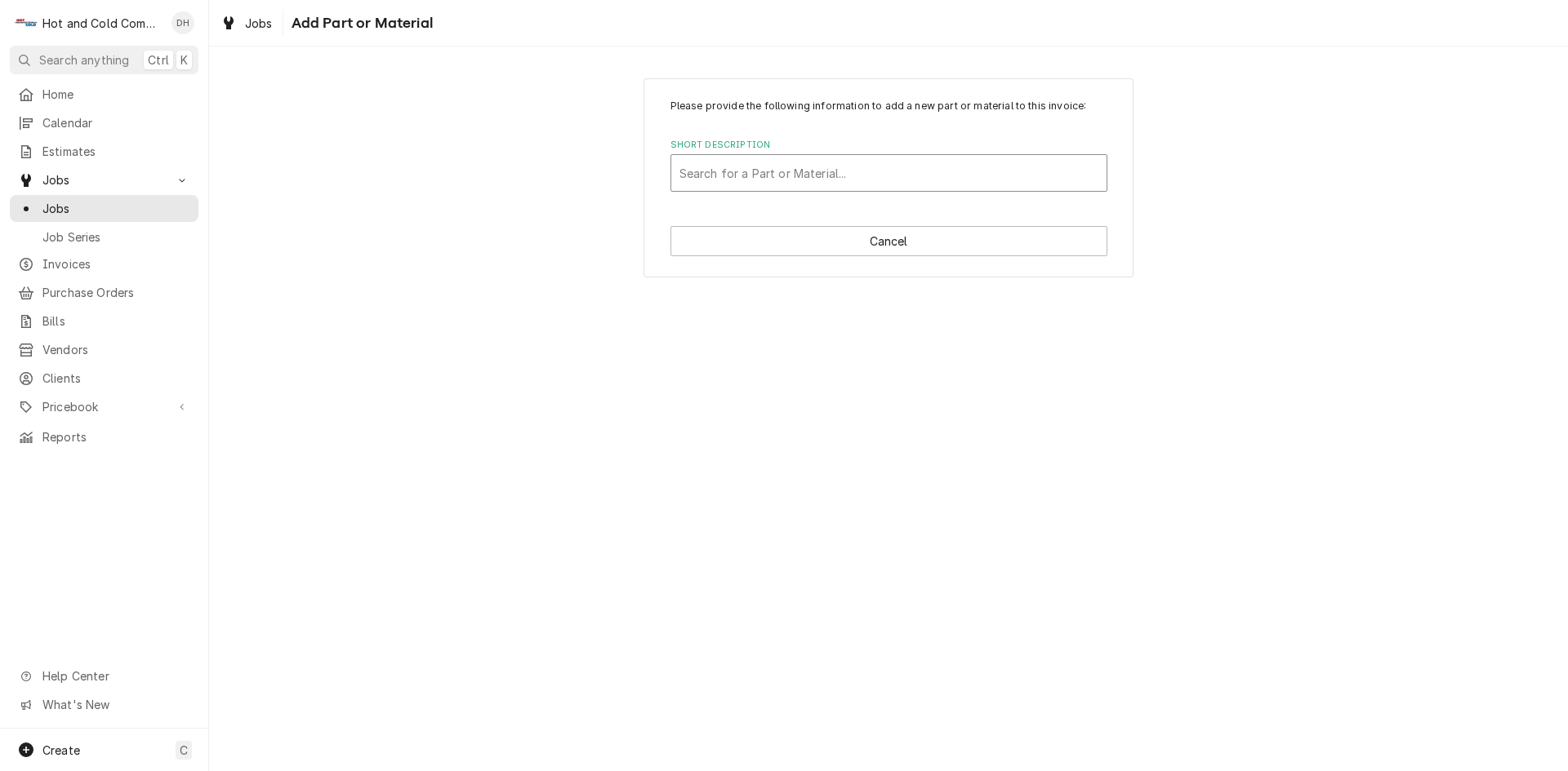
click at [765, 175] on div "Short Description" at bounding box center [888, 173] width 419 height 30
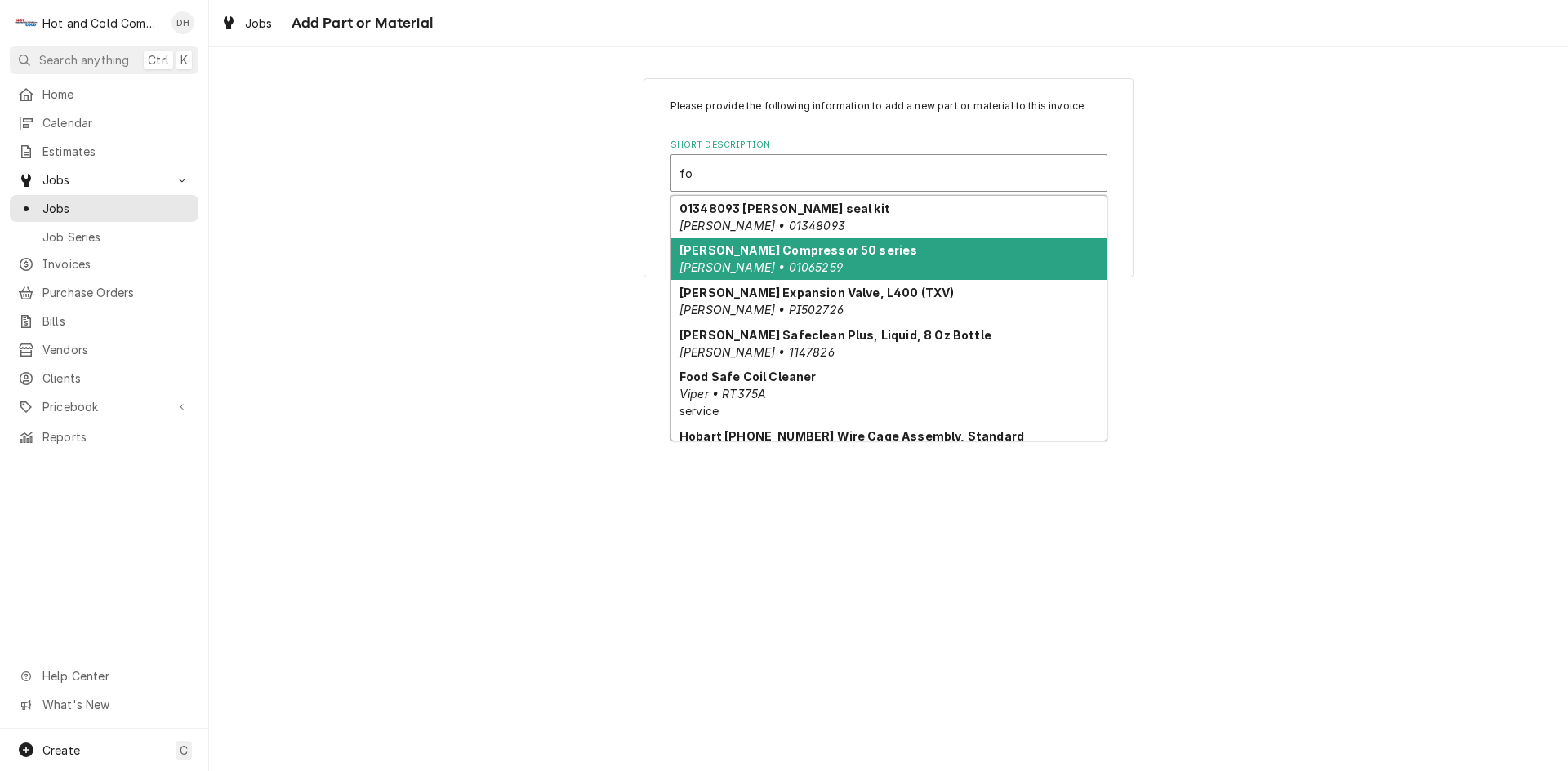
click at [867, 264] on div "Follett Compressor 50 series Follett • 01065259" at bounding box center [888, 260] width 435 height 43
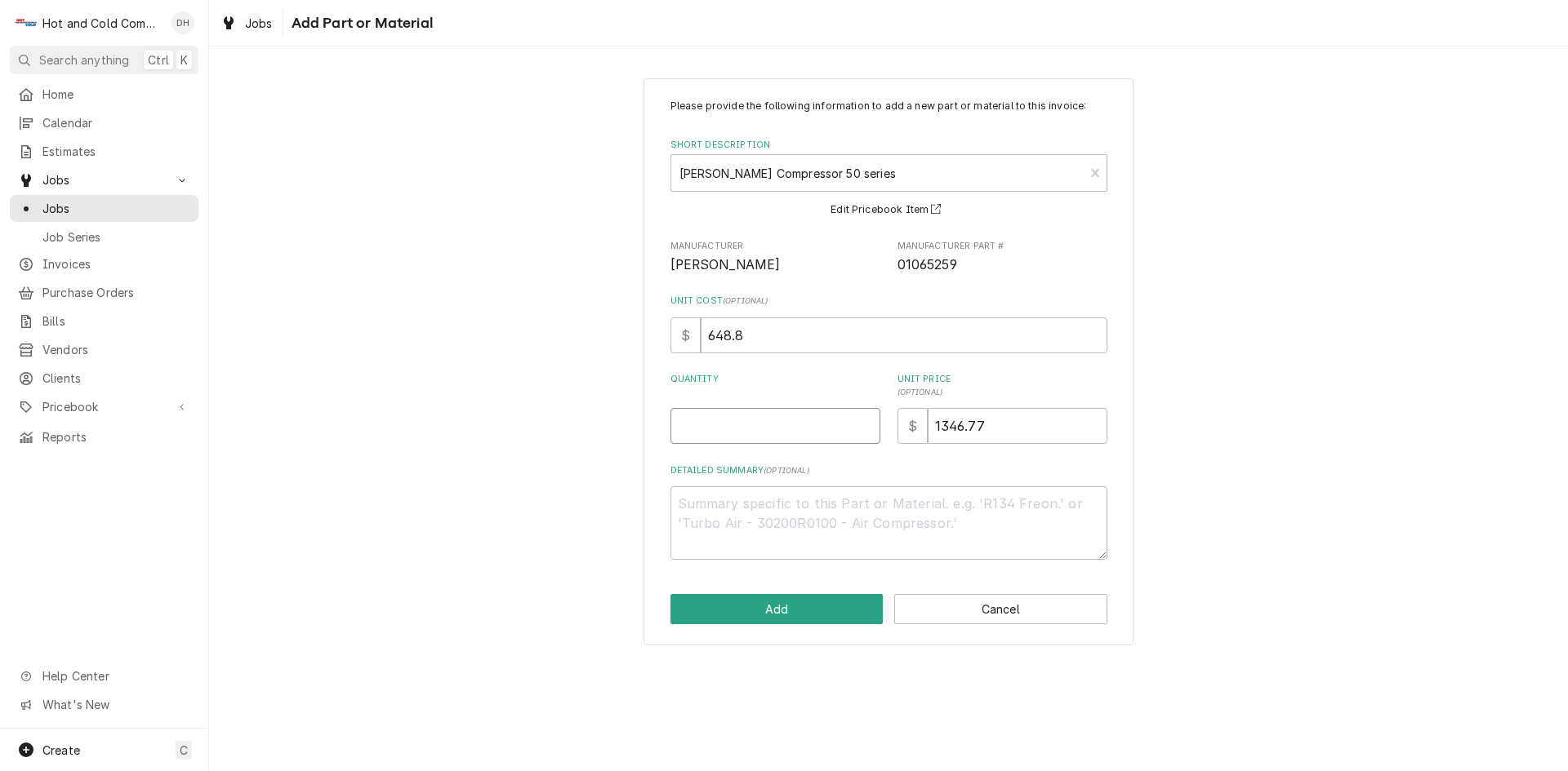
click at [732, 431] on input "Quantity" at bounding box center [775, 426] width 210 height 36
click at [801, 609] on button "Add" at bounding box center [777, 610] width 214 height 31
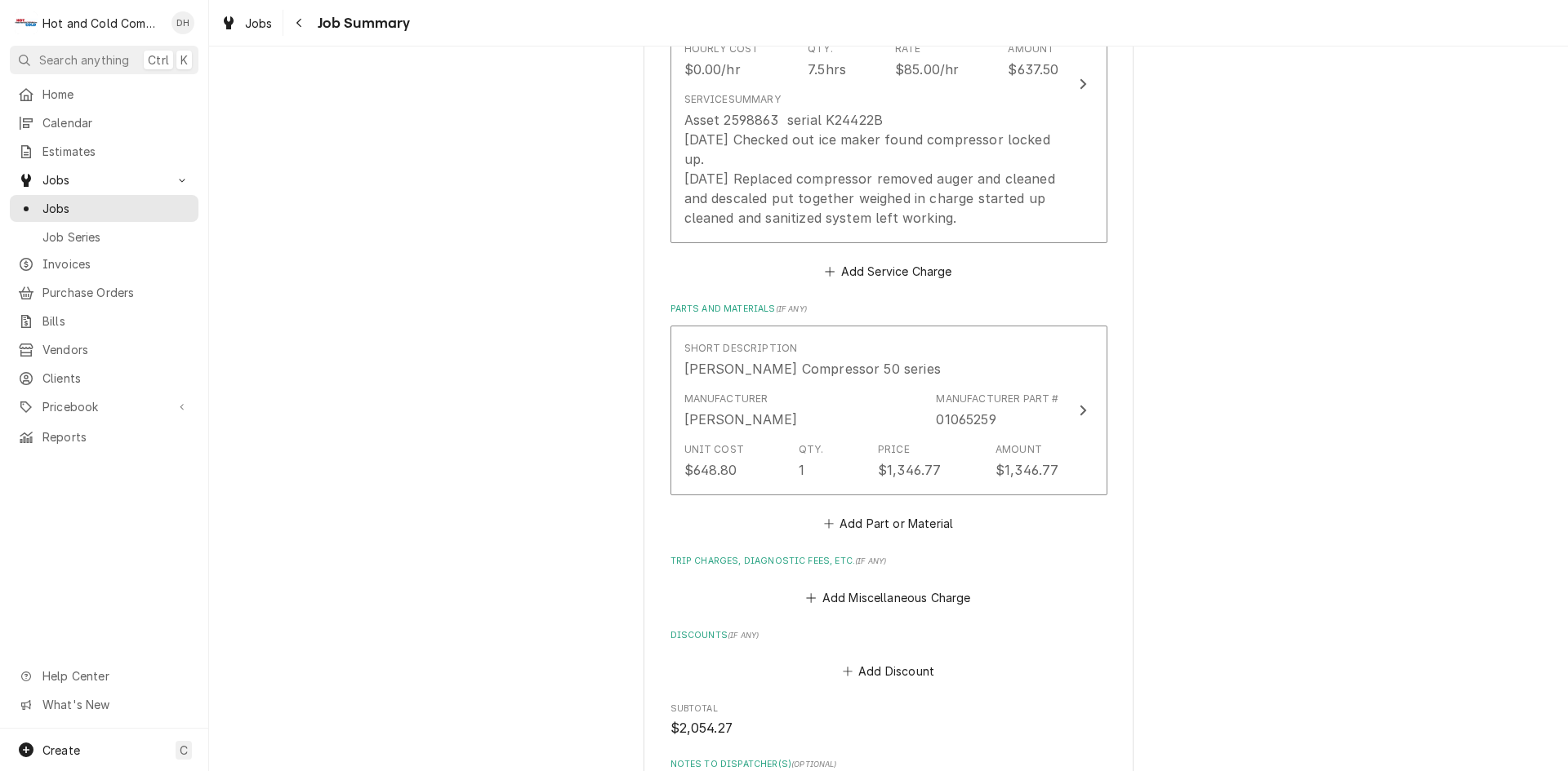
scroll to position [816, 0]
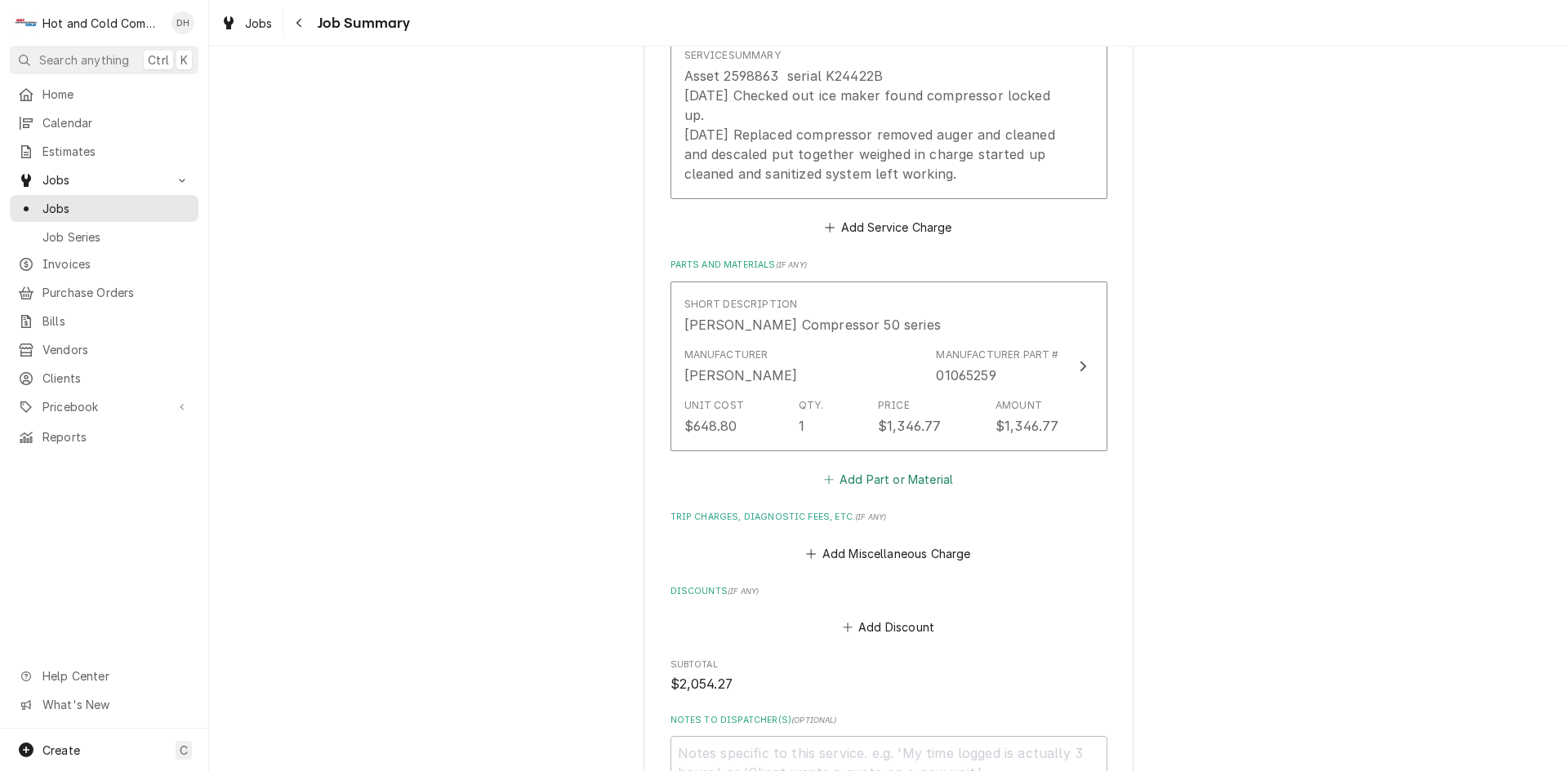
click at [913, 475] on button "Add Part or Material" at bounding box center [888, 480] width 135 height 23
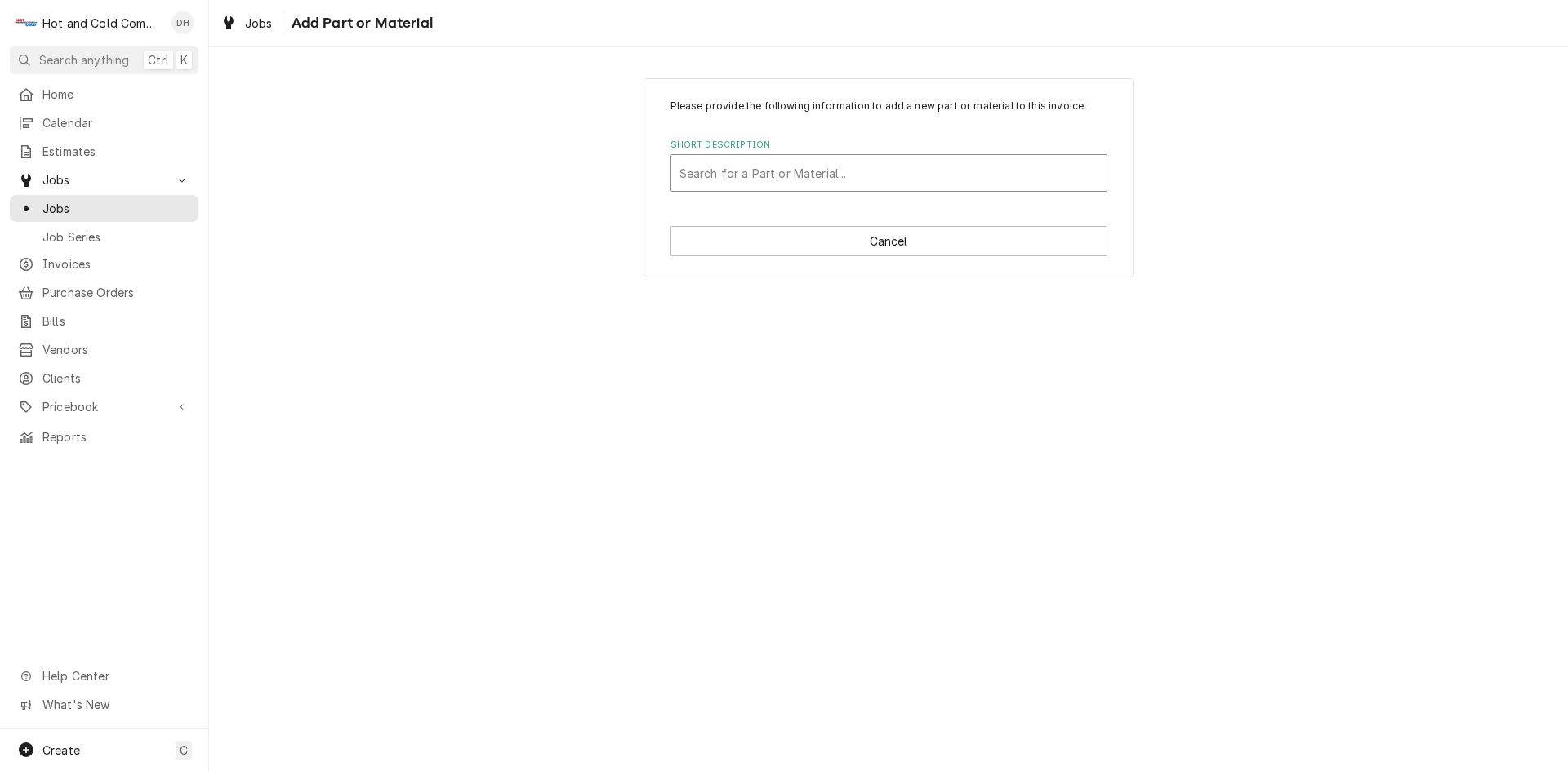
click at [798, 173] on div "Short Description" at bounding box center [888, 173] width 419 height 30
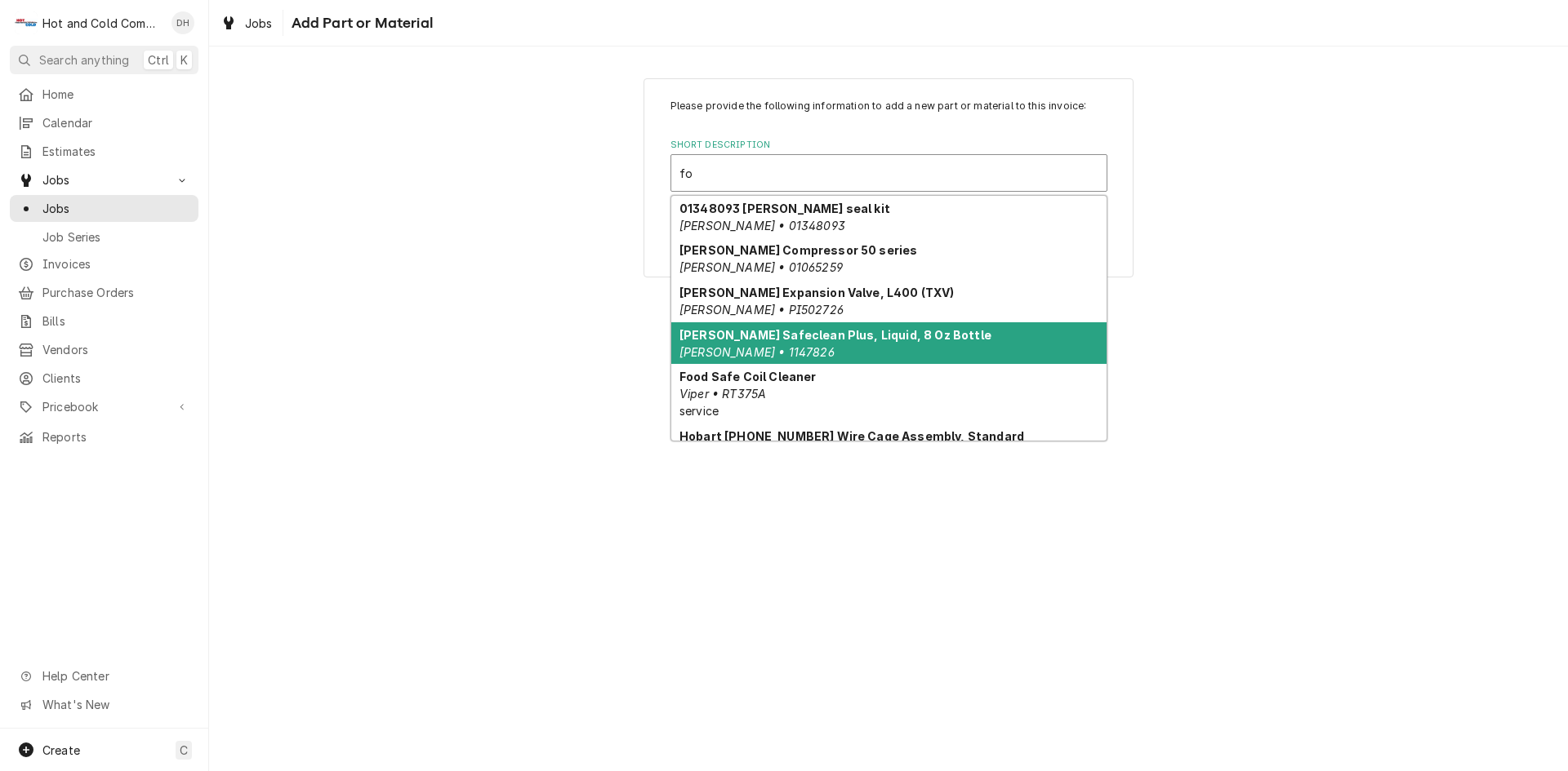
drag, startPoint x: 851, startPoint y: 345, endPoint x: 932, endPoint y: 348, distance: 81.1
click at [857, 345] on div "Follett Safeclean Plus, Liquid, 8 Oz Bottle Follett • 1147826" at bounding box center [888, 344] width 435 height 43
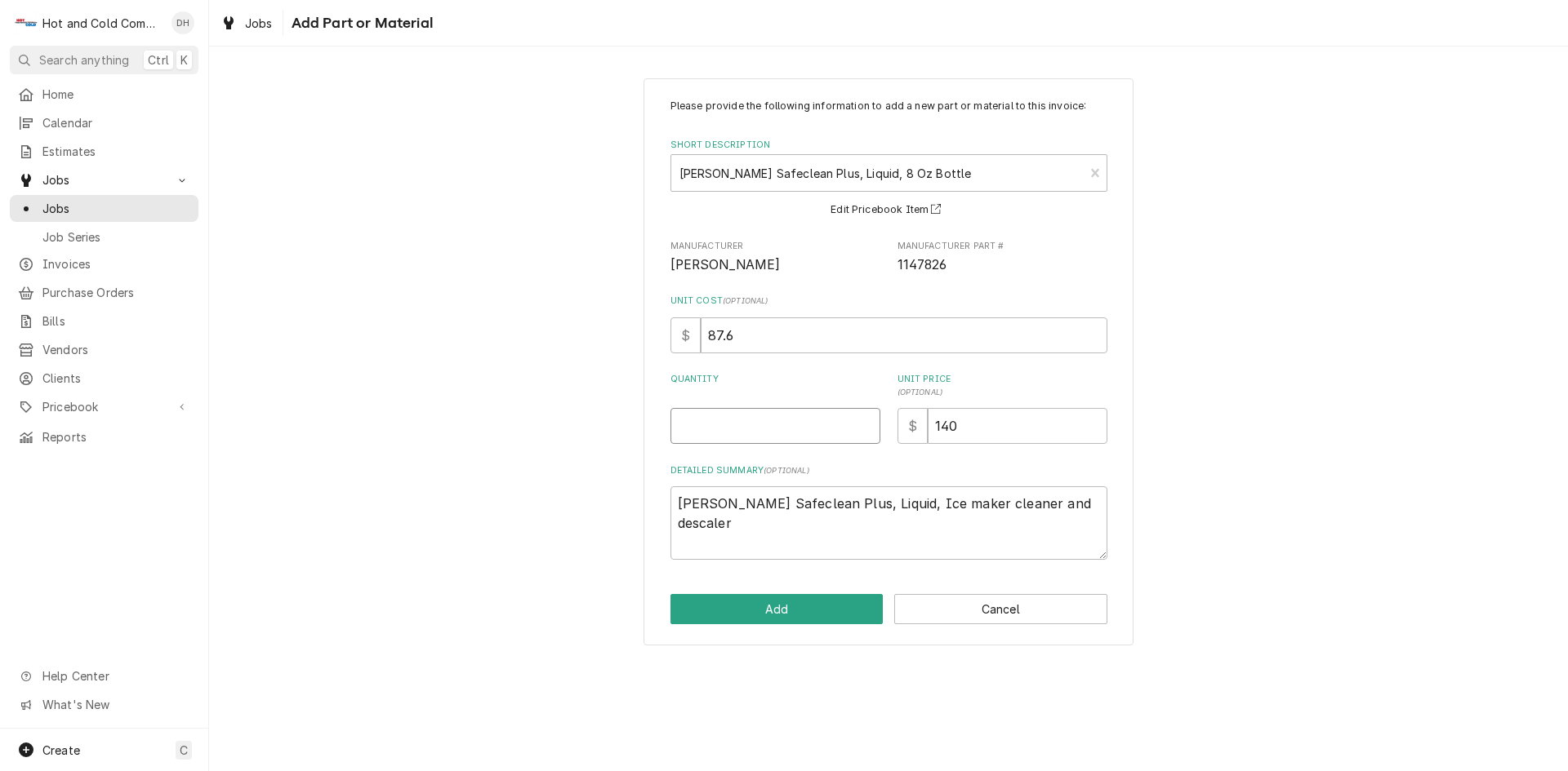
click at [735, 421] on input "Quantity" at bounding box center [775, 426] width 210 height 36
click at [805, 603] on button "Add" at bounding box center [777, 610] width 214 height 31
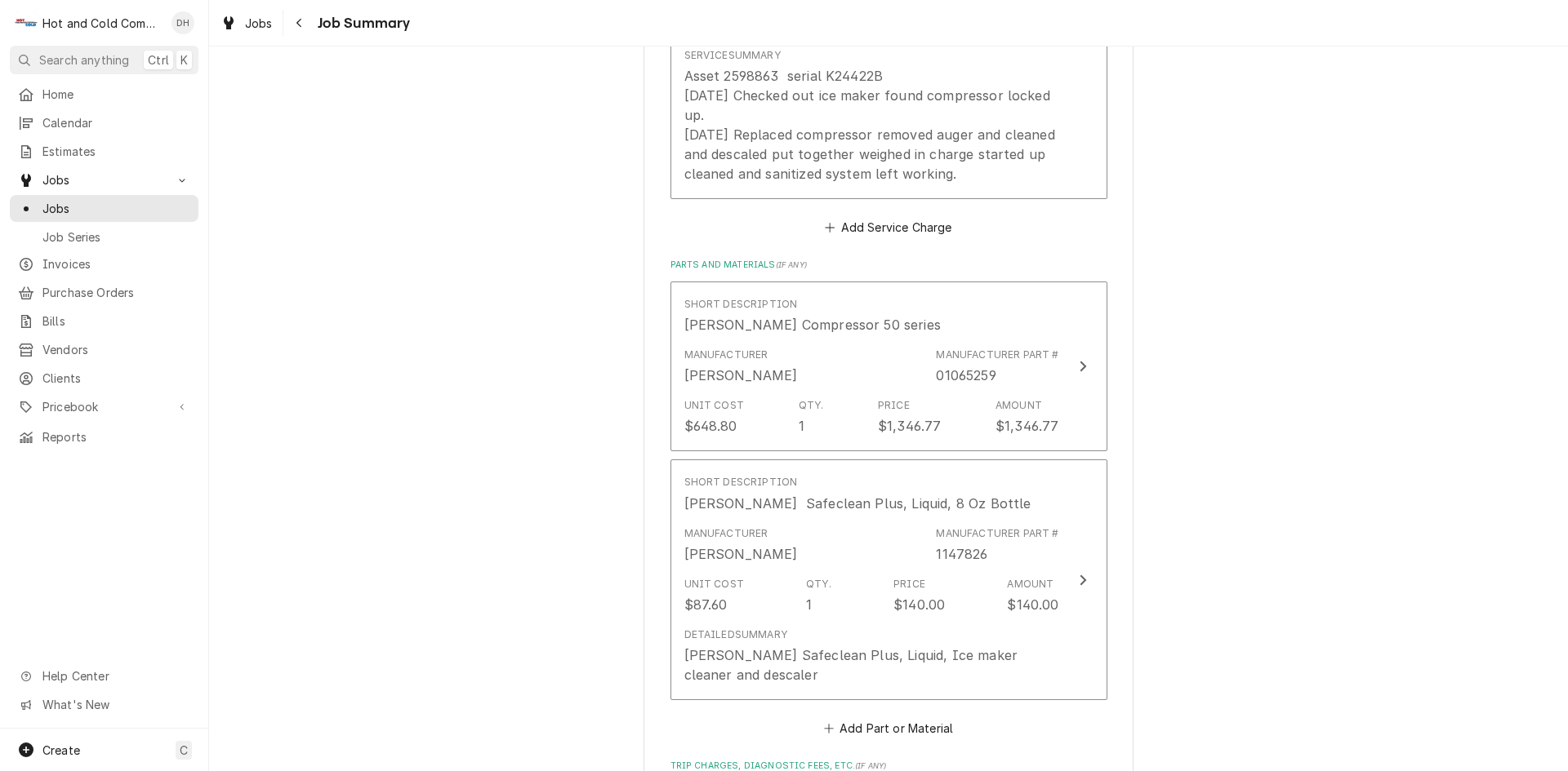
scroll to position [1087, 0]
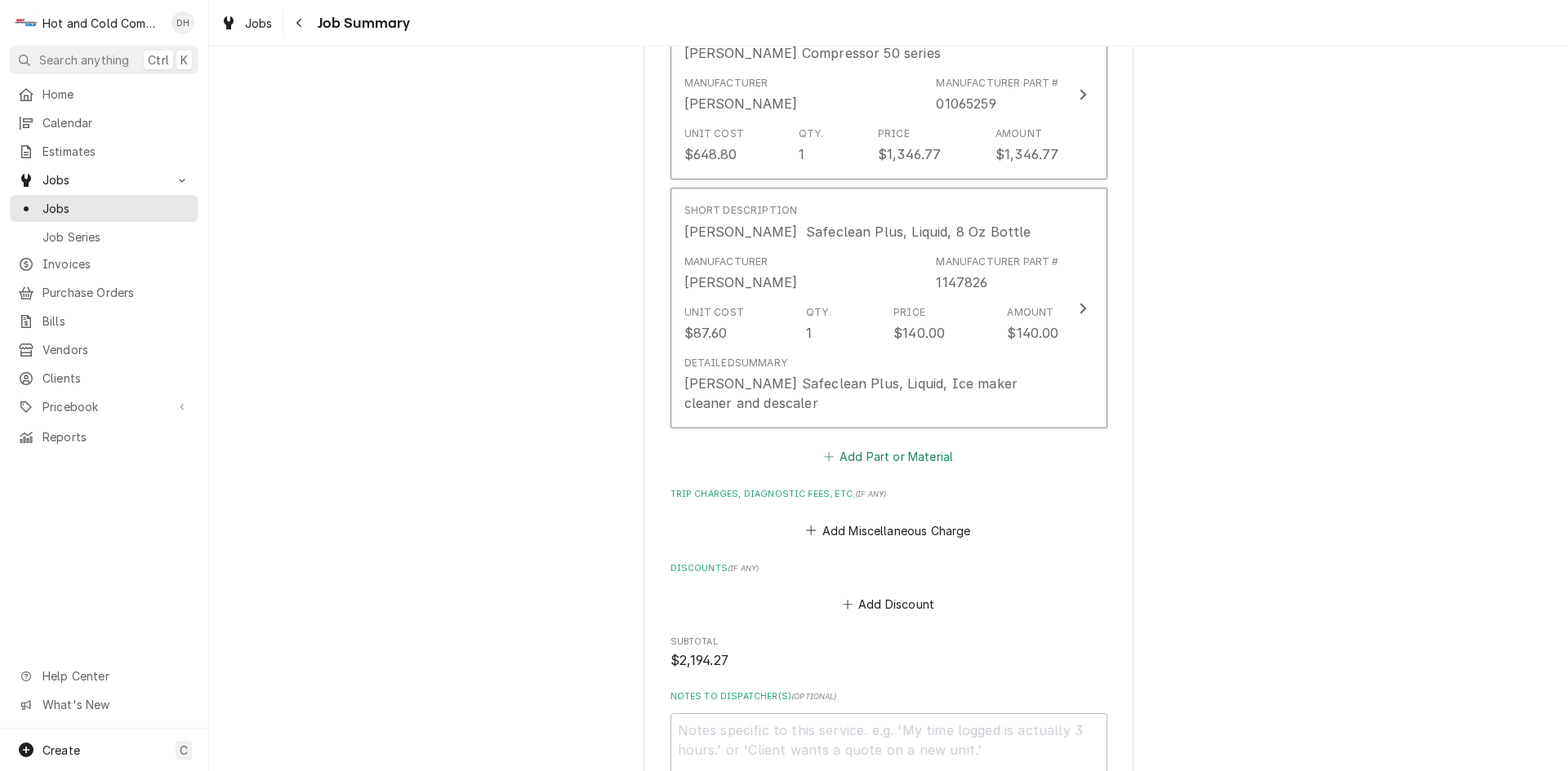
click at [871, 457] on button "Add Part or Material" at bounding box center [888, 456] width 135 height 23
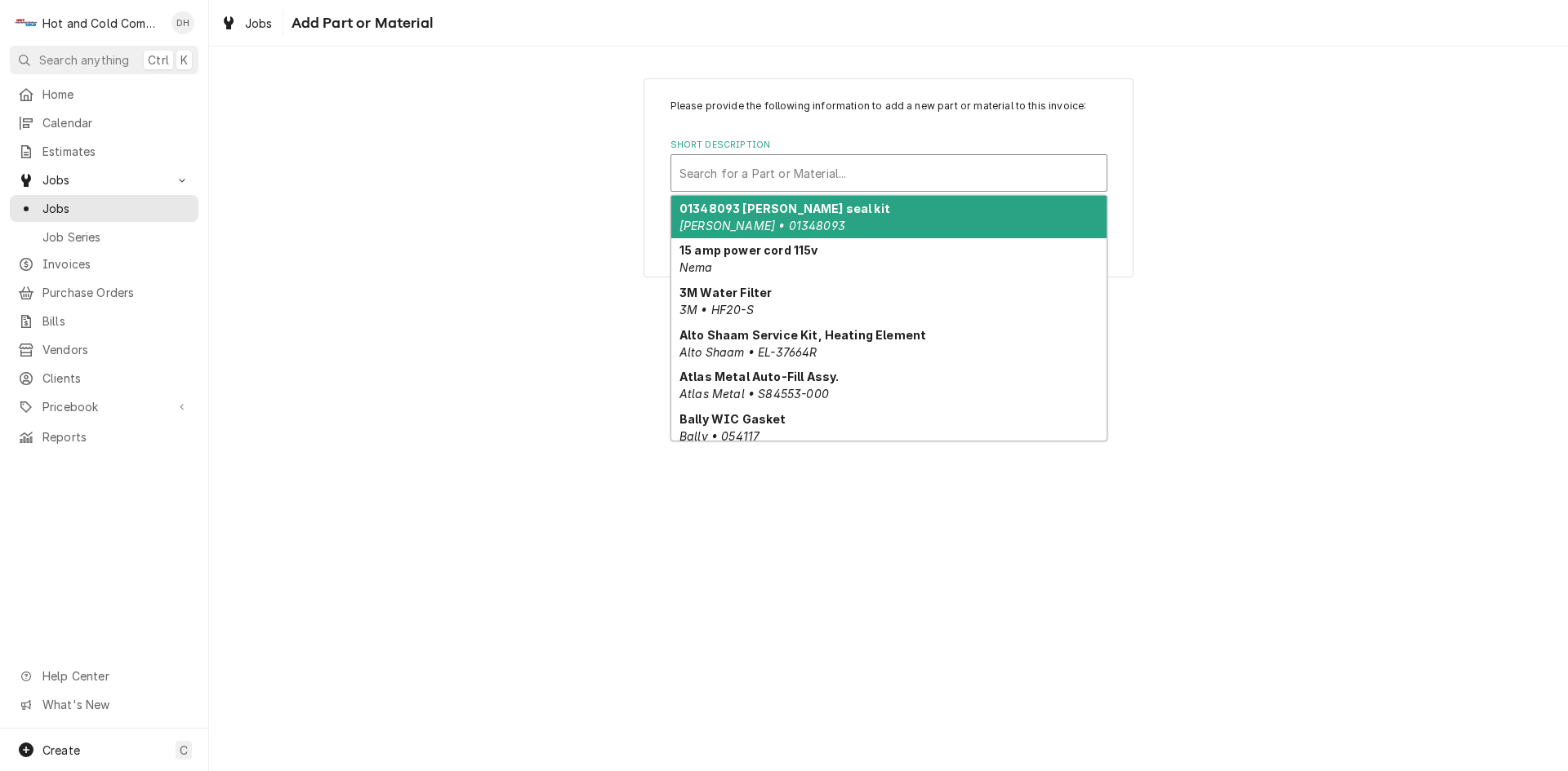
click at [748, 165] on div "Short Description" at bounding box center [888, 173] width 419 height 30
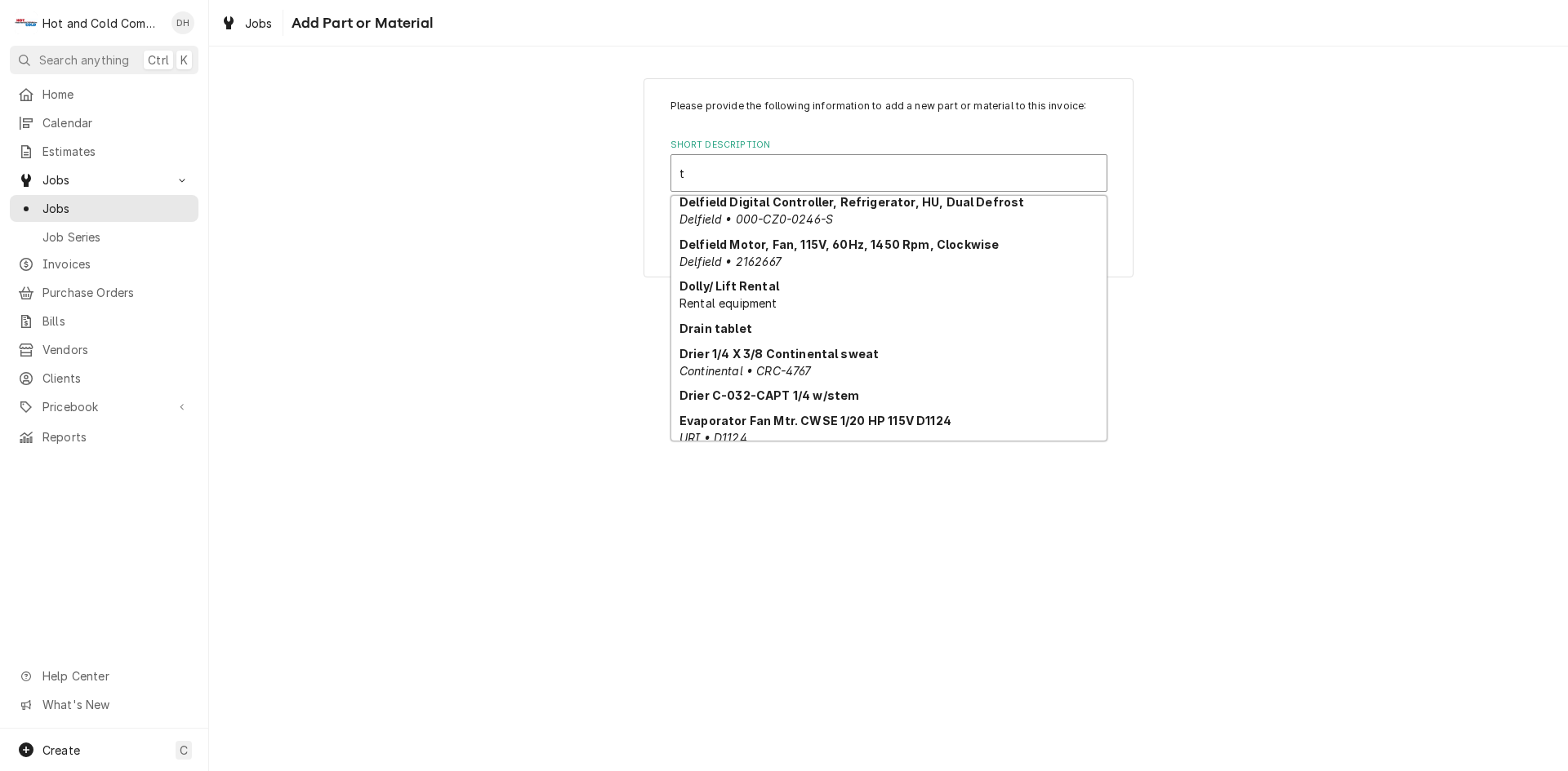
scroll to position [654, 0]
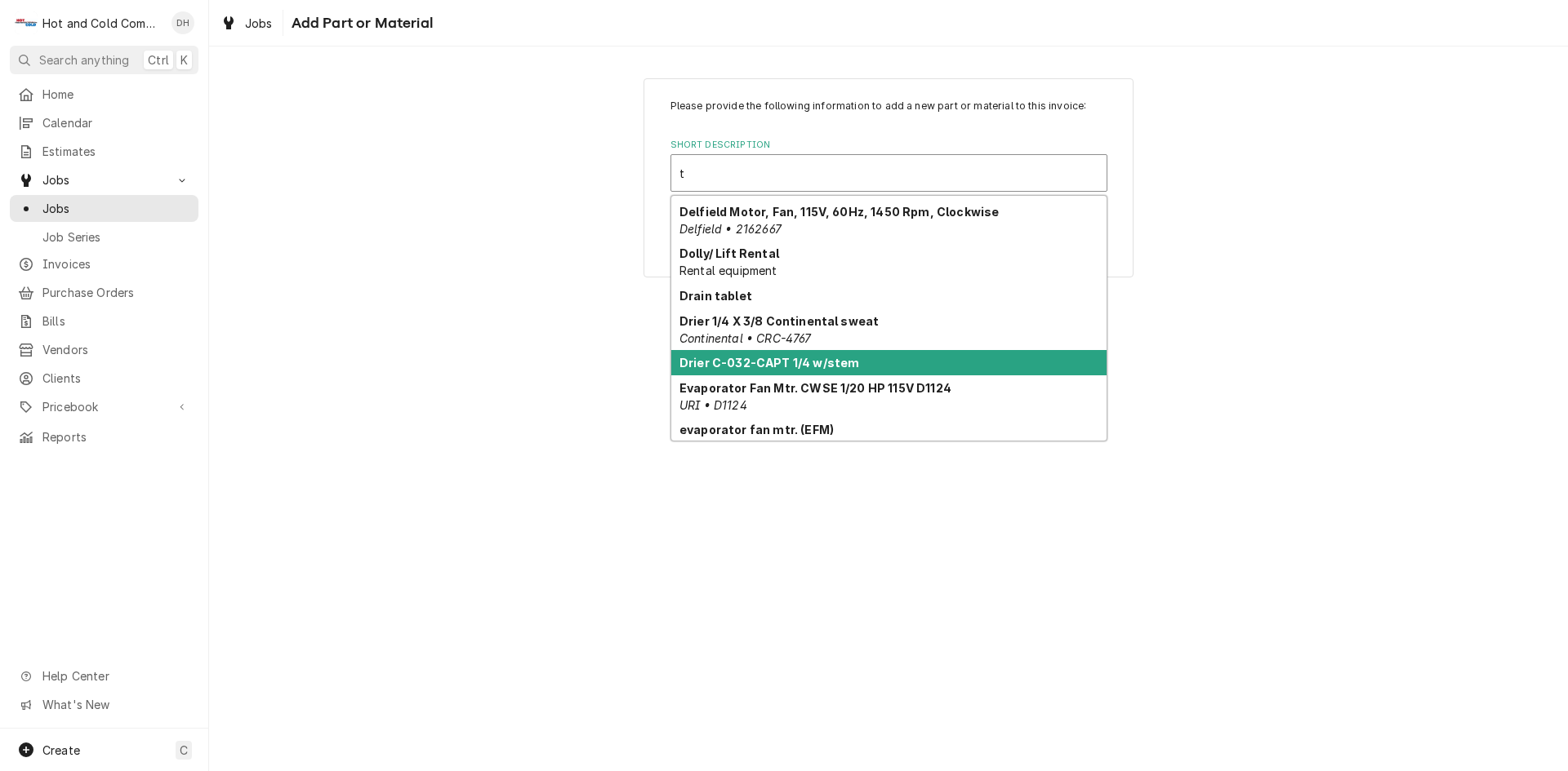
drag, startPoint x: 861, startPoint y: 361, endPoint x: 893, endPoint y: 365, distance: 32.2
click at [866, 361] on div "Drier C-032-CAPT 1/4 w/stem" at bounding box center [888, 362] width 435 height 25
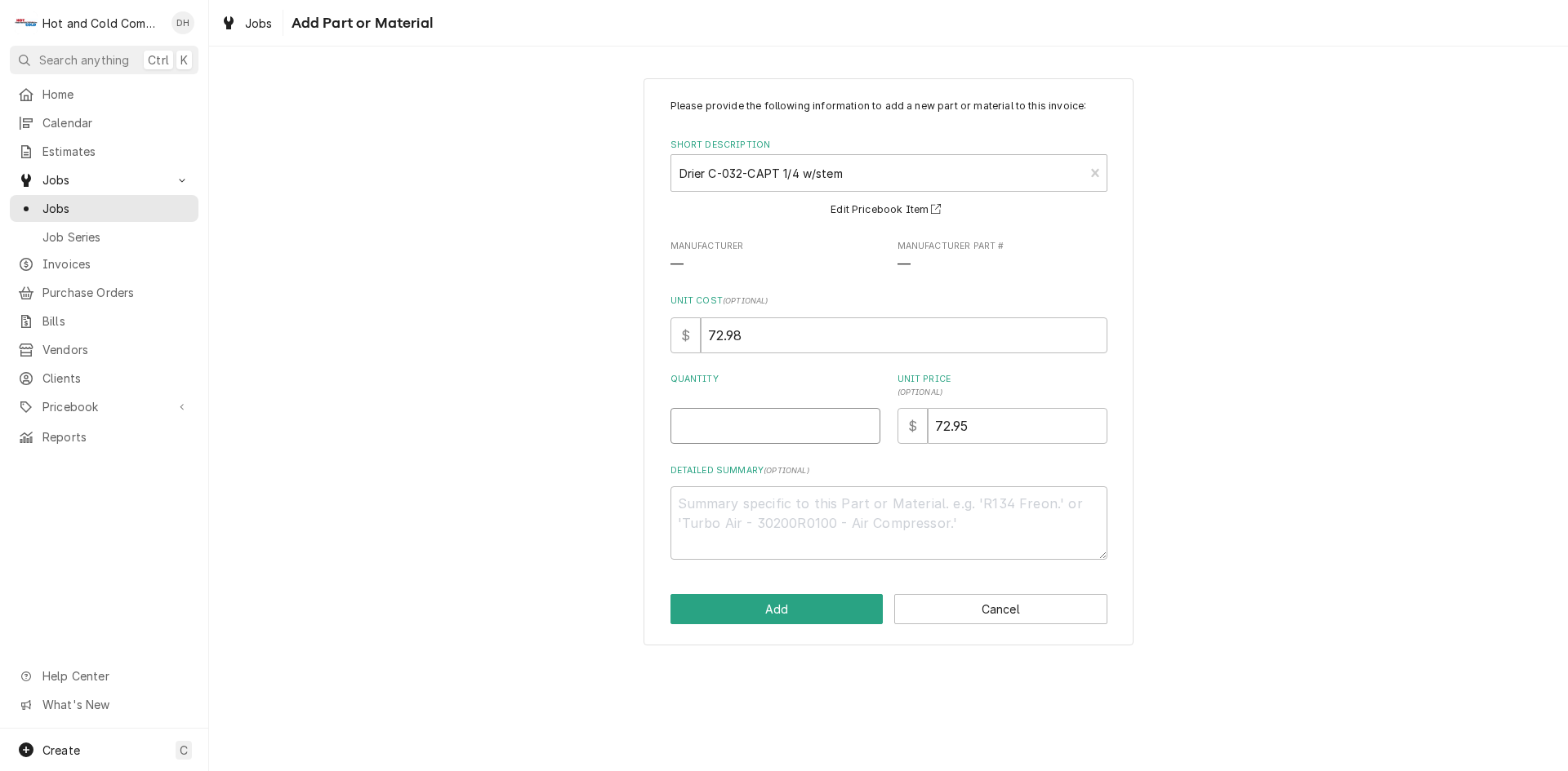
click at [753, 424] on input "Quantity" at bounding box center [775, 426] width 210 height 36
click at [789, 608] on button "Add" at bounding box center [777, 610] width 214 height 31
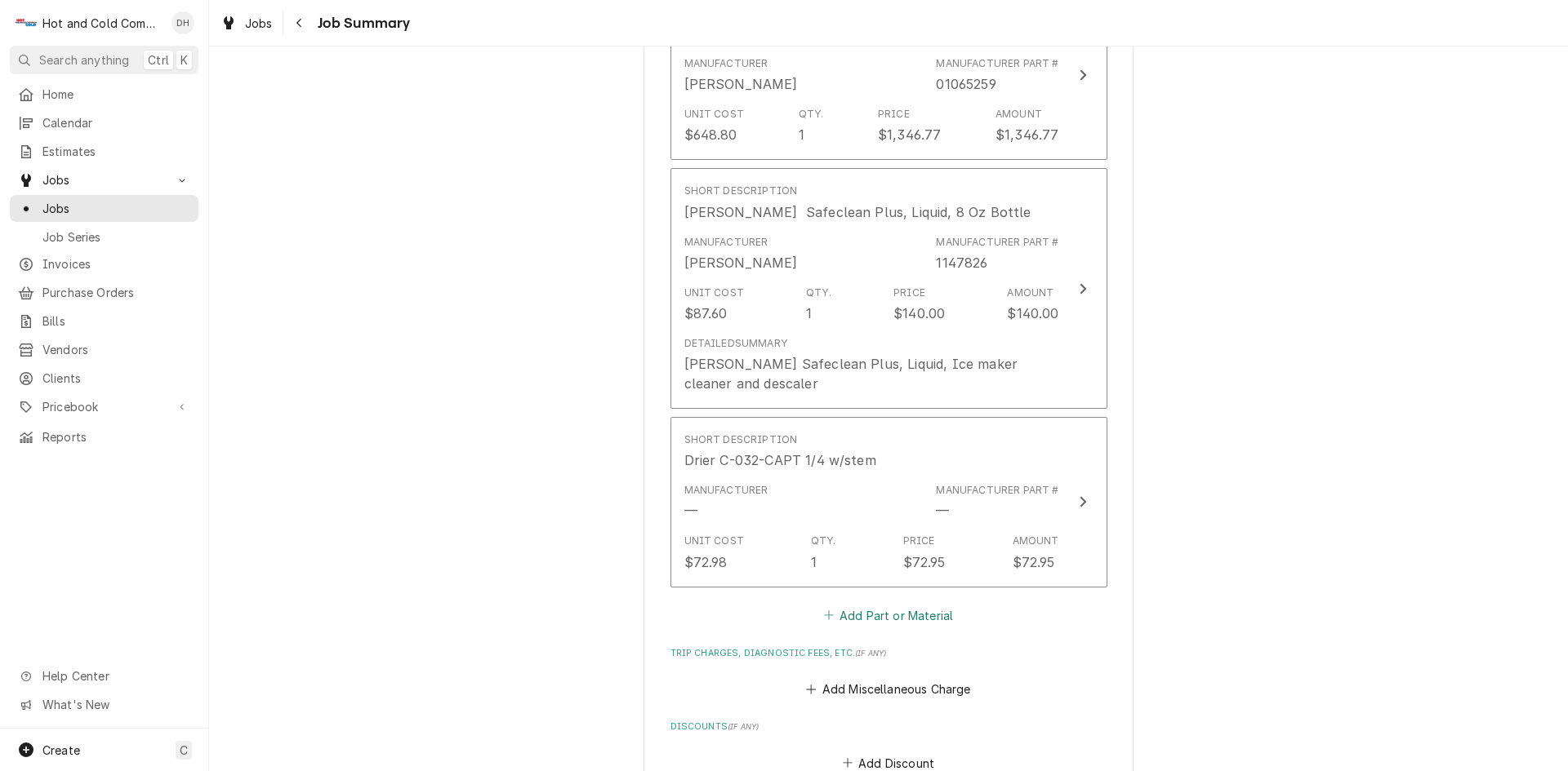
click at [904, 614] on button "Add Part or Material" at bounding box center [888, 615] width 135 height 23
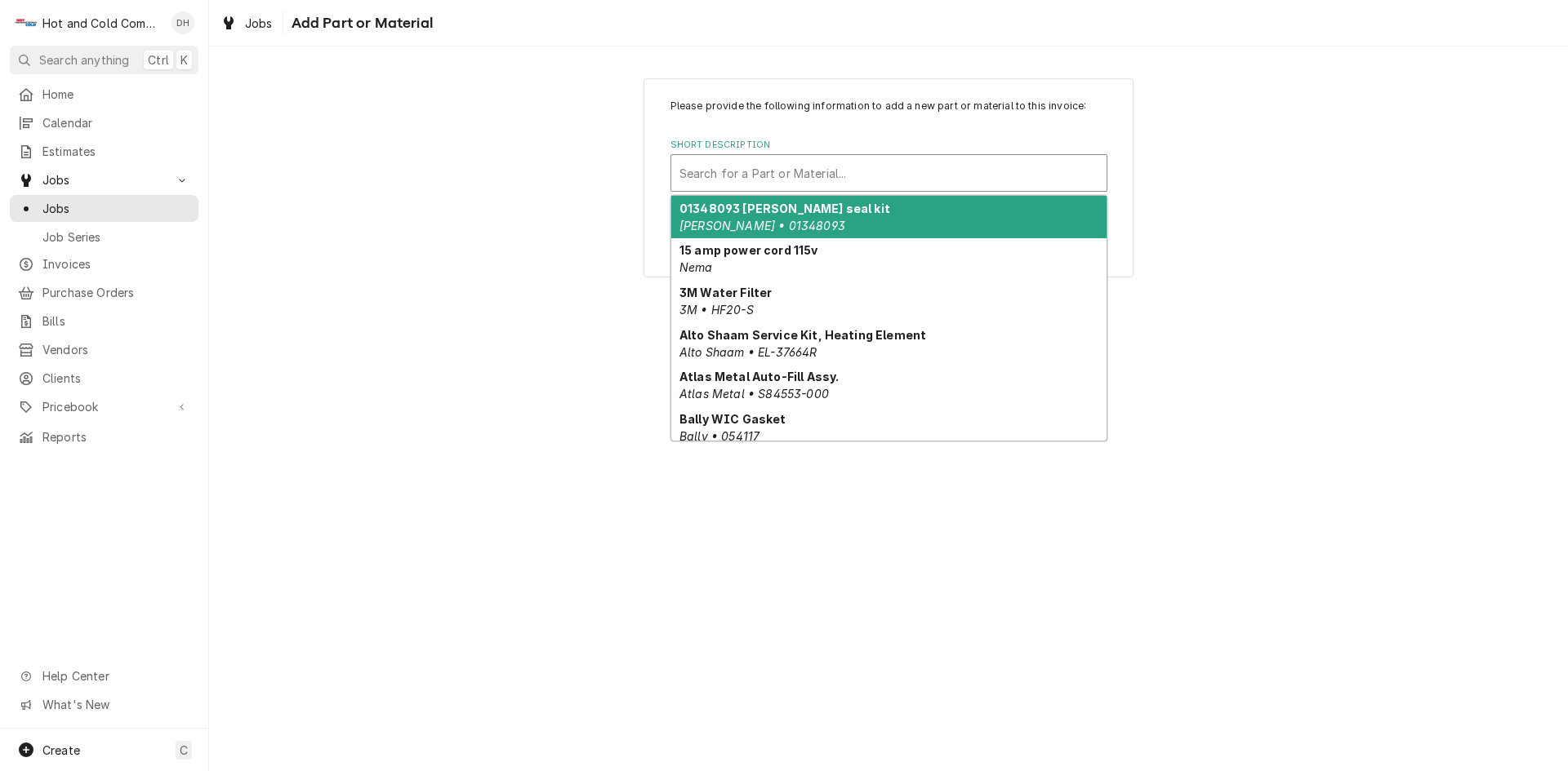
click at [724, 173] on div "Short Description" at bounding box center [888, 173] width 419 height 30
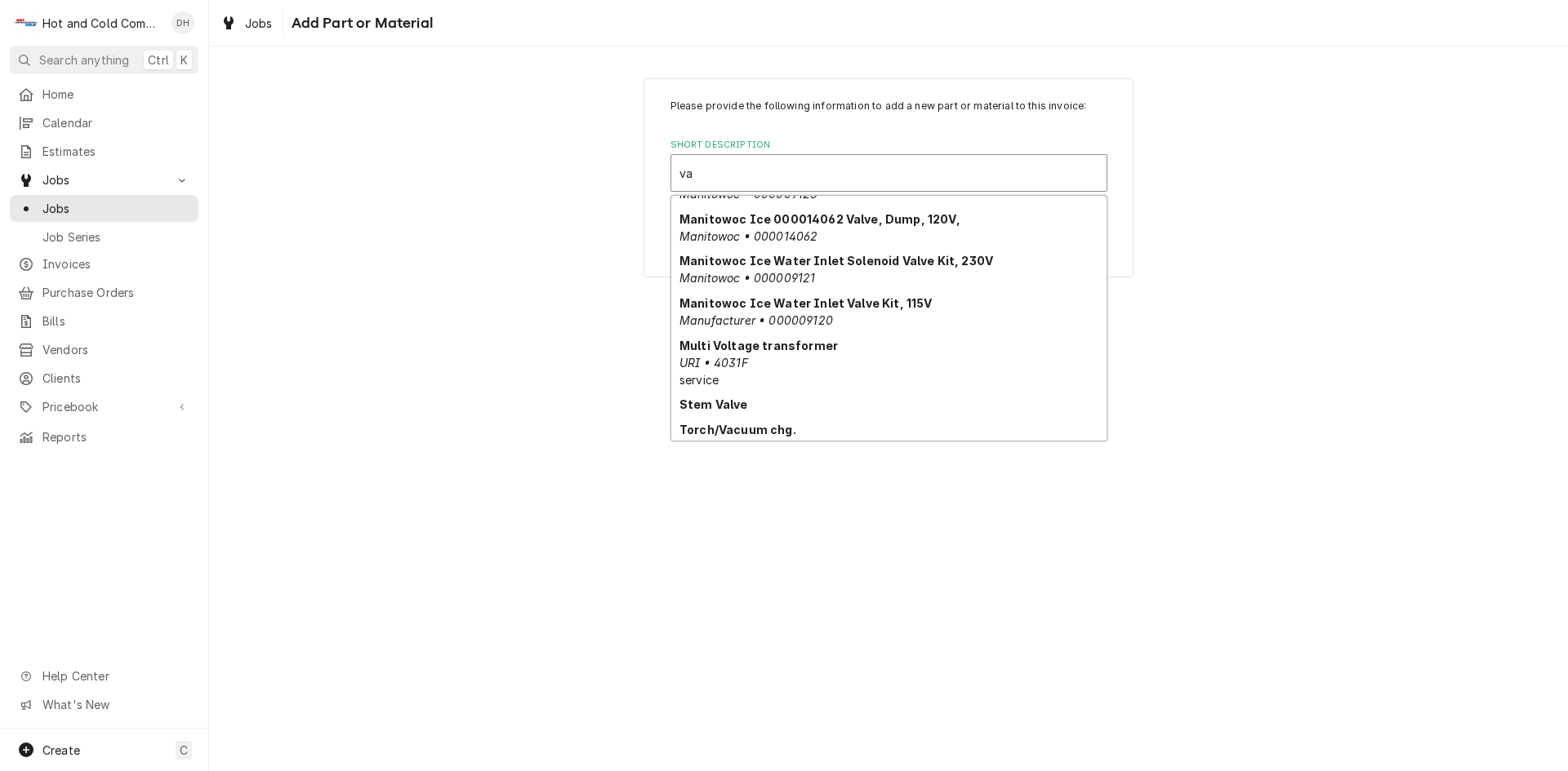
scroll to position [359, 0]
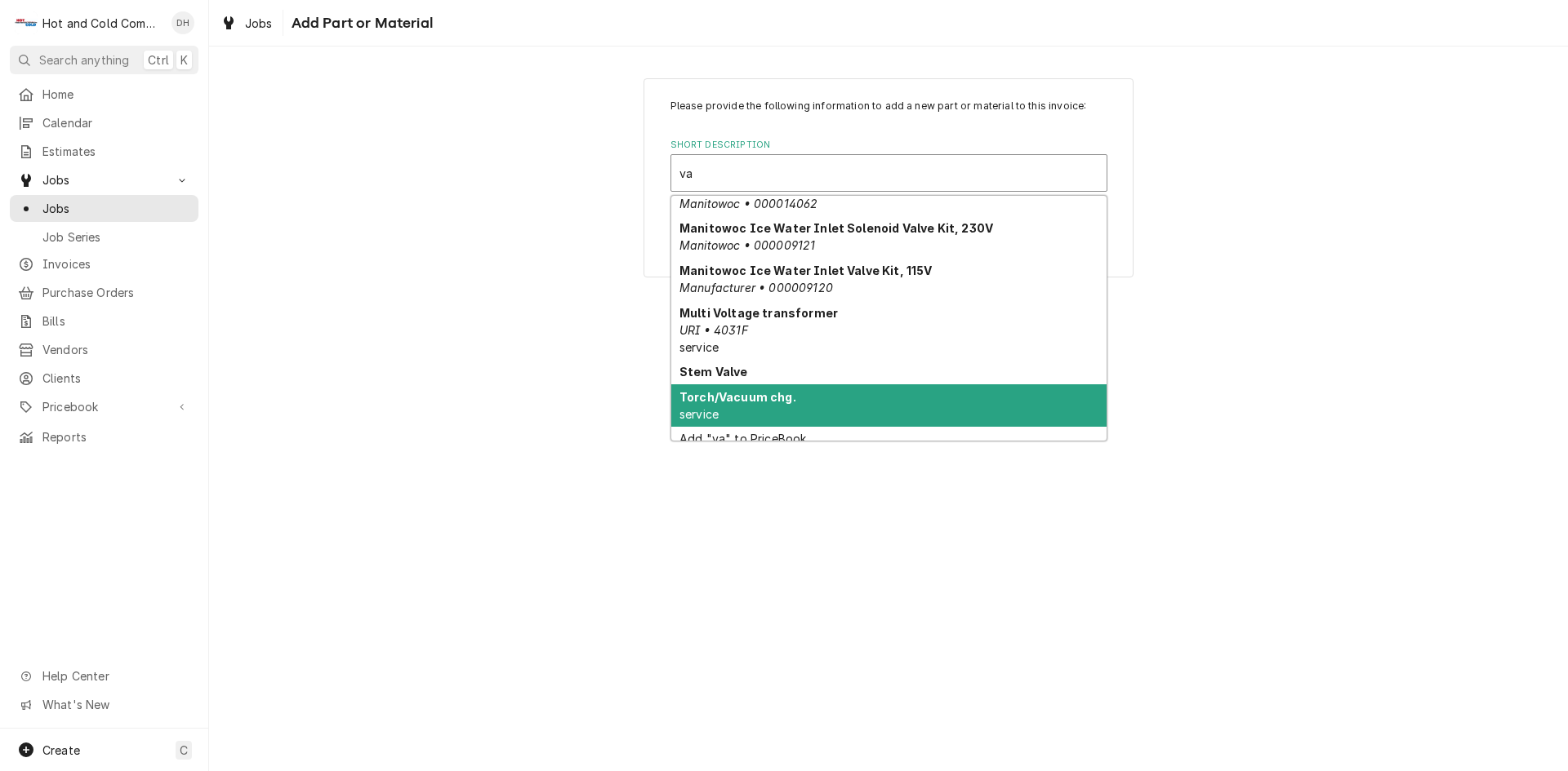
click at [899, 401] on div "Torch/Vacuum chg. service" at bounding box center [888, 405] width 435 height 43
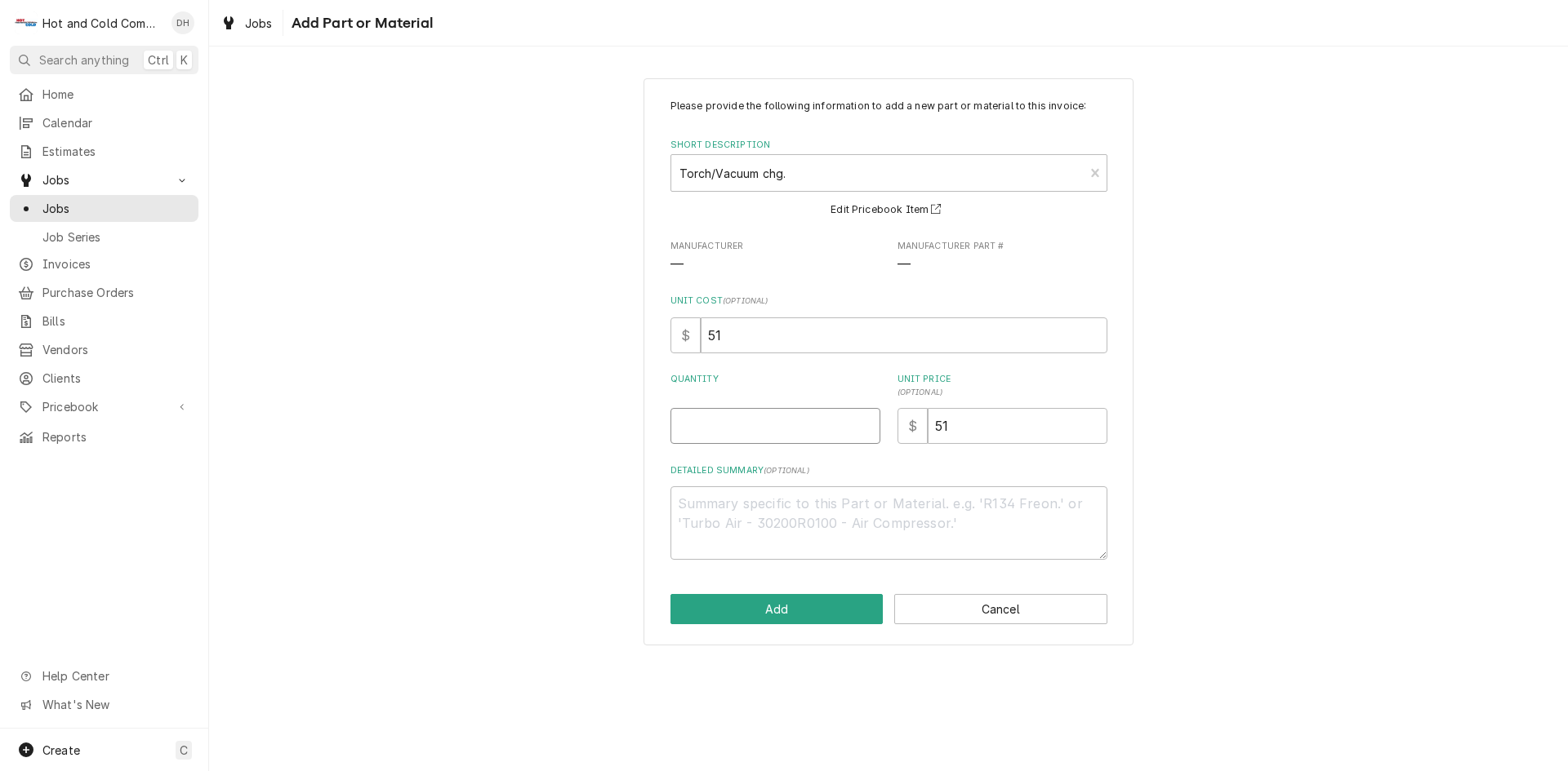
click at [836, 431] on input "Quantity" at bounding box center [775, 426] width 210 height 36
click at [820, 612] on button "Add" at bounding box center [777, 610] width 214 height 31
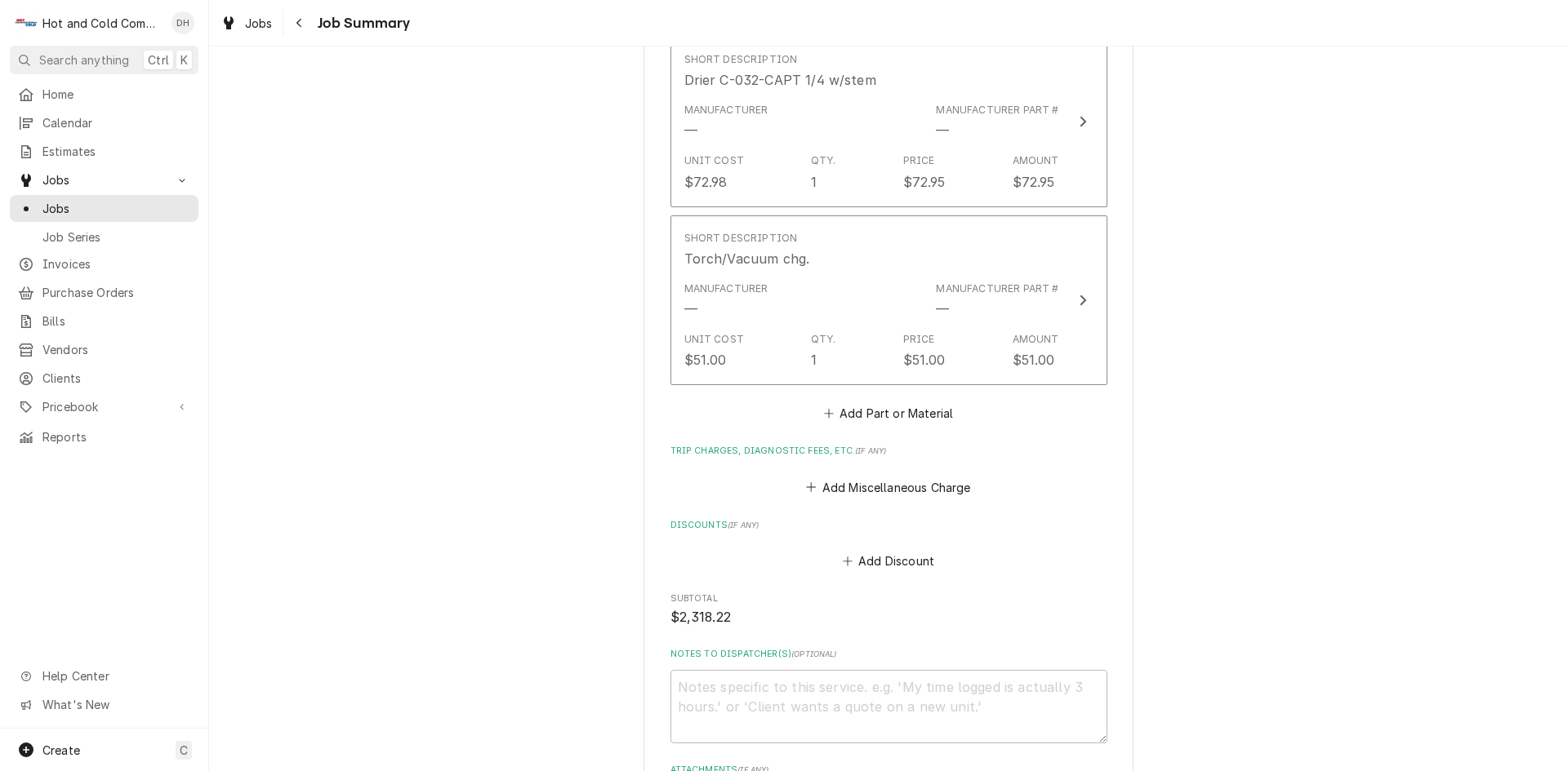
scroll to position [1710, 0]
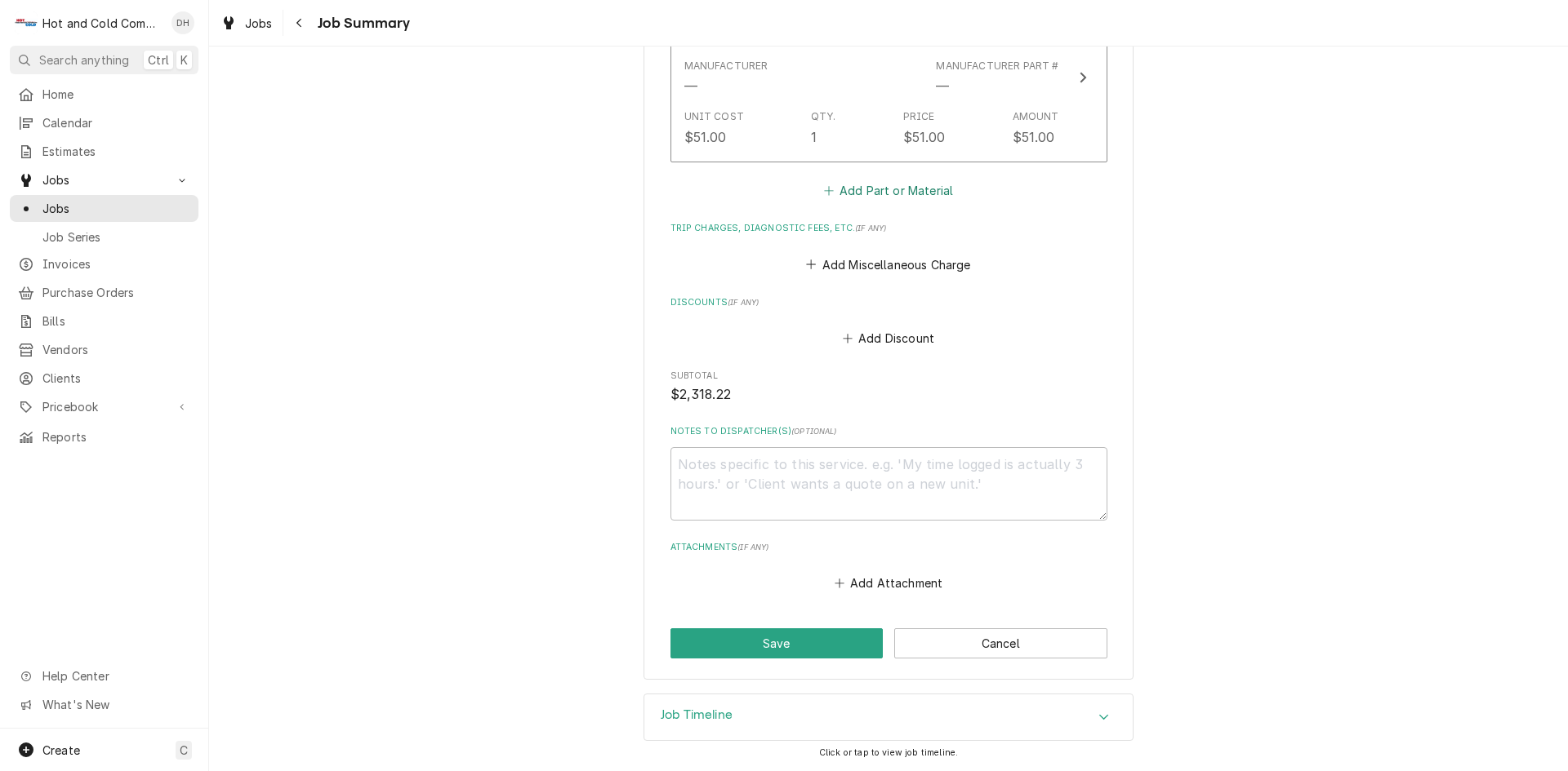
click at [895, 180] on button "Add Part or Material" at bounding box center [888, 191] width 135 height 23
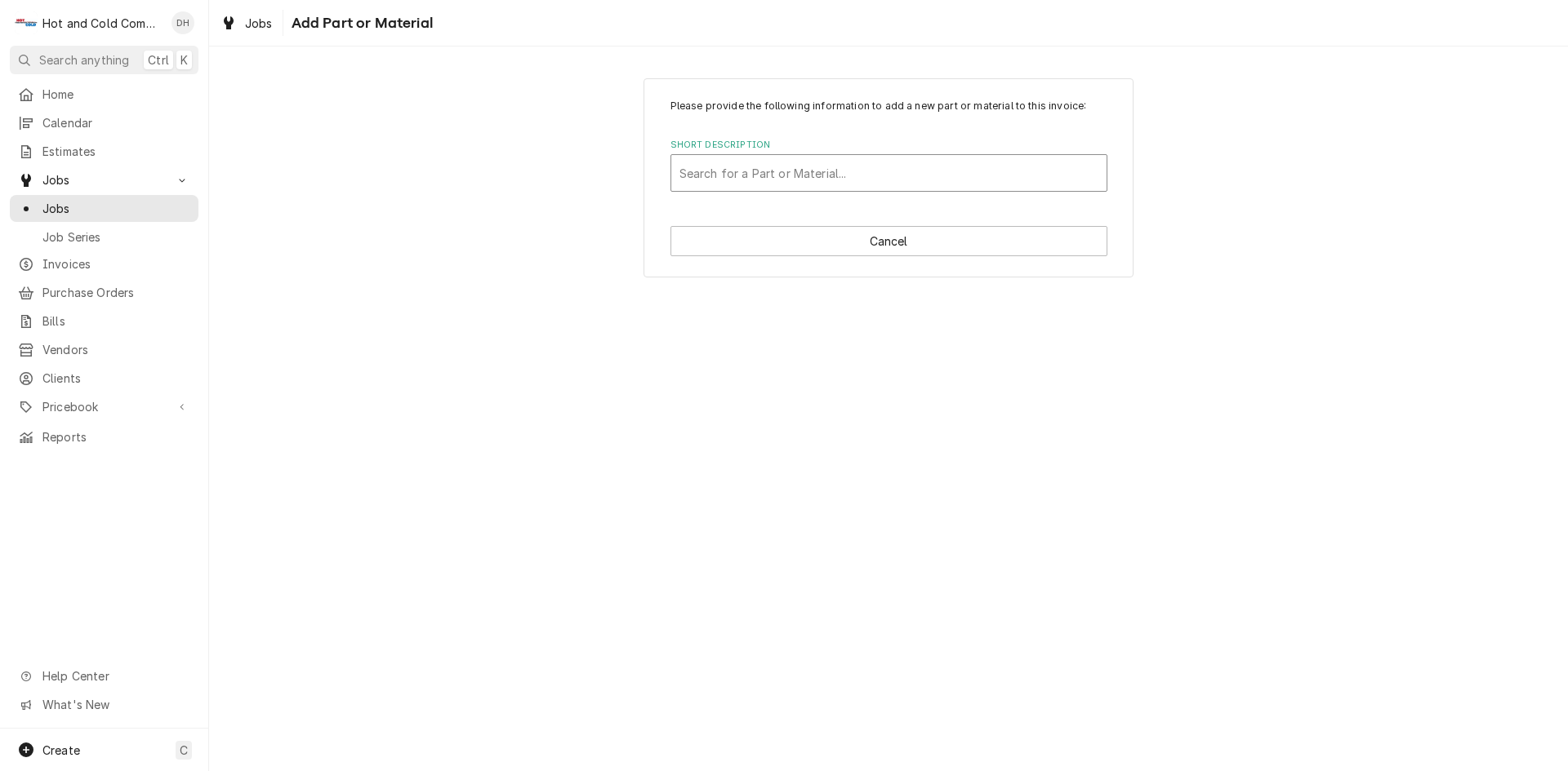
click at [731, 165] on div "Short Description" at bounding box center [888, 173] width 419 height 30
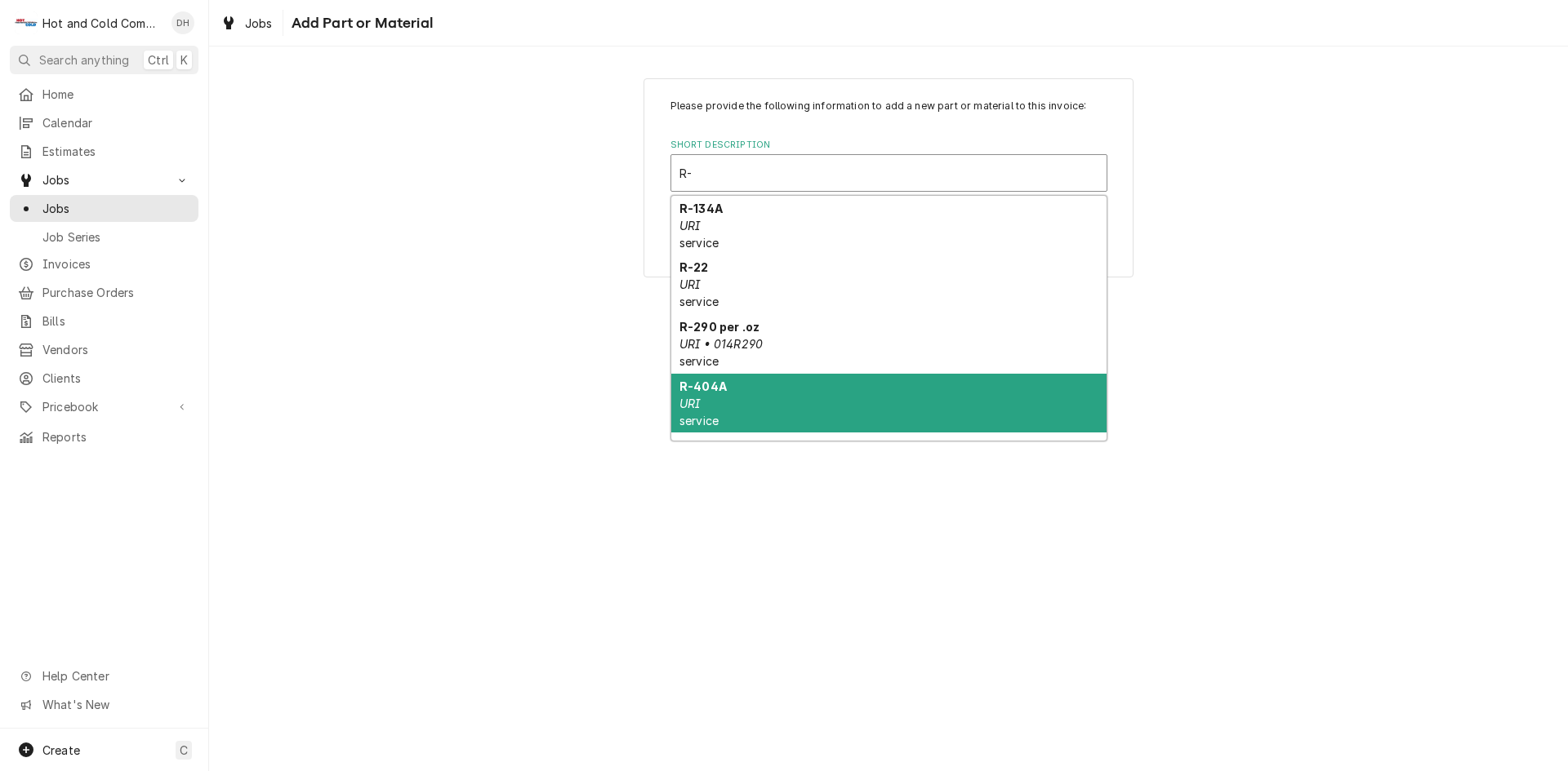
click at [732, 392] on div "R-404A URI service" at bounding box center [888, 404] width 435 height 59
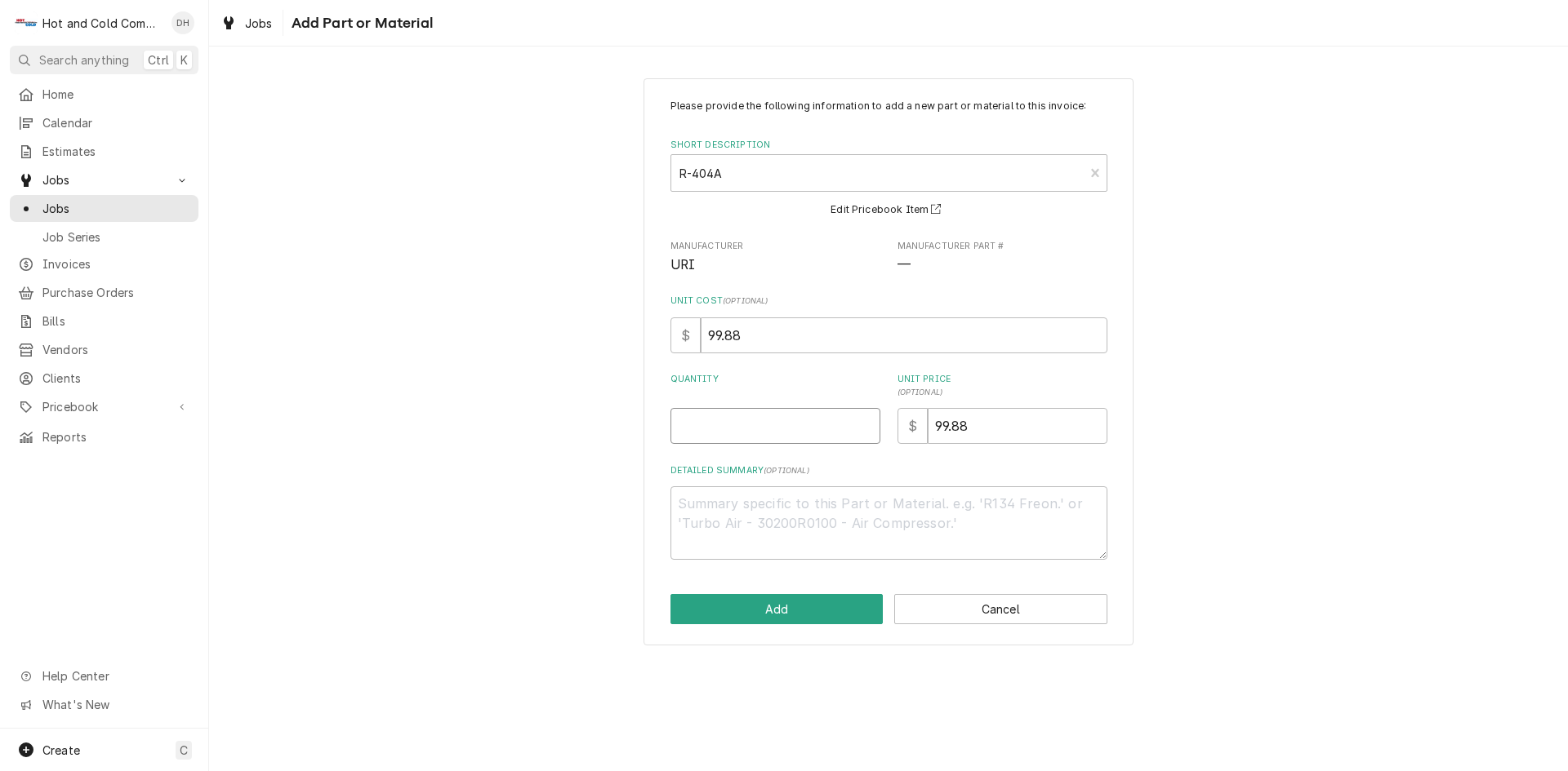
click at [724, 438] on input "Quantity" at bounding box center [775, 426] width 210 height 36
click at [759, 612] on button "Add" at bounding box center [777, 610] width 214 height 31
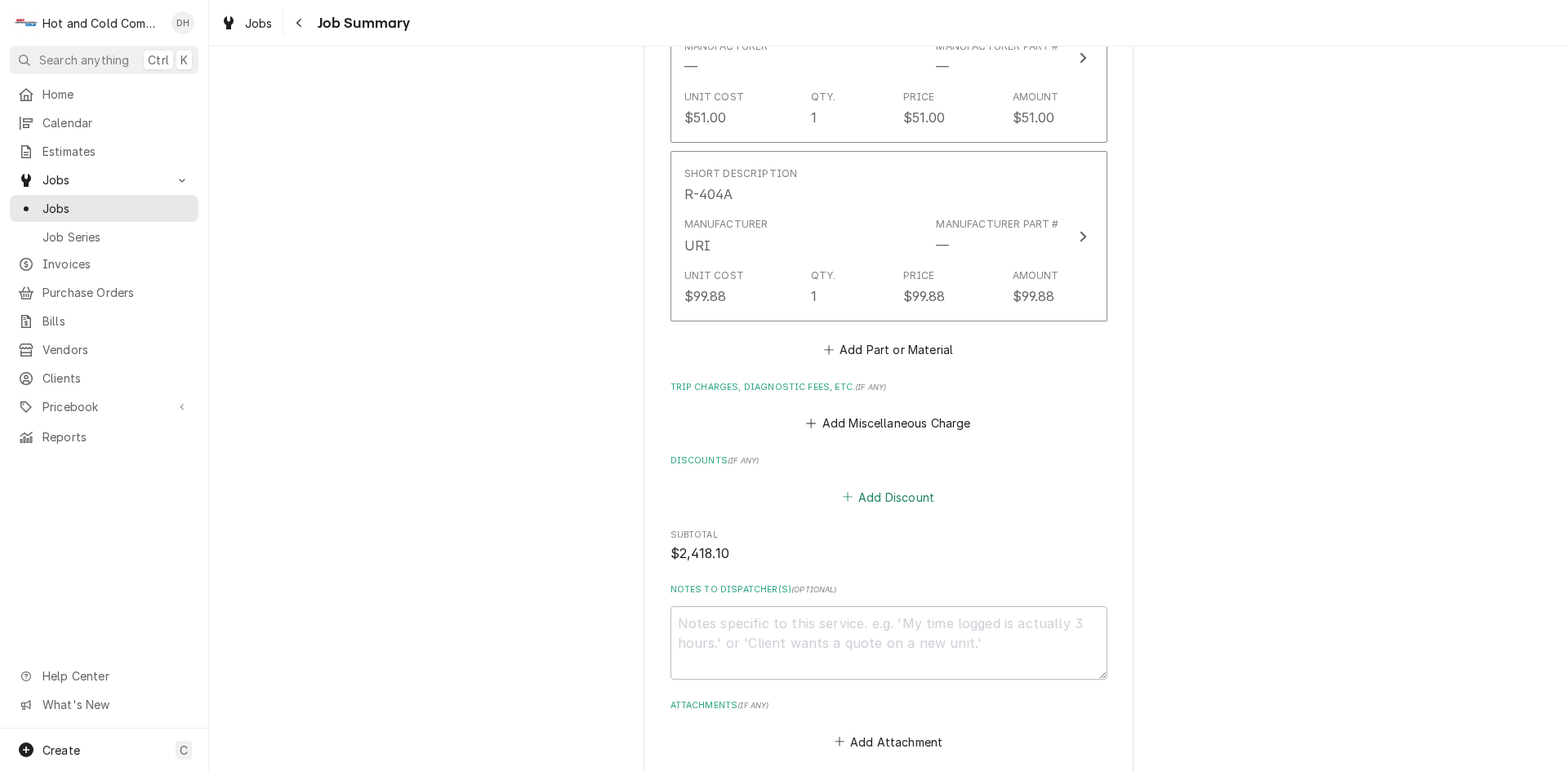
scroll to position [1888, 0]
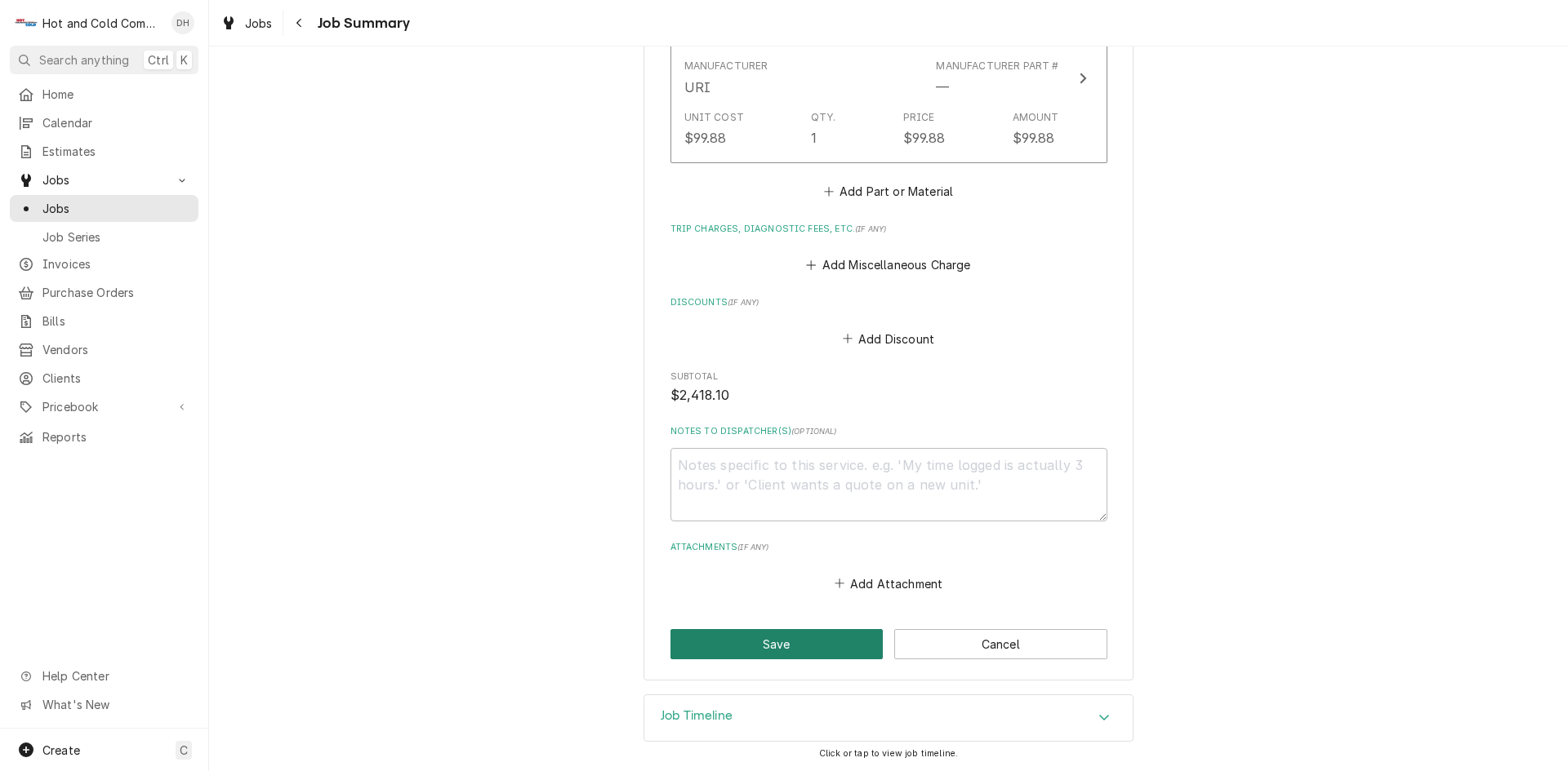
click at [758, 650] on button "Save" at bounding box center [777, 644] width 214 height 31
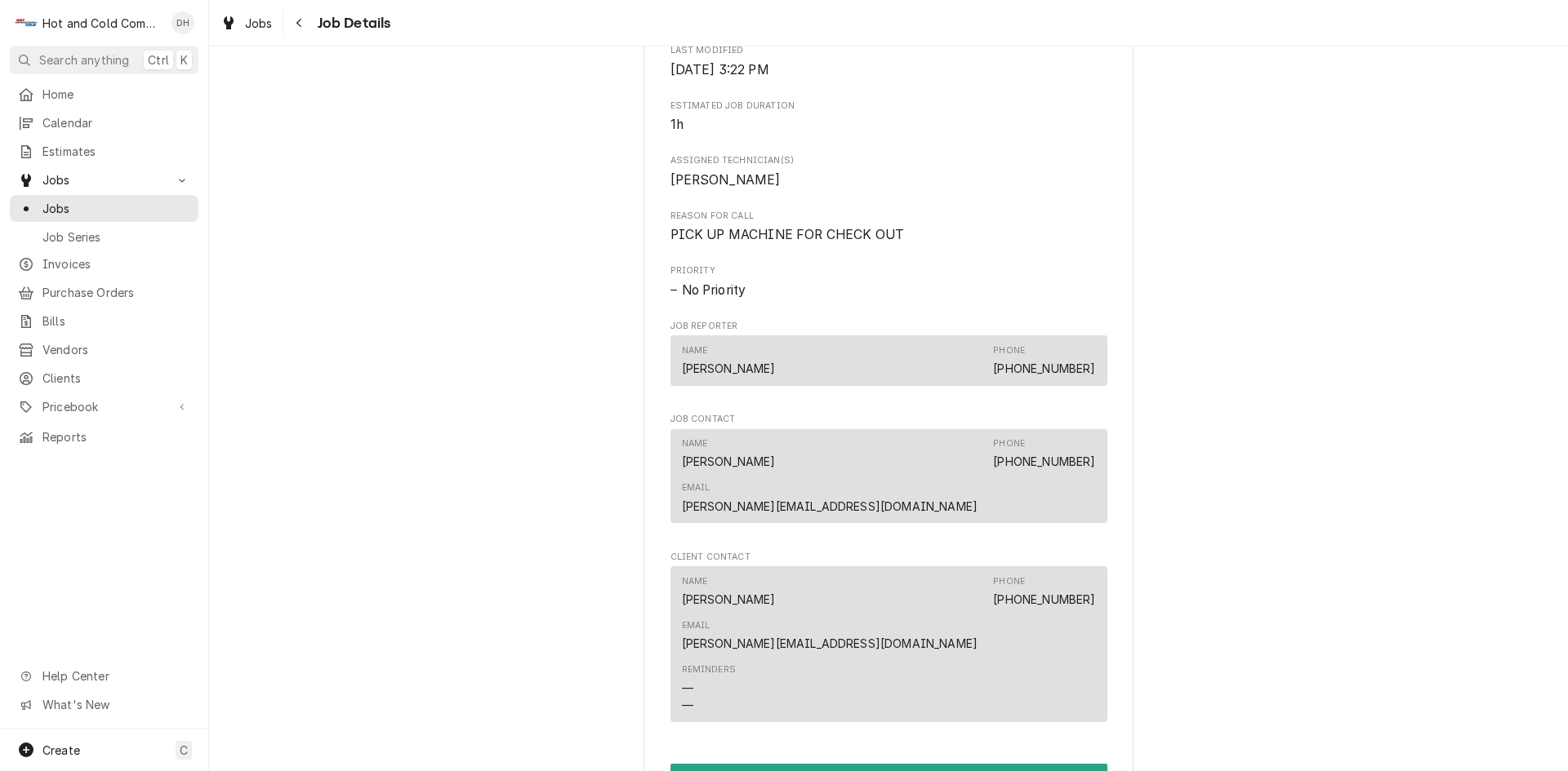
scroll to position [1088, 0]
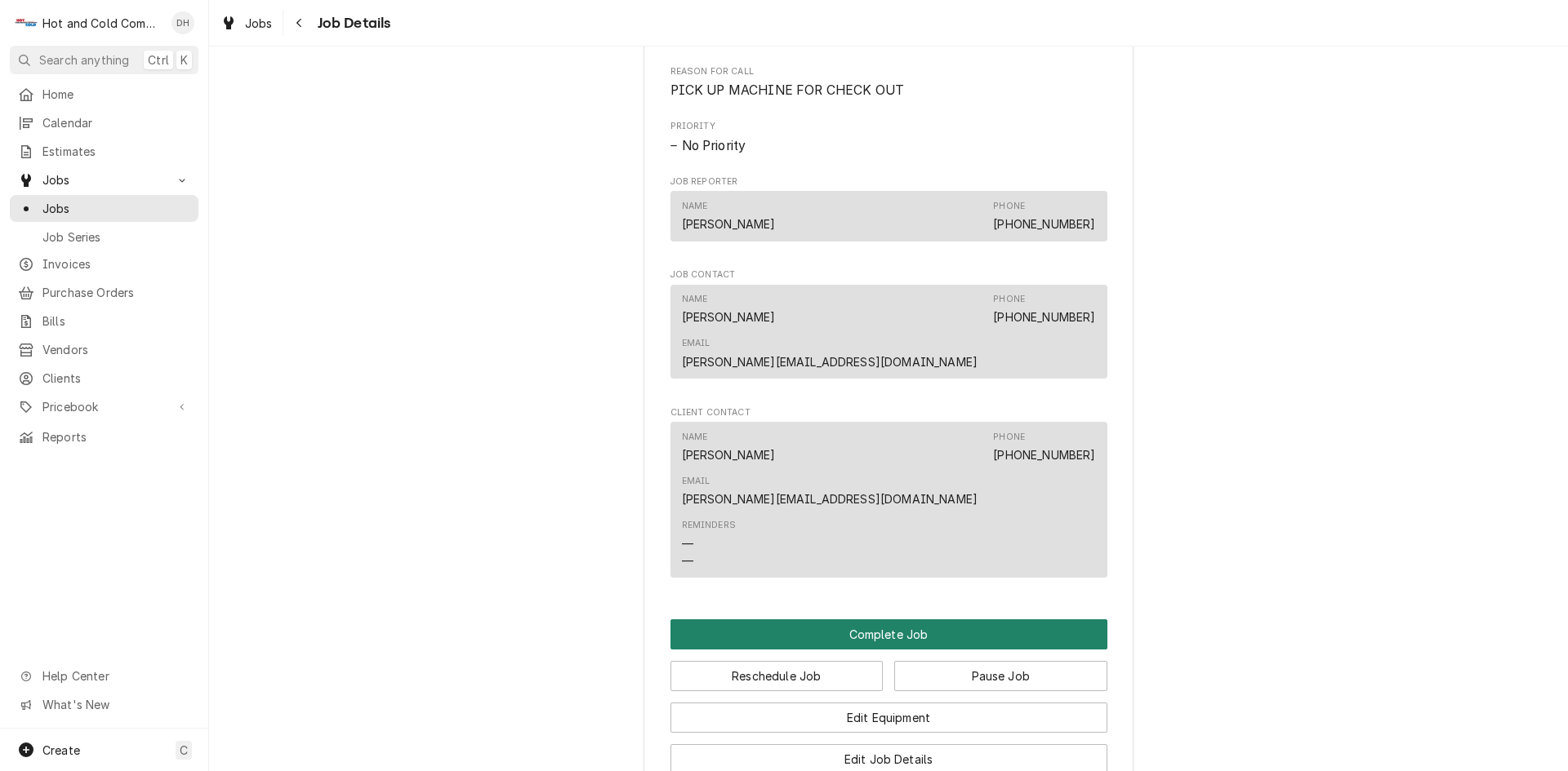
drag, startPoint x: 882, startPoint y: 565, endPoint x: 901, endPoint y: 550, distance: 24.2
click at [883, 620] on button "Complete Job" at bounding box center [888, 635] width 437 height 31
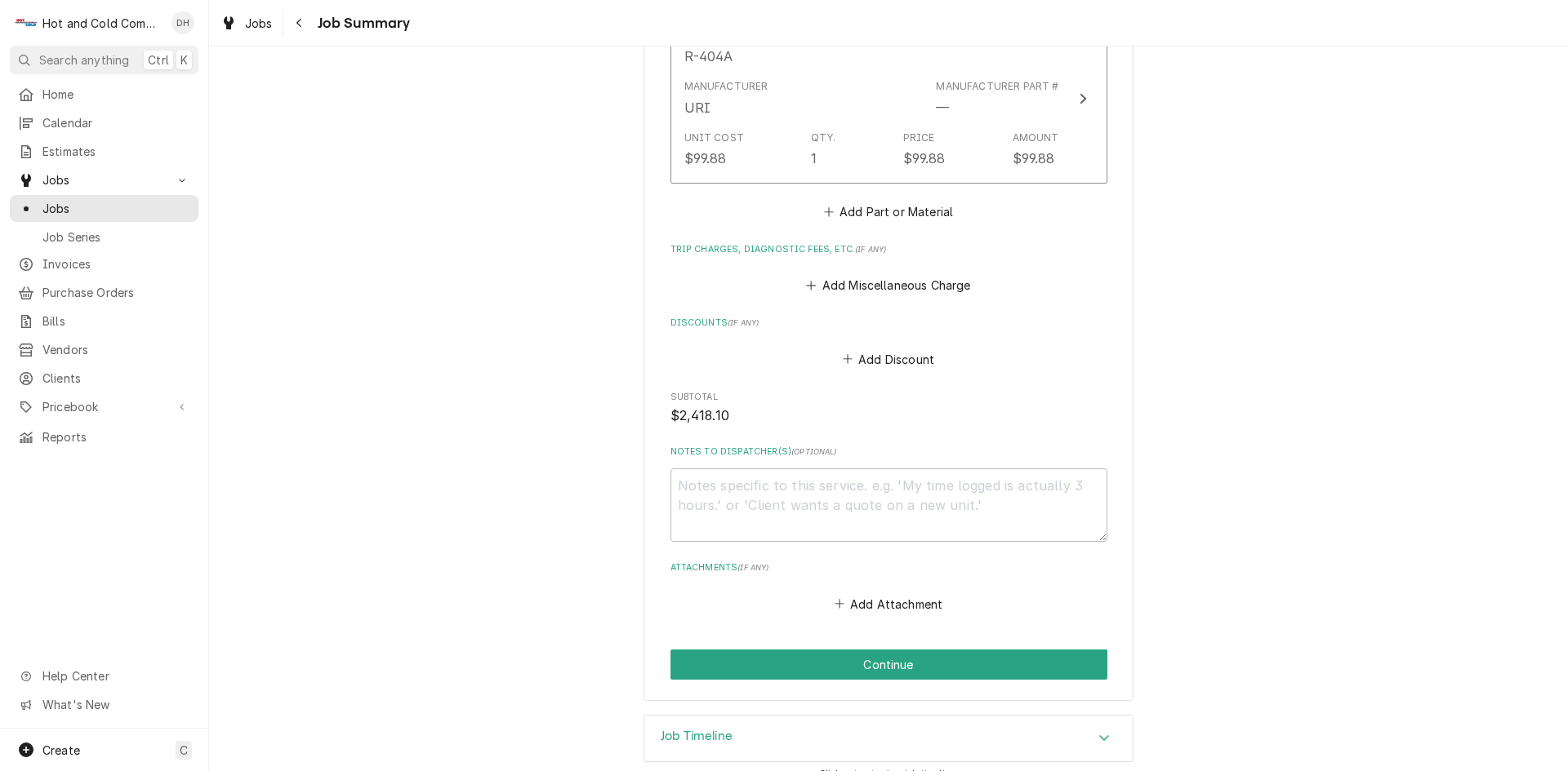
scroll to position [1888, 0]
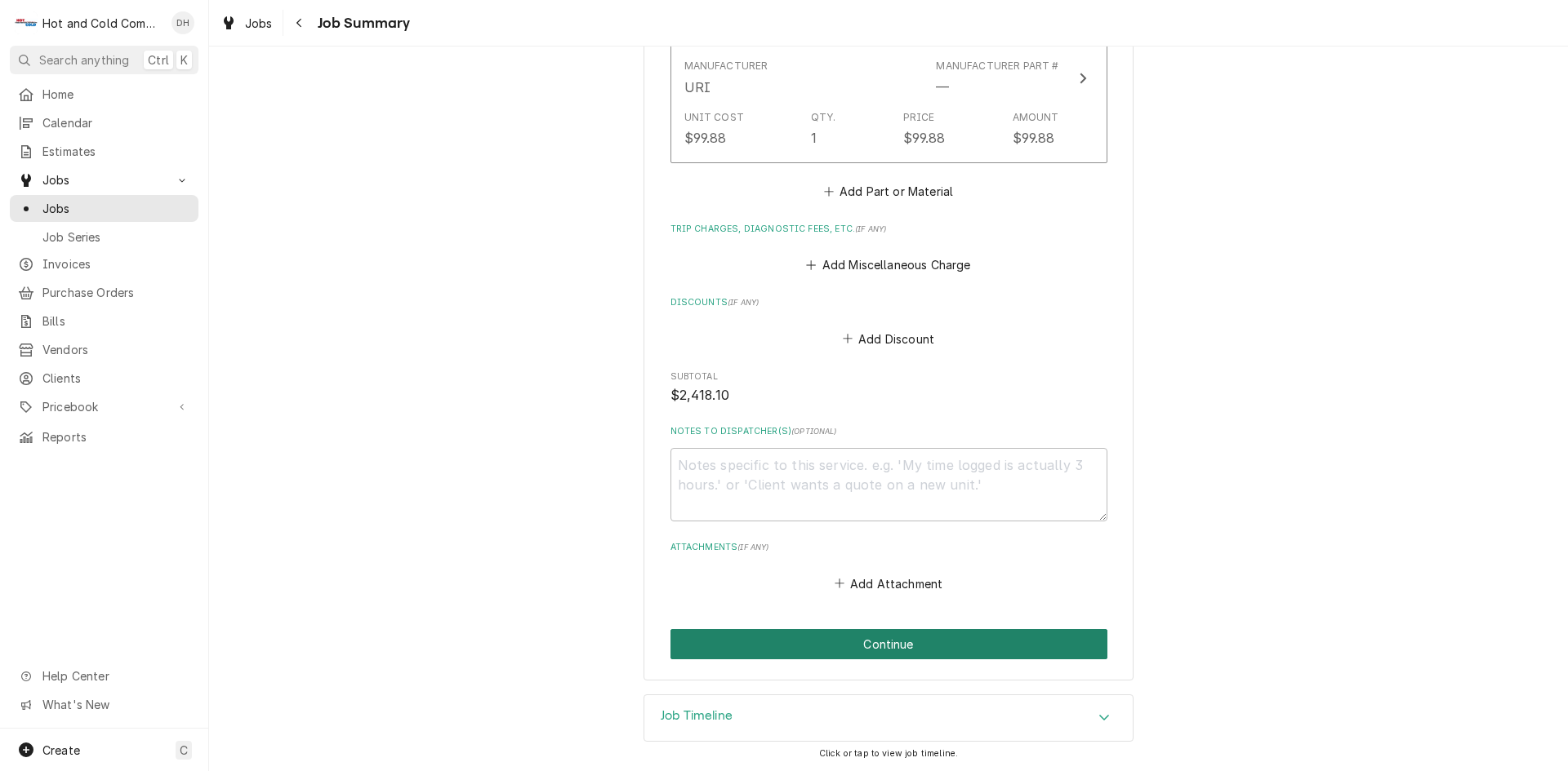
click at [884, 651] on button "Continue" at bounding box center [888, 644] width 437 height 31
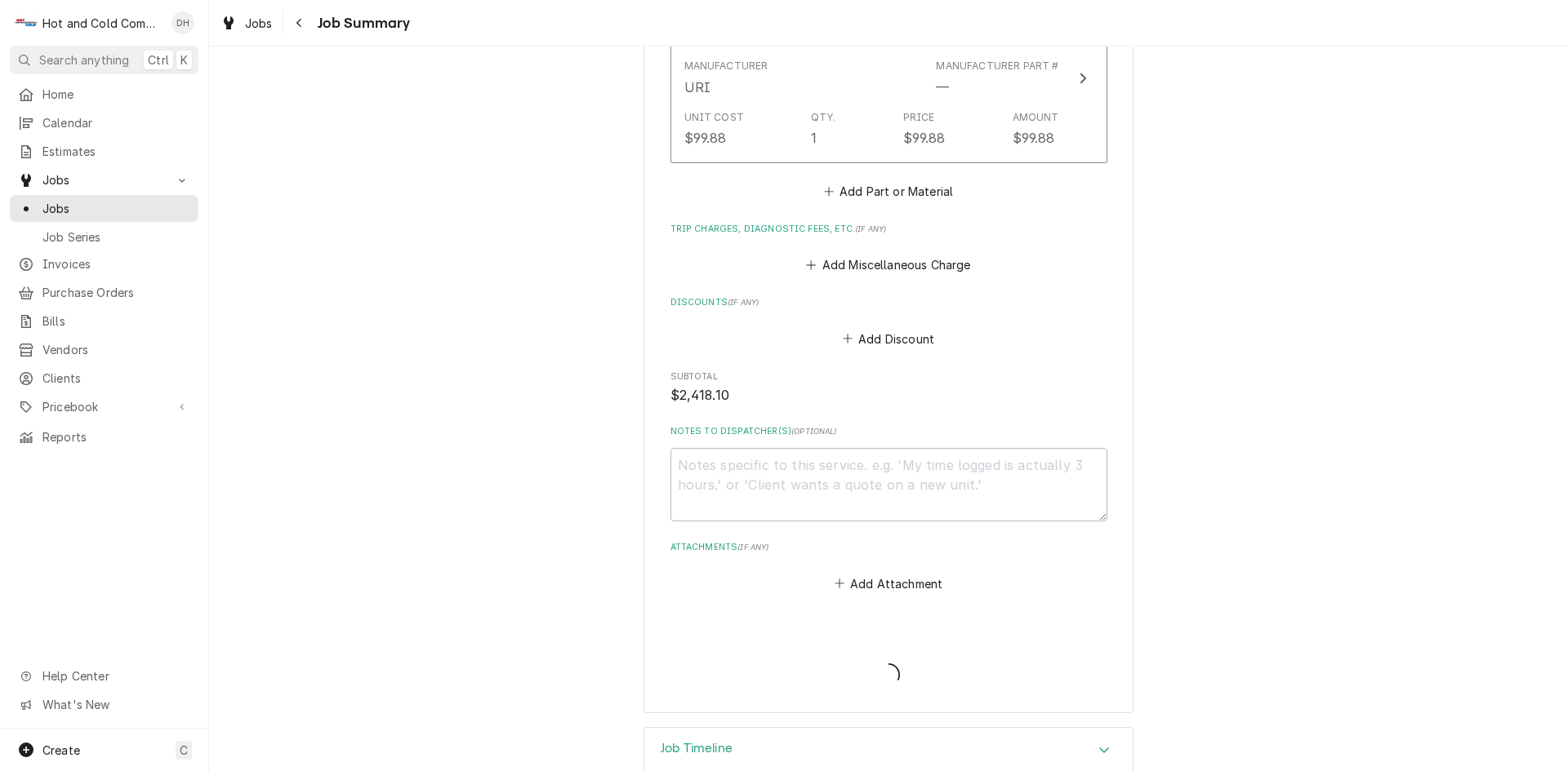
type textarea "x"
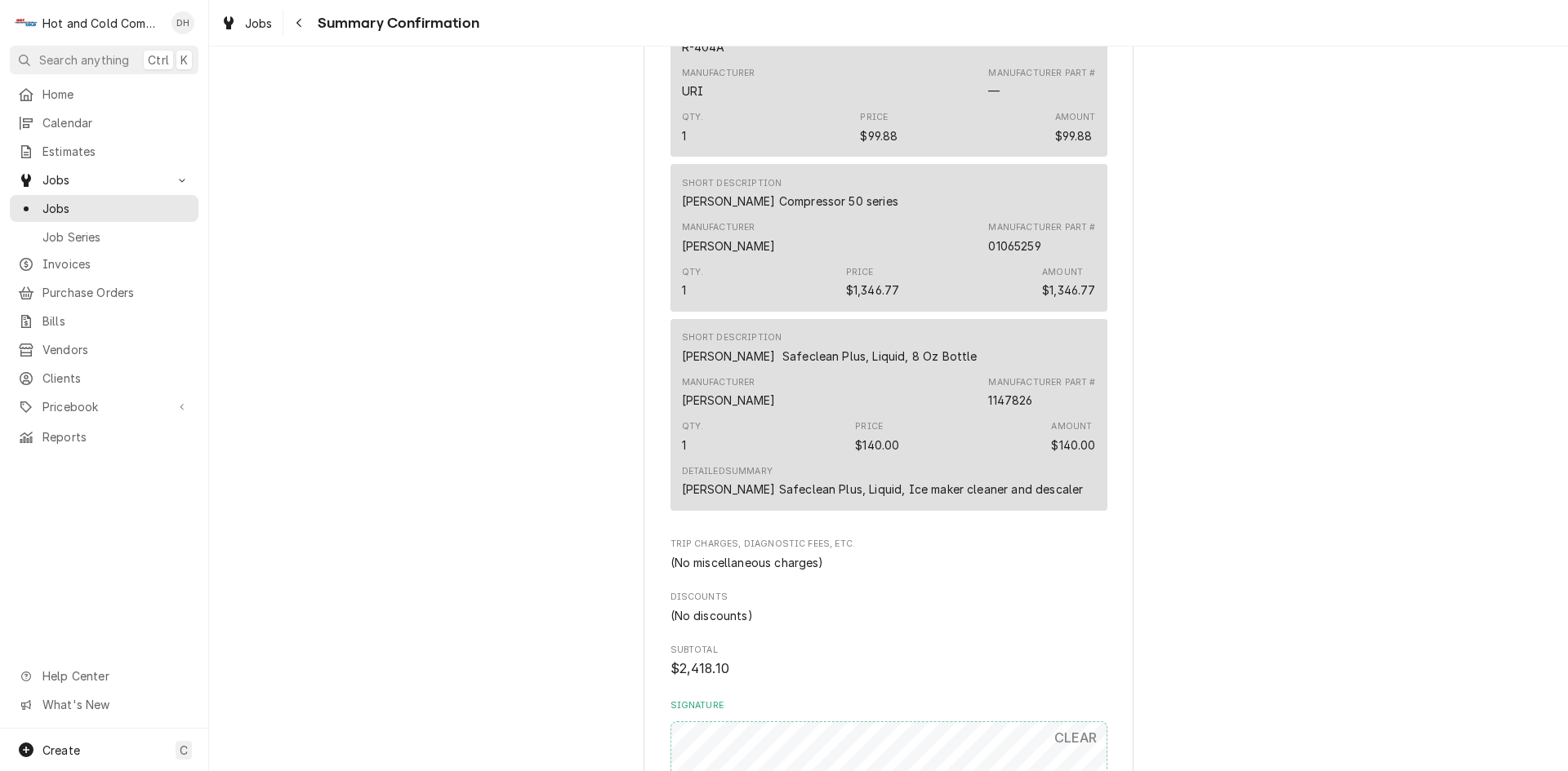
scroll to position [1734, 0]
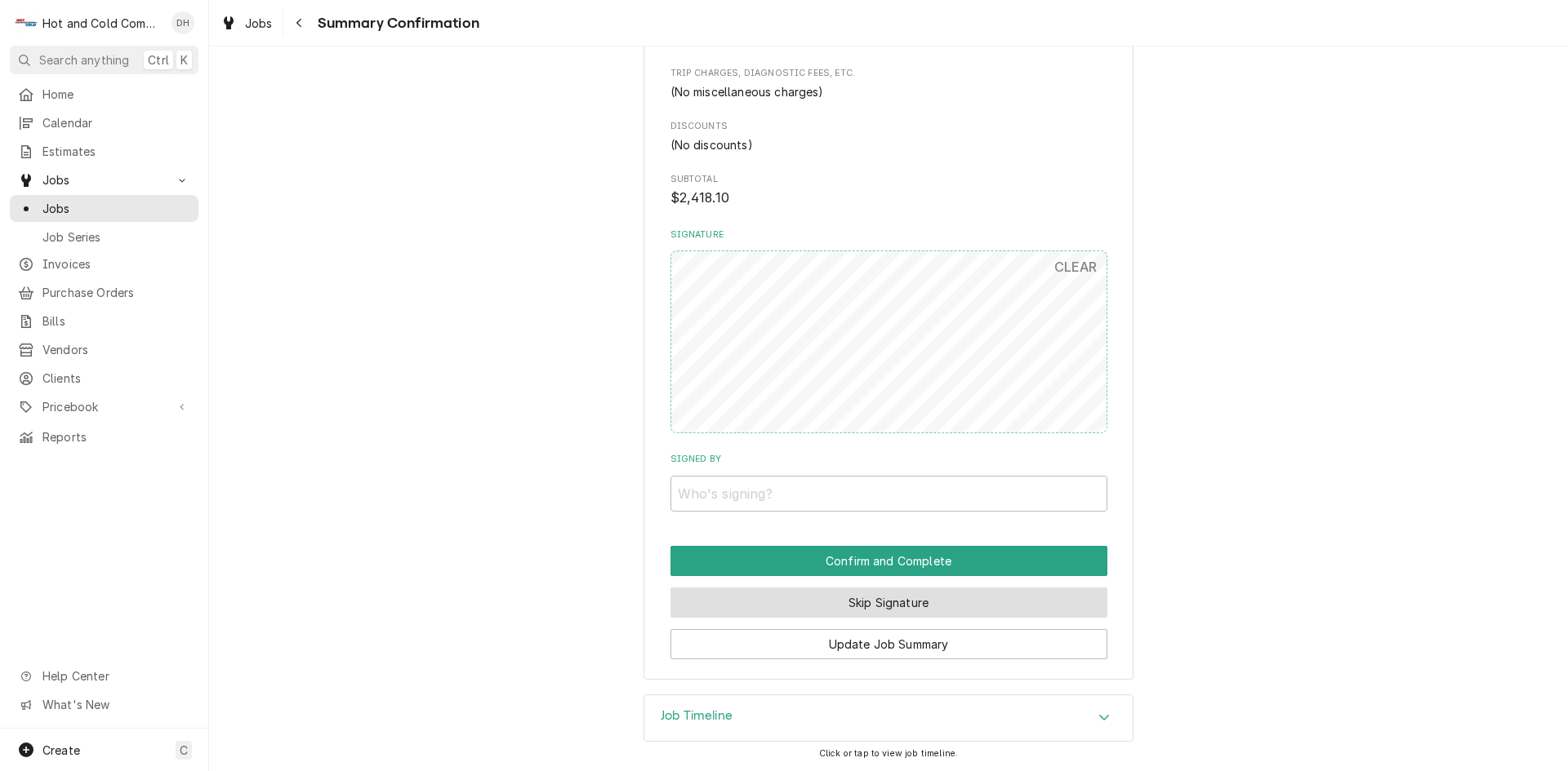
drag, startPoint x: 875, startPoint y: 596, endPoint x: 890, endPoint y: 583, distance: 19.8
click at [875, 596] on button "Skip Signature" at bounding box center [888, 602] width 437 height 31
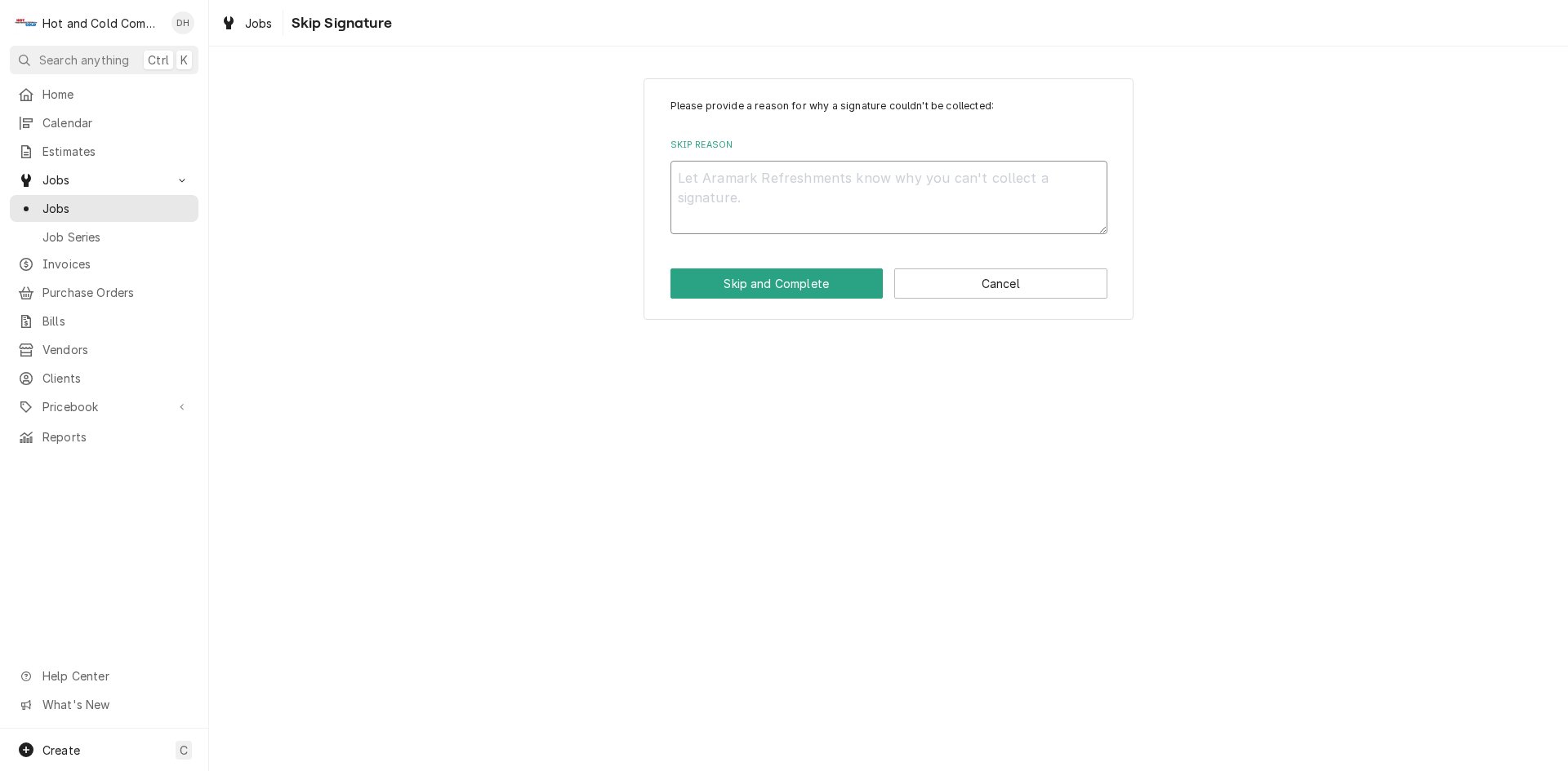
click at [782, 182] on textarea "Skip Reason" at bounding box center [888, 197] width 437 height 73
type textarea "x"
type textarea "e"
type textarea "x"
type textarea "em"
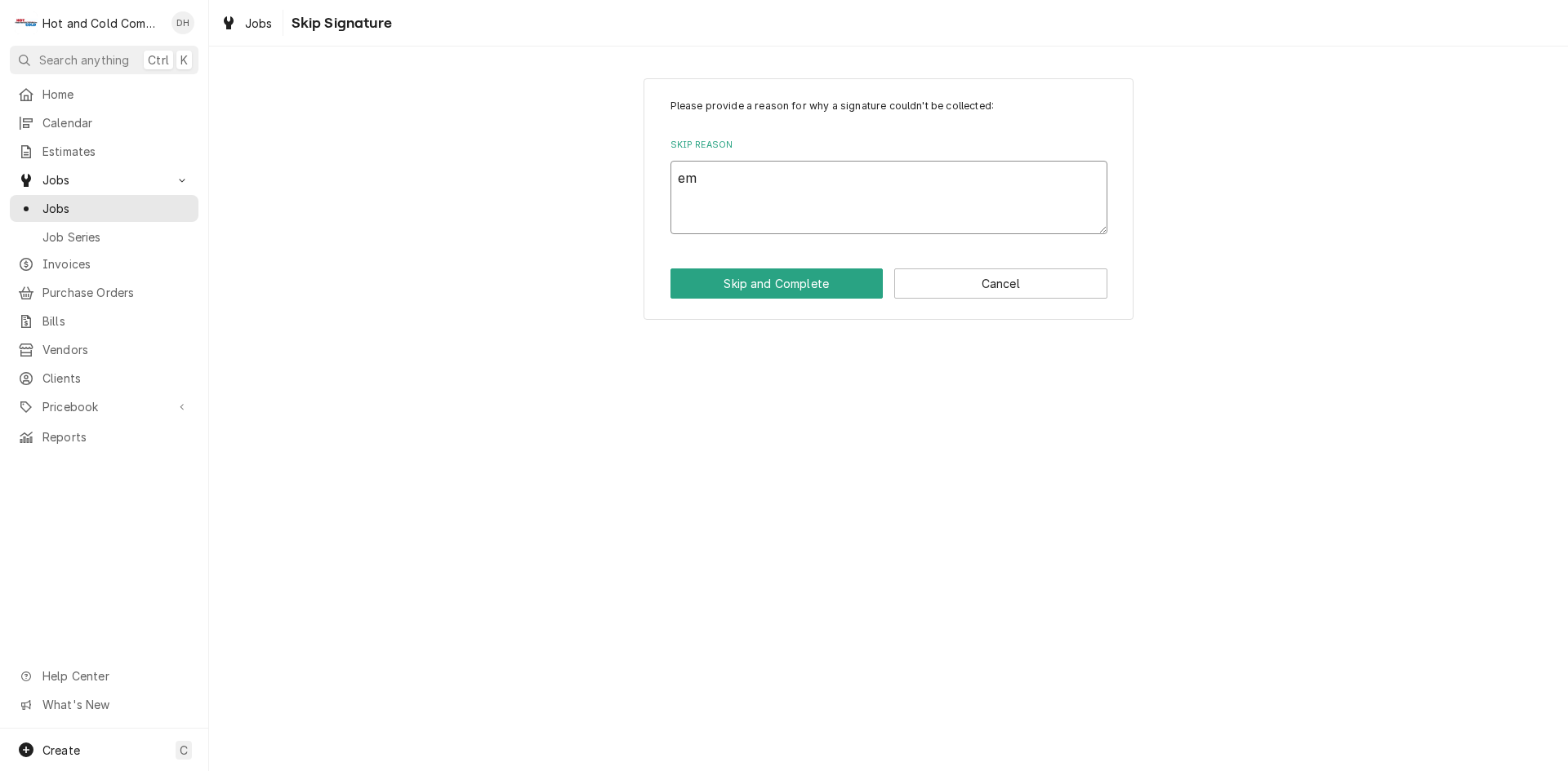
type textarea "x"
type textarea "ema"
type textarea "x"
type textarea "emai"
type textarea "x"
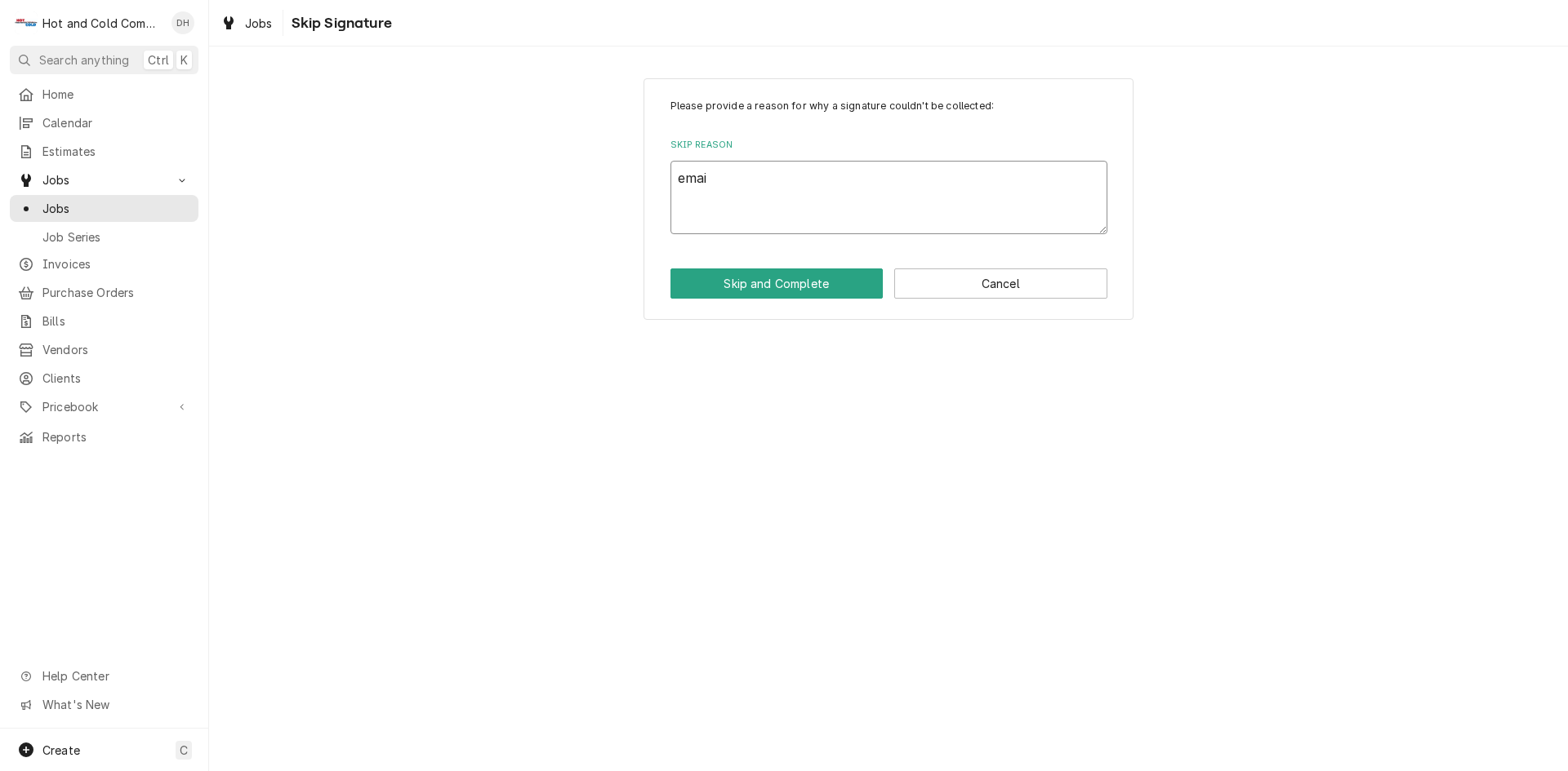
type textarea "email"
type textarea "x"
type textarea "emaile"
type textarea "x"
type textarea "emailed"
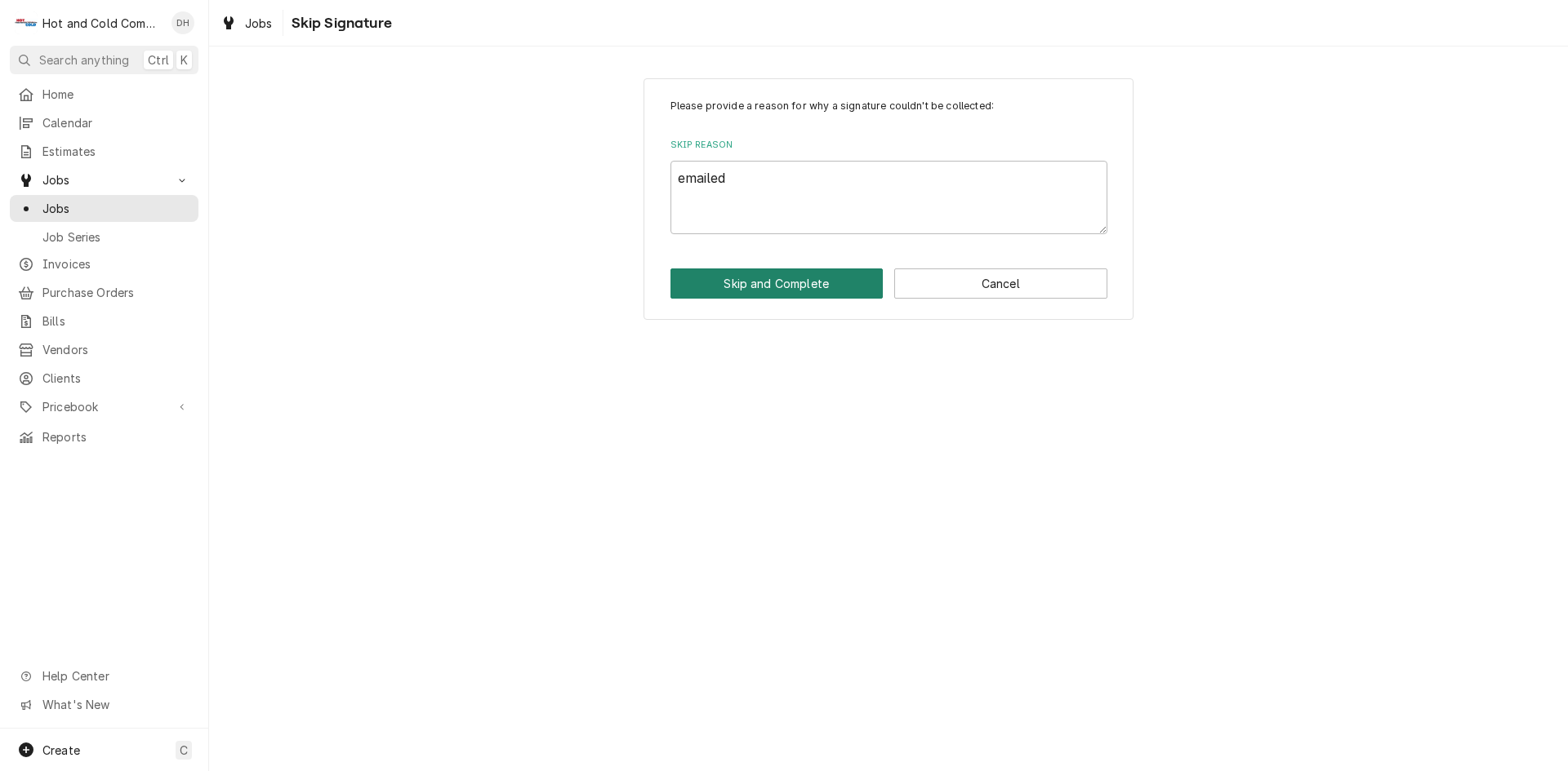
click at [813, 289] on button "Skip and Complete" at bounding box center [777, 283] width 214 height 31
type textarea "x"
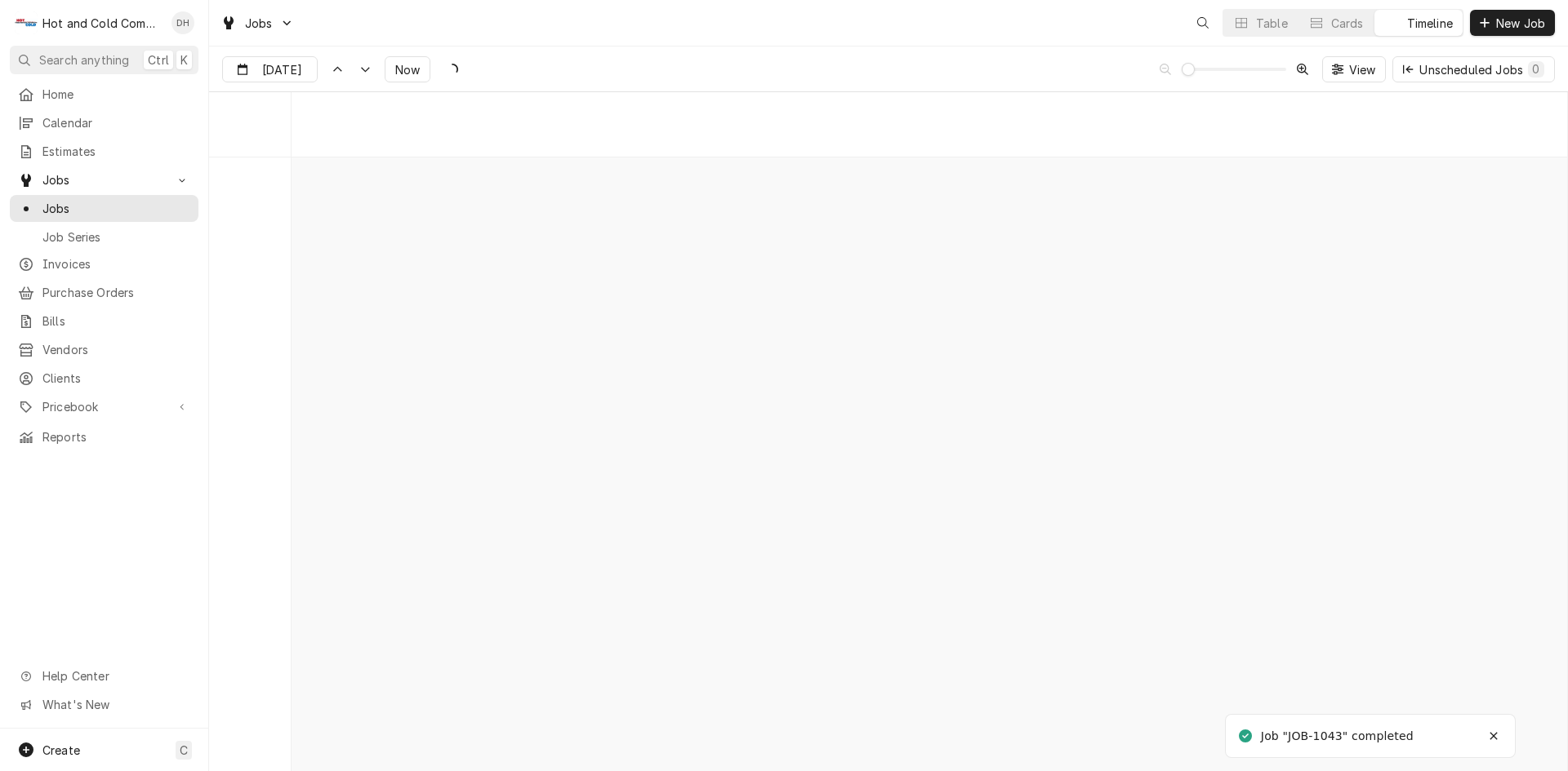
scroll to position [12784, 0]
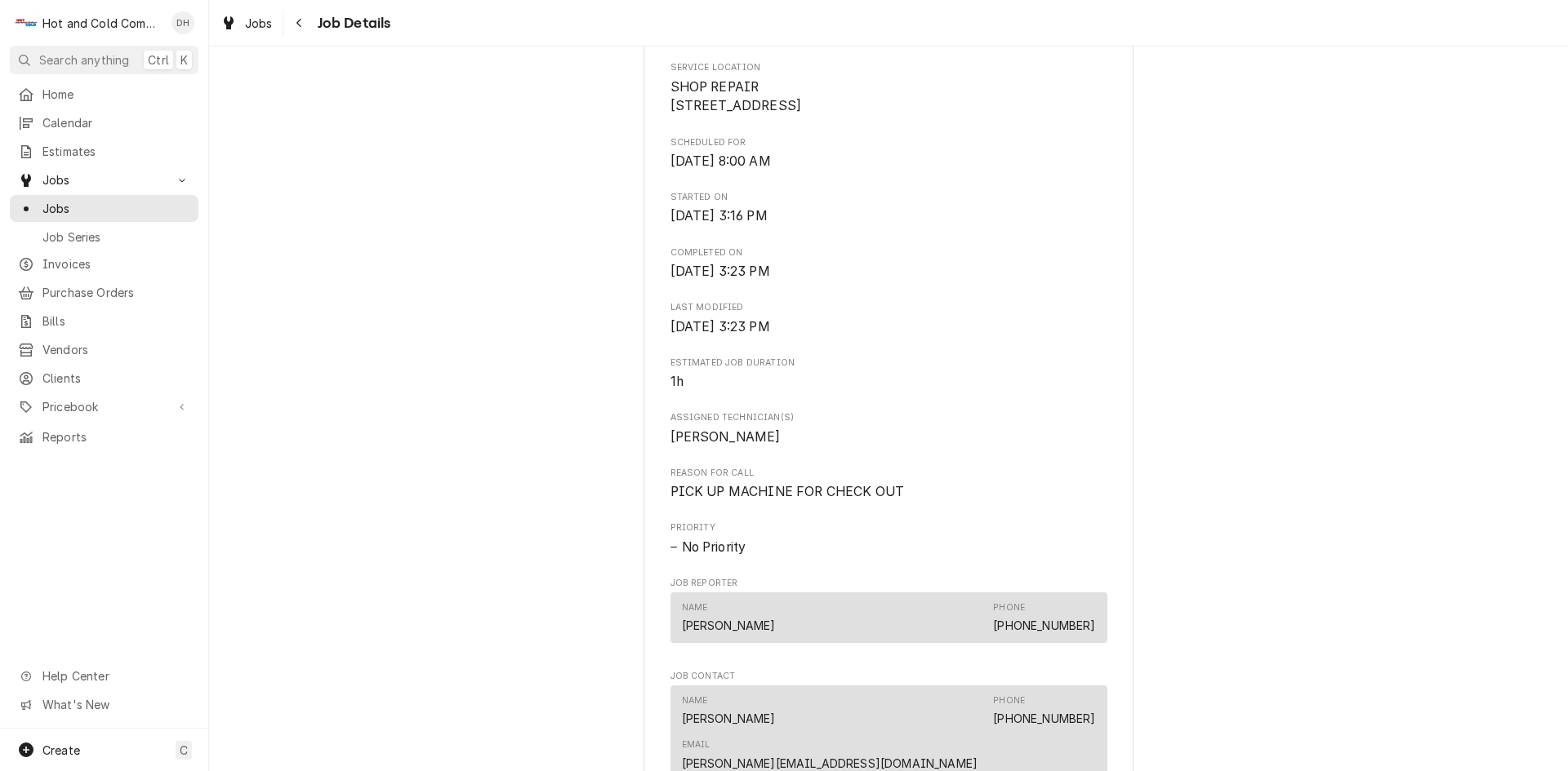
scroll to position [1088, 0]
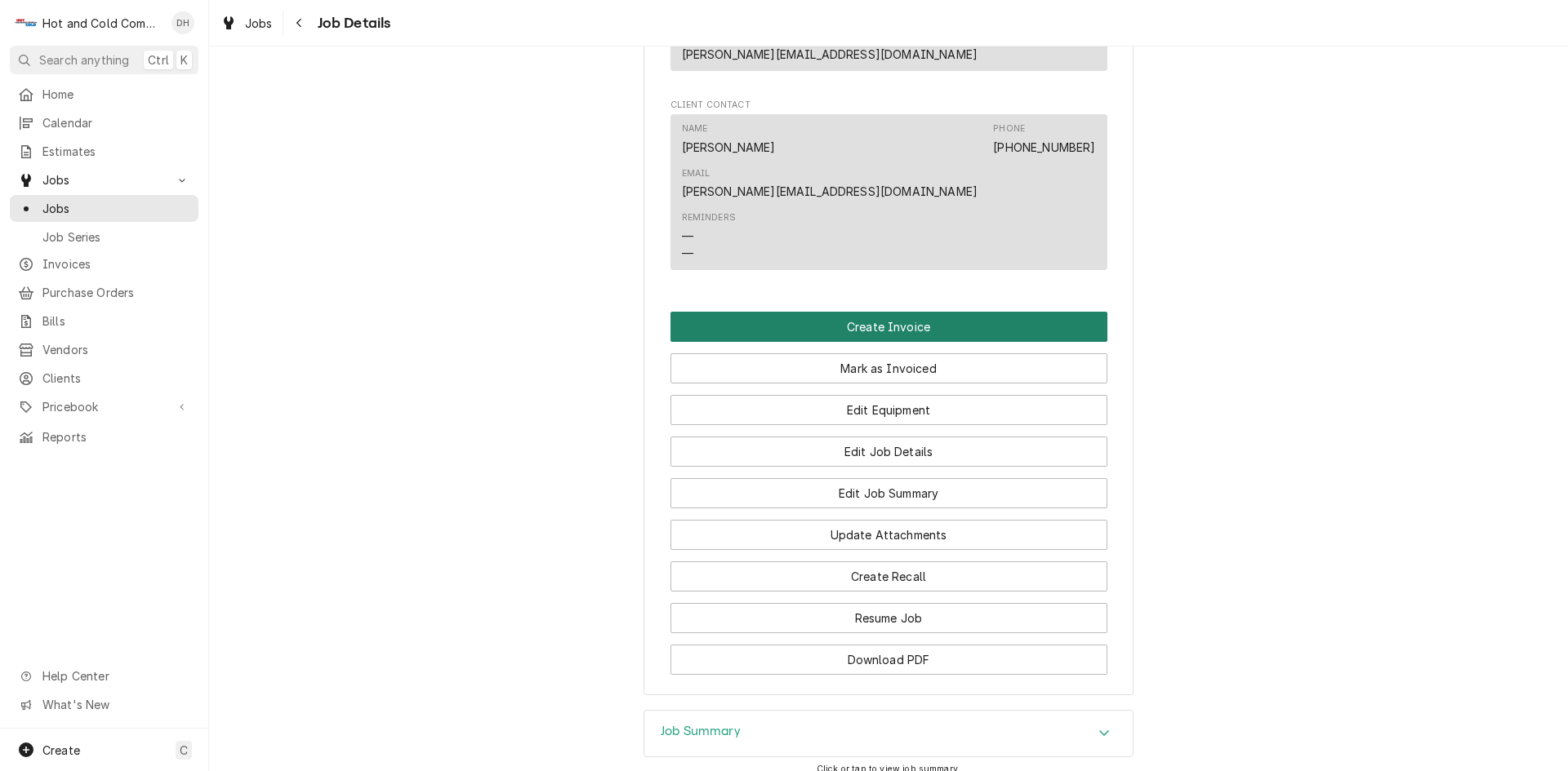
click at [875, 312] on button "Create Invoice" at bounding box center [888, 327] width 437 height 31
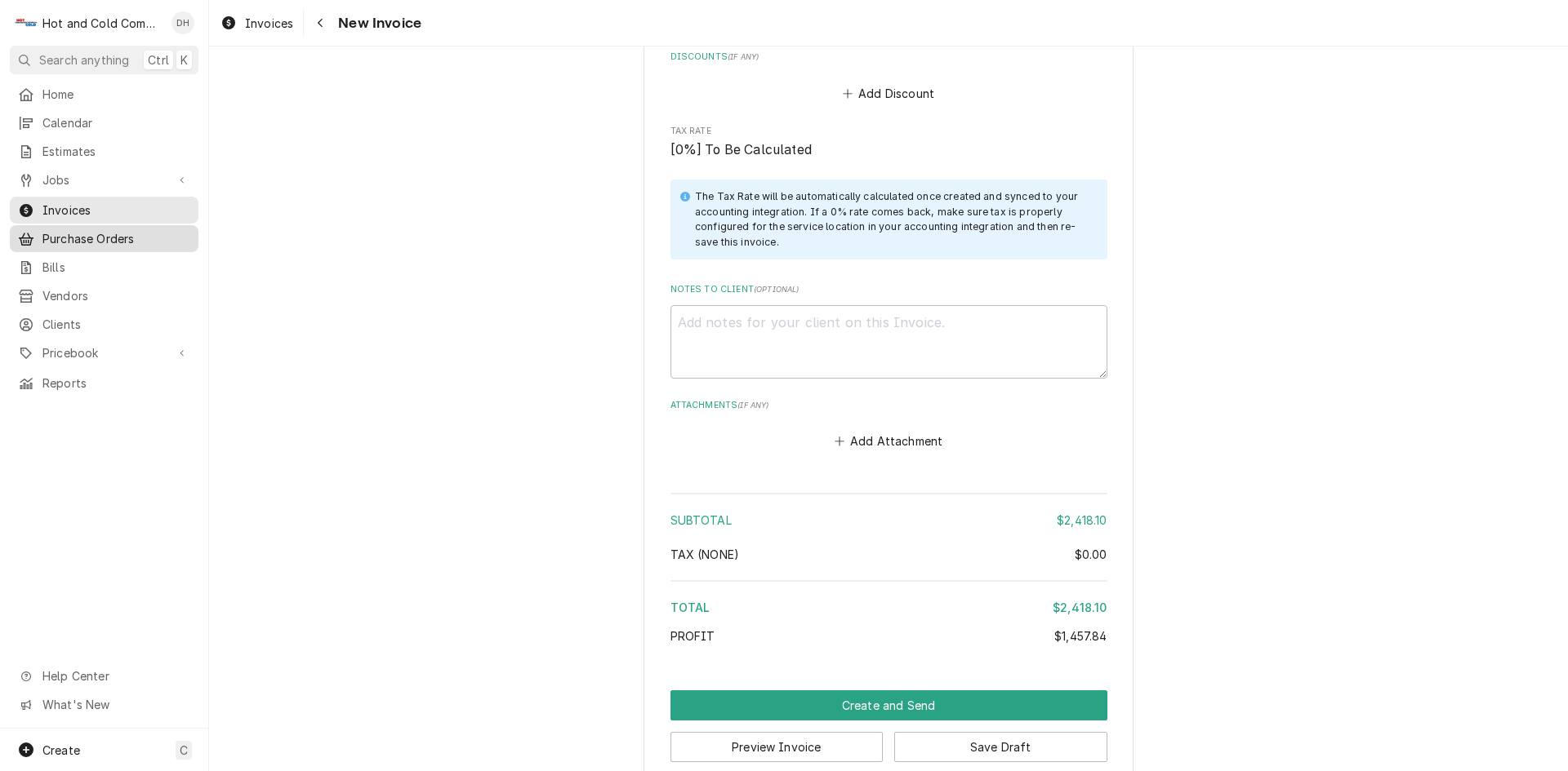
scroll to position [3454, 0]
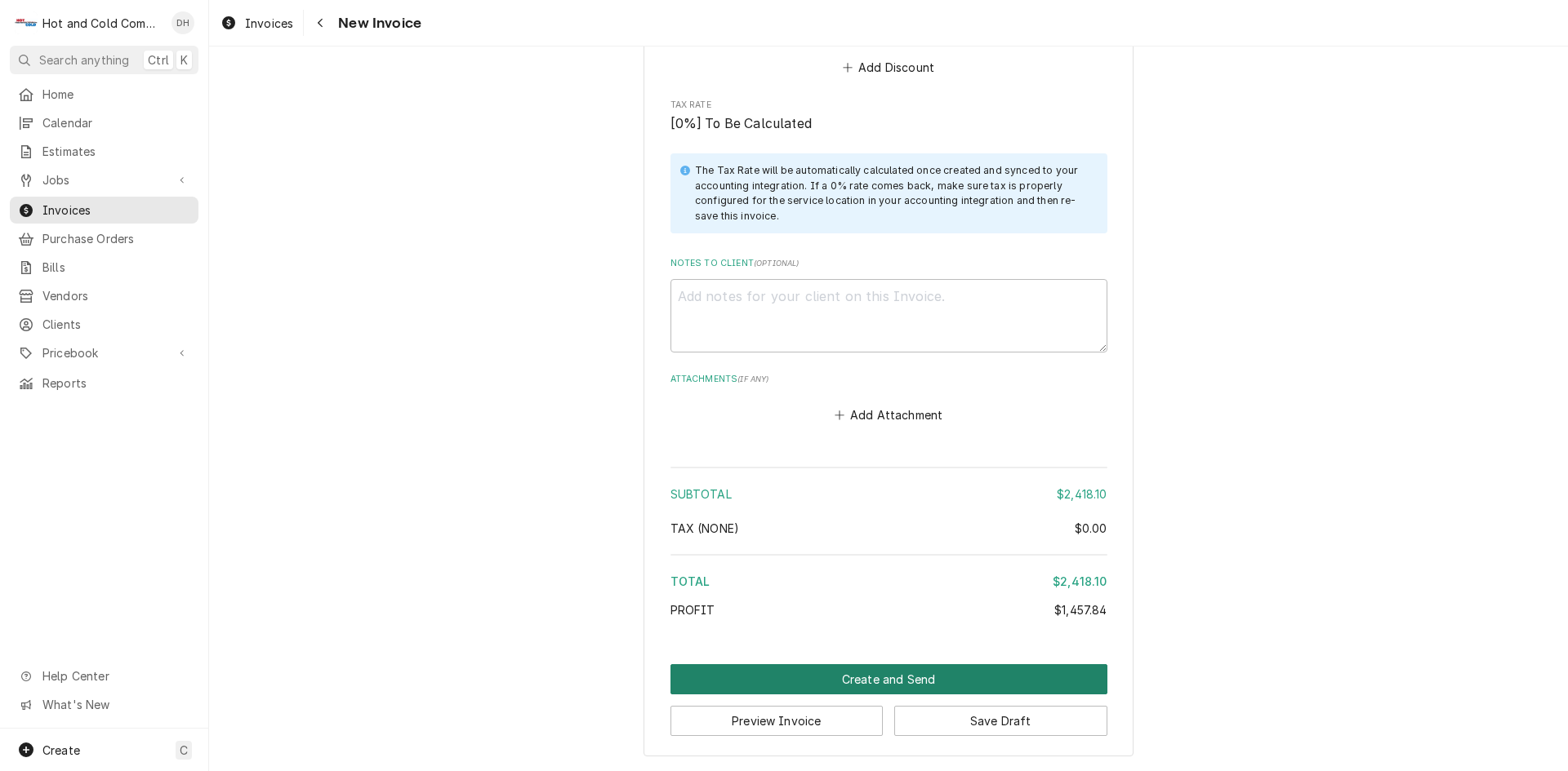
drag, startPoint x: 866, startPoint y: 674, endPoint x: 927, endPoint y: 624, distance: 78.9
click at [866, 674] on button "Create and Send" at bounding box center [888, 679] width 437 height 31
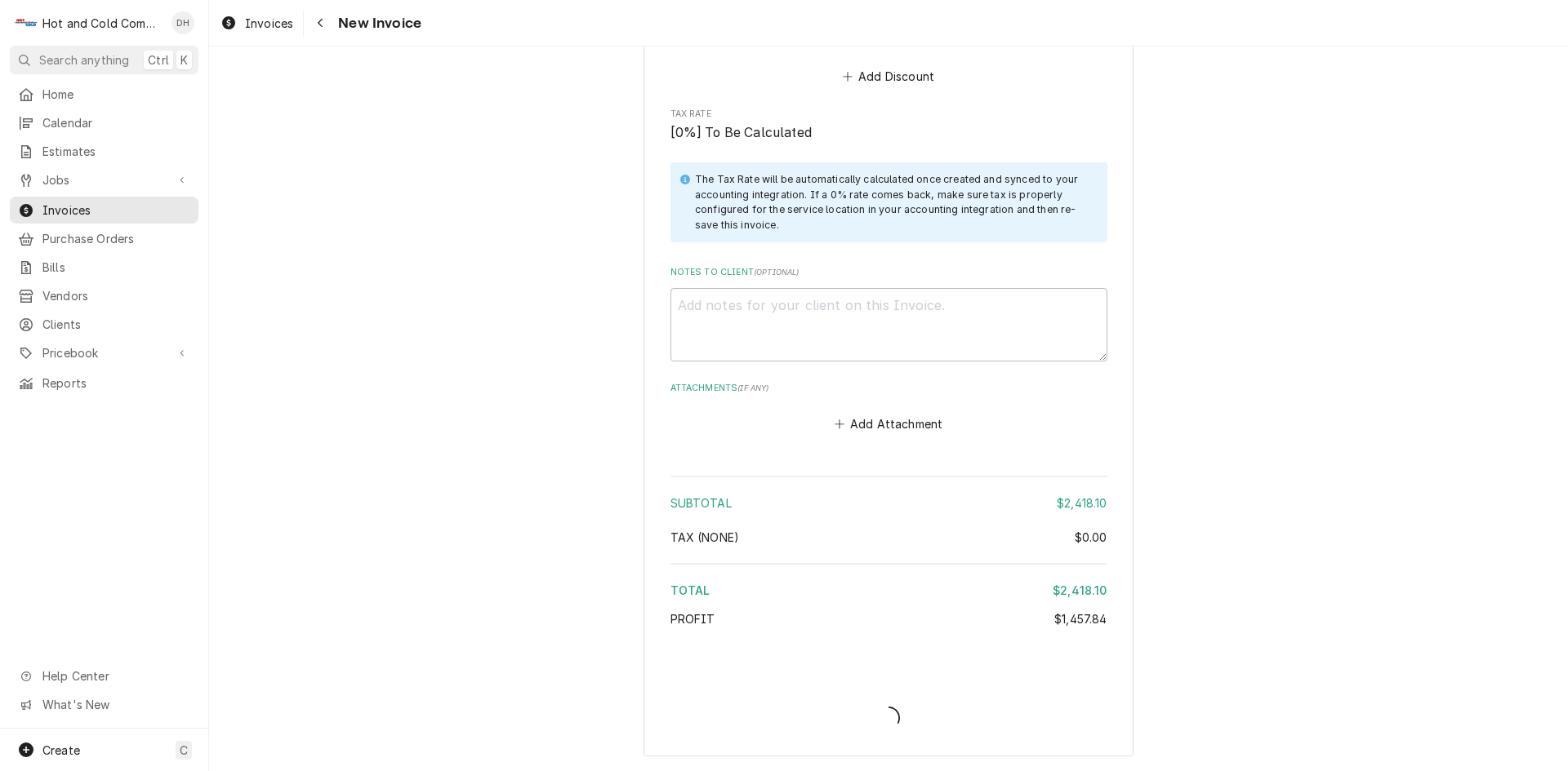
scroll to position [3445, 0]
type textarea "x"
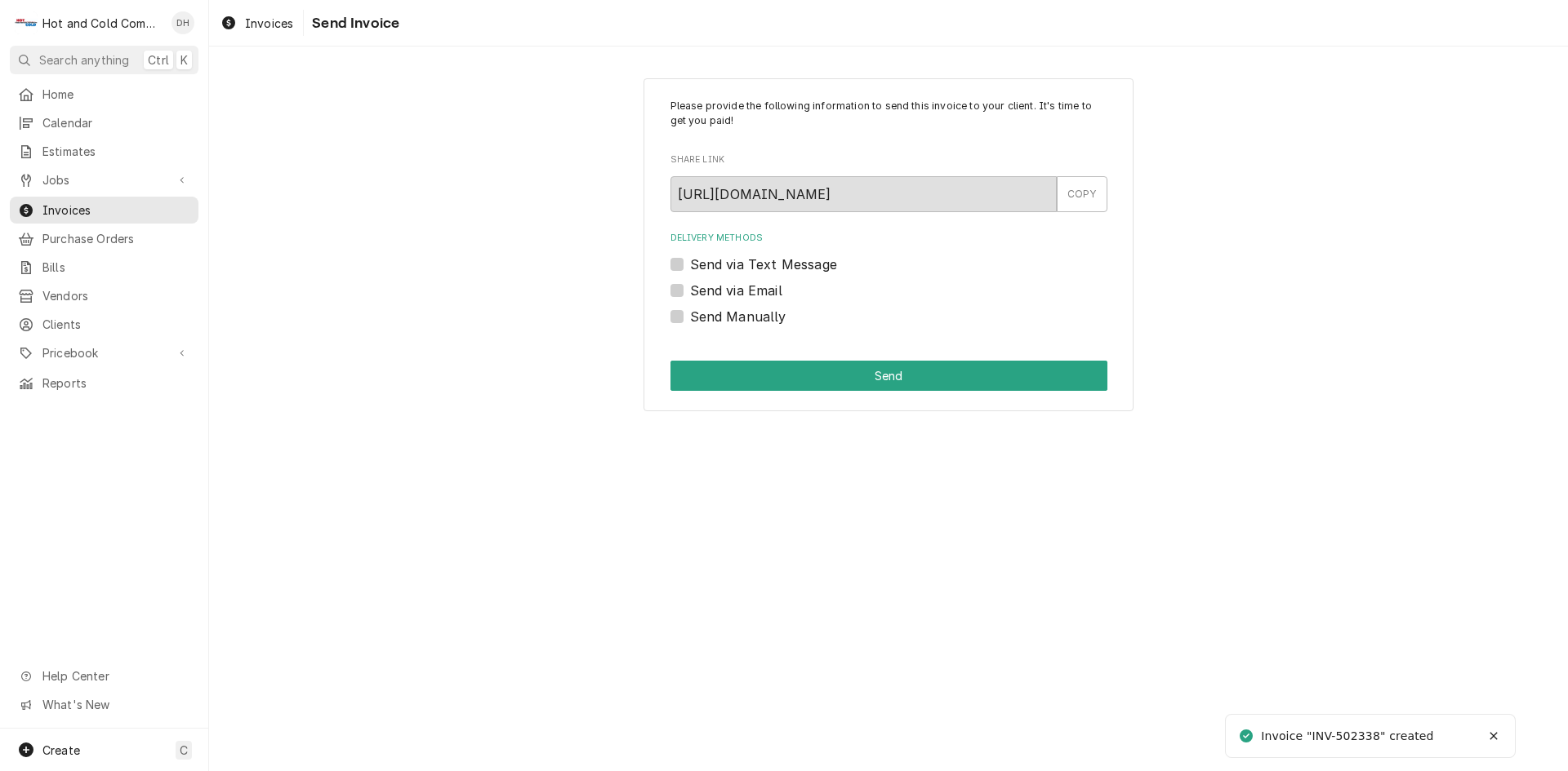
click at [690, 289] on label "Send via Email" at bounding box center [735, 290] width 92 height 19
click at [690, 289] on input "Send via Email" at bounding box center [908, 299] width 437 height 36
checkbox input "true"
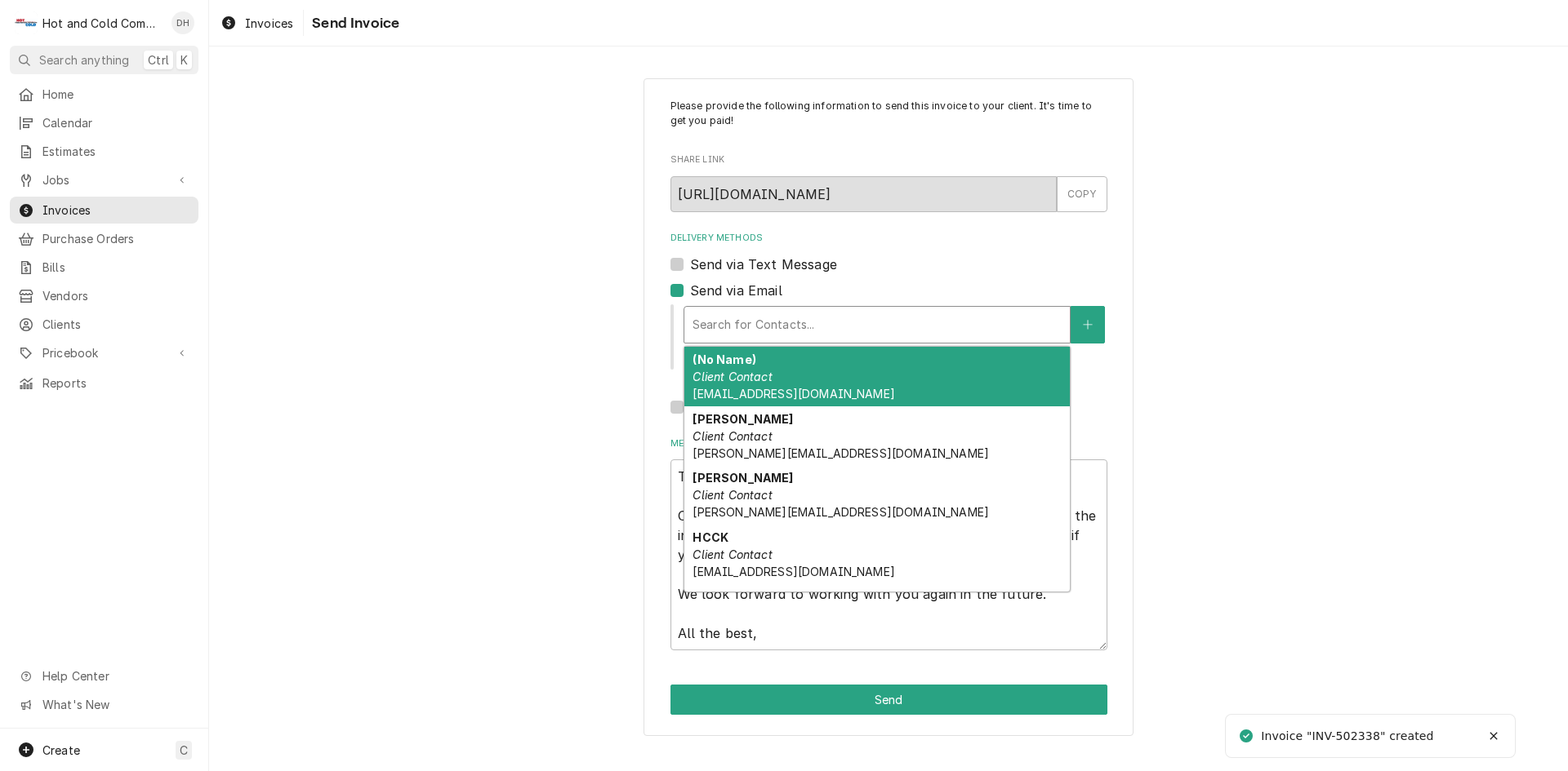
click at [873, 319] on div "Delivery Methods" at bounding box center [877, 325] width 369 height 30
click at [812, 361] on div "(No Name) Client Contact [EMAIL_ADDRESS][DOMAIN_NAME]" at bounding box center [876, 377] width 385 height 59
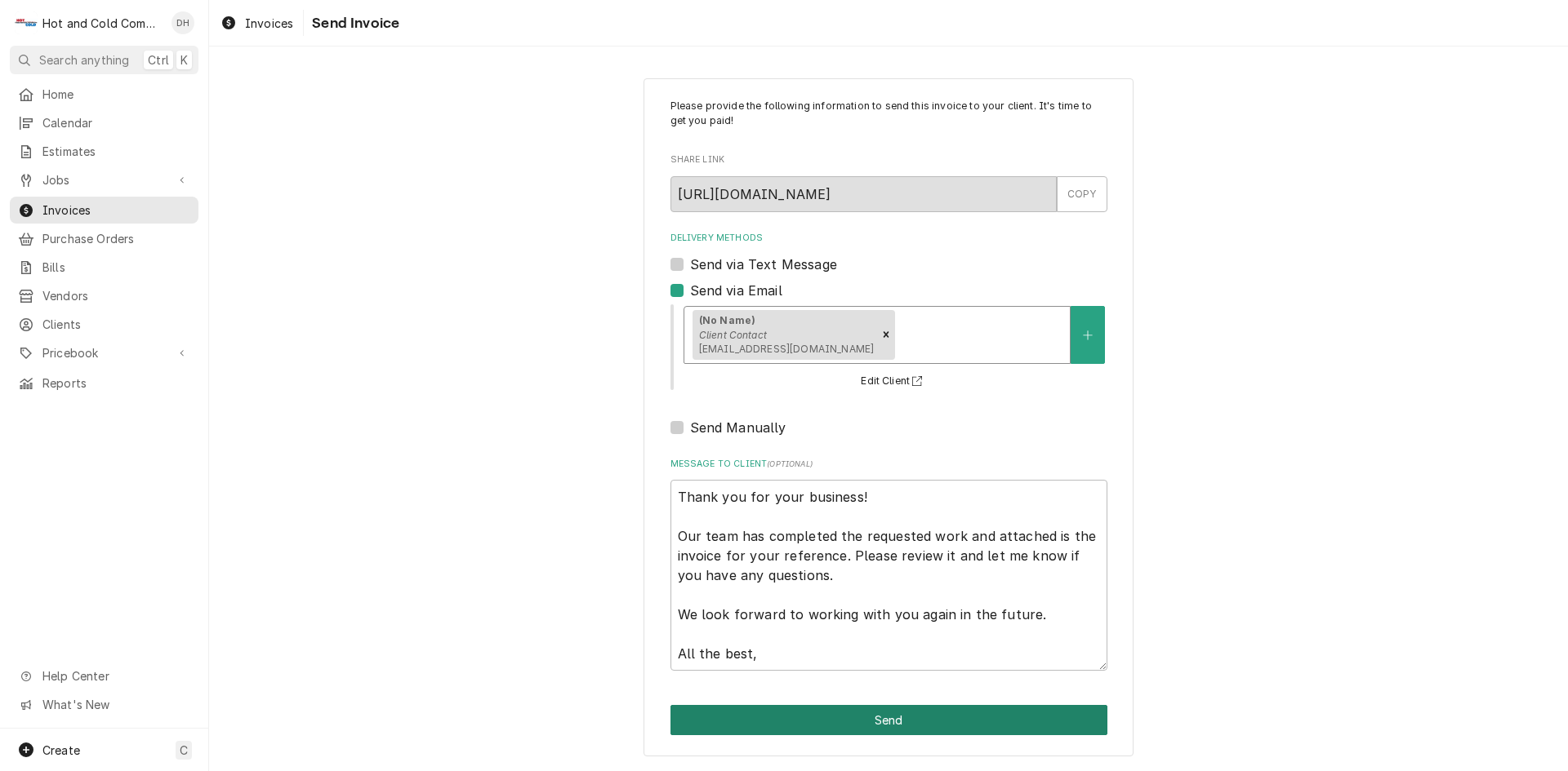
click at [892, 717] on button "Send" at bounding box center [888, 720] width 437 height 31
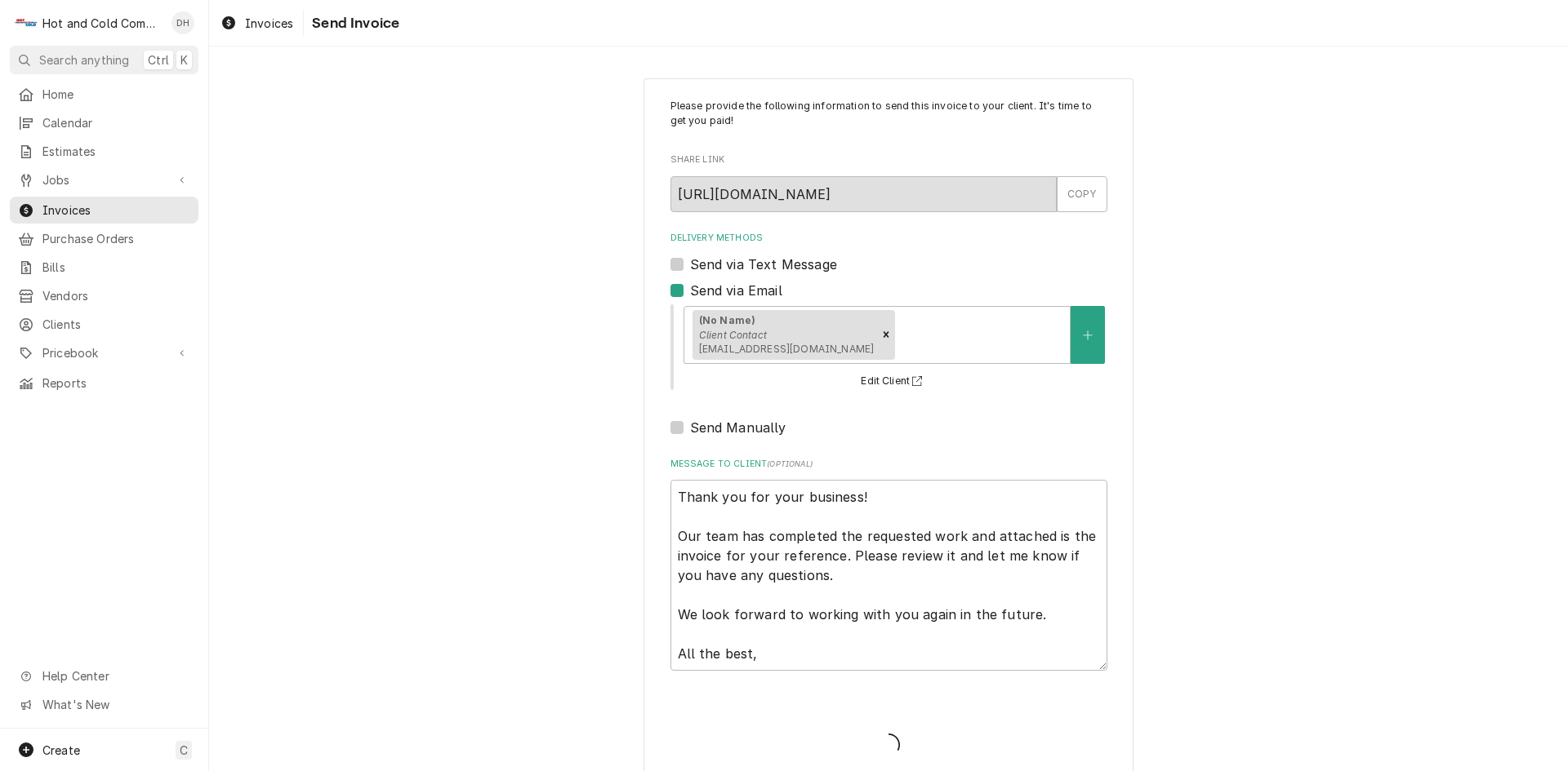
type textarea "x"
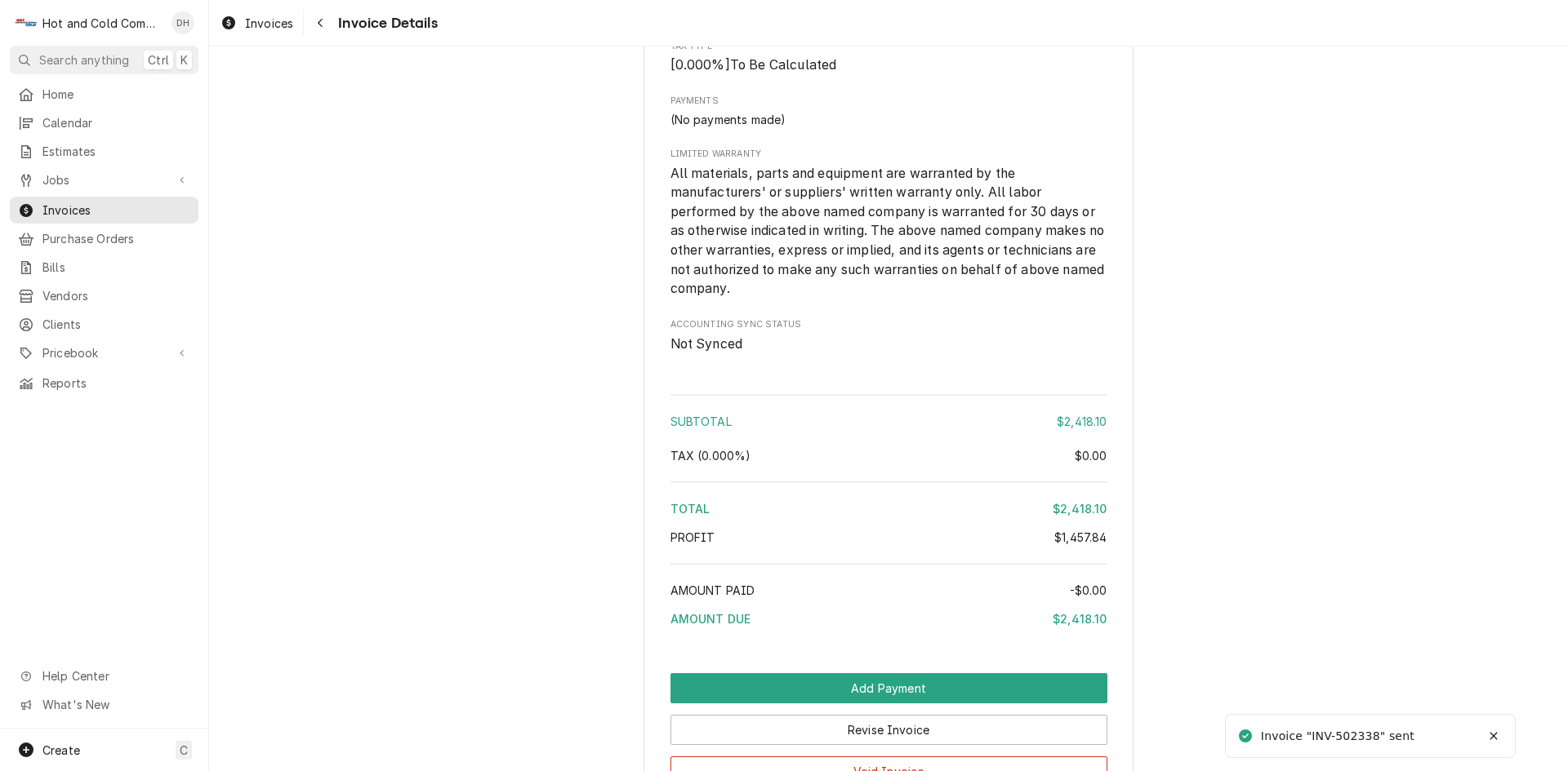
scroll to position [2961, 0]
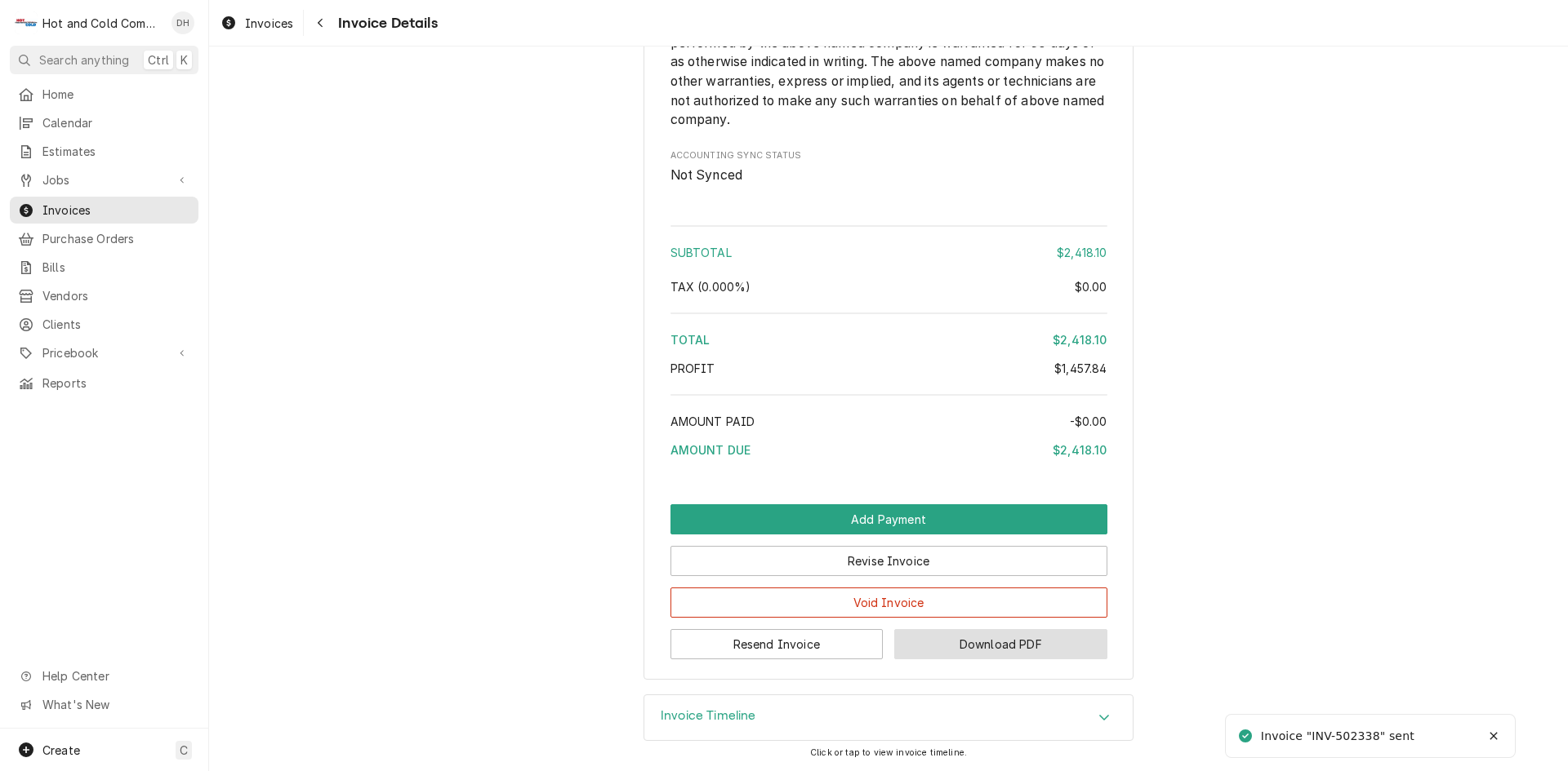
click at [1026, 635] on button "Download PDF" at bounding box center [1001, 644] width 214 height 31
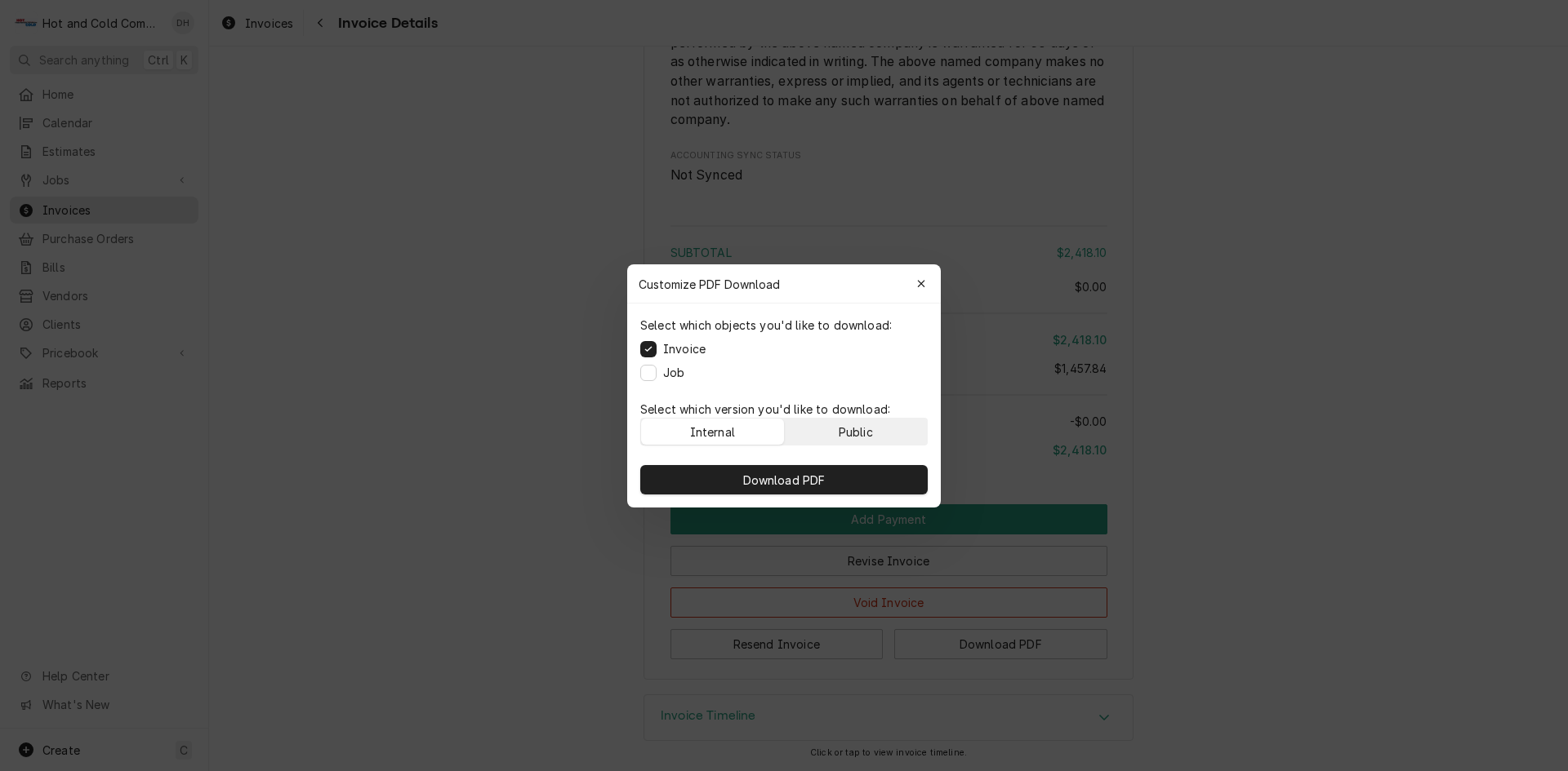
click at [875, 431] on button "Public" at bounding box center [857, 431] width 143 height 26
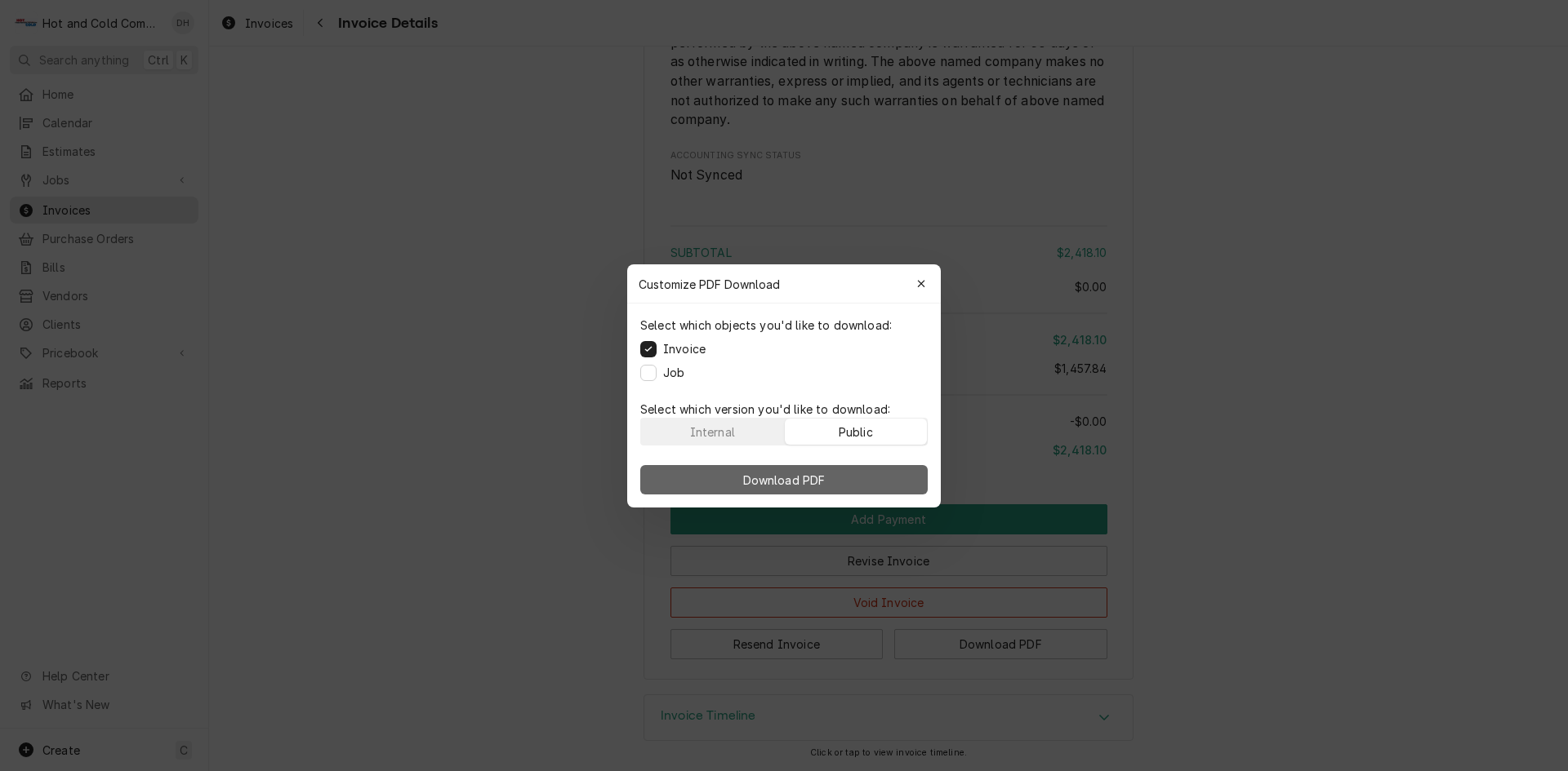
click at [797, 477] on span "Download PDF" at bounding box center [784, 480] width 89 height 17
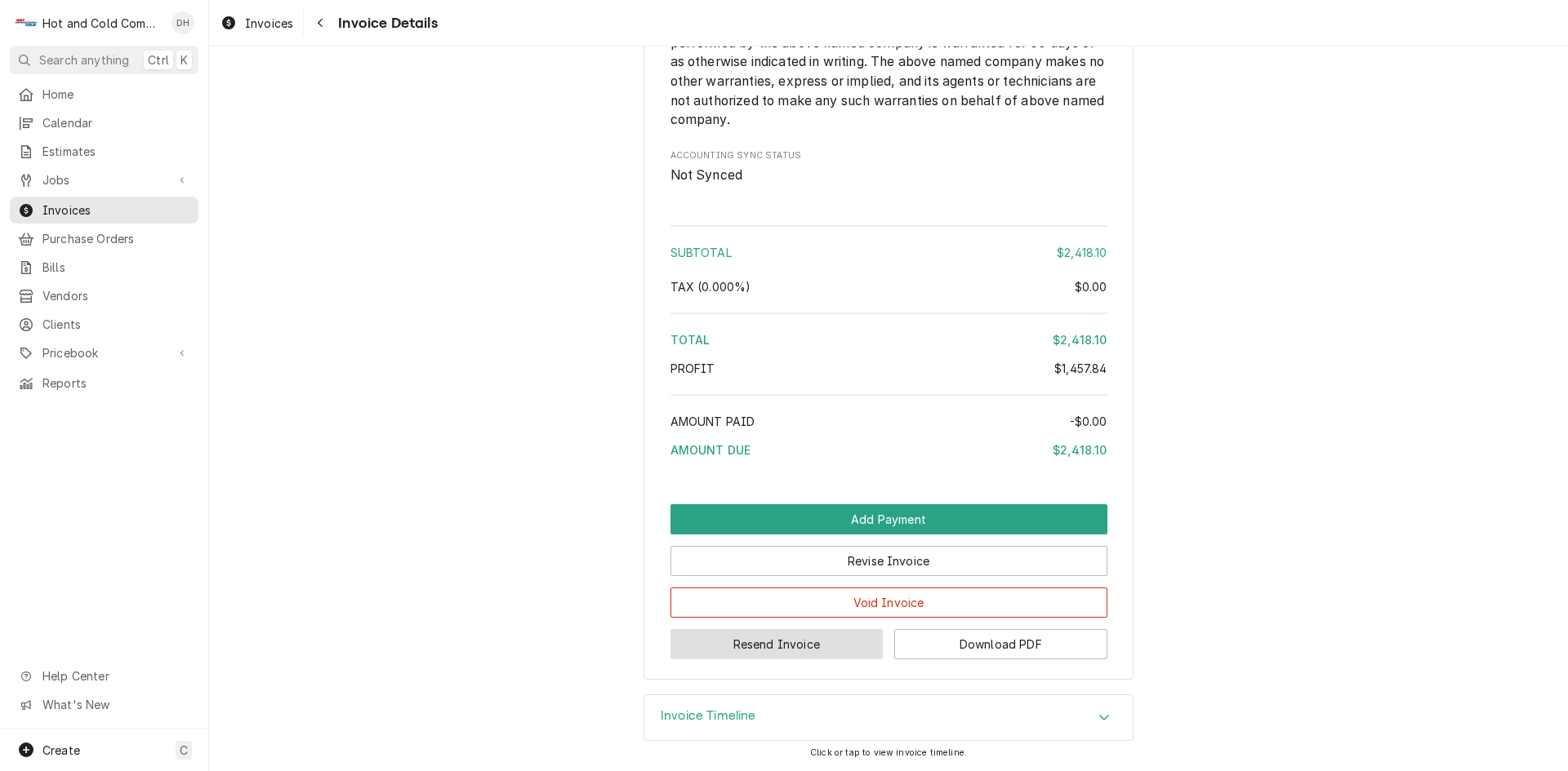
click at [757, 642] on button "Resend Invoice" at bounding box center [777, 644] width 214 height 31
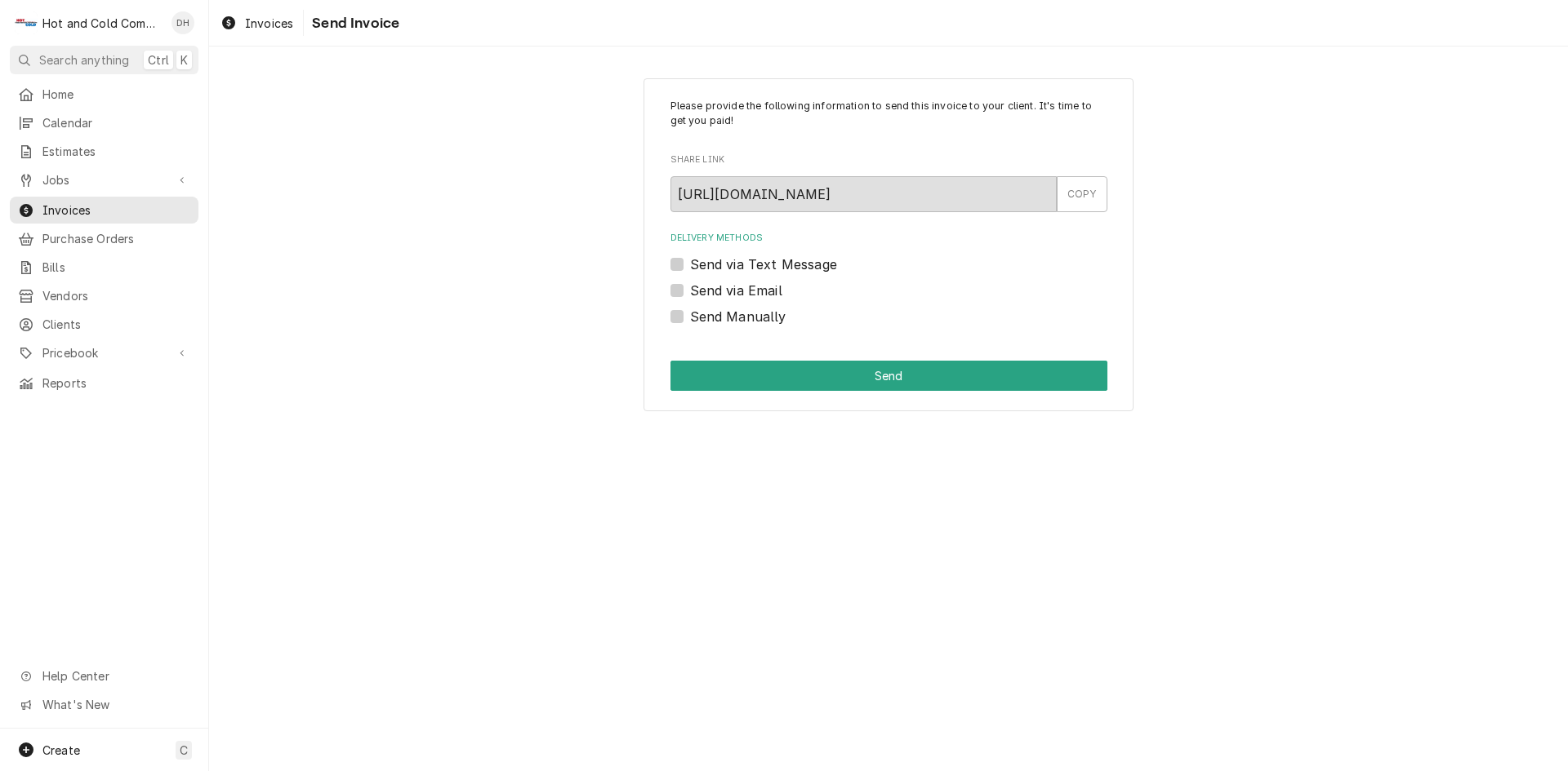
click at [690, 289] on label "Send via Email" at bounding box center [735, 290] width 92 height 19
click at [690, 289] on input "Send via Email" at bounding box center [908, 299] width 437 height 36
checkbox input "true"
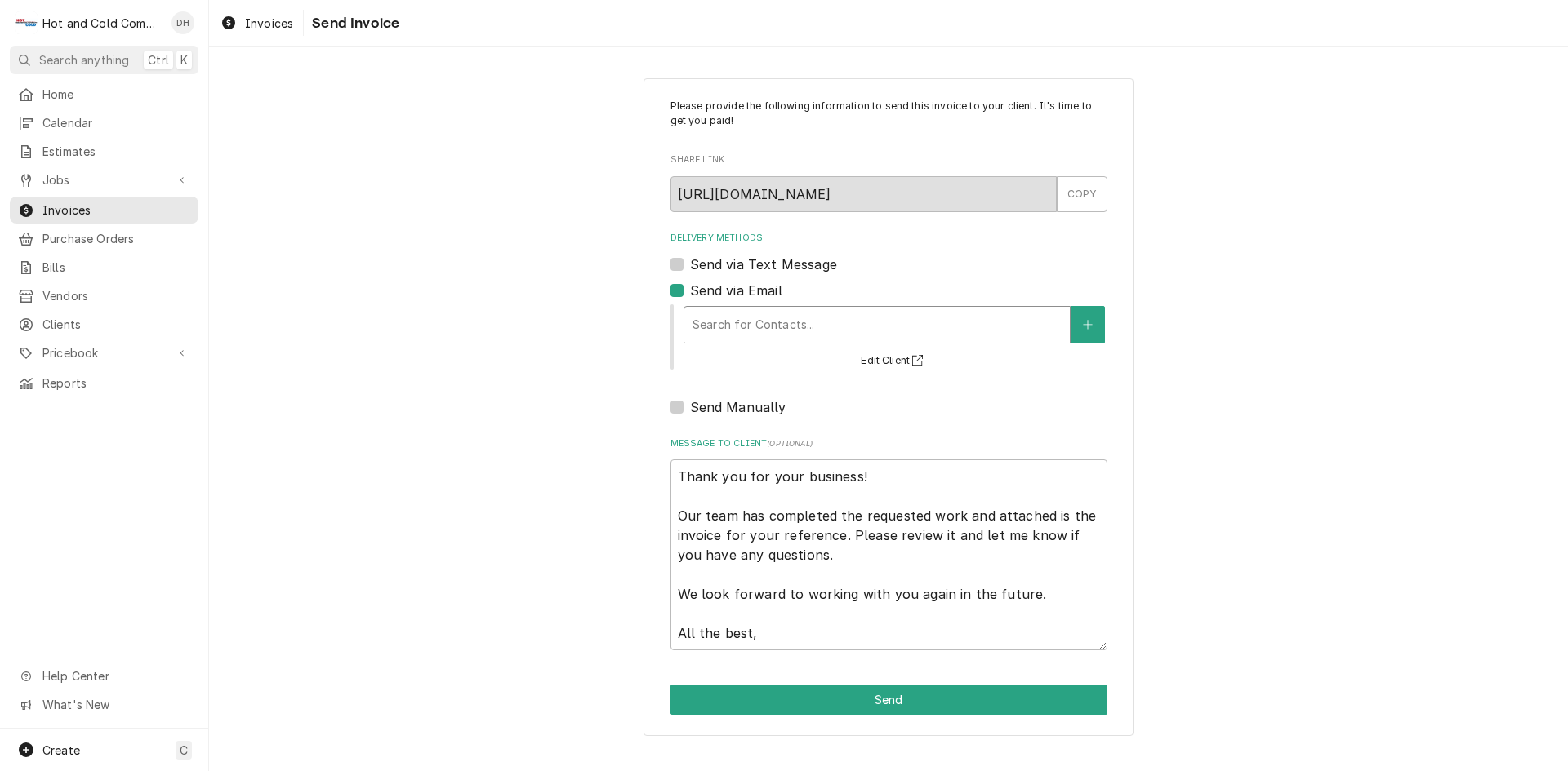
click at [776, 315] on div "Delivery Methods" at bounding box center [877, 325] width 369 height 30
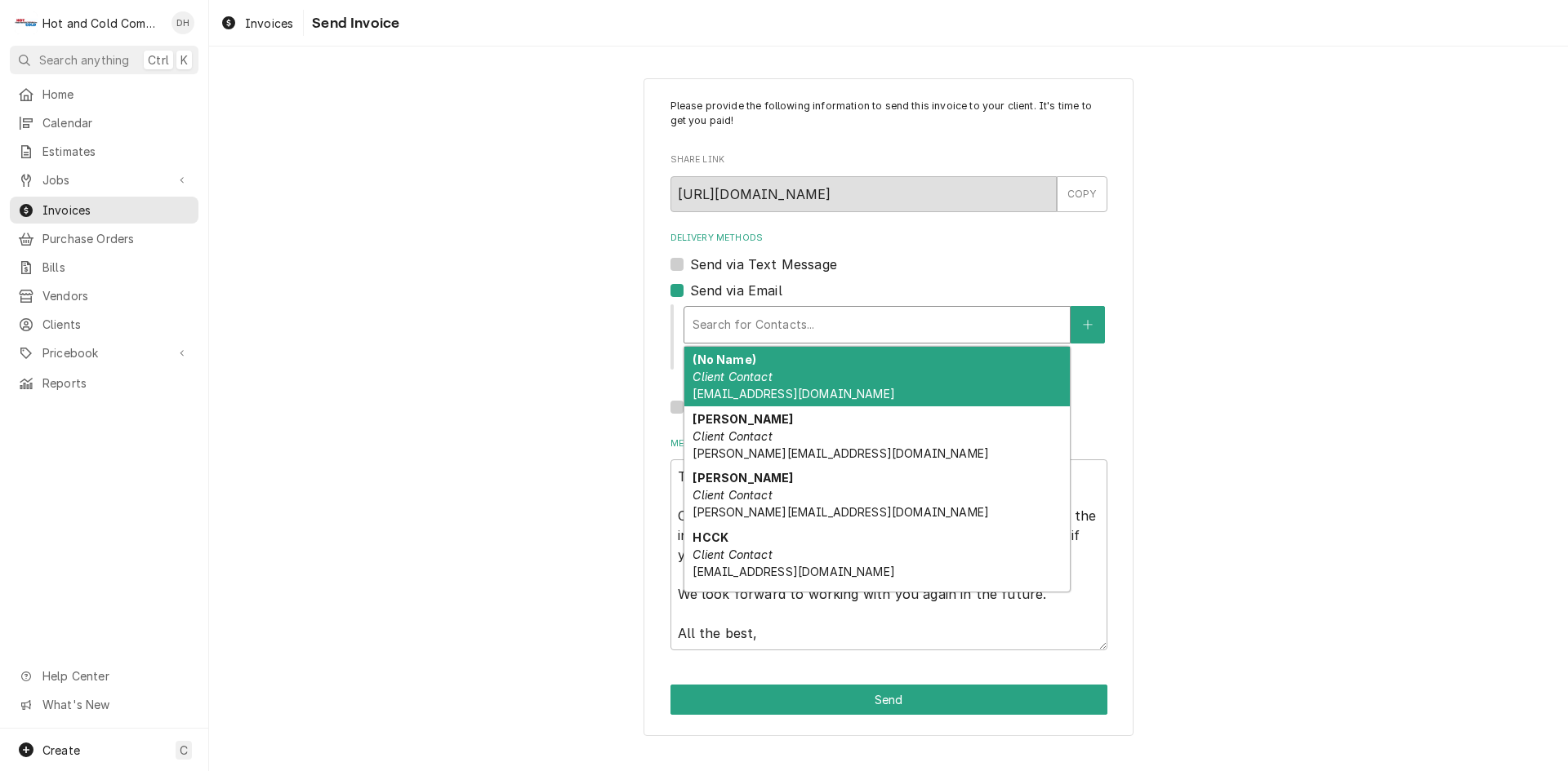
click at [758, 355] on div "(No Name) Client Contact [EMAIL_ADDRESS][DOMAIN_NAME]" at bounding box center [876, 377] width 385 height 59
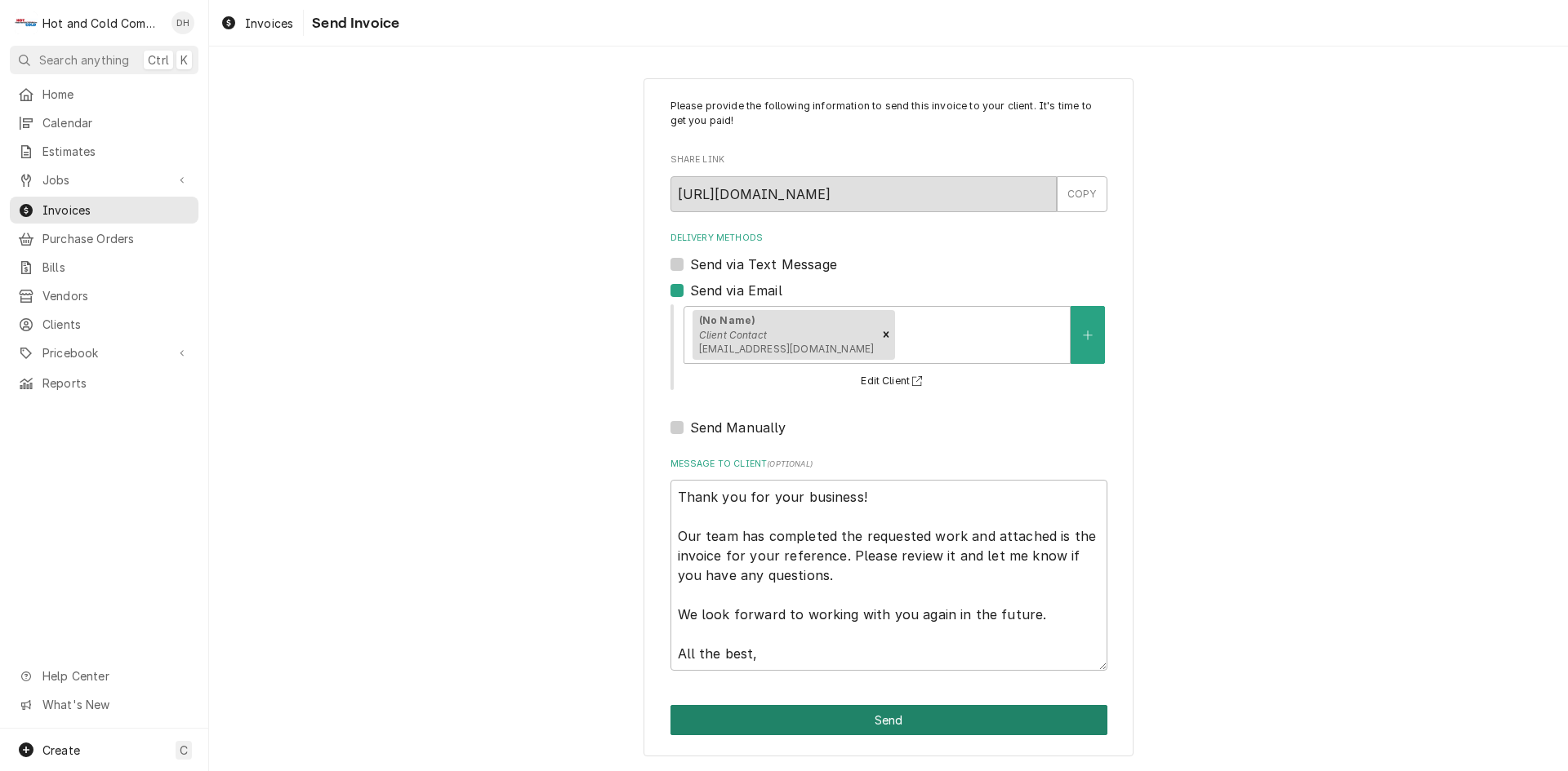
click at [894, 715] on button "Send" at bounding box center [888, 720] width 437 height 31
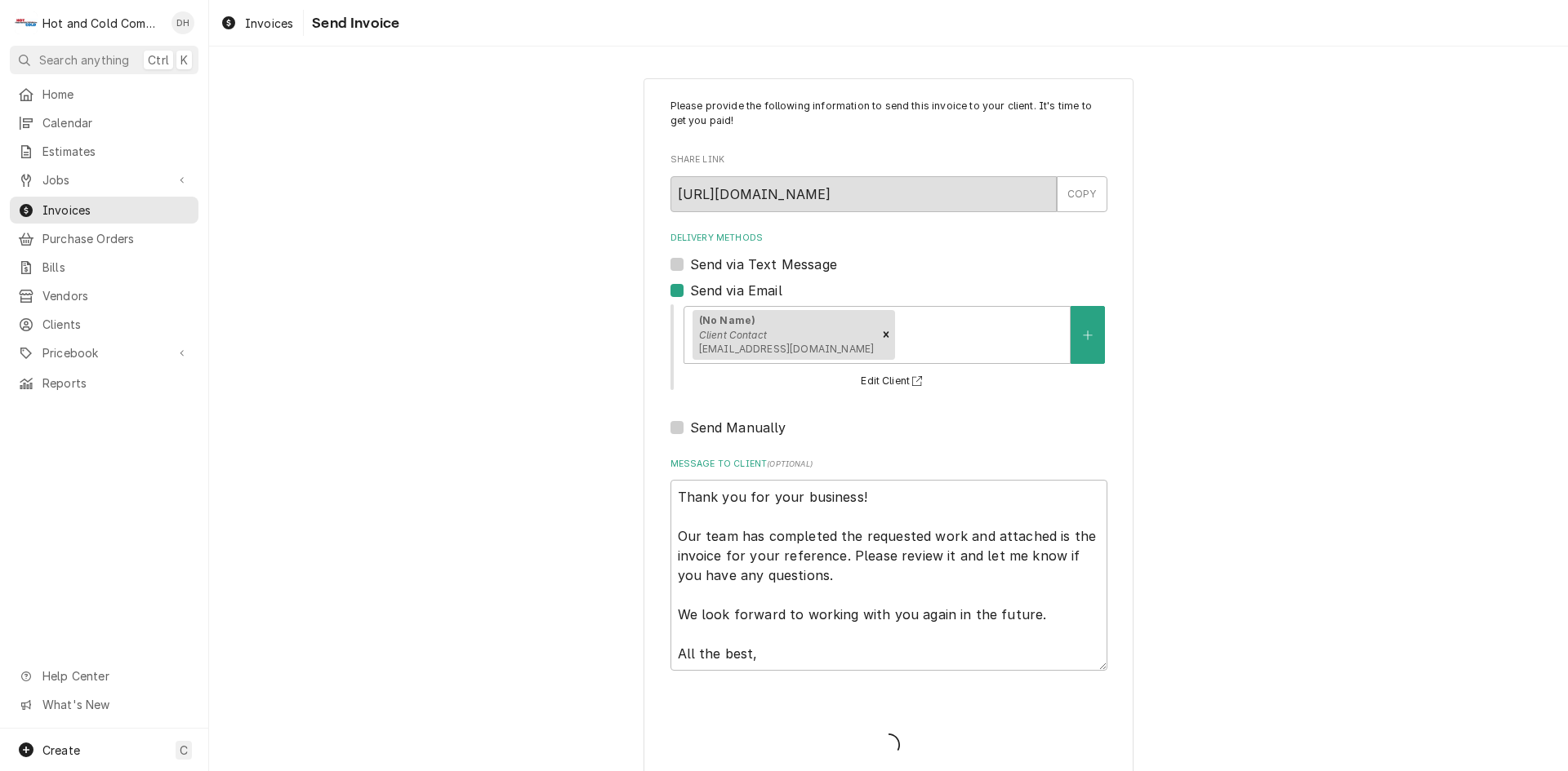
type textarea "x"
